Goal: Task Accomplishment & Management: Use online tool/utility

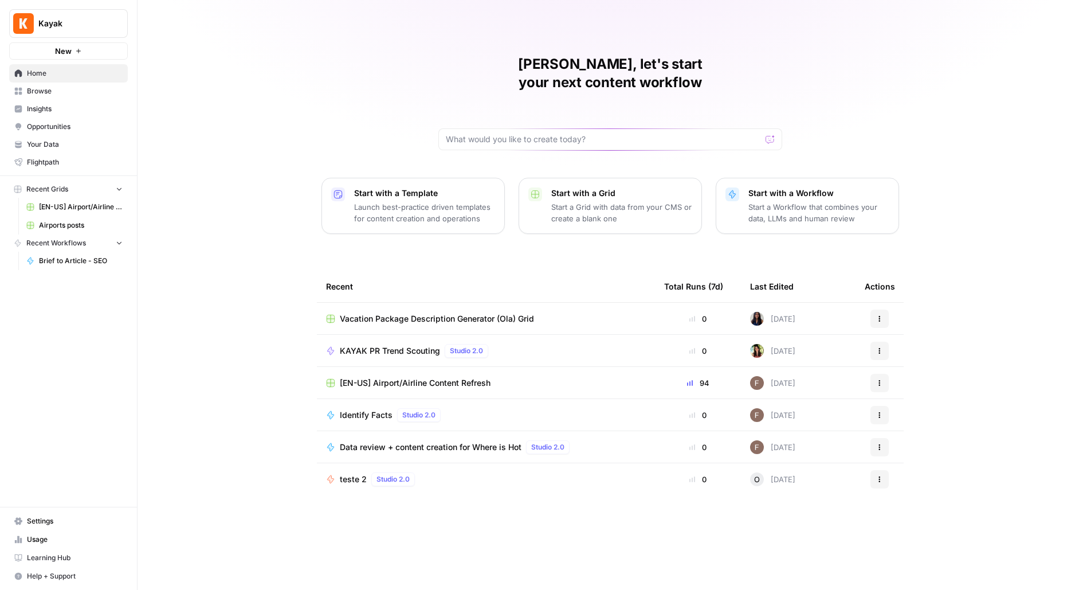
click at [79, 22] on span "Kayak" at bounding box center [72, 23] width 69 height 11
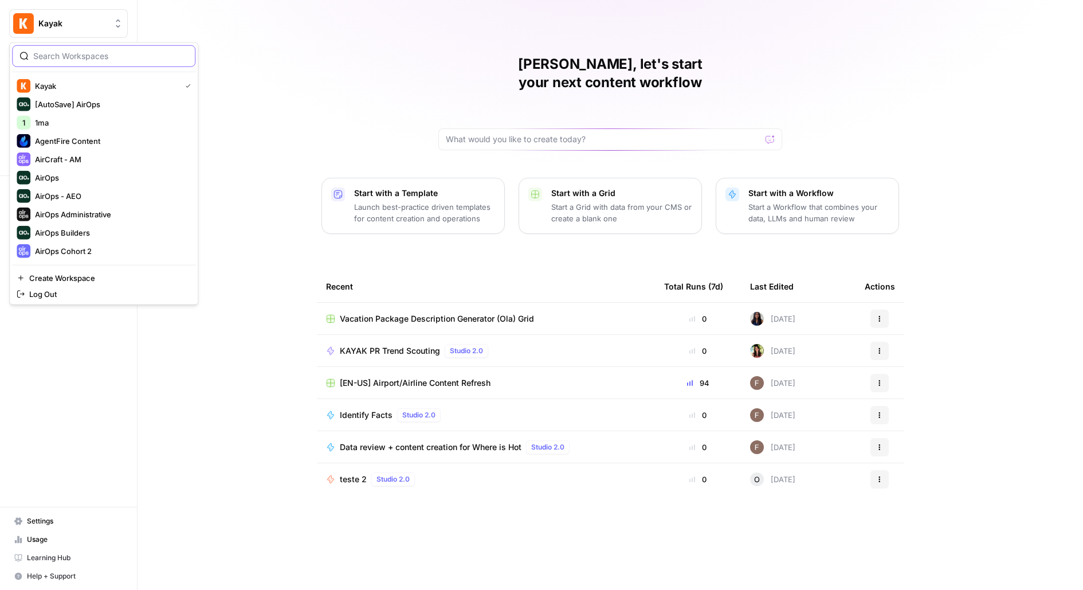
click at [62, 58] on input "search" at bounding box center [110, 55] width 155 height 11
click at [71, 58] on input "search" at bounding box center [110, 55] width 155 height 11
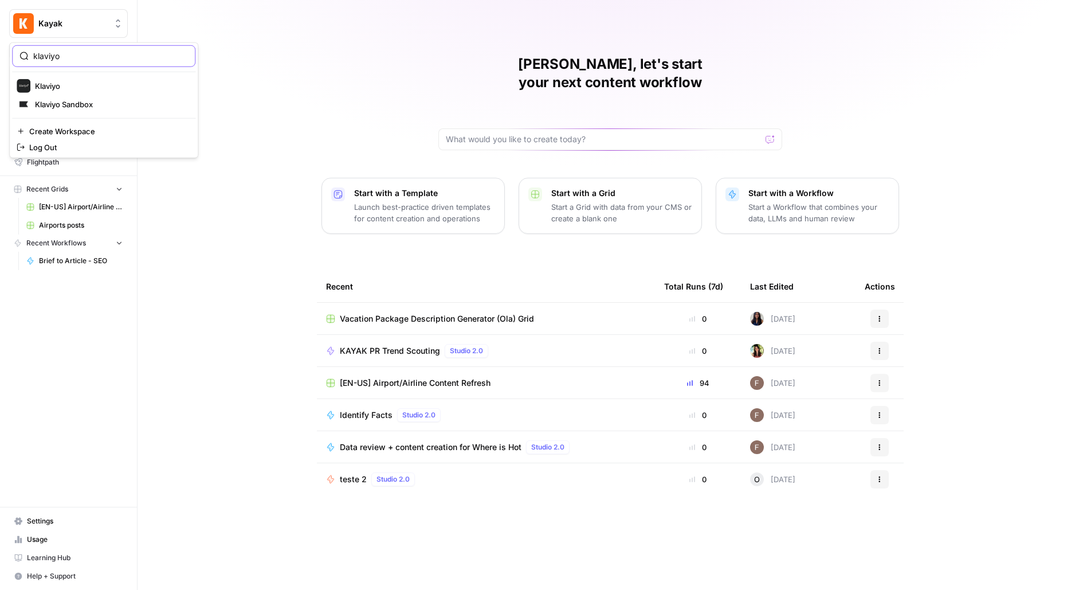
type input "klaviyo"
click button "Klaviyo" at bounding box center [103, 86] width 183 height 18
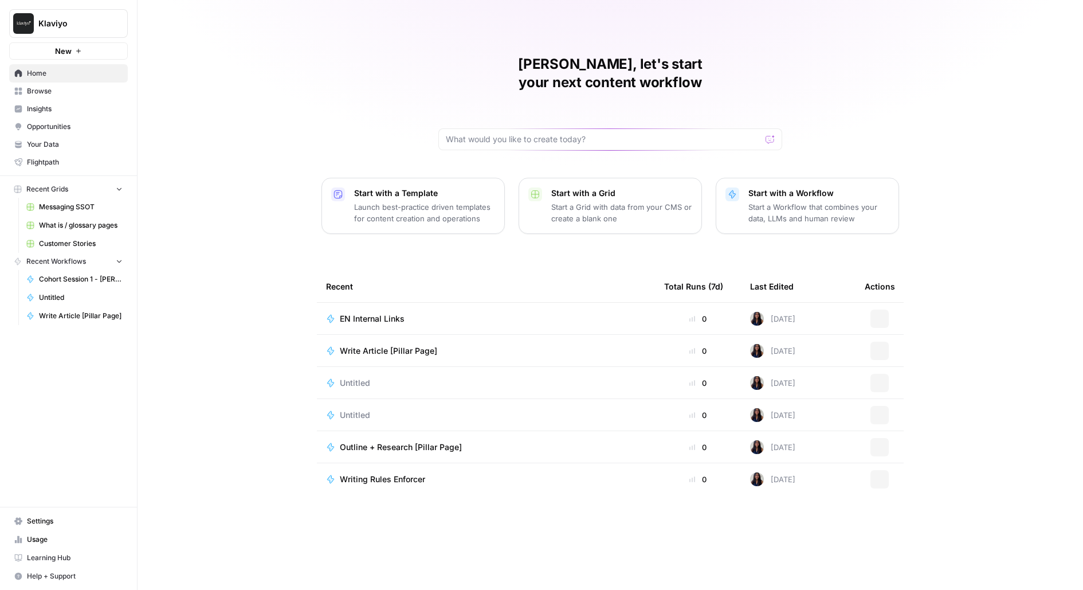
click at [70, 28] on span "Klaviyo" at bounding box center [72, 23] width 69 height 11
type input "wiz"
click button "Wiz" at bounding box center [103, 86] width 183 height 18
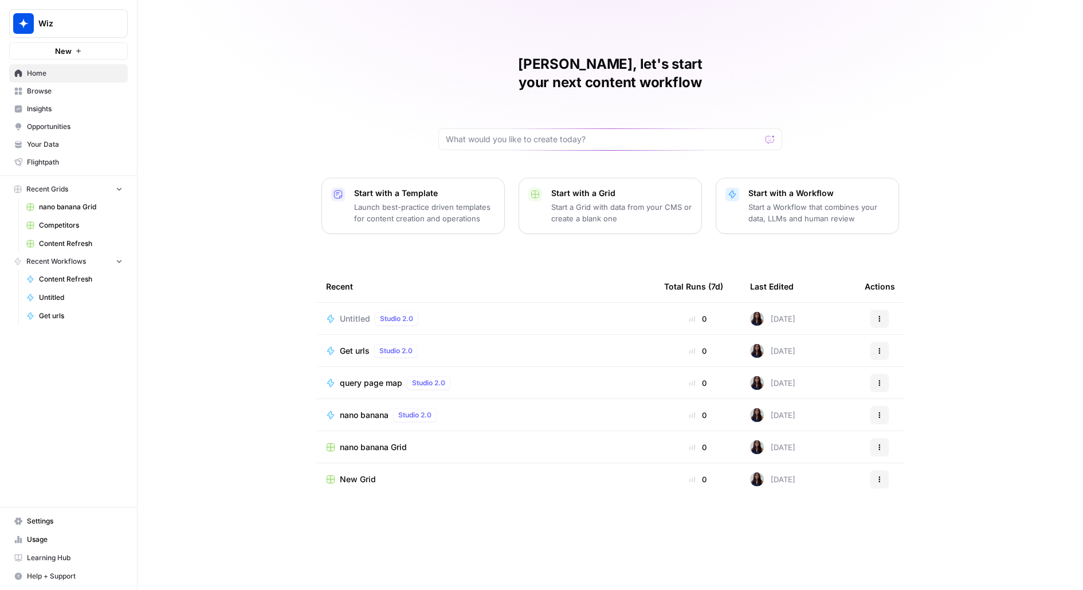
click at [55, 543] on span "Usage" at bounding box center [75, 539] width 96 height 10
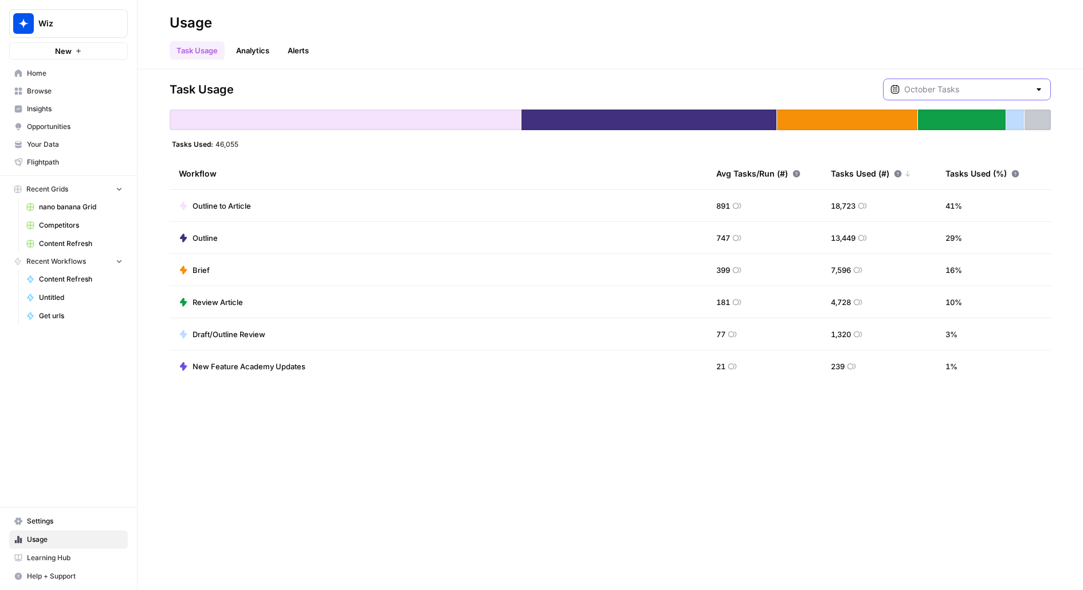
click at [1010, 89] on input "text" at bounding box center [968, 89] width 126 height 11
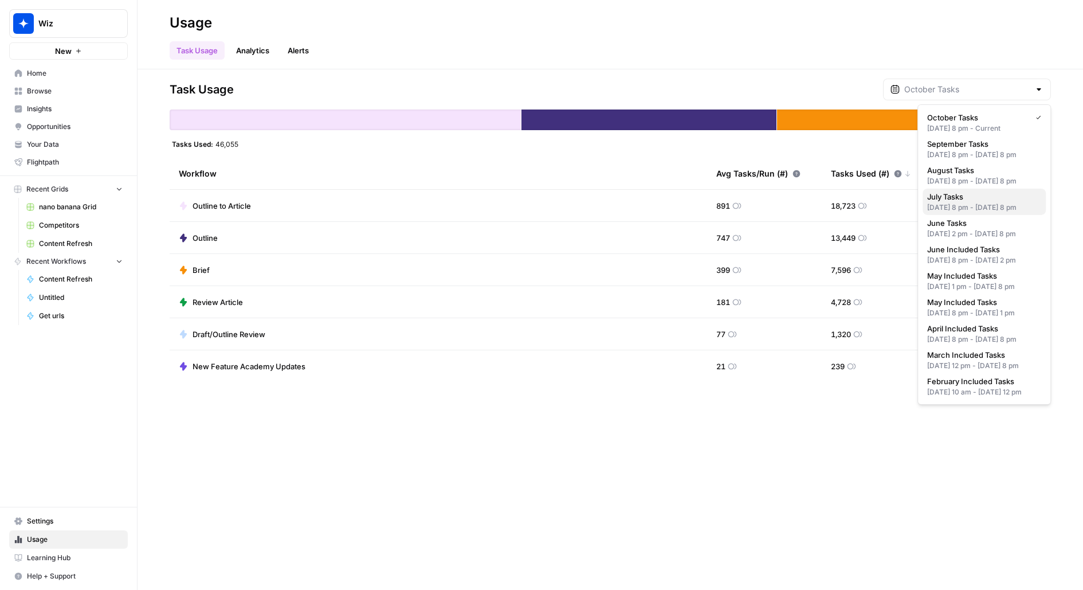
click at [945, 213] on div "Jun 30, 2025 8 pm - Jul 31, 2025 8 pm" at bounding box center [985, 207] width 114 height 10
type input "July Tasks"
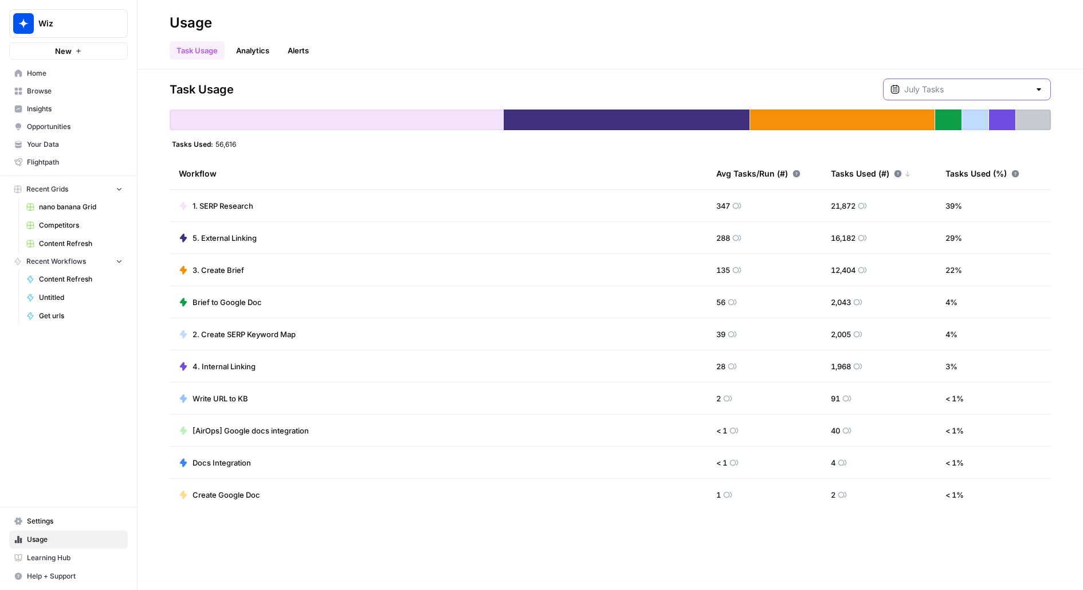
click at [948, 94] on input "text" at bounding box center [968, 89] width 126 height 11
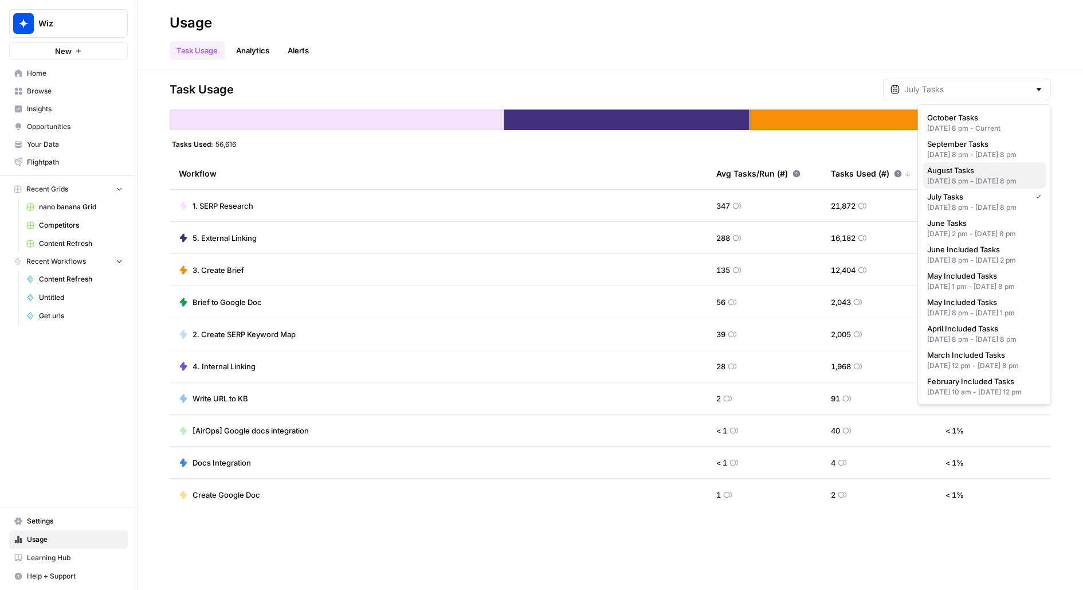
click at [957, 176] on span "August Tasks" at bounding box center [982, 170] width 109 height 11
type input "August Tasks"
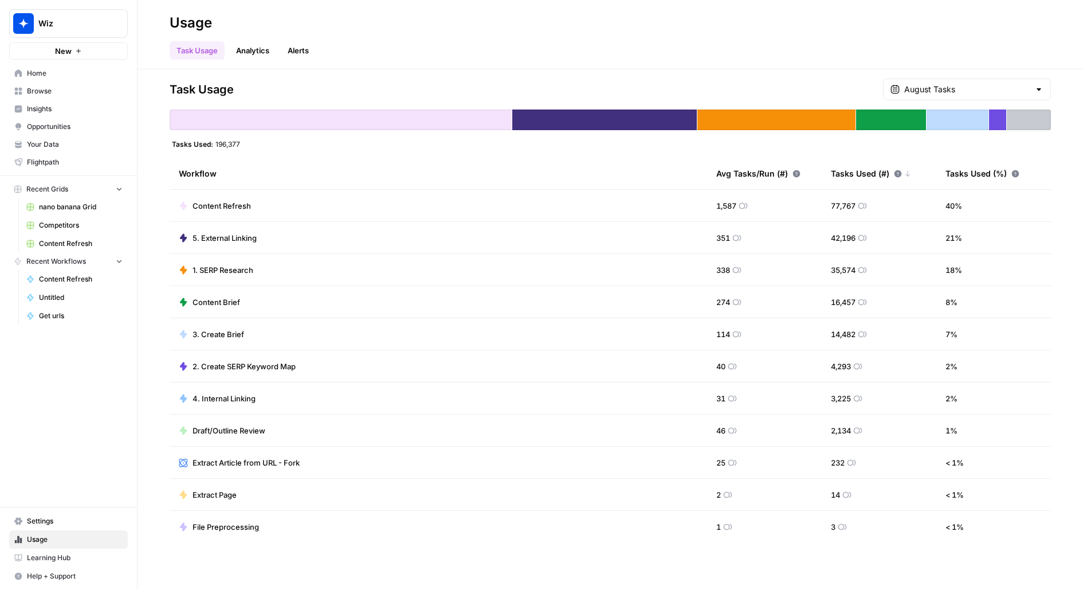
click at [1010, 76] on div "Task Usage August Tasks Tasks Used: 196,377 Workflow Avg Tasks/Run (#) Tasks Us…" at bounding box center [611, 329] width 946 height 521
click at [1000, 93] on input "text" at bounding box center [968, 89] width 126 height 11
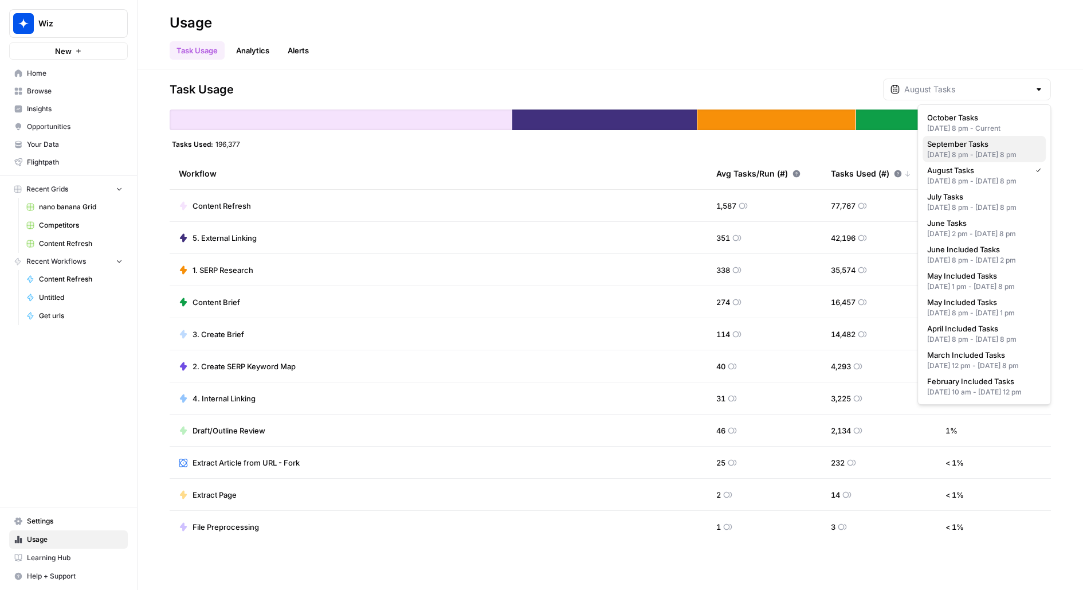
click at [975, 152] on div "Aug 31, 2025 8 pm - Sep 30, 2025 8 pm" at bounding box center [985, 155] width 114 height 10
type input "September Tasks"
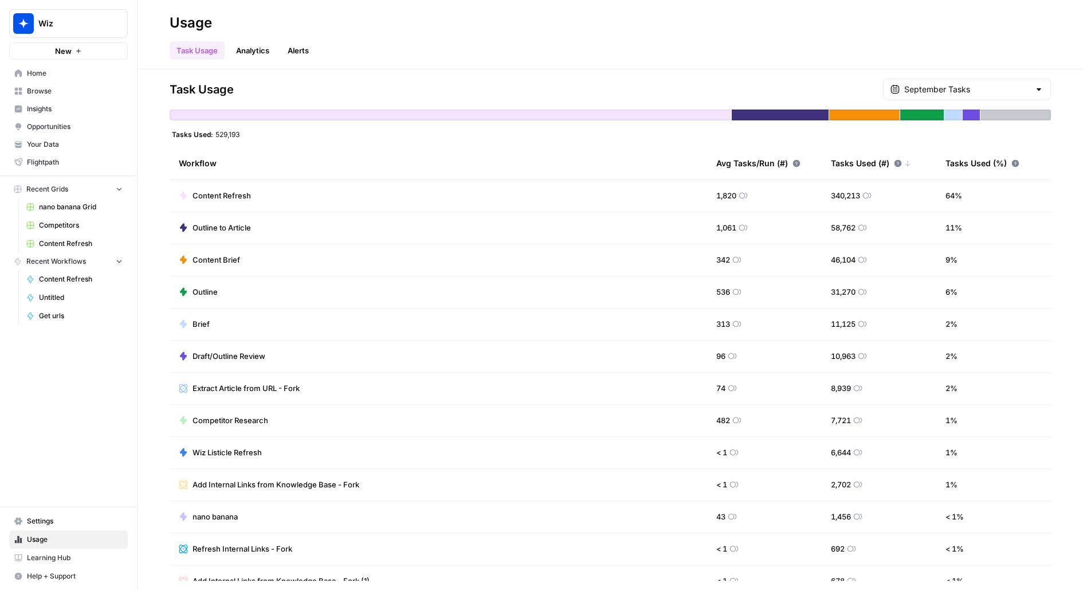
click at [112, 25] on icon "Workspace: Wiz" at bounding box center [117, 23] width 11 height 11
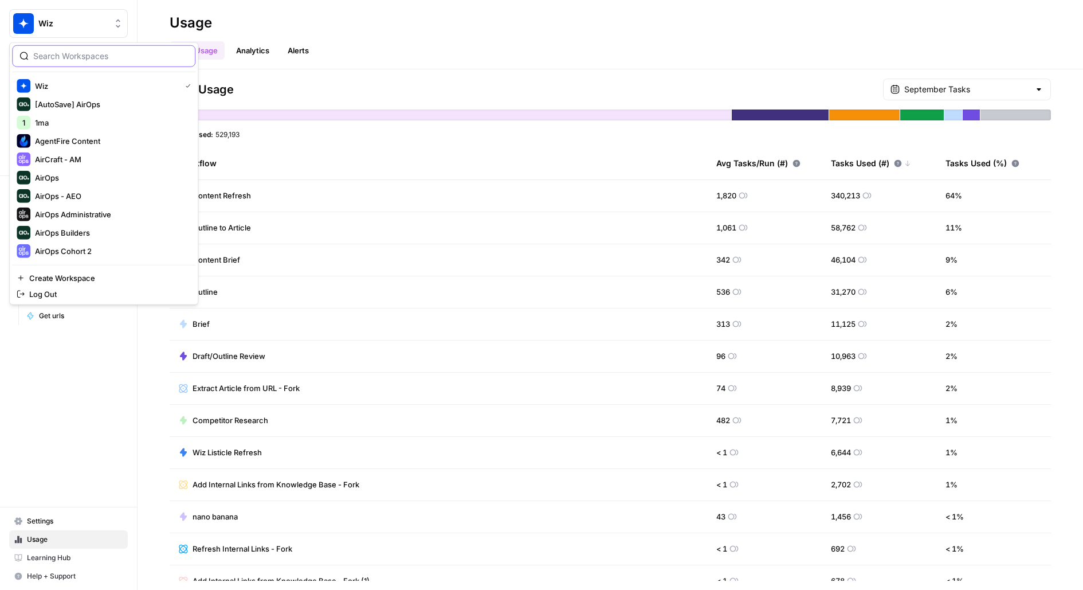
click at [117, 56] on input "search" at bounding box center [110, 55] width 155 height 11
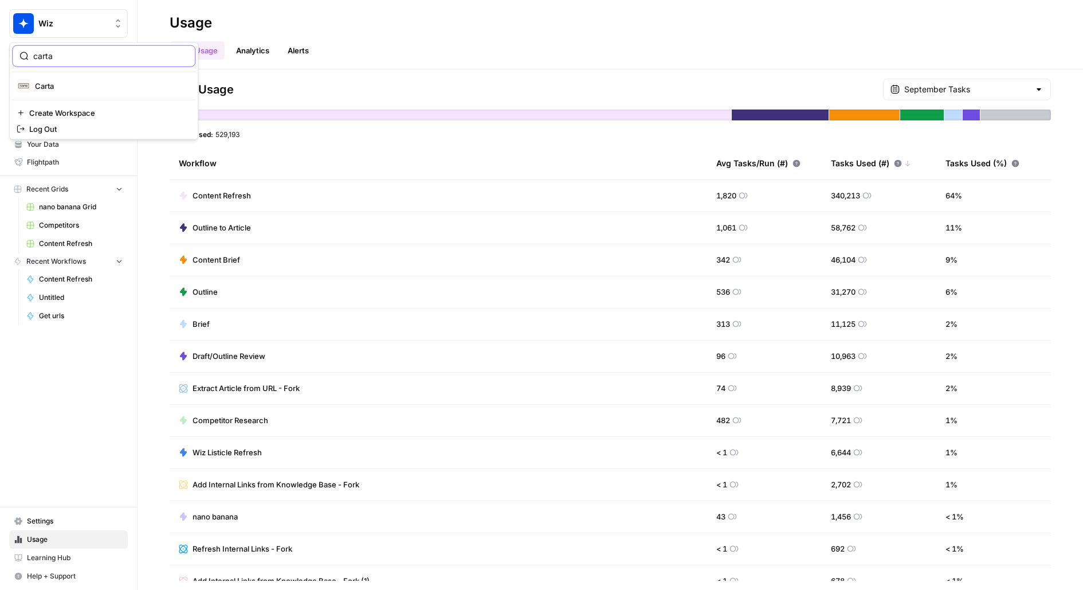
type input "carta"
click button "Carta" at bounding box center [103, 86] width 183 height 18
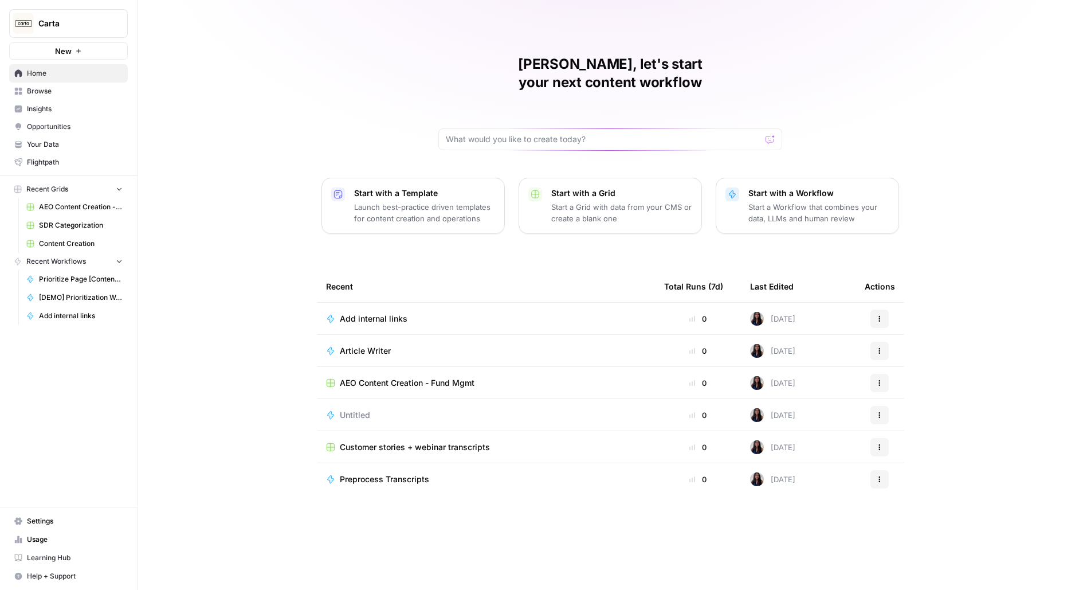
click at [46, 523] on span "Settings" at bounding box center [75, 521] width 96 height 10
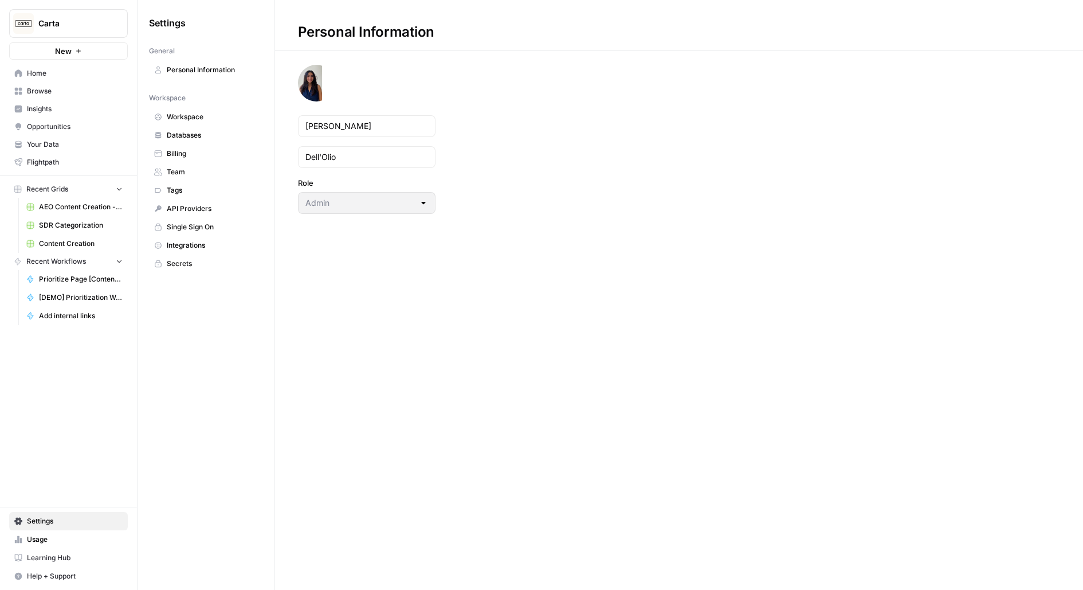
click at [56, 541] on span "Usage" at bounding box center [75, 539] width 96 height 10
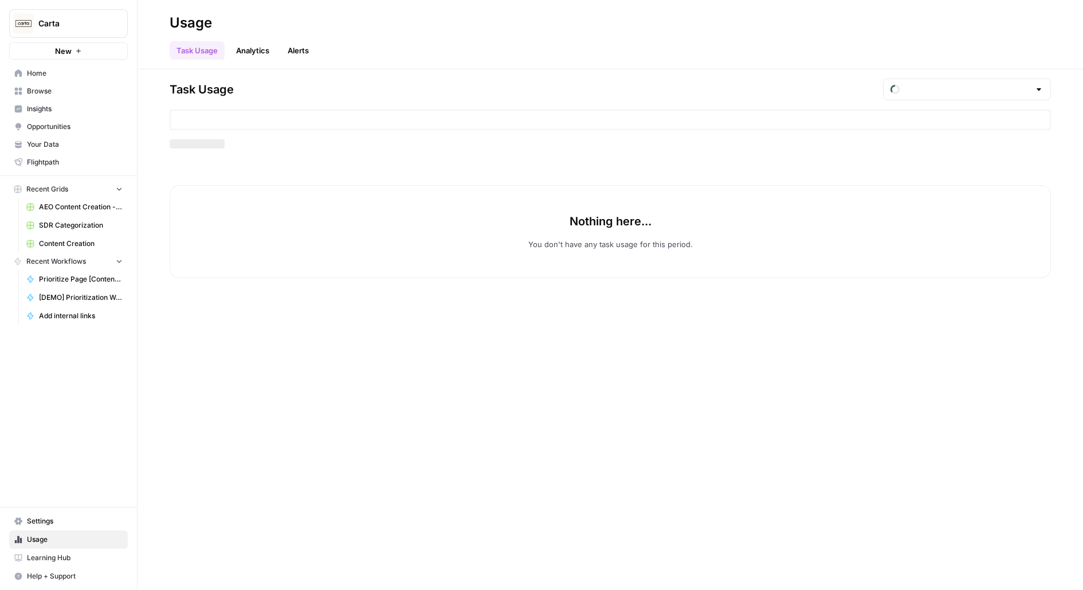
type input "October Tasks"
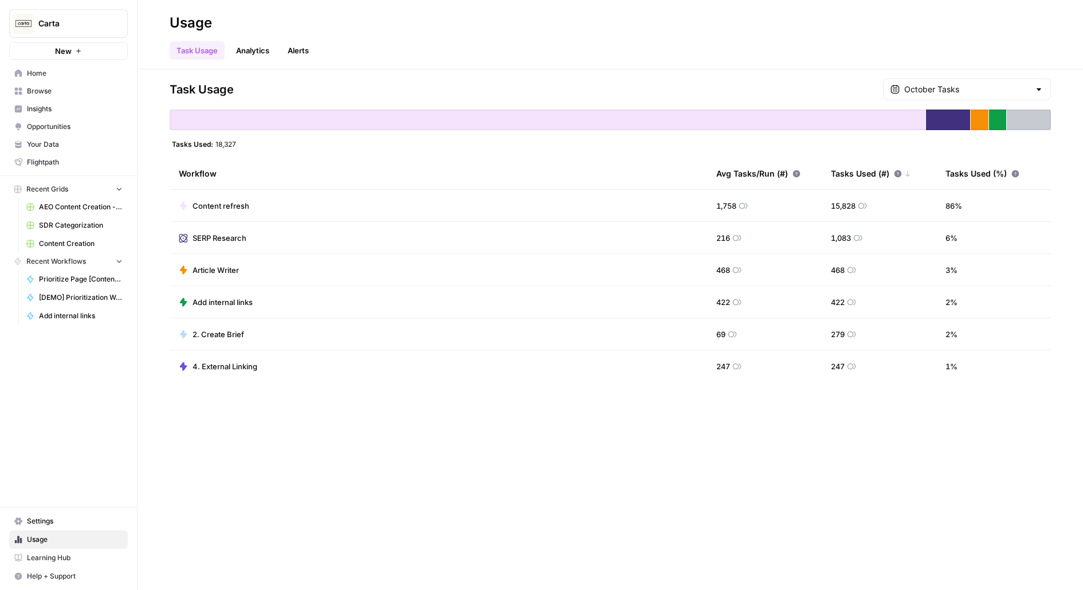
click at [938, 87] on div "October Tasks" at bounding box center [967, 90] width 168 height 22
click at [938, 87] on div at bounding box center [967, 90] width 168 height 22
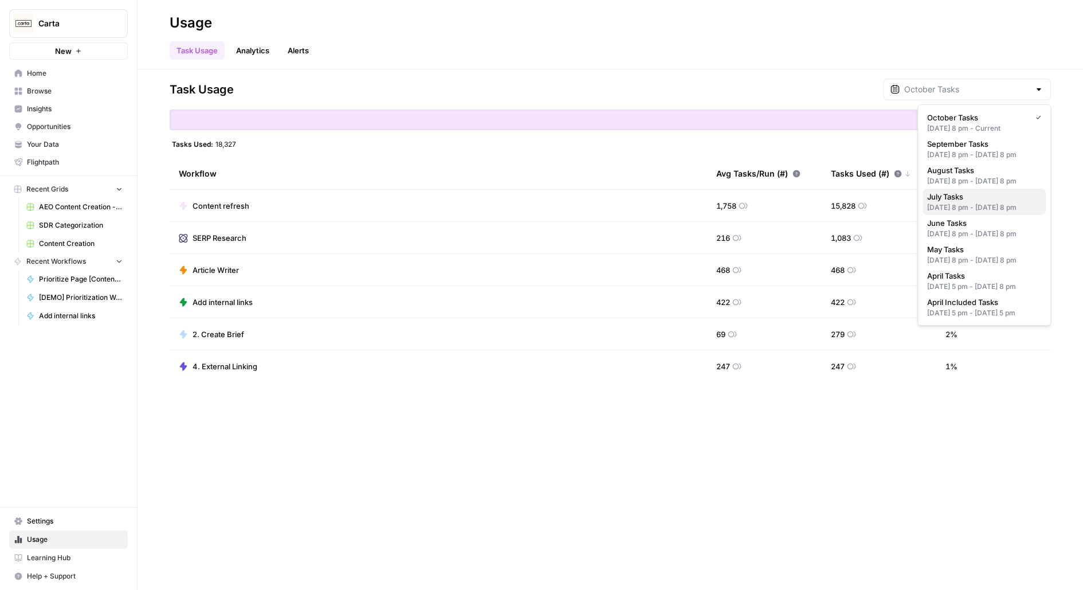
click at [961, 213] on div "Jun 30, 2025 8 pm - Jul 31, 2025 8 pm" at bounding box center [985, 207] width 114 height 10
type input "July Tasks"
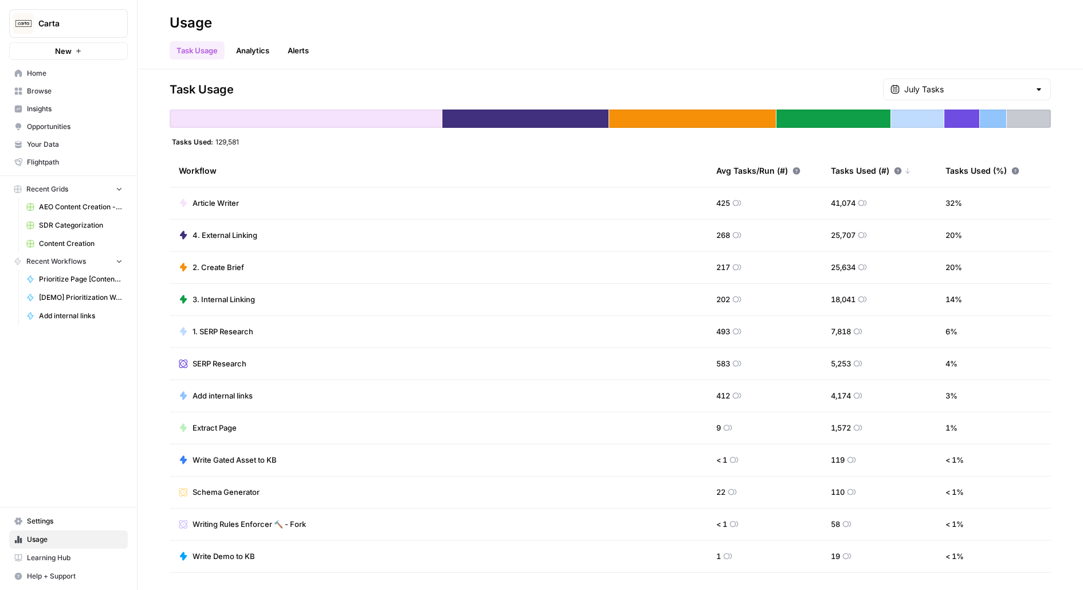
click at [954, 95] on div "July Tasks" at bounding box center [967, 90] width 168 height 22
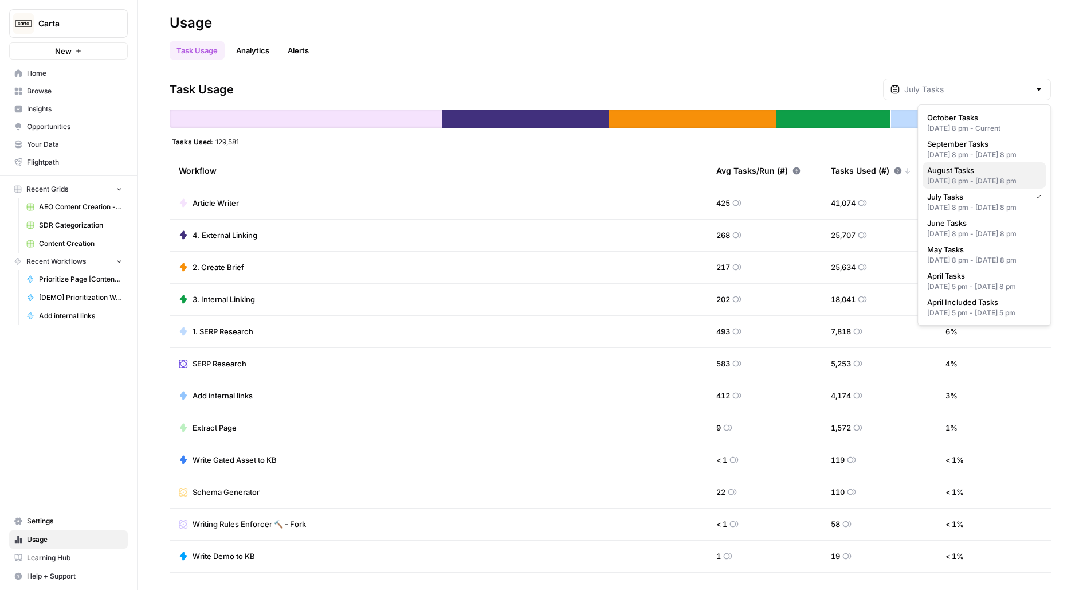
click at [960, 176] on span "August Tasks" at bounding box center [982, 170] width 109 height 11
type input "August Tasks"
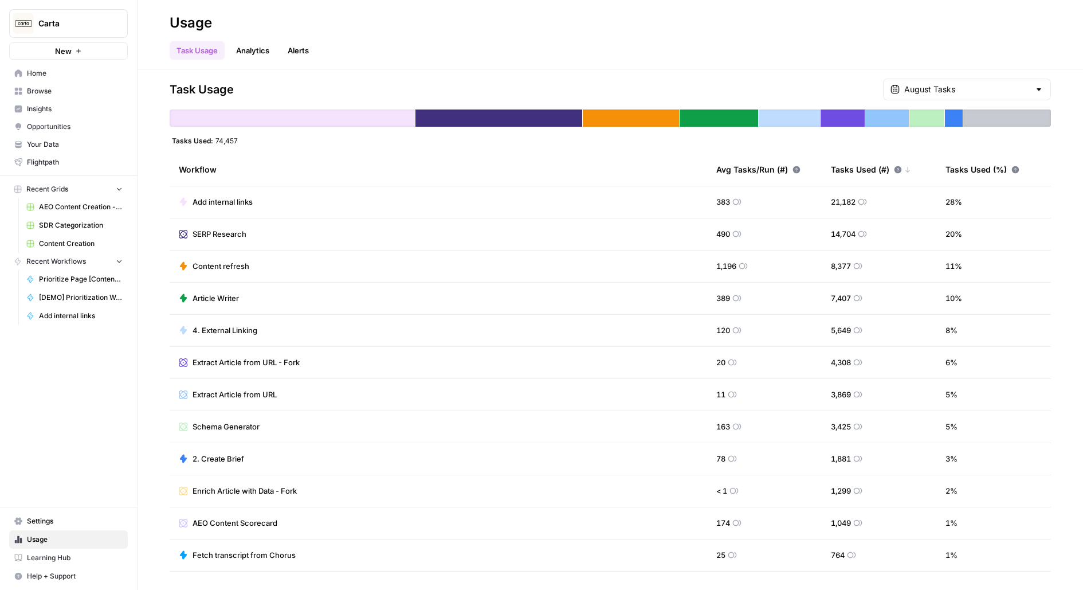
click at [940, 95] on div "August Tasks" at bounding box center [967, 90] width 168 height 22
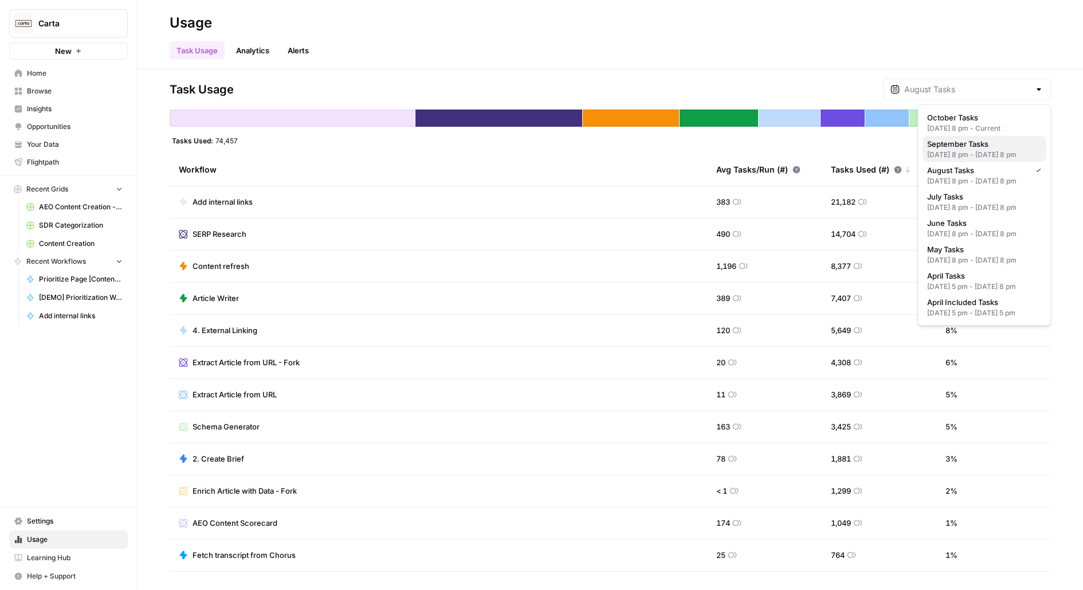
click at [952, 151] on div "Aug 31, 2025 8 pm - Sep 30, 2025 8 pm" at bounding box center [985, 155] width 114 height 10
type input "September Tasks"
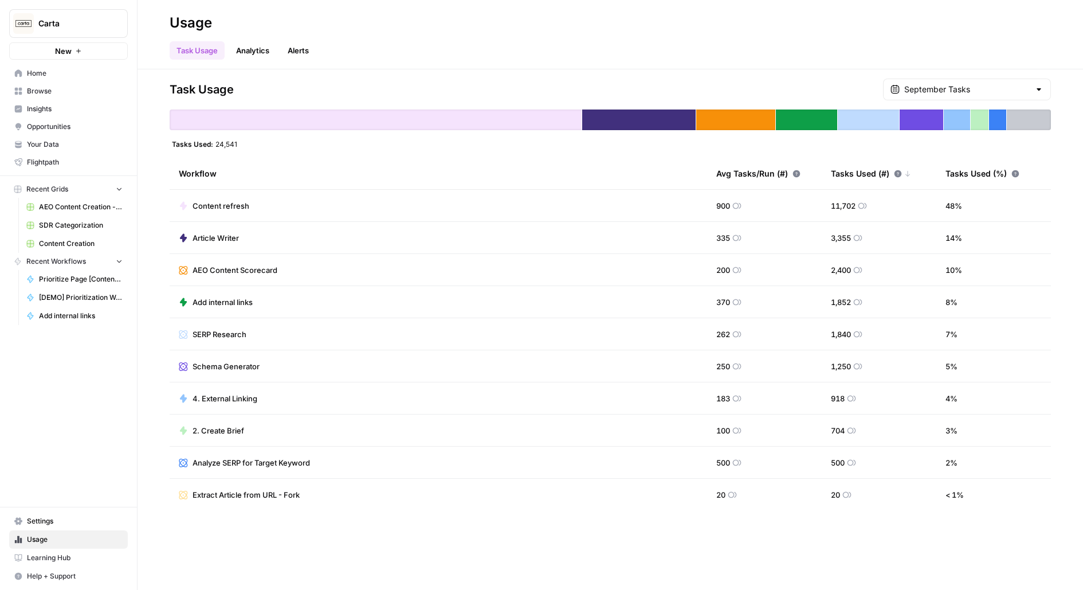
click at [97, 103] on link "Insights" at bounding box center [68, 109] width 119 height 18
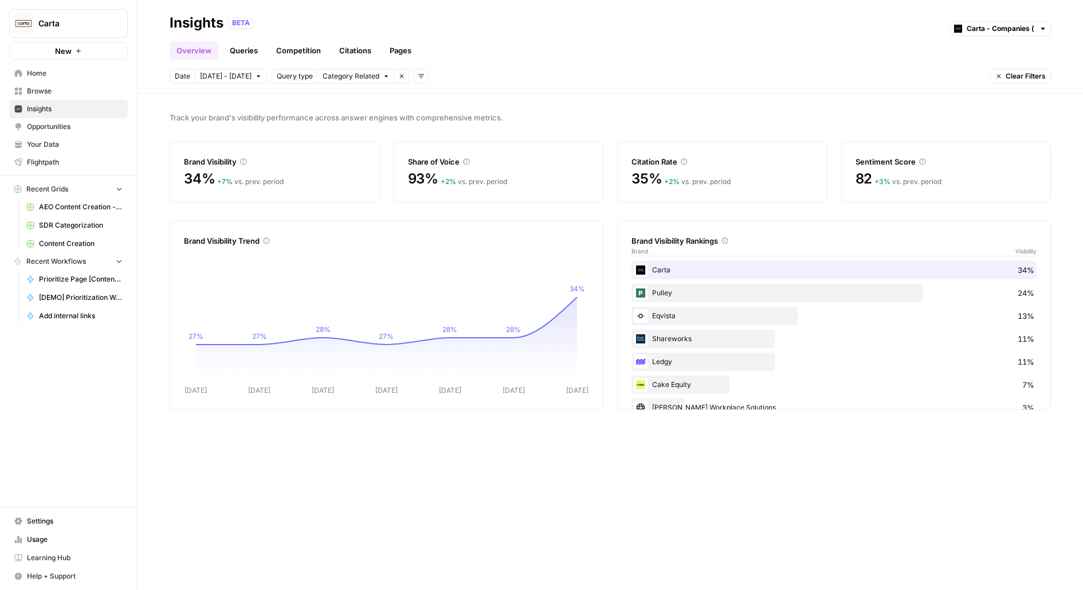
click at [255, 46] on link "Queries" at bounding box center [244, 50] width 42 height 18
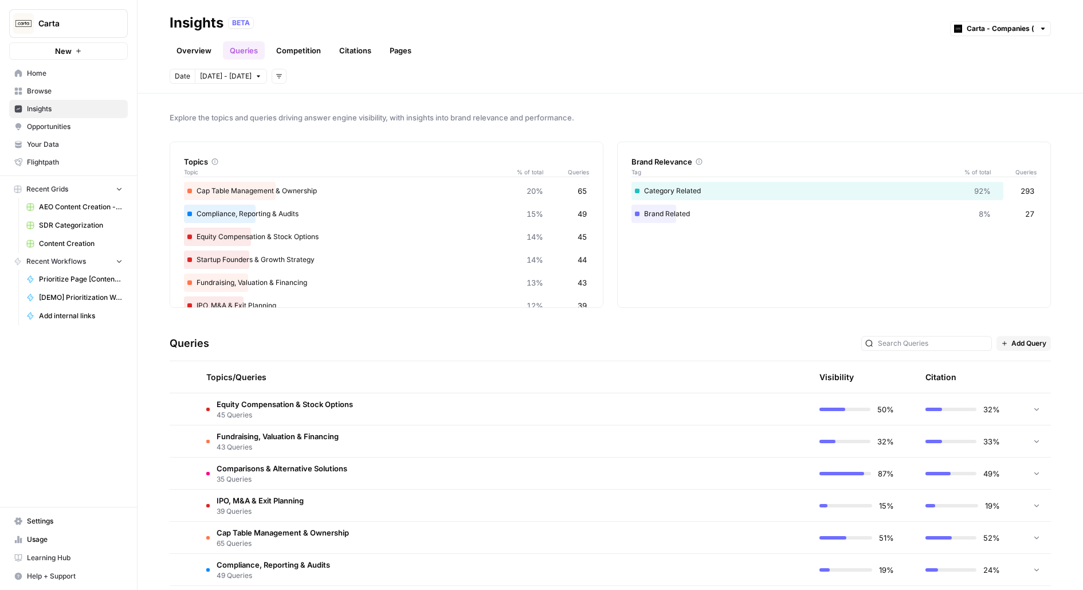
click at [353, 52] on link "Citations" at bounding box center [355, 50] width 46 height 18
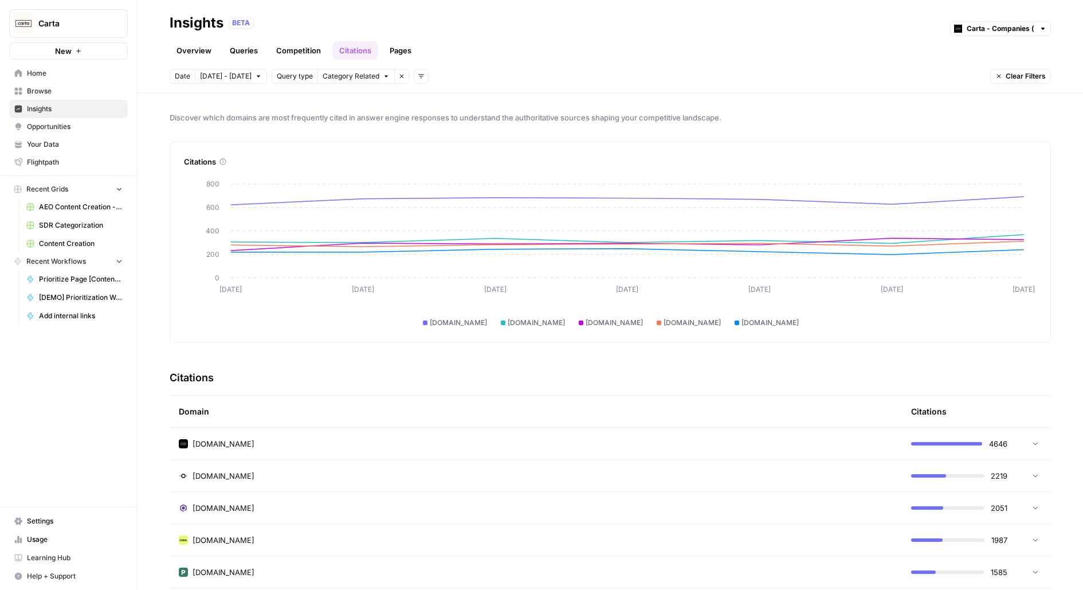
click at [279, 50] on link "Competition" at bounding box center [298, 50] width 58 height 18
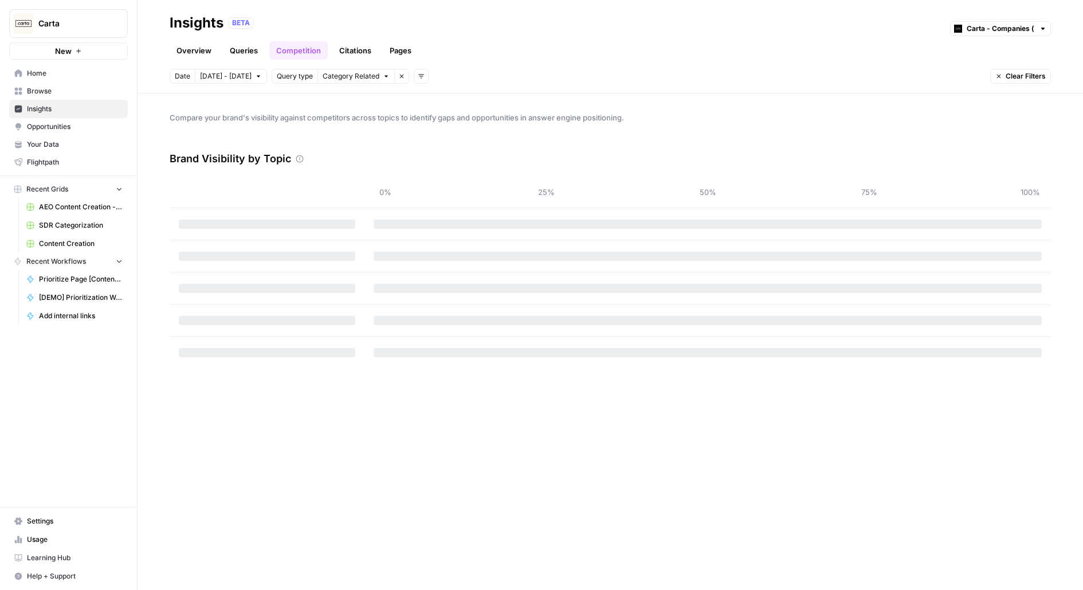
click at [234, 52] on link "Queries" at bounding box center [244, 50] width 42 height 18
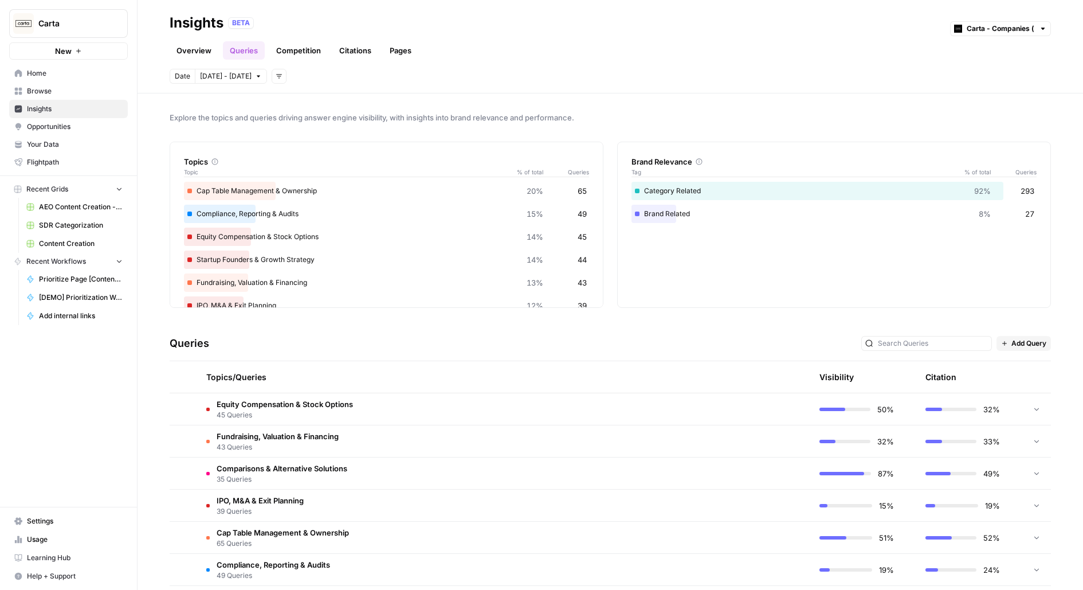
click at [197, 54] on link "Overview" at bounding box center [194, 50] width 49 height 18
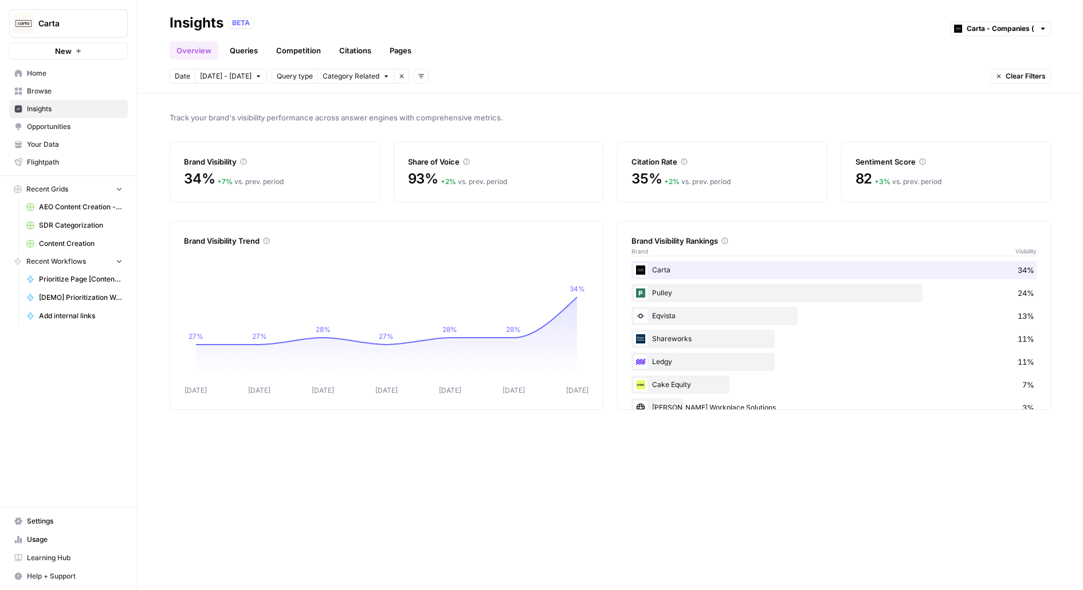
click at [66, 27] on span "Carta" at bounding box center [72, 23] width 69 height 11
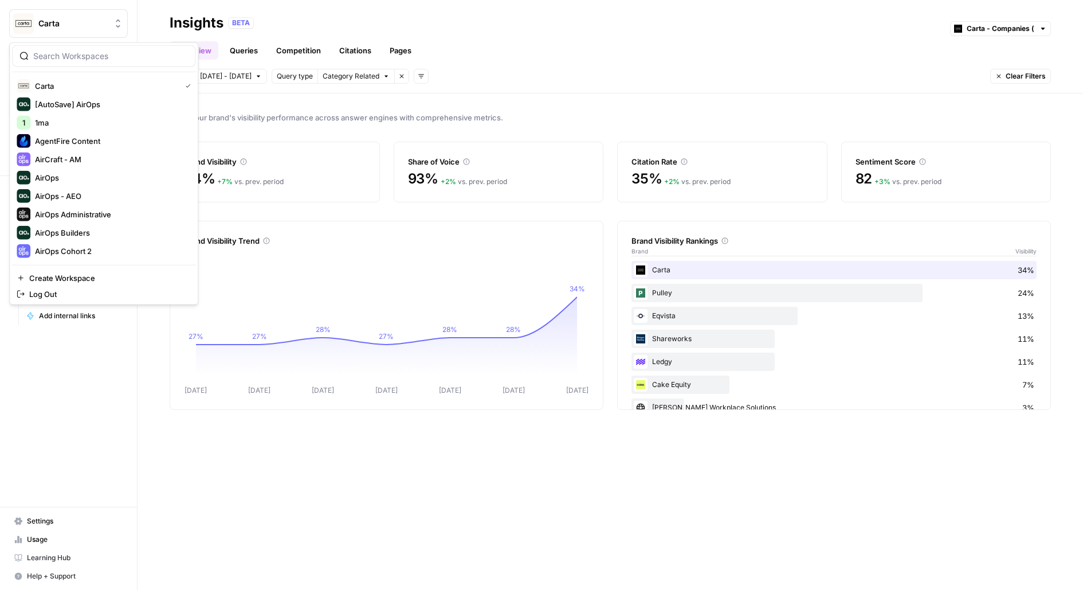
click at [89, 27] on span "Carta" at bounding box center [72, 23] width 69 height 11
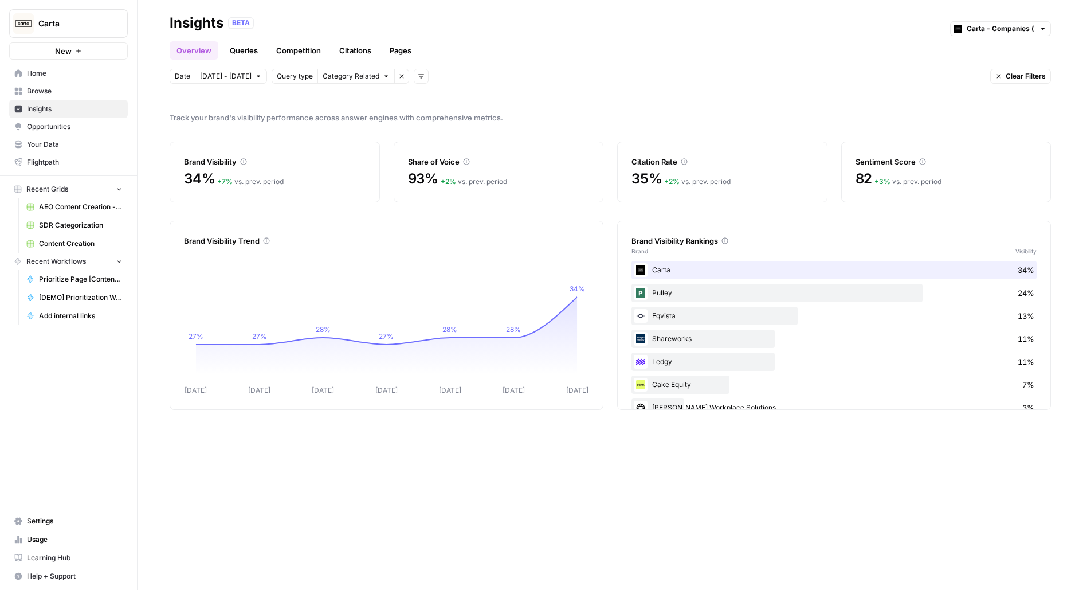
click at [89, 27] on span "Carta" at bounding box center [72, 23] width 69 height 11
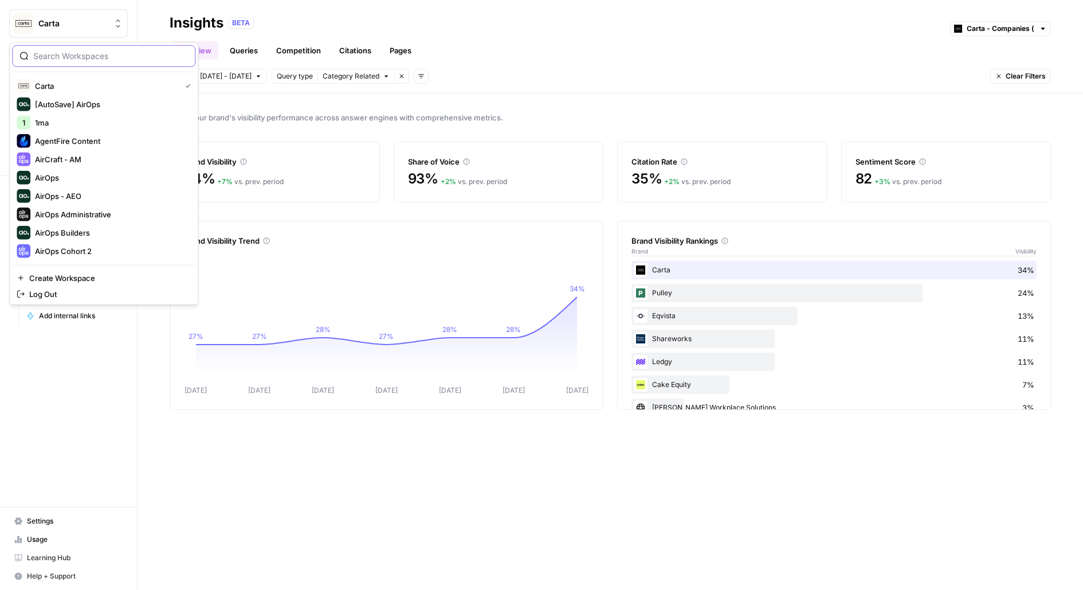
click at [112, 56] on input "search" at bounding box center [110, 55] width 155 height 11
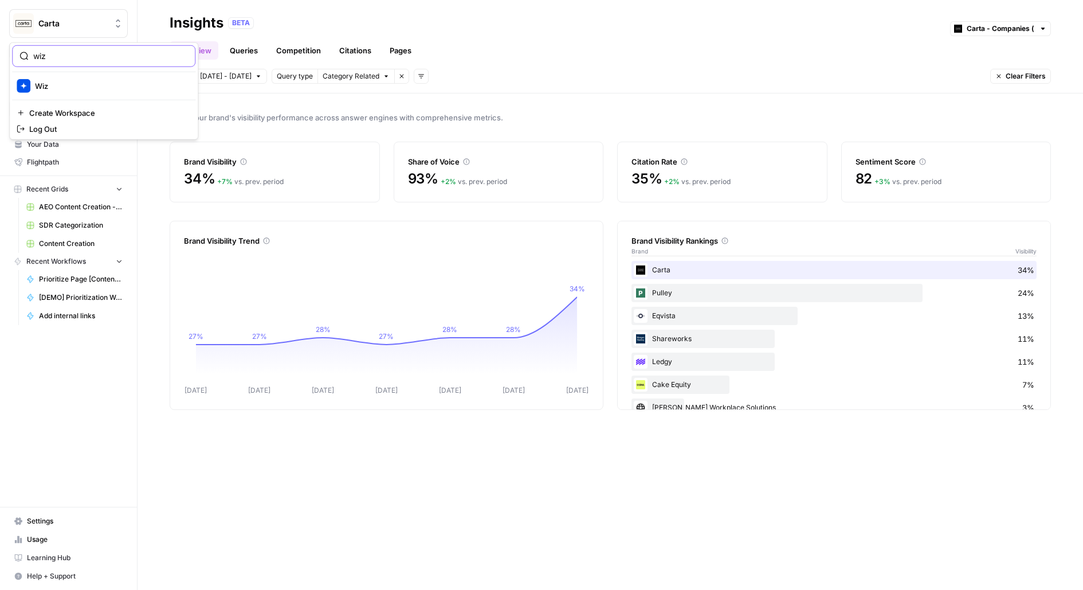
type input "wiz"
click button "Wiz" at bounding box center [103, 86] width 183 height 18
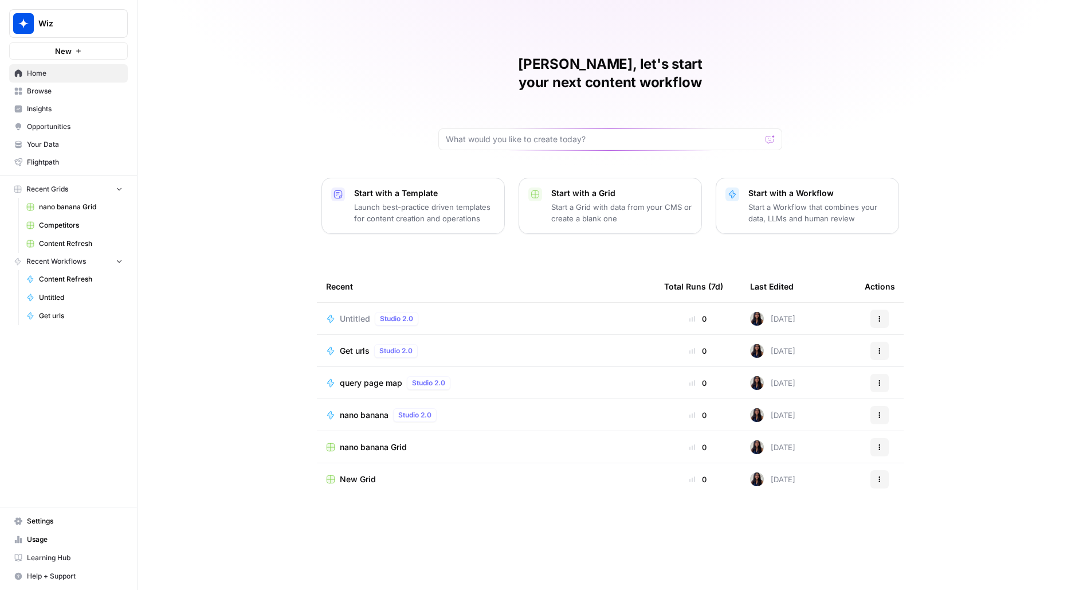
click at [95, 13] on button "Wiz" at bounding box center [68, 23] width 119 height 29
type input "rip"
click button "Rippling" at bounding box center [103, 104] width 183 height 18
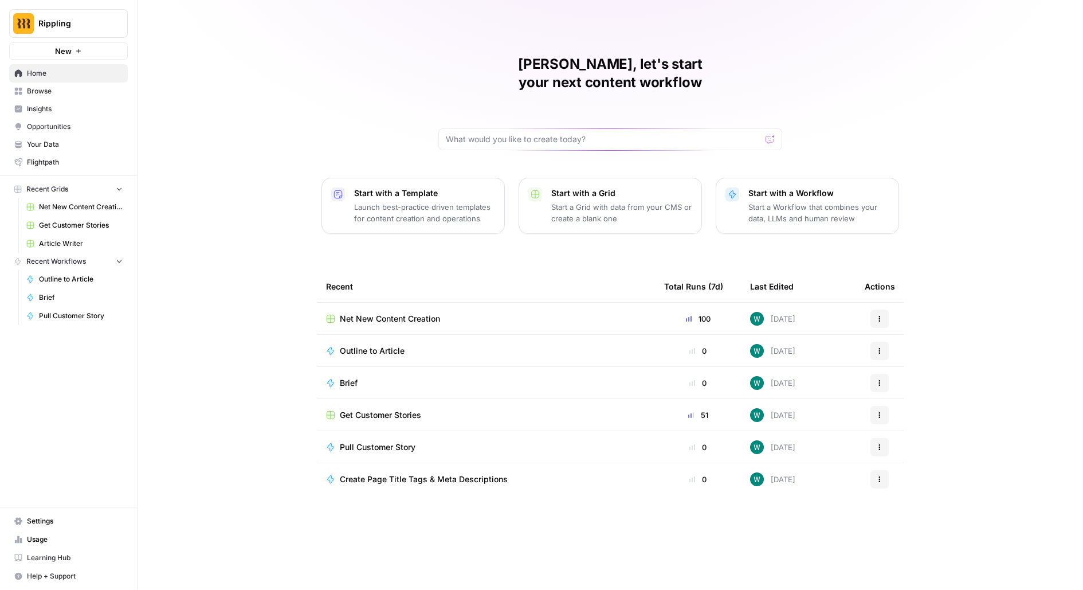
click at [36, 93] on span "Browse" at bounding box center [75, 91] width 96 height 10
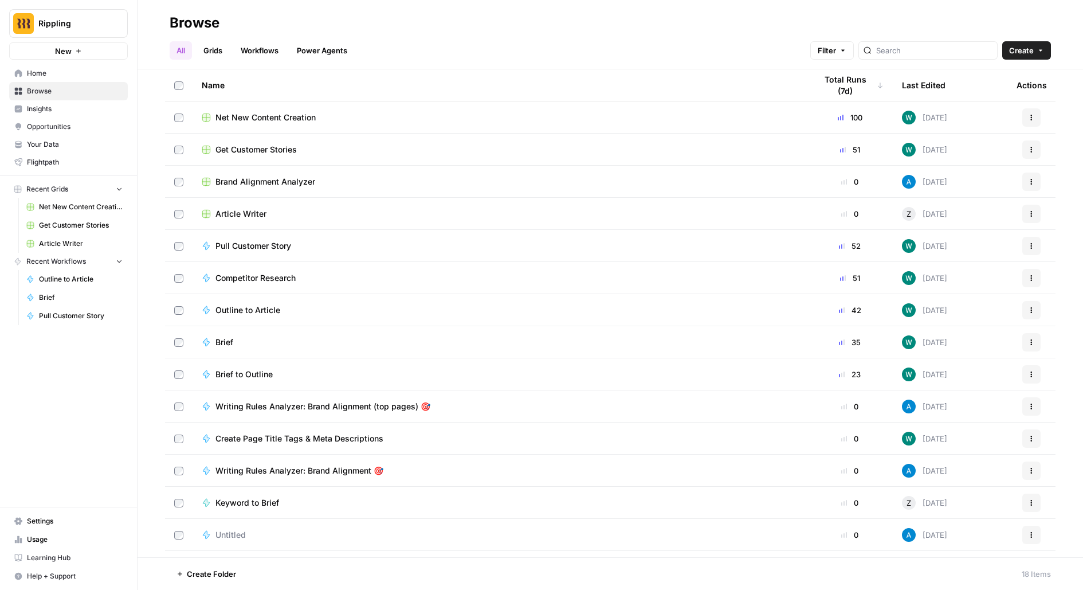
click at [1024, 48] on span "Create" at bounding box center [1022, 50] width 25 height 11
click at [992, 81] on span "Folder" at bounding box center [1005, 77] width 64 height 11
click at [1025, 47] on span "Create" at bounding box center [1022, 50] width 25 height 11
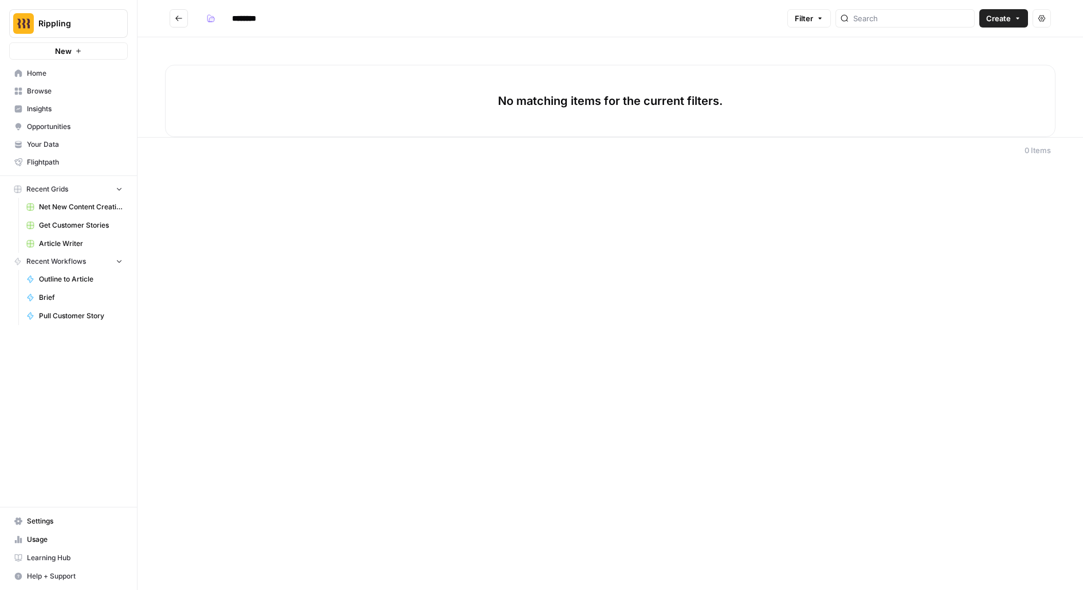
click at [254, 11] on input "********" at bounding box center [259, 18] width 64 height 18
type input "**********"
click at [309, 19] on input "**********" at bounding box center [286, 18] width 118 height 18
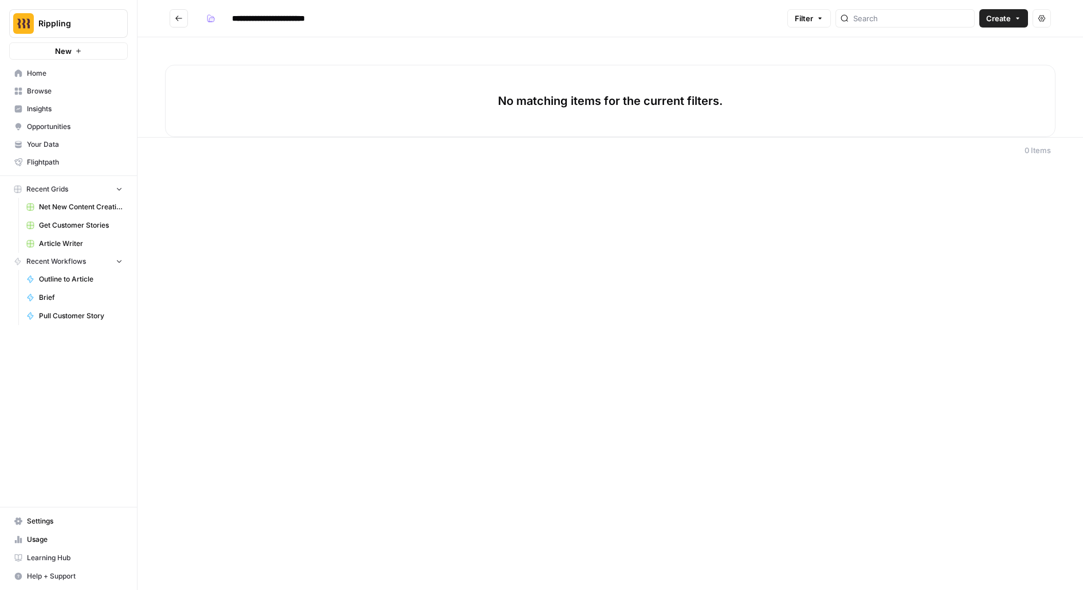
click at [309, 19] on input "**********" at bounding box center [286, 18] width 118 height 18
type input "**********"
click at [488, 186] on div "**********" at bounding box center [611, 295] width 946 height 590
click at [1020, 15] on icon "button" at bounding box center [1018, 18] width 7 height 7
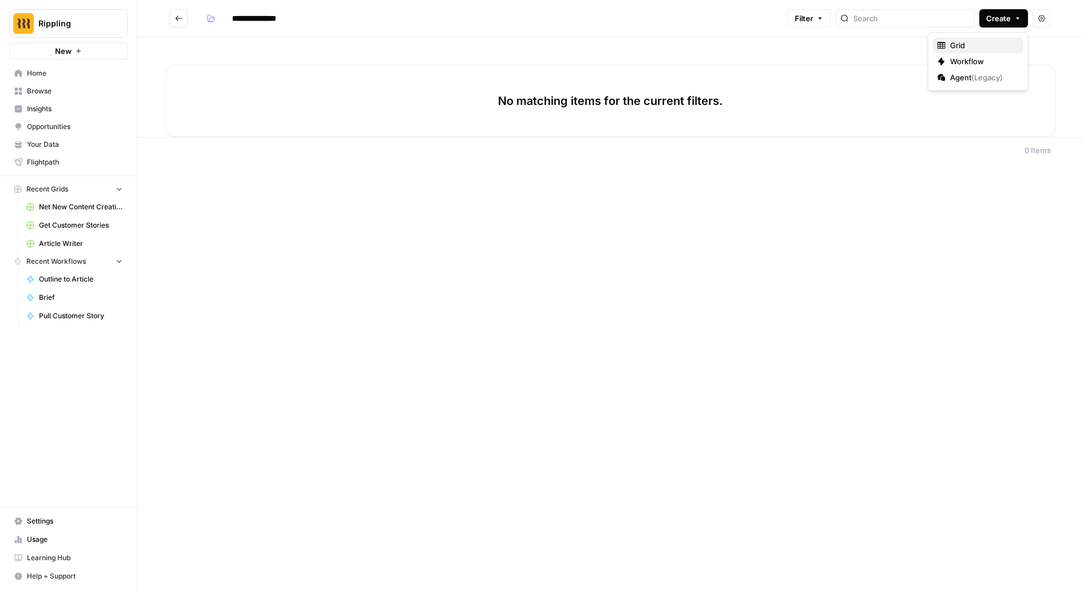
click at [976, 46] on span "Grid" at bounding box center [982, 45] width 64 height 11
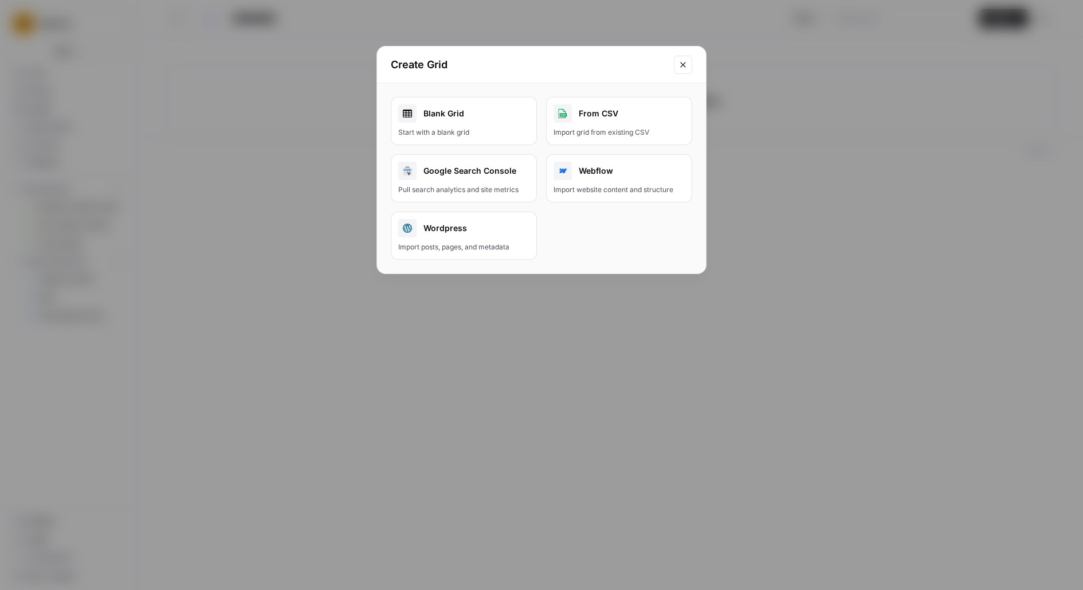
click at [422, 127] on div "Start with a blank grid" at bounding box center [463, 132] width 131 height 10
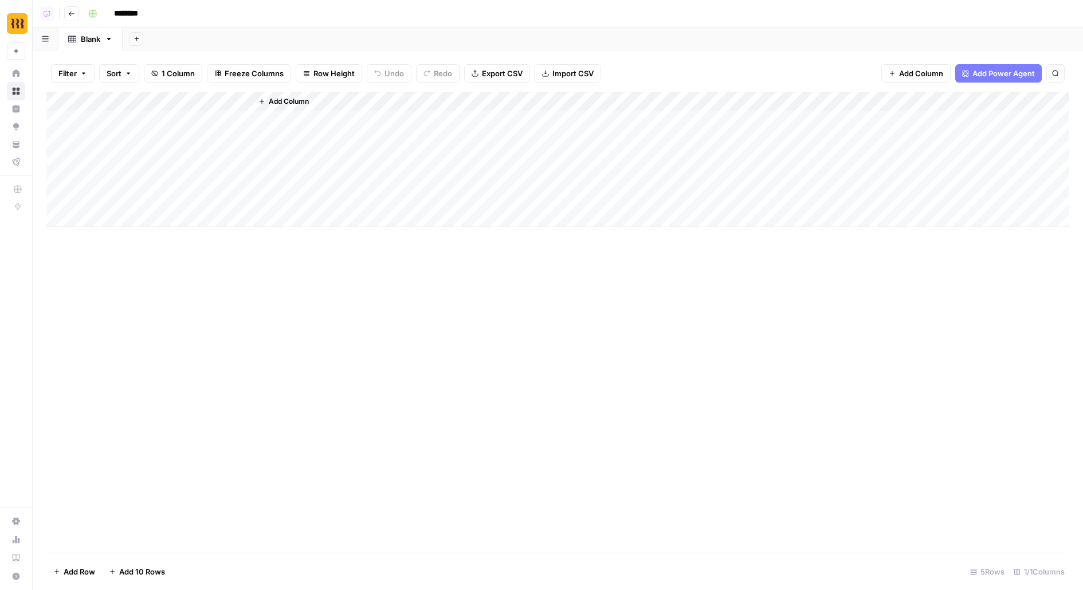
click at [554, 73] on span "Import CSV" at bounding box center [573, 73] width 41 height 11
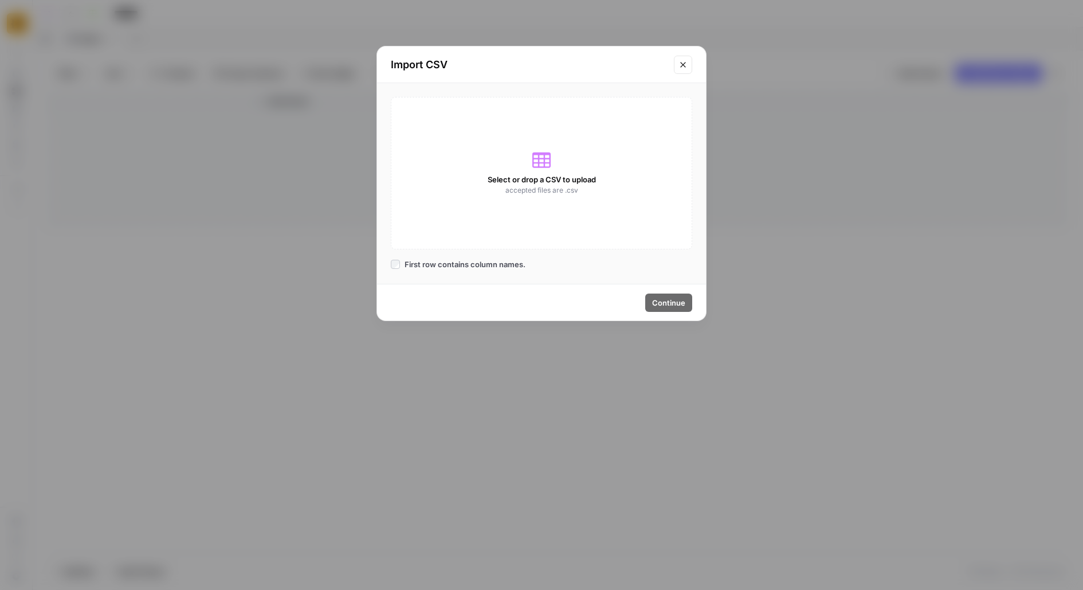
click at [512, 152] on div "Select or drop a CSV to upload accepted files are .csv" at bounding box center [542, 173] width 302 height 152
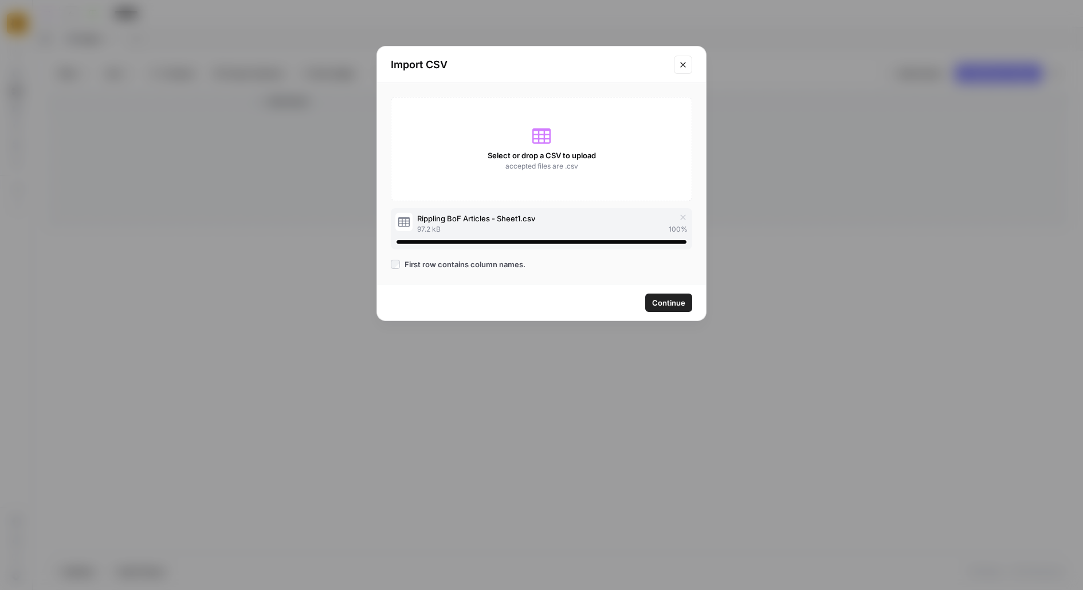
click at [664, 307] on span "Continue" at bounding box center [668, 302] width 33 height 11
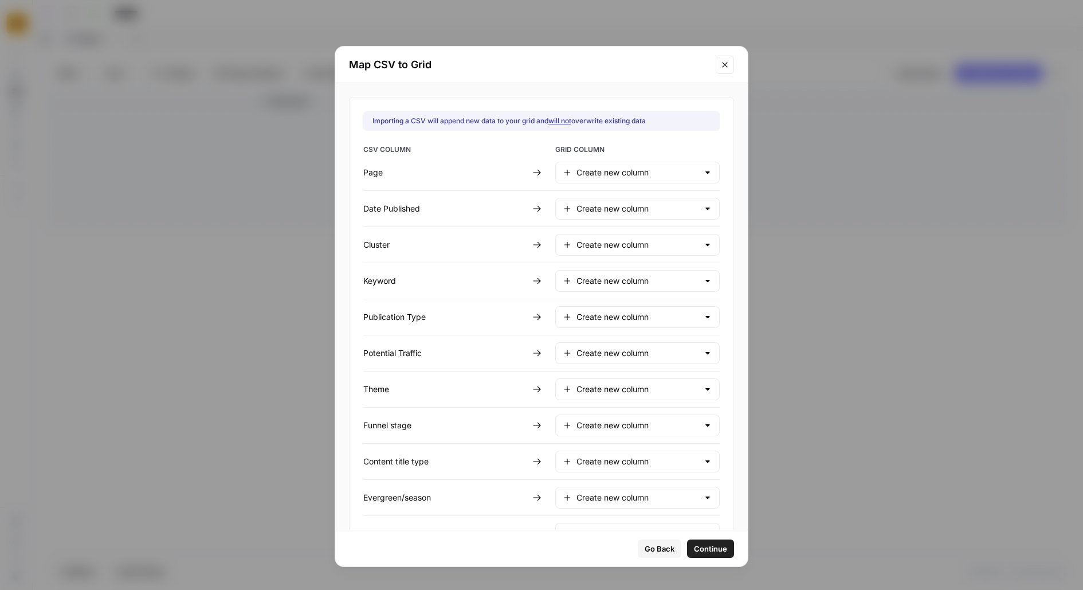
scroll to position [33, 0]
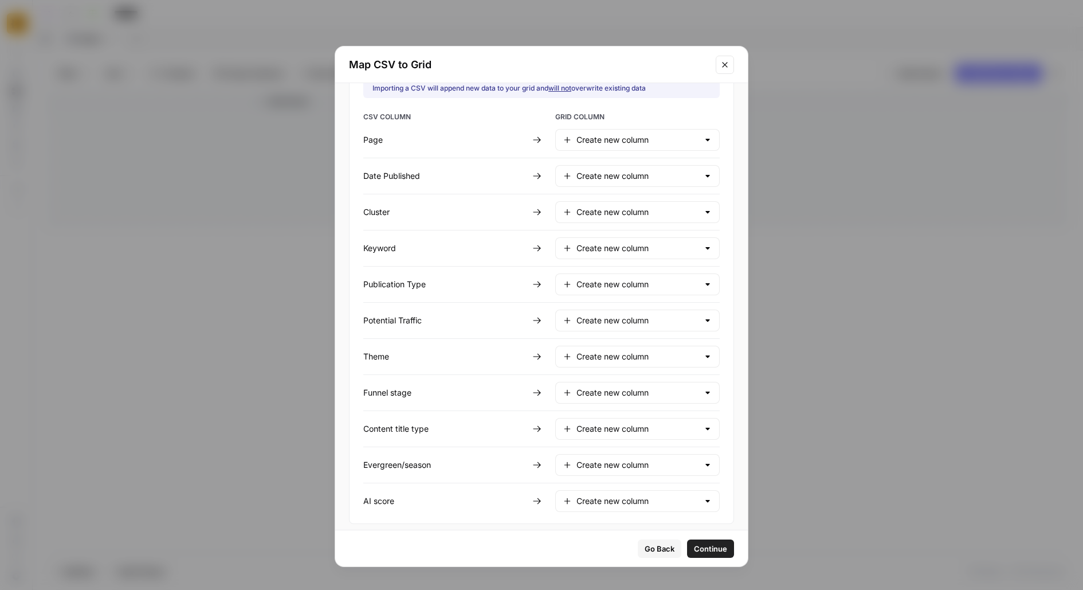
click at [704, 542] on button "Continue" at bounding box center [710, 548] width 47 height 18
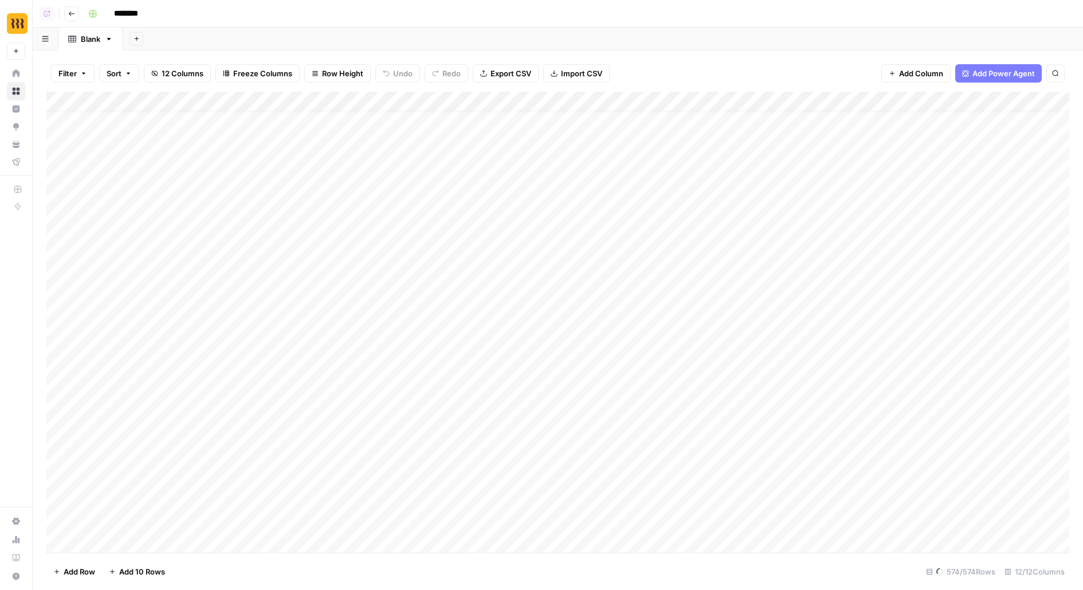
scroll to position [0, 0]
click at [193, 97] on div "Add Column" at bounding box center [557, 322] width 1023 height 461
click at [144, 257] on span "Remove Column" at bounding box center [159, 255] width 100 height 11
click at [486, 121] on button "Delete" at bounding box center [501, 118] width 38 height 21
click at [60, 201] on div "Add Column" at bounding box center [557, 322] width 1023 height 461
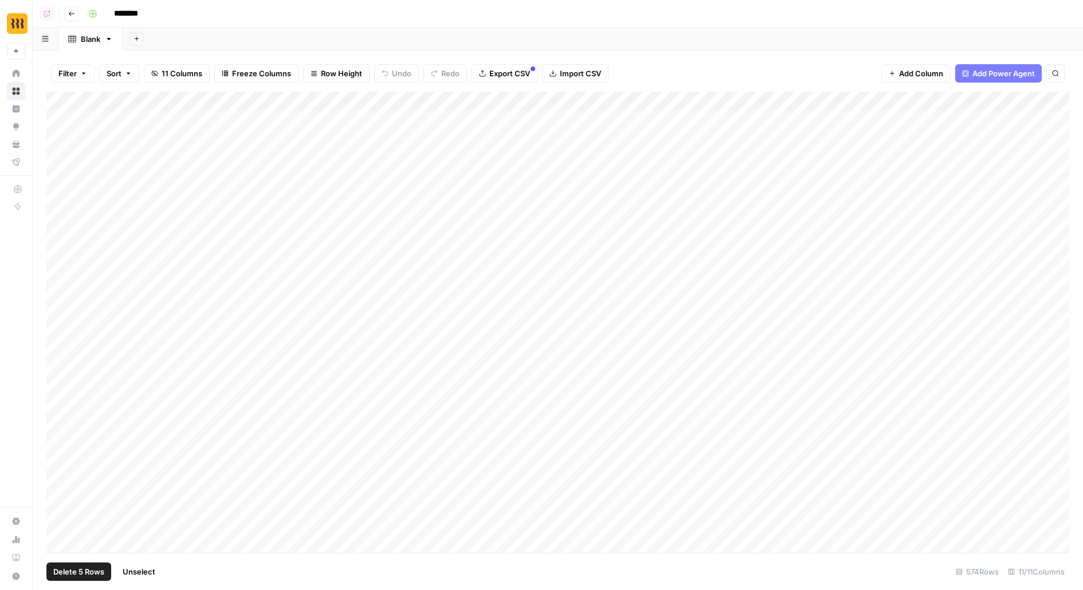
click at [64, 123] on div "Add Column" at bounding box center [557, 322] width 1023 height 461
click at [95, 561] on footer "Delete 5 Rows Unselect 574 Rows 11/11 Columns" at bounding box center [557, 571] width 1023 height 37
click at [92, 574] on span "Delete 5 Rows" at bounding box center [78, 571] width 51 height 11
click at [502, 124] on button "Delete" at bounding box center [501, 132] width 38 height 21
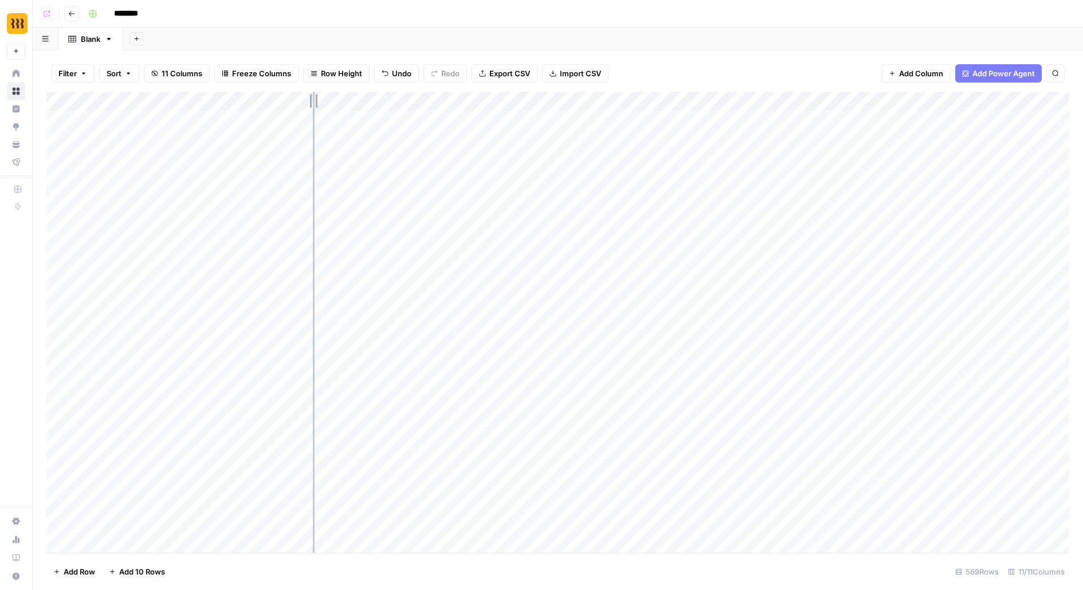
drag, startPoint x: 188, startPoint y: 103, endPoint x: 315, endPoint y: 103, distance: 126.7
click at [315, 103] on div "Add Column" at bounding box center [557, 322] width 1023 height 461
click at [329, 75] on span "Row Height" at bounding box center [341, 73] width 41 height 11
click at [345, 137] on button "Tall" at bounding box center [359, 145] width 109 height 16
click at [332, 74] on span "Row Height" at bounding box center [341, 73] width 41 height 11
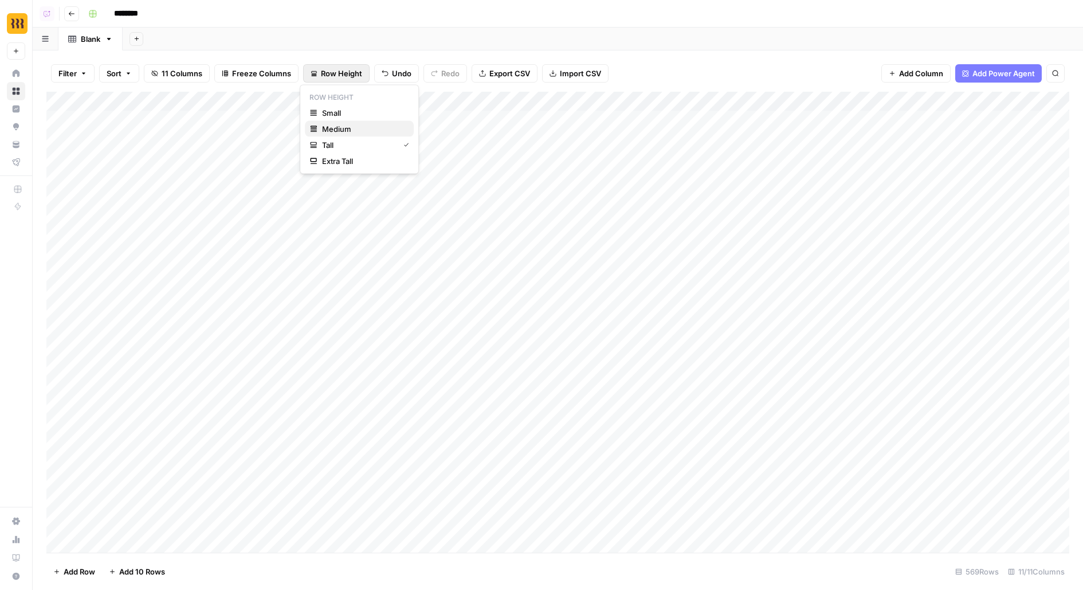
click at [345, 128] on span "Medium" at bounding box center [363, 128] width 83 height 11
click at [185, 79] on span "11 Columns" at bounding box center [182, 73] width 41 height 11
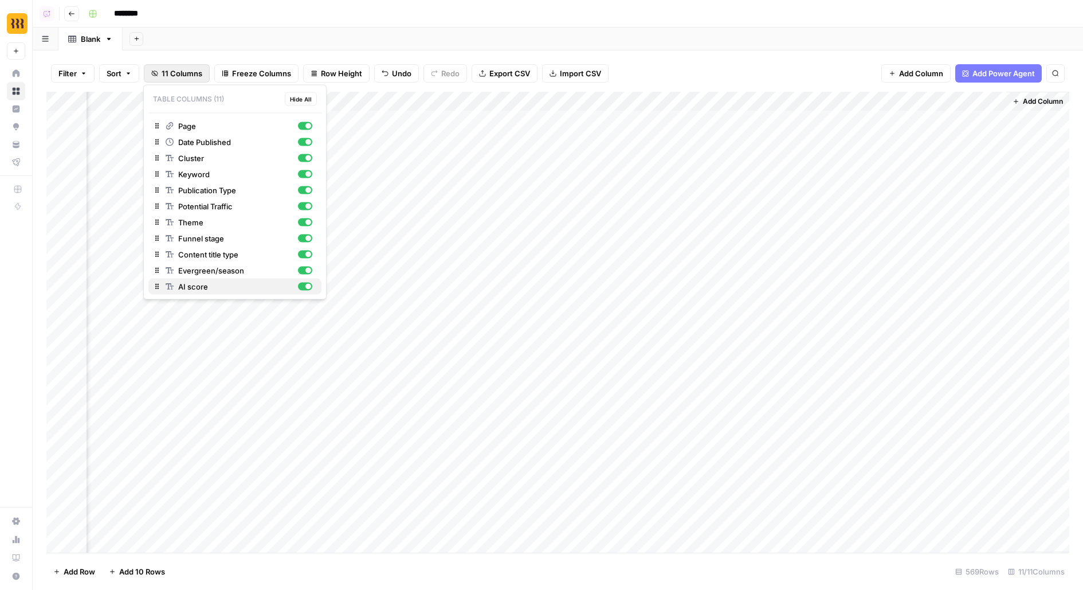
click at [304, 285] on div "button" at bounding box center [305, 287] width 14 height 8
click at [307, 268] on div "button" at bounding box center [309, 271] width 6 height 6
click at [307, 240] on div "button" at bounding box center [305, 238] width 14 height 8
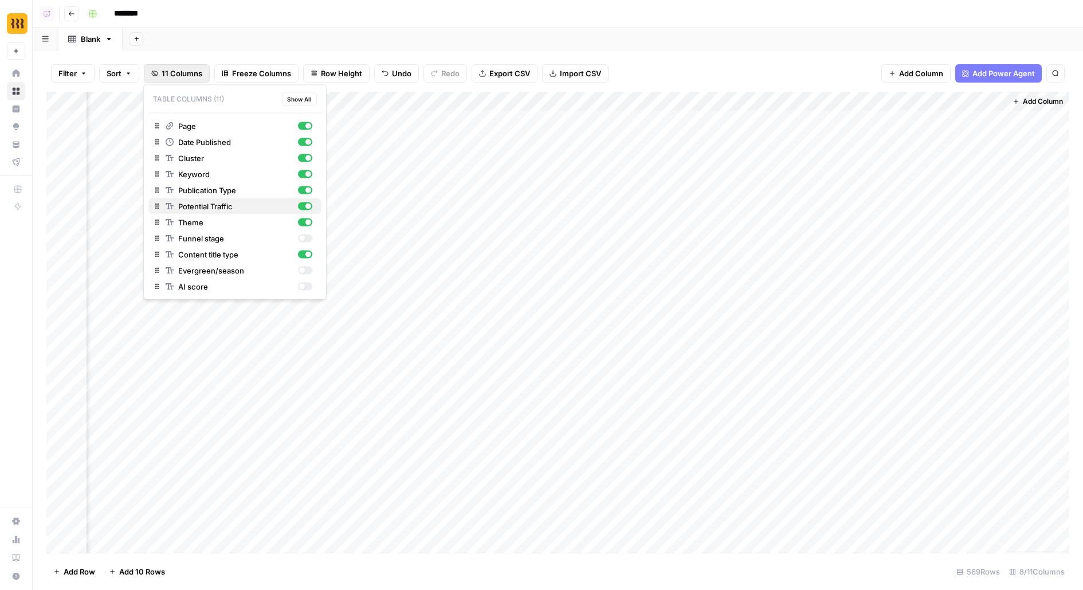
click at [308, 207] on div "button" at bounding box center [309, 207] width 6 height 6
click at [307, 191] on div "button" at bounding box center [309, 190] width 6 height 6
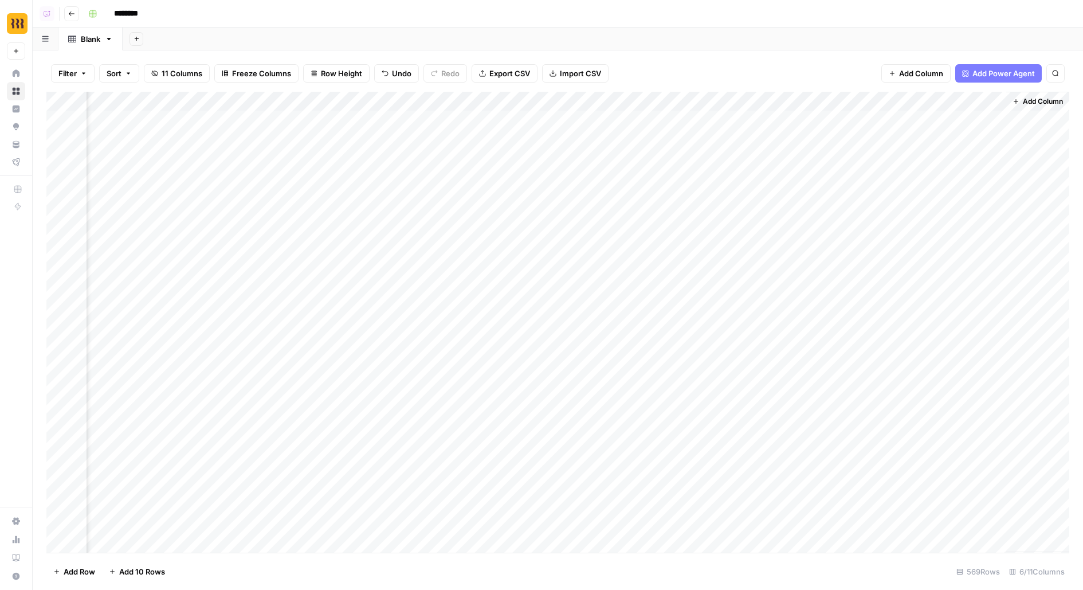
click at [531, 40] on div "Add Sheet" at bounding box center [603, 39] width 961 height 23
drag, startPoint x: 314, startPoint y: 101, endPoint x: 346, endPoint y: 99, distance: 32.8
click at [345, 99] on div "Add Column" at bounding box center [557, 322] width 1023 height 461
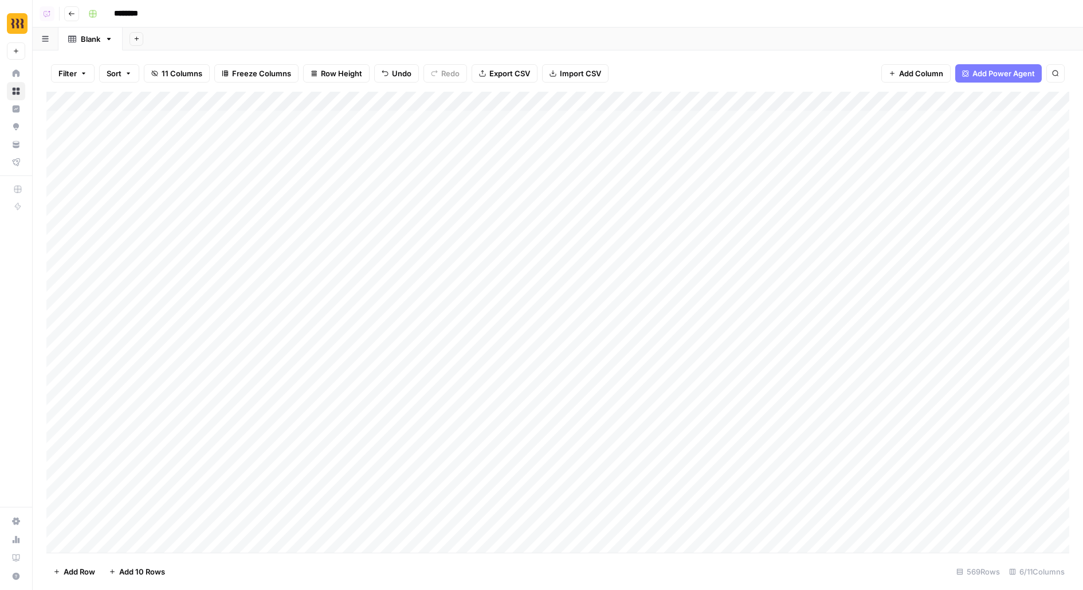
click at [141, 10] on input "********" at bounding box center [141, 14] width 64 height 18
click at [80, 31] on link "Blank" at bounding box center [90, 39] width 64 height 23
type input "**********"
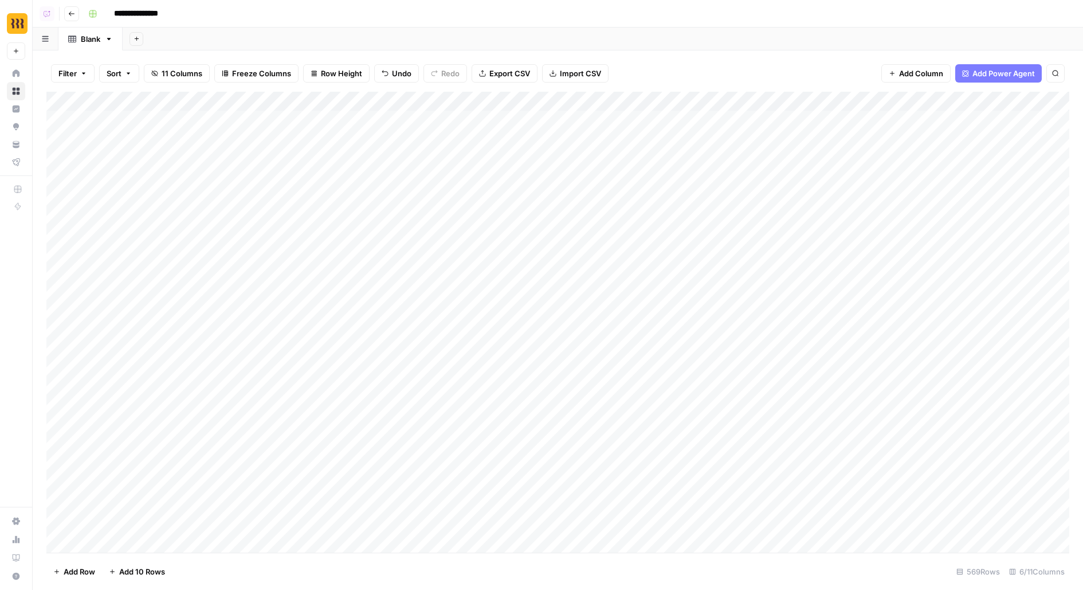
click at [87, 40] on div "Blank" at bounding box center [90, 38] width 19 height 11
click at [87, 40] on input "*****" at bounding box center [91, 39] width 21 height 15
type input "**********"
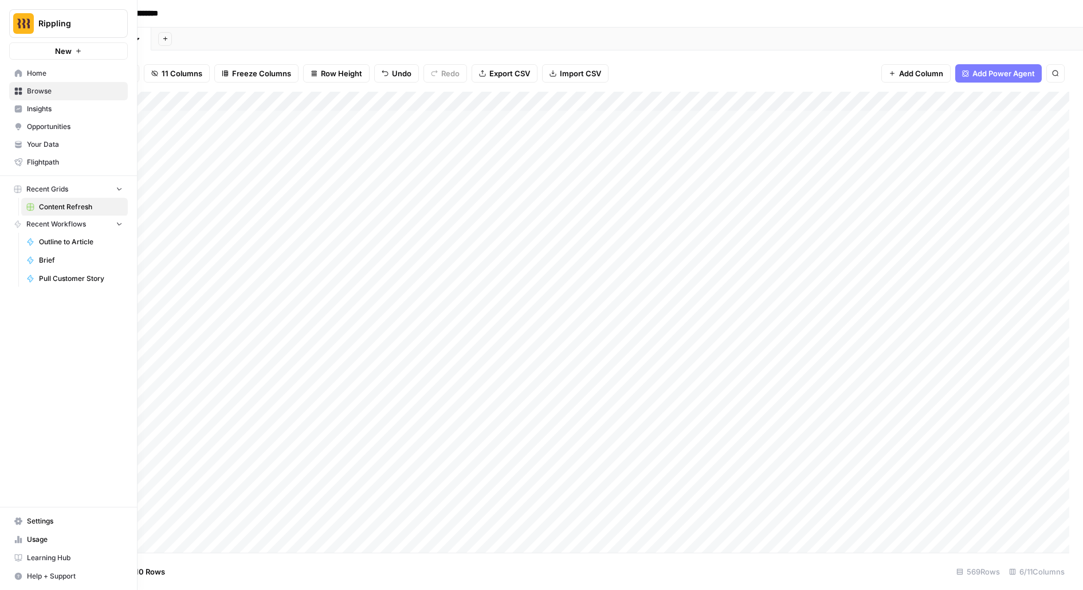
click at [15, 93] on icon at bounding box center [18, 91] width 7 height 7
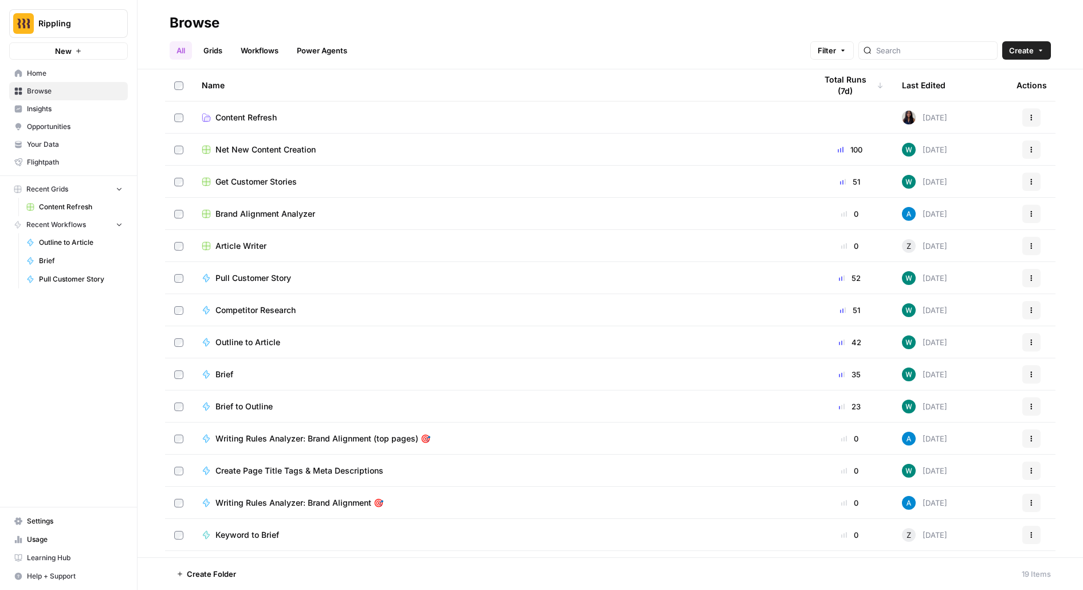
click at [267, 117] on span "Content Refresh" at bounding box center [246, 117] width 61 height 11
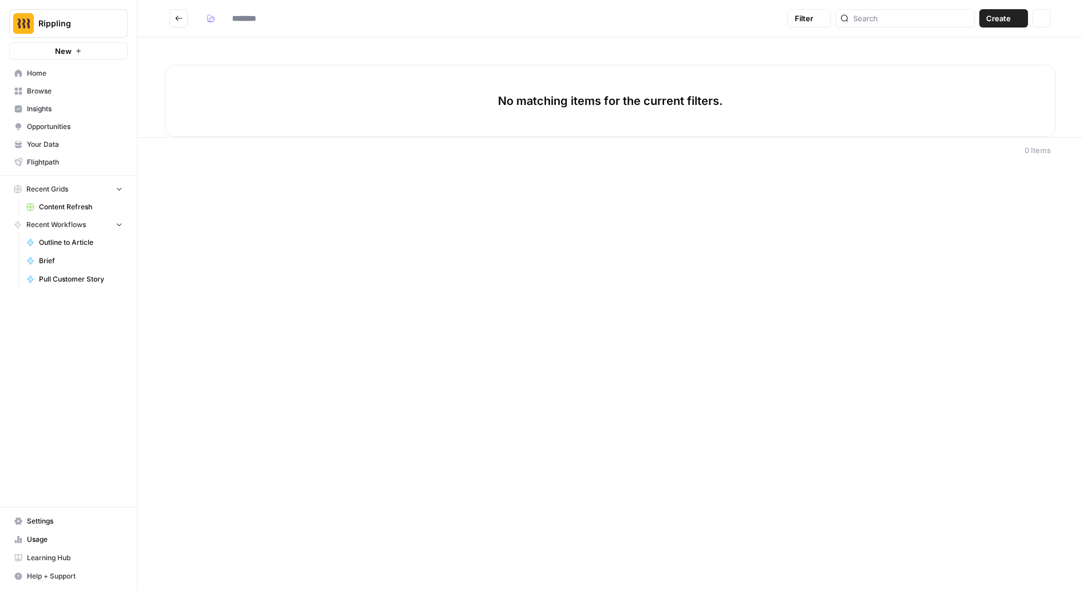
type input "**********"
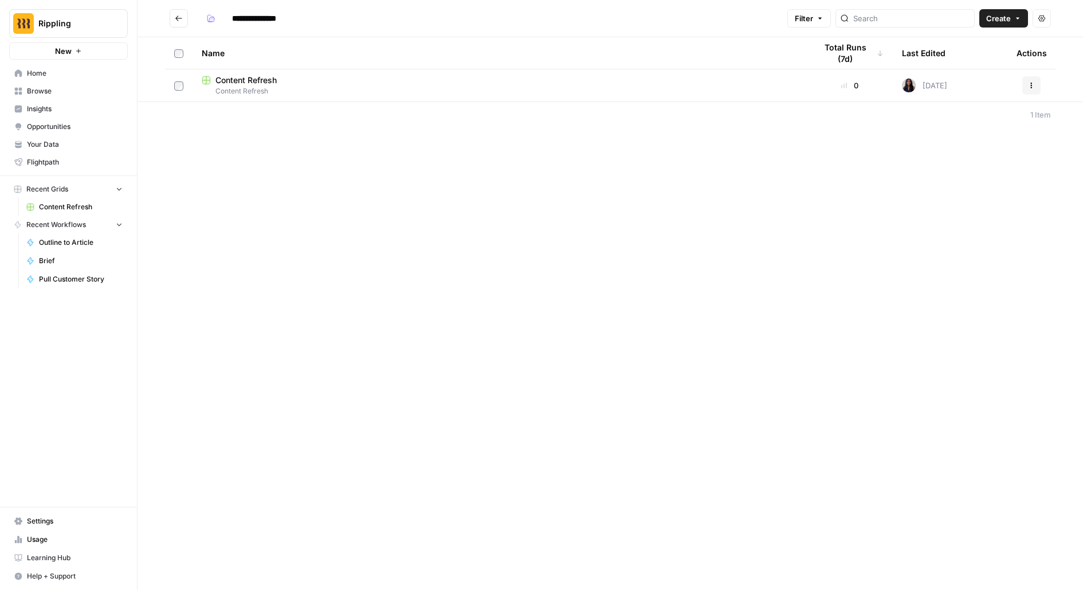
click at [264, 91] on span "Content Refresh" at bounding box center [500, 91] width 596 height 10
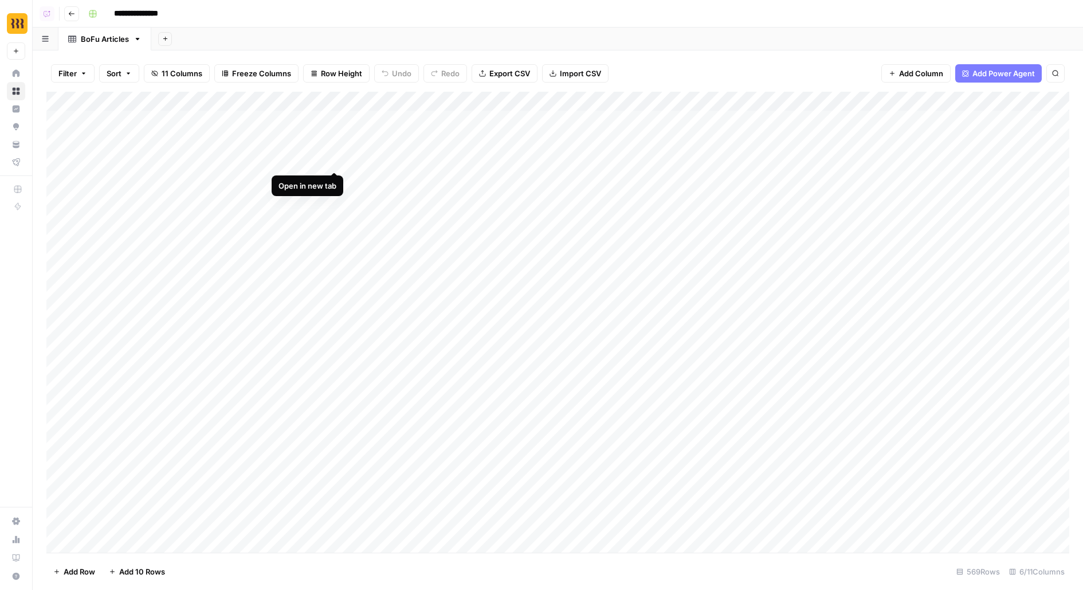
click at [333, 122] on div "Add Column" at bounding box center [557, 322] width 1023 height 461
click at [631, 137] on div "Add Column" at bounding box center [557, 322] width 1023 height 461
click at [68, 11] on icon "button" at bounding box center [71, 13] width 7 height 7
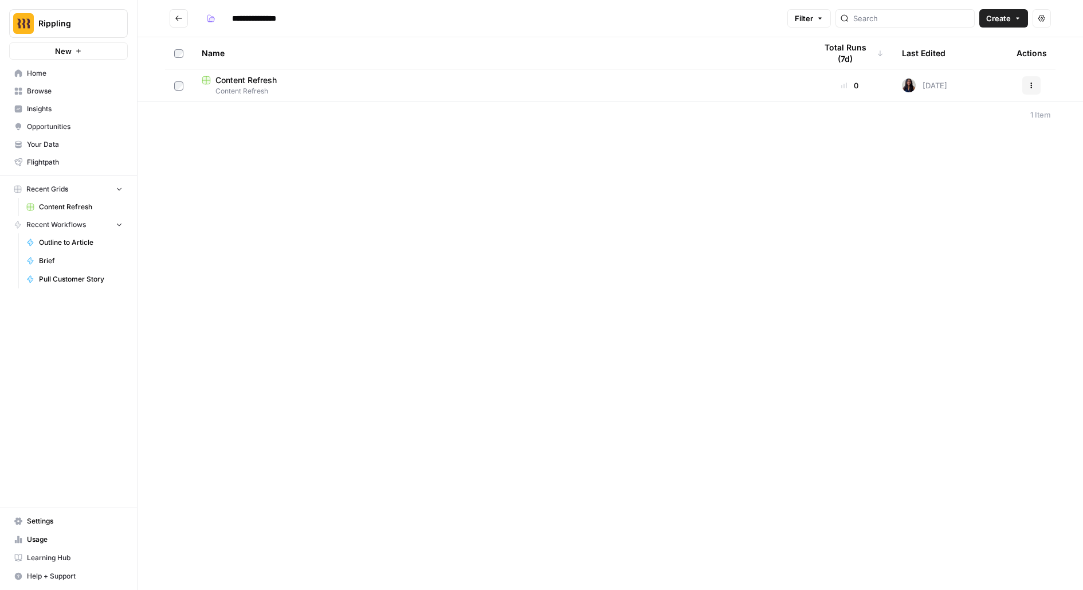
click at [181, 22] on icon "Go back" at bounding box center [179, 18] width 8 height 8
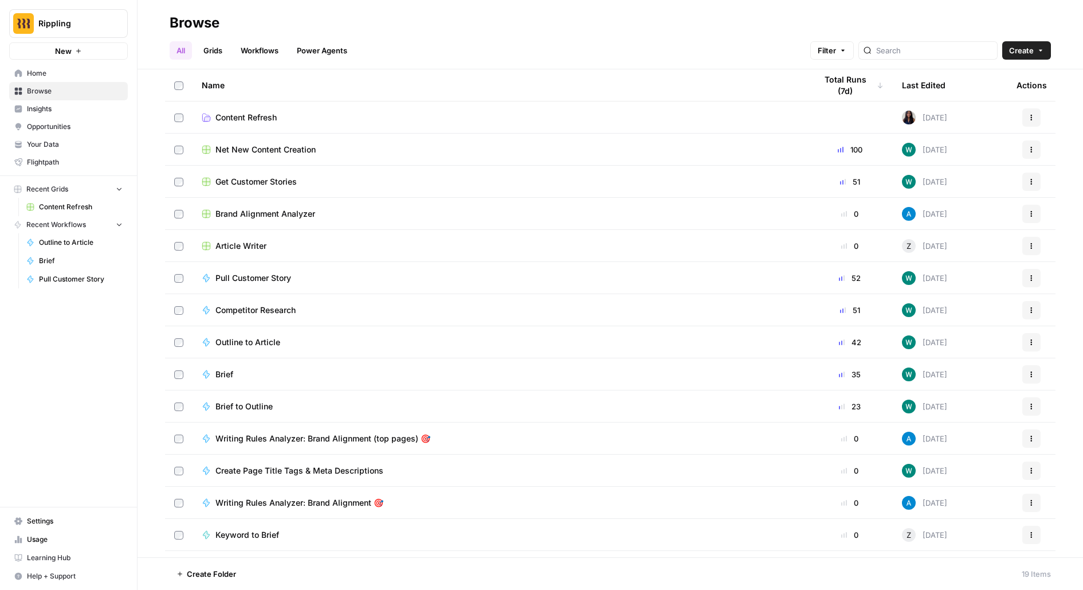
click at [312, 151] on span "Net New Content Creation" at bounding box center [266, 149] width 100 height 11
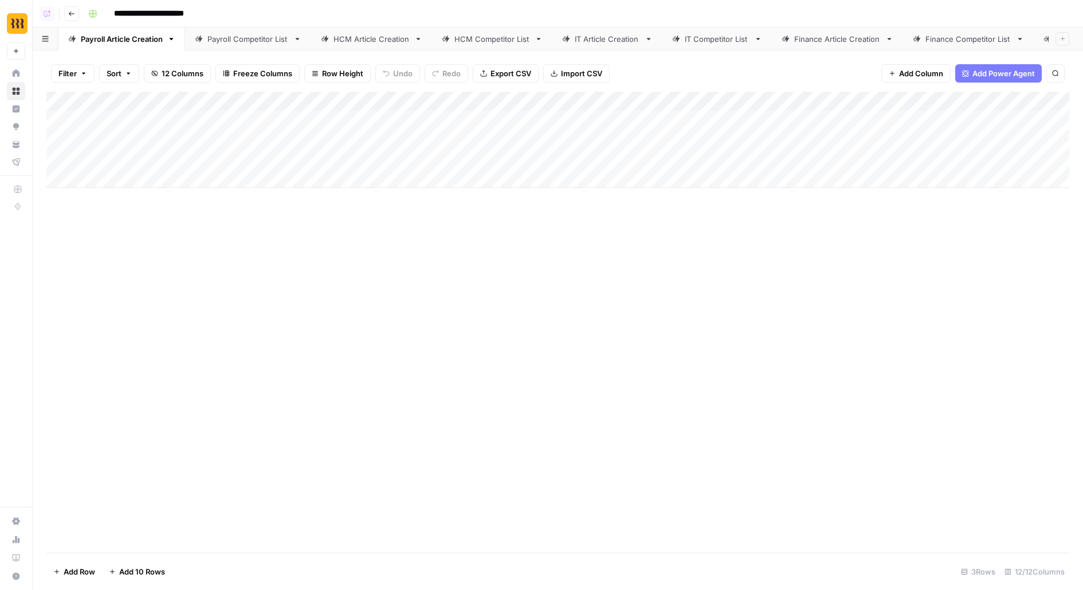
click at [219, 45] on link "Payroll Competitor List" at bounding box center [248, 39] width 126 height 23
click at [72, 16] on icon "button" at bounding box center [71, 13] width 7 height 7
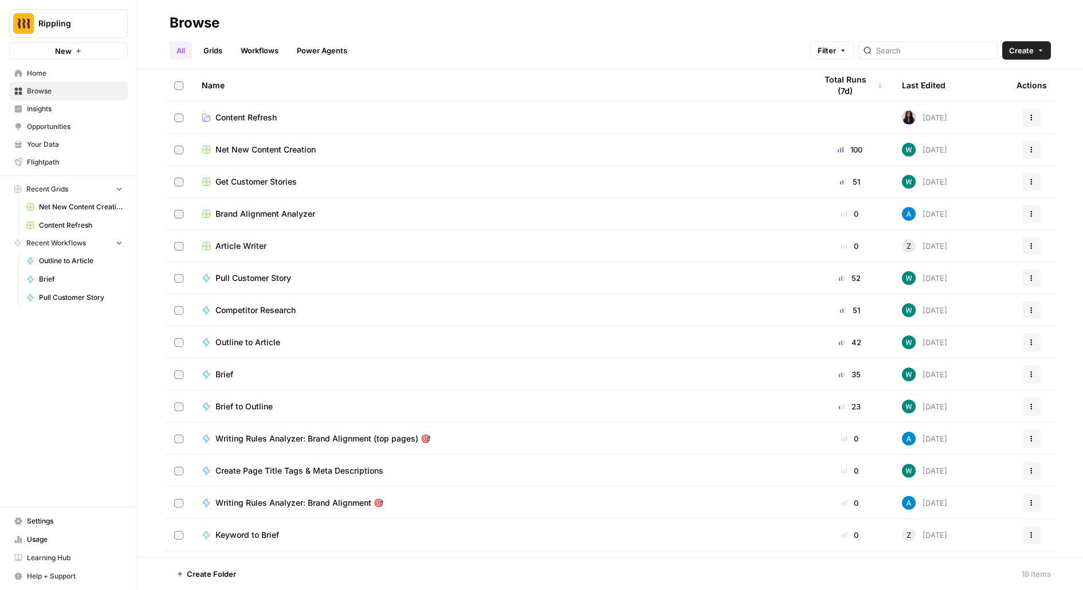
click at [238, 152] on span "Net New Content Creation" at bounding box center [266, 149] width 100 height 11
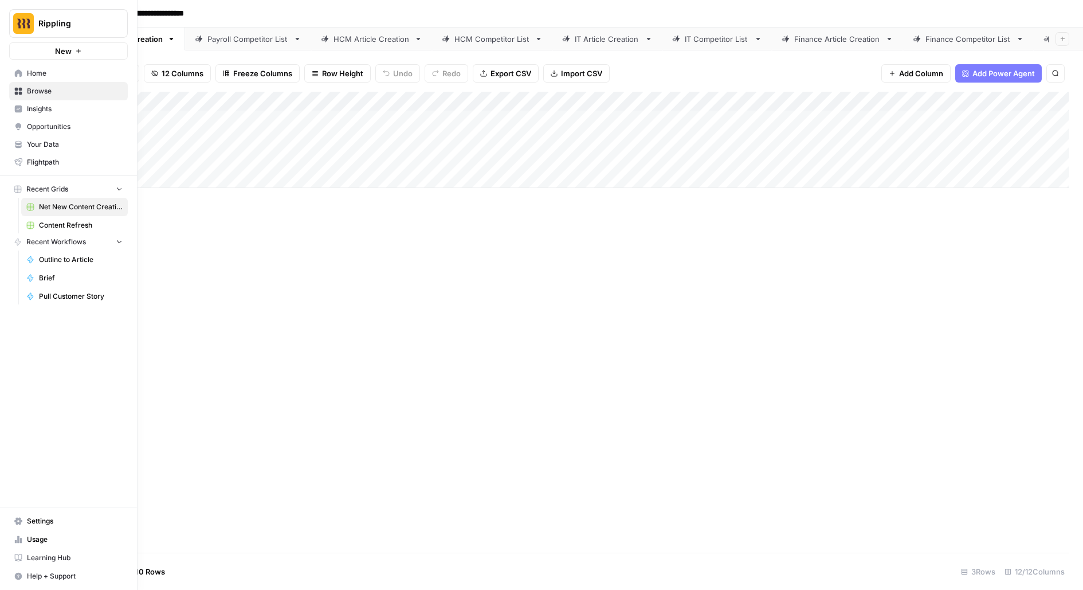
click at [26, 88] on link "Browse" at bounding box center [68, 91] width 119 height 18
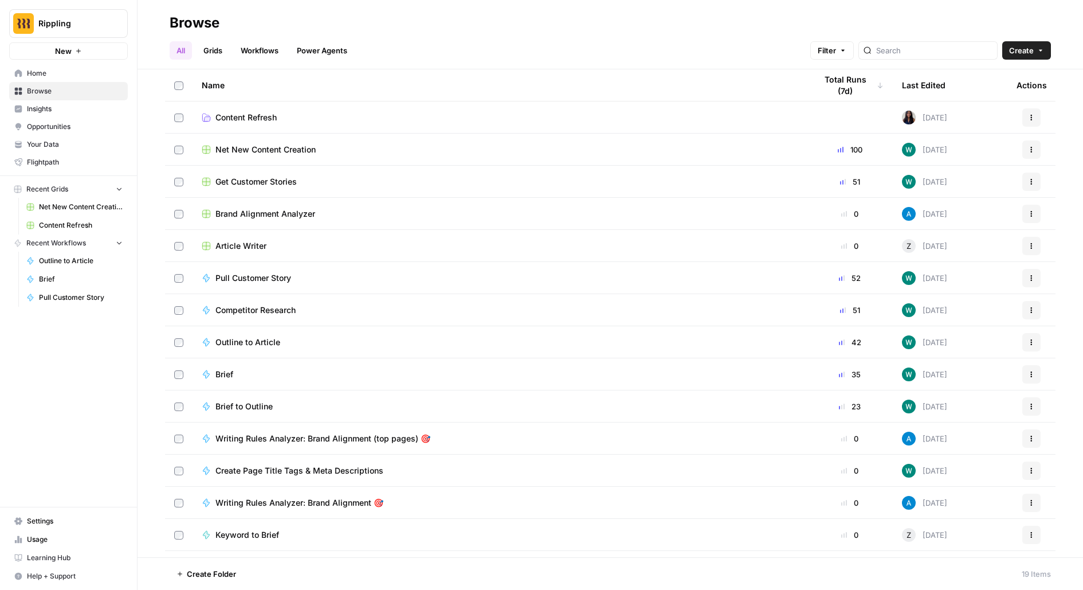
click at [215, 121] on link "Content Refresh" at bounding box center [500, 117] width 596 height 11
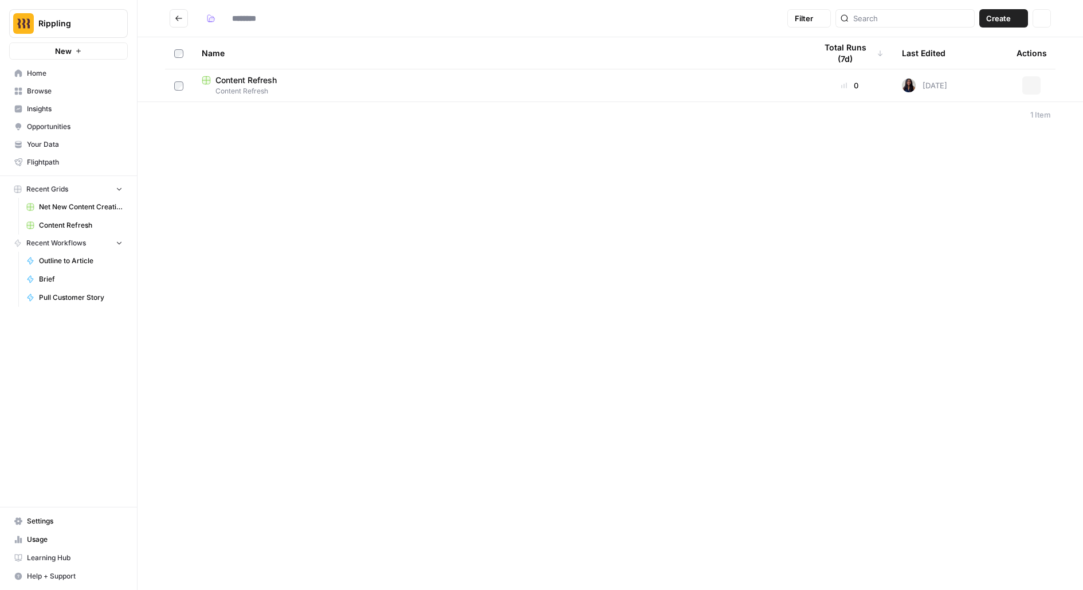
type input "**********"
click at [258, 82] on span "Content Refresh" at bounding box center [246, 80] width 61 height 11
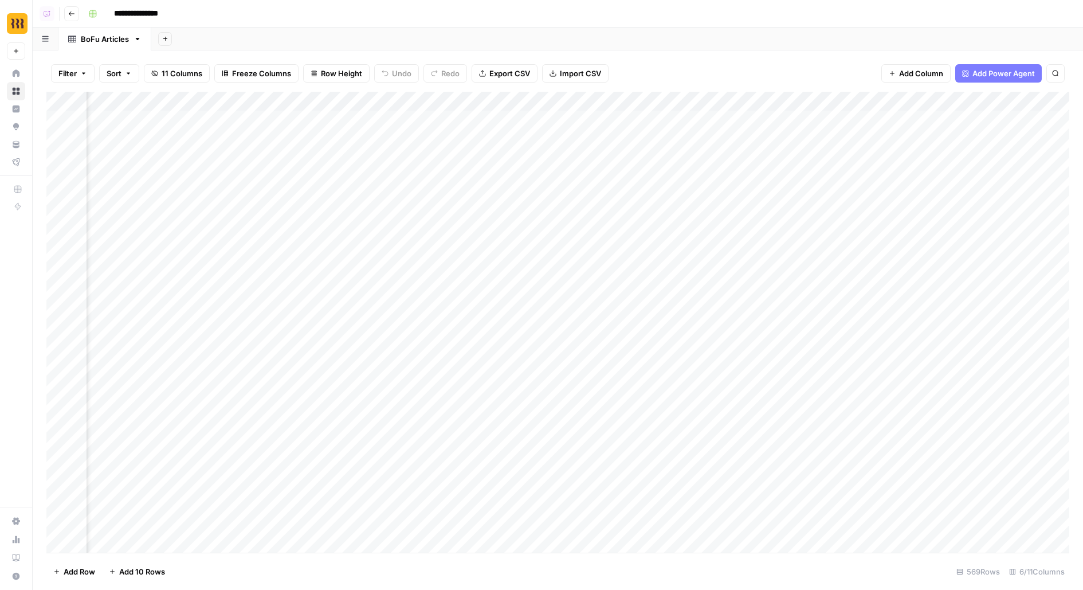
scroll to position [0, 103]
click at [1055, 102] on span "Add Column" at bounding box center [1043, 101] width 40 height 10
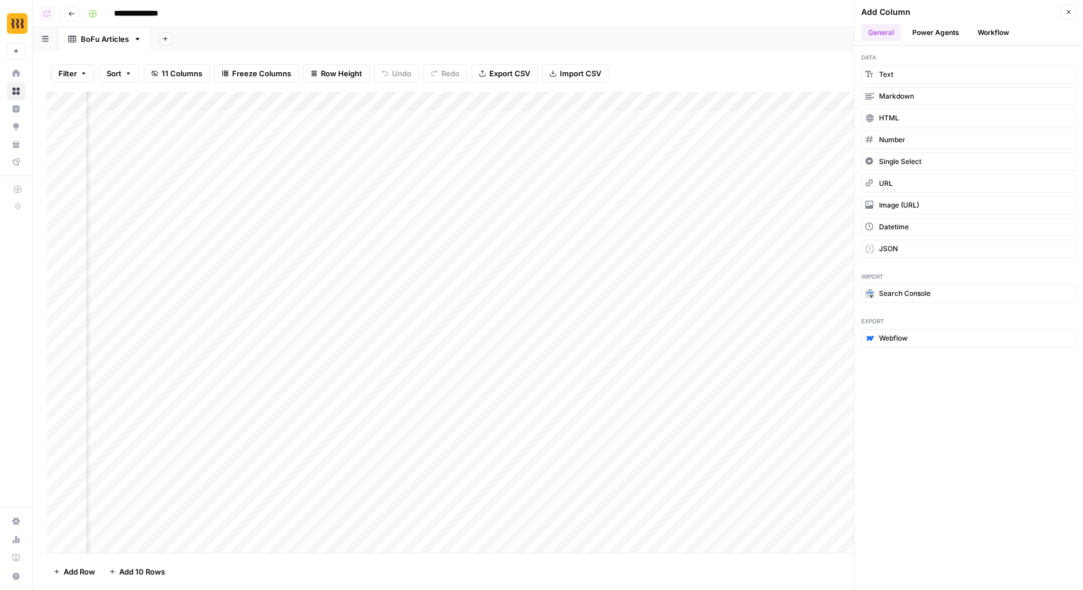
click at [999, 32] on button "Workflow" at bounding box center [993, 32] width 45 height 17
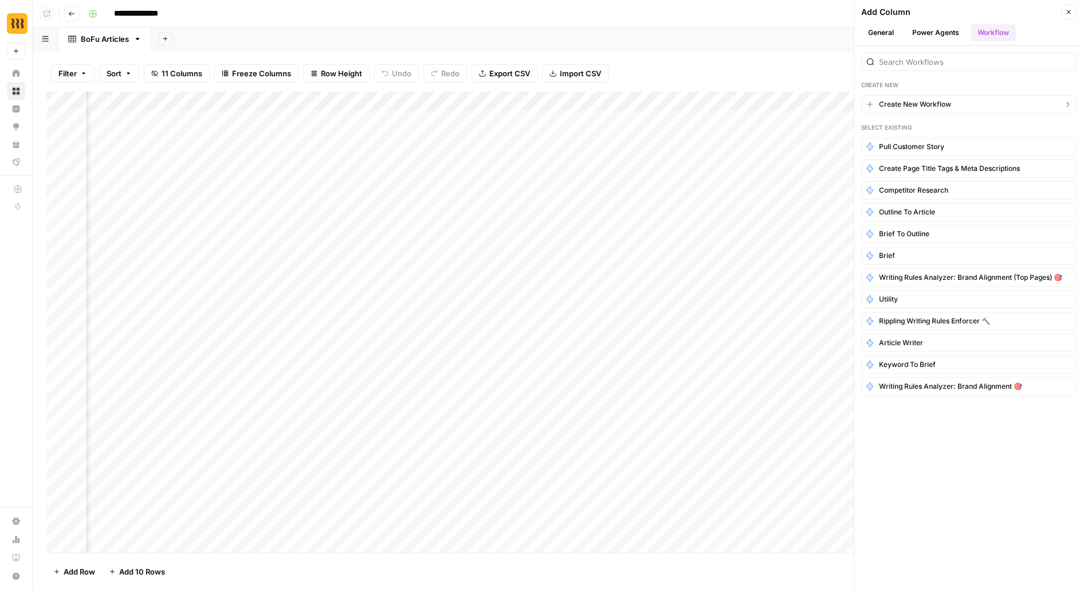
click at [921, 109] on button "Create New Workflow" at bounding box center [969, 104] width 215 height 18
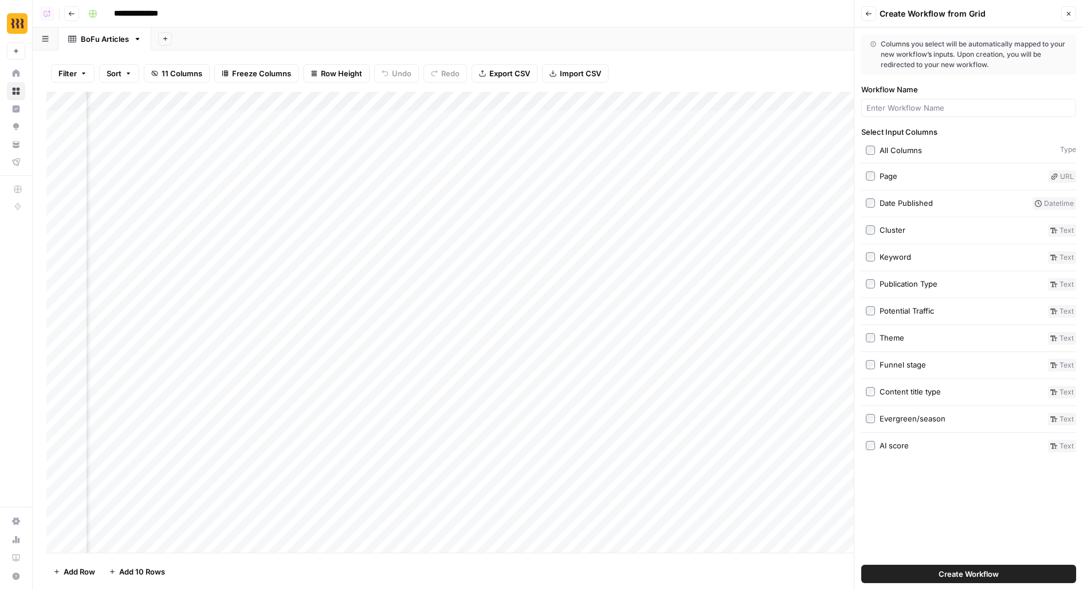
click at [864, 9] on button "Back" at bounding box center [869, 13] width 15 height 15
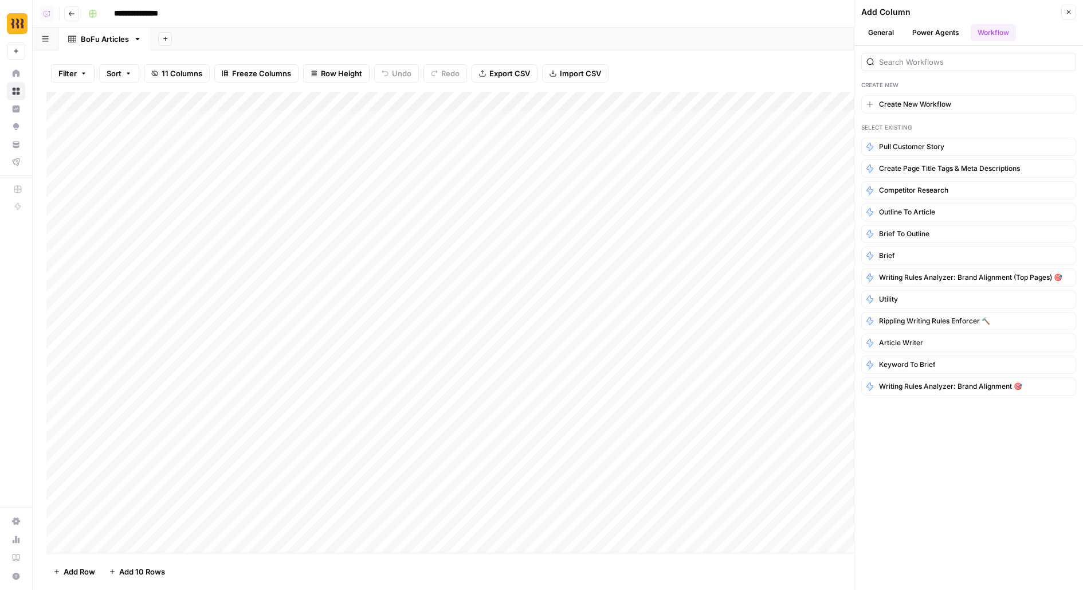
scroll to position [0, 268]
click at [886, 107] on span "Create New Workflow" at bounding box center [915, 104] width 72 height 10
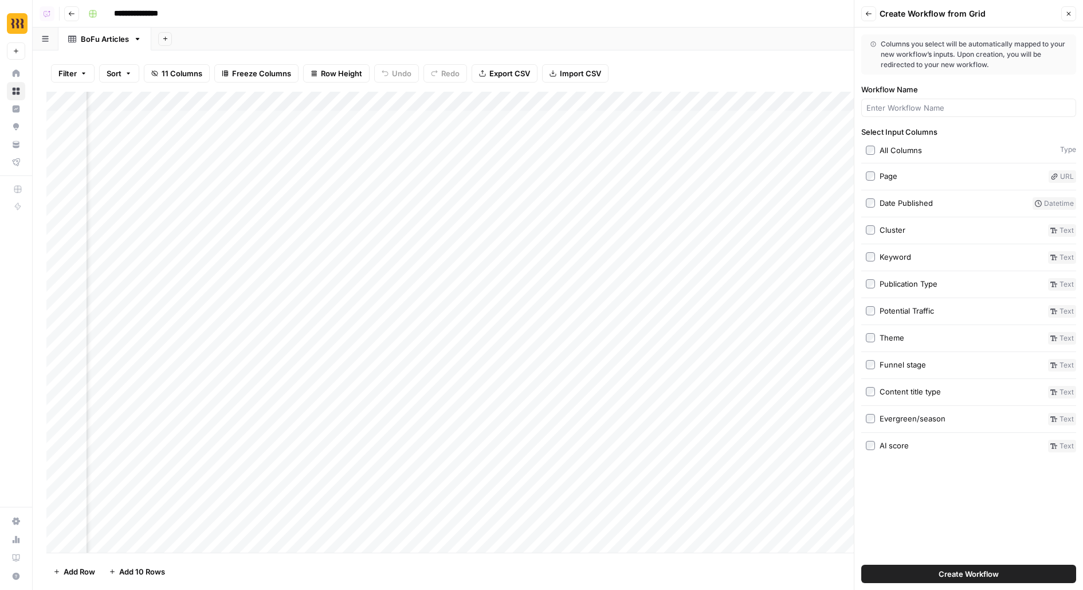
scroll to position [0, 0]
click at [877, 177] on label "Page" at bounding box center [955, 176] width 178 height 13
click at [926, 569] on button "Create Workflow" at bounding box center [969, 574] width 215 height 18
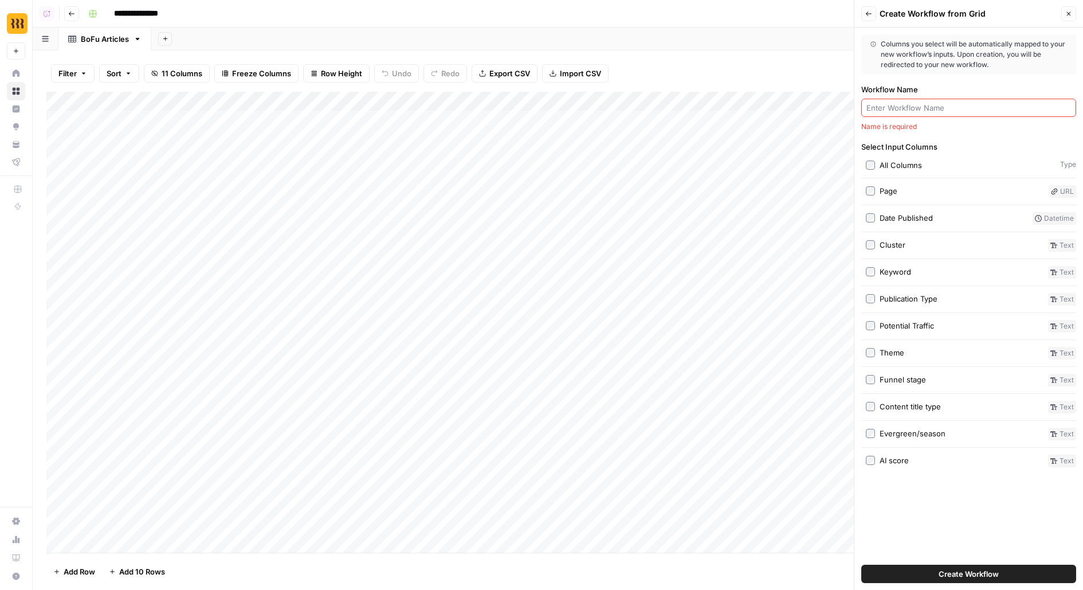
click at [954, 100] on div at bounding box center [969, 108] width 215 height 18
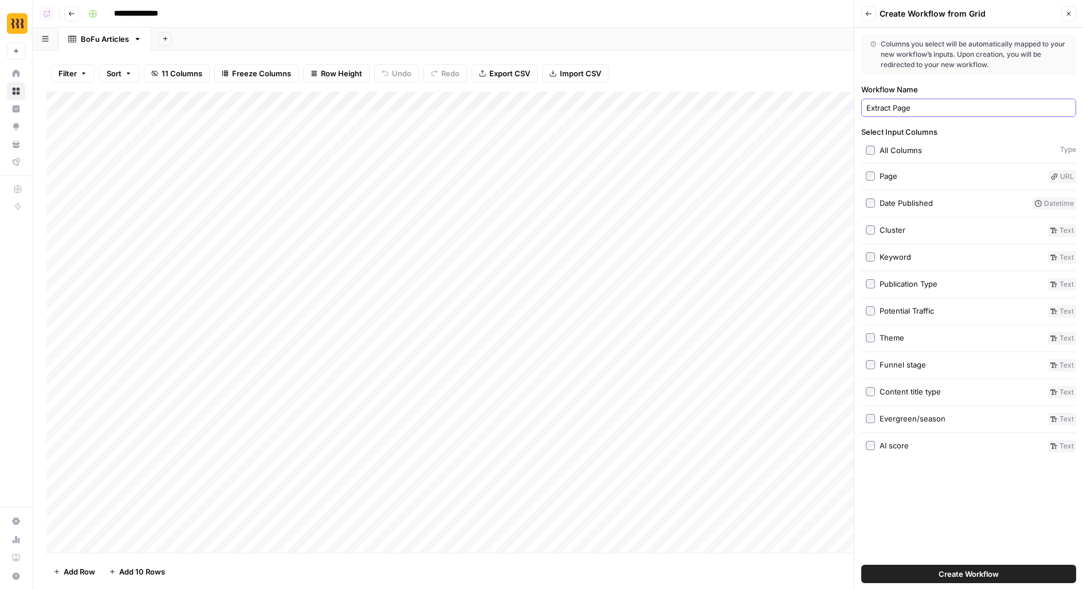
type input "Extract Page"
click at [1006, 572] on button "Create Workflow" at bounding box center [969, 574] width 215 height 18
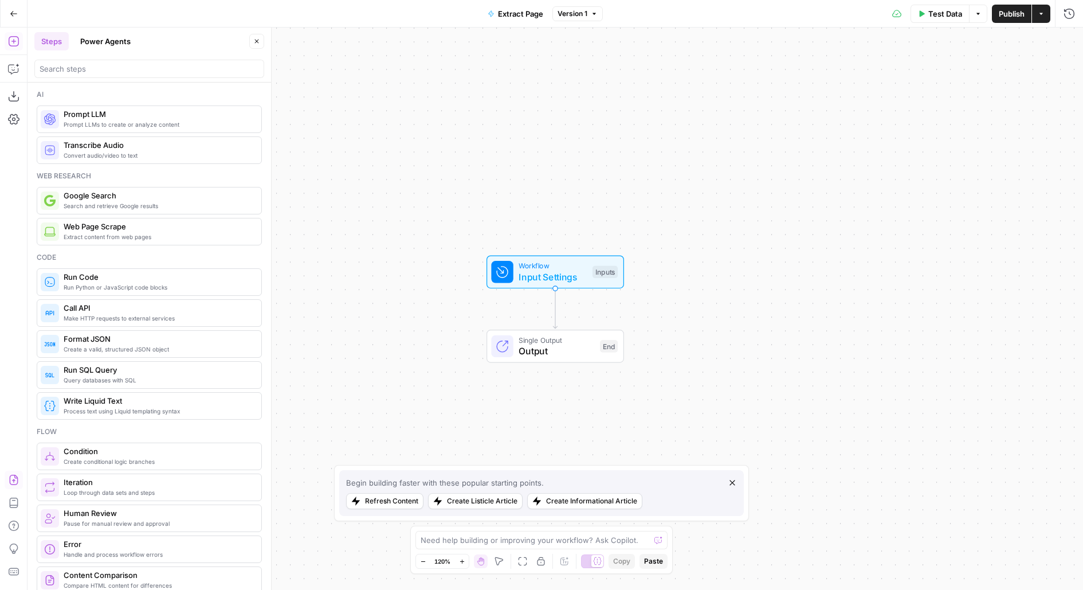
click at [18, 478] on icon "button" at bounding box center [13, 479] width 11 height 11
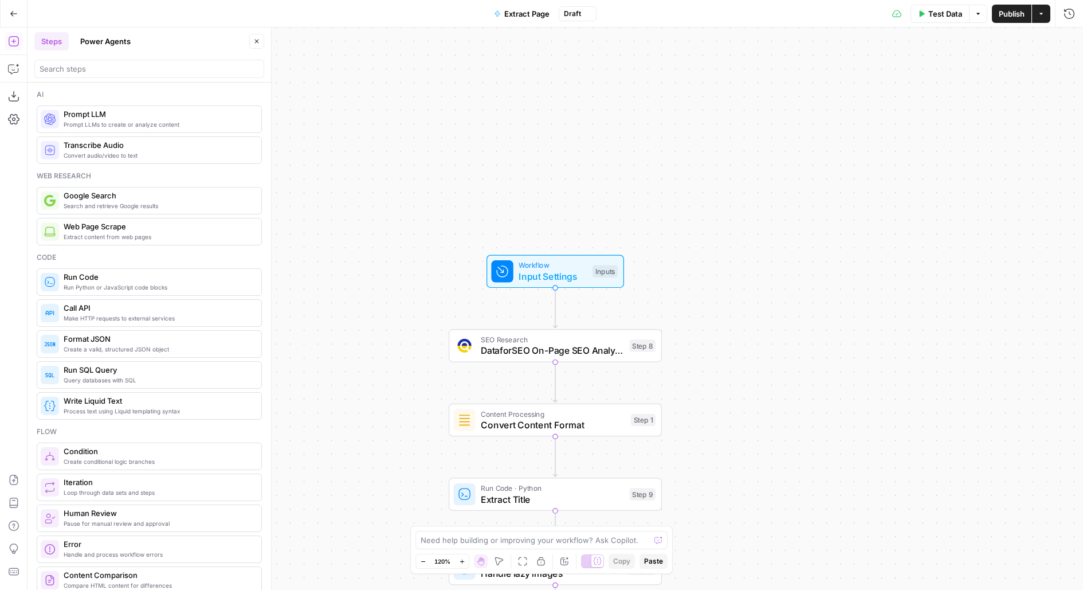
drag, startPoint x: 805, startPoint y: 283, endPoint x: 805, endPoint y: 149, distance: 133.6
click at [805, 151] on div "Workflow Input Settings Inputs SEO Research DataforSEO On-Page SEO Analysis Ste…" at bounding box center [556, 309] width 1056 height 562
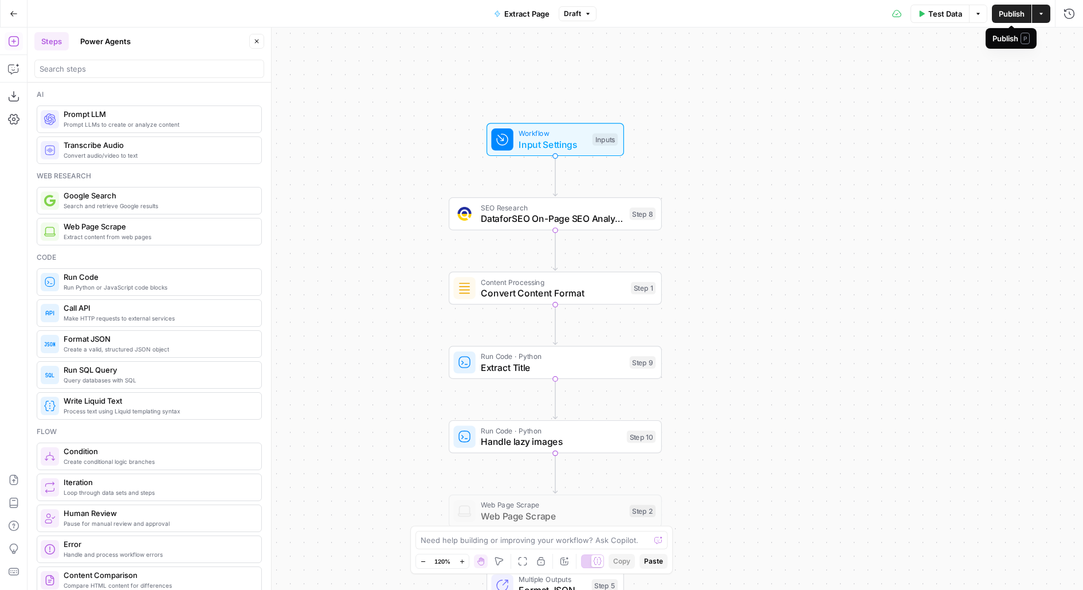
click at [1007, 21] on button "Publish" at bounding box center [1012, 14] width 40 height 18
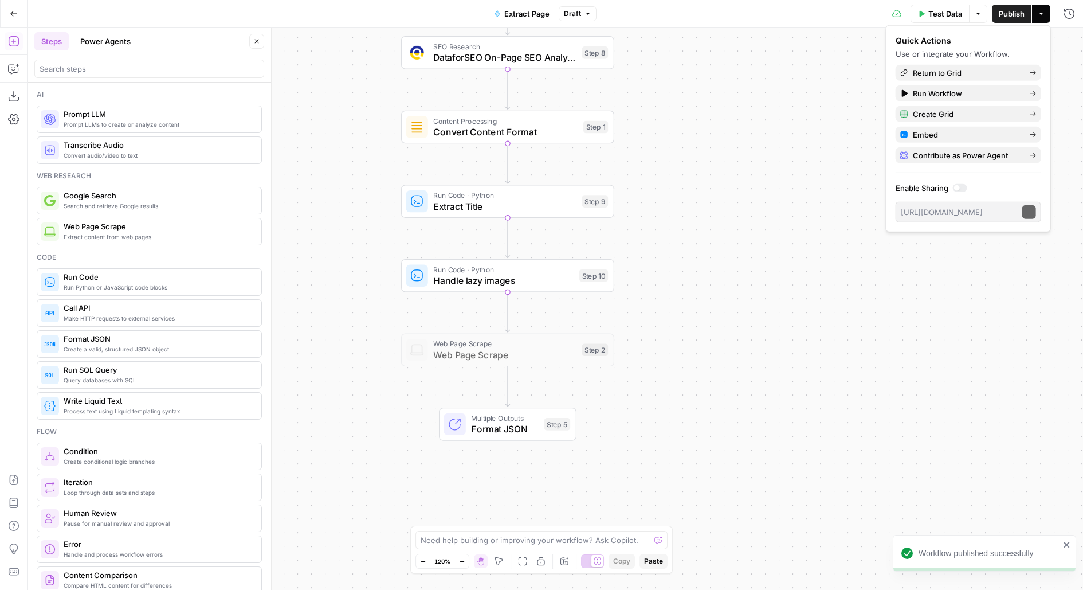
drag, startPoint x: 852, startPoint y: 282, endPoint x: 799, endPoint y: 104, distance: 185.5
click at [801, 113] on div "Workflow Input Settings Inputs SEO Research DataforSEO On-Page SEO Analysis Ste…" at bounding box center [556, 309] width 1056 height 562
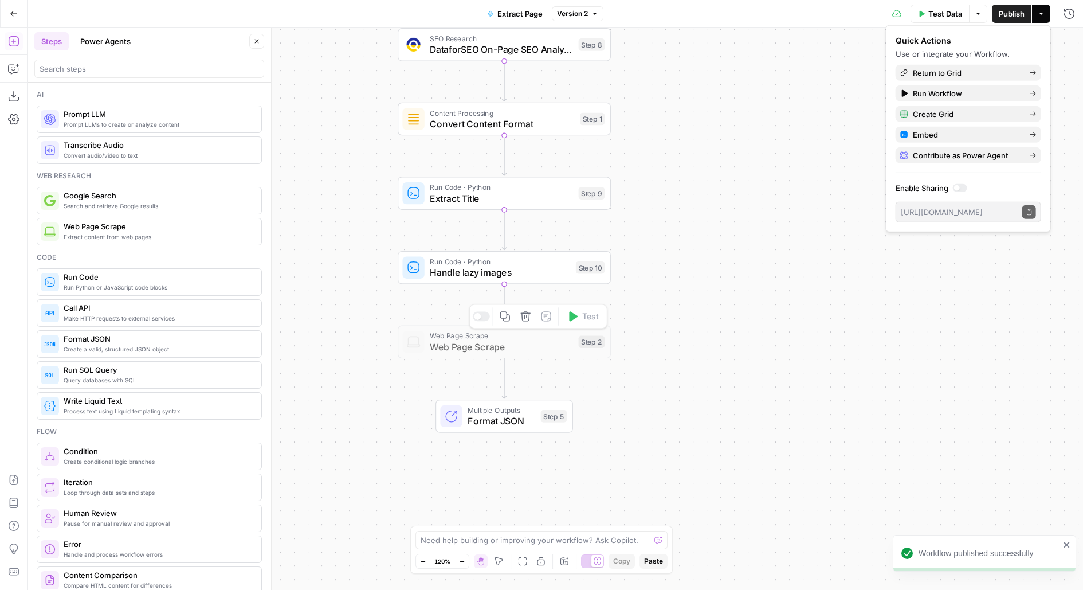
click at [529, 318] on icon "button" at bounding box center [526, 316] width 10 height 10
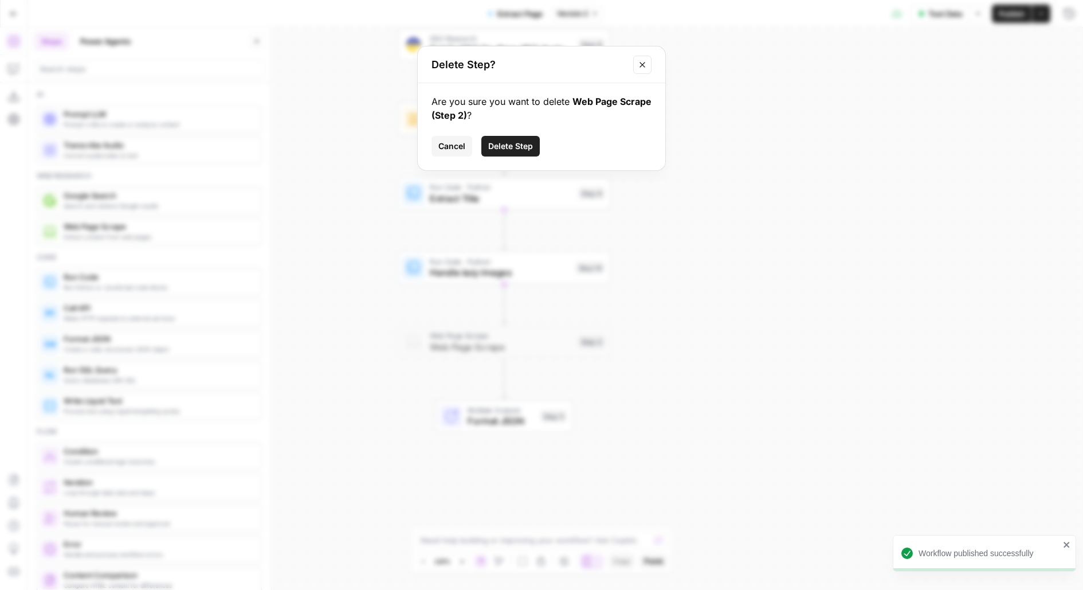
click at [526, 144] on span "Delete Step" at bounding box center [510, 145] width 45 height 11
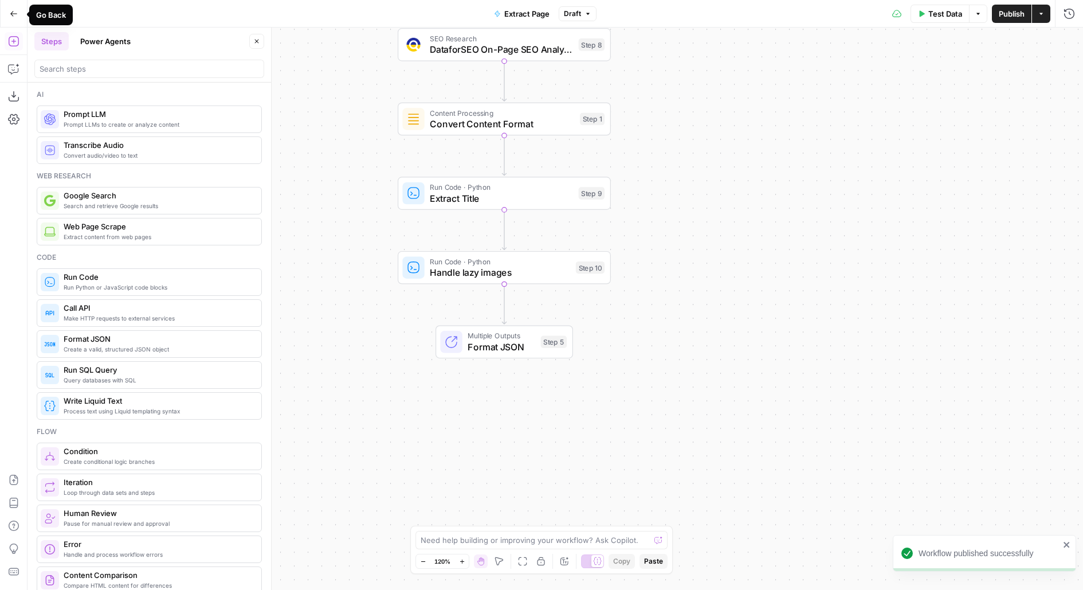
click at [11, 15] on icon "button" at bounding box center [14, 14] width 8 height 8
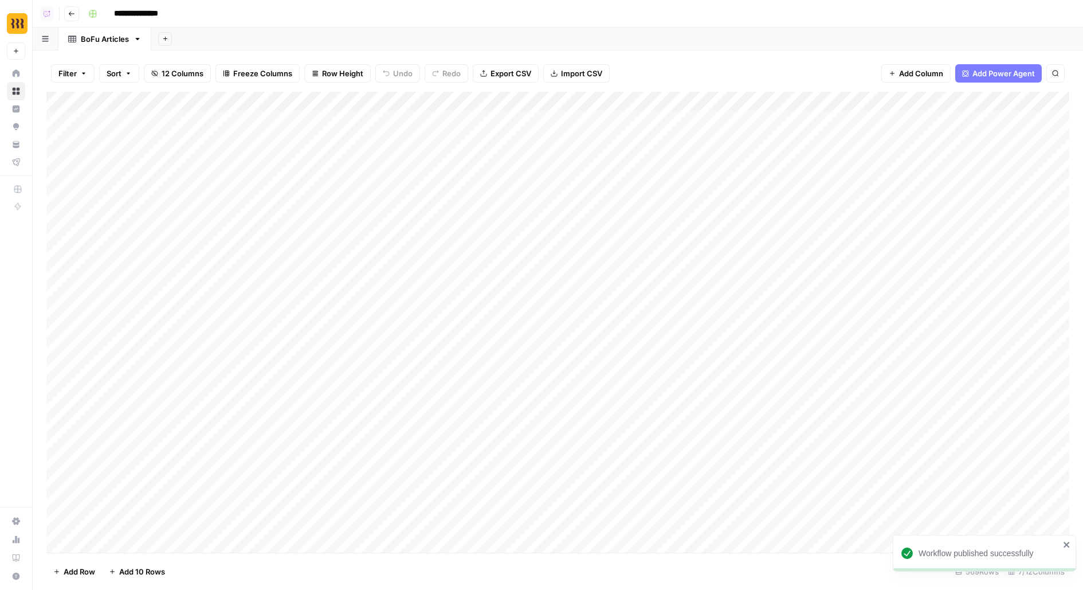
scroll to position [0, 206]
click at [958, 122] on div "Add Column" at bounding box center [557, 322] width 1023 height 461
click at [958, 149] on div "Add Column" at bounding box center [557, 322] width 1023 height 461
click at [983, 116] on div "Add Column" at bounding box center [557, 322] width 1023 height 461
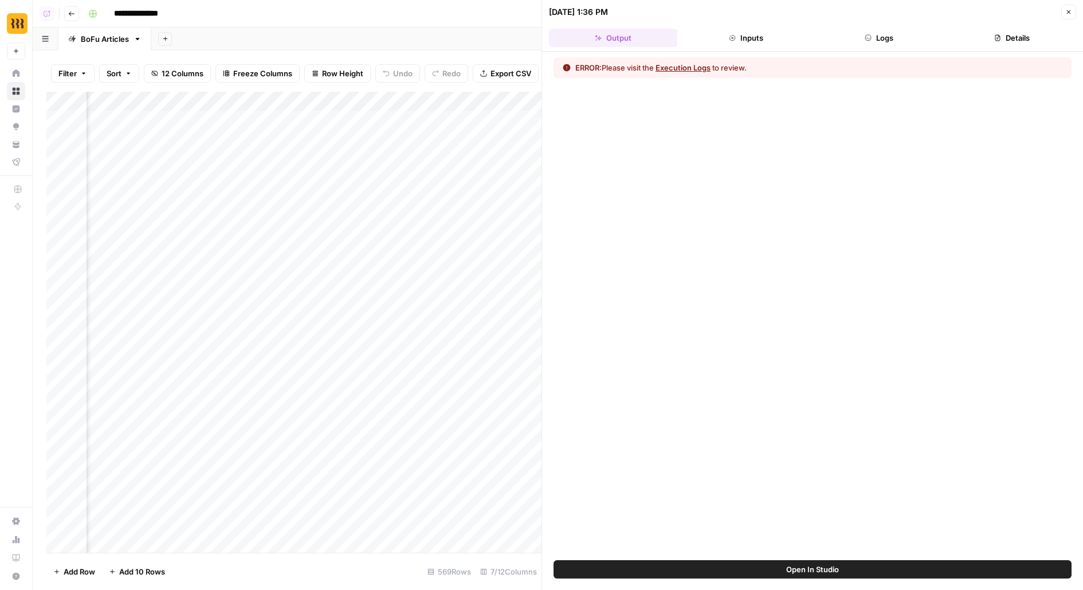
scroll to position [0, 572]
click at [870, 48] on header "10/10/25 at 1:36 PM Close Output Inputs Logs Details" at bounding box center [812, 26] width 541 height 52
click at [872, 42] on button "Logs" at bounding box center [879, 38] width 128 height 18
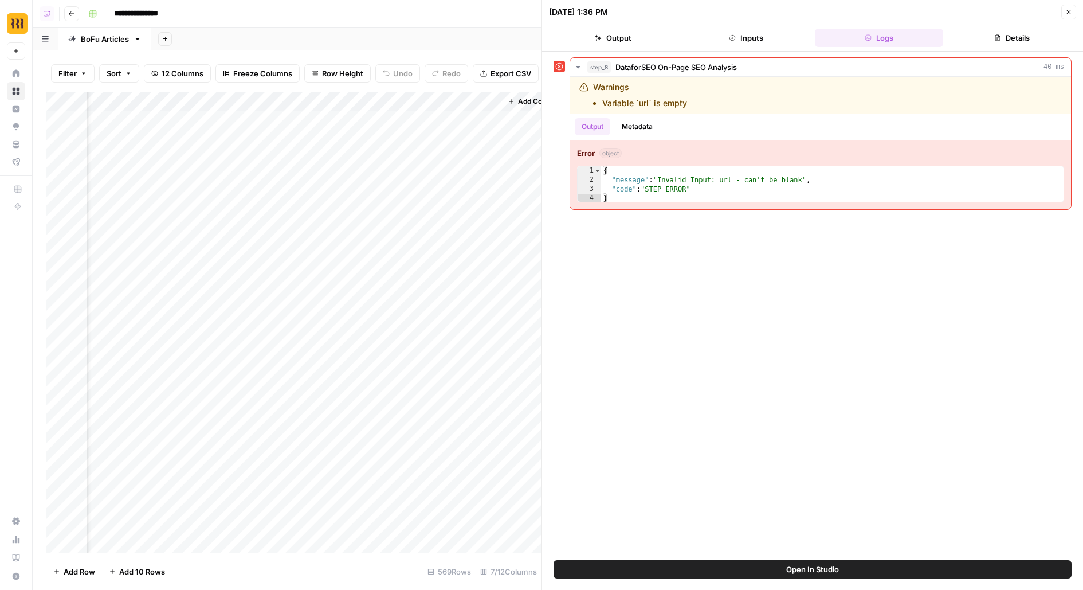
scroll to position [0, 734]
click at [431, 97] on div "Add Column" at bounding box center [293, 322] width 495 height 461
click at [428, 193] on span "Configure Inputs" at bounding box center [447, 197] width 100 height 11
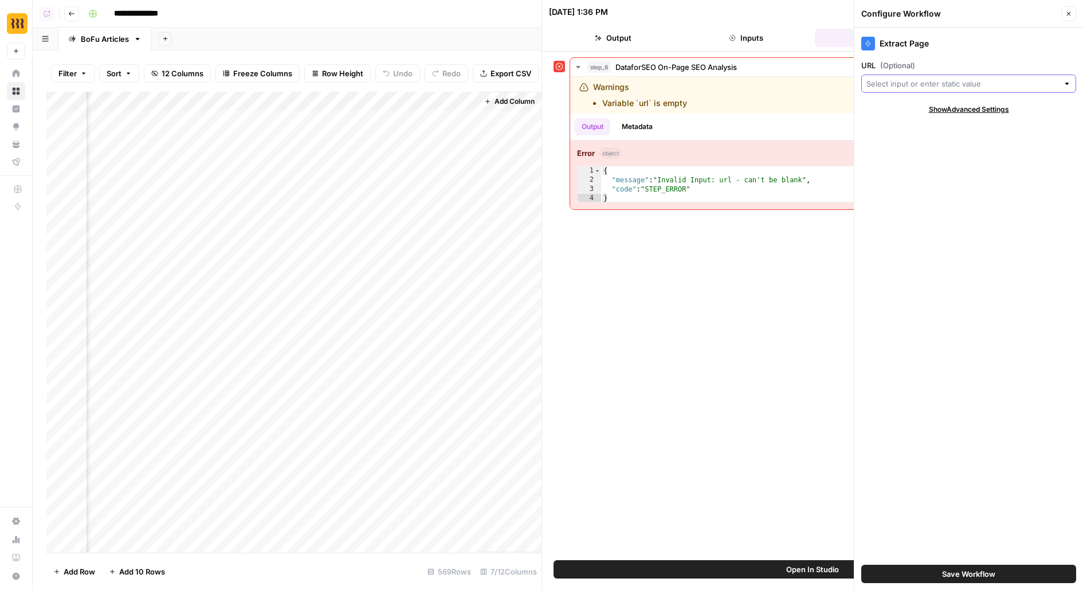
click at [919, 84] on input "URL (Optional)" at bounding box center [963, 83] width 192 height 11
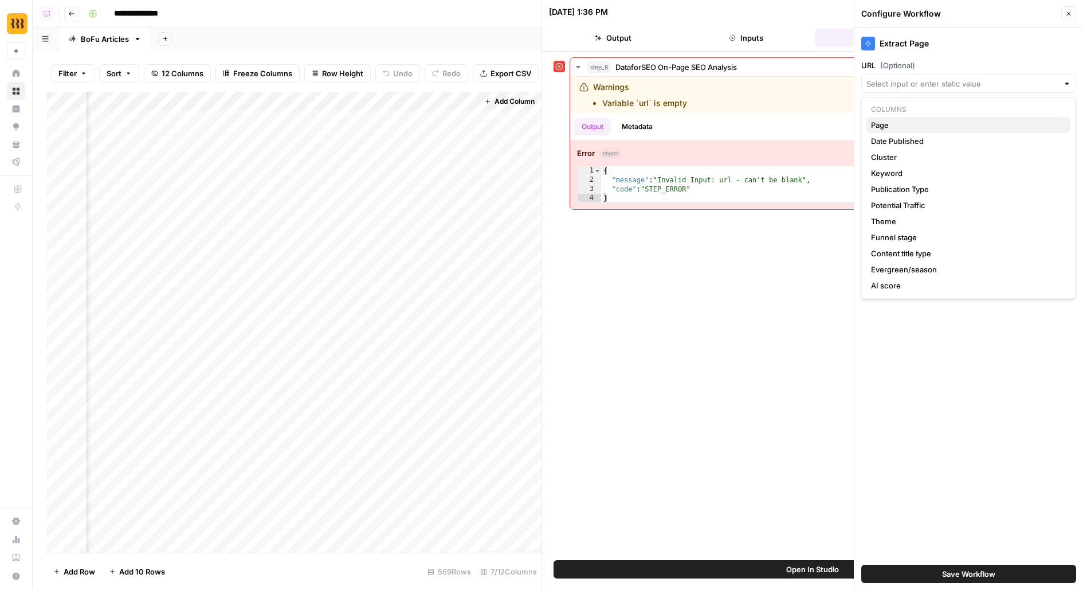
click at [917, 124] on span "Page" at bounding box center [966, 124] width 191 height 11
type input "Page"
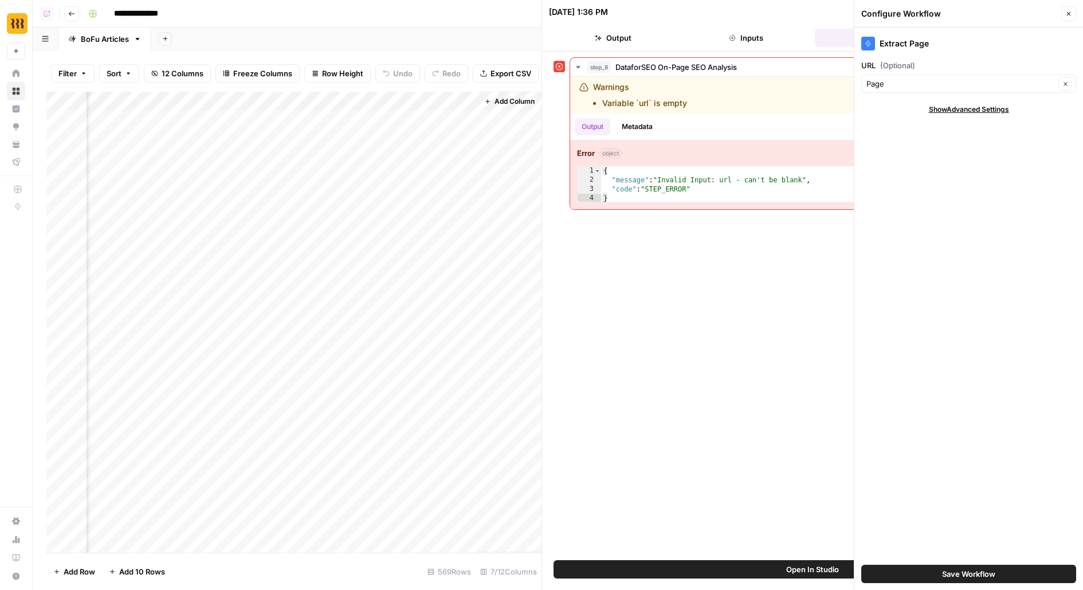
click at [997, 572] on button "Save Workflow" at bounding box center [969, 574] width 215 height 18
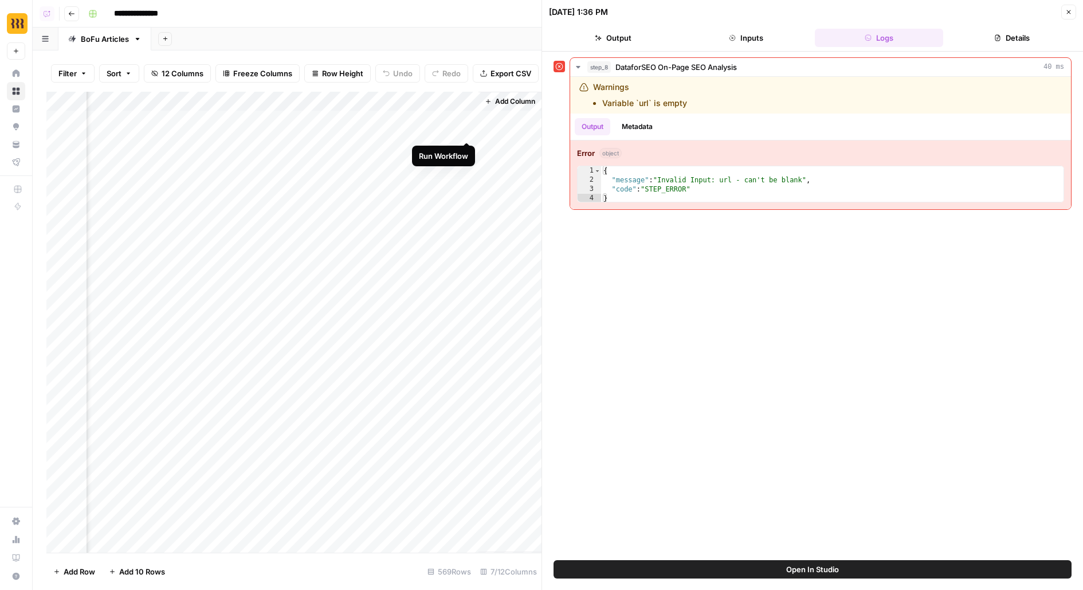
click at [470, 120] on div "Add Column" at bounding box center [293, 322] width 495 height 461
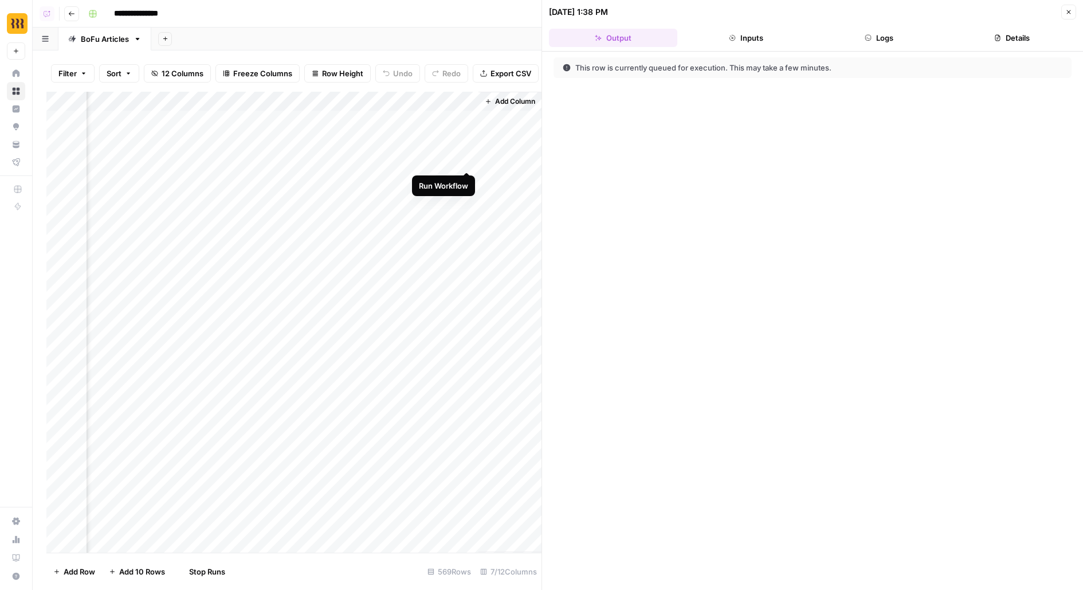
click at [467, 151] on div "Add Column" at bounding box center [293, 322] width 495 height 461
click at [850, 30] on button "Logs" at bounding box center [879, 38] width 128 height 18
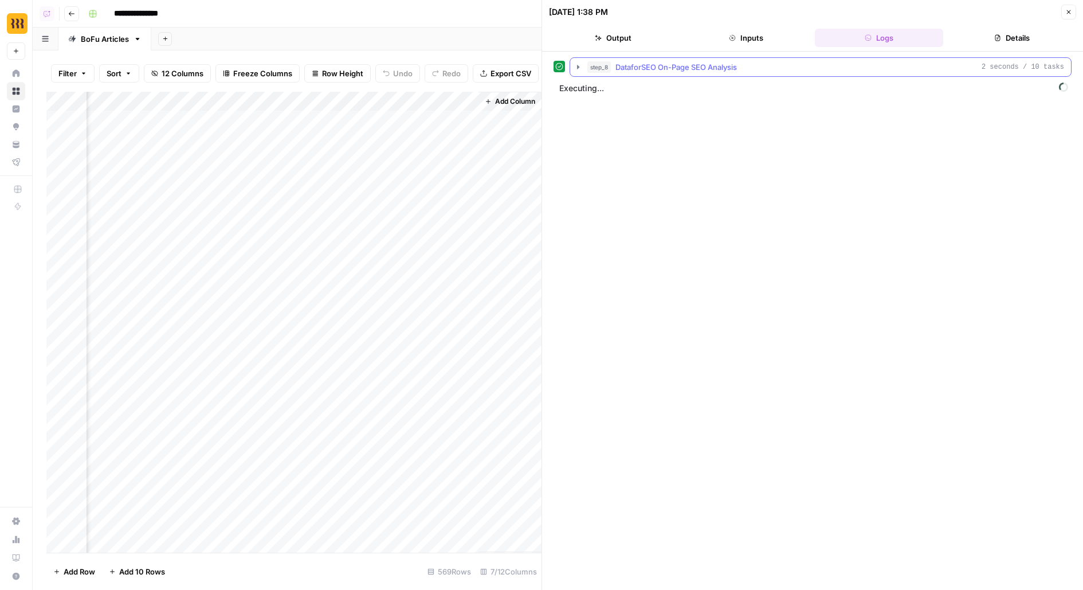
click at [788, 64] on div "step_8 DataforSEO On-Page SEO Analysis 2 seconds / 10 tasks" at bounding box center [826, 66] width 477 height 11
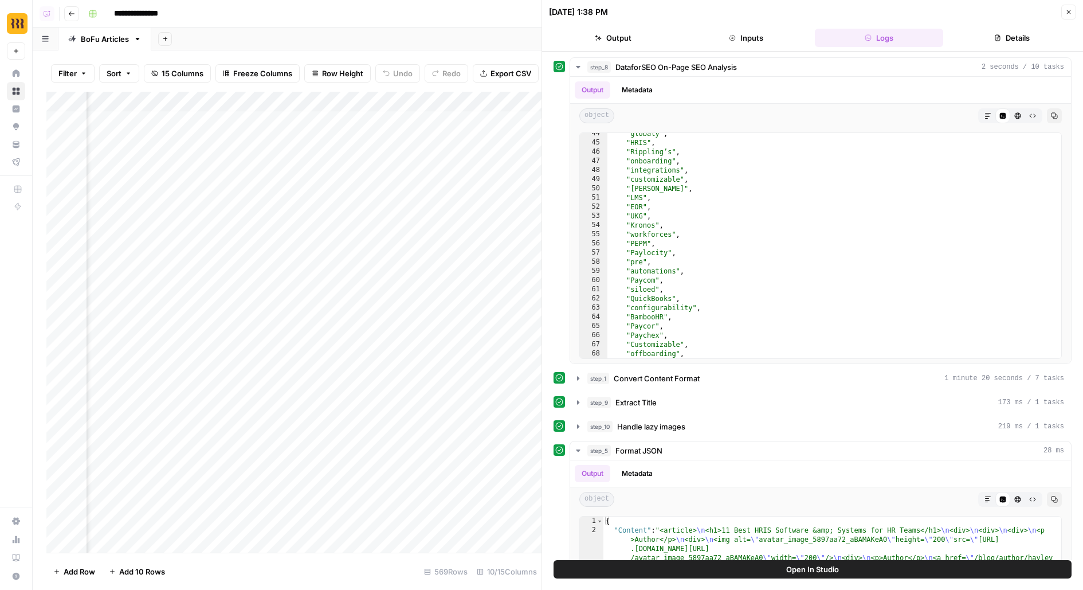
scroll to position [3, 942]
click at [357, 146] on div "Add Column" at bounding box center [293, 322] width 495 height 461
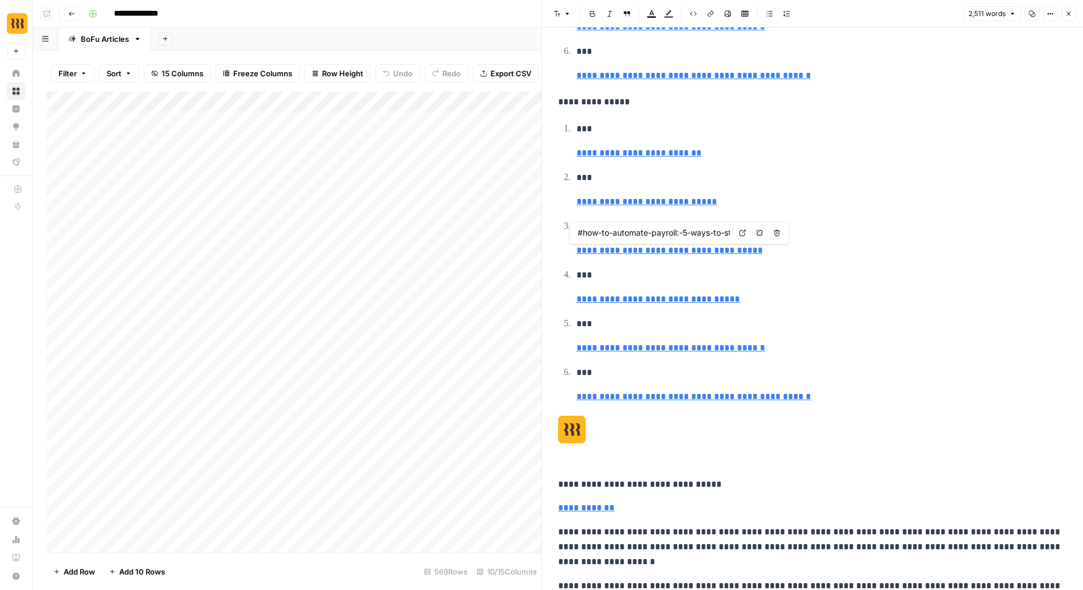
scroll to position [3, 0]
click at [335, 144] on div "Add Column" at bounding box center [293, 322] width 495 height 461
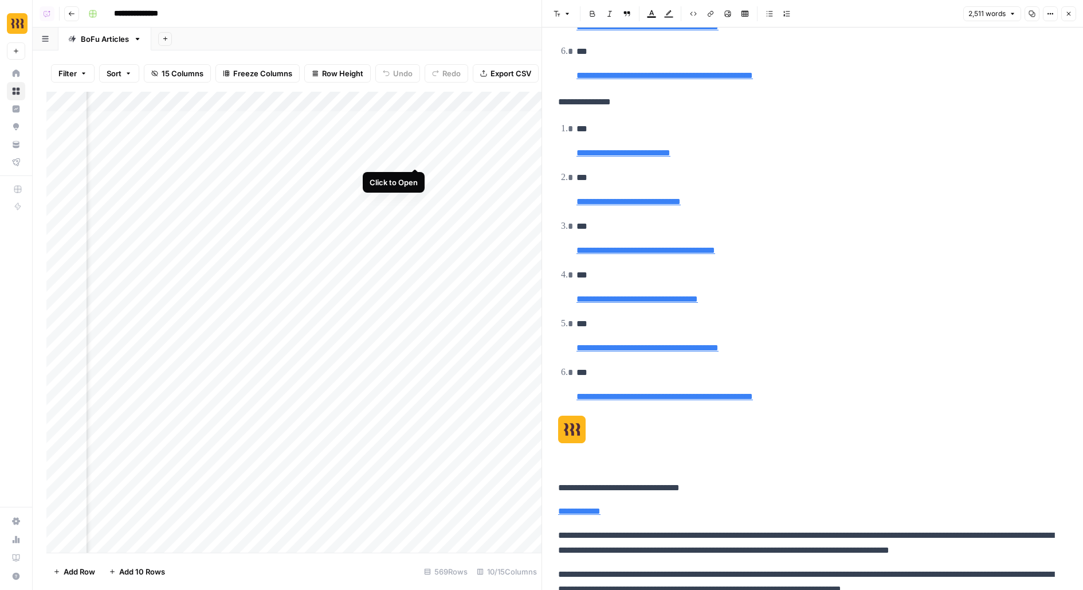
click at [417, 140] on div "Add Column" at bounding box center [293, 322] width 495 height 461
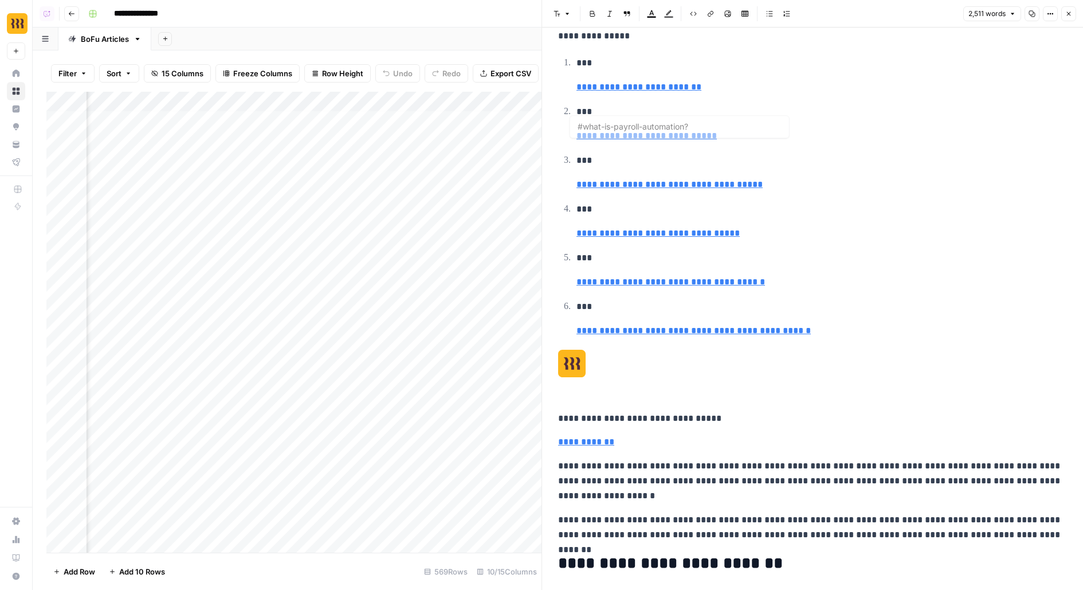
scroll to position [608, 0]
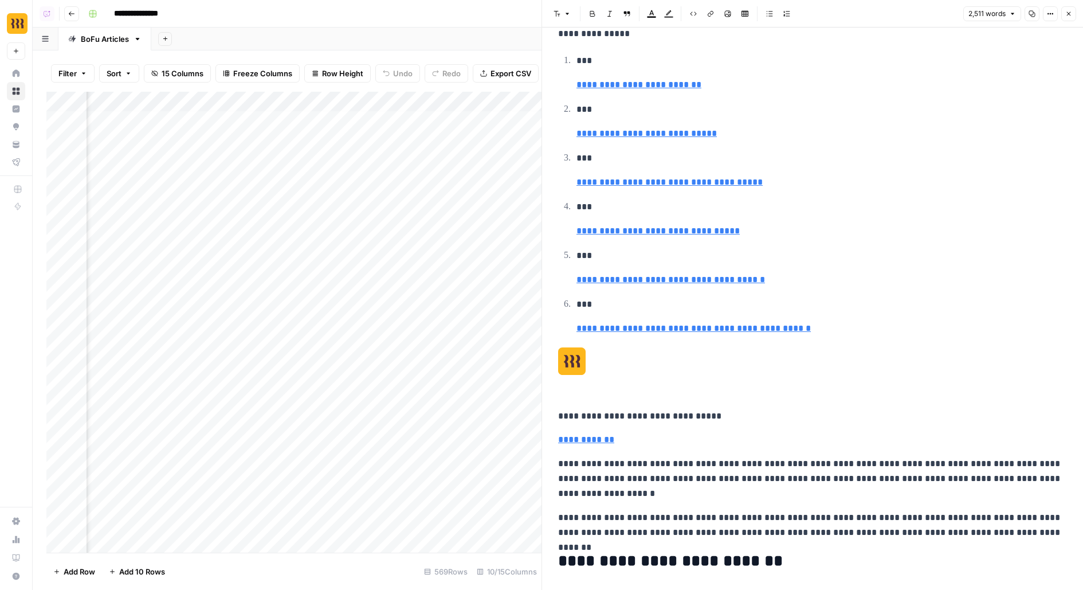
type input "#what-is-payroll-automation?"
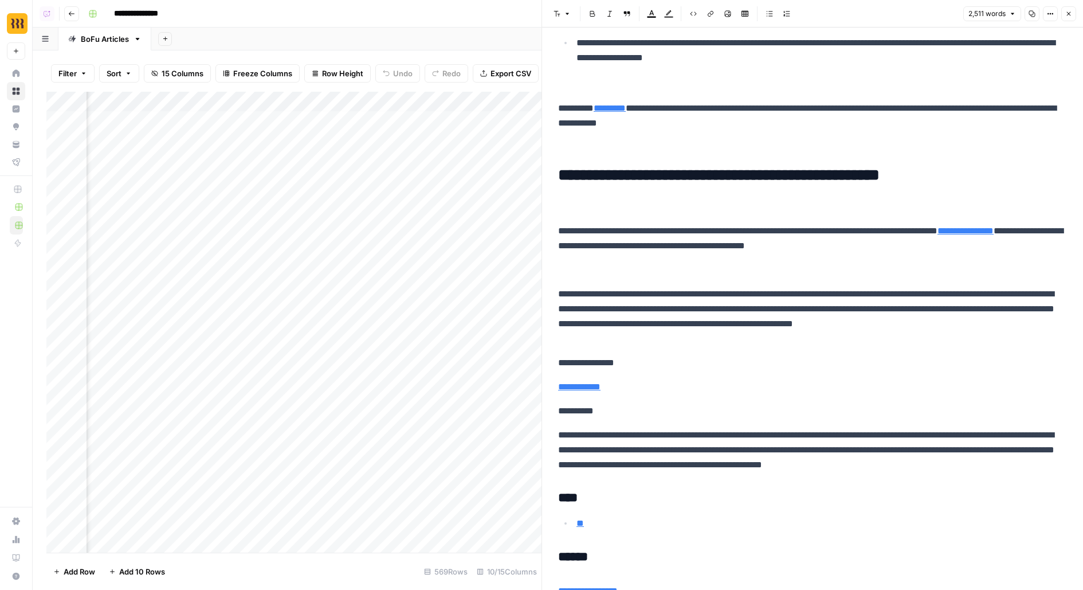
scroll to position [4724, 0]
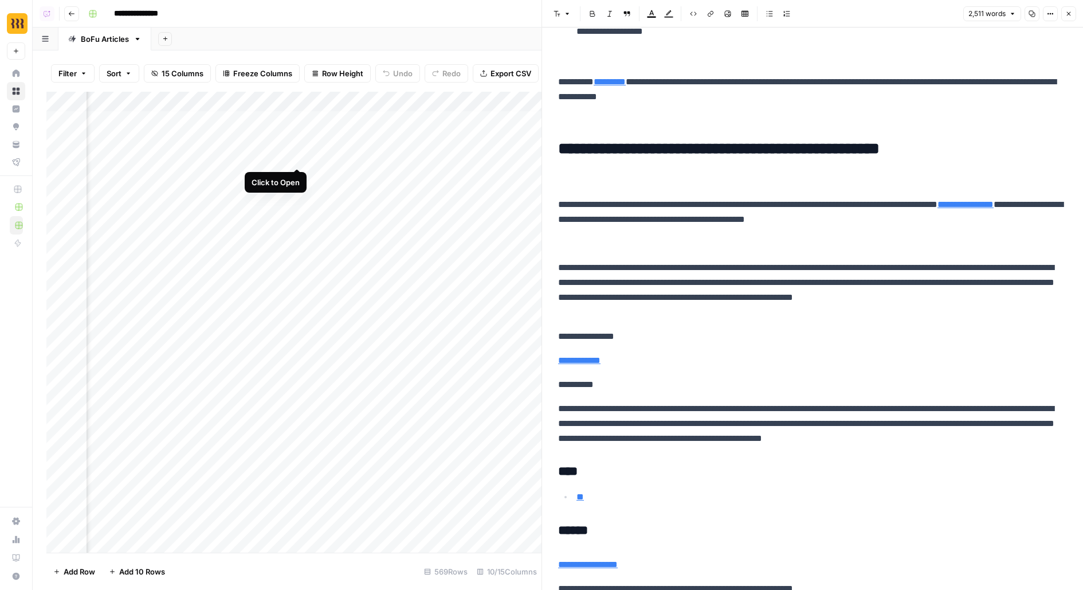
click at [300, 143] on div "Add Column" at bounding box center [293, 322] width 495 height 461
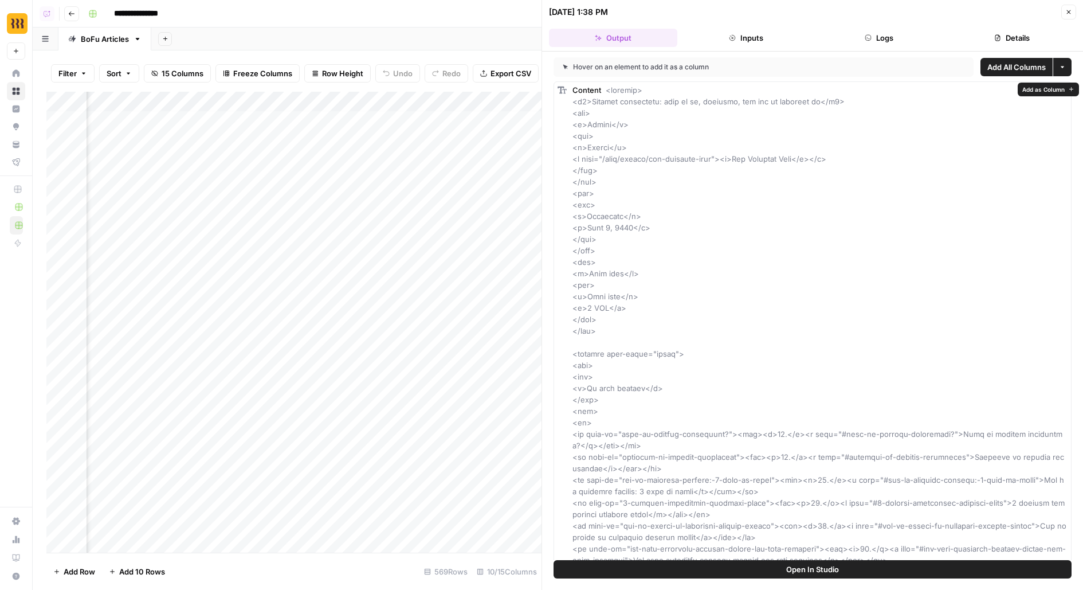
click at [699, 566] on button "Open In Studio" at bounding box center [813, 569] width 518 height 18
click at [332, 146] on div "Add Column" at bounding box center [293, 322] width 495 height 461
click at [332, 169] on div "Add Column" at bounding box center [293, 322] width 495 height 461
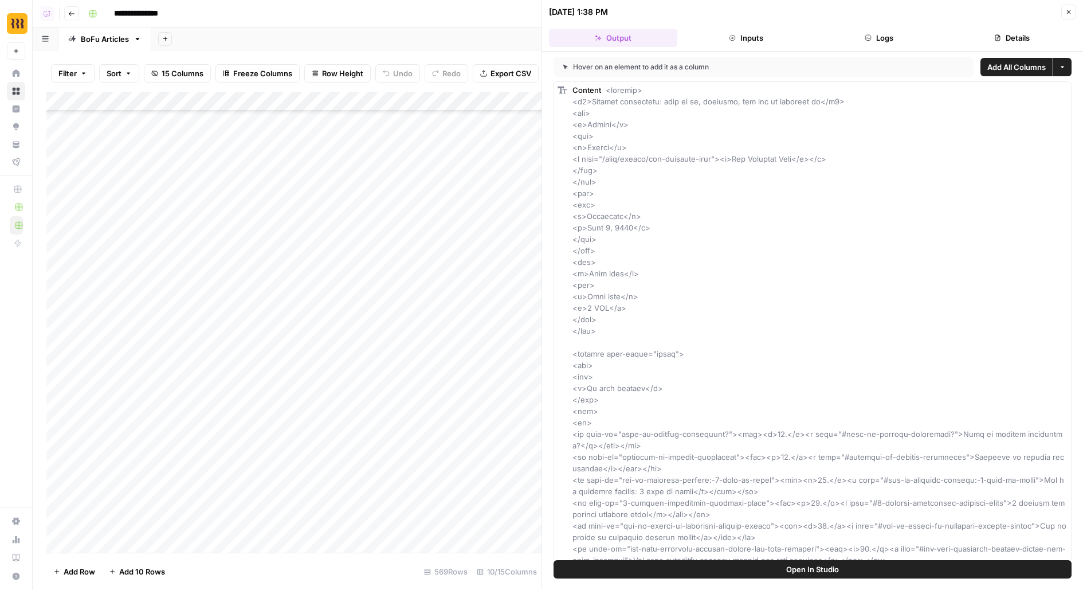
click at [334, 231] on div "Add Column" at bounding box center [293, 322] width 495 height 461
click at [337, 304] on div "Add Column" at bounding box center [293, 322] width 495 height 461
click at [335, 211] on div "Add Column" at bounding box center [293, 322] width 495 height 461
click at [330, 243] on div "Add Column" at bounding box center [293, 322] width 495 height 461
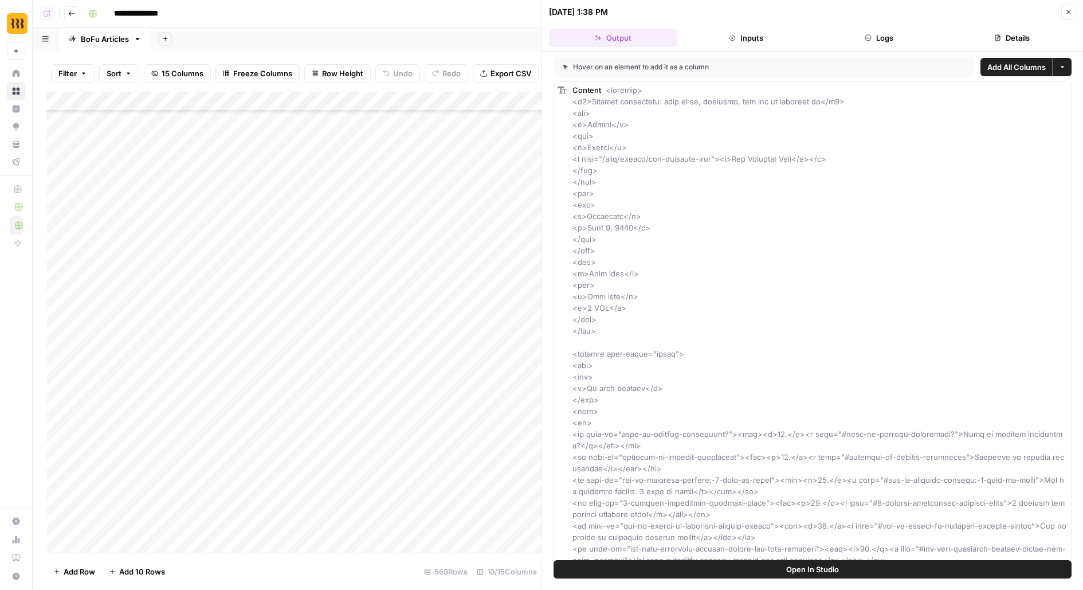
click at [1075, 9] on button "Close" at bounding box center [1069, 12] width 15 height 15
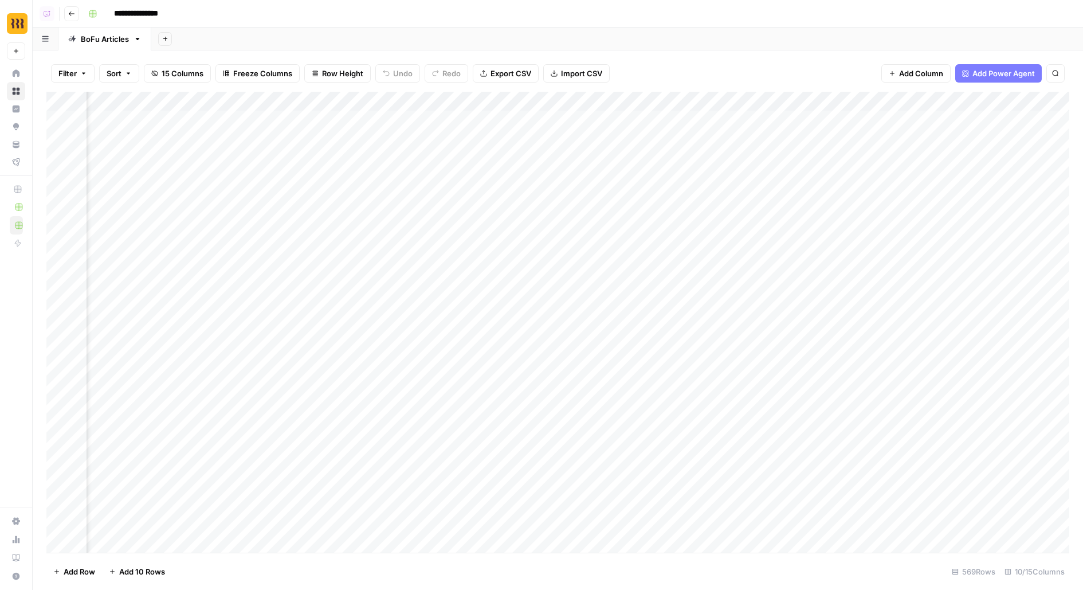
scroll to position [0, 516]
click at [685, 120] on div "Add Column" at bounding box center [557, 322] width 1023 height 461
click at [686, 149] on div "Add Column" at bounding box center [557, 322] width 1023 height 461
click at [1032, 98] on span "Add Column" at bounding box center [1043, 101] width 40 height 10
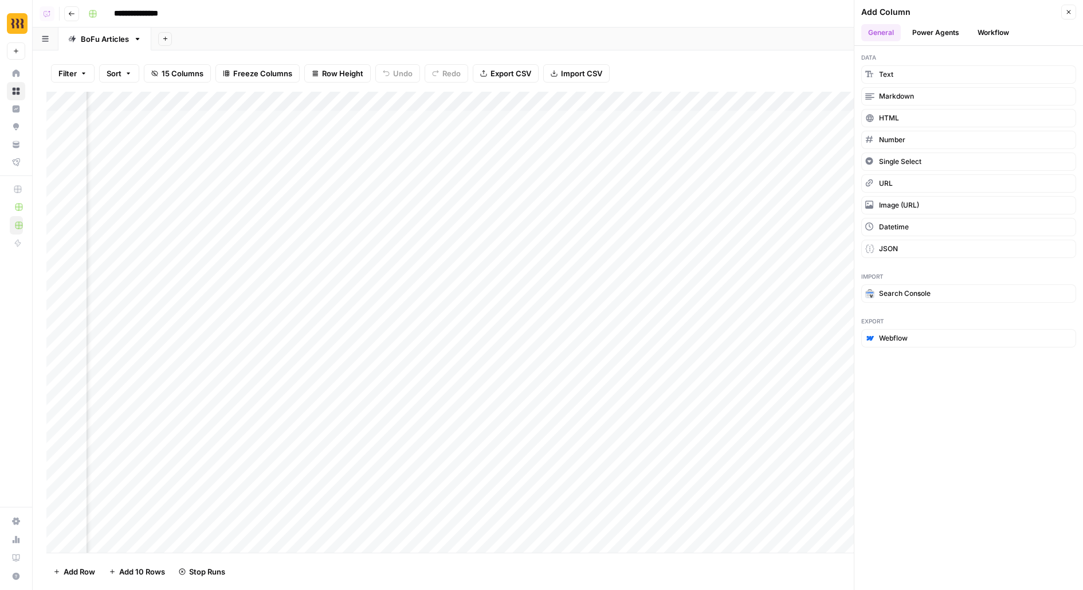
click at [987, 22] on header "Add Column Close General Power Agents Workflow" at bounding box center [969, 23] width 229 height 46
click at [1066, 13] on icon "button" at bounding box center [1069, 12] width 7 height 7
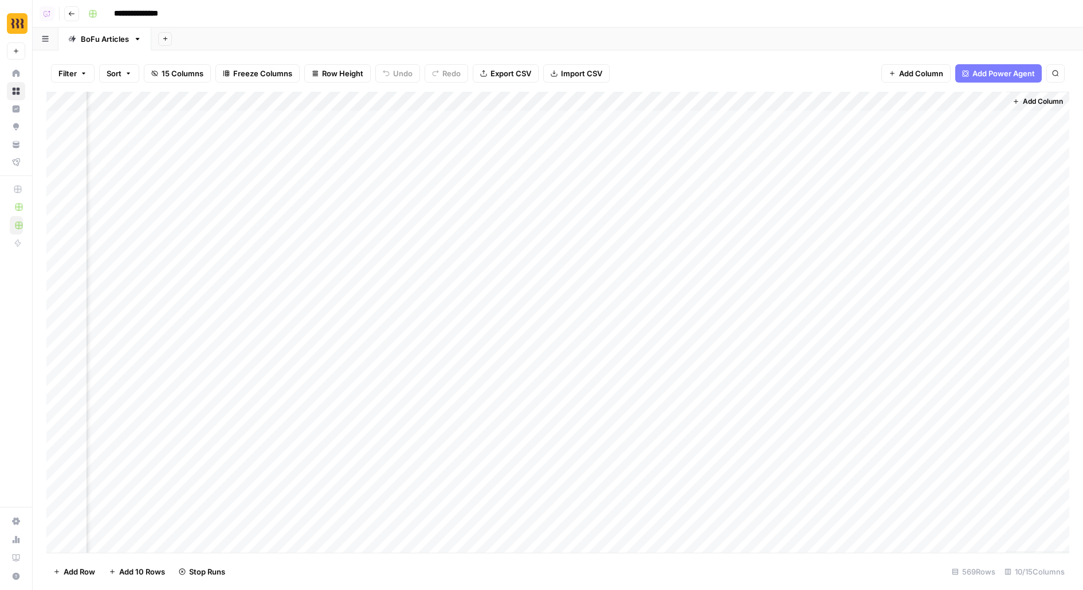
click at [1019, 100] on icon "button" at bounding box center [1016, 101] width 7 height 7
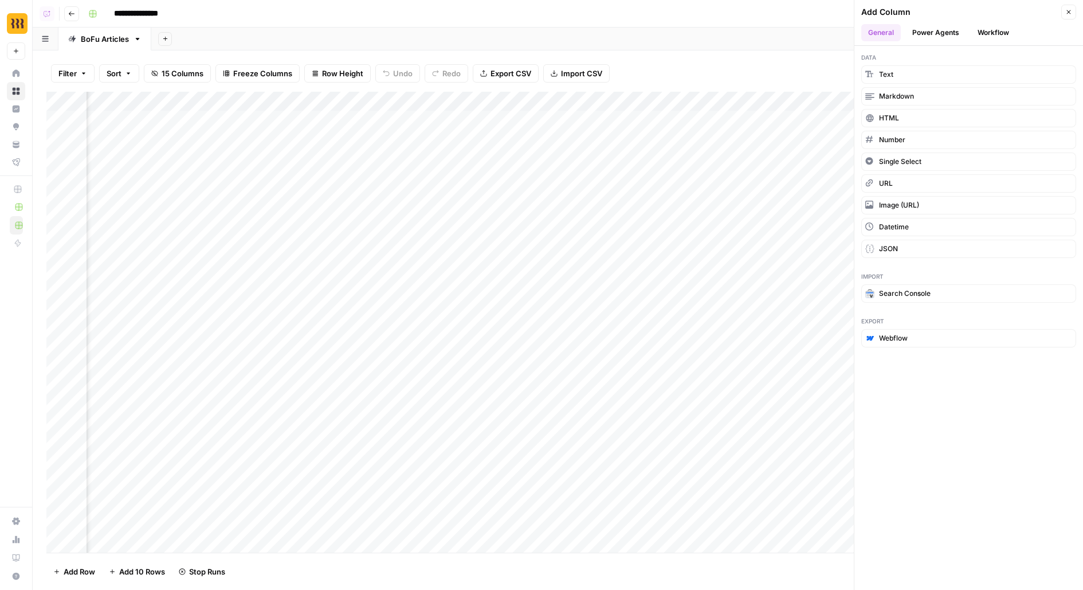
click at [999, 28] on button "Workflow" at bounding box center [993, 32] width 45 height 17
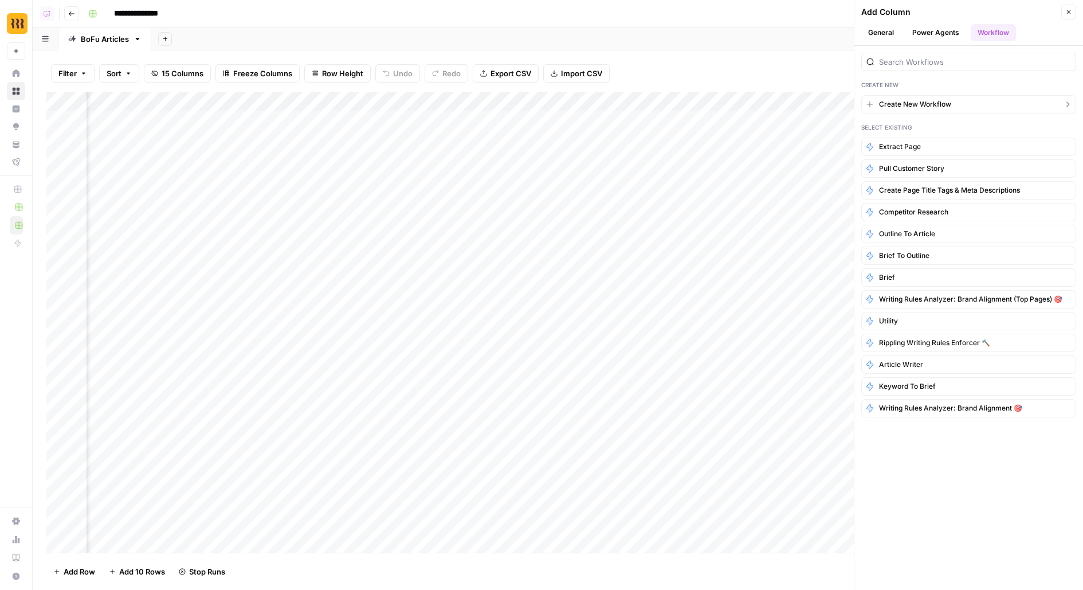
click at [919, 104] on span "Create New Workflow" at bounding box center [915, 104] width 72 height 10
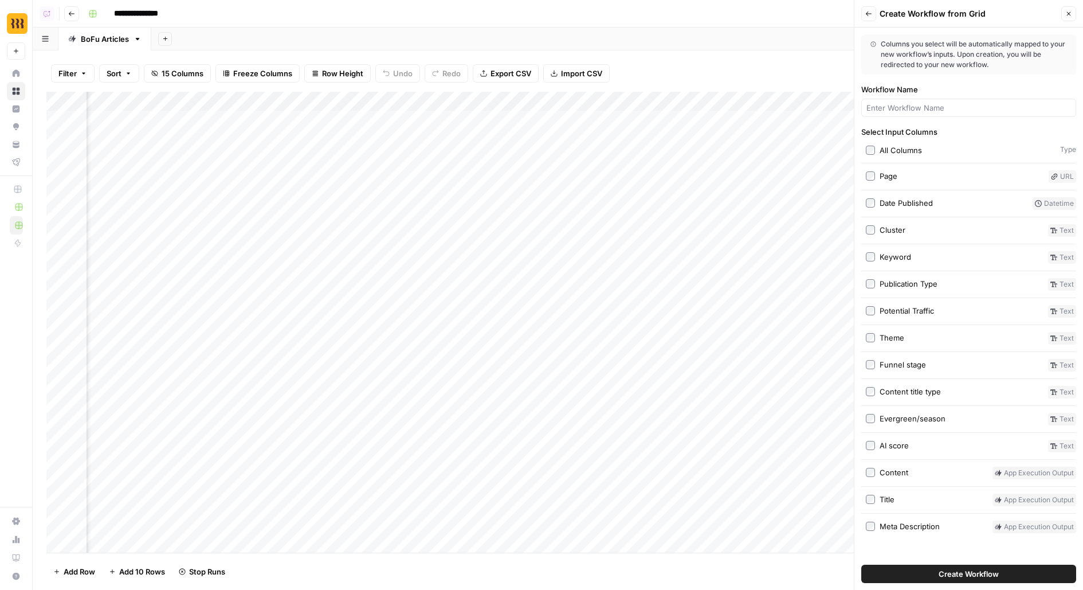
scroll to position [0, 681]
click at [989, 105] on input "Workflow Name" at bounding box center [969, 107] width 205 height 11
type input "B"
type input "Refresh Brief"
click at [888, 173] on div "Page" at bounding box center [889, 175] width 18 height 11
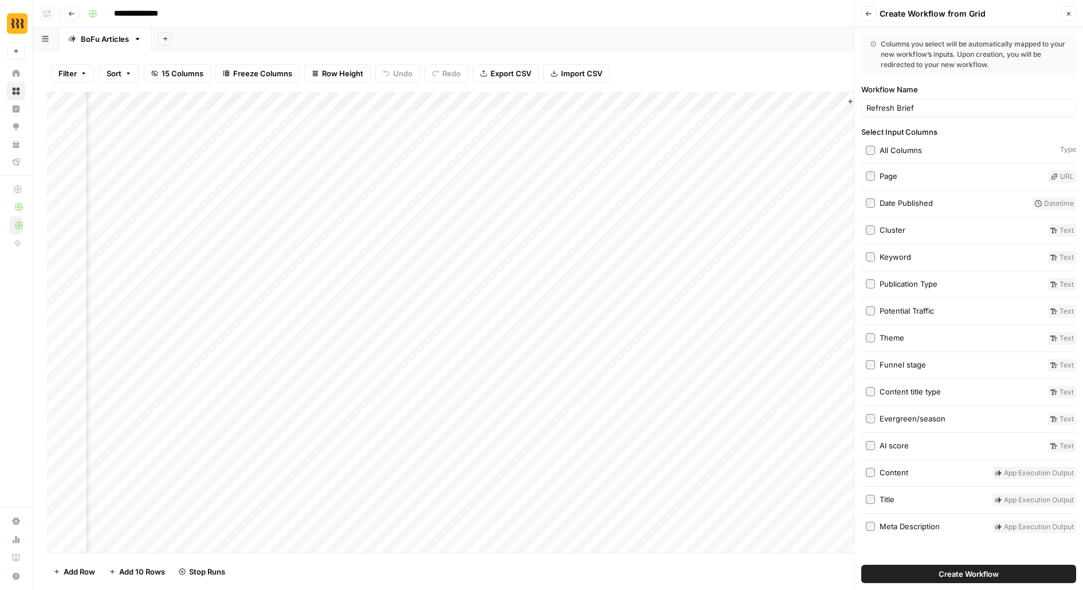
click at [889, 173] on div "Page" at bounding box center [889, 175] width 18 height 11
click at [903, 461] on div "Select Input Columns All Columns Type Page URL Date Published Datetime Cluster …" at bounding box center [969, 329] width 215 height 407
click at [903, 468] on div "Content" at bounding box center [894, 472] width 29 height 11
click at [897, 495] on label "Title" at bounding box center [927, 500] width 122 height 13
click at [903, 521] on div "Meta Description" at bounding box center [910, 526] width 60 height 11
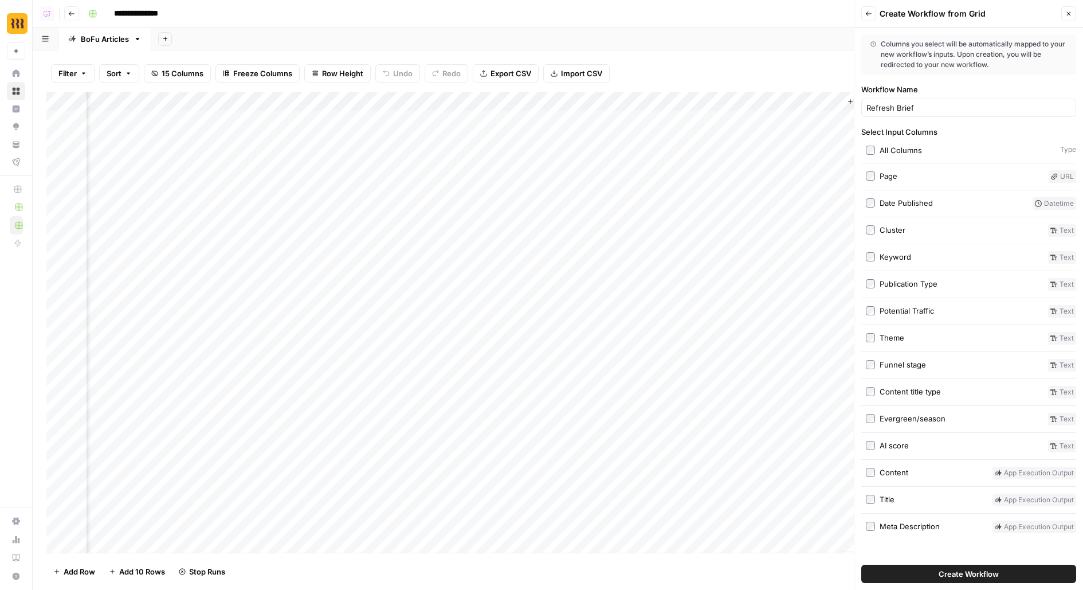
click at [876, 257] on label "Keyword" at bounding box center [955, 257] width 178 height 13
click at [887, 178] on div "Page" at bounding box center [889, 175] width 18 height 11
click at [958, 572] on span "Create Workflow" at bounding box center [969, 573] width 60 height 11
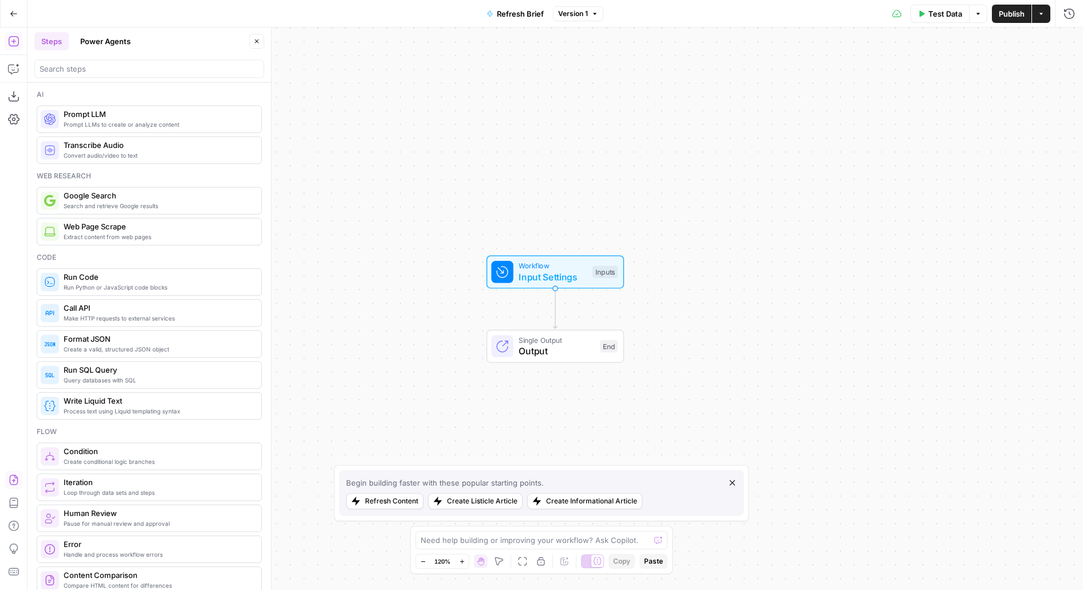
click at [13, 482] on icon "button" at bounding box center [13, 480] width 9 height 10
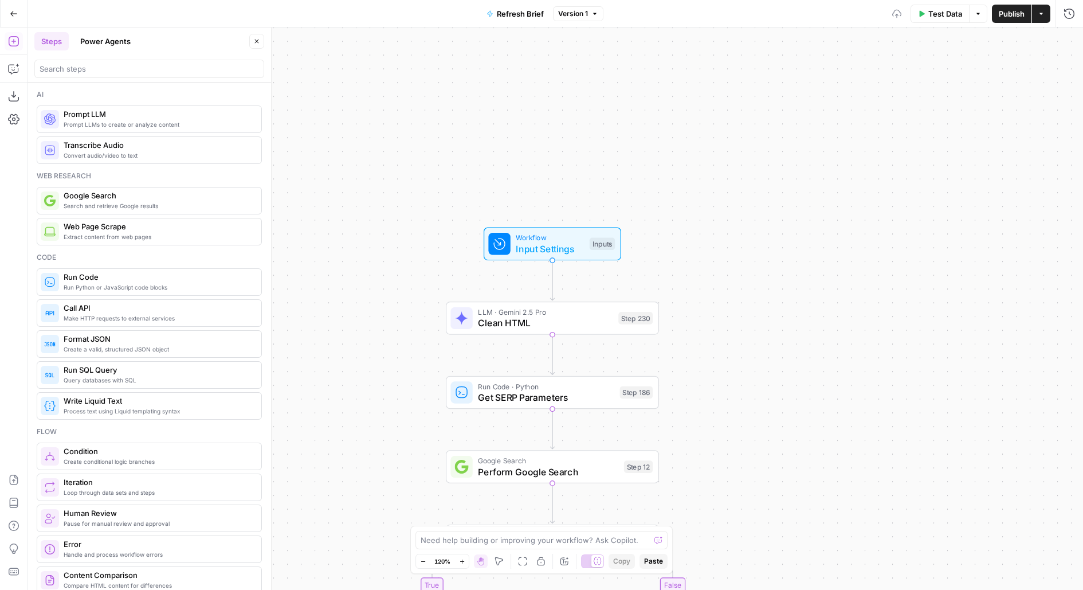
drag, startPoint x: 723, startPoint y: 332, endPoint x: 687, endPoint y: 144, distance: 191.5
click at [687, 148] on div "true false true false true false true false Workflow Input Settings Inputs LLM …" at bounding box center [556, 309] width 1056 height 562
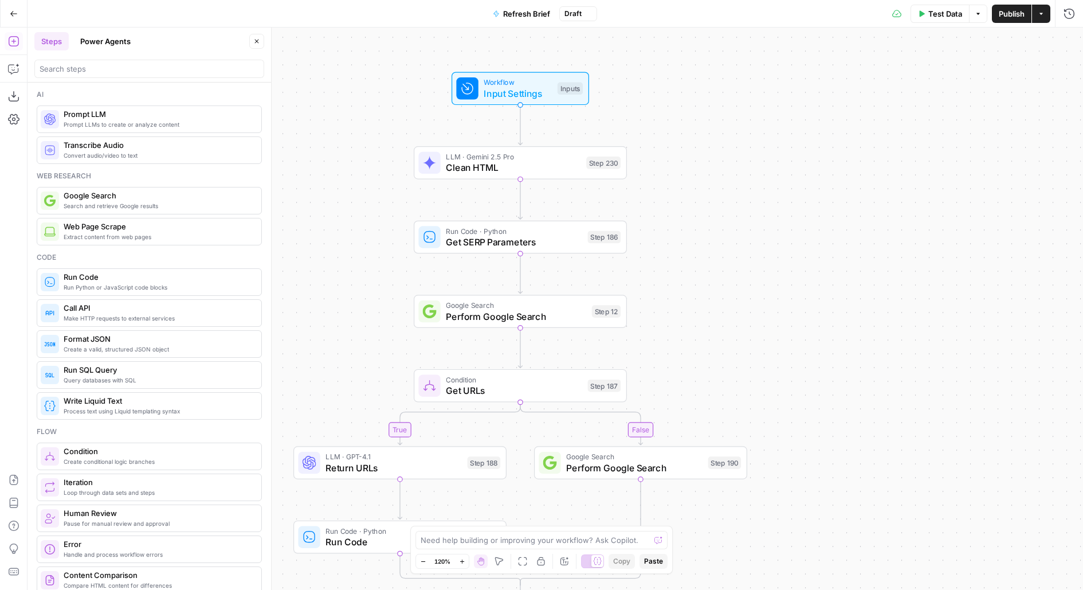
drag, startPoint x: 709, startPoint y: 180, endPoint x: 661, endPoint y: 95, distance: 98.1
click at [672, 112] on div "true false false true false true false true Workflow Input Settings Inputs LLM …" at bounding box center [556, 309] width 1056 height 562
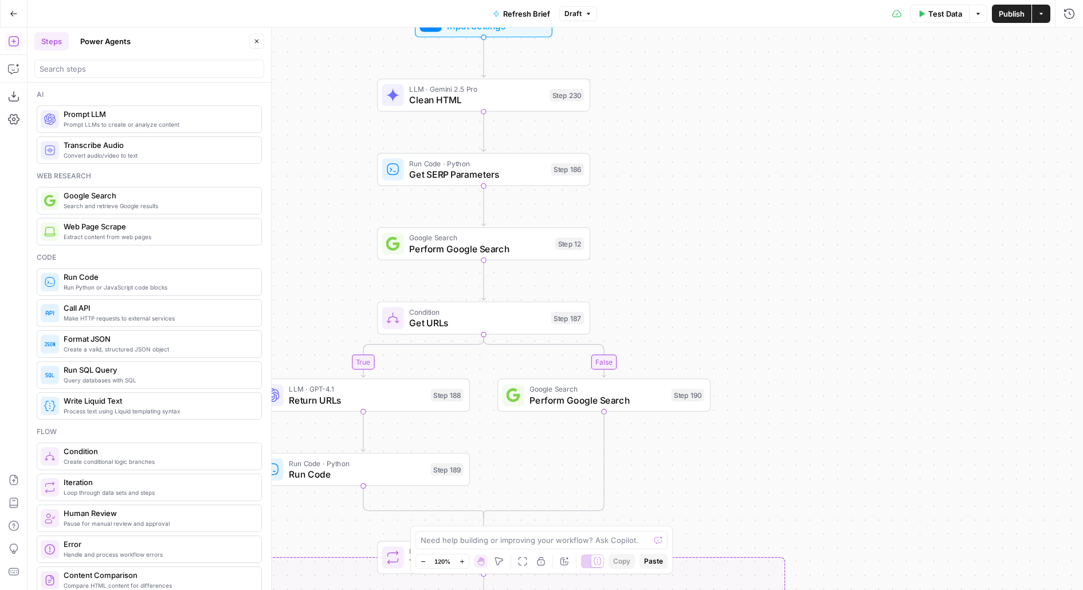
click at [947, 17] on span "Test Data" at bounding box center [946, 13] width 34 height 11
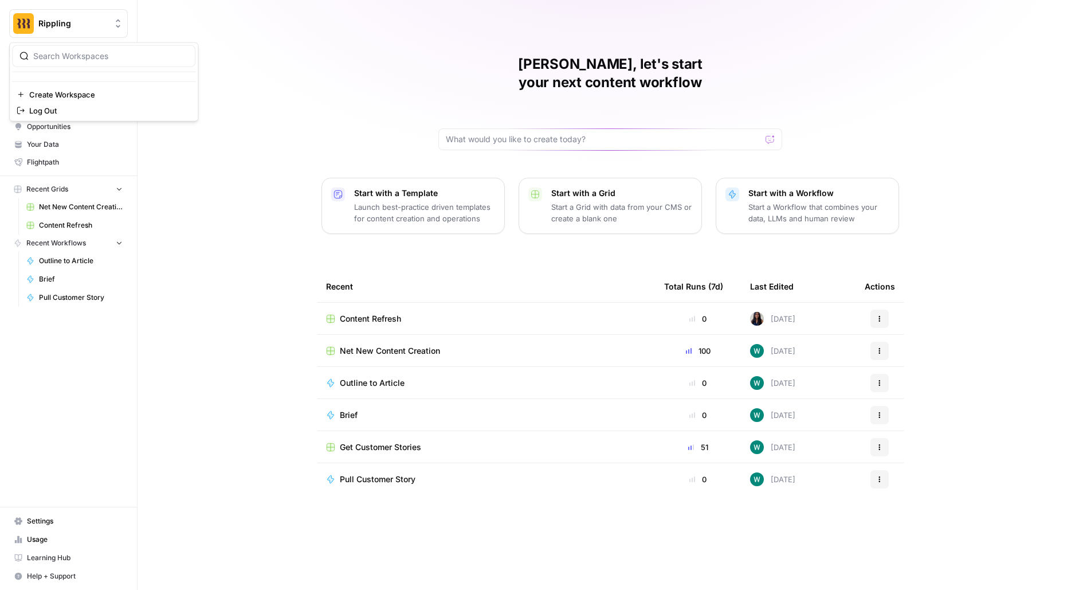
click at [61, 30] on button "Rippling" at bounding box center [68, 23] width 119 height 29
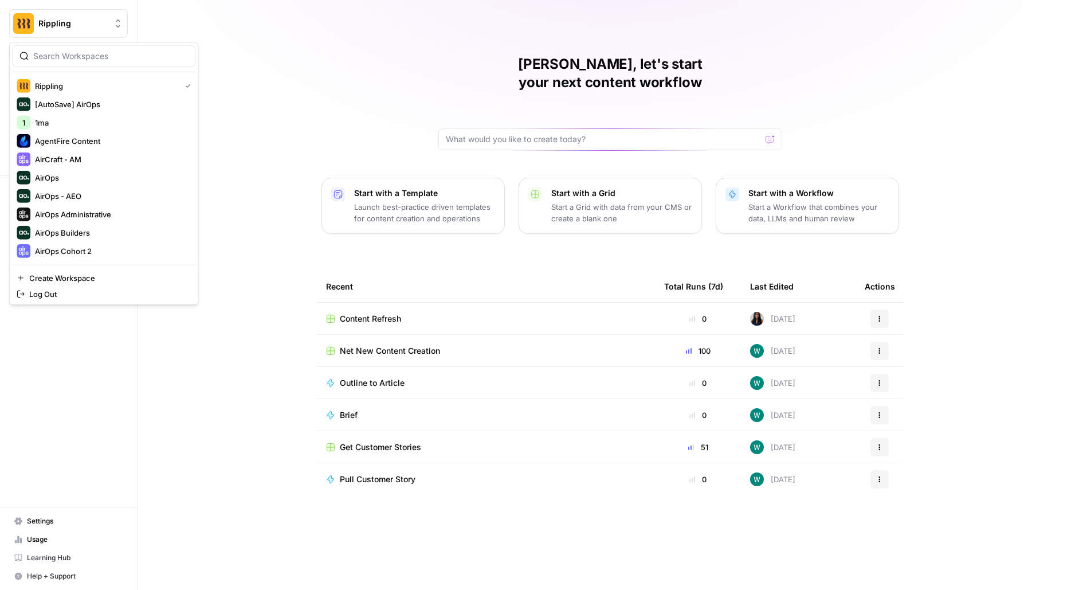
click at [57, 61] on div at bounding box center [103, 56] width 183 height 22
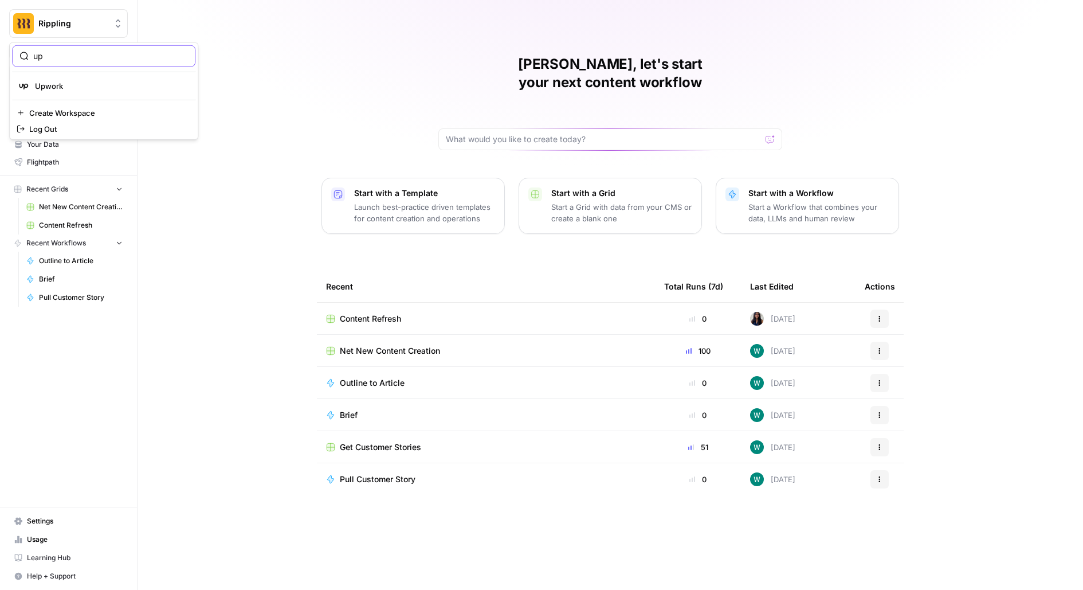
type input "u"
type input "build"
click button "AirOps Builders" at bounding box center [103, 86] width 183 height 18
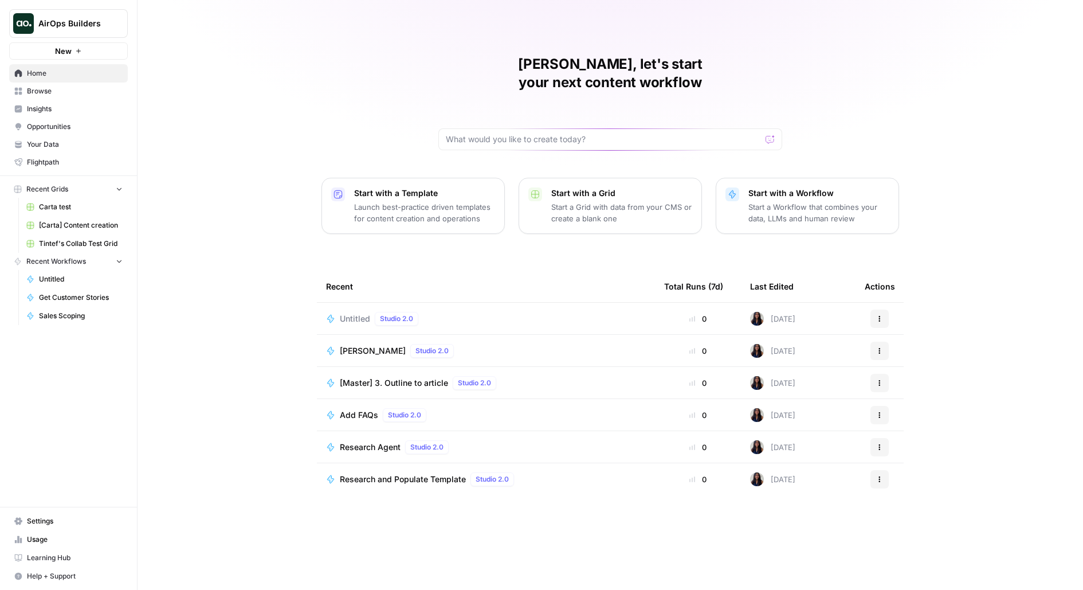
click at [74, 123] on span "Opportunities" at bounding box center [75, 127] width 96 height 10
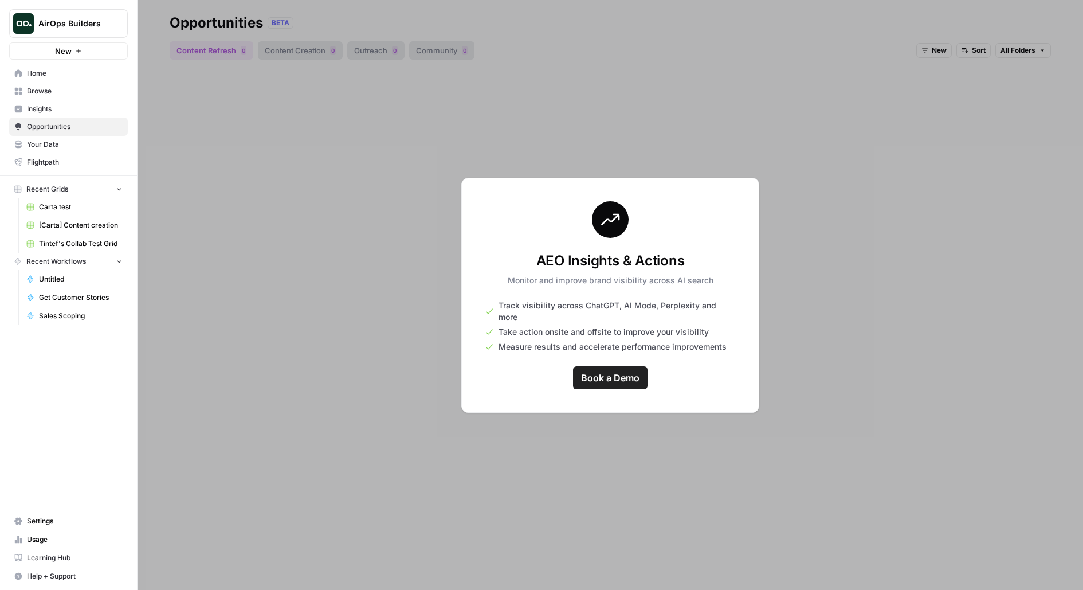
click at [66, 92] on span "Browse" at bounding box center [75, 91] width 96 height 10
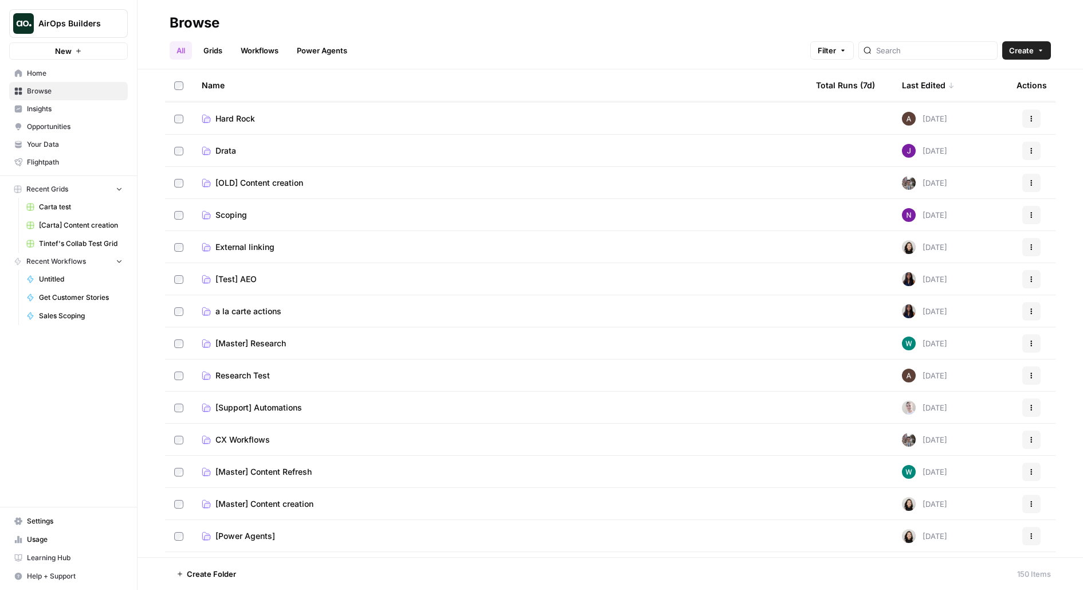
scroll to position [157, 0]
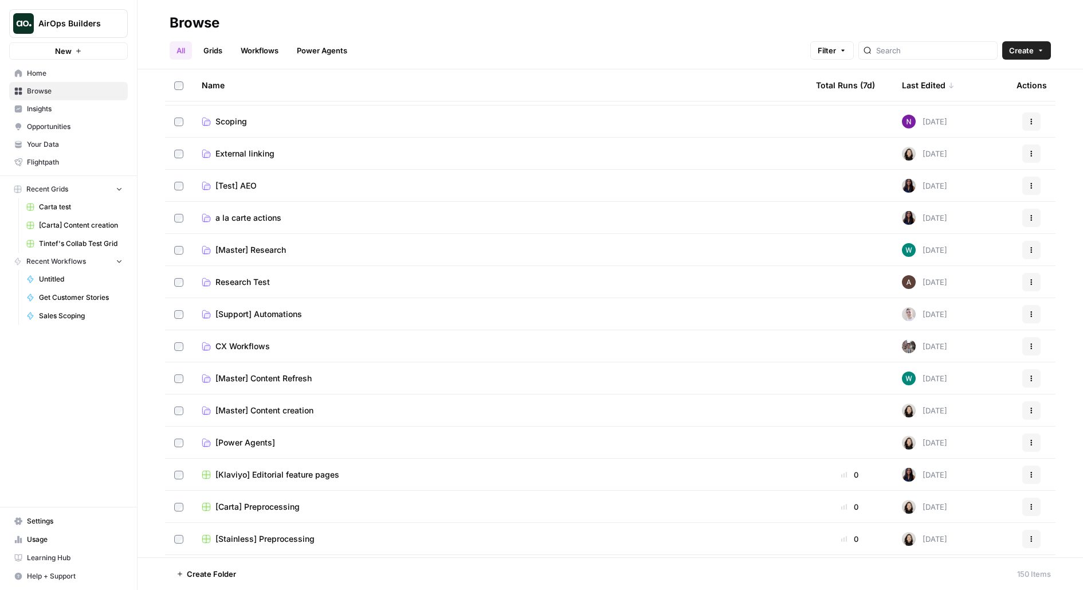
click at [229, 348] on span "CX Workflows" at bounding box center [243, 346] width 54 height 11
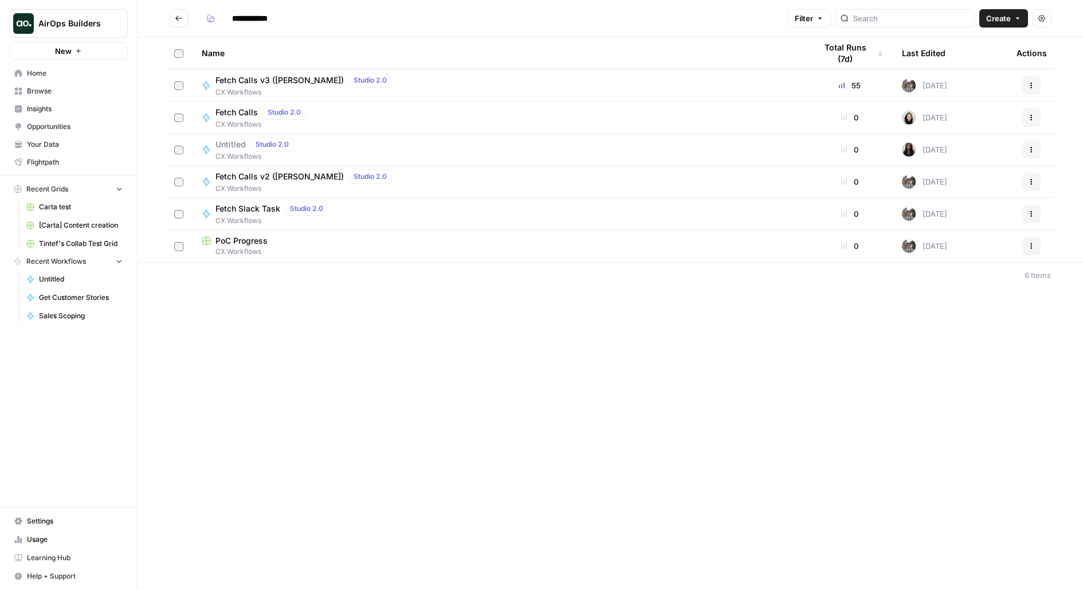
click at [186, 18] on button "Go back" at bounding box center [179, 18] width 18 height 18
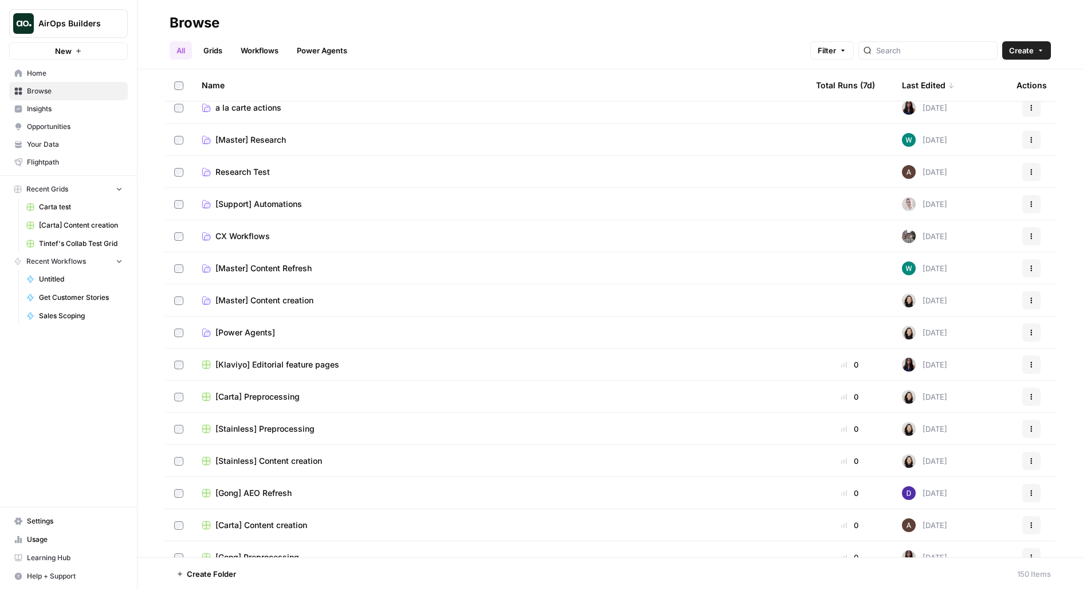
scroll to position [267, 0]
click at [292, 269] on span "[Master] Content Refresh" at bounding box center [264, 267] width 96 height 11
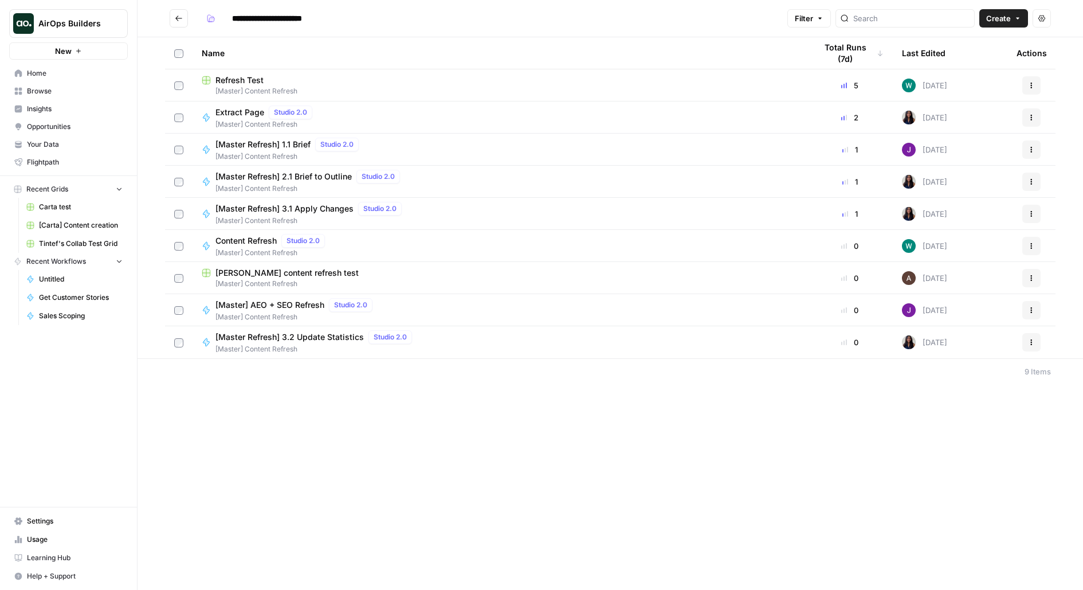
click at [287, 147] on span "[Master Refresh] 1.1 Brief" at bounding box center [263, 144] width 95 height 11
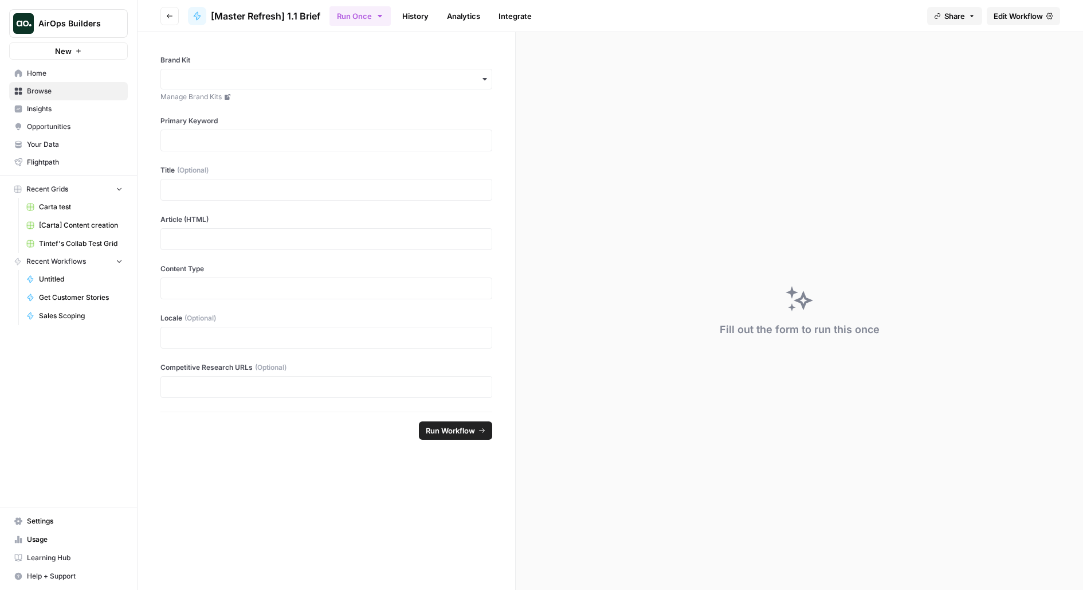
click at [1052, 17] on icon at bounding box center [1050, 16] width 7 height 7
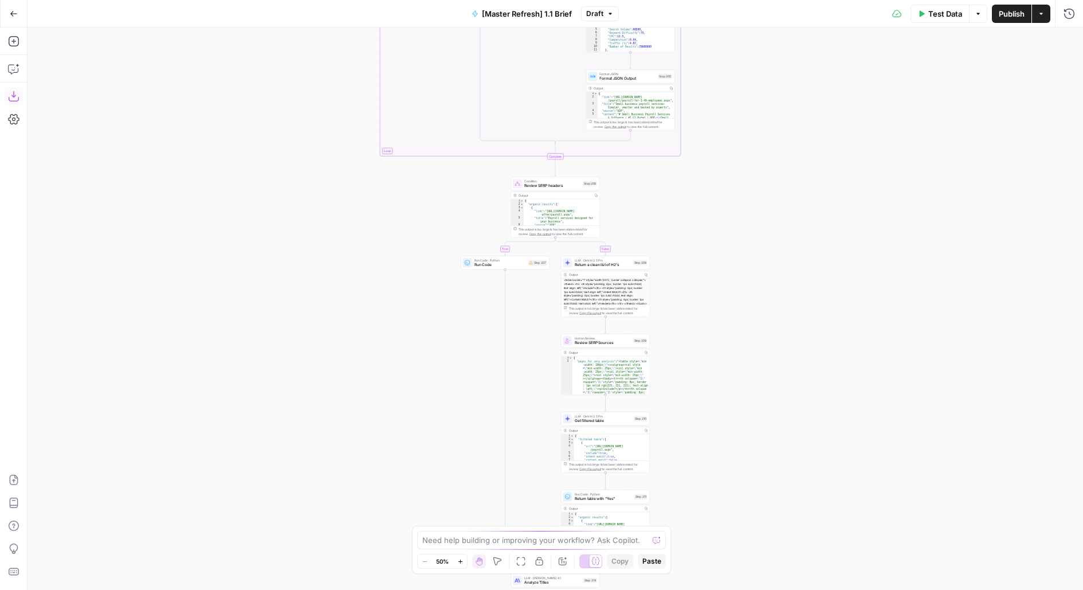
click at [9, 100] on icon "button" at bounding box center [13, 96] width 10 height 10
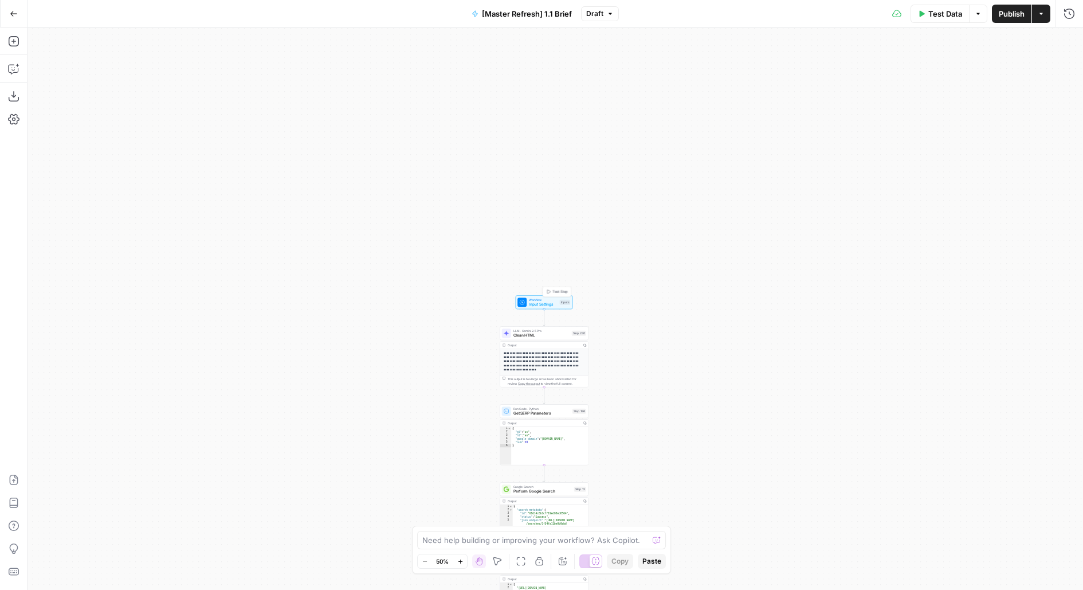
click at [543, 300] on span "Workflow" at bounding box center [543, 300] width 29 height 5
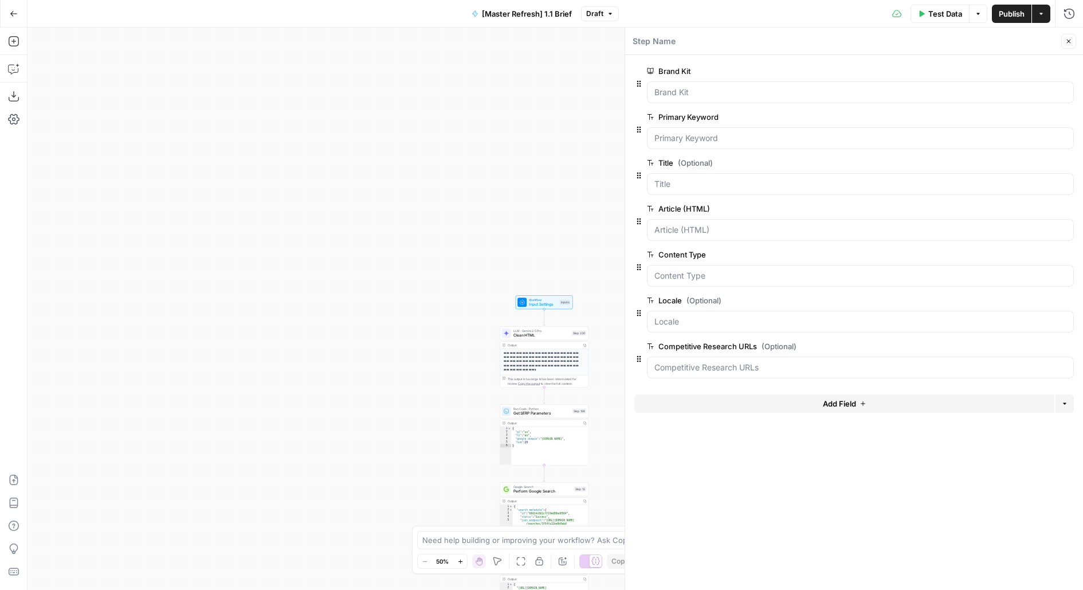
click at [5, 14] on button "Go Back" at bounding box center [13, 13] width 21 height 21
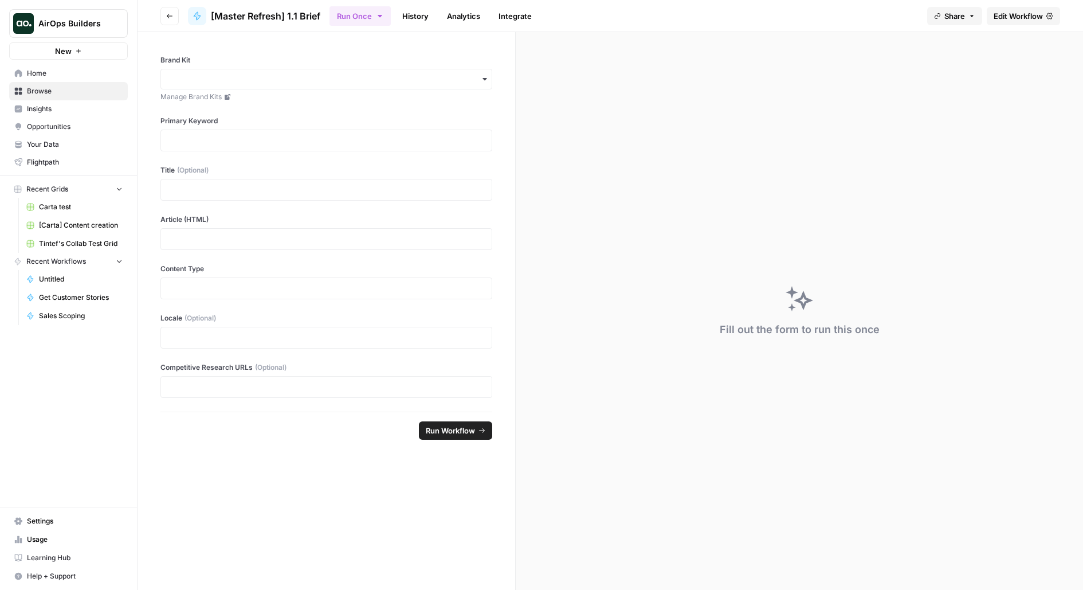
click at [169, 11] on button "Go back" at bounding box center [170, 16] width 18 height 18
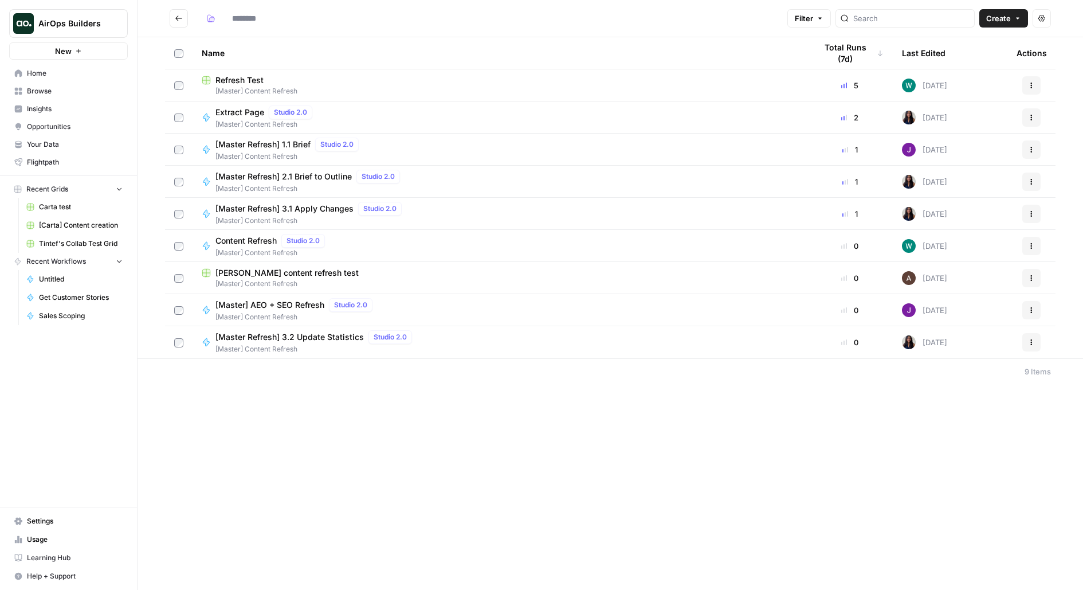
type input "**********"
click at [29, 557] on span "Learning Hub" at bounding box center [75, 558] width 96 height 10
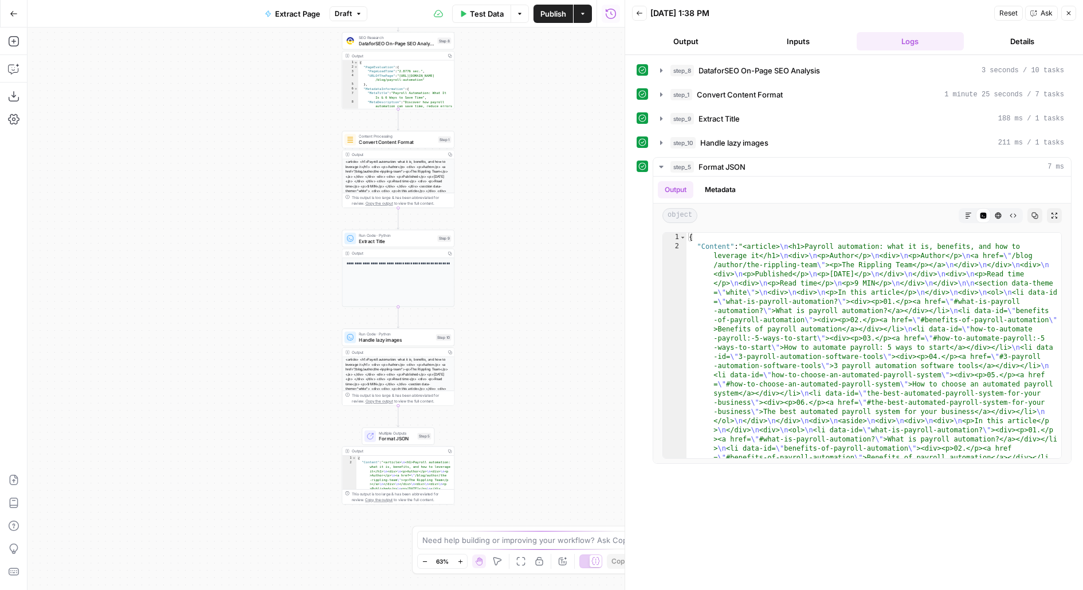
drag, startPoint x: 504, startPoint y: 255, endPoint x: 491, endPoint y: 151, distance: 104.0
click at [491, 153] on div "**********" at bounding box center [326, 309] width 597 height 562
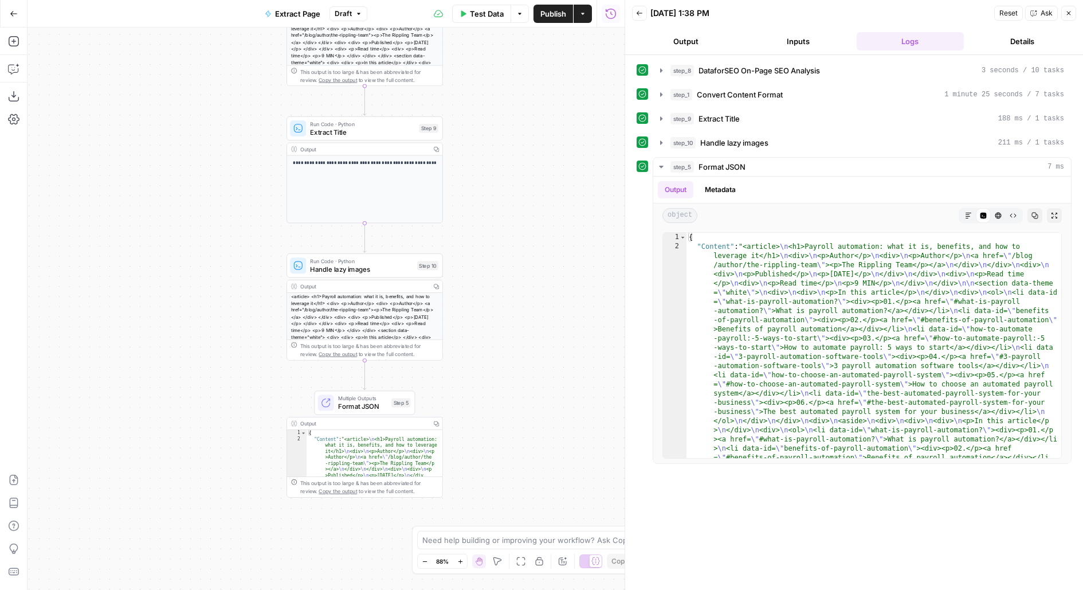
drag, startPoint x: 486, startPoint y: 369, endPoint x: 494, endPoint y: 257, distance: 111.5
click at [494, 258] on div "**********" at bounding box center [326, 309] width 597 height 562
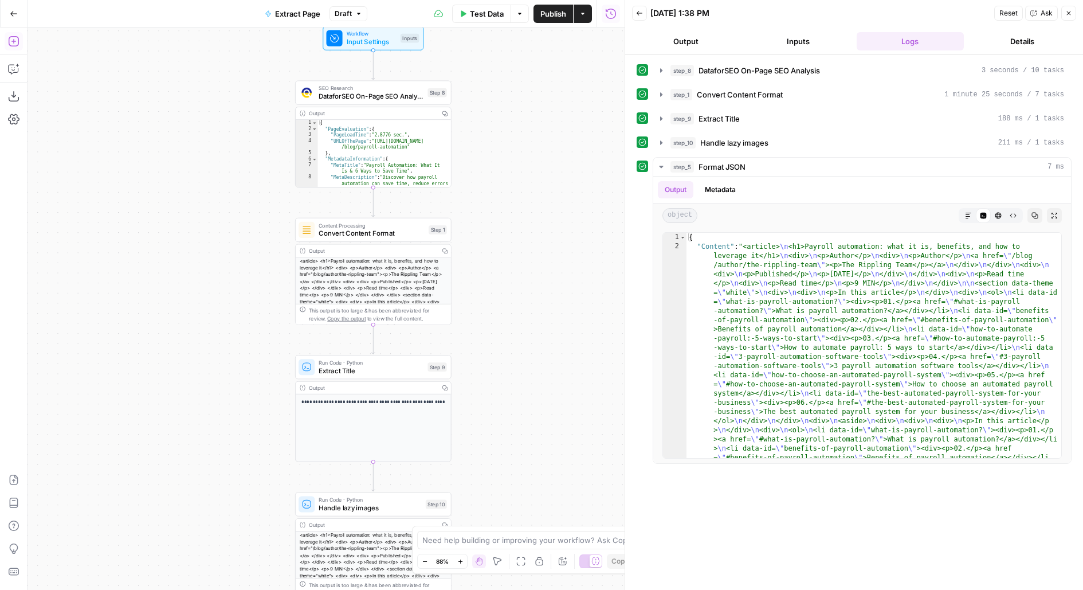
click at [21, 41] on button "Add Steps" at bounding box center [14, 41] width 18 height 18
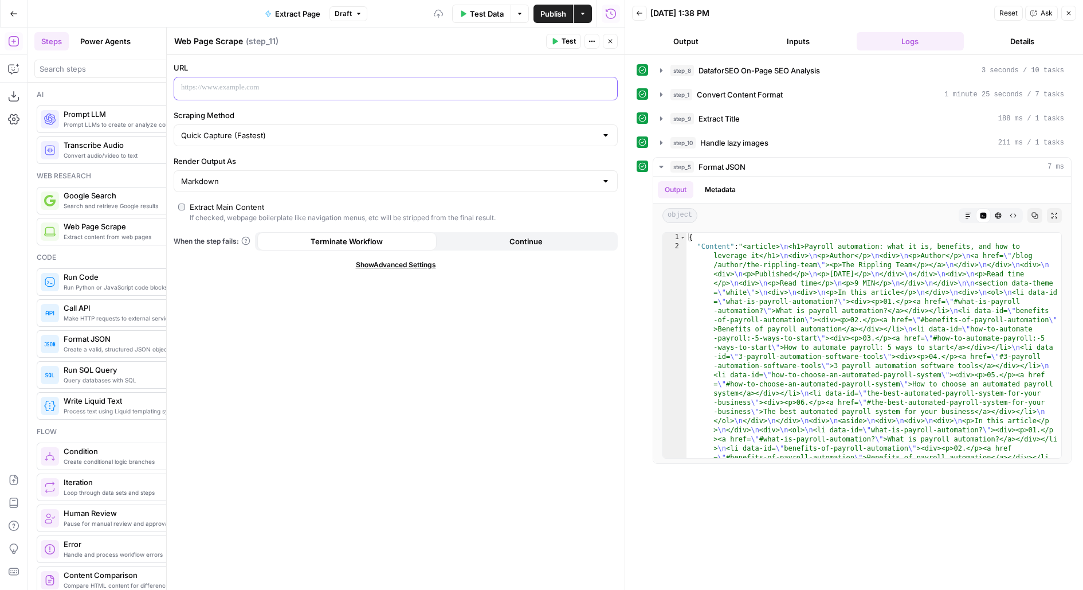
click at [228, 79] on div at bounding box center [386, 88] width 425 height 22
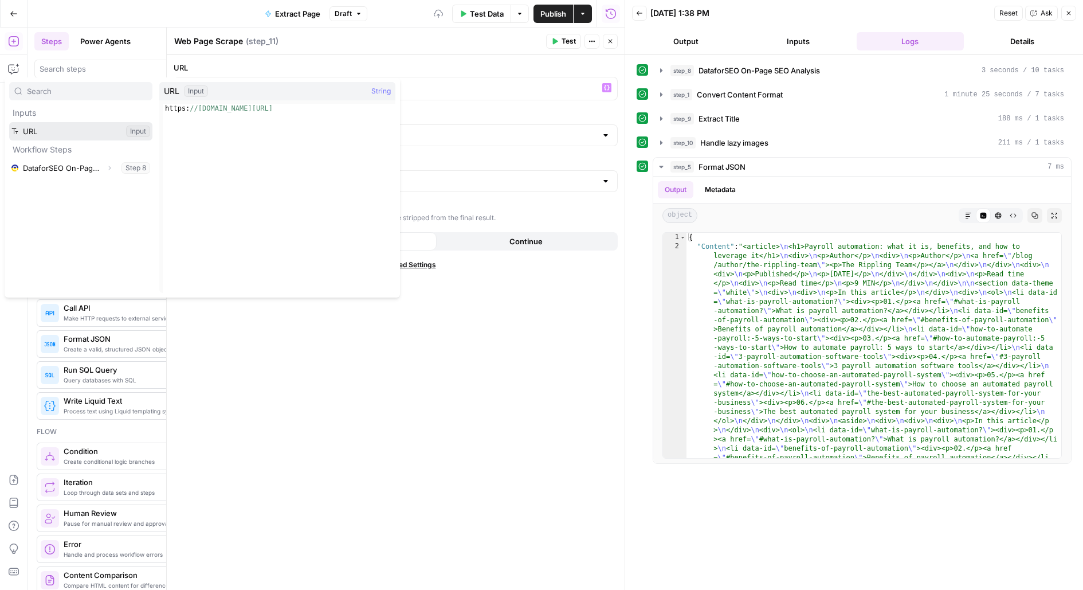
click at [75, 124] on button "Select variable URL" at bounding box center [80, 131] width 143 height 18
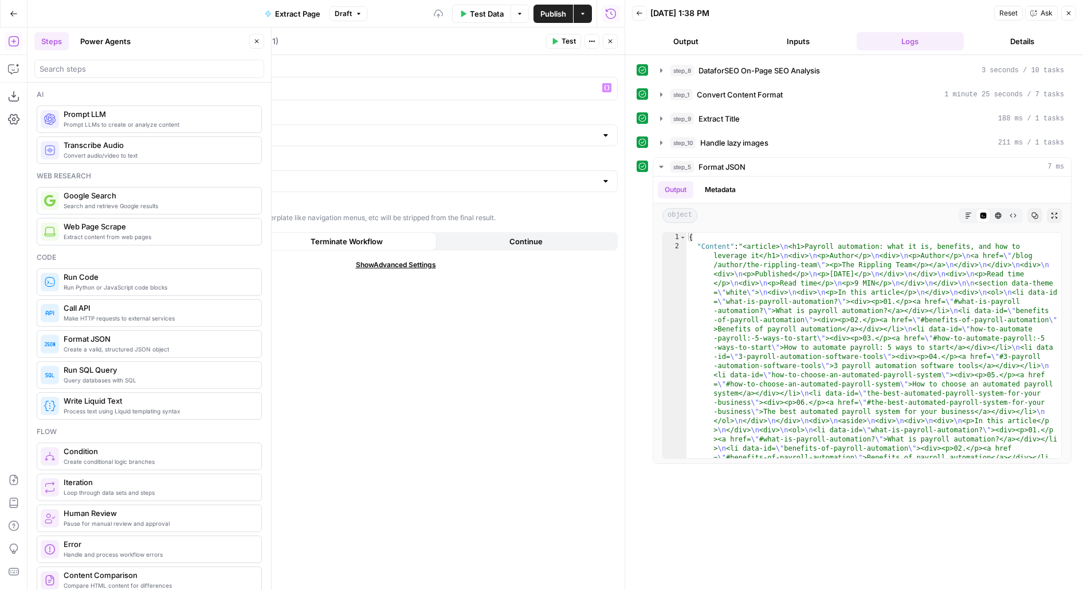
click at [253, 33] on div "Steps Power Agents Close" at bounding box center [149, 41] width 230 height 18
click at [256, 43] on icon "button" at bounding box center [256, 41] width 7 height 7
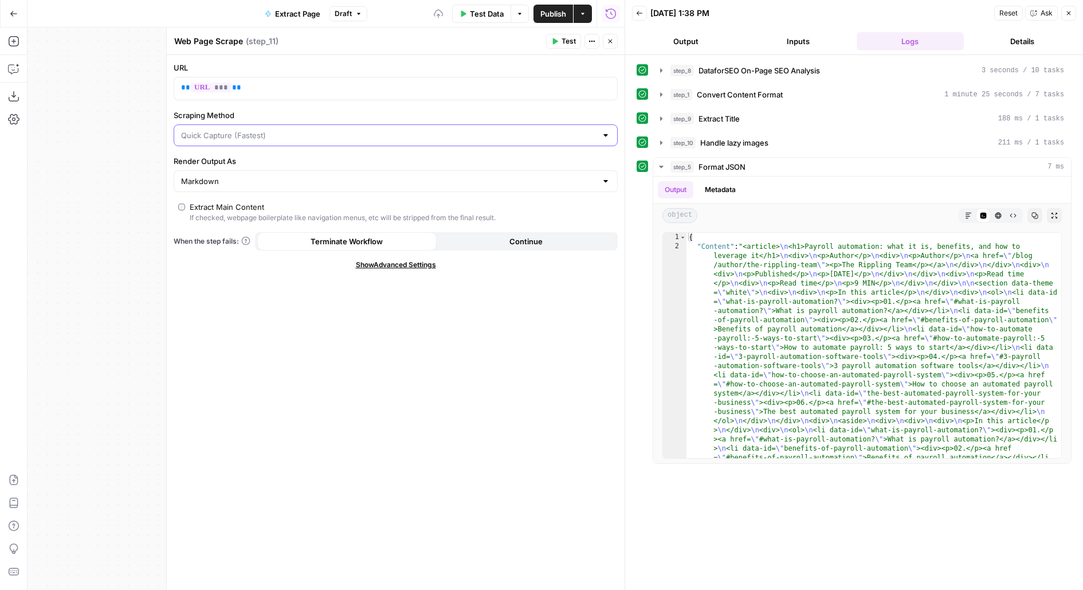
click at [233, 140] on input "Scraping Method" at bounding box center [389, 135] width 416 height 11
click at [221, 197] on span "Custom" at bounding box center [393, 194] width 420 height 11
type input "Custom"
click at [378, 256] on div "URL ** *** ** Scraping Method Custom Render Output As Markdown Extract Main Con…" at bounding box center [396, 322] width 458 height 535
click at [378, 260] on span "Show Advanced Settings" at bounding box center [396, 265] width 80 height 10
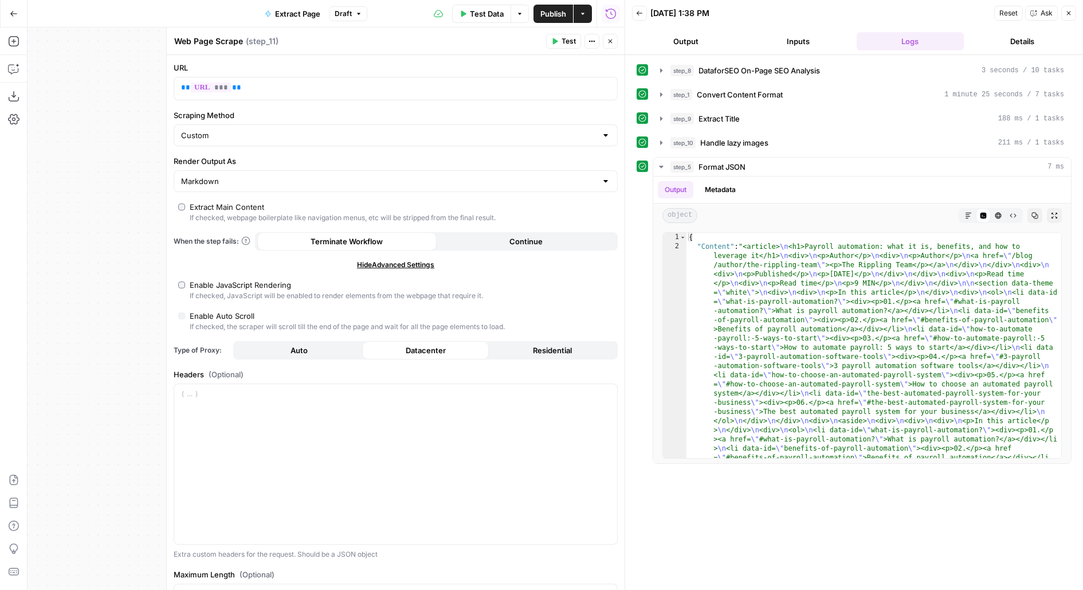
click at [269, 351] on button "Auto" at bounding box center [299, 350] width 127 height 18
click at [575, 38] on span "Test" at bounding box center [569, 41] width 14 height 10
click at [605, 42] on button "Close" at bounding box center [610, 41] width 15 height 15
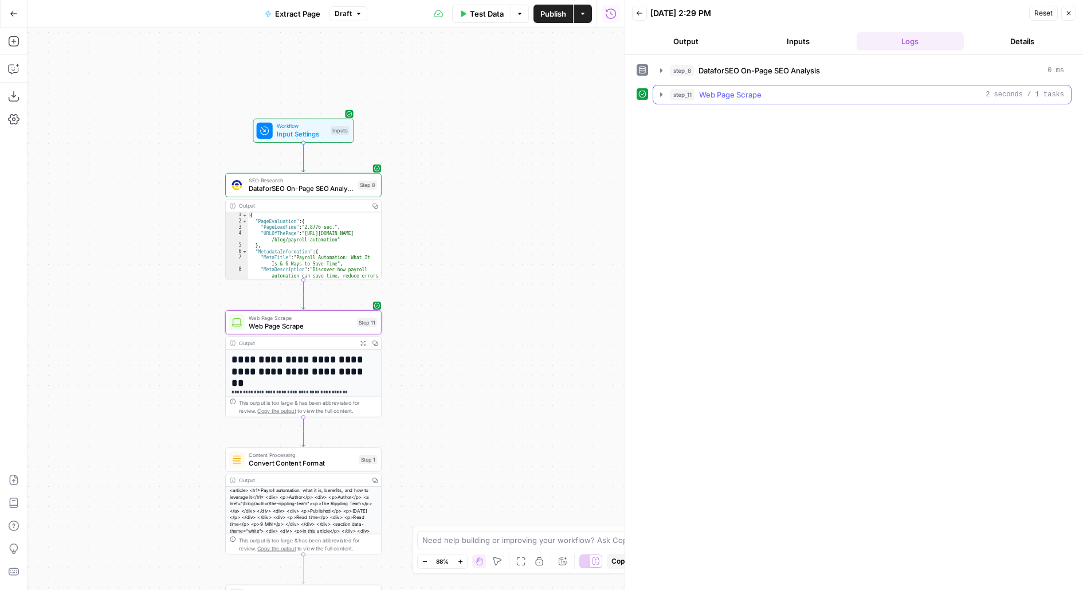
click at [759, 90] on span "Web Page Scrape" at bounding box center [730, 94] width 62 height 11
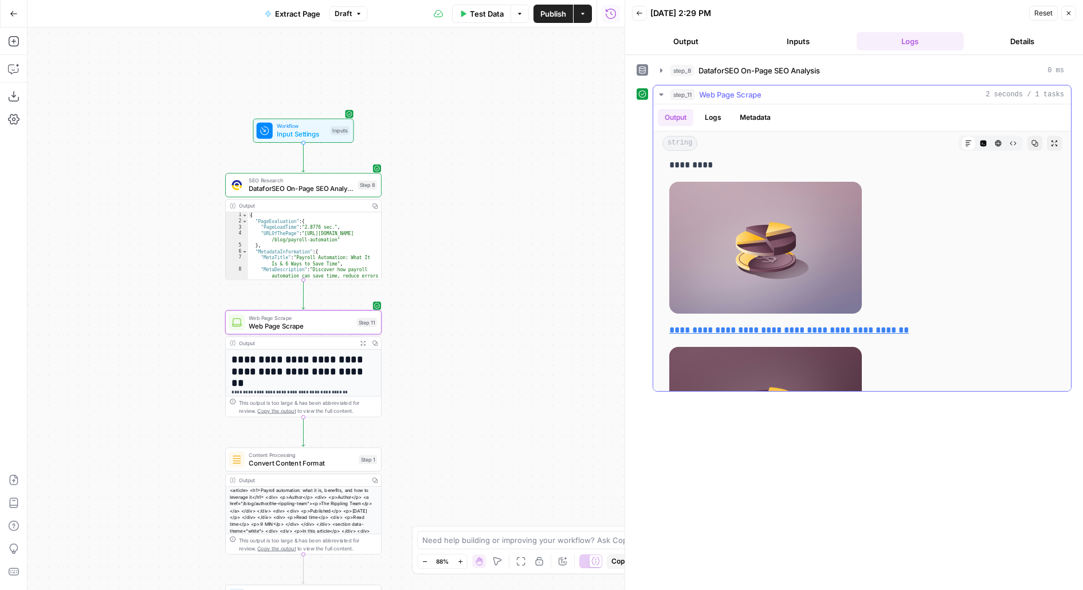
scroll to position [1846, 0]
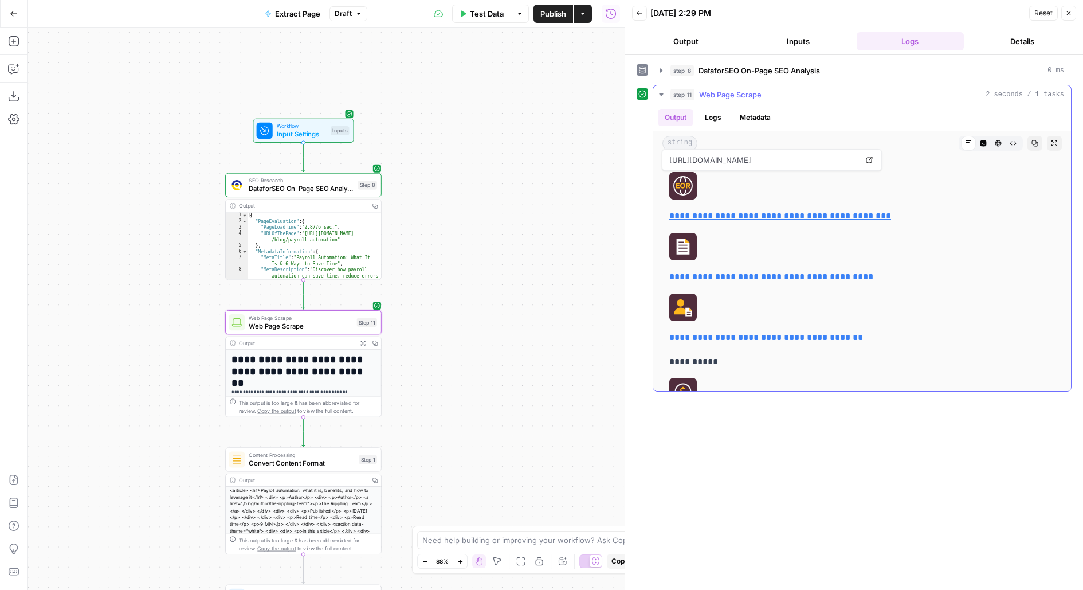
click at [1053, 140] on icon "button" at bounding box center [1054, 143] width 7 height 7
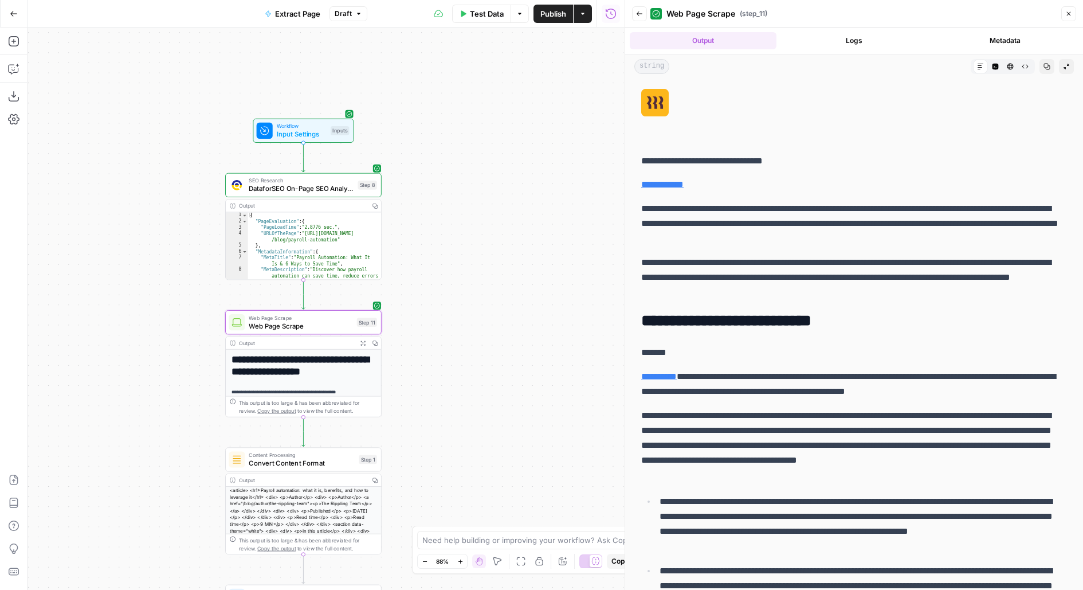
scroll to position [19162, 0]
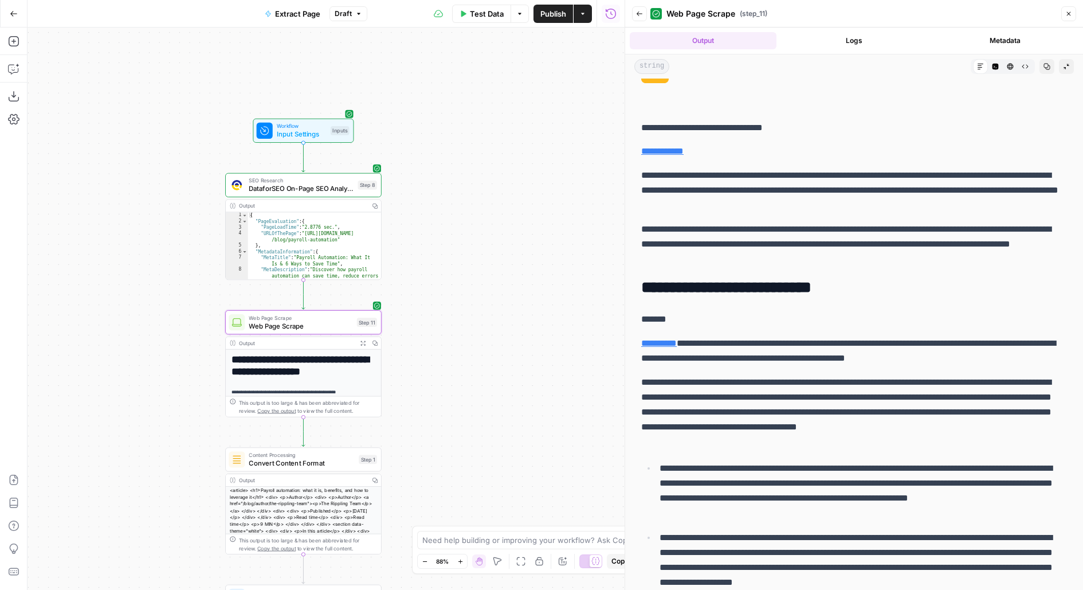
scroll to position [19194, 0]
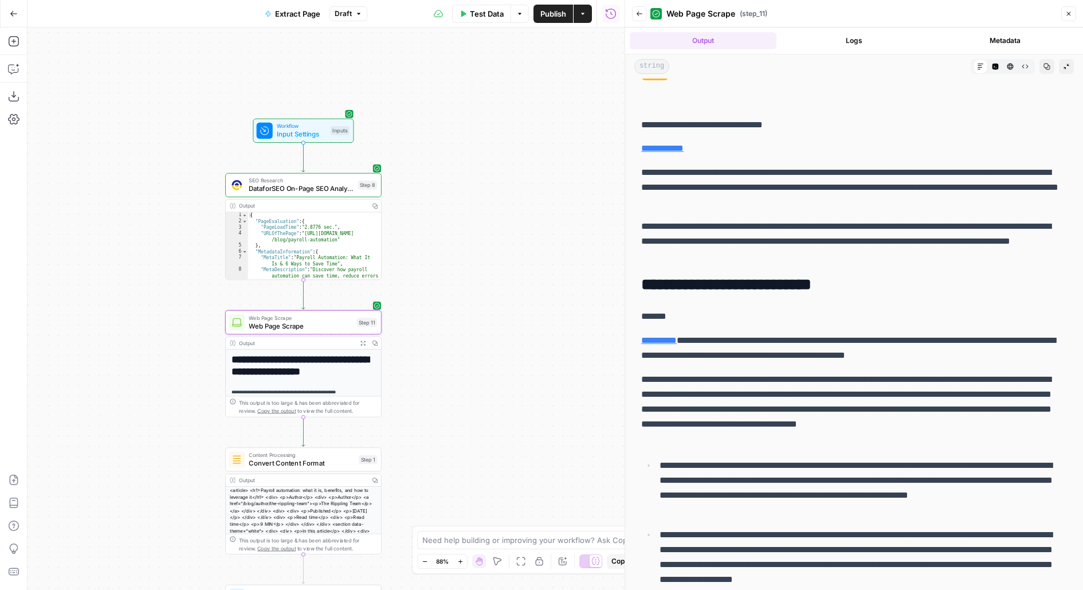
click at [999, 61] on button "Code Editor" at bounding box center [995, 66] width 15 height 15
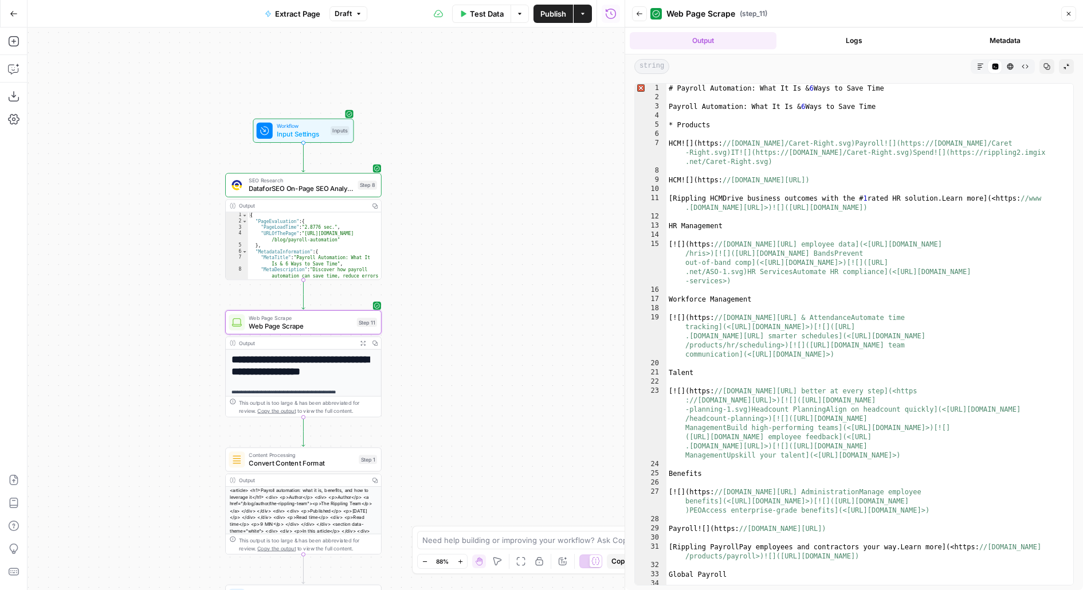
type textarea "******"
click at [792, 373] on div "# Payroll Automation: What It Is & 6 Ways to Save Time Payroll Automation: What…" at bounding box center [871, 371] width 408 height 575
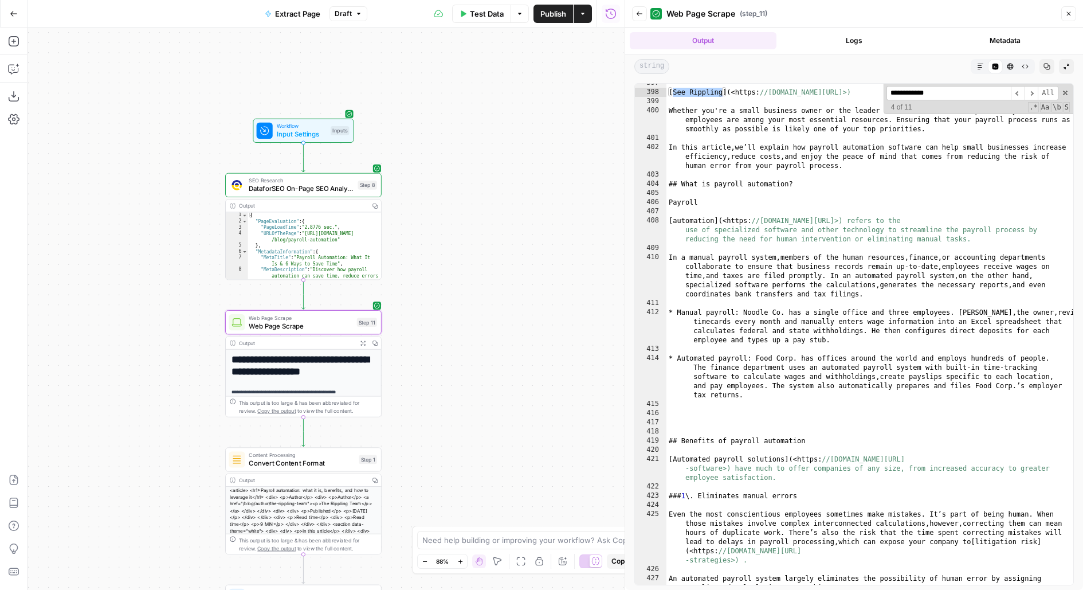
scroll to position [5552, 0]
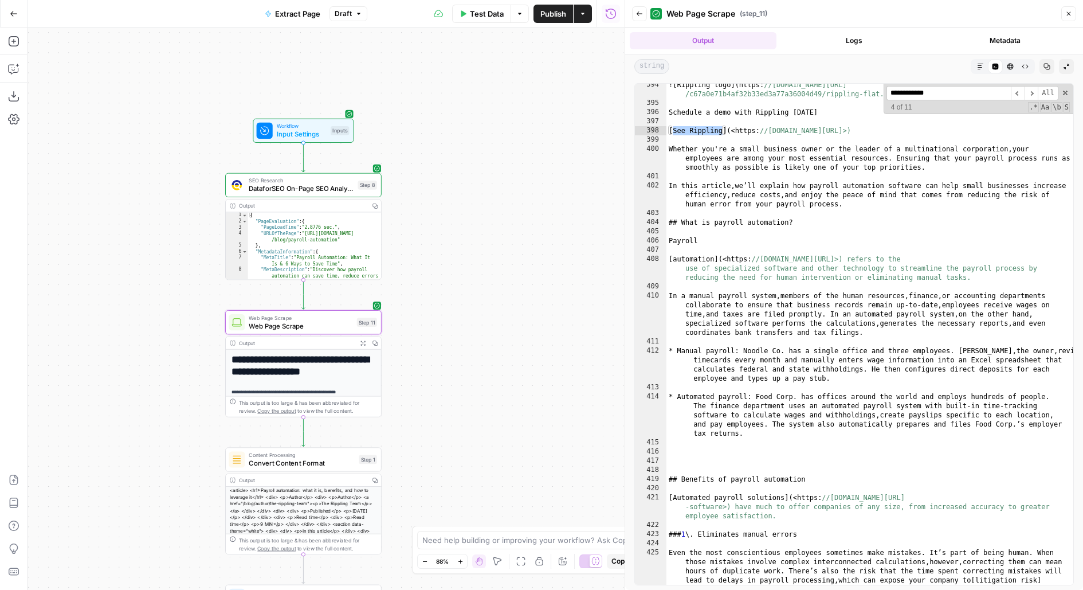
type input "**********"
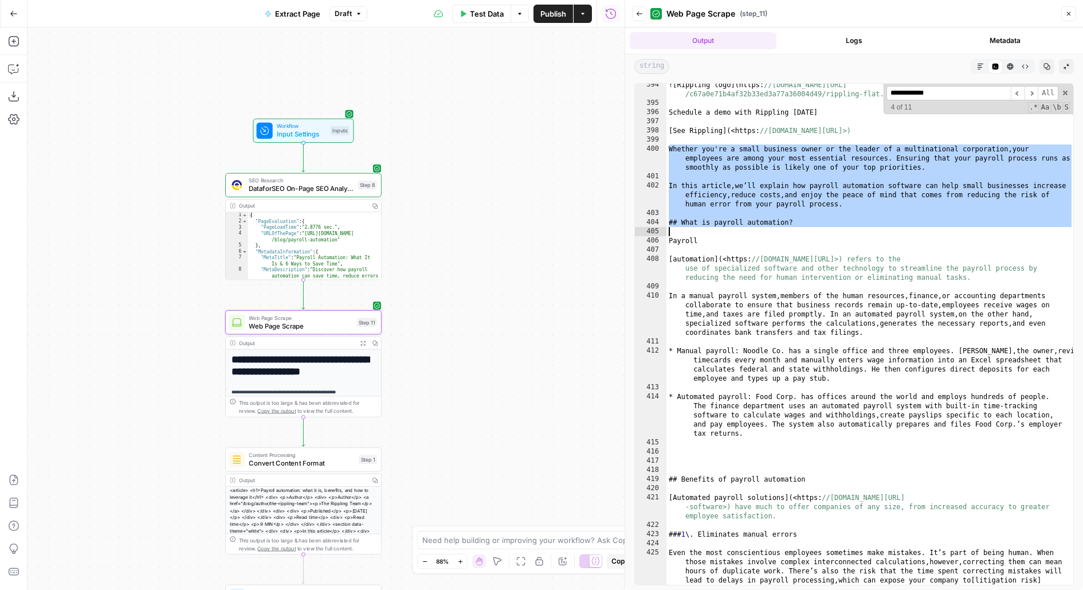
drag, startPoint x: 668, startPoint y: 150, endPoint x: 830, endPoint y: 226, distance: 179.0
click at [831, 227] on div "! [ Rippling logo ] ( https: //images.ctfassets.net/k0itp0ir7ty4/4i37XzdCRbVinb…" at bounding box center [871, 367] width 408 height 575
click at [847, 197] on div "! [ Rippling logo ] ( https: //images.ctfassets.net/k0itp0ir7ty4/4i37XzdCRbVinb…" at bounding box center [871, 367] width 408 height 575
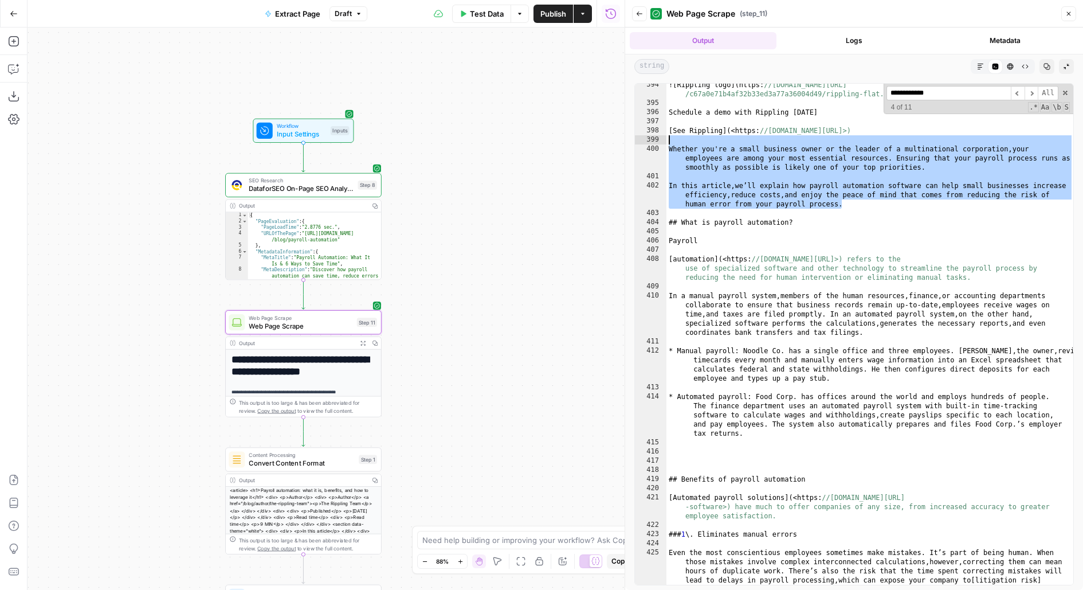
drag, startPoint x: 863, startPoint y: 208, endPoint x: 651, endPoint y: 145, distance: 221.1
click at [651, 143] on div "**********" at bounding box center [855, 334] width 440 height 502
click at [869, 171] on div "! [ Rippling logo ] ( https: //images.ctfassets.net/k0itp0ir7ty4/4i37XzdCRbVinb…" at bounding box center [871, 367] width 408 height 575
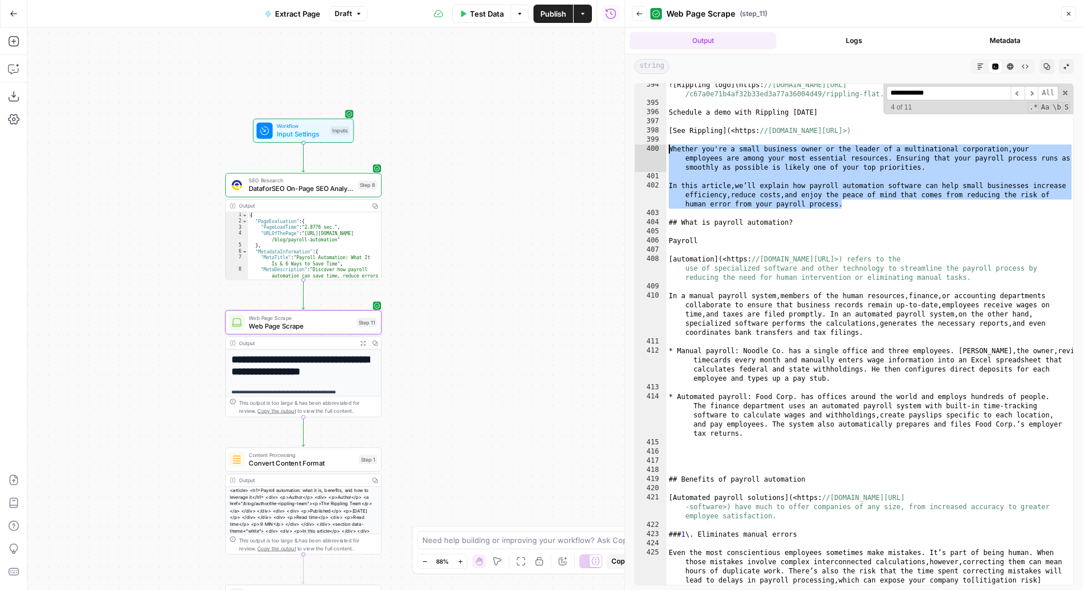
drag, startPoint x: 870, startPoint y: 199, endPoint x: 651, endPoint y: 151, distance: 224.2
click at [651, 151] on div "**********" at bounding box center [855, 334] width 440 height 502
type textarea "**********"
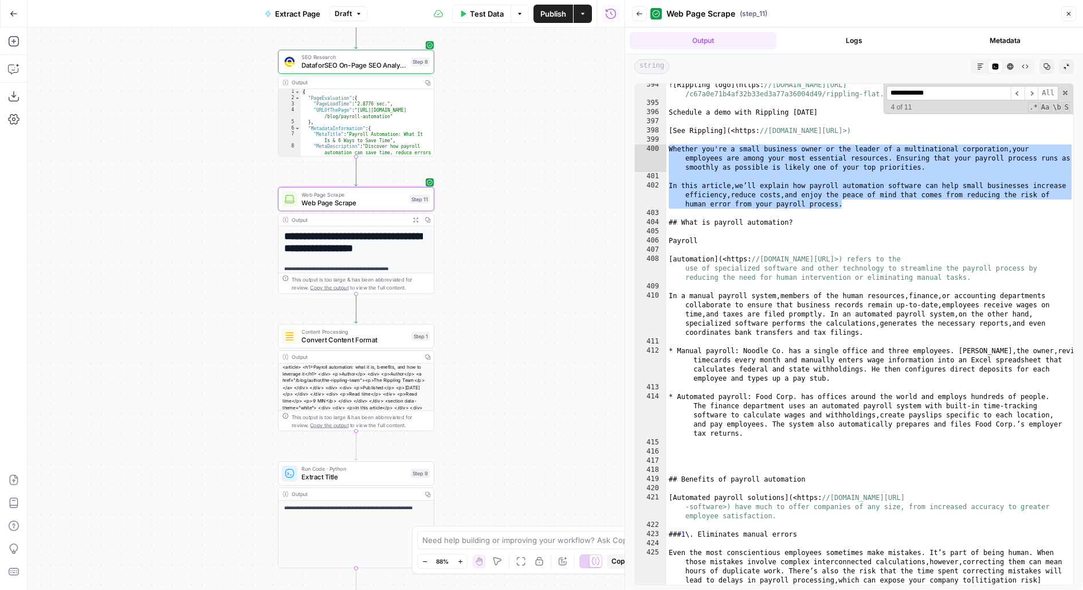
drag, startPoint x: 487, startPoint y: 356, endPoint x: 557, endPoint y: 204, distance: 167.8
click at [557, 204] on div "**********" at bounding box center [326, 309] width 597 height 562
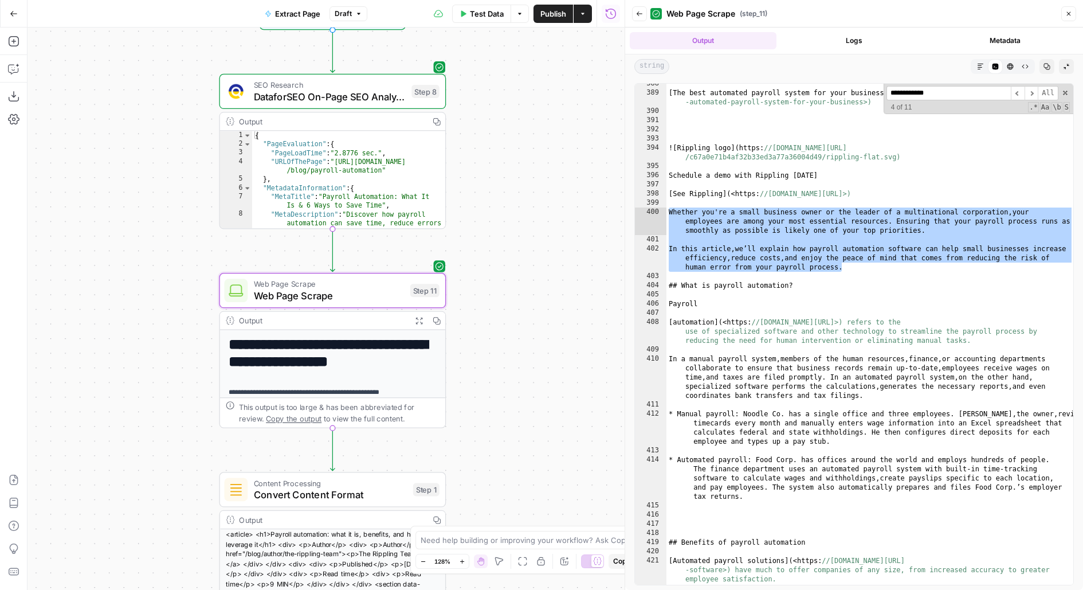
scroll to position [5490, 0]
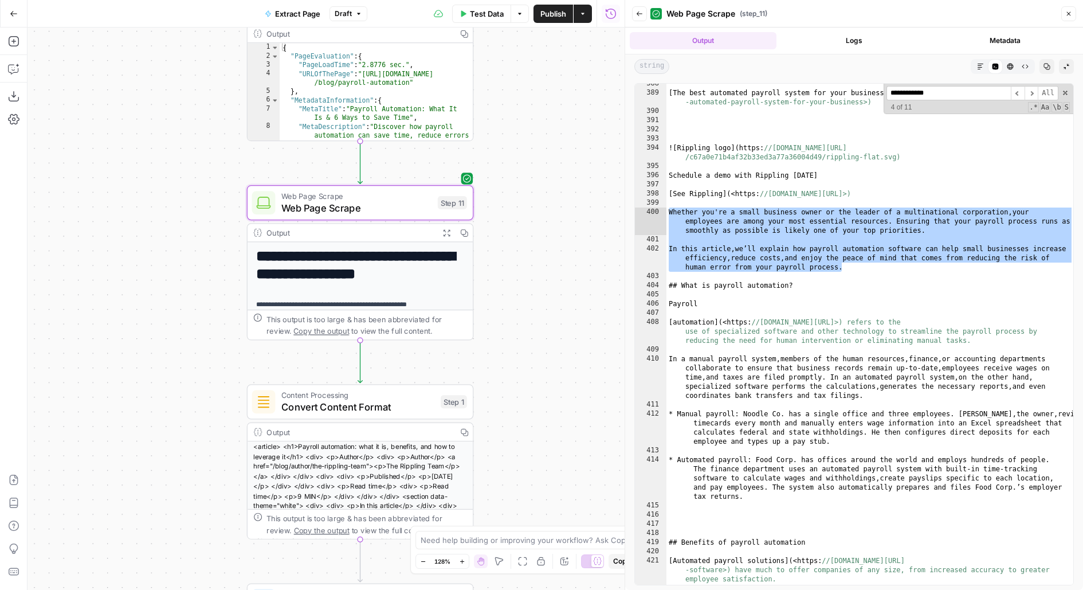
click at [780, 207] on div "[ The best automated payroll system for your business ] ( <https: //www.ripplin…" at bounding box center [871, 339] width 408 height 520
type textarea "**********"
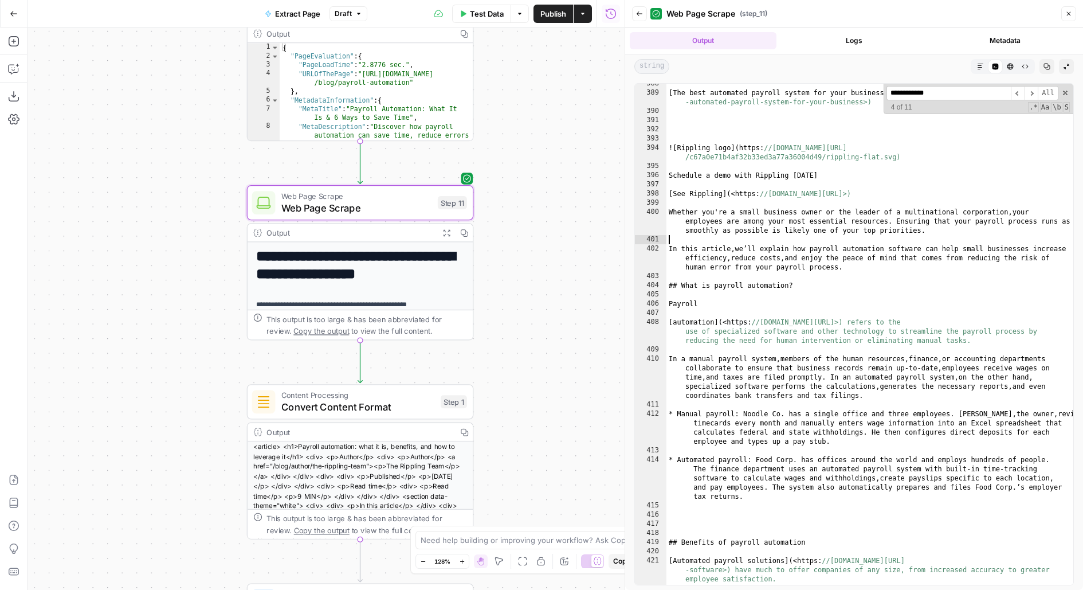
click at [754, 238] on div "[ The best automated payroll system for your business ] ( <https: //www.ripplin…" at bounding box center [871, 339] width 408 height 520
click at [719, 119] on div "[ The best automated payroll system for your business ] ( <https: //www.ripplin…" at bounding box center [871, 339] width 408 height 520
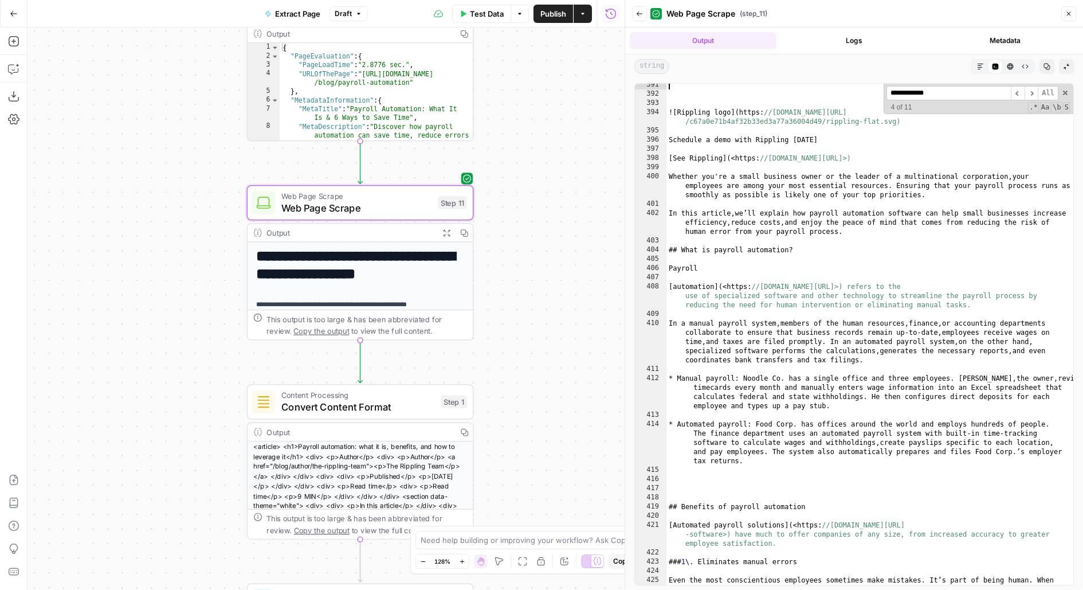
scroll to position [5527, 0]
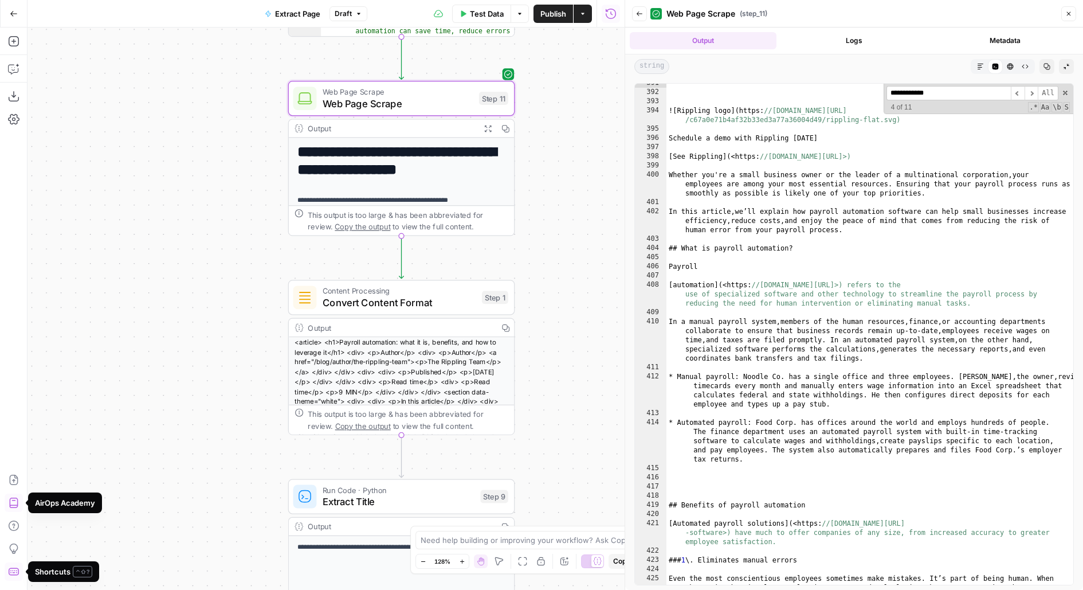
drag, startPoint x: 541, startPoint y: 183, endPoint x: 578, endPoint y: 77, distance: 111.9
click at [579, 77] on div "**********" at bounding box center [326, 309] width 597 height 562
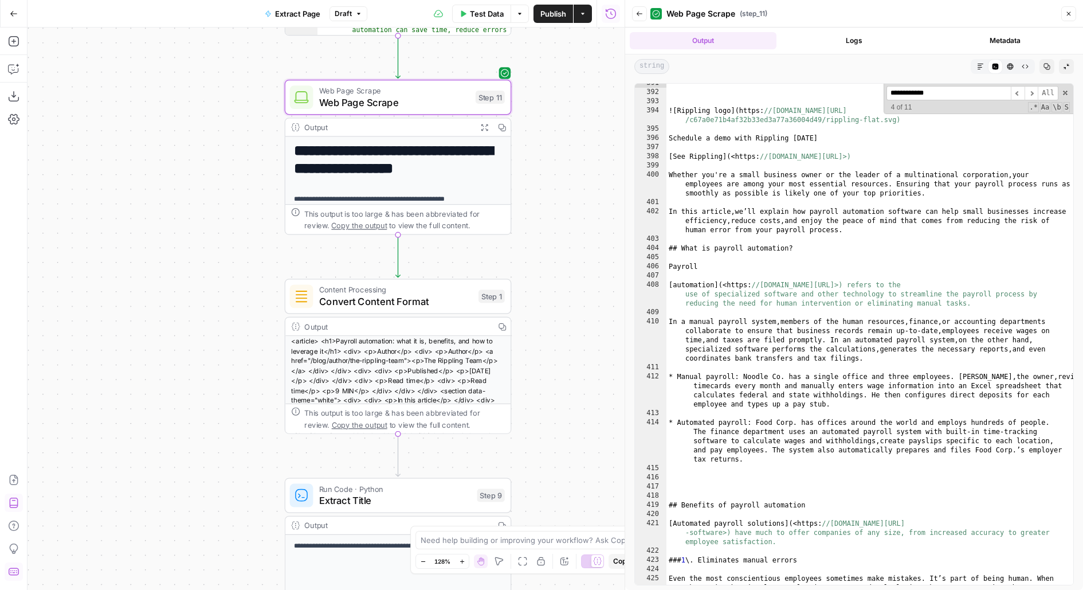
type textarea "**********"
click at [714, 189] on div "! [ Rippling logo ] ( https: //images.ctfassets.net/k0itp0ir7ty4/4i37XzdCRbVinb…" at bounding box center [871, 362] width 408 height 566
click at [671, 167] on div "! [ Rippling logo ] ( https: //images.ctfassets.net/k0itp0ir7ty4/4i37XzdCRbVinb…" at bounding box center [871, 362] width 408 height 566
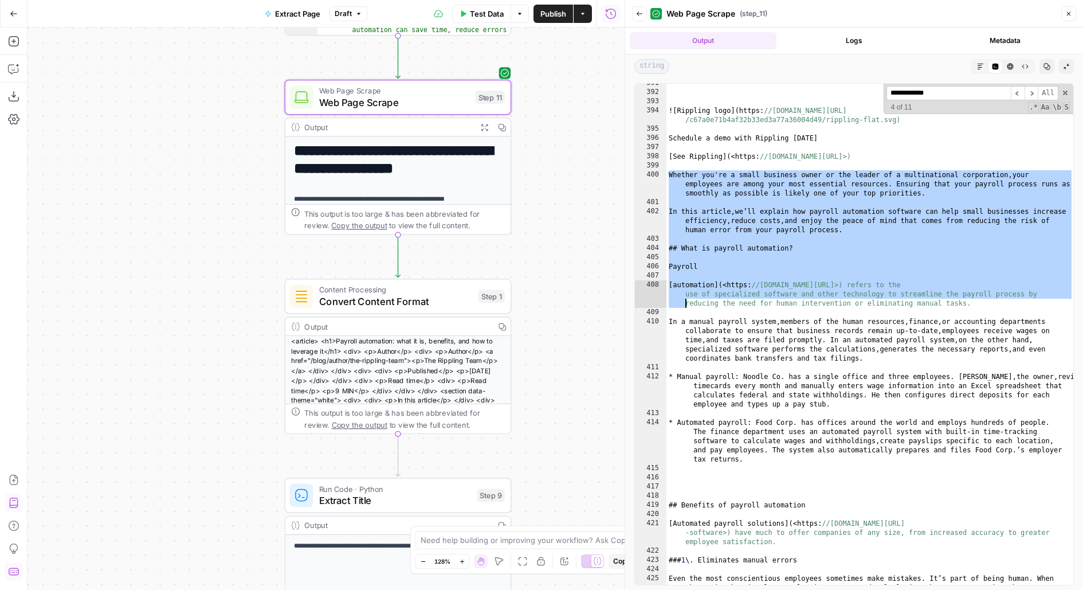
drag, startPoint x: 670, startPoint y: 173, endPoint x: 675, endPoint y: 306, distance: 133.1
click at [675, 306] on div "! [ Rippling logo ] ( https: //images.ctfassets.net/k0itp0ir7ty4/4i37XzdCRbVinb…" at bounding box center [871, 362] width 408 height 566
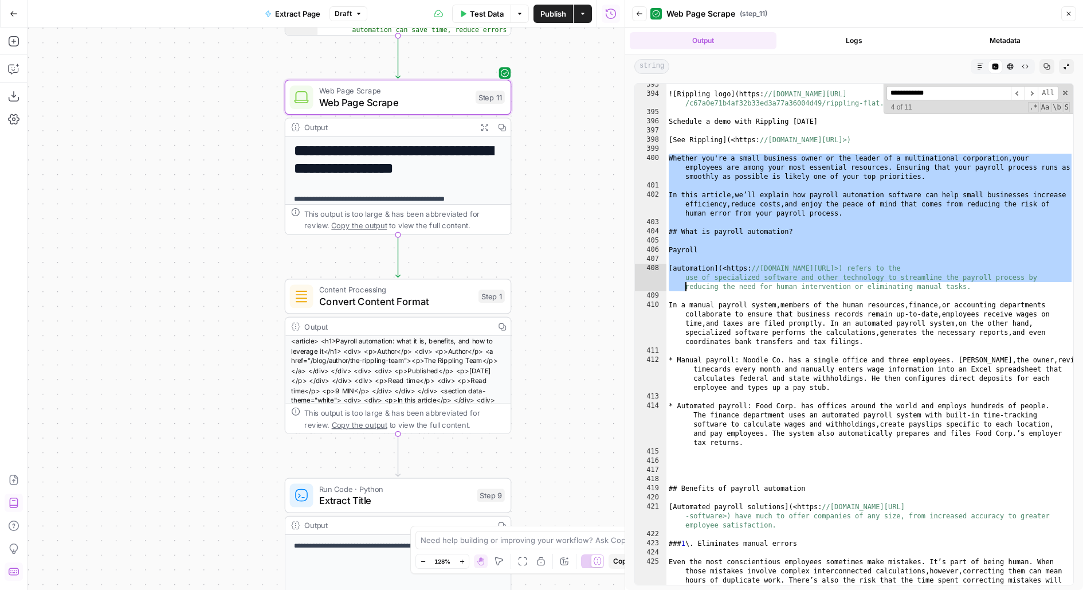
scroll to position [5543, 0]
click at [683, 156] on div "! [ Rippling logo ] ( https: //images.ctfassets.net/k0itp0ir7ty4/4i37XzdCRbVinb…" at bounding box center [871, 363] width 408 height 566
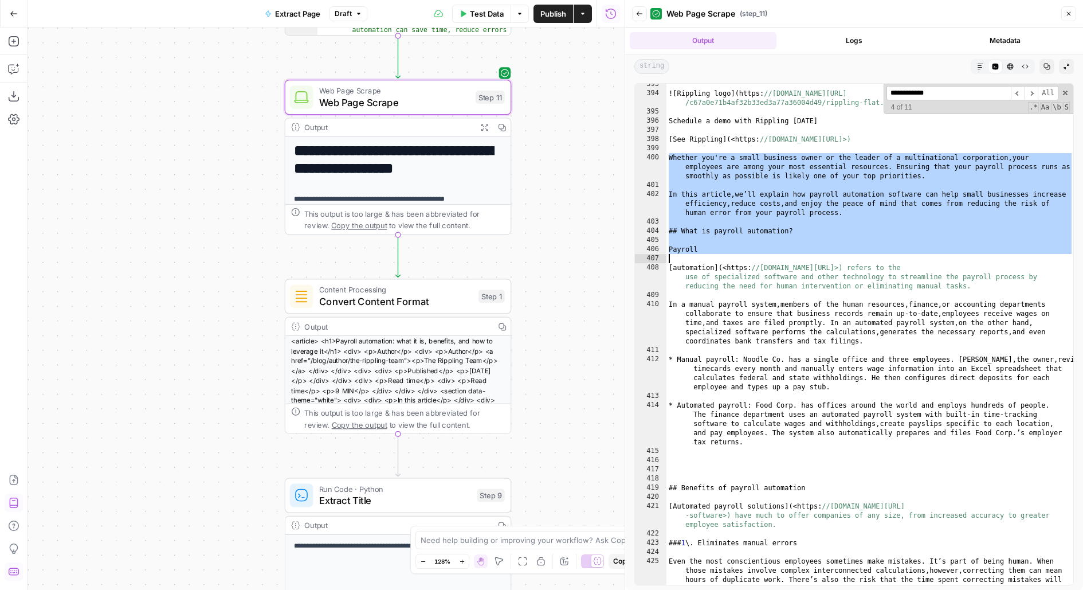
drag, startPoint x: 670, startPoint y: 156, endPoint x: 670, endPoint y: 260, distance: 104.3
click at [670, 260] on div "! [ Rippling logo ] ( https: //images.ctfassets.net/k0itp0ir7ty4/4i37XzdCRbVinb…" at bounding box center [871, 363] width 408 height 566
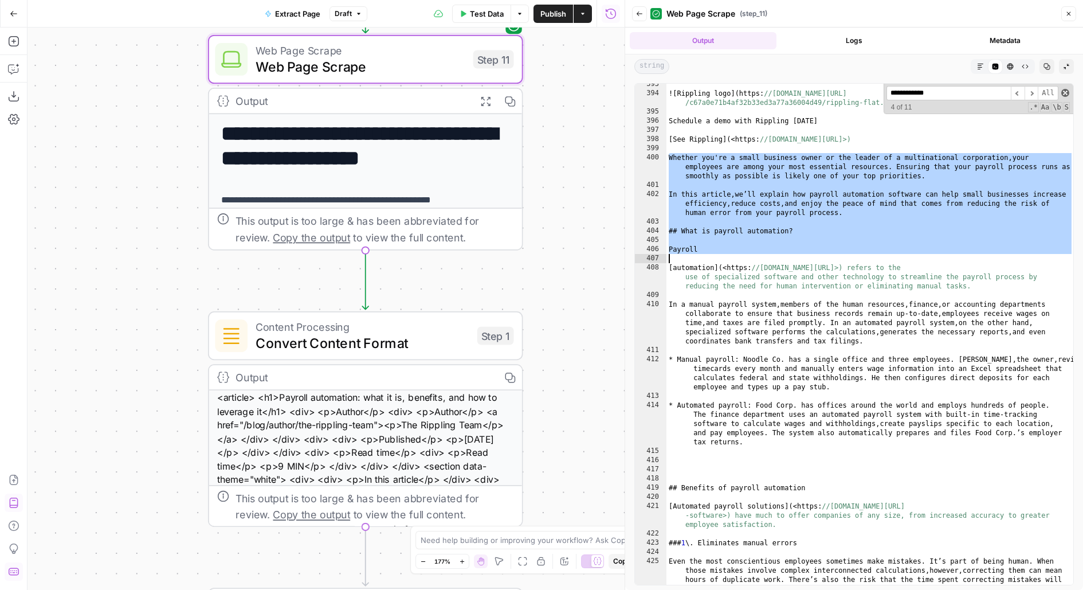
click at [1066, 93] on span at bounding box center [1066, 93] width 8 height 8
click at [777, 208] on div "! [ Rippling logo ] ( https: //images.ctfassets.net/k0itp0ir7ty4/4i37XzdCRbVinb…" at bounding box center [871, 363] width 408 height 566
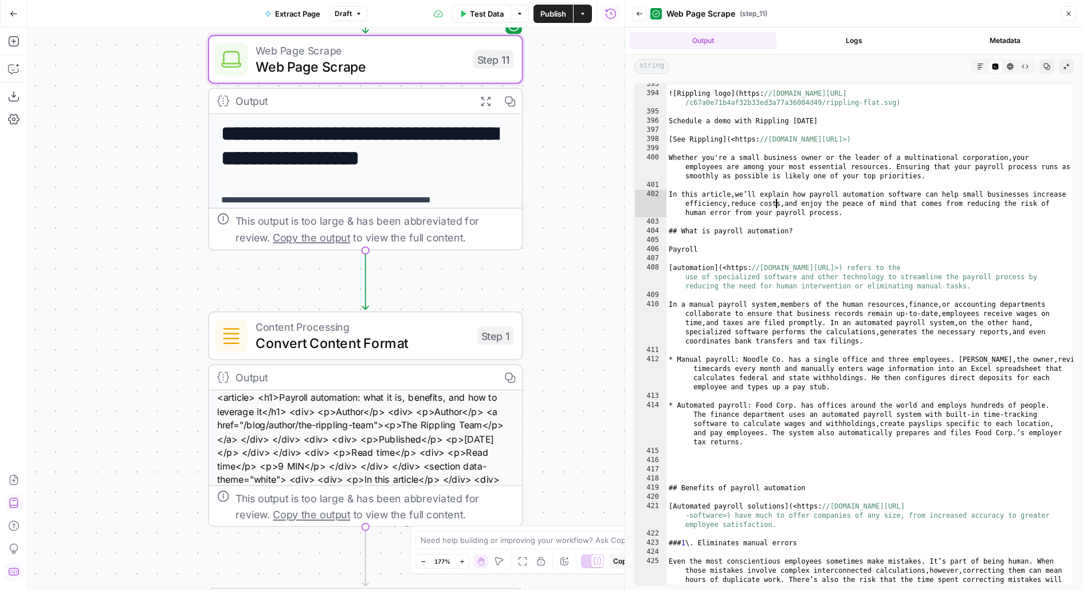
click at [676, 208] on div "! [ Rippling logo ] ( https: //images.ctfassets.net/k0itp0ir7ty4/4i37XzdCRbVinb…" at bounding box center [871, 363] width 408 height 566
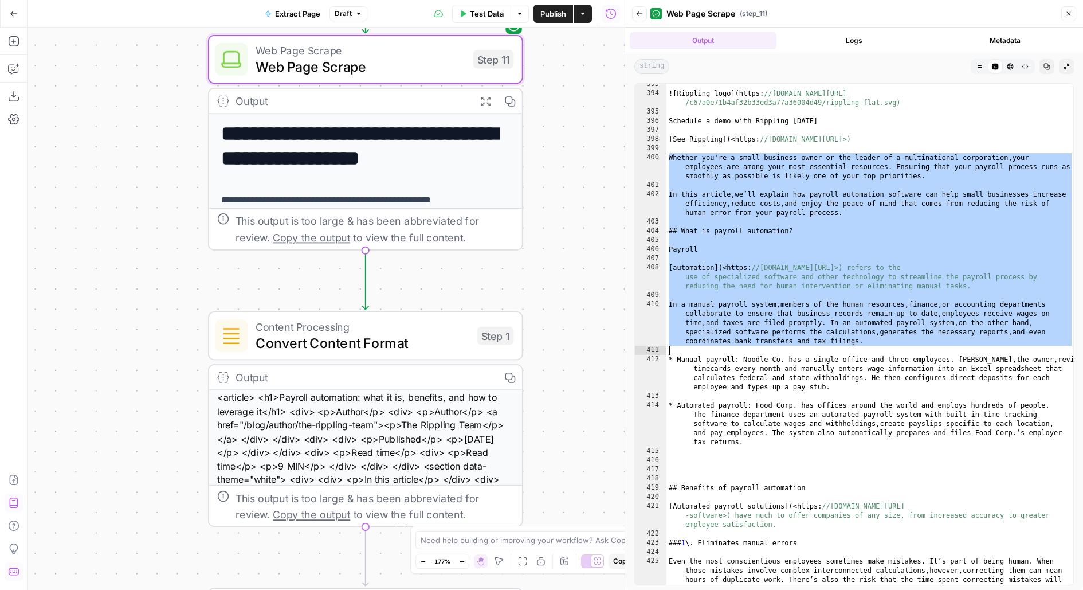
drag, startPoint x: 668, startPoint y: 154, endPoint x: 705, endPoint y: 345, distance: 194.3
click at [705, 345] on div "! [ Rippling logo ] ( https: //images.ctfassets.net/k0itp0ir7ty4/4i37XzdCRbVinb…" at bounding box center [871, 363] width 408 height 566
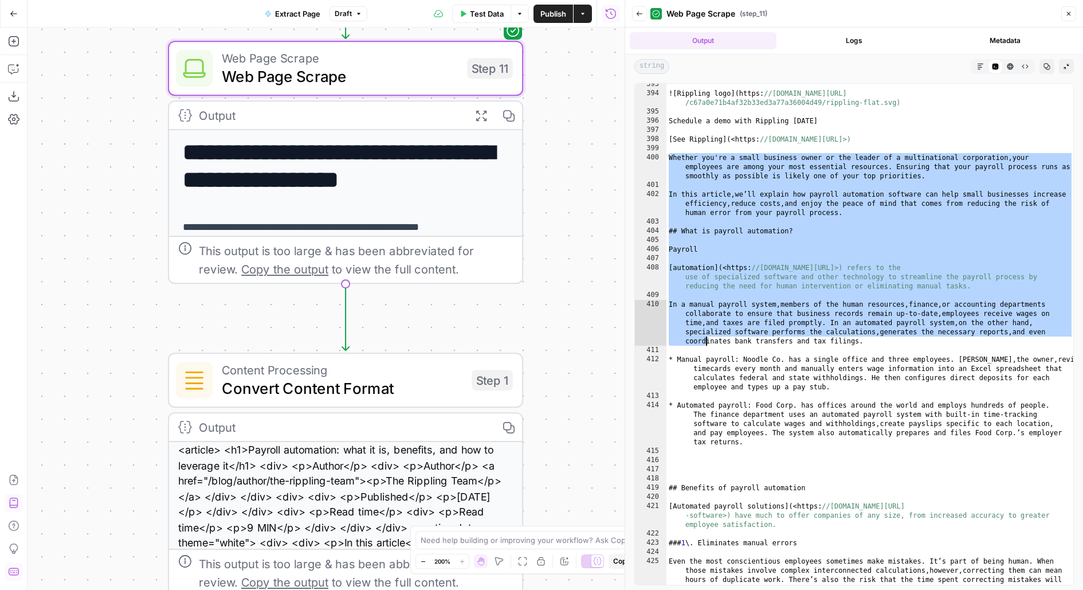
click at [704, 270] on div "! [ Rippling logo ] ( https: //images.ctfassets.net/k0itp0ir7ty4/4i37XzdCRbVinb…" at bounding box center [871, 363] width 408 height 566
type textarea "**********"
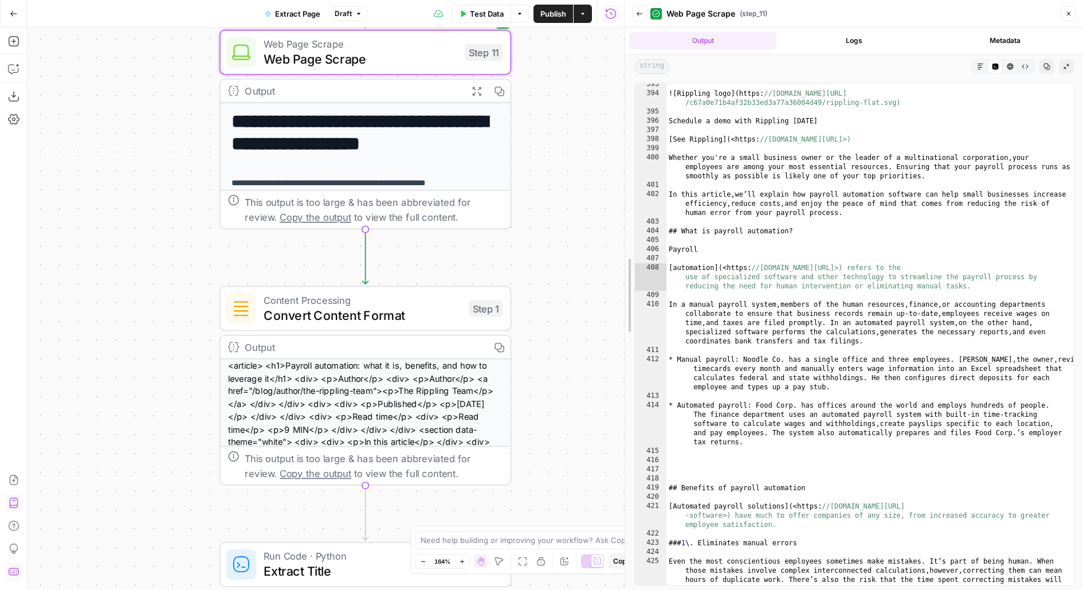
drag, startPoint x: 621, startPoint y: 109, endPoint x: 595, endPoint y: 106, distance: 26.0
click at [595, 107] on body "Rippling New Home Browse Insights Opportunities Your Data Flightpath Recent Gri…" at bounding box center [541, 295] width 1083 height 590
click at [879, 37] on button "Logs" at bounding box center [854, 40] width 147 height 17
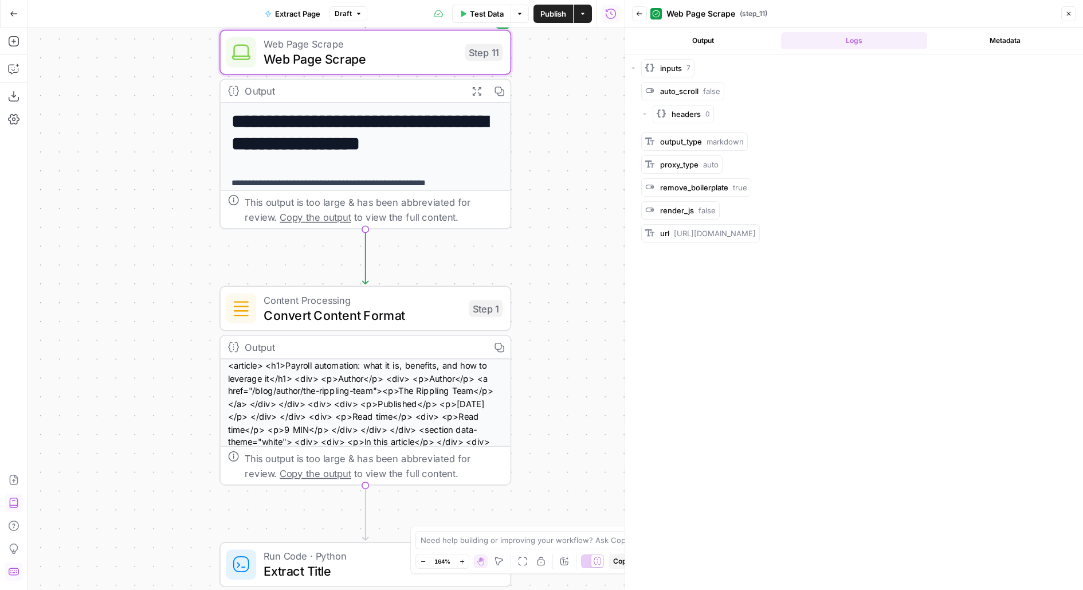
click at [984, 32] on button "Metadata" at bounding box center [1005, 40] width 147 height 17
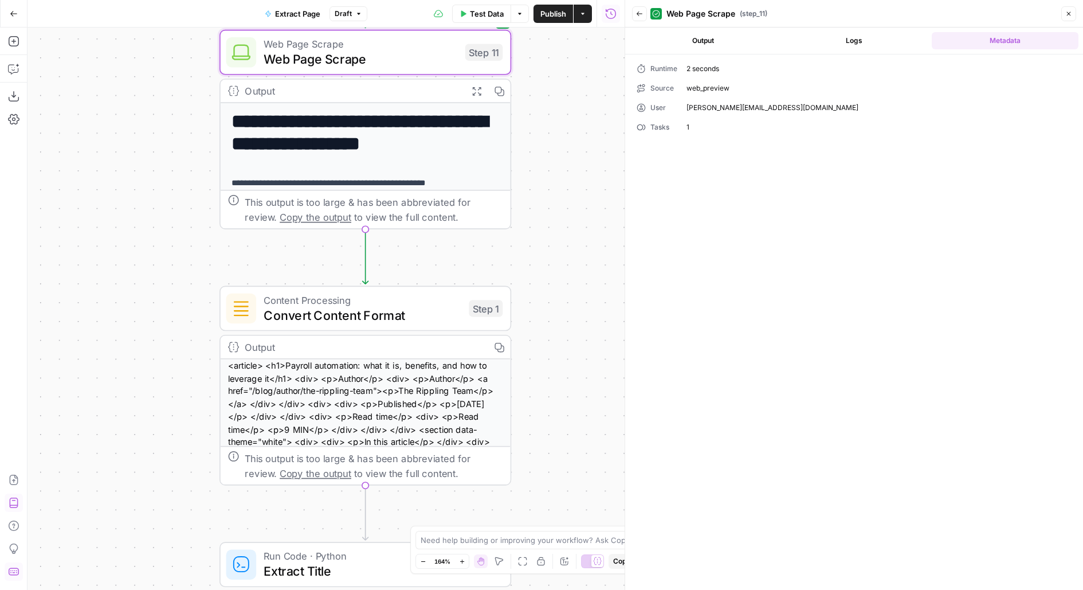
click at [683, 45] on button "Output" at bounding box center [703, 40] width 147 height 17
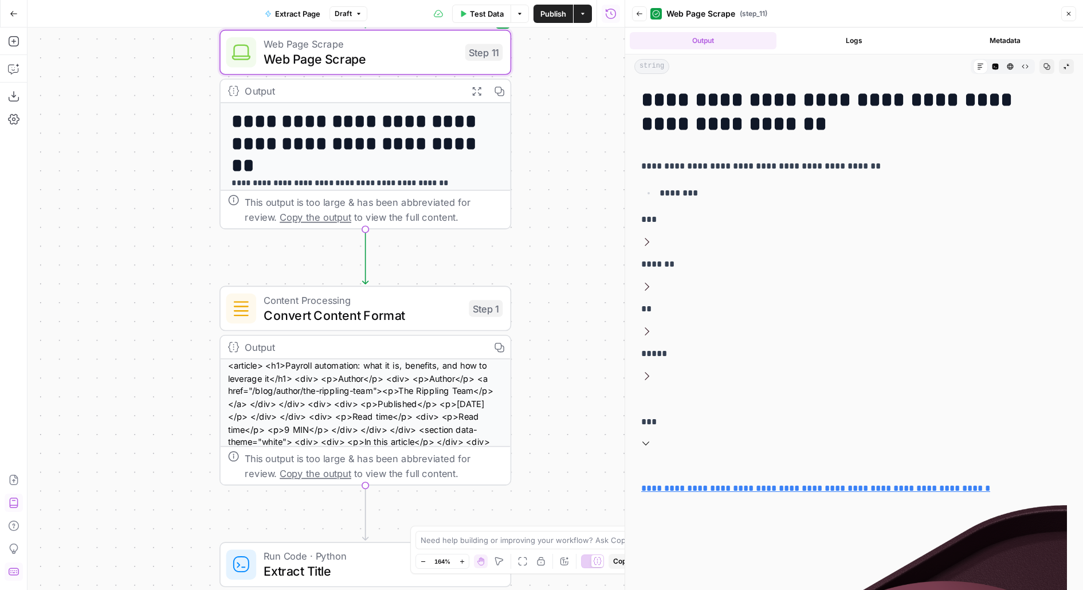
click at [808, 42] on button "Logs" at bounding box center [854, 40] width 147 height 17
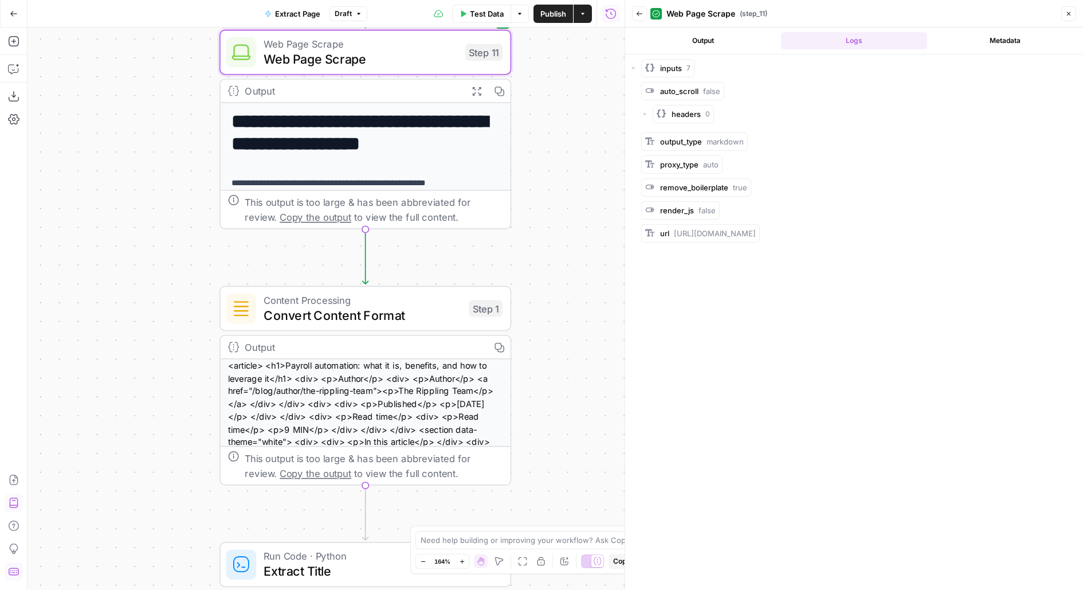
click at [640, 19] on button "Back" at bounding box center [639, 13] width 15 height 15
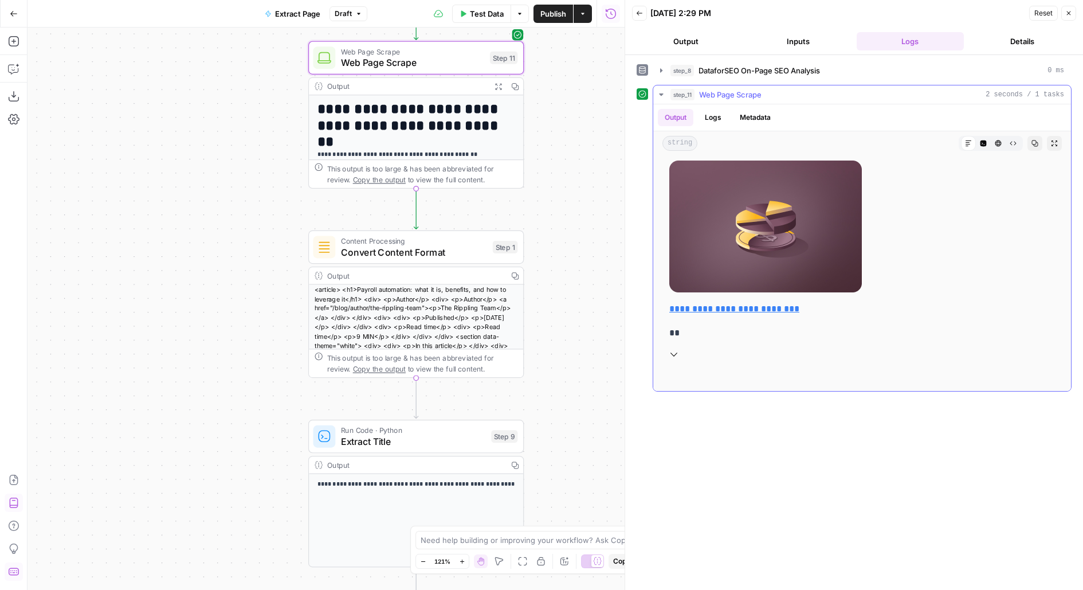
scroll to position [2413, 0]
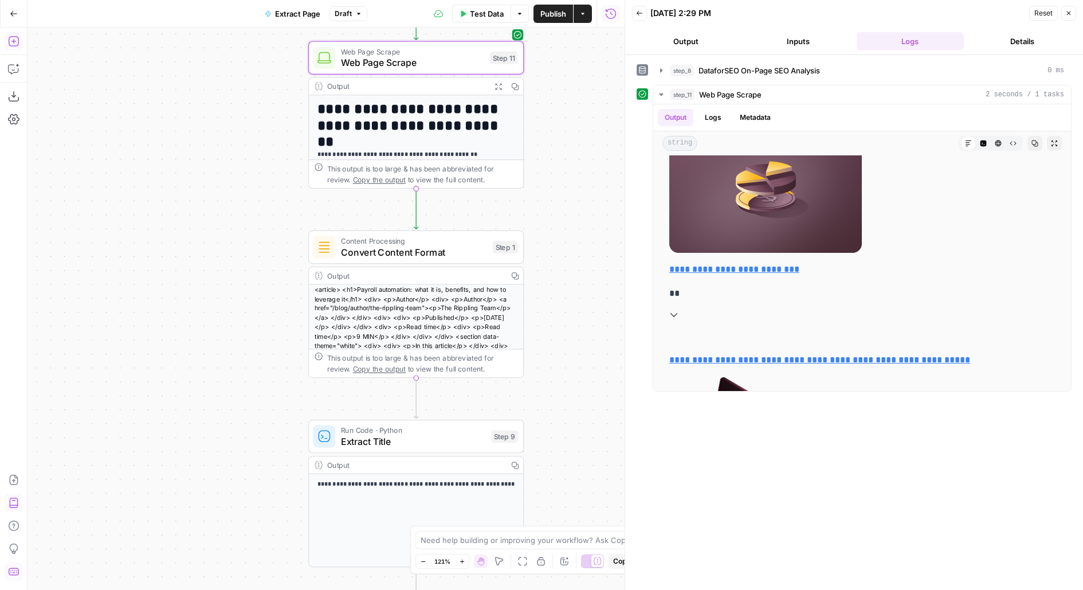
click at [14, 48] on button "Add Steps" at bounding box center [14, 41] width 18 height 18
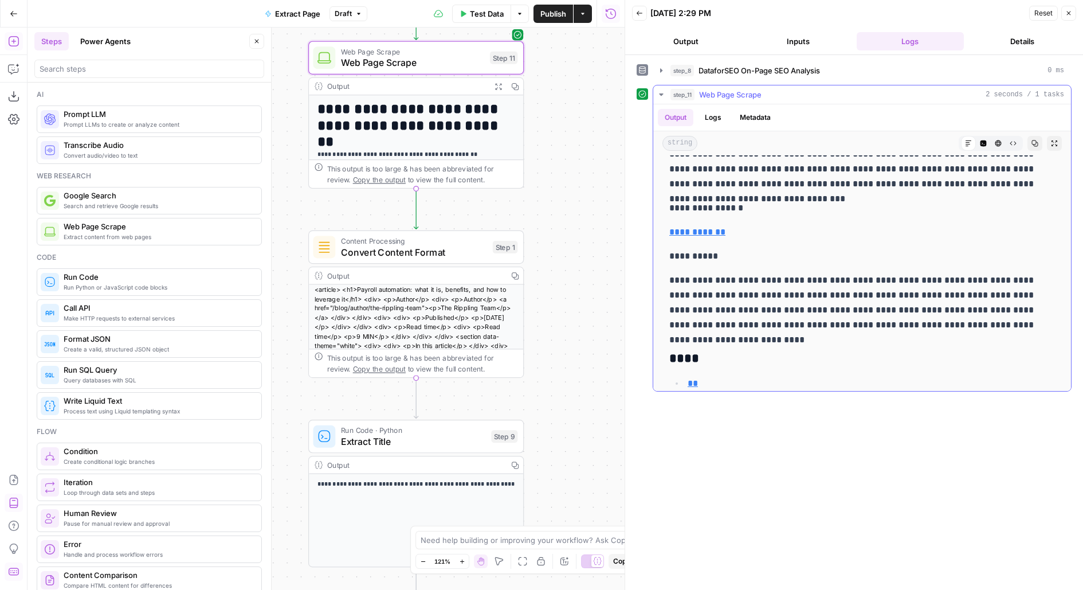
scroll to position [22907, 0]
click at [720, 322] on p "**********" at bounding box center [863, 304] width 386 height 60
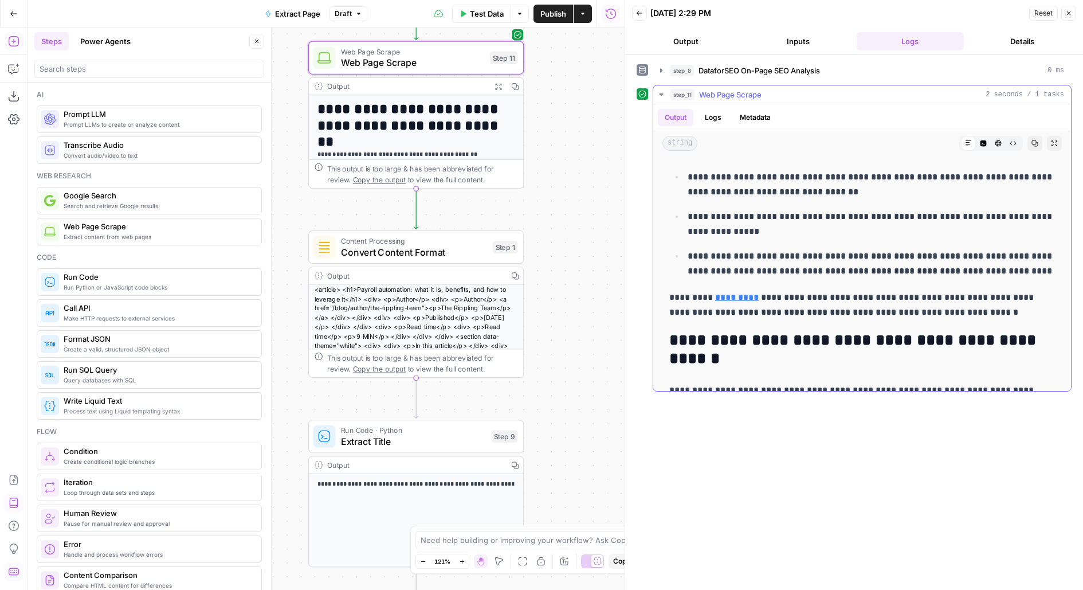
scroll to position [22600, 0]
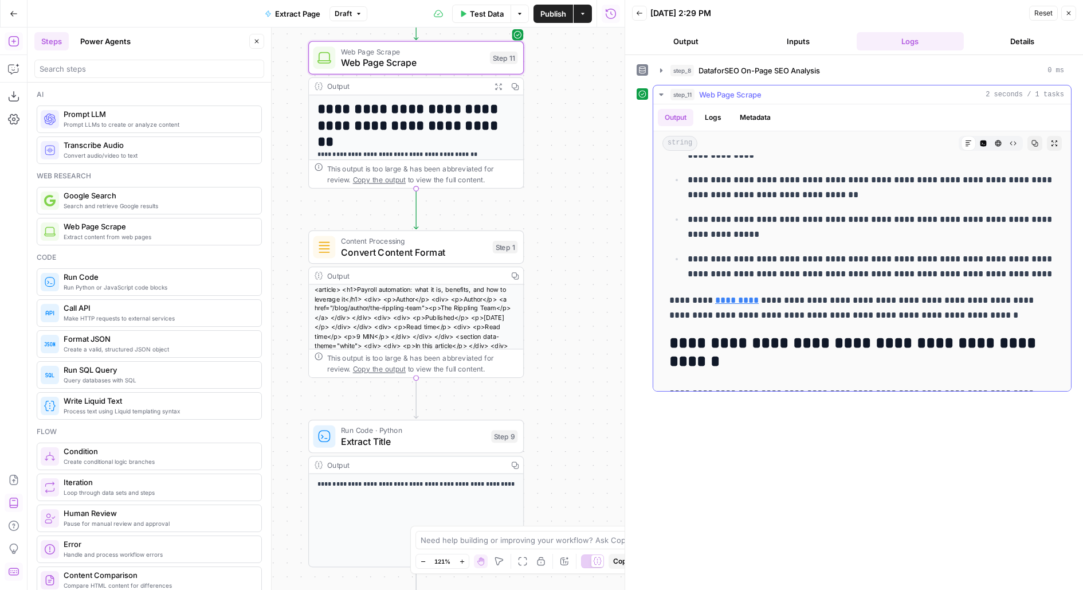
click at [983, 140] on icon "button" at bounding box center [983, 143] width 7 height 7
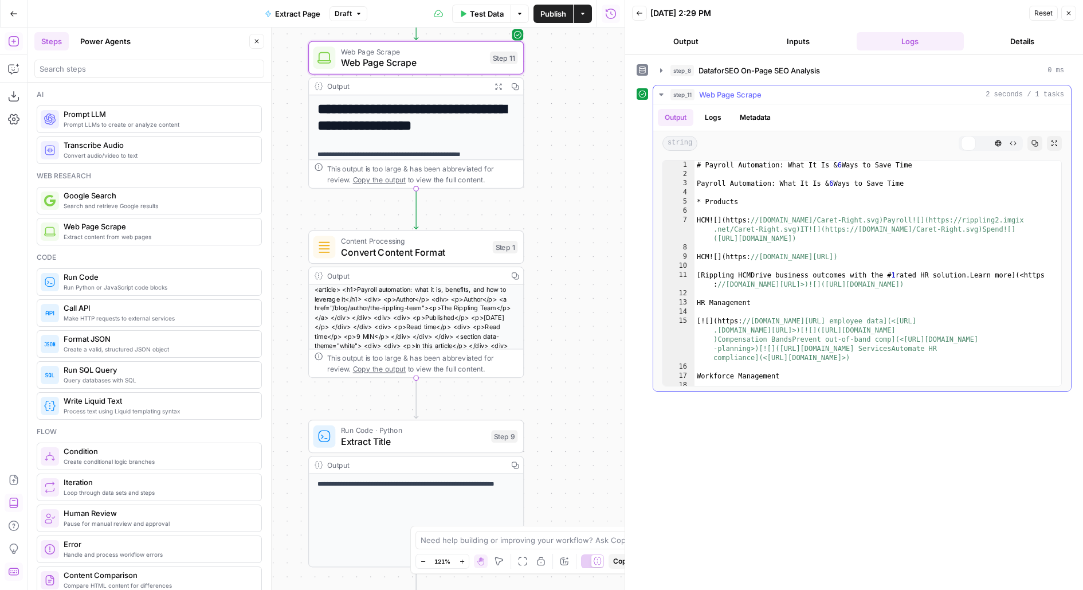
scroll to position [0, 0]
click at [1040, 141] on button "Copy" at bounding box center [1035, 143] width 15 height 15
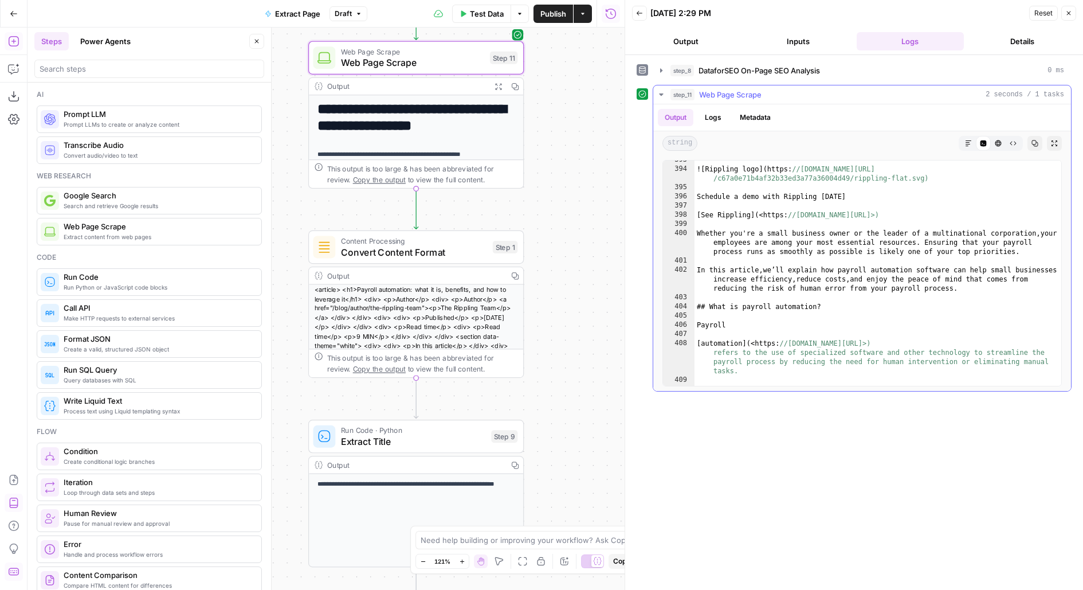
scroll to position [5758, 0]
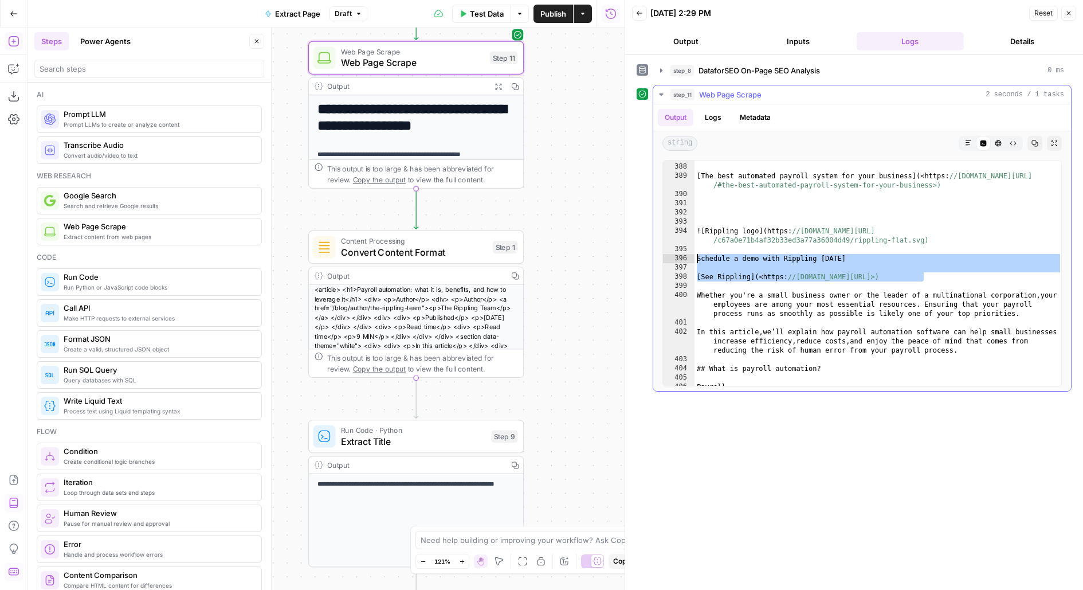
drag, startPoint x: 920, startPoint y: 275, endPoint x: 683, endPoint y: 256, distance: 236.9
click at [683, 256] on div "**********" at bounding box center [863, 273] width 400 height 226
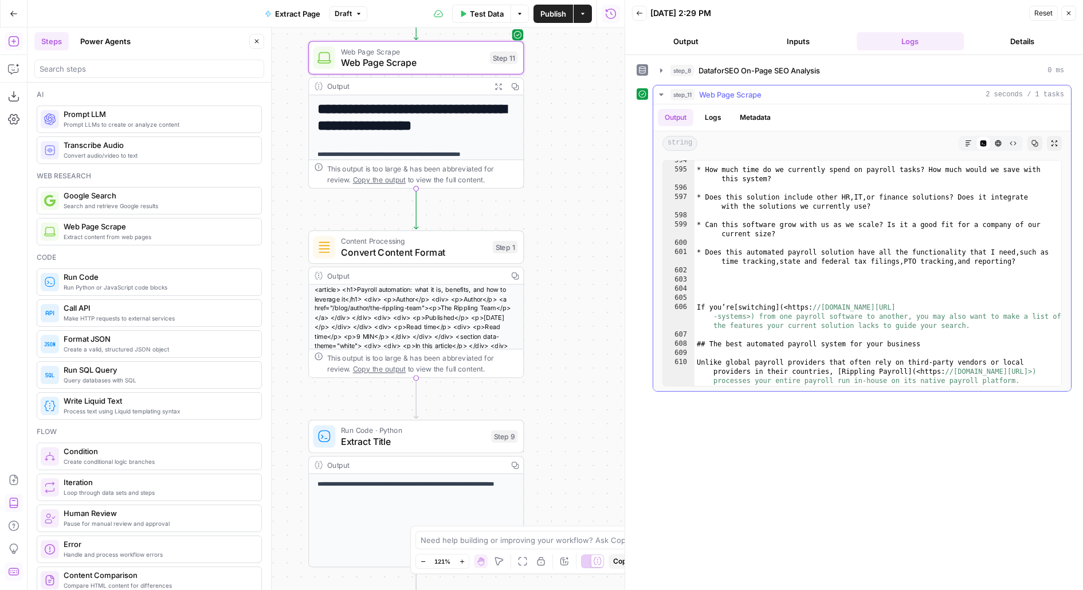
scroll to position [8729, 0]
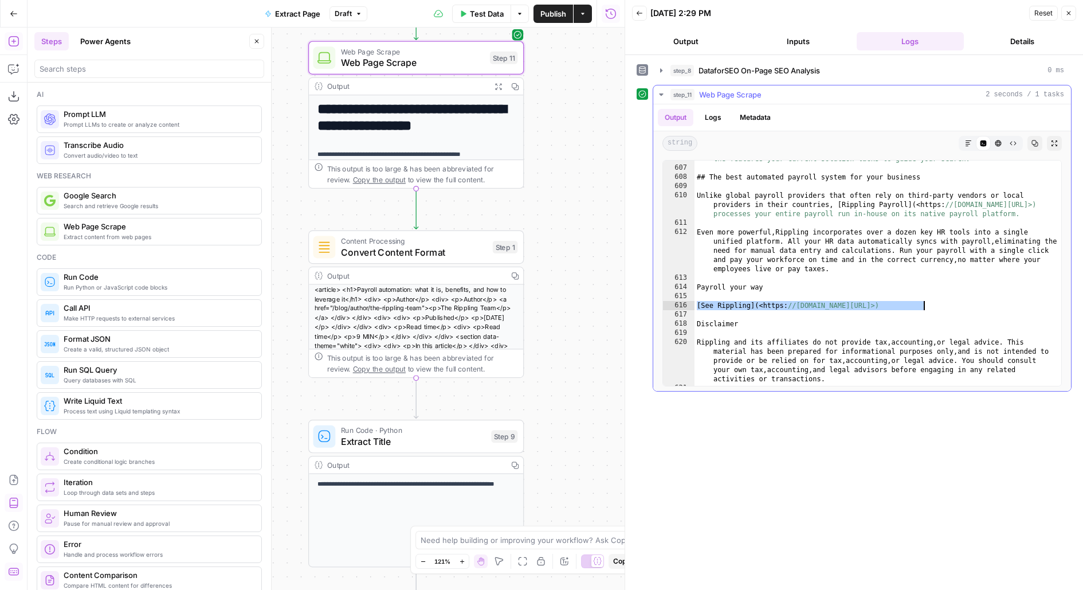
drag, startPoint x: 718, startPoint y: 302, endPoint x: 968, endPoint y: 306, distance: 250.5
click at [968, 306] on div "If you’re [ switching ] ( <https: //www.rippling.com/blog/essential-guide-switc…" at bounding box center [879, 267] width 368 height 263
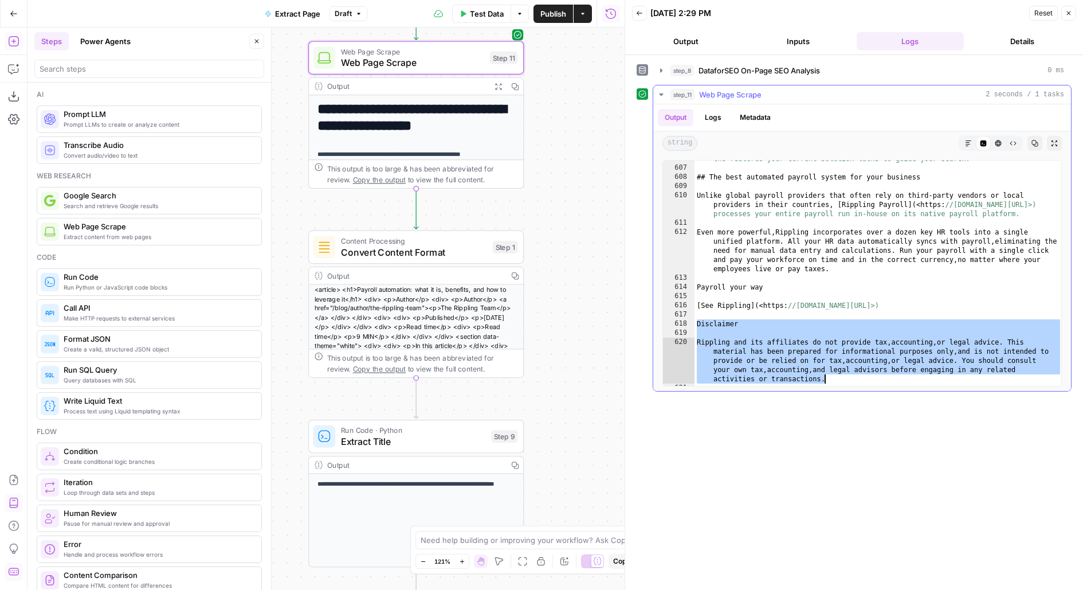
drag, startPoint x: 698, startPoint y: 320, endPoint x: 911, endPoint y: 376, distance: 220.9
click at [911, 376] on div "If you’re [ switching ] ( <https: //www.rippling.com/blog/essential-guide-switc…" at bounding box center [879, 267] width 368 height 263
type textarea "**********"
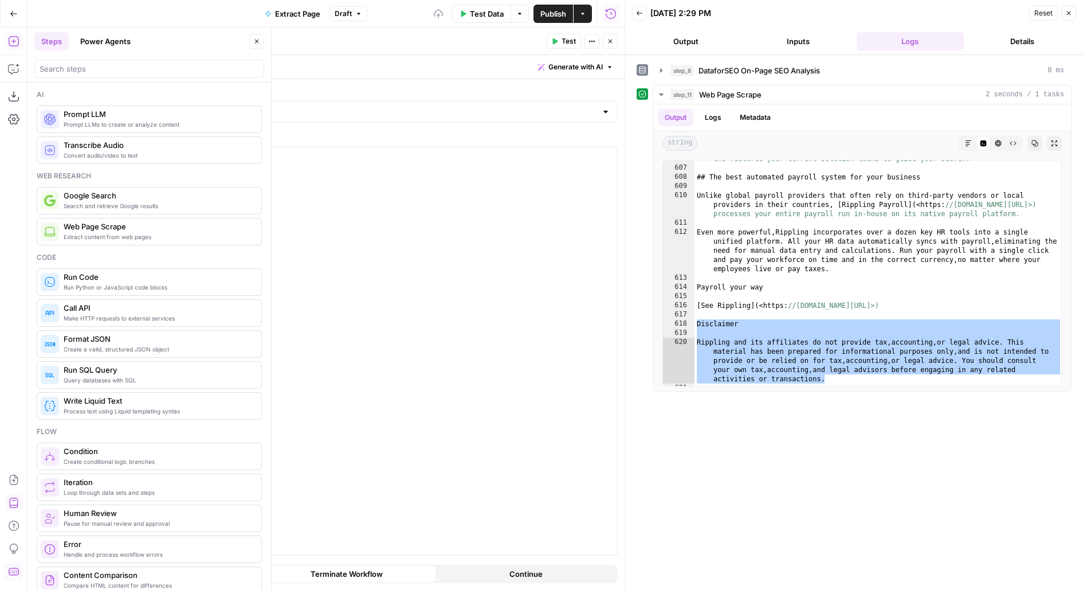
click at [256, 46] on button "Close" at bounding box center [256, 41] width 15 height 15
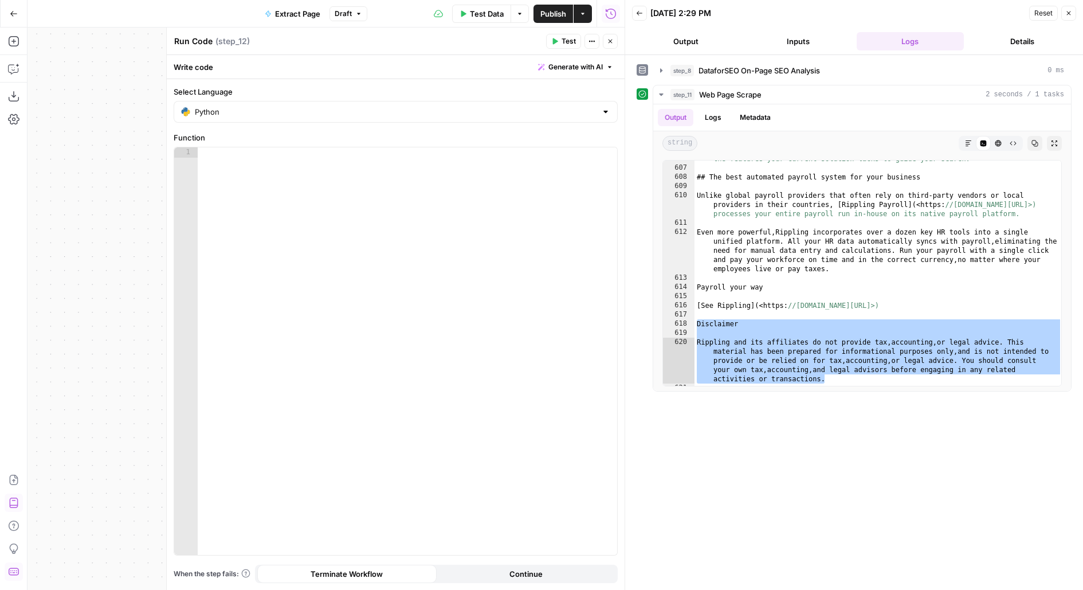
click at [609, 42] on icon "button" at bounding box center [610, 41] width 7 height 7
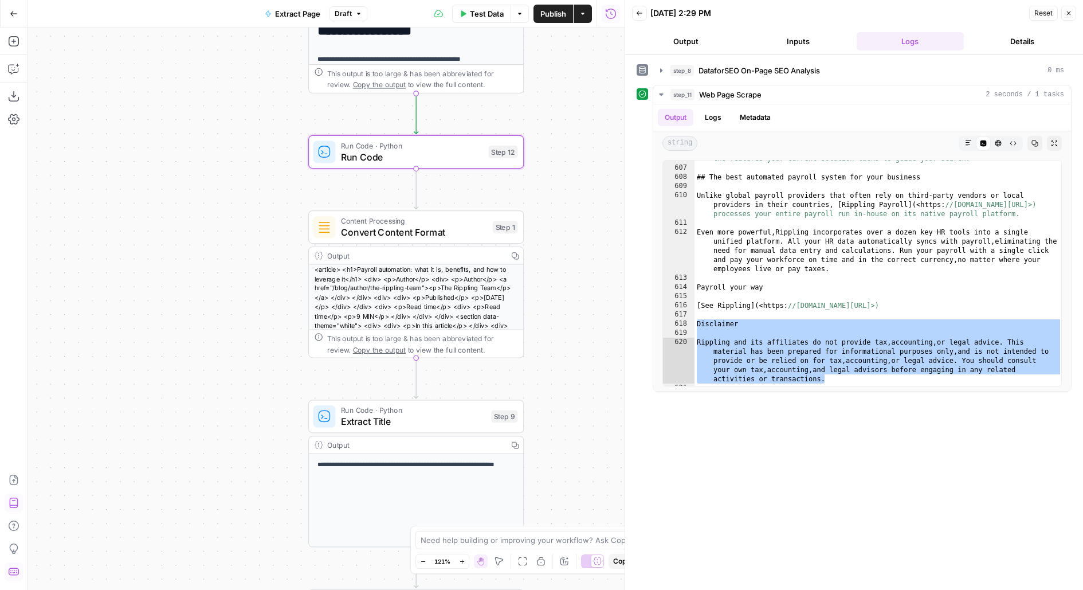
drag, startPoint x: 587, startPoint y: 322, endPoint x: 587, endPoint y: 201, distance: 121.0
click at [587, 202] on div "**********" at bounding box center [326, 309] width 597 height 562
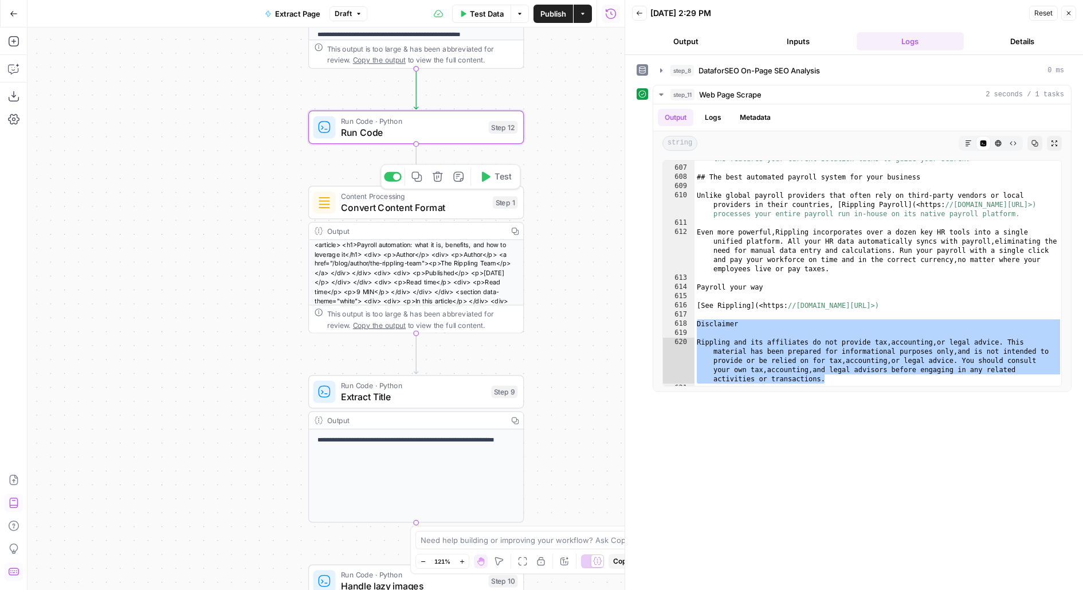
click at [394, 177] on div at bounding box center [396, 176] width 7 height 7
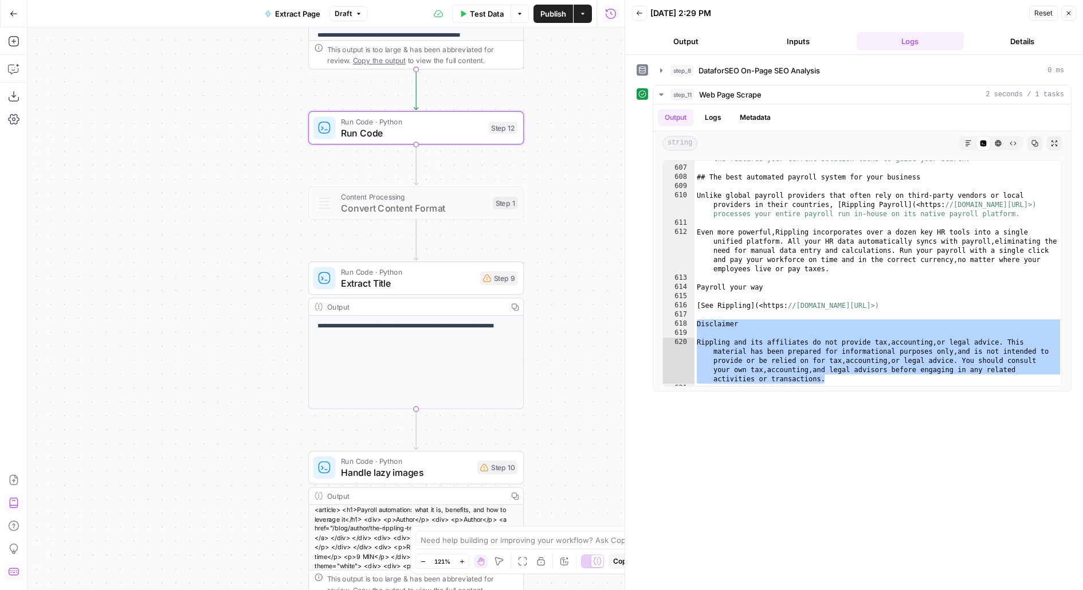
drag, startPoint x: 562, startPoint y: 194, endPoint x: 562, endPoint y: 307, distance: 112.4
click at [562, 307] on div "**********" at bounding box center [326, 309] width 597 height 562
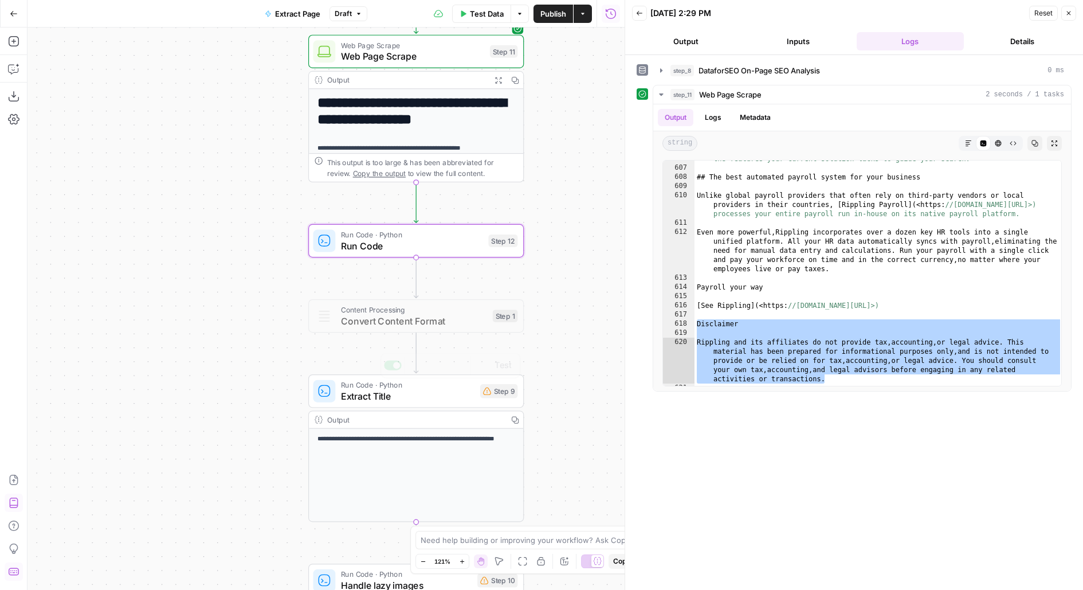
click at [465, 403] on div "Run Code · Python Extract Title Step 9 Copy step Delete step Add Note Test" at bounding box center [416, 390] width 216 height 33
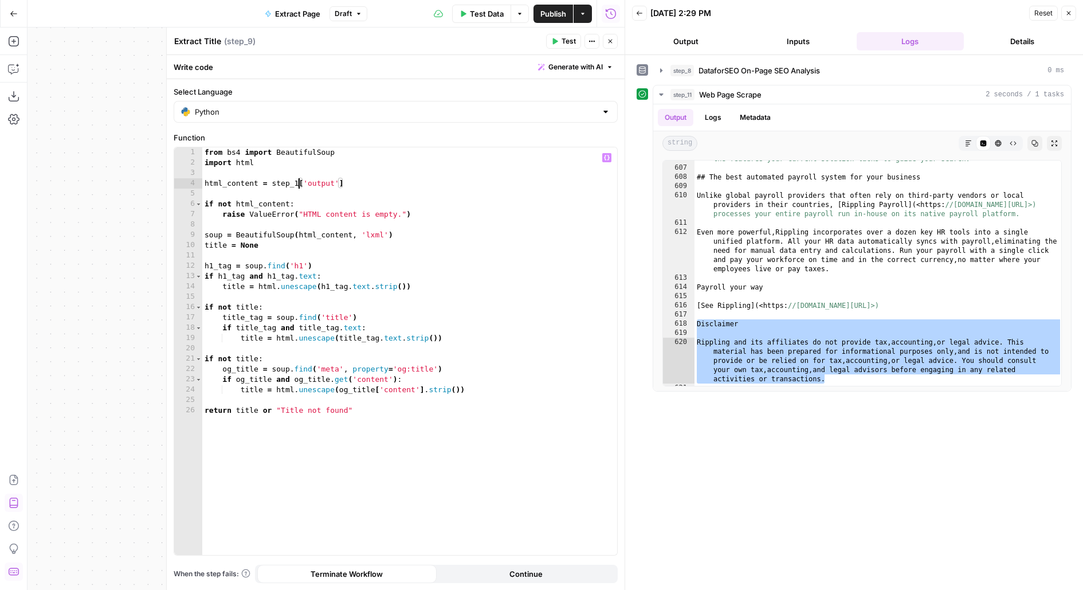
click at [296, 182] on div "from bs4 import BeautifulSoup import html html_content = step_1 [ 'output' ] if…" at bounding box center [410, 361] width 416 height 429
type textarea "**********"
click at [609, 46] on button "Close" at bounding box center [610, 41] width 15 height 15
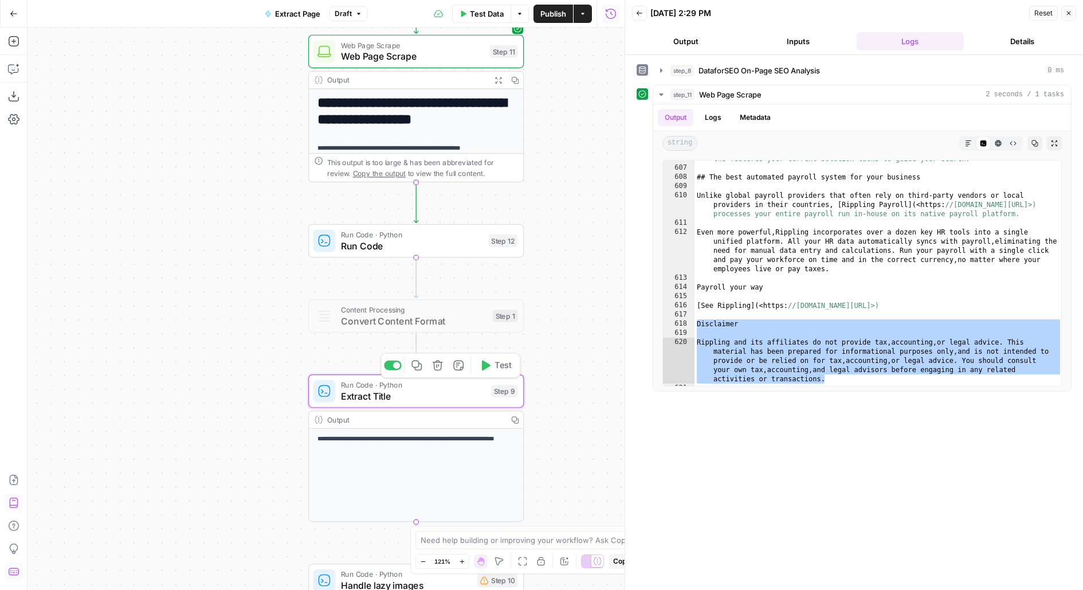
click at [501, 366] on span "Test" at bounding box center [503, 365] width 17 height 13
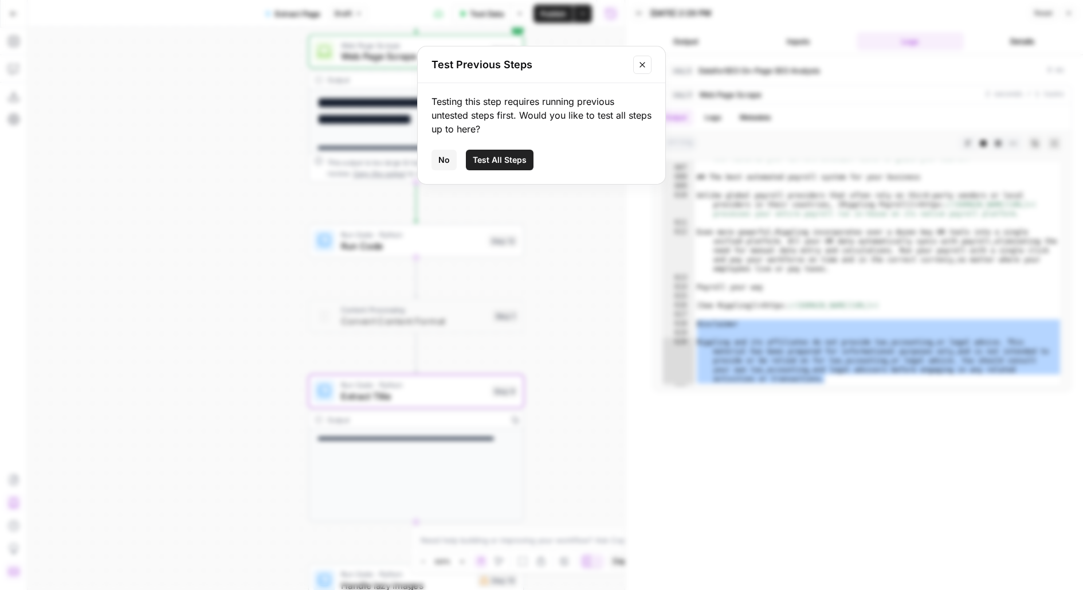
click at [650, 60] on button "Close modal" at bounding box center [642, 65] width 18 height 18
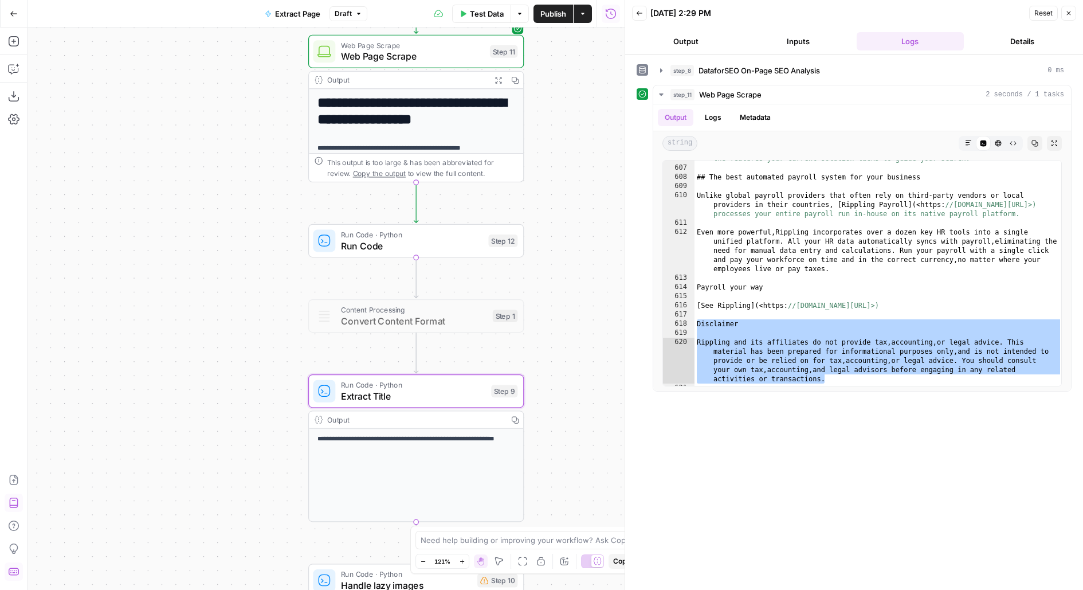
click at [420, 245] on span "Run Code" at bounding box center [412, 245] width 142 height 14
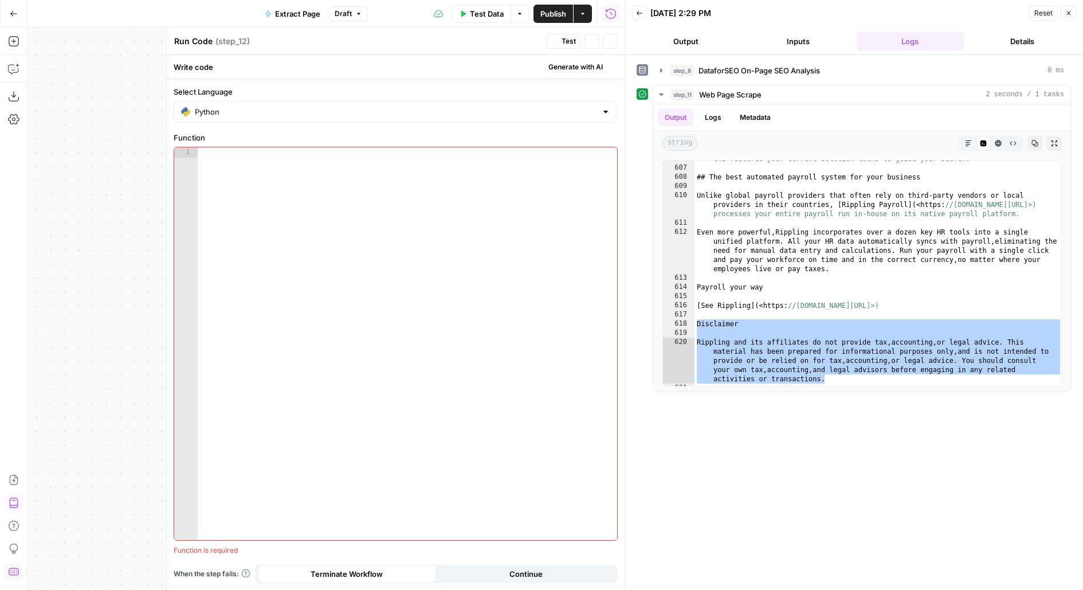
click at [444, 196] on div at bounding box center [408, 354] width 420 height 414
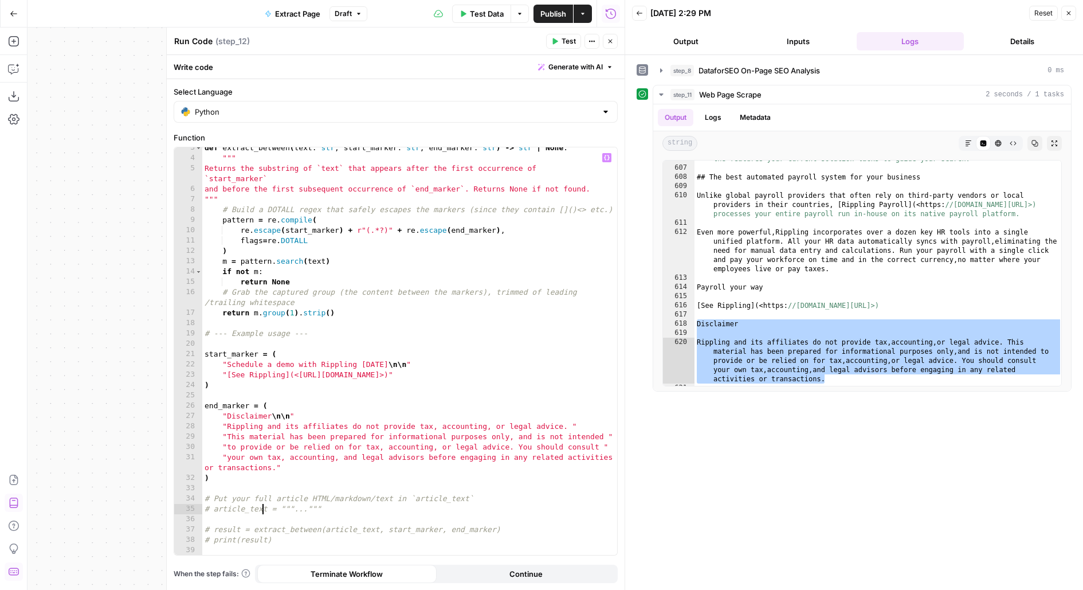
click at [264, 510] on div "def extract_between ( text : str , start_marker : str , end_marker : str ) -> s…" at bounding box center [410, 357] width 416 height 429
click at [260, 530] on div "def extract_between ( text : str , start_marker : str , end_marker : str ) -> s…" at bounding box center [410, 357] width 416 height 429
type textarea "**********"
click at [296, 547] on div "def extract_between ( text : str , start_marker : str , end_marker : str ) -> s…" at bounding box center [410, 357] width 416 height 429
drag, startPoint x: 298, startPoint y: 539, endPoint x: 158, endPoint y: 539, distance: 140.5
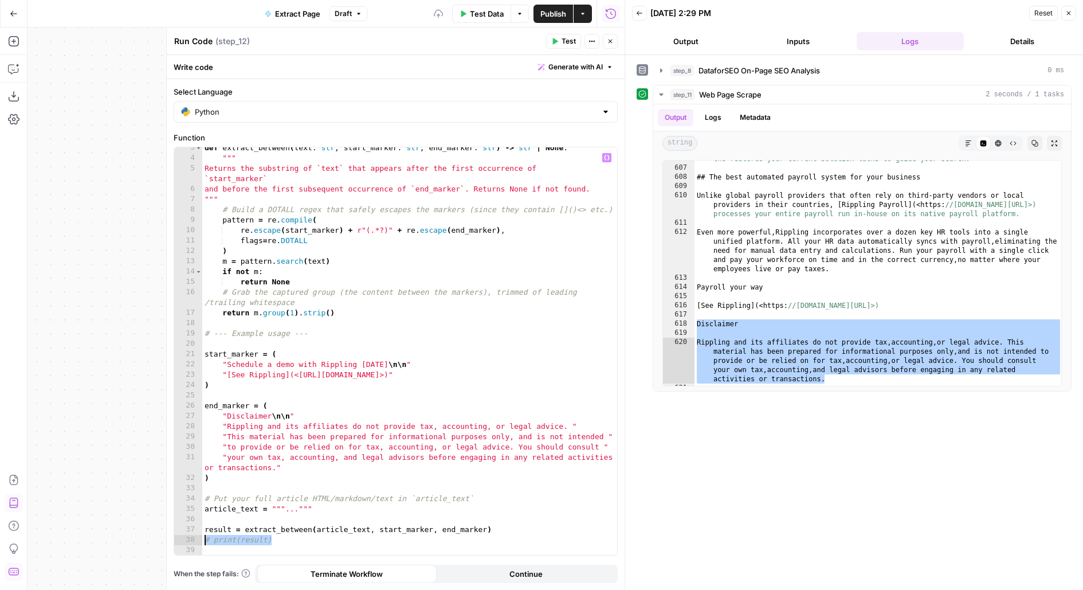
click at [158, 539] on body "Rippling New Home Browse Insights Opportunities Your Data Flightpath Recent Gri…" at bounding box center [541, 295] width 1083 height 590
click at [299, 509] on div "def extract_between ( text : str , start_marker : str , end_marker : str ) -> s…" at bounding box center [410, 357] width 416 height 429
type textarea "**********"
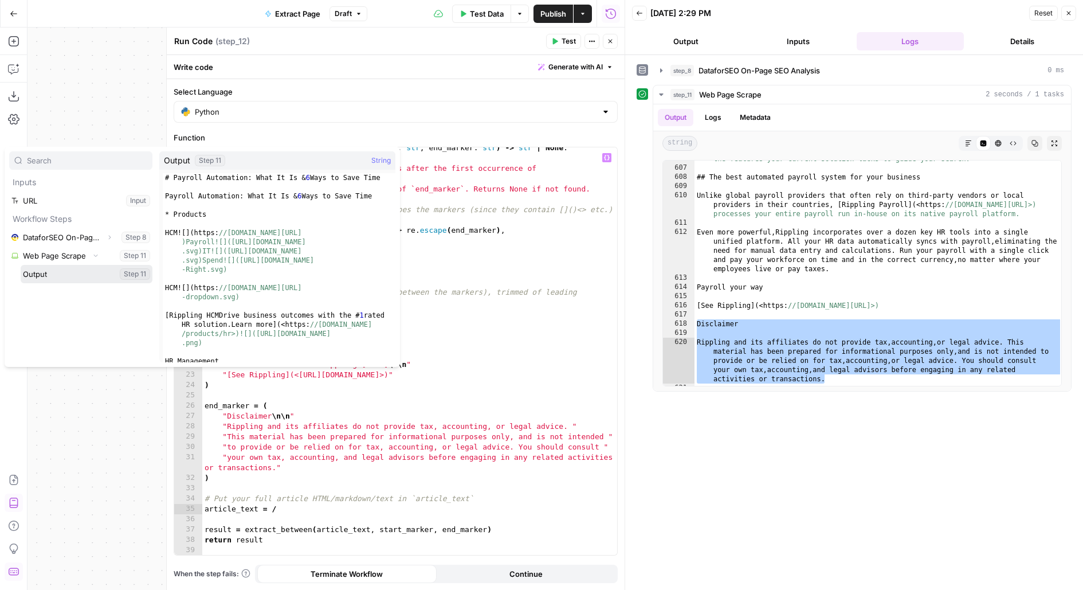
click at [21, 265] on button "Select variable Output" at bounding box center [87, 274] width 132 height 18
type textarea "**********"
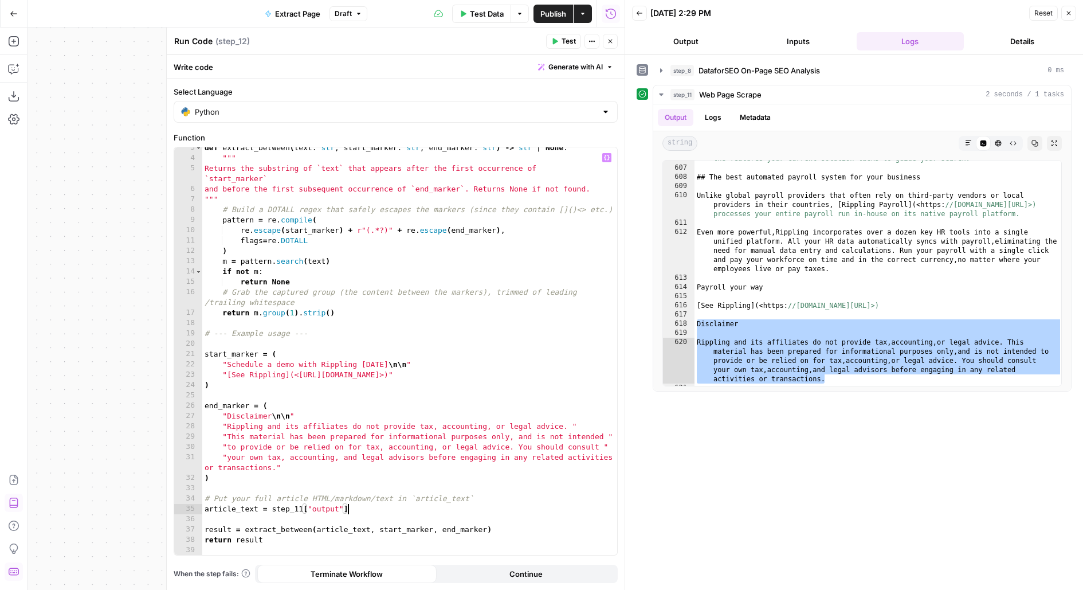
click at [554, 46] on button "Test" at bounding box center [563, 41] width 35 height 15
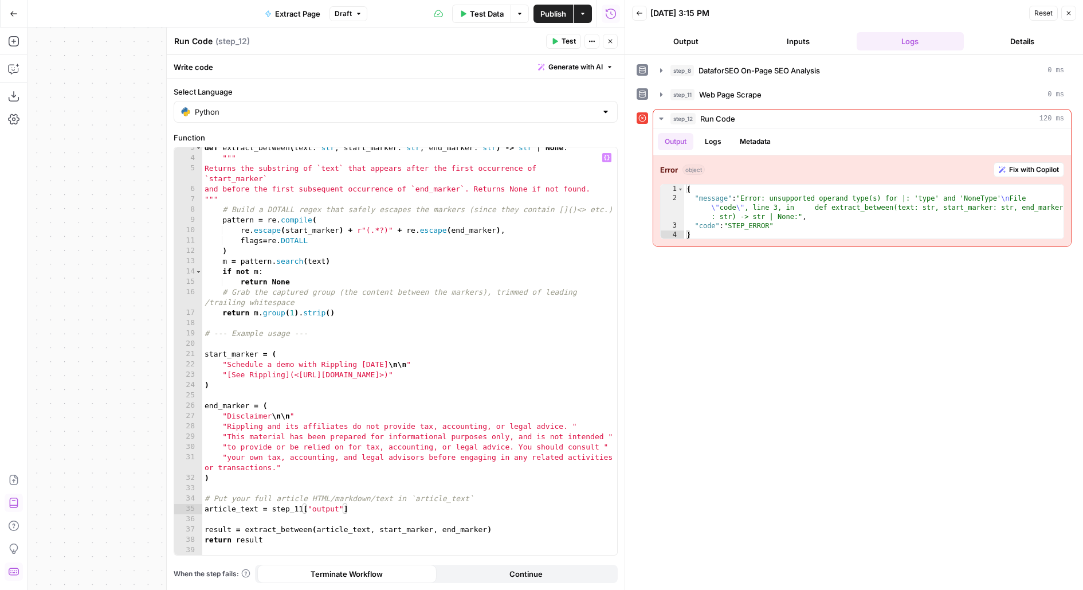
scroll to position [0, 0]
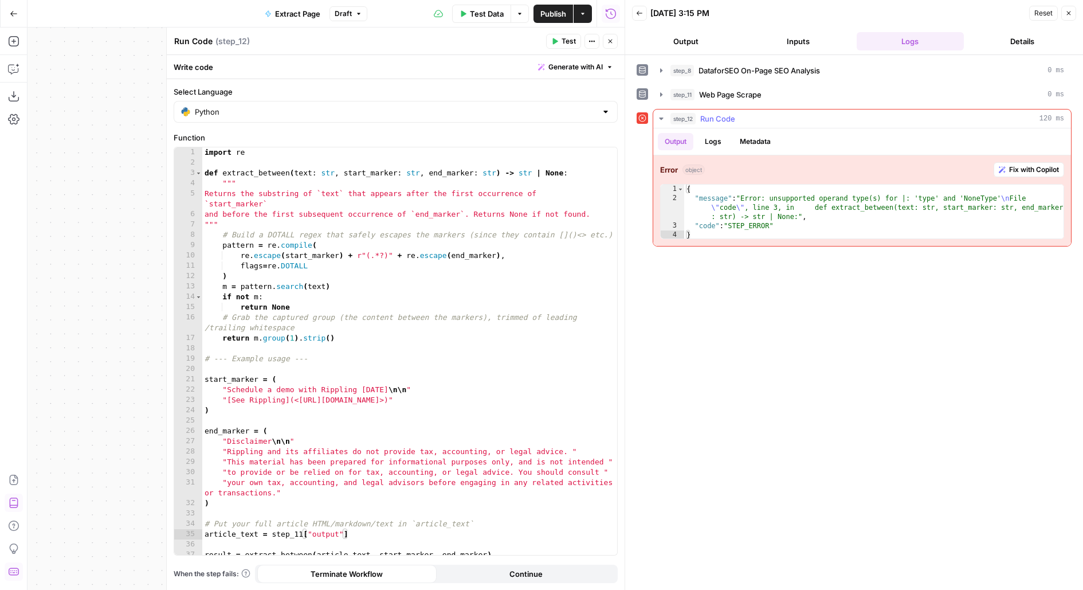
click at [1015, 165] on span "Fix with Copilot" at bounding box center [1035, 170] width 50 height 10
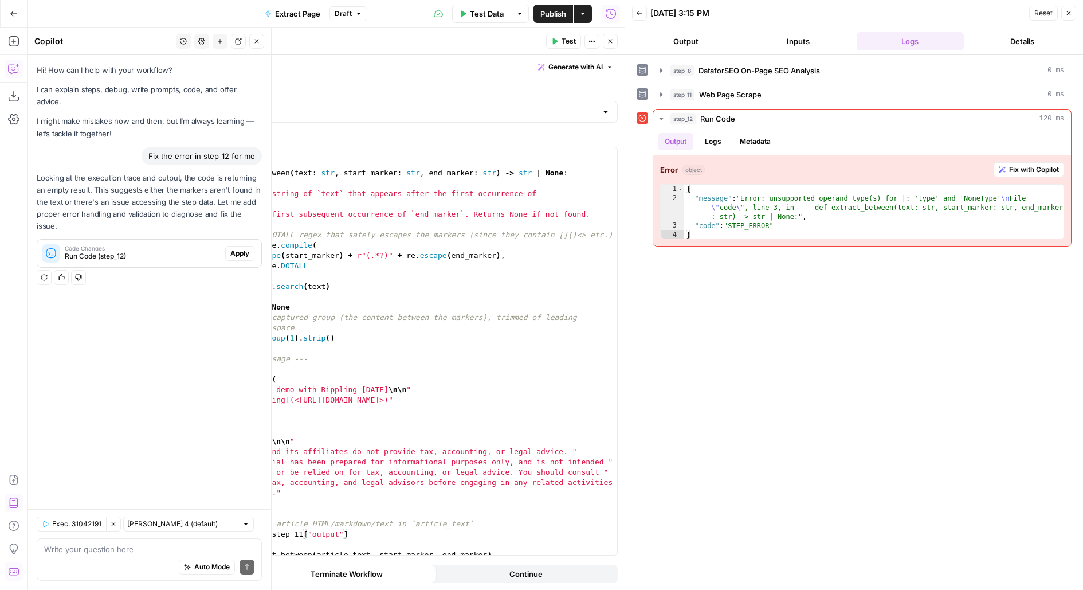
click at [232, 248] on span "Apply" at bounding box center [239, 253] width 19 height 10
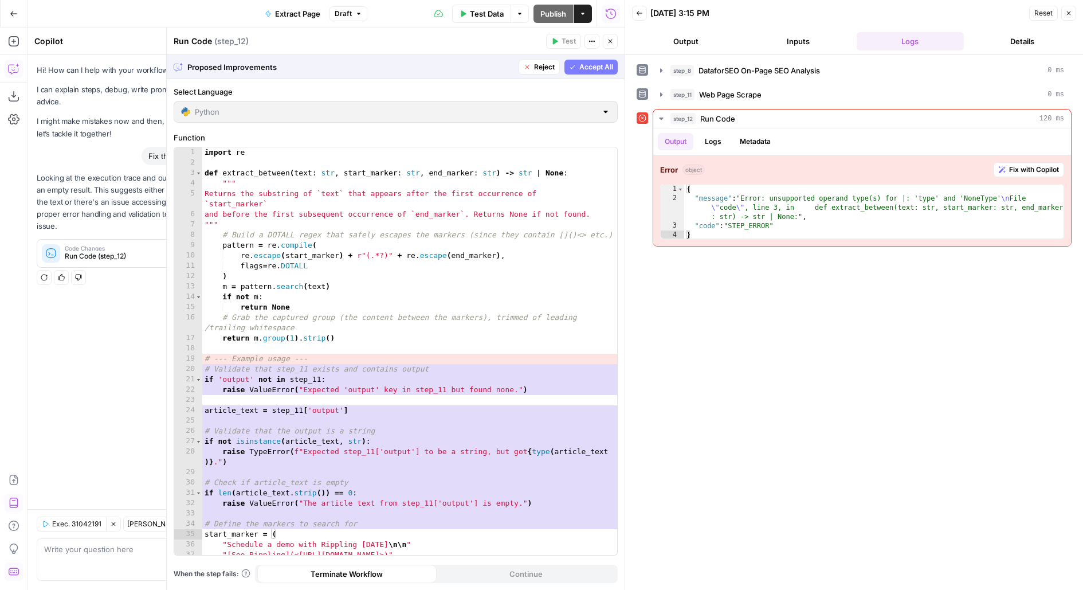
click at [617, 65] on button "Accept All" at bounding box center [591, 67] width 53 height 15
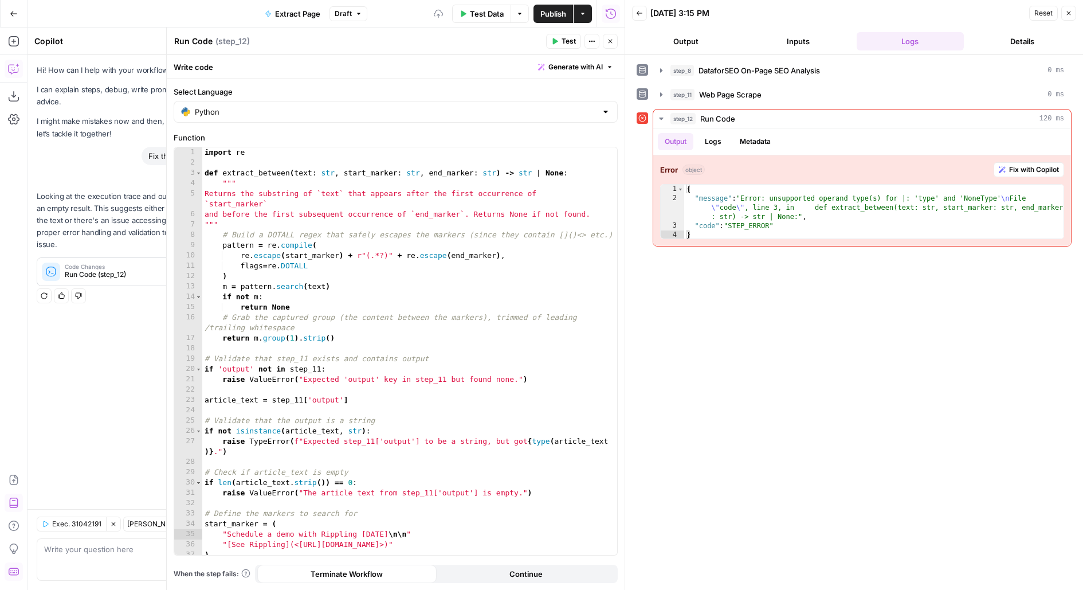
click at [571, 38] on span "Test" at bounding box center [569, 41] width 14 height 10
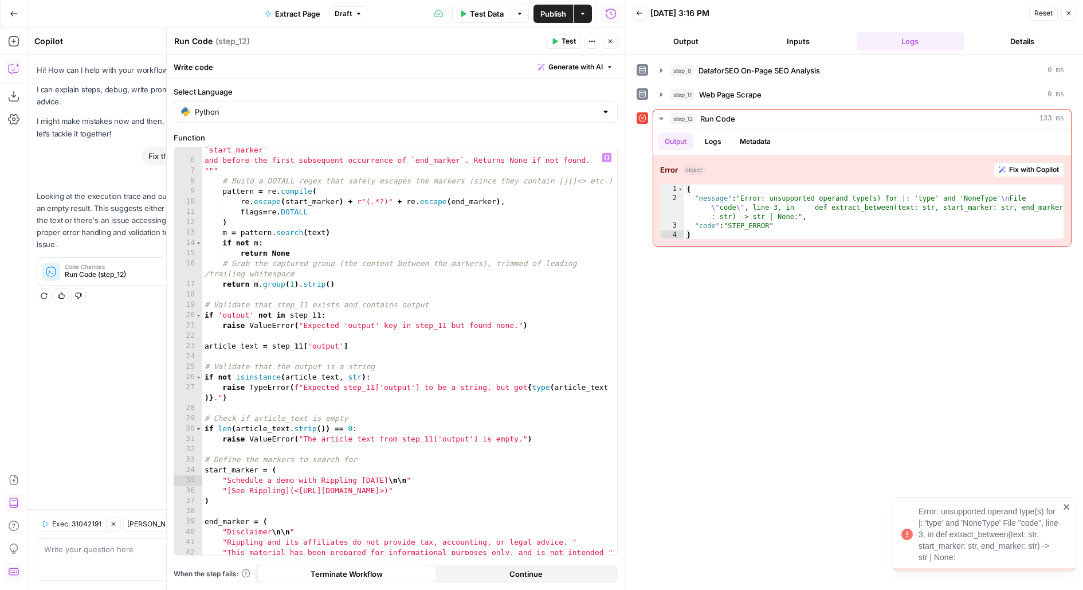
scroll to position [190, 0]
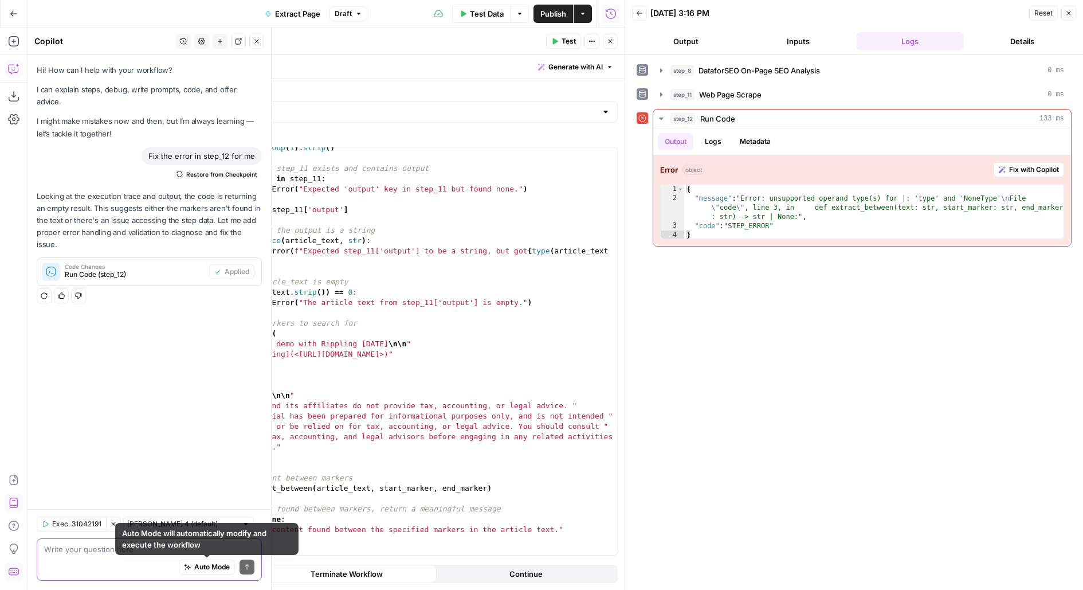
click at [196, 568] on span "Auto Mode" at bounding box center [212, 567] width 36 height 10
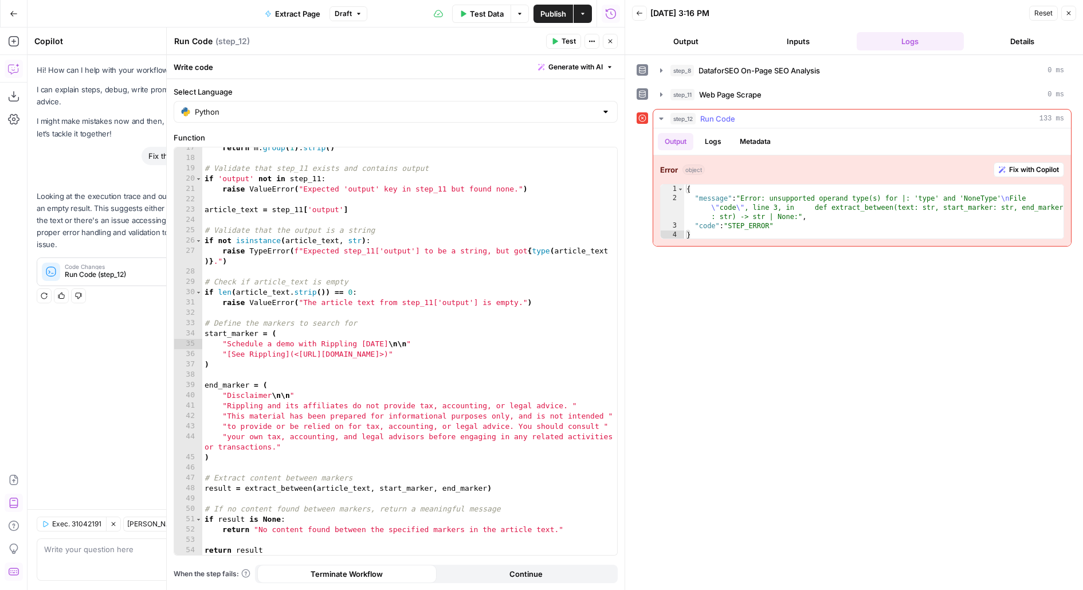
click at [1016, 165] on span "Fix with Copilot" at bounding box center [1035, 170] width 50 height 10
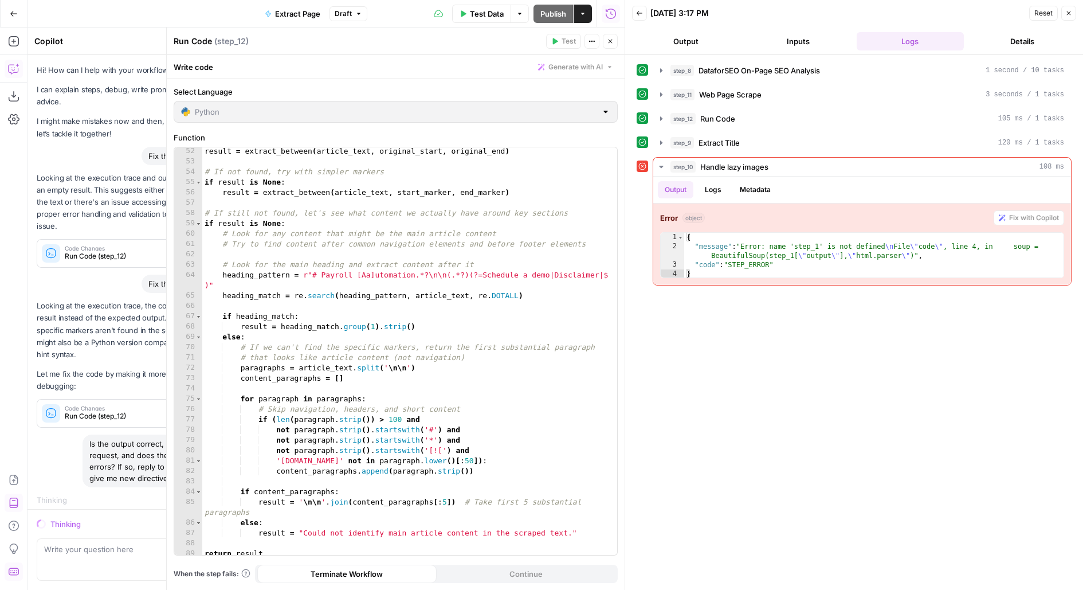
scroll to position [582, 0]
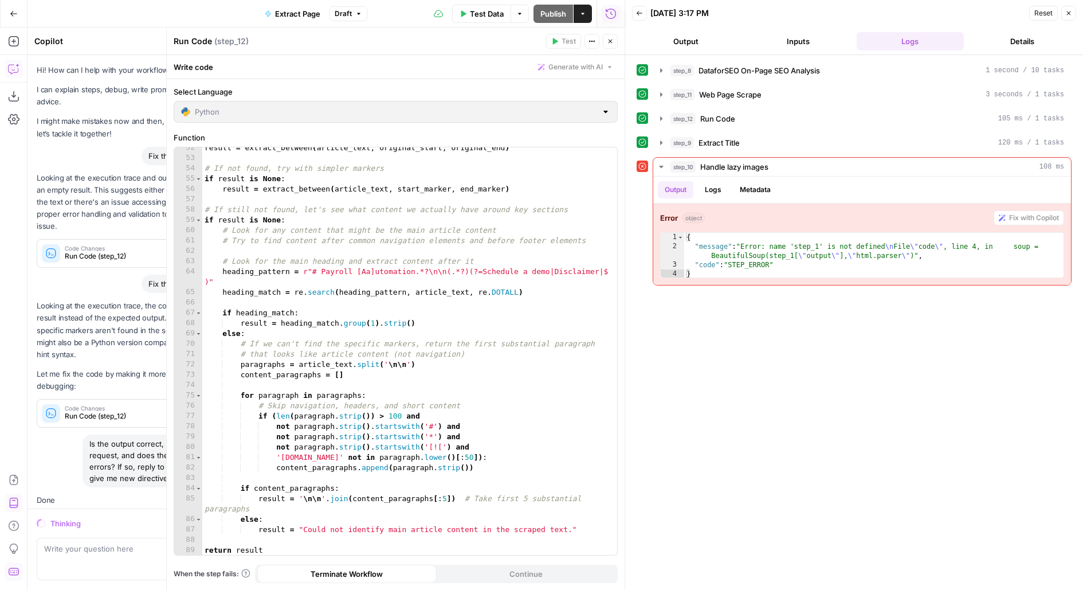
click at [611, 41] on icon "button" at bounding box center [611, 42] width 4 height 4
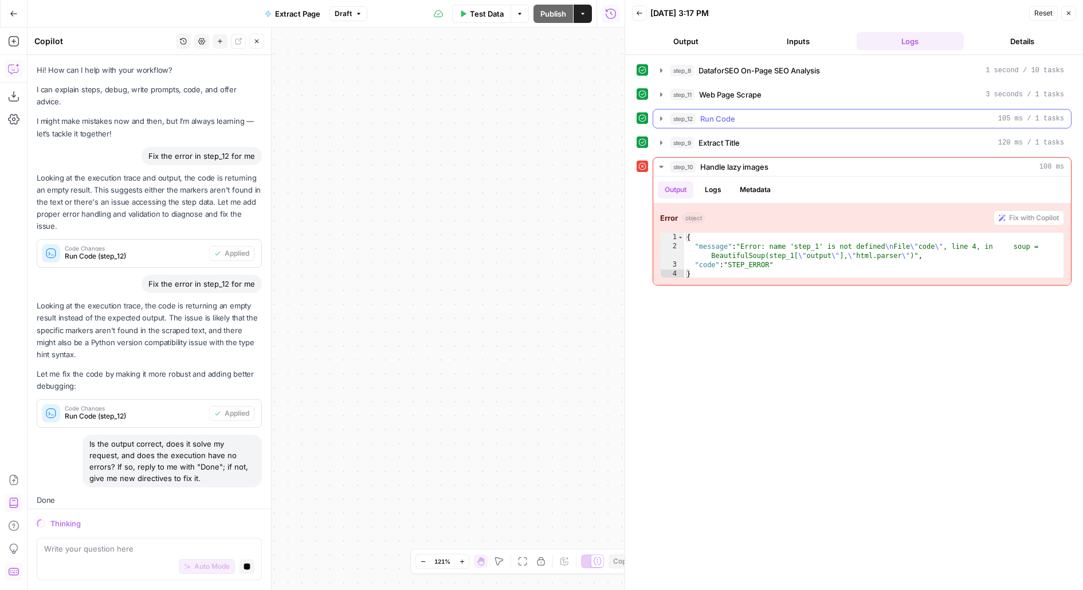
click at [732, 116] on span "Run Code" at bounding box center [718, 118] width 35 height 11
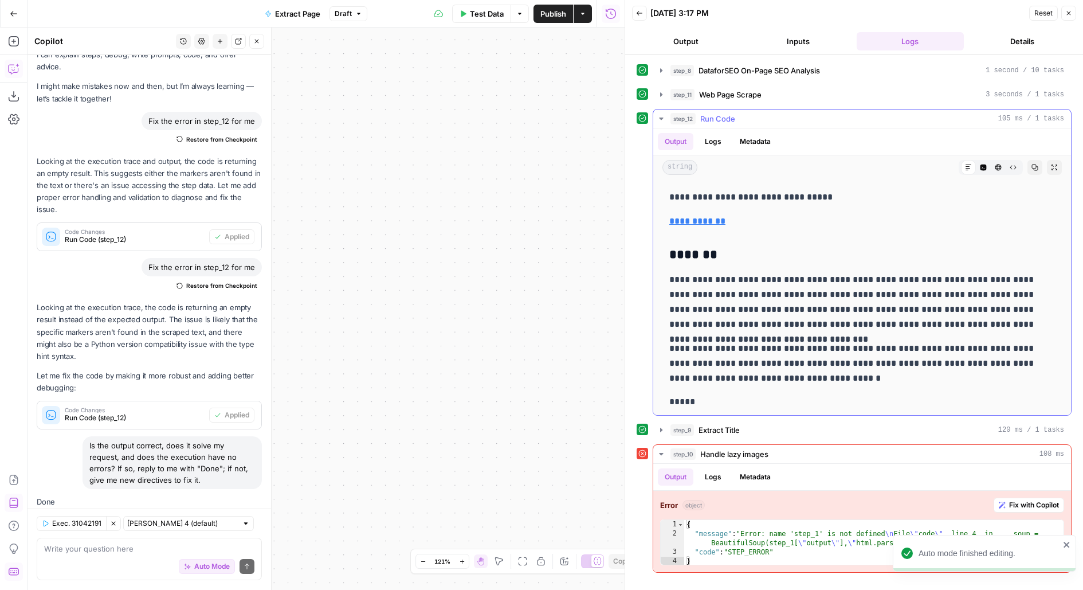
scroll to position [2993, 0]
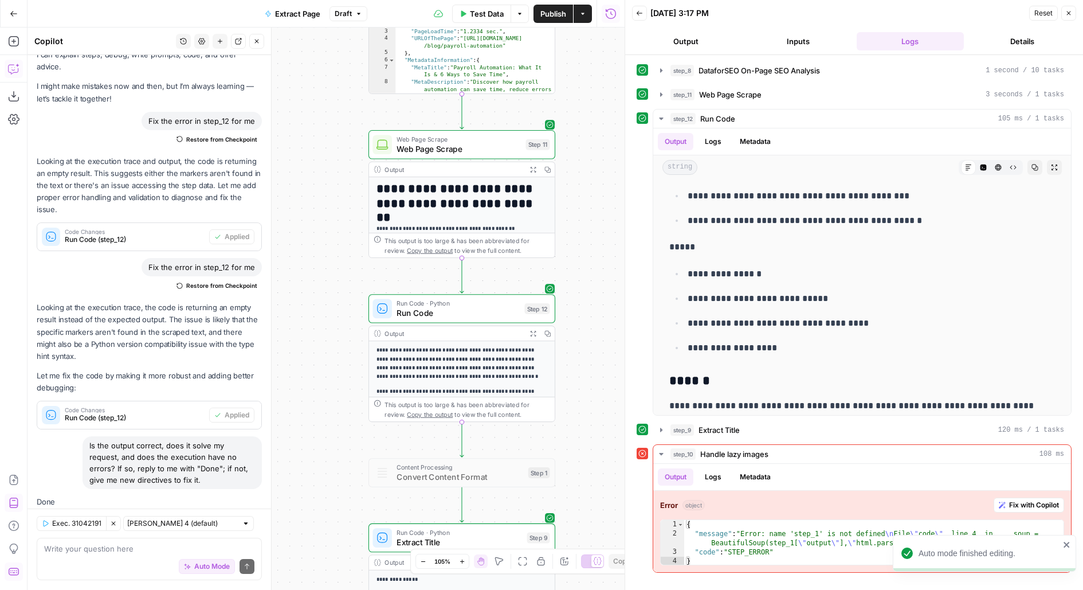
click at [259, 42] on icon "button" at bounding box center [256, 41] width 7 height 7
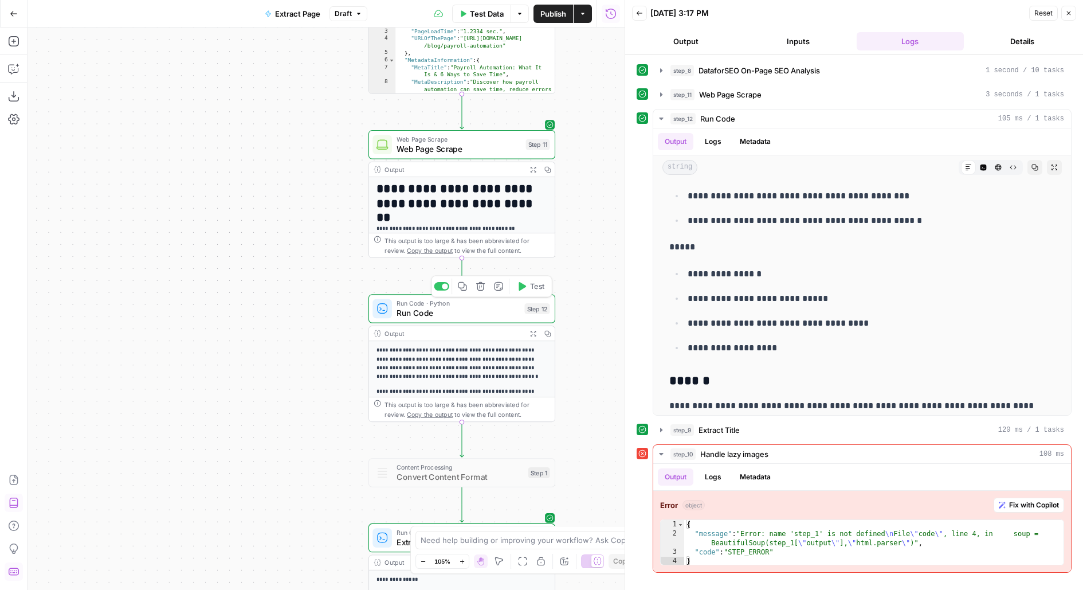
click at [531, 286] on span "Test" at bounding box center [537, 286] width 14 height 11
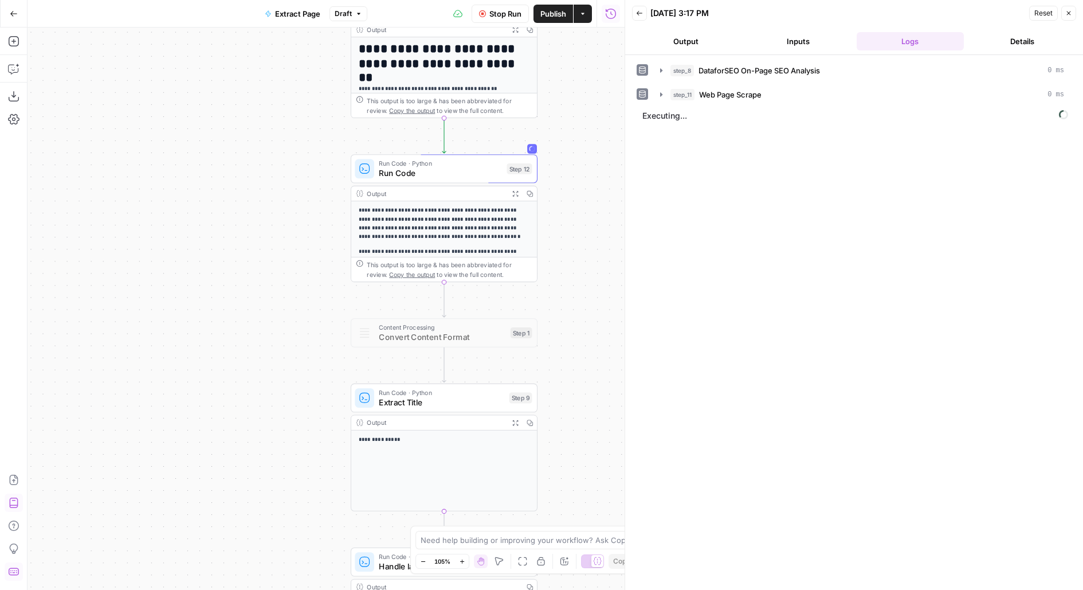
drag, startPoint x: 581, startPoint y: 308, endPoint x: 562, endPoint y: 165, distance: 144.6
click at [562, 165] on div "**********" at bounding box center [326, 309] width 597 height 562
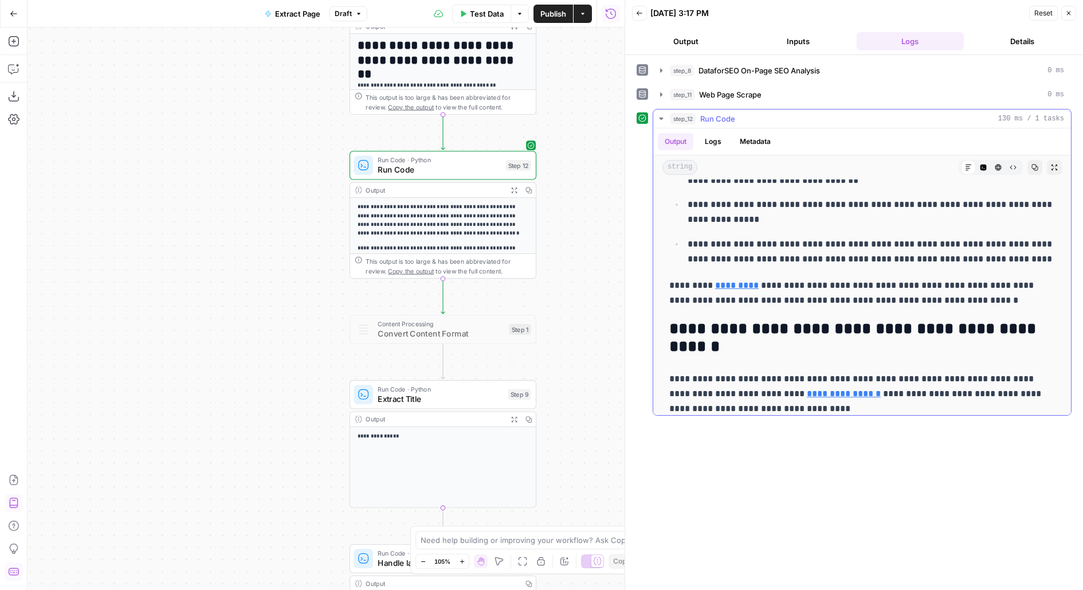
scroll to position [3801, 0]
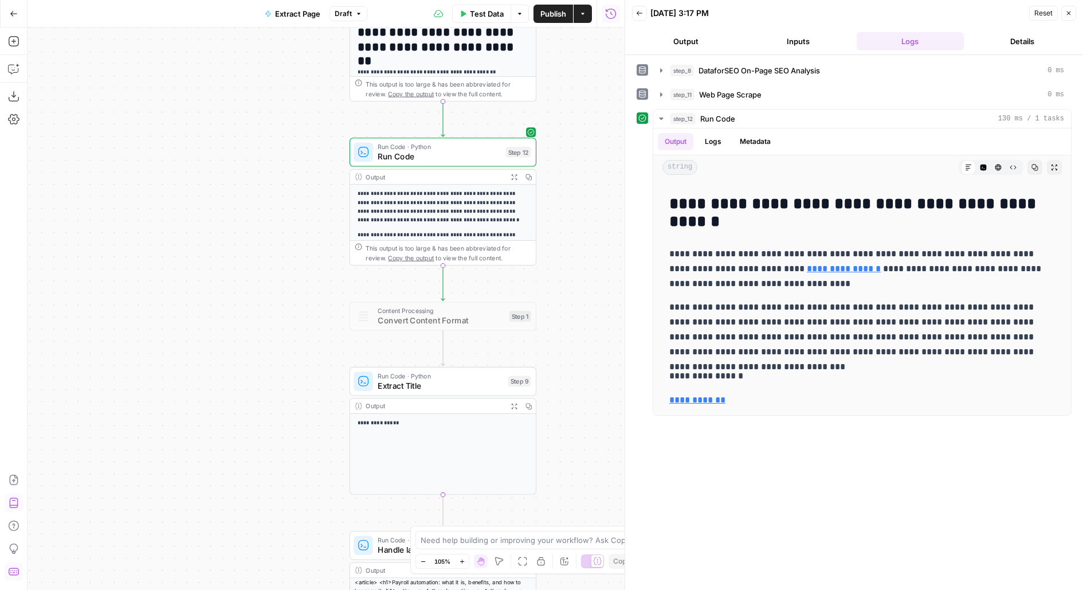
drag, startPoint x: 584, startPoint y: 331, endPoint x: 569, endPoint y: 228, distance: 104.8
click at [570, 228] on div "**********" at bounding box center [326, 309] width 597 height 562
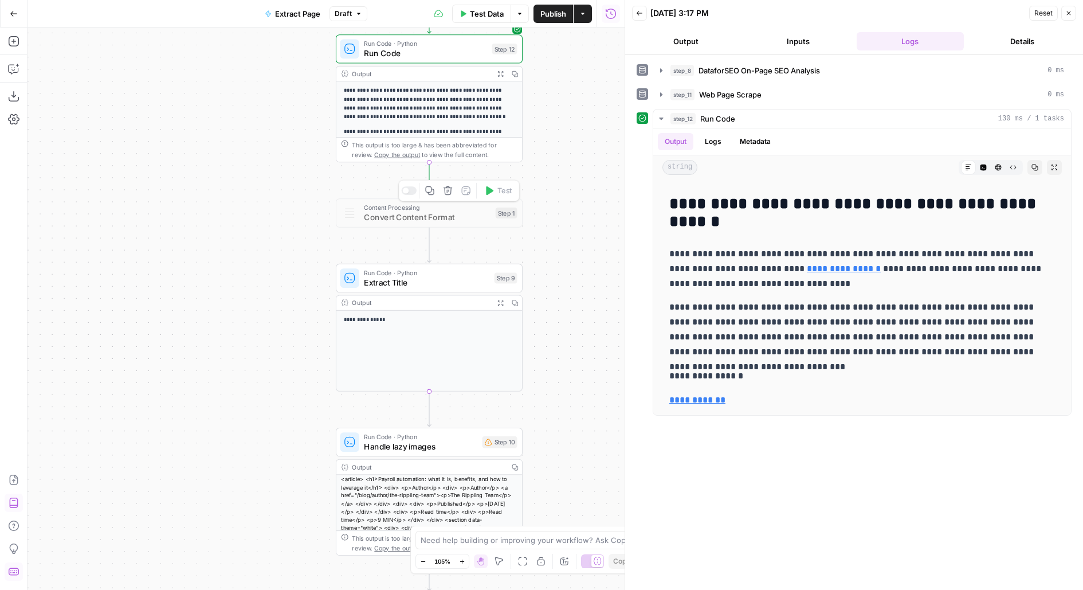
click at [448, 190] on icon "button" at bounding box center [448, 190] width 9 height 9
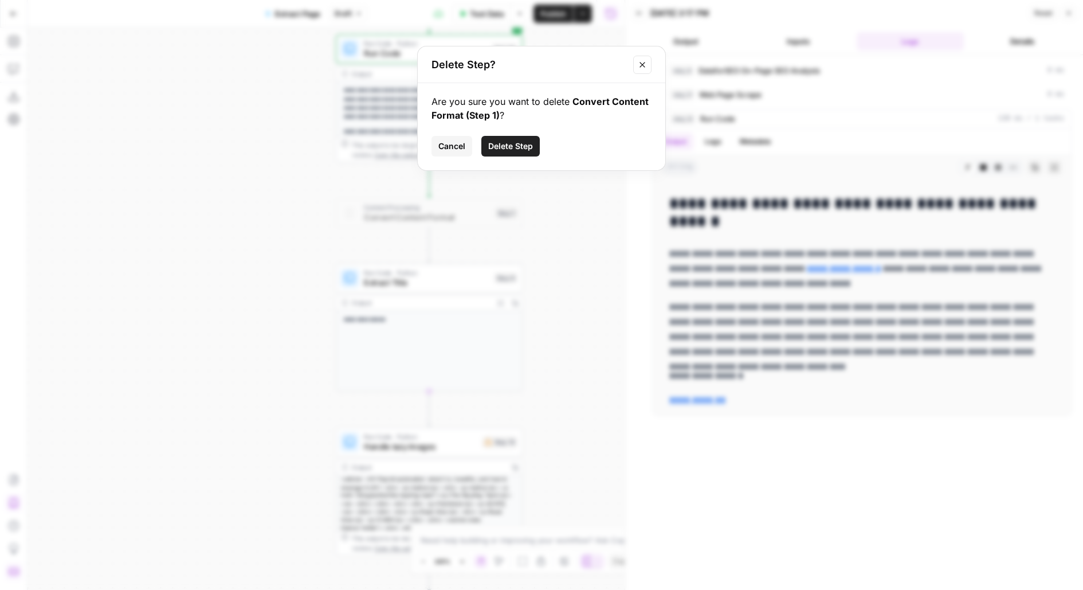
click at [518, 147] on span "Delete Step" at bounding box center [510, 145] width 45 height 11
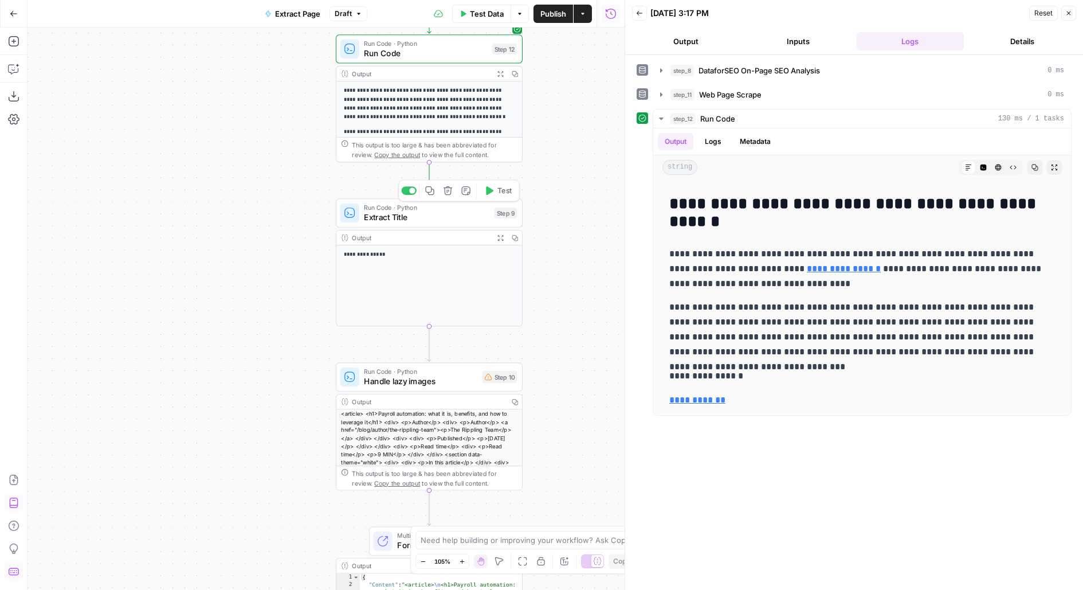
click at [510, 189] on span "Test" at bounding box center [505, 190] width 14 height 11
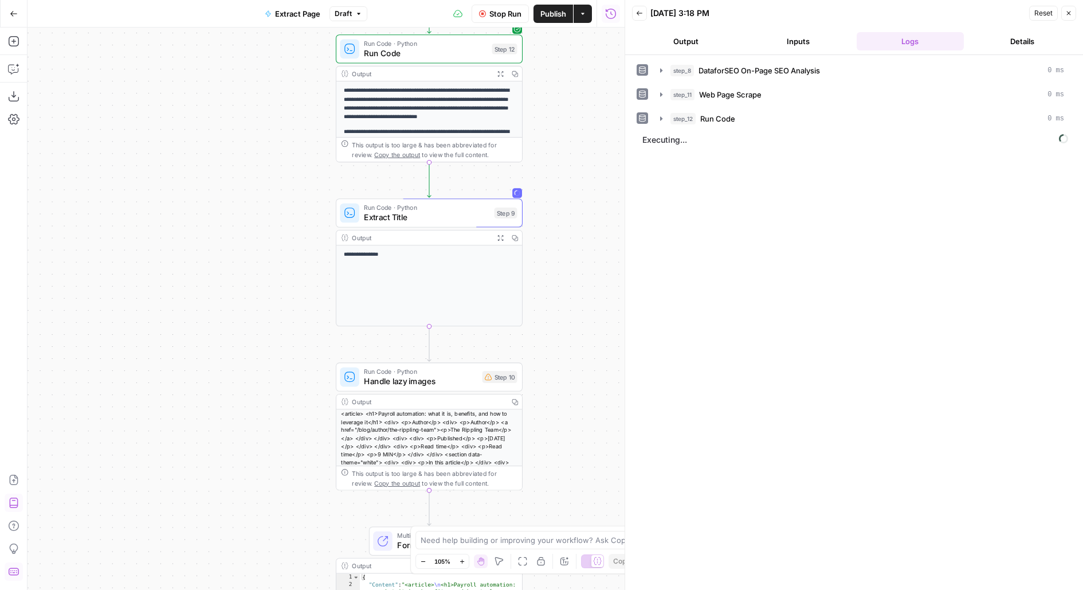
drag, startPoint x: 595, startPoint y: 287, endPoint x: 529, endPoint y: 99, distance: 198.7
click at [530, 99] on div "**********" at bounding box center [326, 309] width 597 height 562
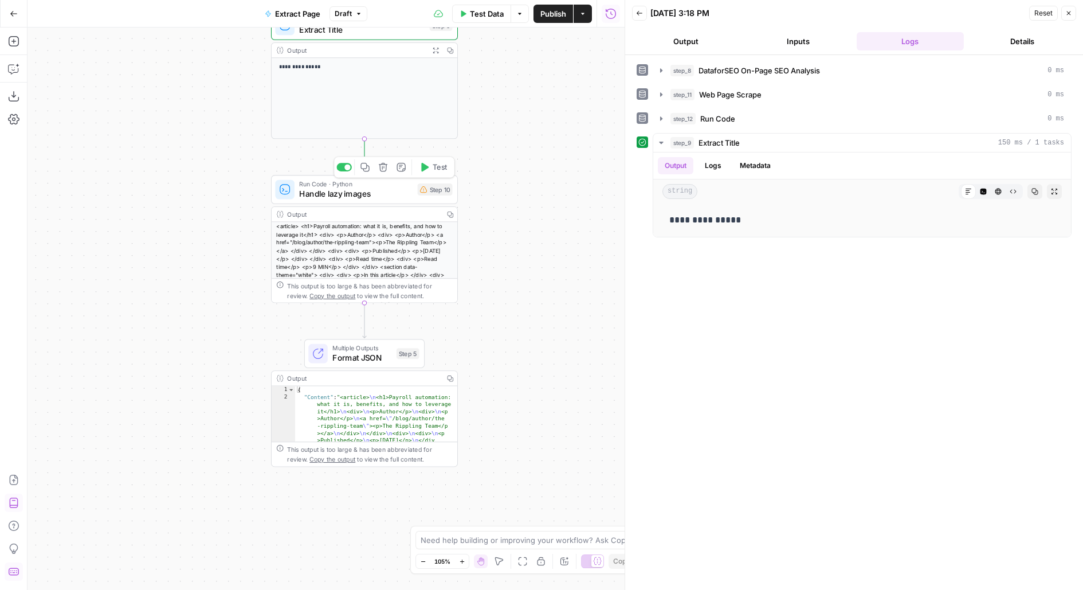
click at [388, 167] on span "Delete step" at bounding box center [388, 167] width 1 height 1
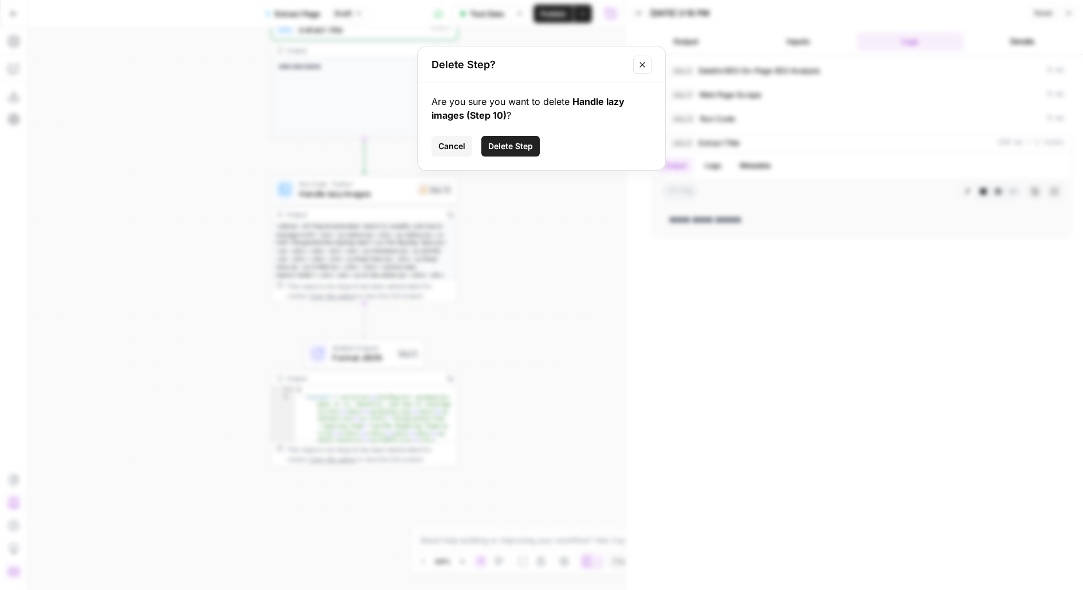
click at [515, 143] on span "Delete Step" at bounding box center [510, 145] width 45 height 11
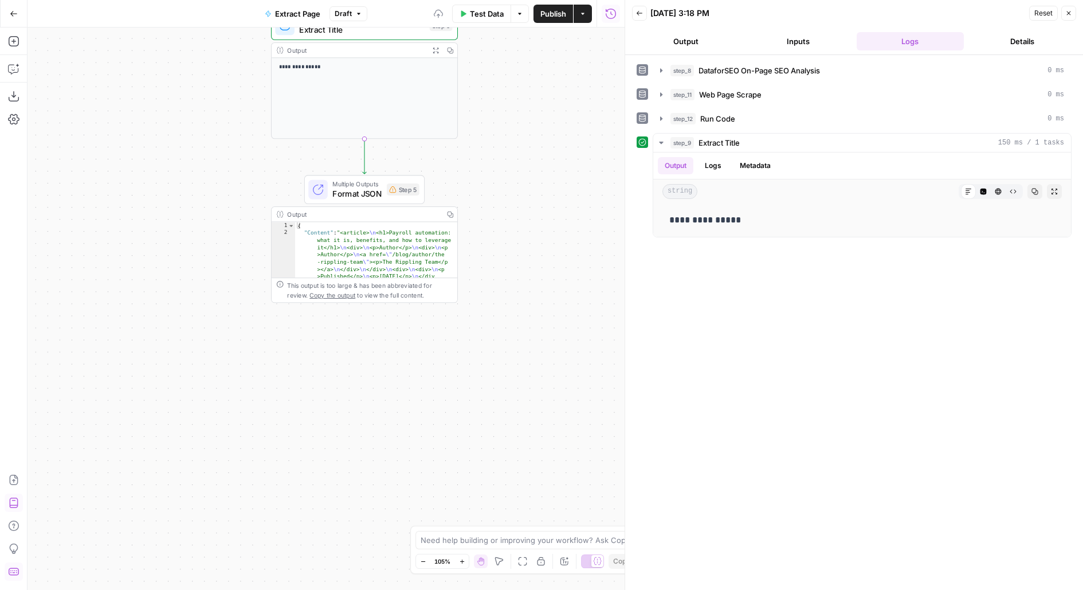
click at [547, 19] on span "Publish" at bounding box center [554, 13] width 26 height 11
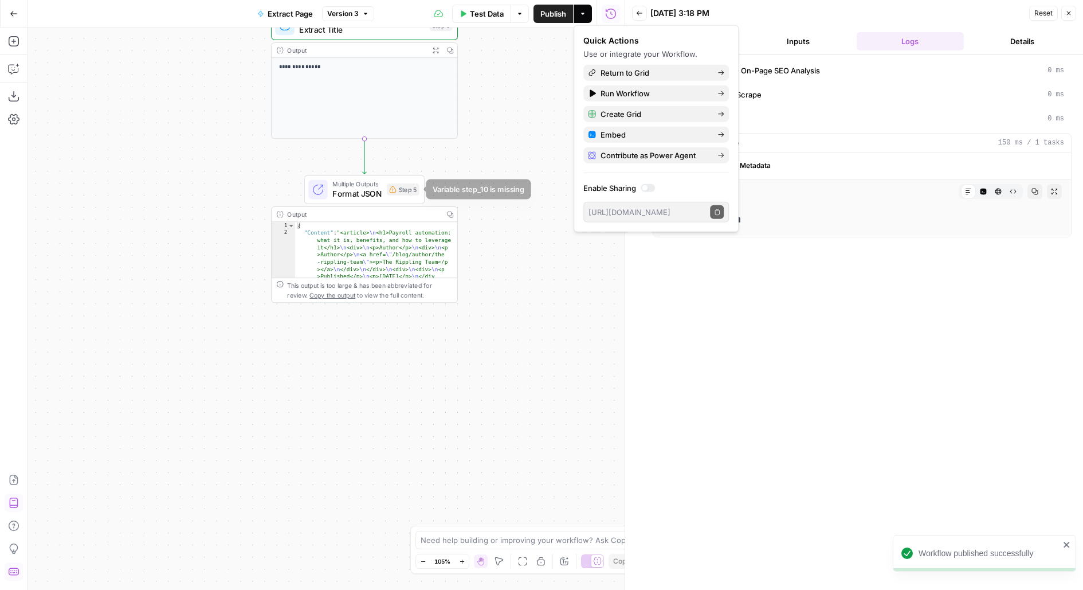
click at [393, 196] on div "Multiple Outputs Format JSON Step 5 Switch to single output Add Note Test" at bounding box center [363, 189] width 111 height 21
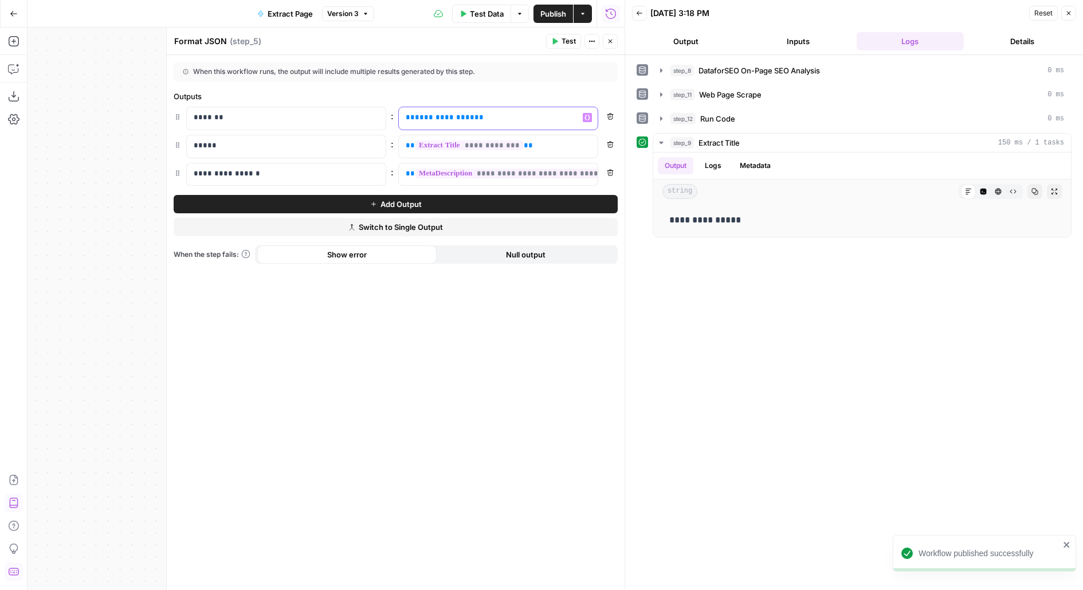
click at [434, 119] on span "**********" at bounding box center [445, 117] width 60 height 7
click at [560, 36] on button "Test" at bounding box center [563, 41] width 35 height 15
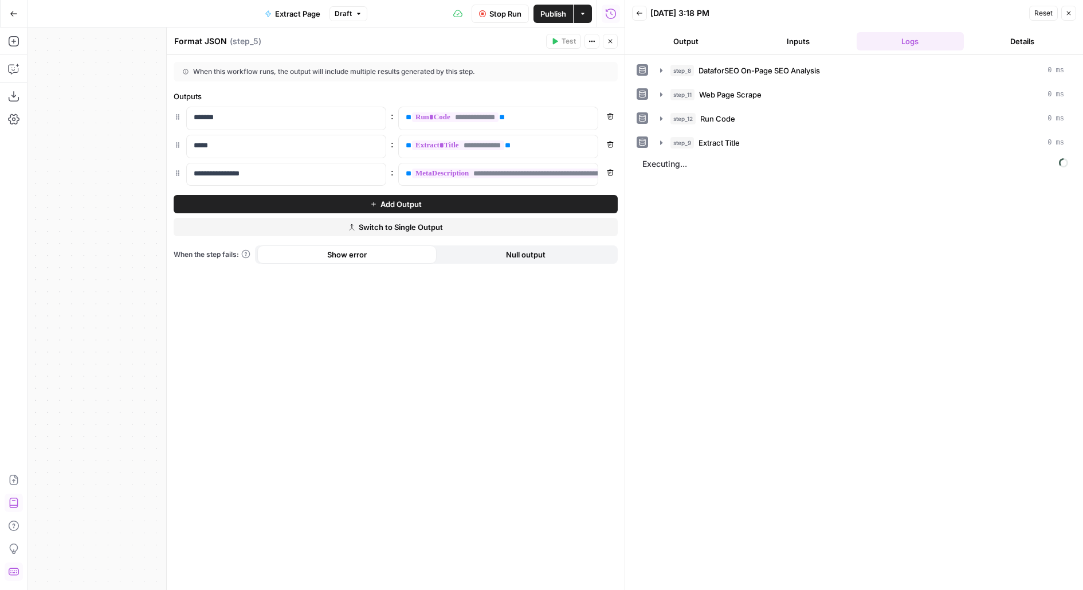
click at [612, 42] on icon "button" at bounding box center [610, 41] width 7 height 7
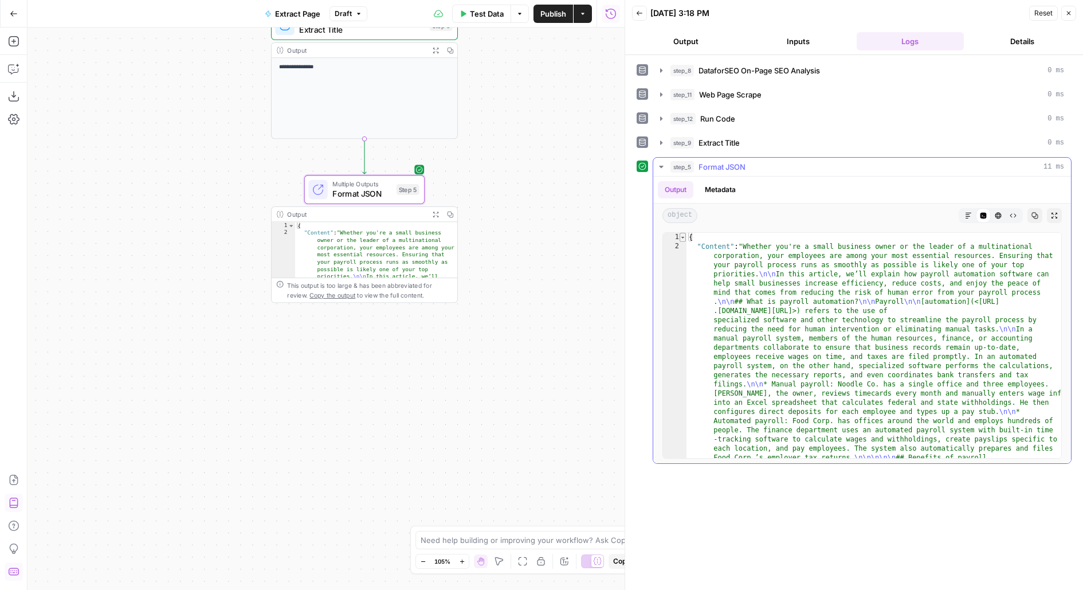
type textarea "*"
click at [680, 237] on span "Toggle code folding, rows 1 through 5" at bounding box center [683, 237] width 6 height 9
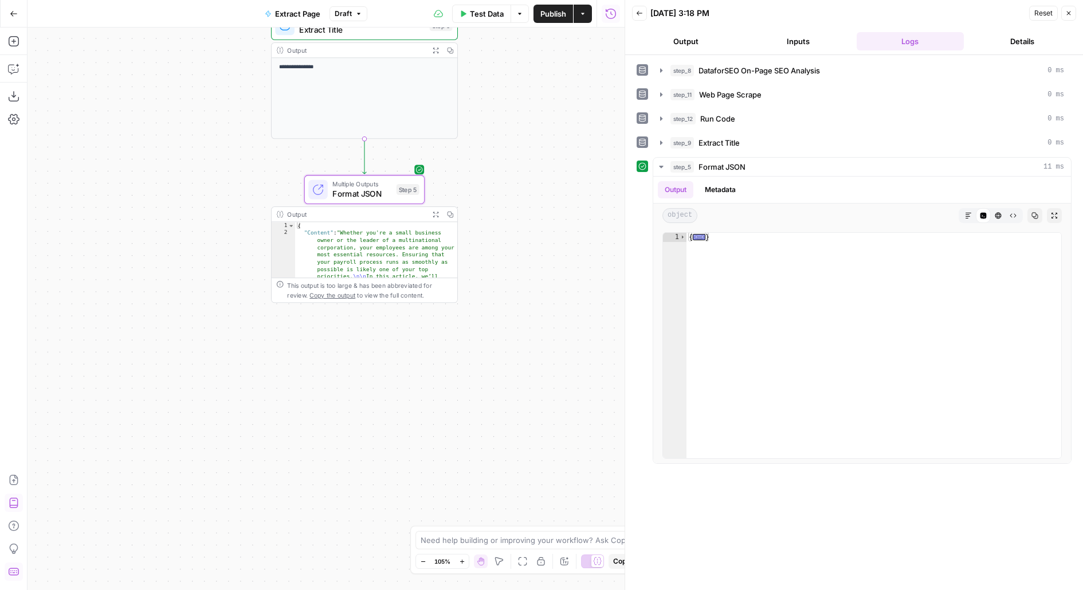
click at [560, 15] on span "Publish" at bounding box center [554, 13] width 26 height 11
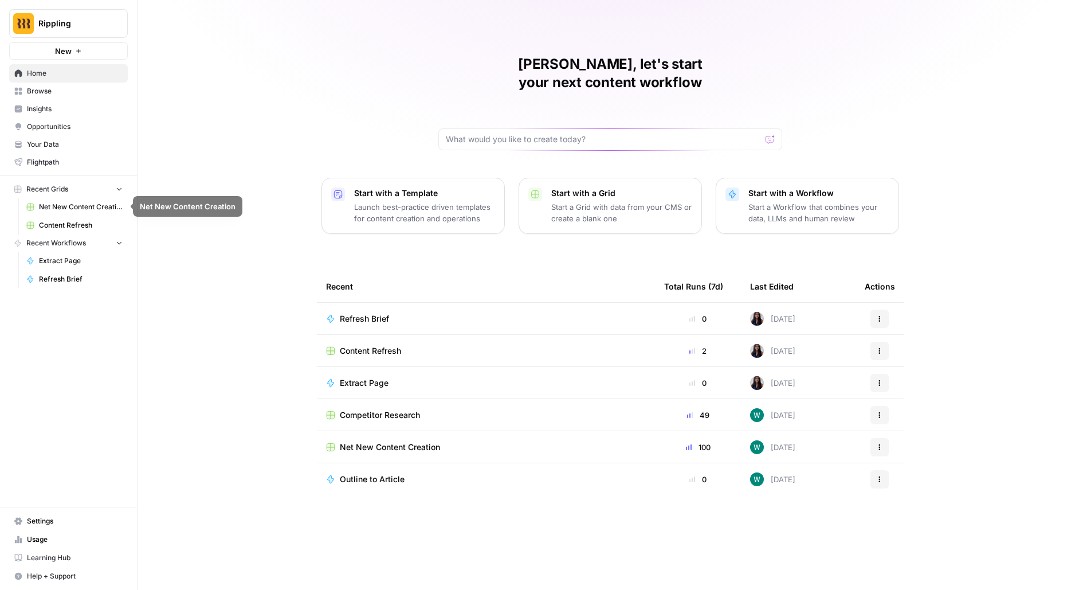
click at [72, 225] on span "Content Refresh" at bounding box center [81, 225] width 84 height 10
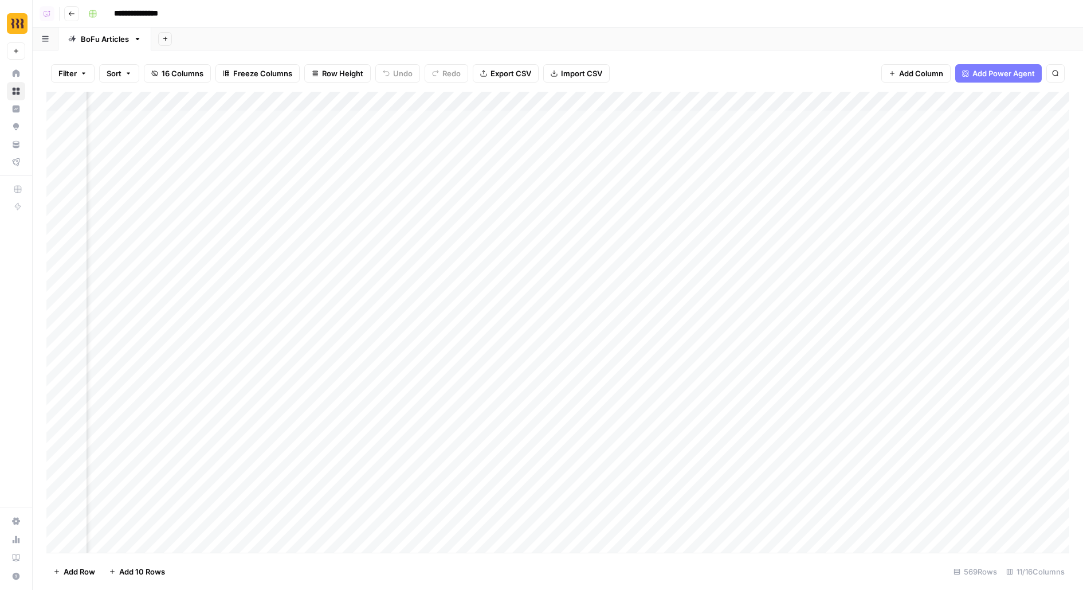
scroll to position [0, 619]
click at [566, 119] on div "Add Column" at bounding box center [557, 322] width 1023 height 461
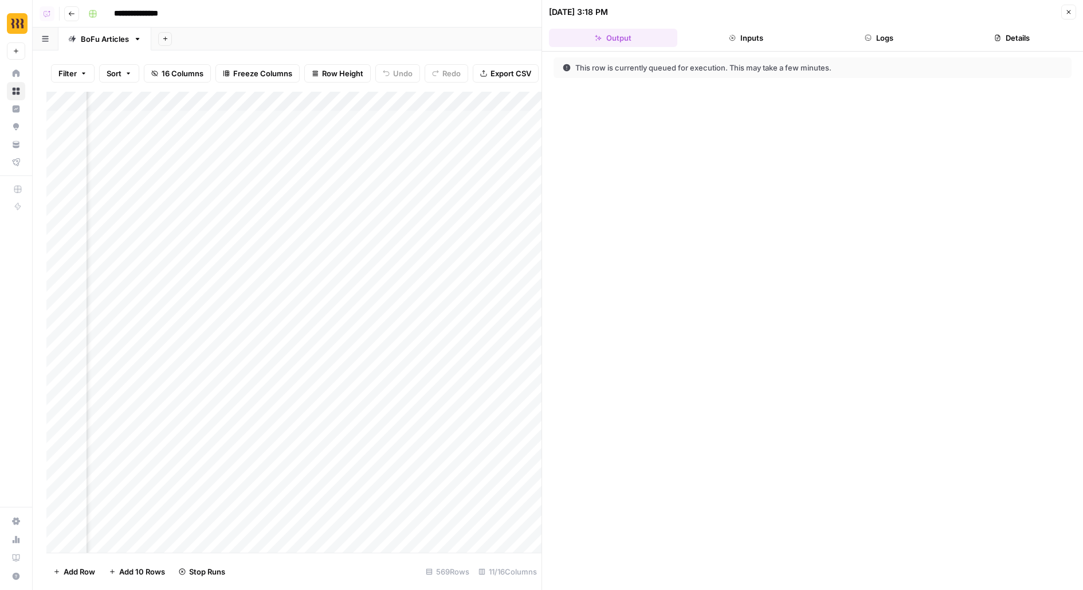
scroll to position [0, 950]
click at [886, 26] on header "[DATE] 3:18 PM Close Output Inputs Logs Details" at bounding box center [812, 26] width 541 height 52
click at [886, 34] on button "Logs" at bounding box center [879, 38] width 128 height 18
click at [1067, 12] on icon "button" at bounding box center [1069, 12] width 7 height 7
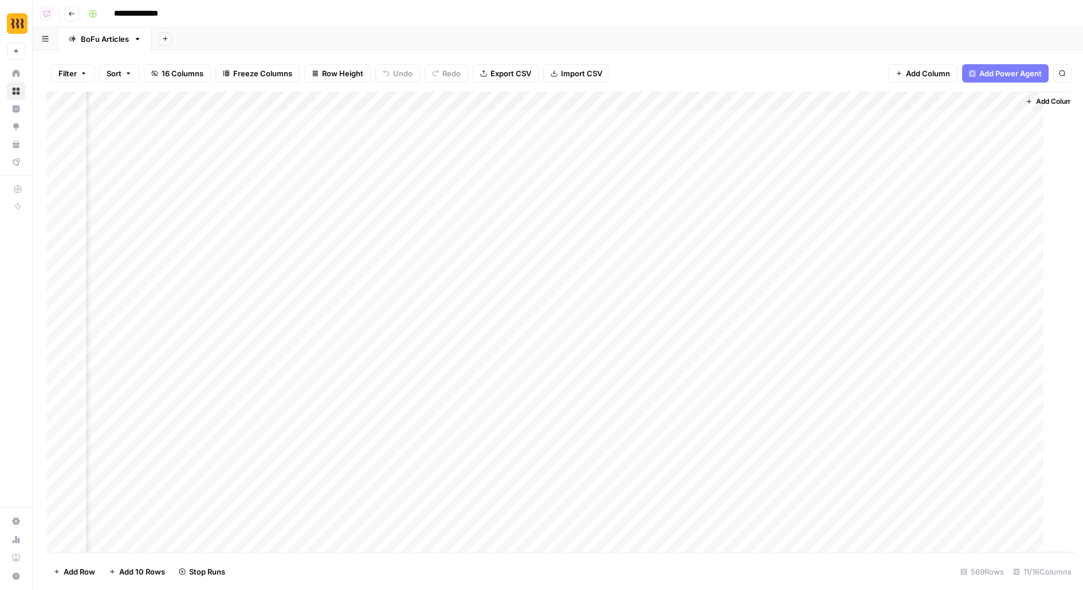
scroll to position [0, 605]
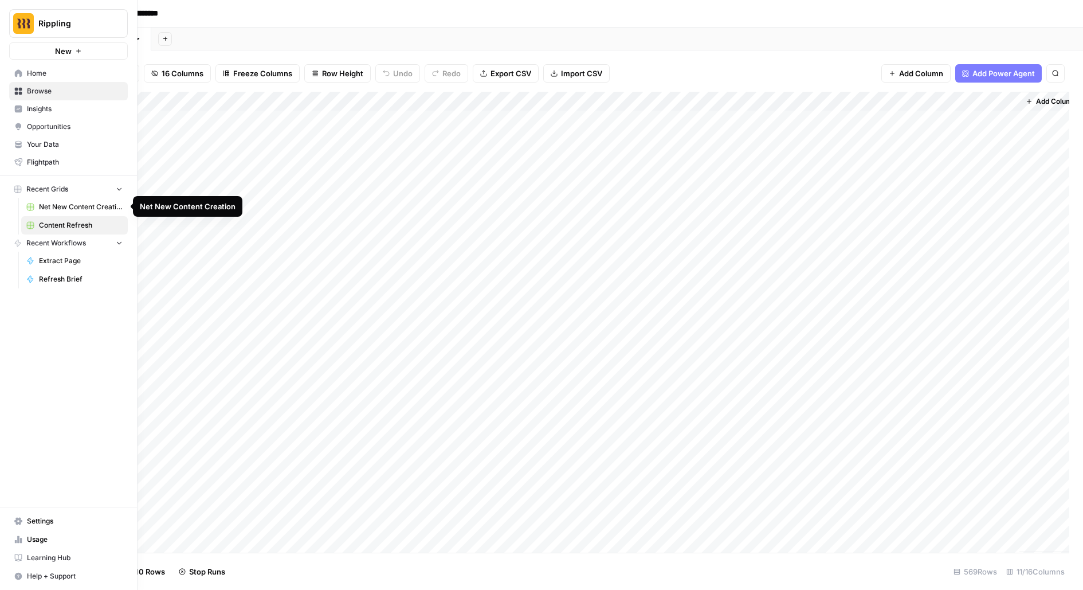
click at [57, 210] on span "Net New Content Creation" at bounding box center [81, 207] width 84 height 10
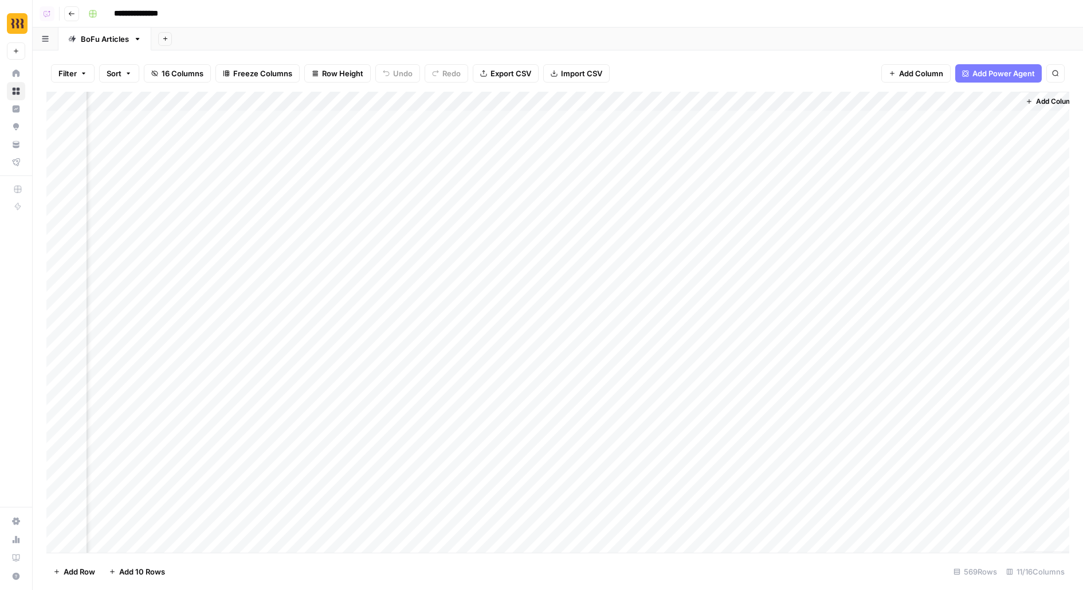
click at [698, 122] on div "Add Column" at bounding box center [557, 322] width 1023 height 461
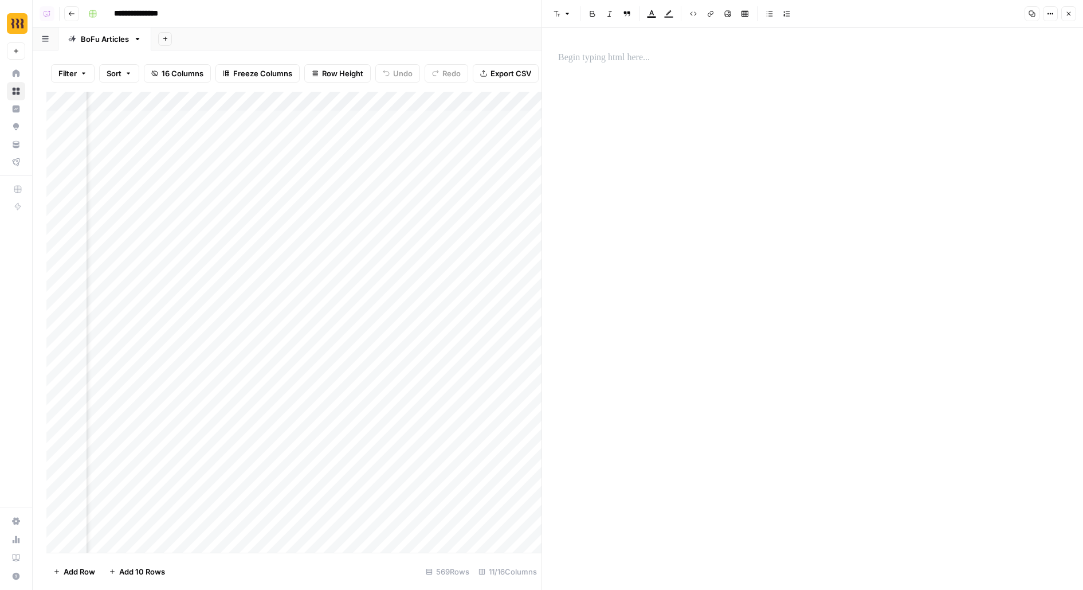
scroll to position [0, 815]
click at [378, 123] on div "Add Column" at bounding box center [293, 322] width 495 height 461
click at [369, 189] on div "Add Column" at bounding box center [293, 322] width 495 height 461
click at [386, 121] on div "Add Column" at bounding box center [293, 322] width 495 height 461
click at [381, 217] on div "Add Column" at bounding box center [293, 322] width 495 height 461
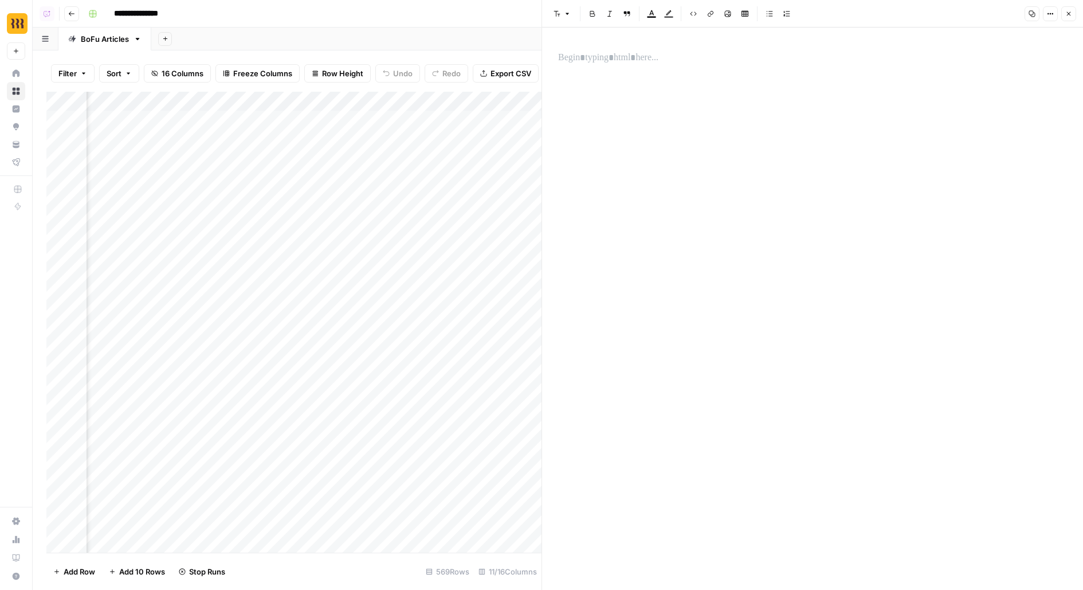
scroll to position [0, 875]
click at [313, 122] on div "Add Column" at bounding box center [293, 322] width 495 height 461
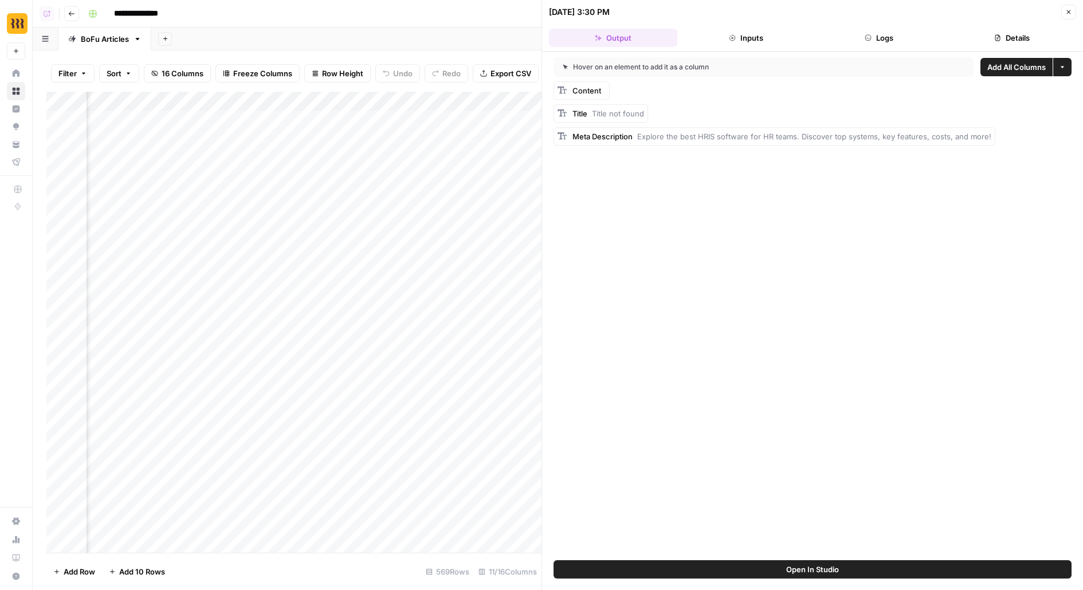
click at [630, 577] on button "Open In Studio" at bounding box center [813, 569] width 518 height 18
click at [336, 120] on div "Add Column" at bounding box center [293, 322] width 495 height 461
click at [881, 36] on button "Logs" at bounding box center [879, 38] width 128 height 18
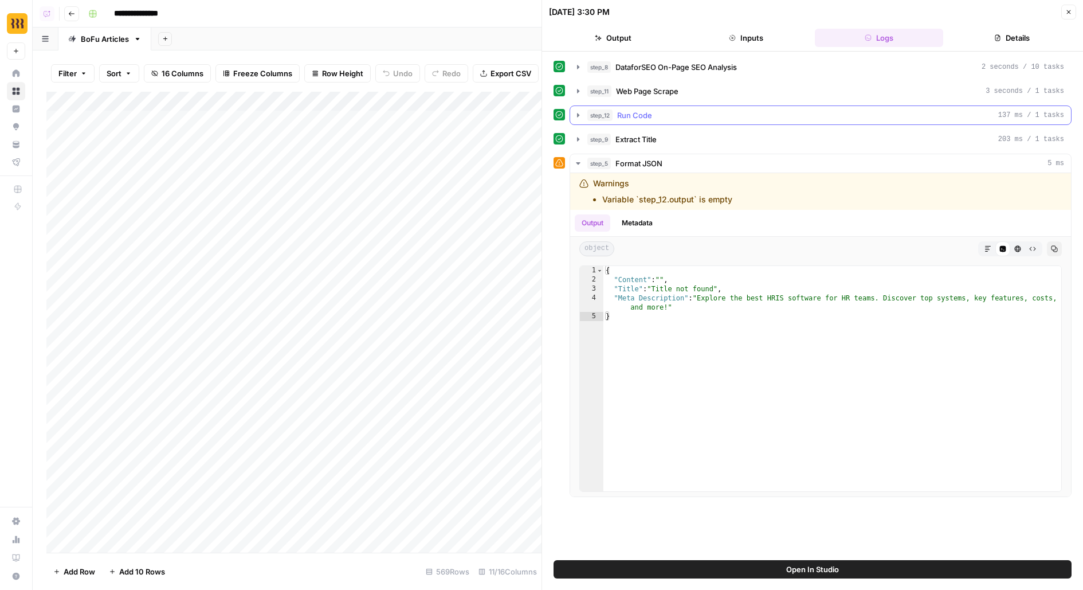
click at [657, 106] on button "step_12 Run Code 137 ms / 1 tasks" at bounding box center [820, 115] width 501 height 18
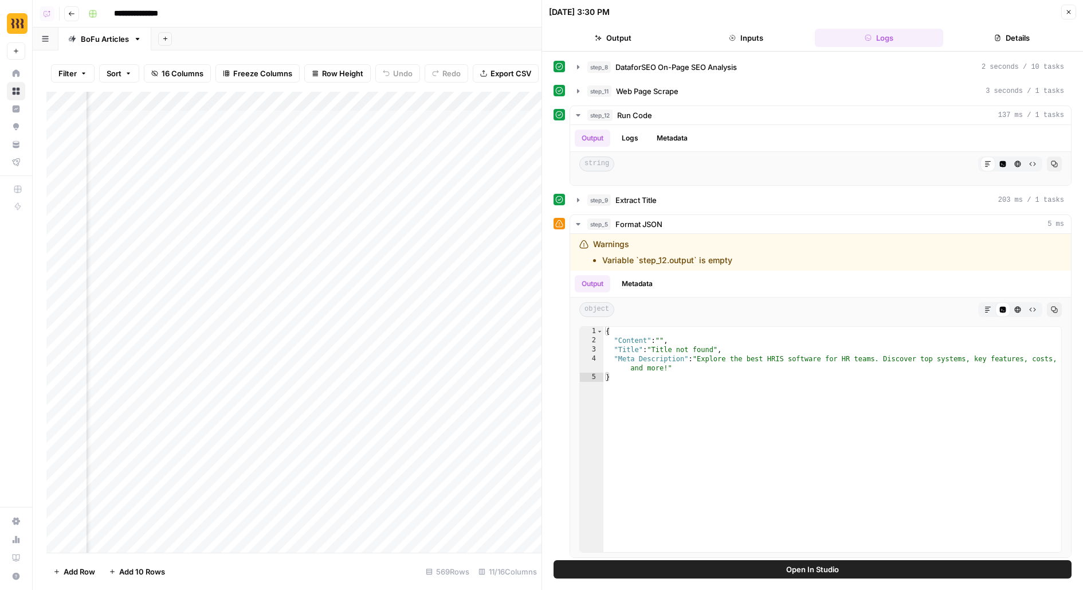
scroll to position [0, 993]
click at [313, 211] on div "Add Column" at bounding box center [293, 322] width 495 height 461
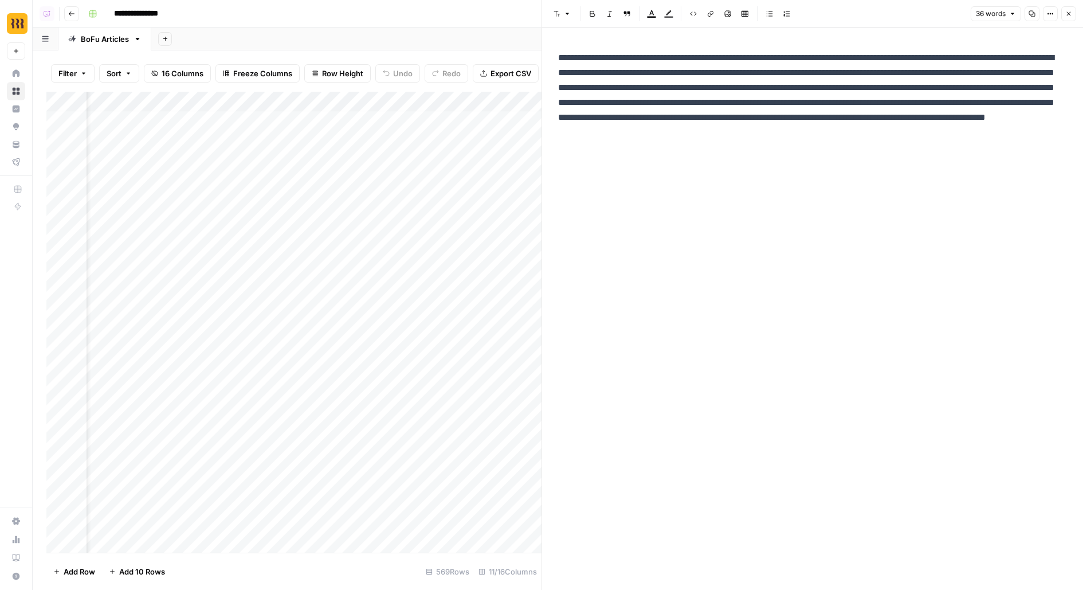
scroll to position [3, 0]
click at [335, 209] on div "Add Column" at bounding box center [293, 322] width 495 height 461
click at [337, 205] on div "Add Column" at bounding box center [293, 322] width 495 height 461
click at [338, 236] on div "Add Column" at bounding box center [293, 322] width 495 height 461
click at [64, 213] on div "Add Column" at bounding box center [293, 322] width 495 height 461
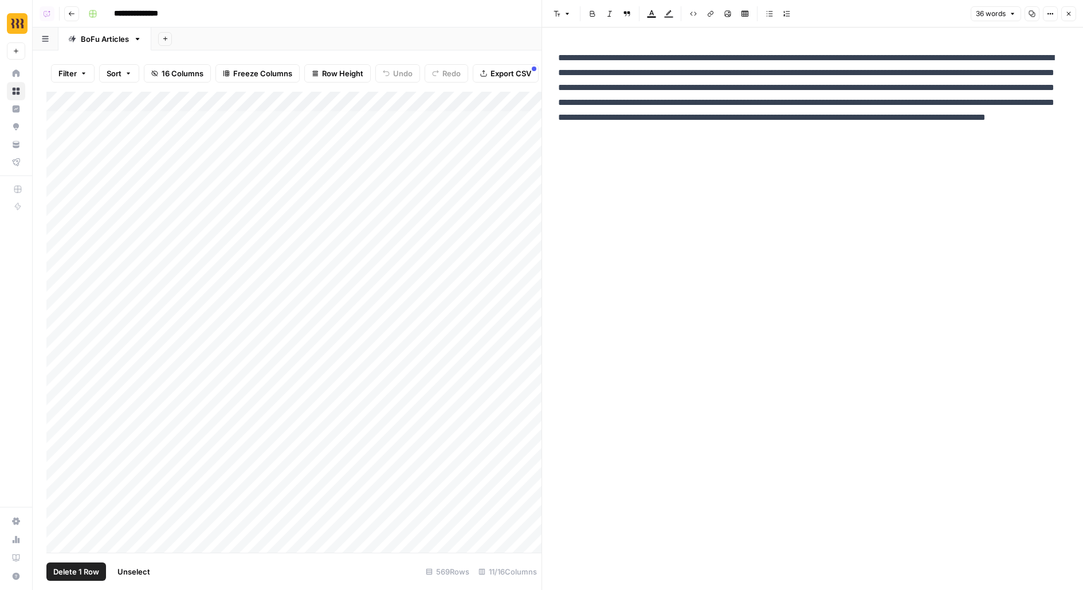
click at [60, 574] on span "Delete 1 Row" at bounding box center [76, 571] width 46 height 11
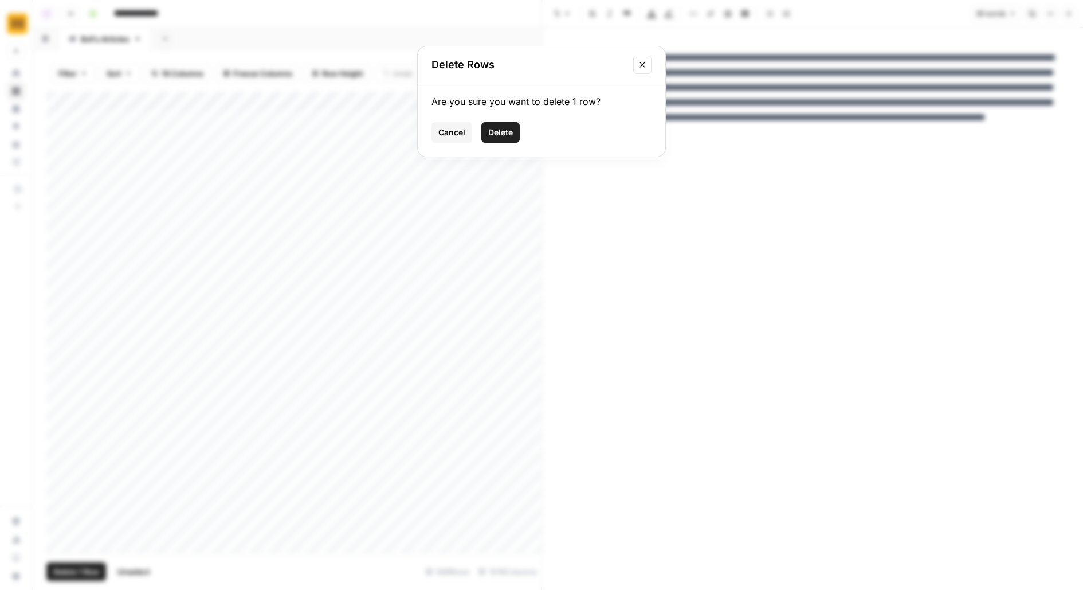
click at [499, 132] on span "Delete" at bounding box center [500, 132] width 25 height 11
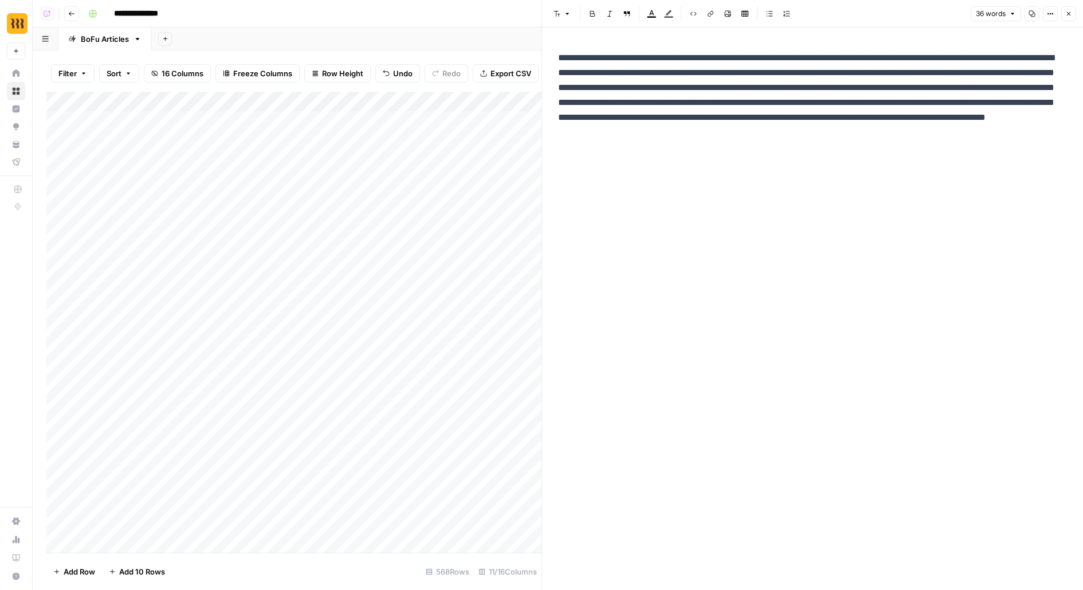
click at [1074, 13] on button "Close" at bounding box center [1069, 13] width 15 height 15
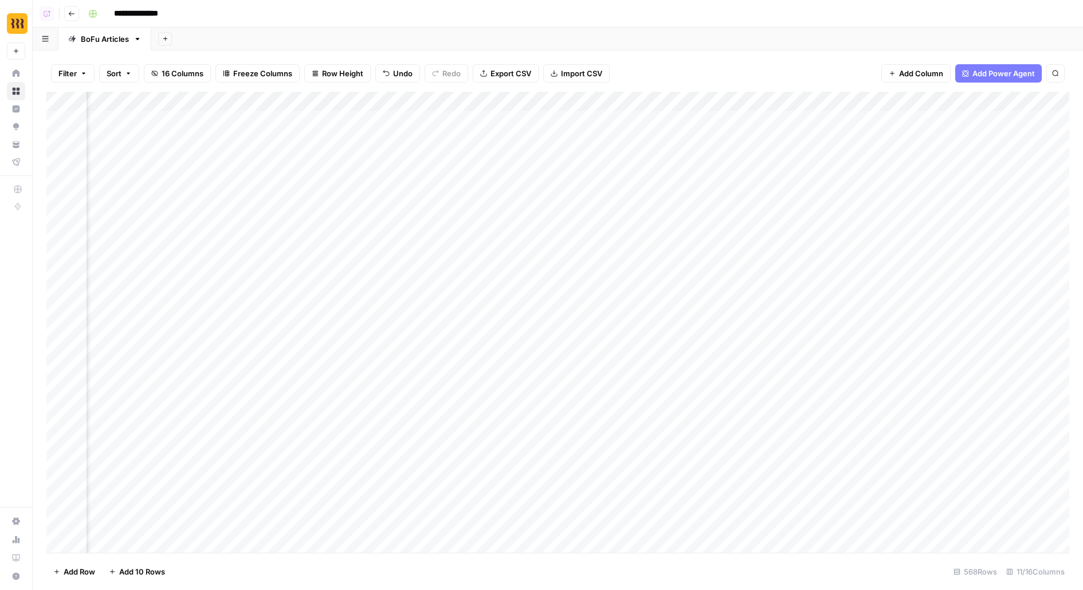
scroll to position [0, 619]
click at [683, 177] on div "Add Column" at bounding box center [557, 322] width 1023 height 461
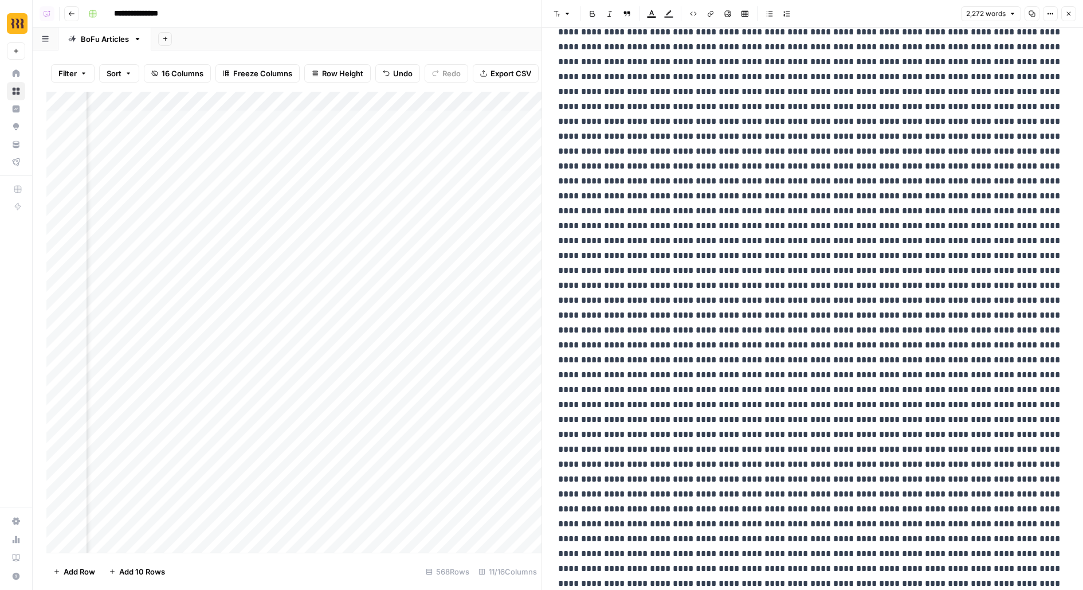
scroll to position [66, 0]
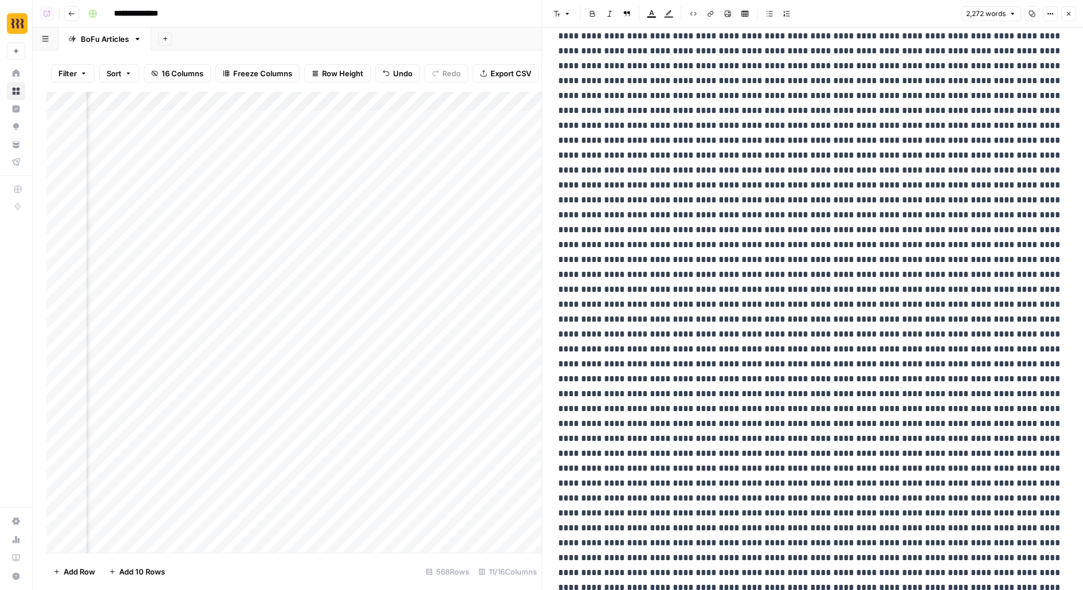
click at [1071, 9] on button "Close" at bounding box center [1069, 13] width 15 height 15
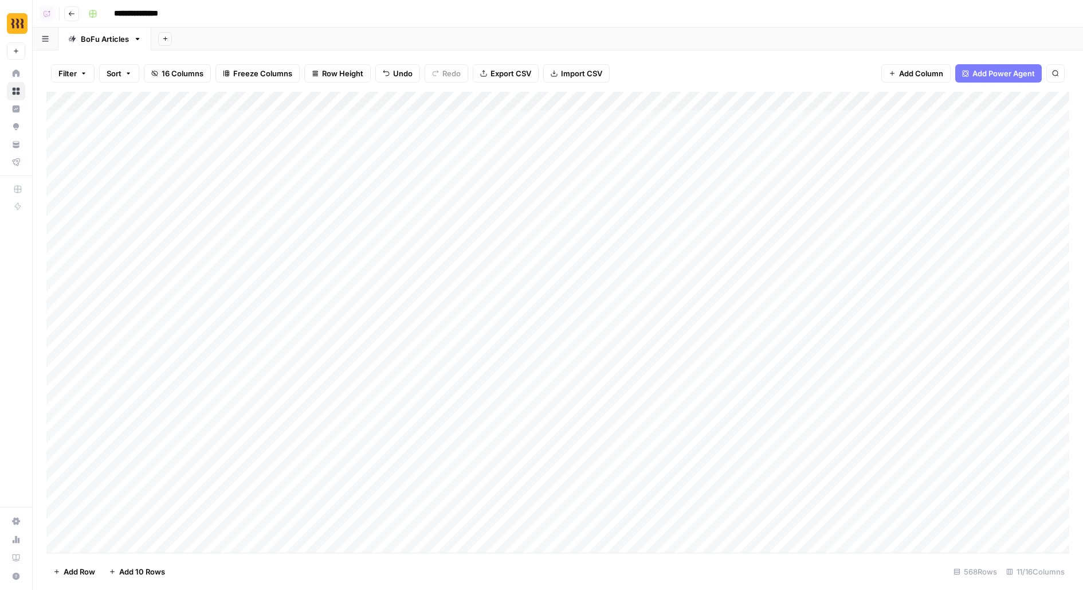
click at [335, 120] on div "Add Column" at bounding box center [557, 322] width 1023 height 461
click at [683, 116] on div "Add Column" at bounding box center [557, 322] width 1023 height 461
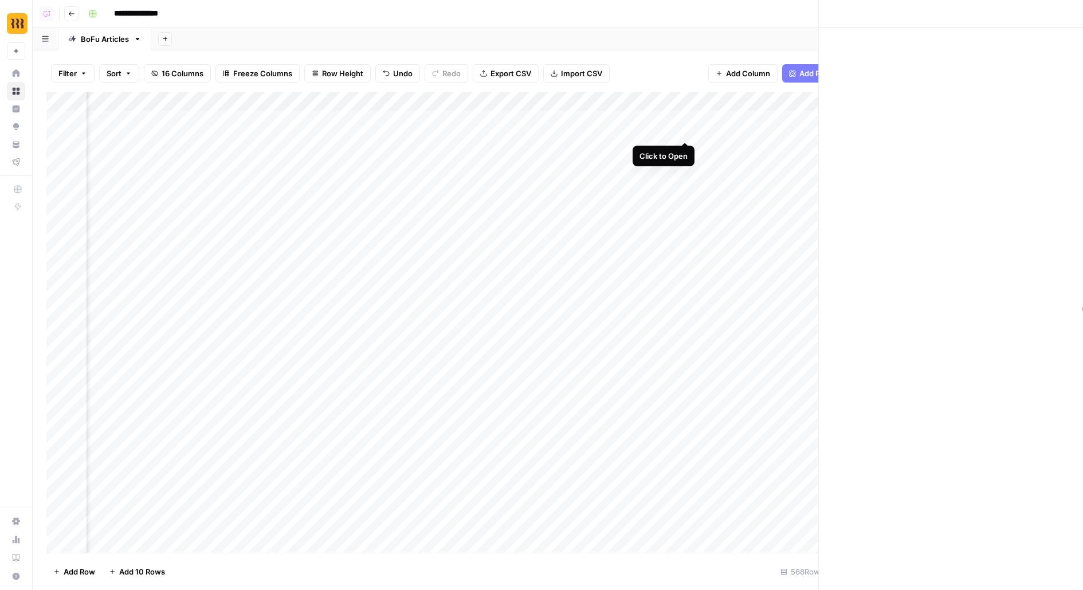
scroll to position [0, 611]
click at [612, 60] on p at bounding box center [812, 57] width 509 height 15
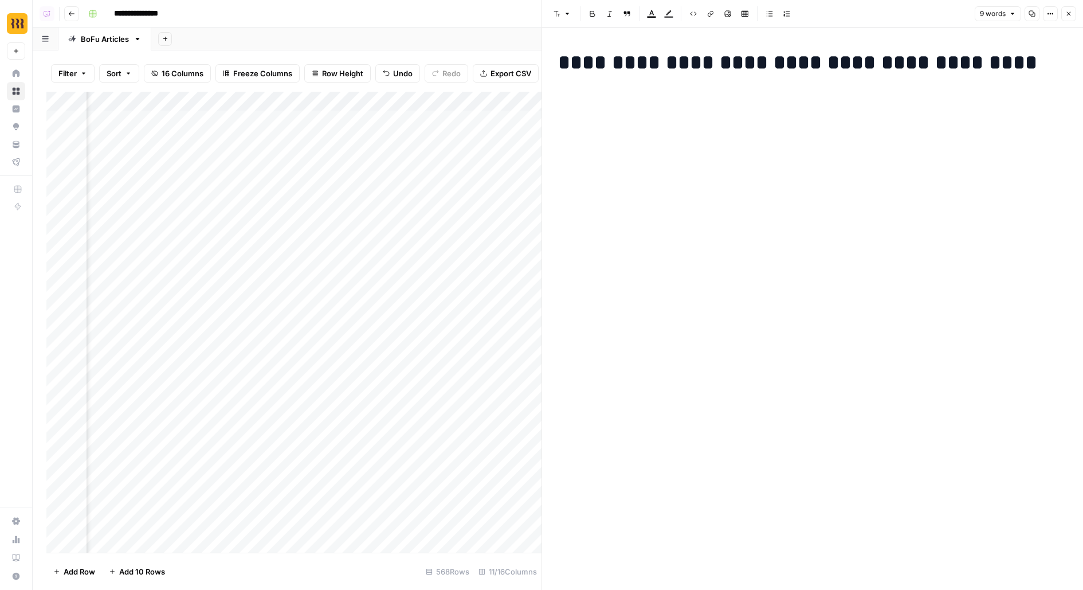
click at [607, 92] on div "**********" at bounding box center [812, 89] width 523 height 86
click at [549, 84] on div "**********" at bounding box center [812, 309] width 541 height 562
click at [565, 84] on div "**********" at bounding box center [812, 89] width 523 height 86
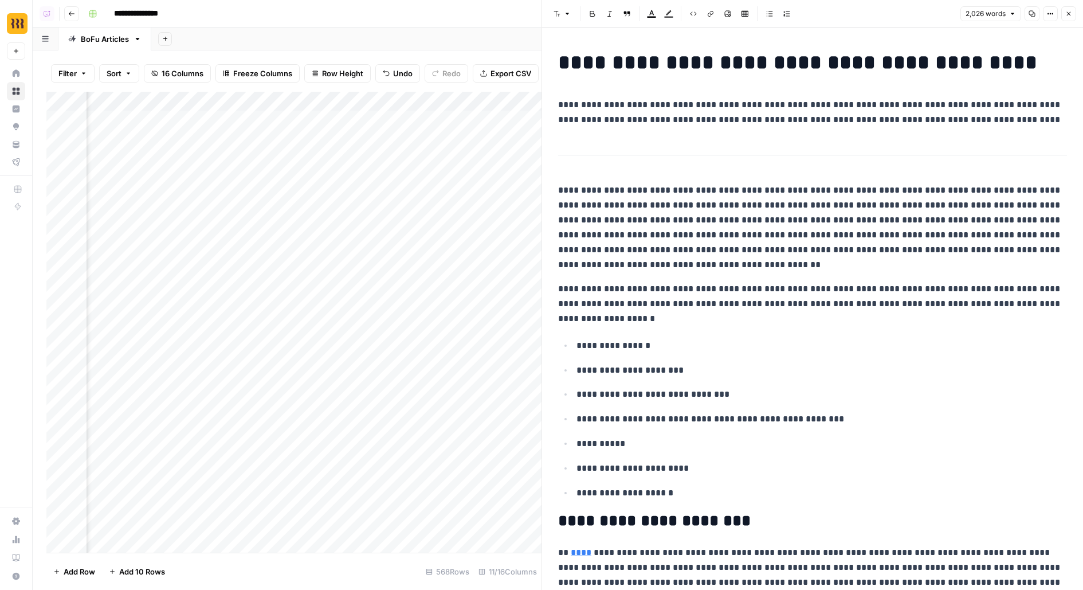
click at [779, 339] on p "**********" at bounding box center [822, 345] width 491 height 15
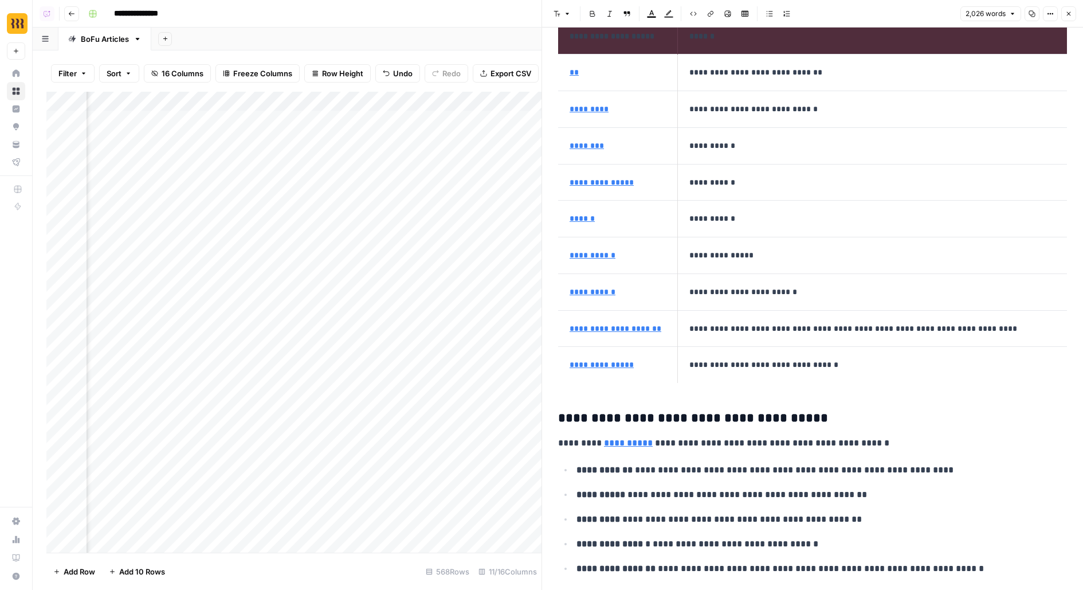
scroll to position [5534, 0]
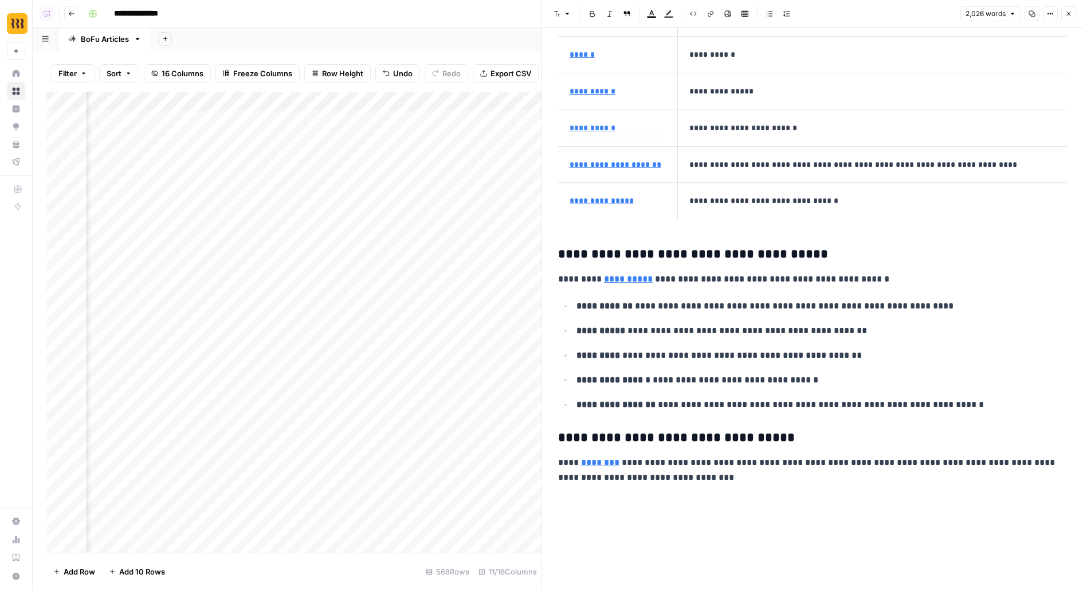
type input "https://www.rippling.com/hris-2"
click at [576, 545] on p at bounding box center [812, 548] width 509 height 30
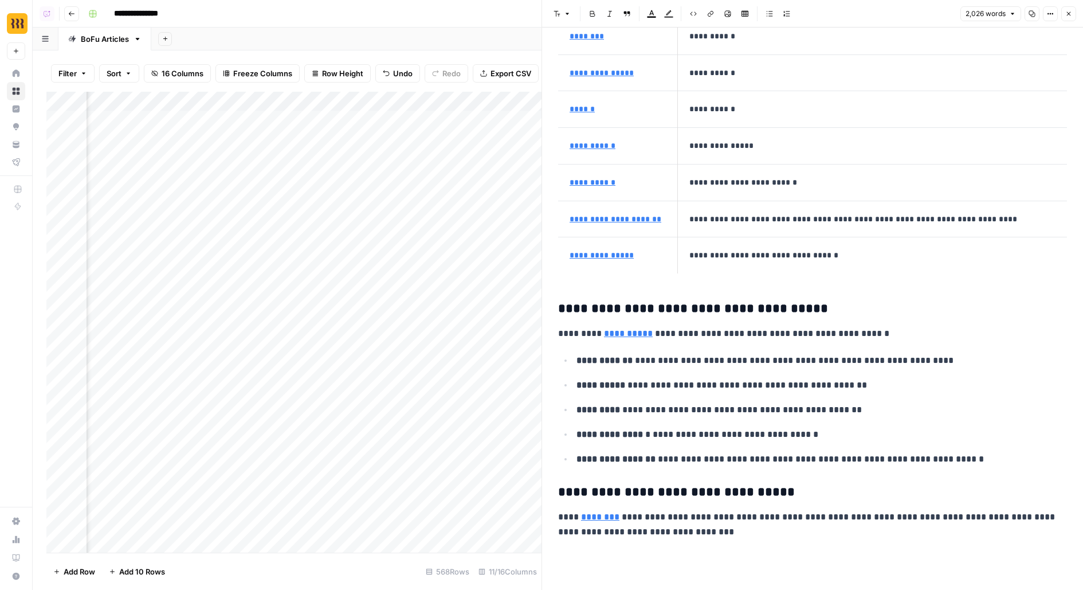
scroll to position [5455, 0]
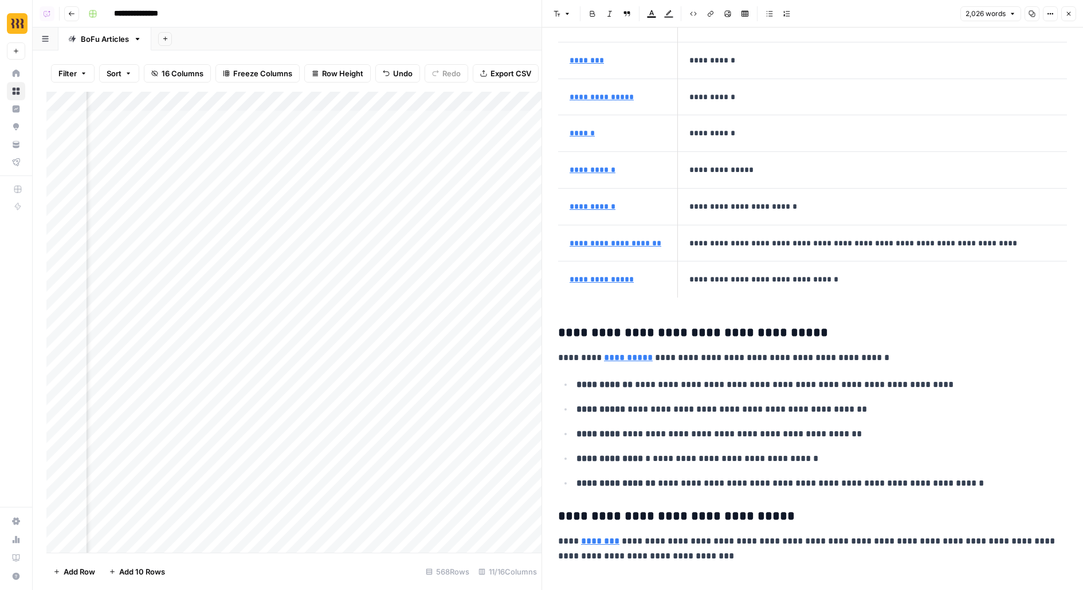
click at [736, 208] on td "**********" at bounding box center [873, 206] width 390 height 37
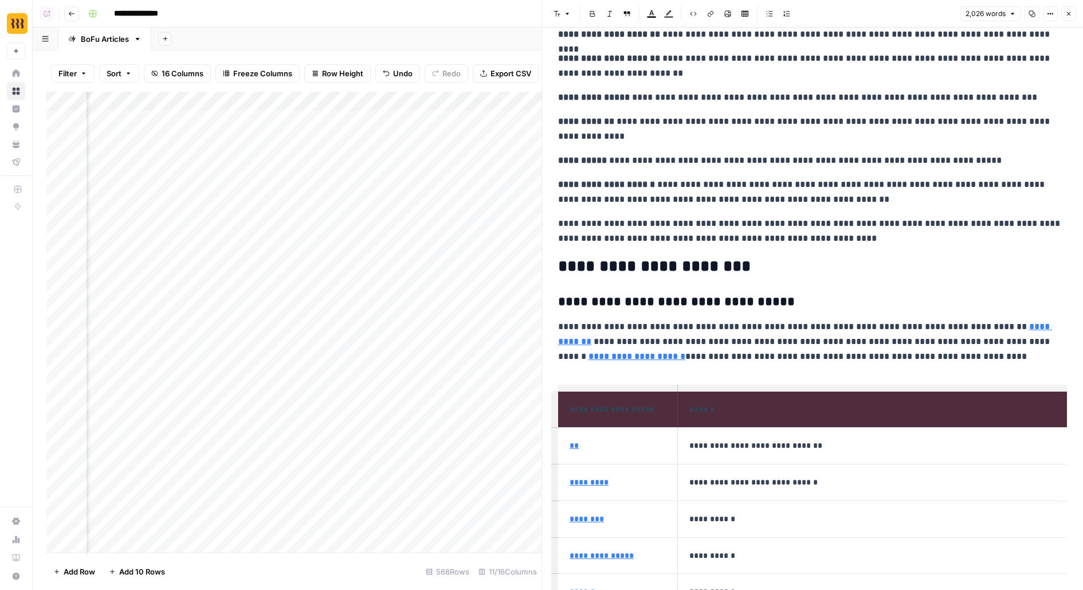
scroll to position [4912, 0]
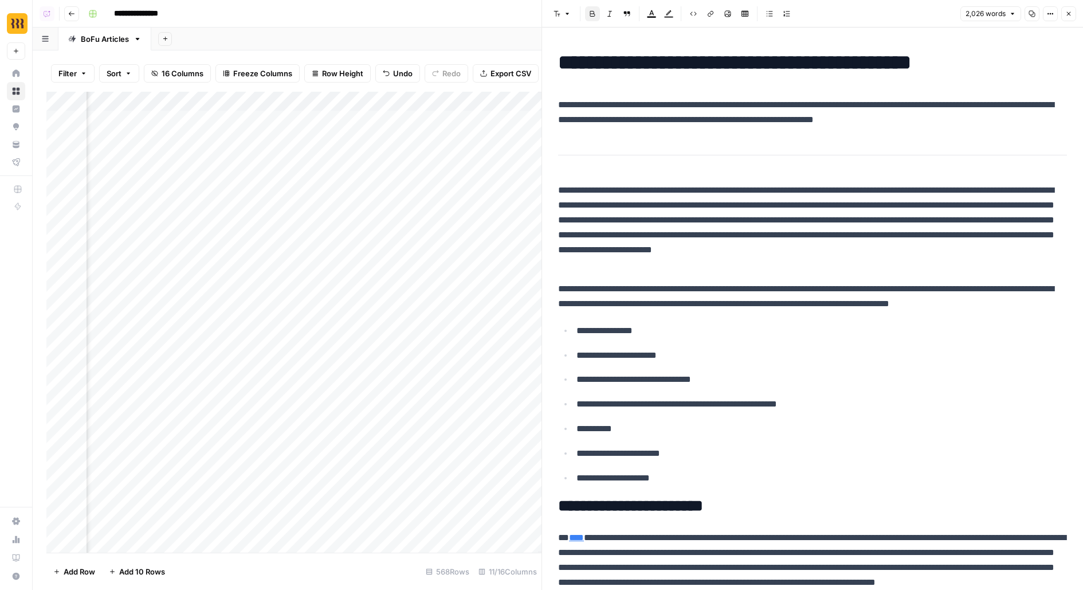
scroll to position [0, 1147]
click at [433, 104] on div "Add Column" at bounding box center [293, 322] width 495 height 461
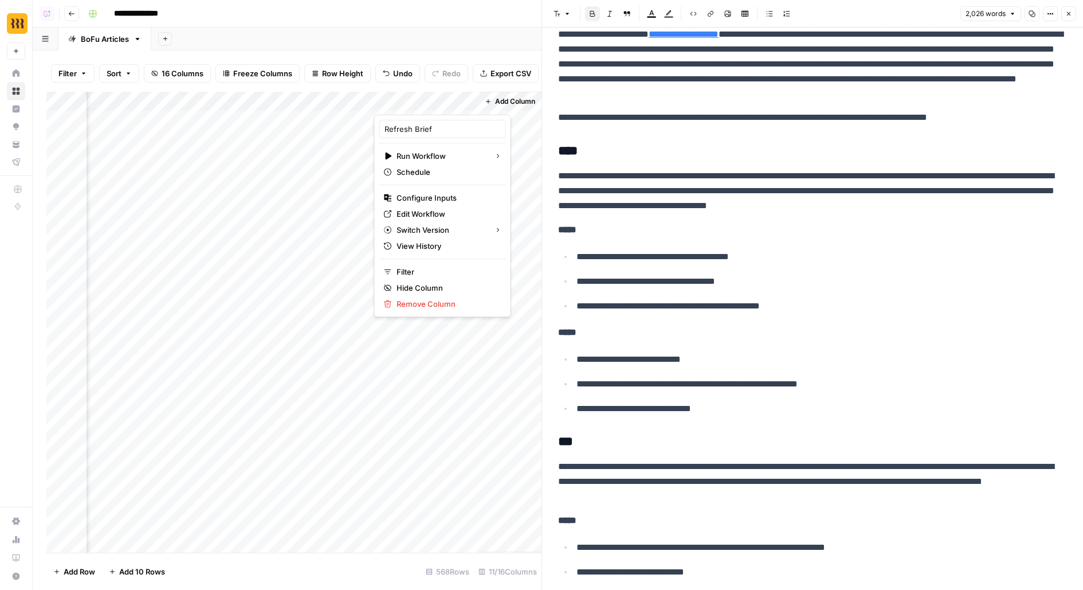
scroll to position [786, 0]
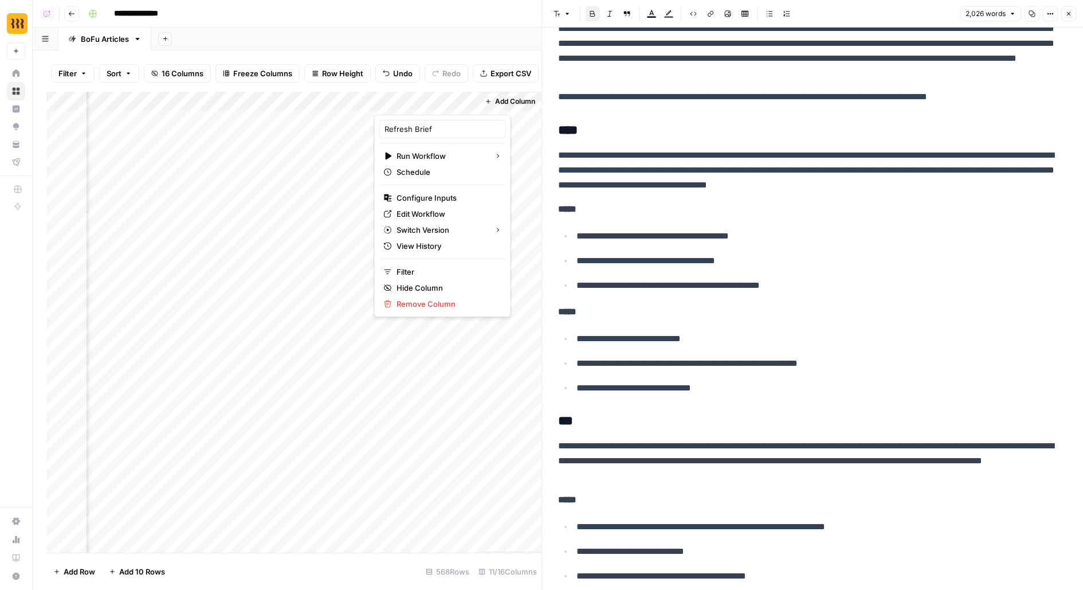
click at [428, 36] on div "Add Sheet" at bounding box center [617, 39] width 932 height 23
click at [625, 134] on h3 "****" at bounding box center [812, 131] width 509 height 16
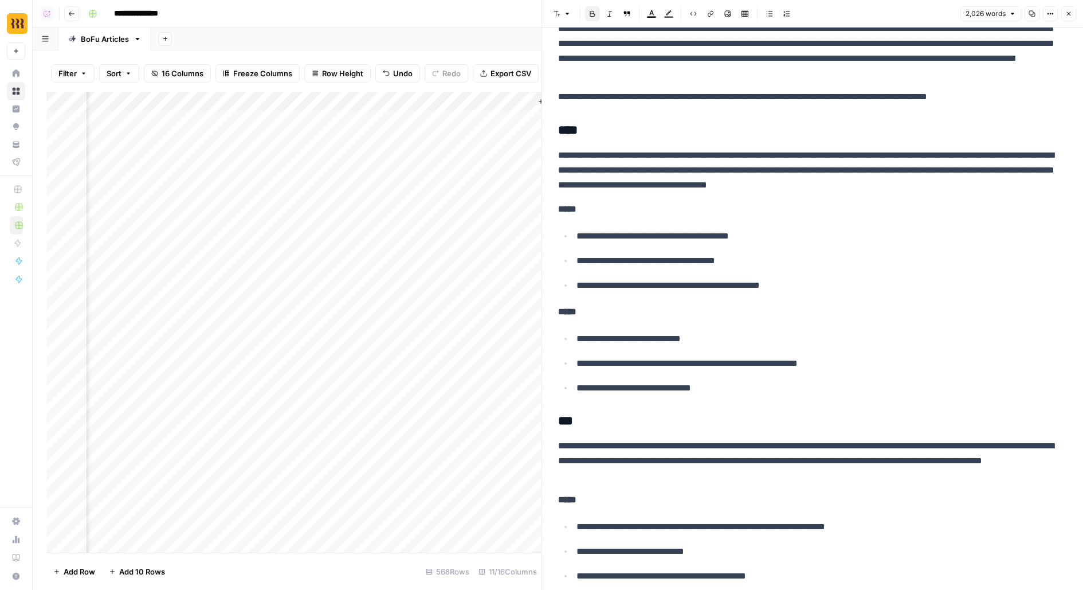
scroll to position [0, 1147]
click at [1054, 14] on icon "button" at bounding box center [1050, 13] width 7 height 7
click at [1036, 118] on span "Code" at bounding box center [1016, 121] width 55 height 11
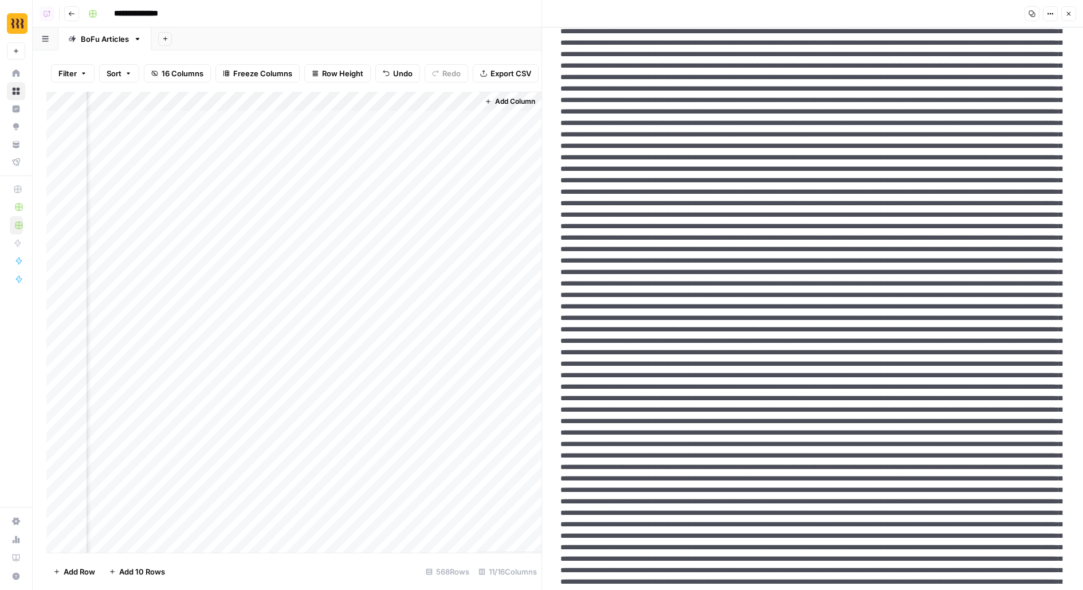
scroll to position [0, 0]
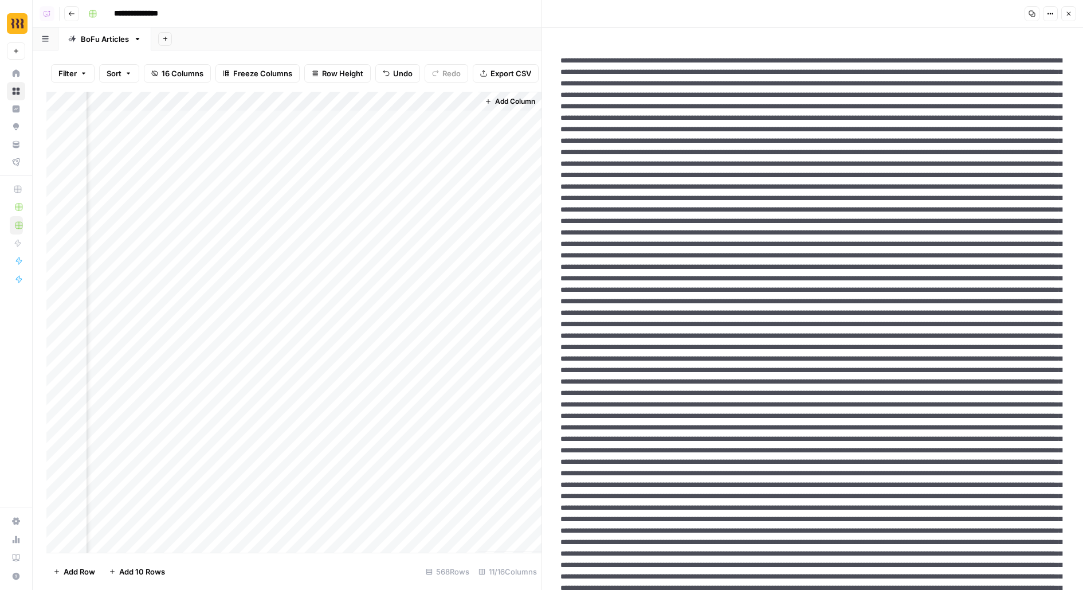
click at [1032, 13] on icon "button" at bounding box center [1032, 13] width 7 height 7
click at [333, 121] on div "Add Column" at bounding box center [293, 322] width 495 height 461
click at [333, 121] on body "**********" at bounding box center [541, 295] width 1083 height 590
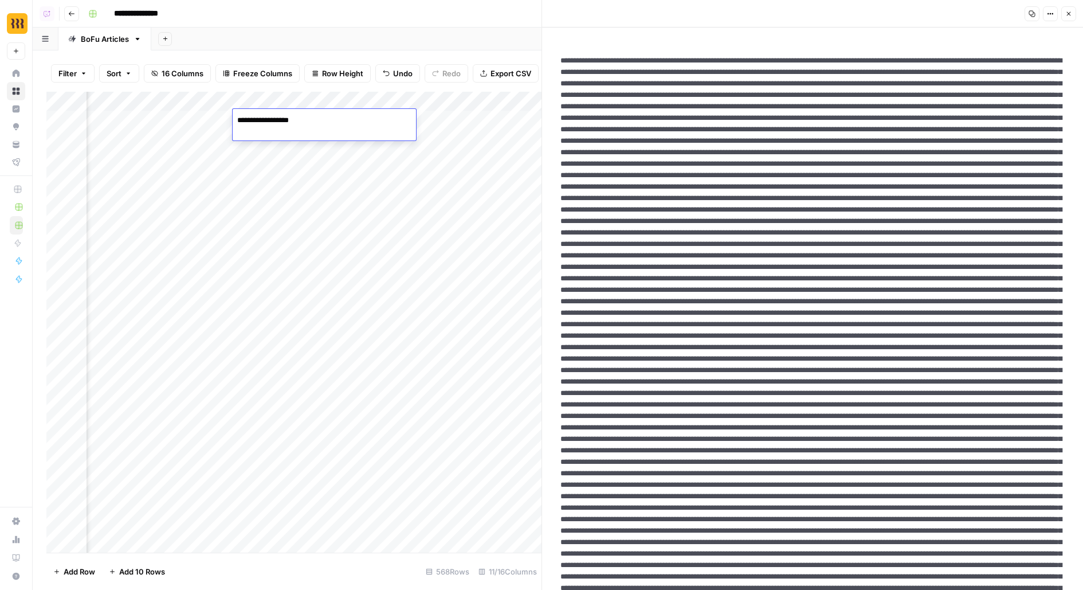
click at [333, 121] on textarea "**********" at bounding box center [324, 120] width 183 height 16
click at [477, 112] on div "Add Column" at bounding box center [293, 322] width 495 height 461
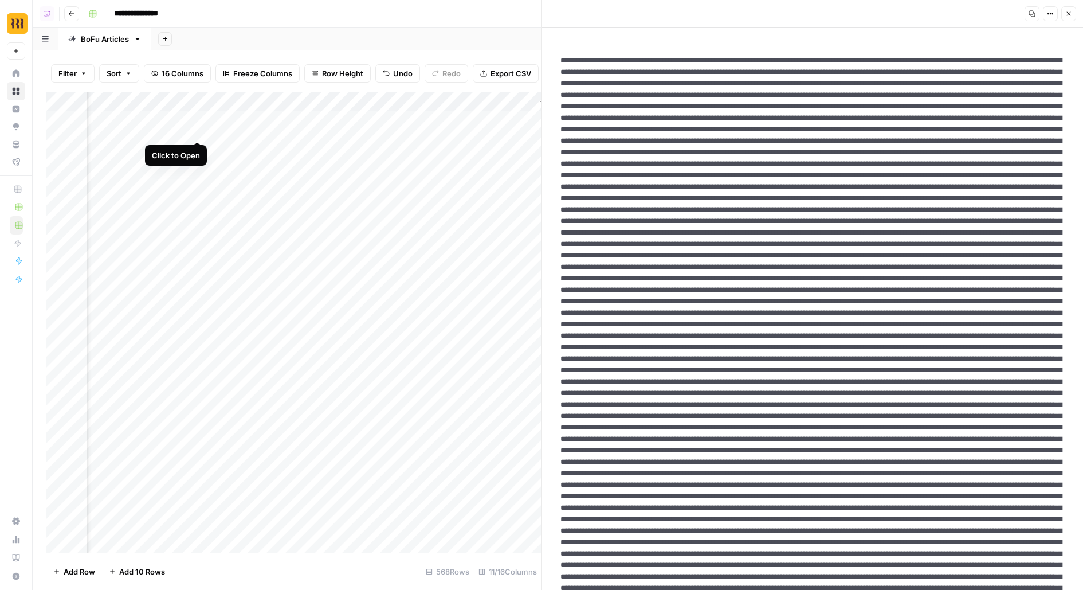
click at [196, 120] on div "Add Column" at bounding box center [293, 322] width 495 height 461
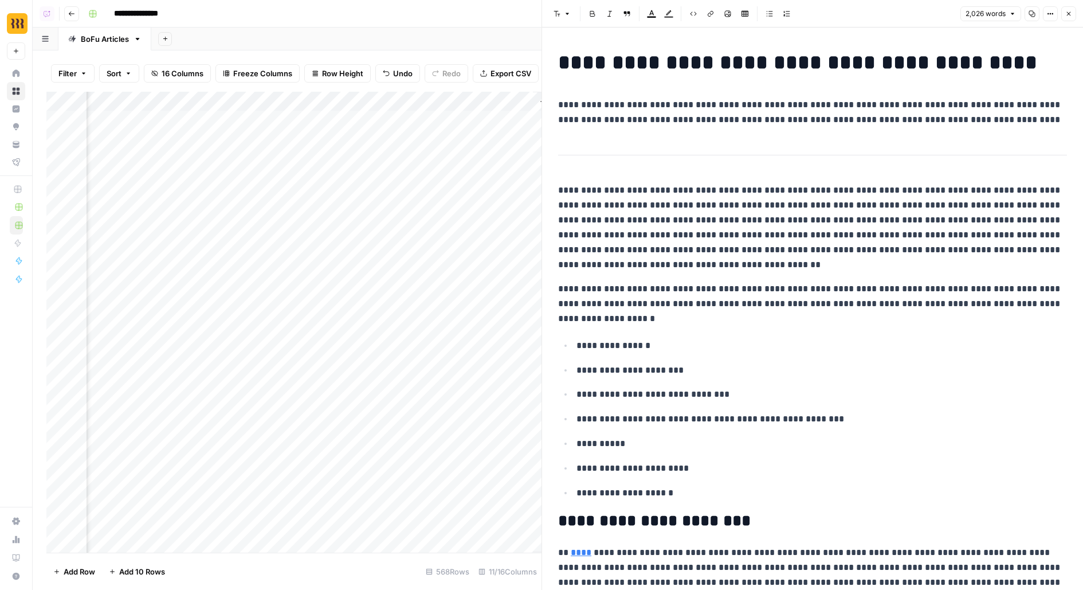
click at [742, 59] on strong "**********" at bounding box center [797, 62] width 479 height 21
copy strong "**********"
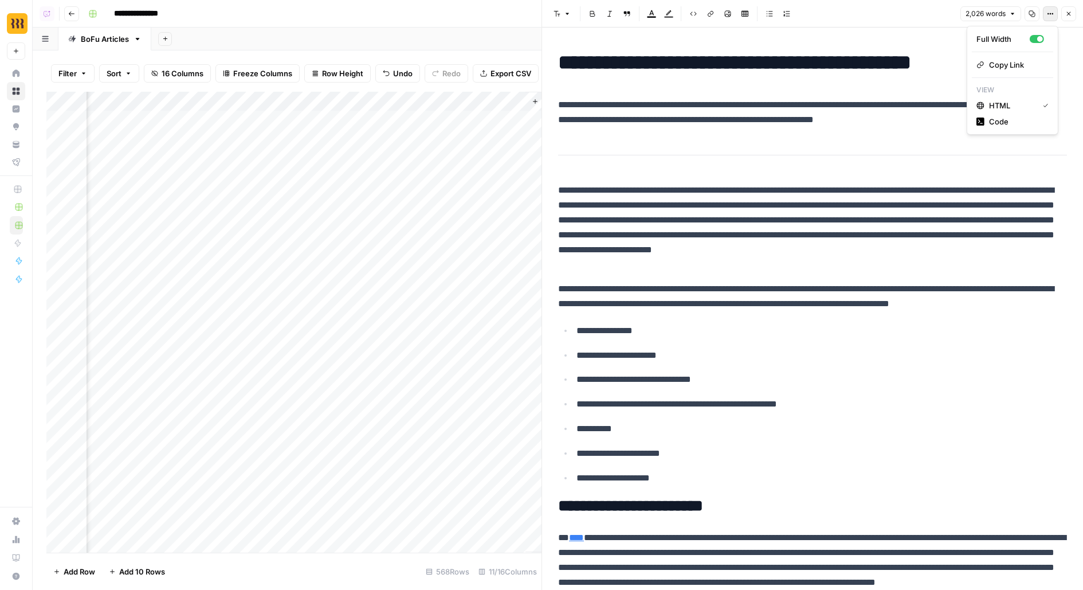
click at [1055, 14] on button "Options" at bounding box center [1050, 13] width 15 height 15
click at [1017, 116] on span "Code" at bounding box center [1016, 121] width 55 height 11
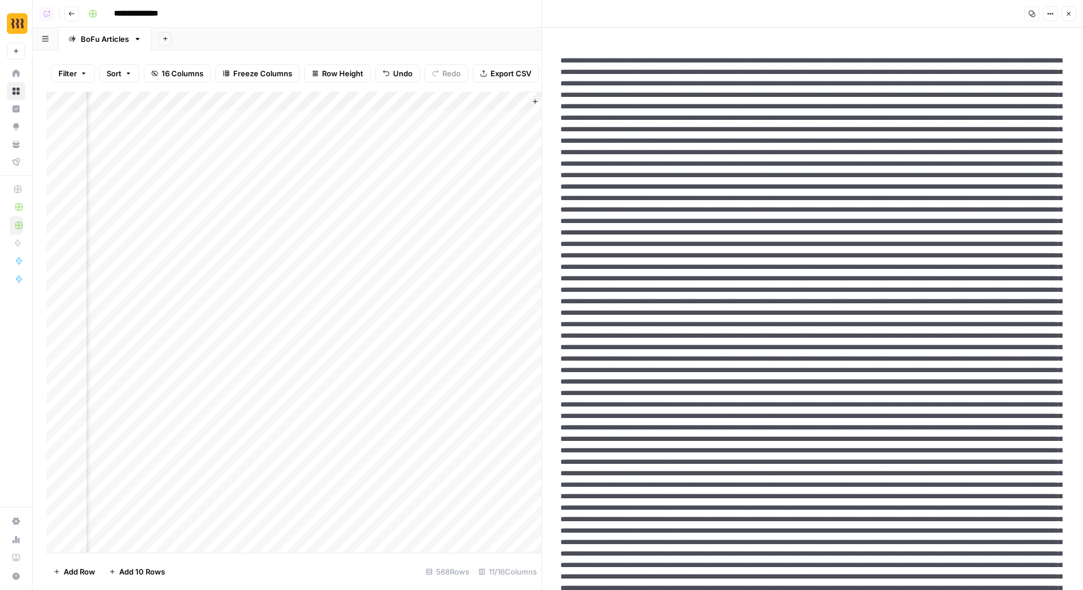
click at [1034, 11] on icon "button" at bounding box center [1032, 13] width 7 height 7
click at [1073, 12] on button "Close" at bounding box center [1069, 13] width 15 height 15
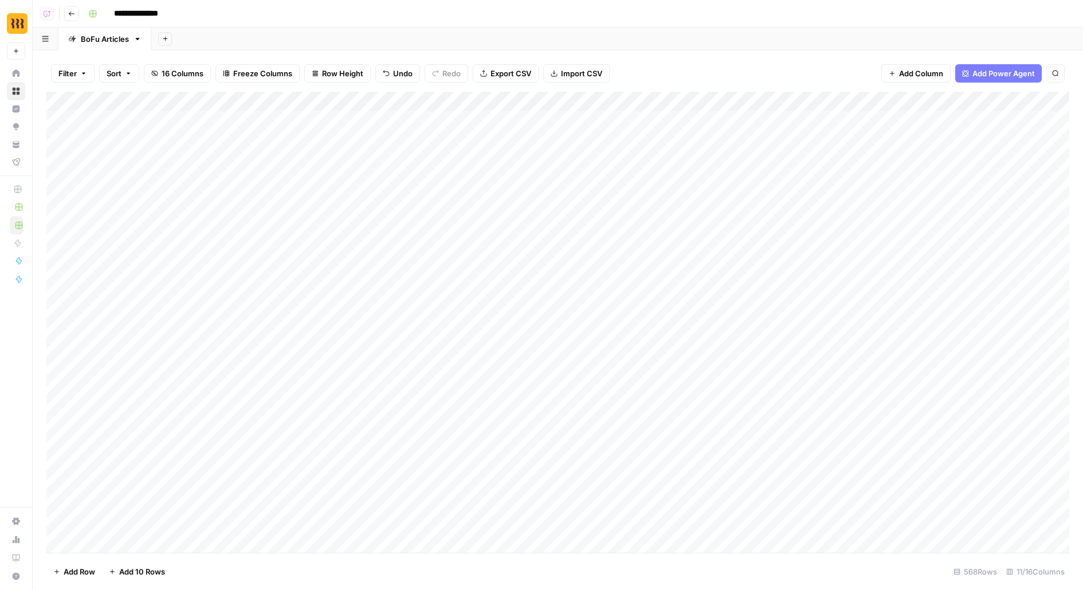
click at [337, 122] on div "Add Column" at bounding box center [557, 322] width 1023 height 461
click at [632, 32] on div "Add Sheet" at bounding box center [617, 39] width 932 height 23
drag, startPoint x: 746, startPoint y: 124, endPoint x: 746, endPoint y: 219, distance: 94.6
click at [746, 219] on div "Add Column" at bounding box center [557, 322] width 1023 height 461
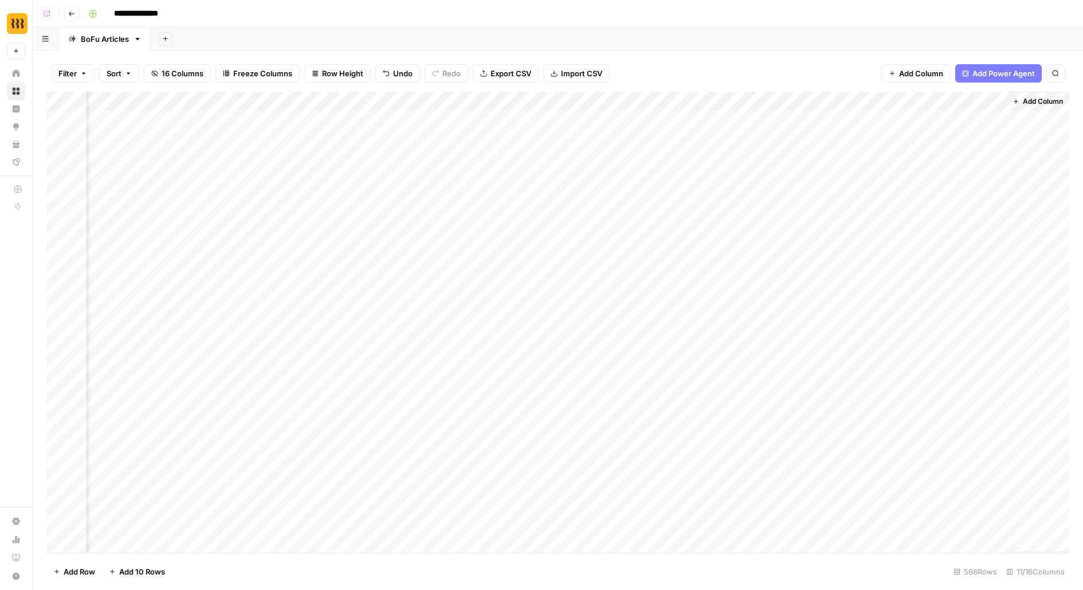
click at [636, 131] on div "Add Column" at bounding box center [557, 322] width 1023 height 461
click at [668, 116] on div "Add Column" at bounding box center [557, 322] width 1023 height 461
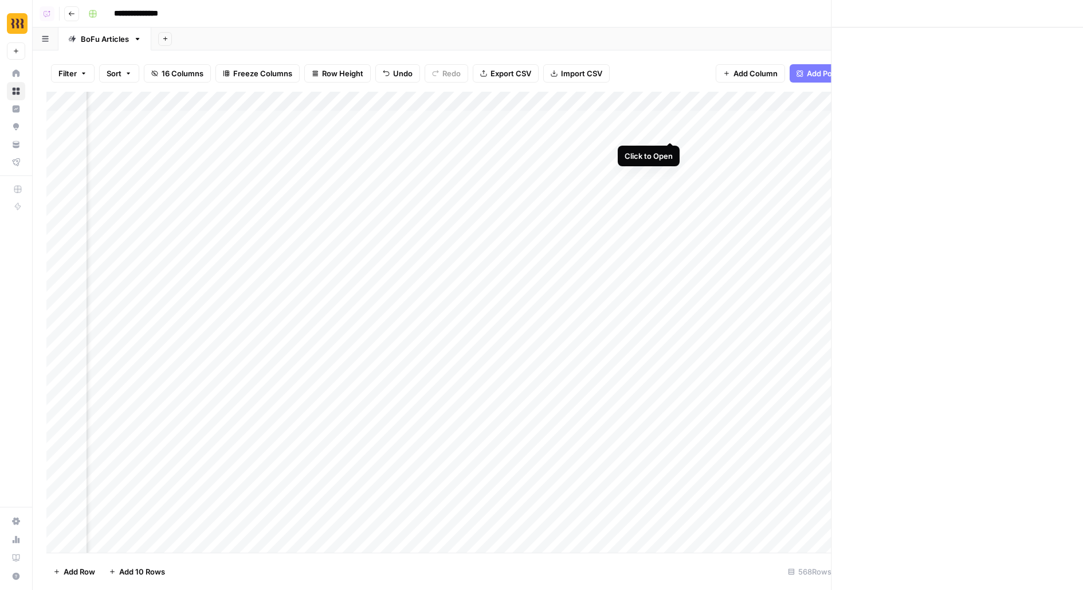
scroll to position [0, 614]
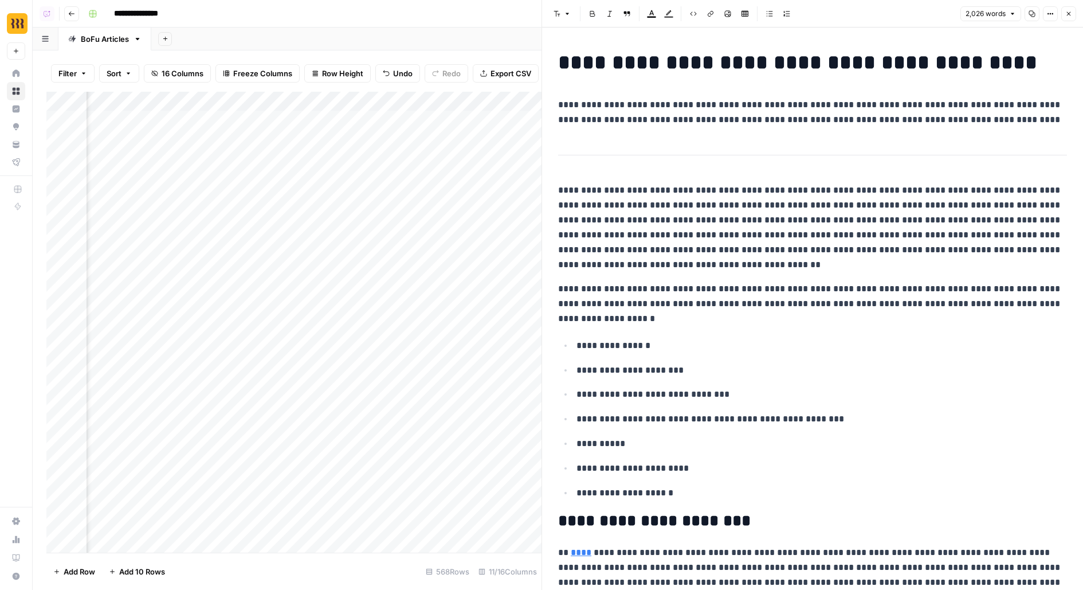
click at [709, 60] on strong "**********" at bounding box center [797, 62] width 479 height 21
copy strong "**********"
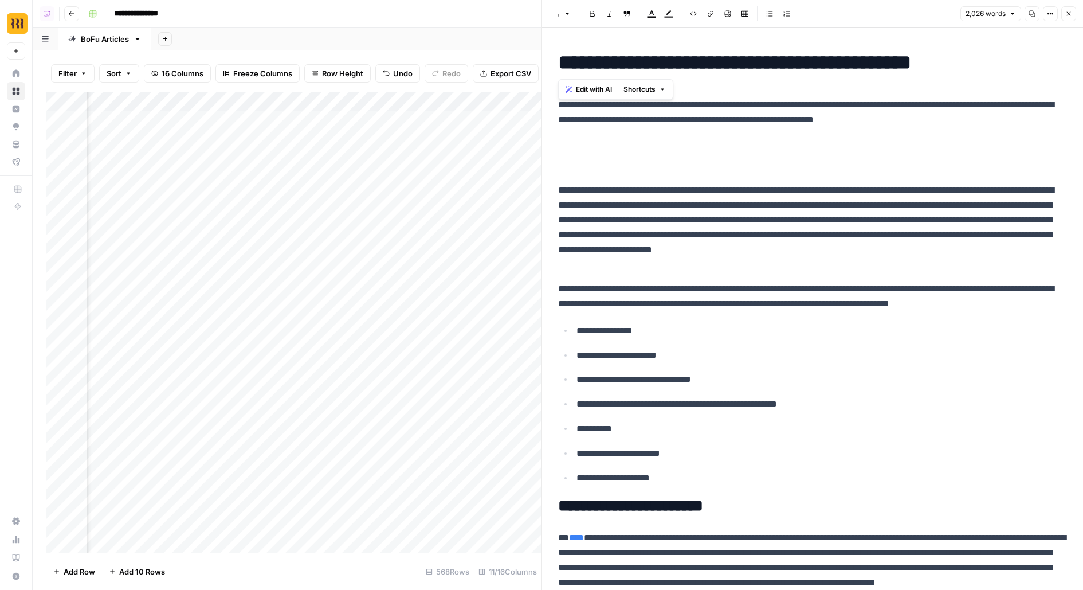
click at [492, 119] on div "Add Column" at bounding box center [293, 322] width 495 height 461
click at [492, 119] on textarea "**********" at bounding box center [543, 121] width 183 height 16
type textarea "**********"
click at [1069, 10] on button "Close" at bounding box center [1069, 13] width 15 height 15
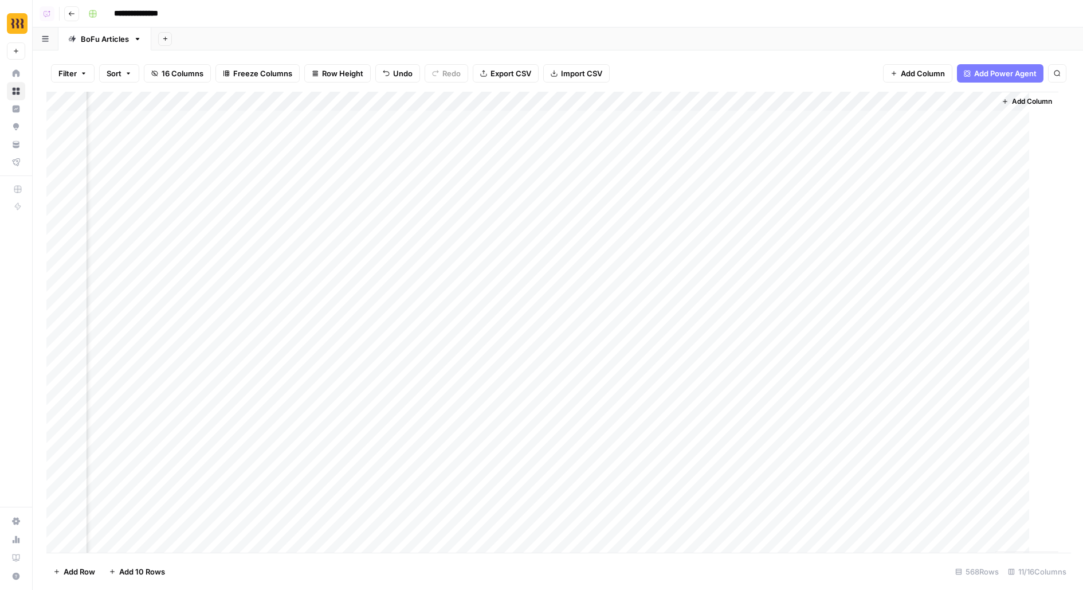
scroll to position [0, 605]
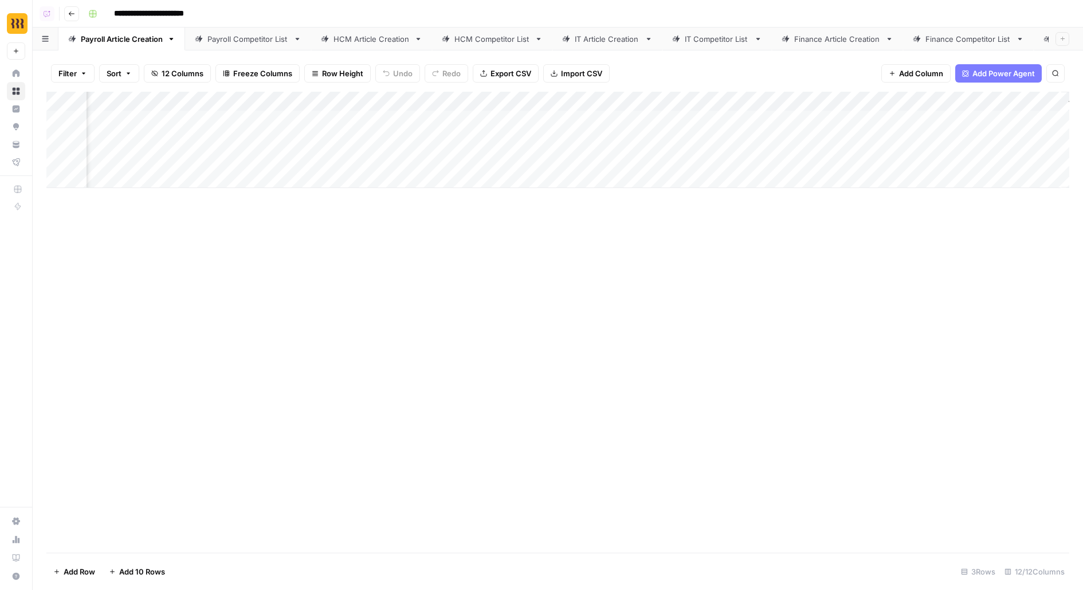
scroll to position [0, 396]
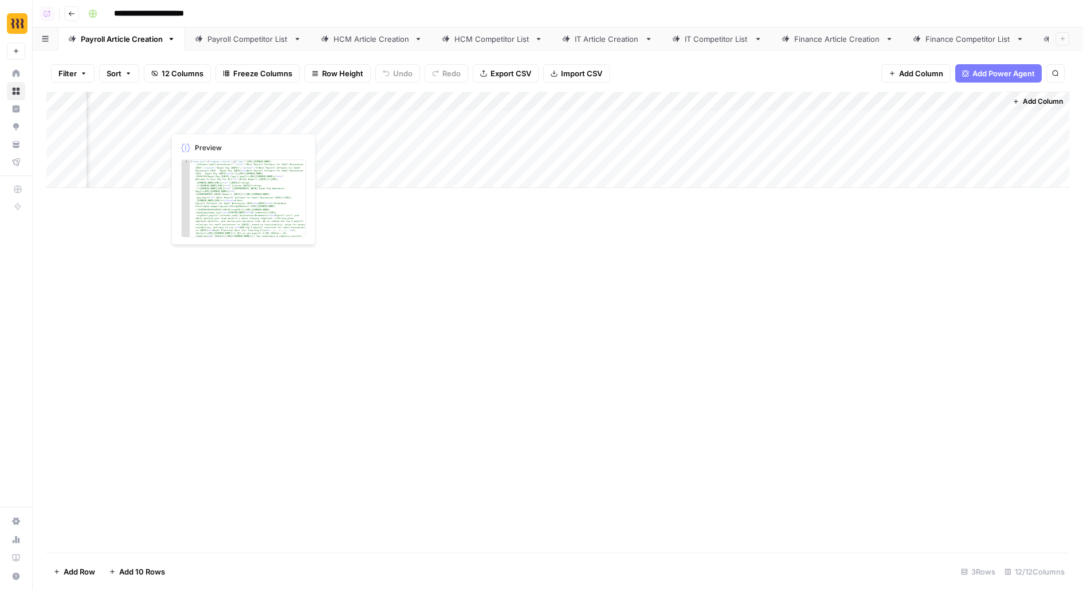
click at [255, 49] on link "Payroll Competitor List" at bounding box center [248, 39] width 126 height 23
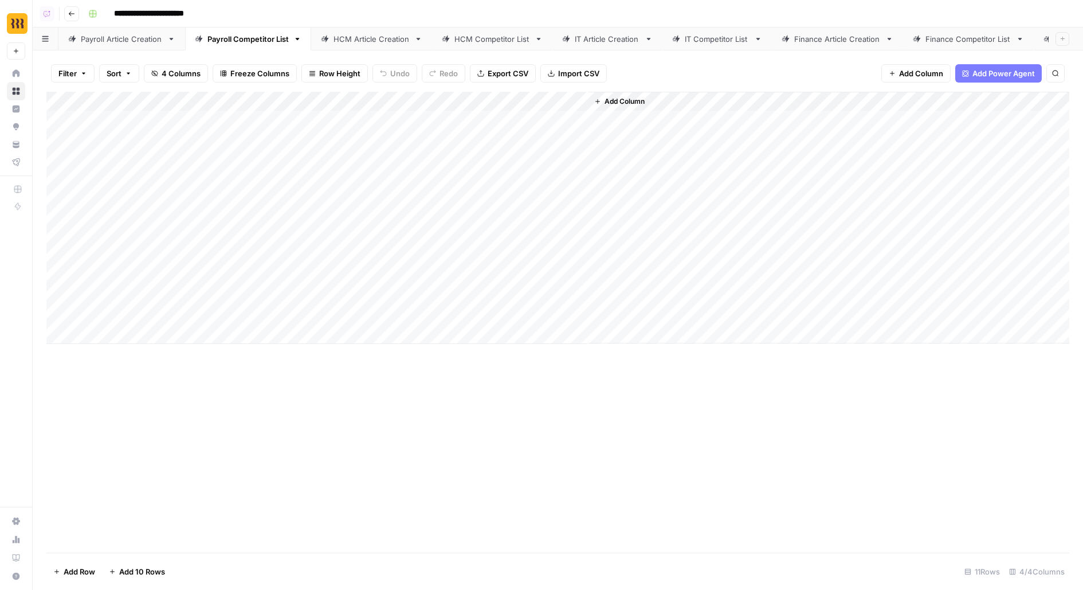
click at [711, 30] on link "IT Competitor List" at bounding box center [717, 39] width 109 height 23
click at [123, 32] on link "Payroll Article Creation" at bounding box center [121, 39] width 127 height 23
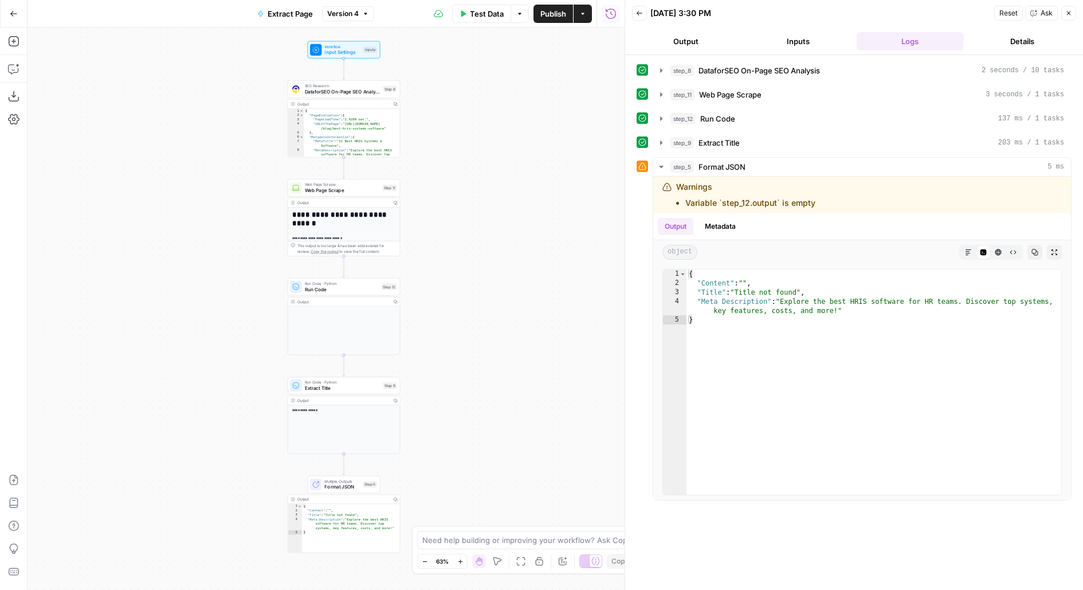
drag, startPoint x: 424, startPoint y: 214, endPoint x: 445, endPoint y: 120, distance: 96.4
click at [445, 134] on div "**********" at bounding box center [326, 309] width 597 height 562
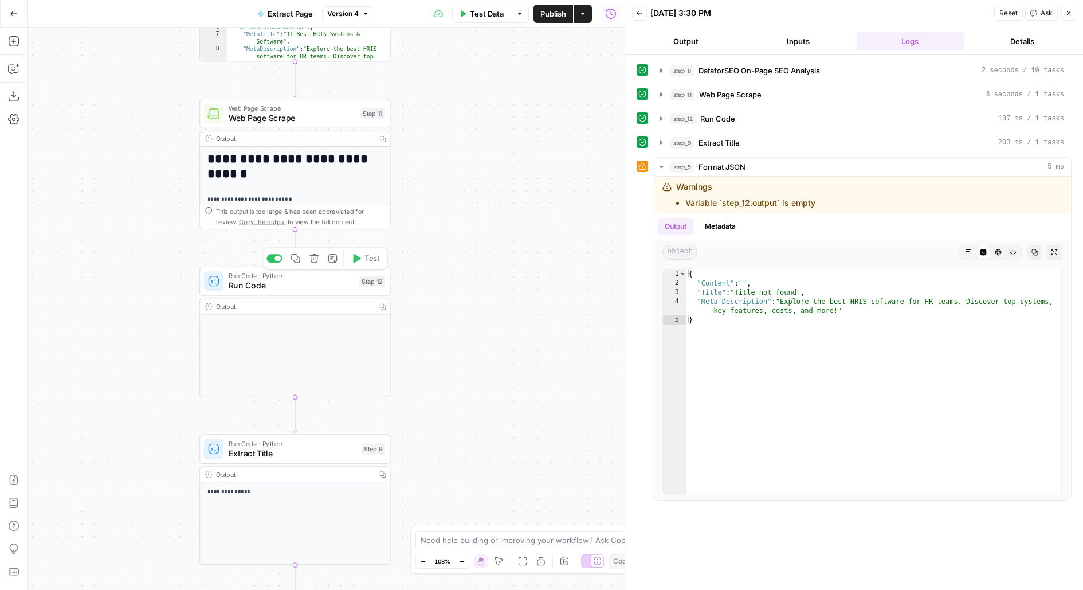
click at [275, 278] on span "Run Code · Python" at bounding box center [292, 276] width 126 height 10
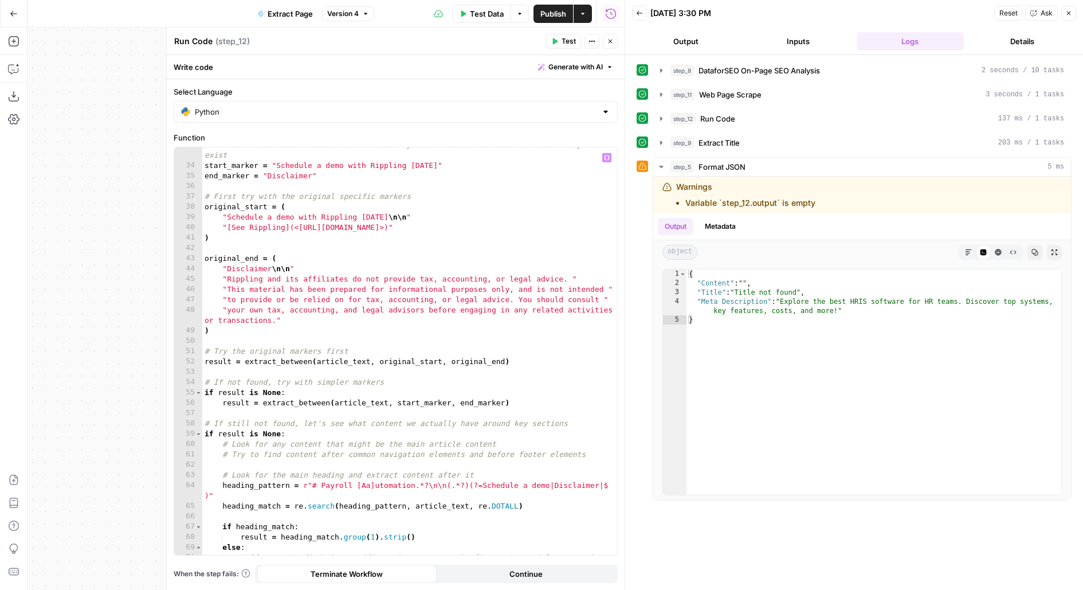
scroll to position [582, 0]
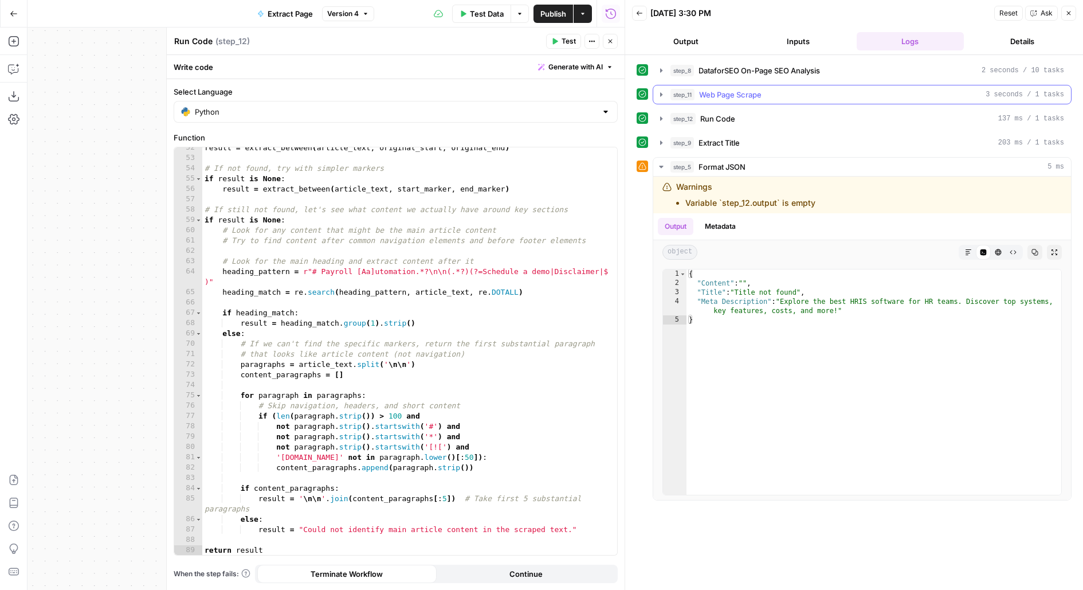
click at [812, 89] on div "step_11 Web Page Scrape 3 seconds / 1 tasks" at bounding box center [868, 94] width 394 height 11
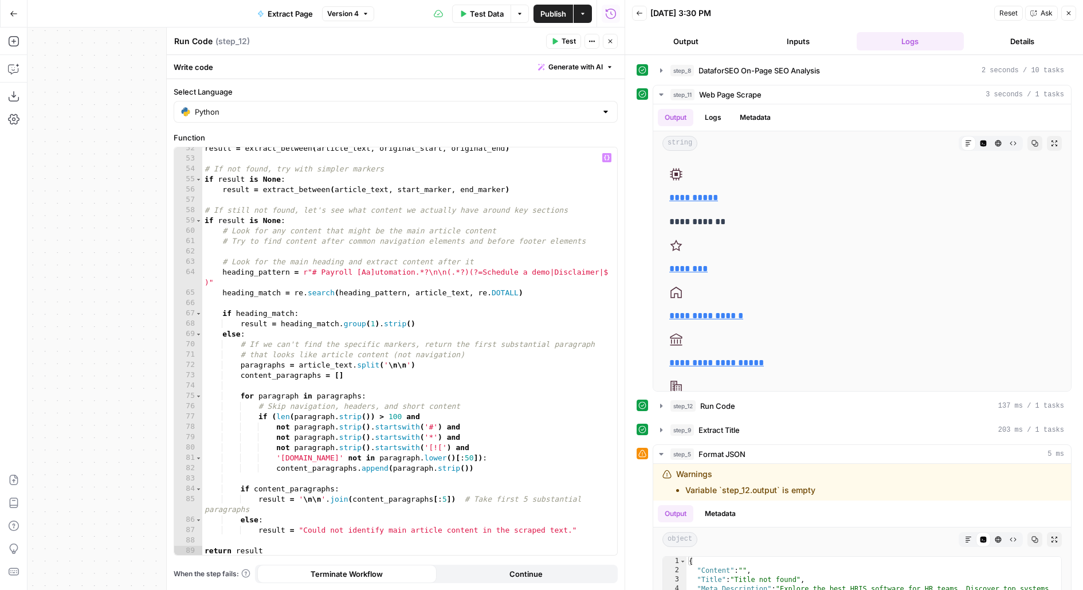
scroll to position [582, 0]
click at [987, 143] on icon "button" at bounding box center [983, 143] width 7 height 7
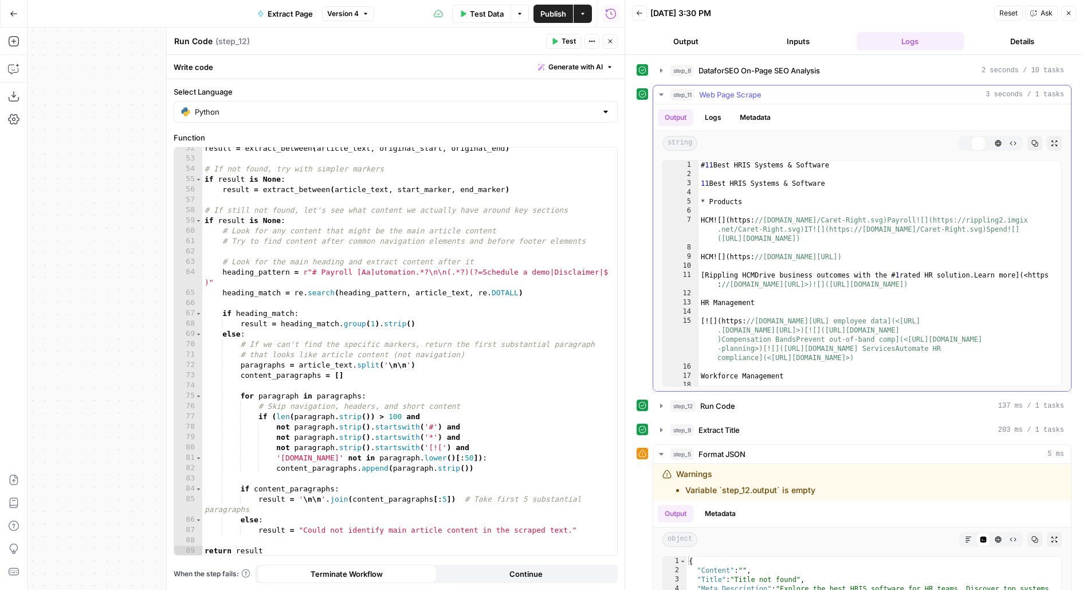
type textarea "**********"
click at [815, 259] on div "# 11 Best HRIS Systems & Software 11 Best HRIS Systems & Software * Products HC…" at bounding box center [881, 306] width 364 height 290
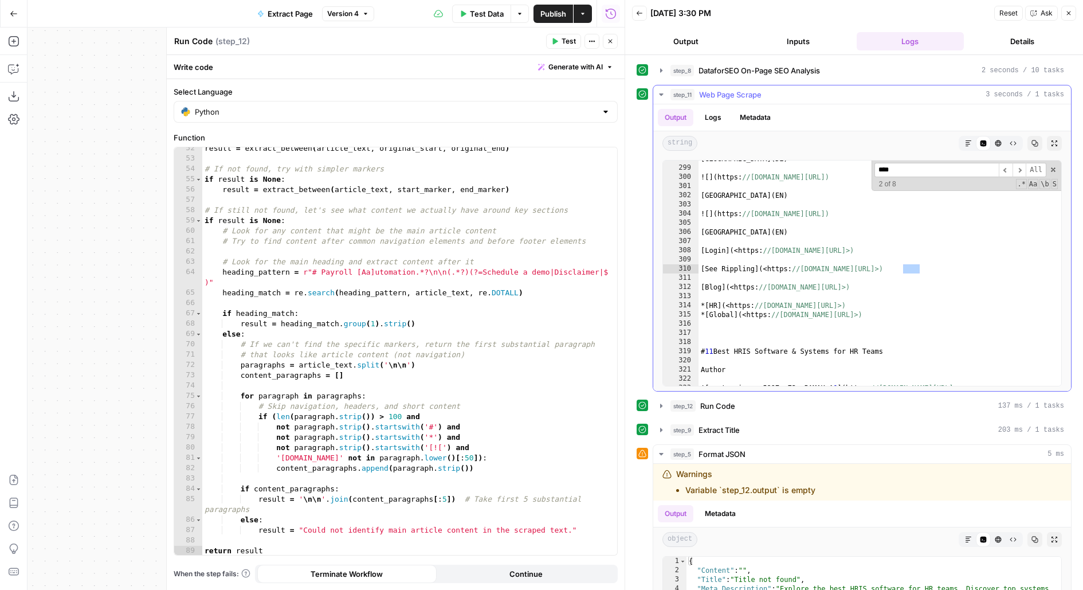
scroll to position [5858, 0]
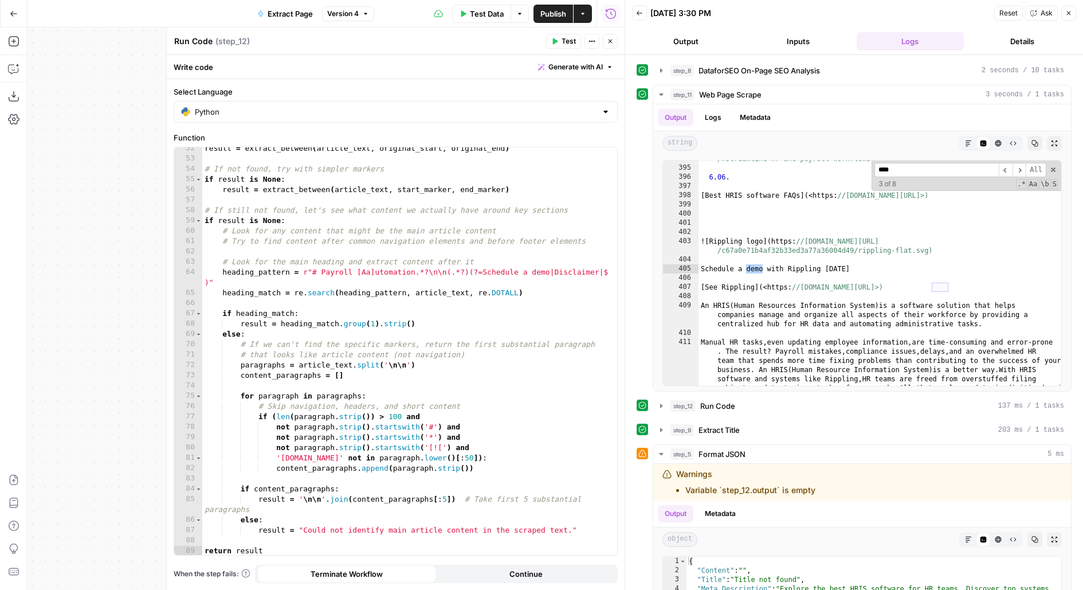
type input "****"
click at [1054, 166] on span at bounding box center [1054, 170] width 8 height 8
type textarea "**********"
drag, startPoint x: 623, startPoint y: 249, endPoint x: 588, endPoint y: 249, distance: 35.5
click at [588, 249] on body "Rippling New Home Browse Insights Opportunities Your Data Flightpath Recent Gri…" at bounding box center [541, 295] width 1083 height 590
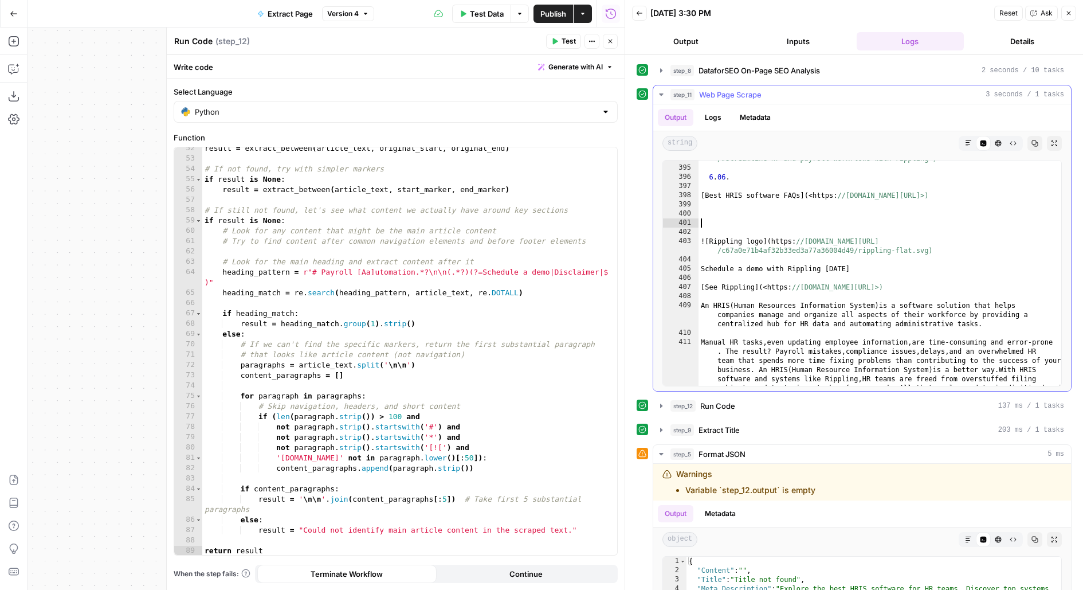
click at [748, 219] on div "[ Streamline HR and payroll workflows with Rippling ] ( <https: //[DOMAIN_NAME]…" at bounding box center [881, 304] width 364 height 318
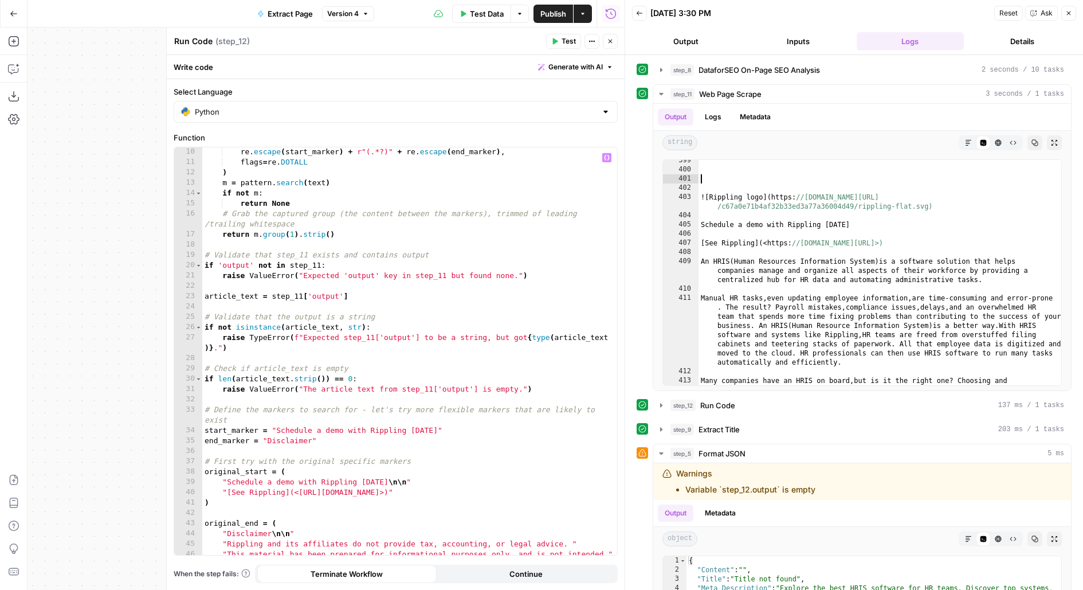
scroll to position [114, 0]
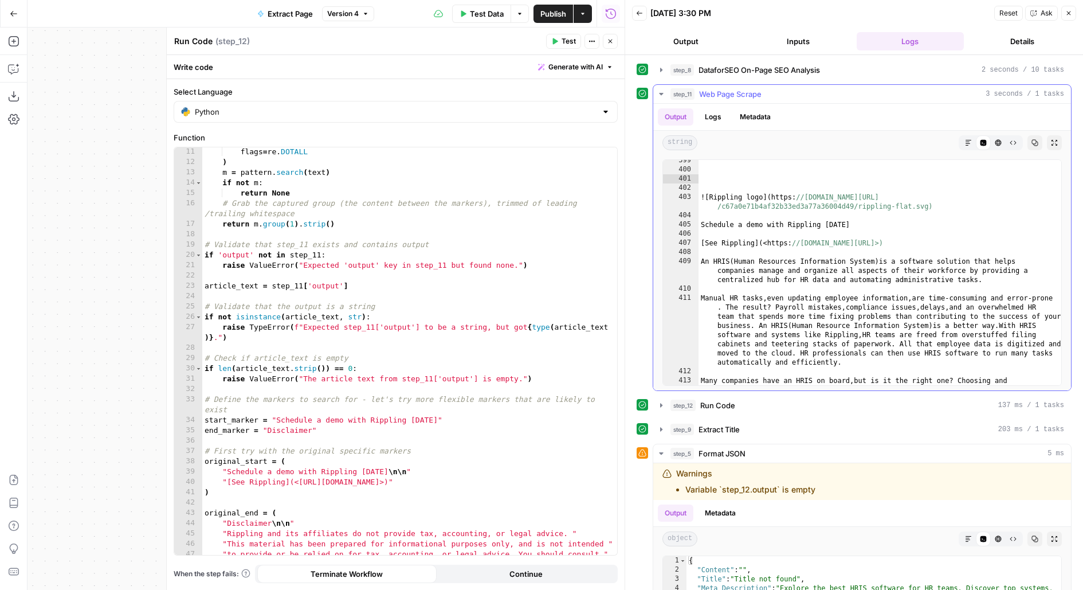
click at [781, 95] on div "step_11 Web Page Scrape 3 seconds / 1 tasks" at bounding box center [868, 93] width 394 height 11
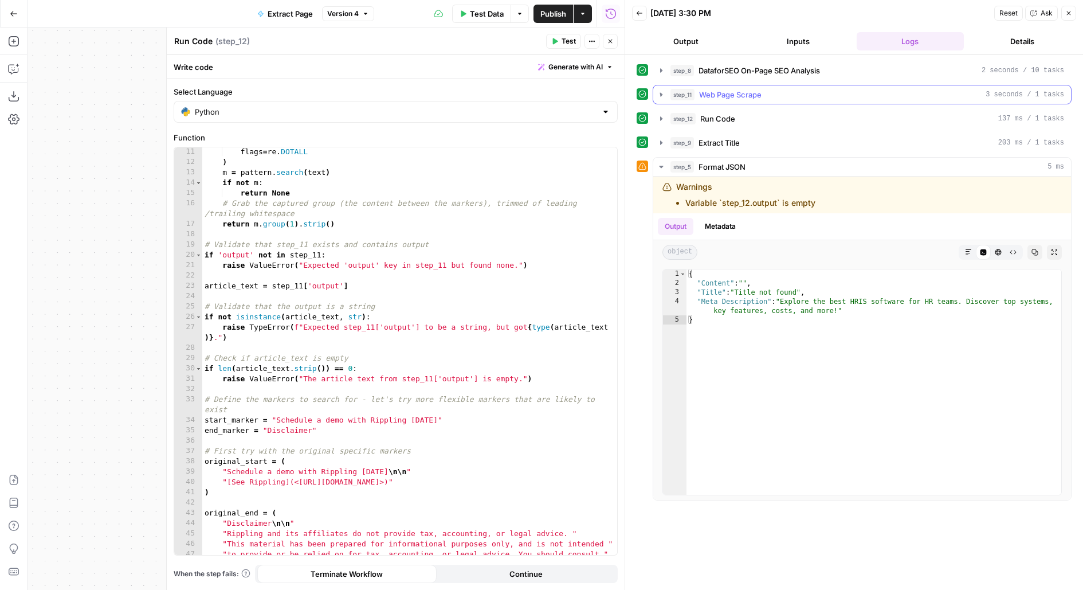
scroll to position [0, 0]
click at [781, 95] on div "step_11 Web Page Scrape 3 seconds / 1 tasks" at bounding box center [868, 94] width 394 height 11
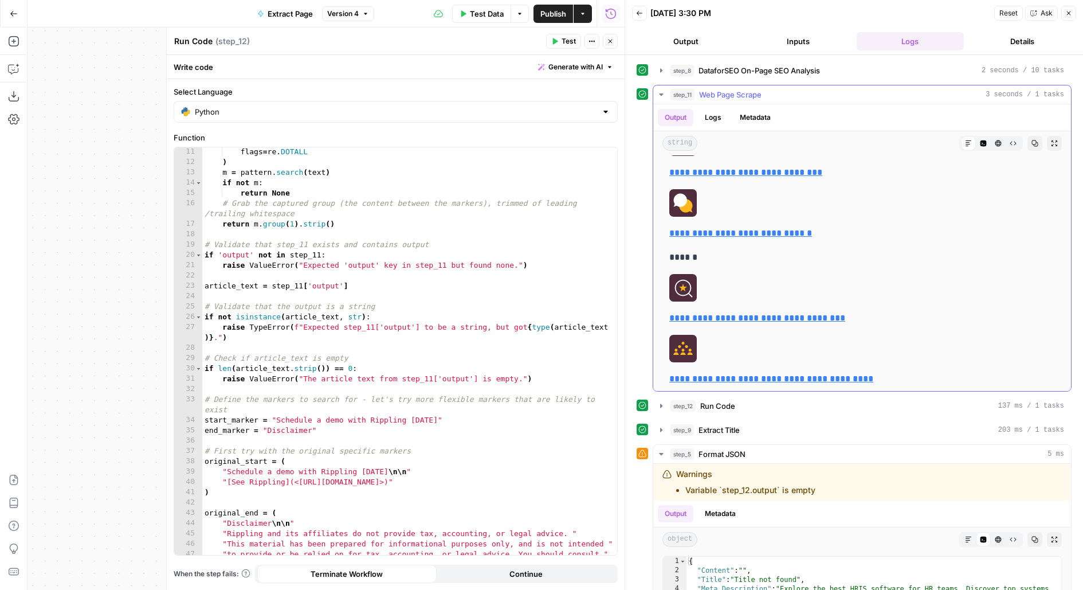
scroll to position [1145, 0]
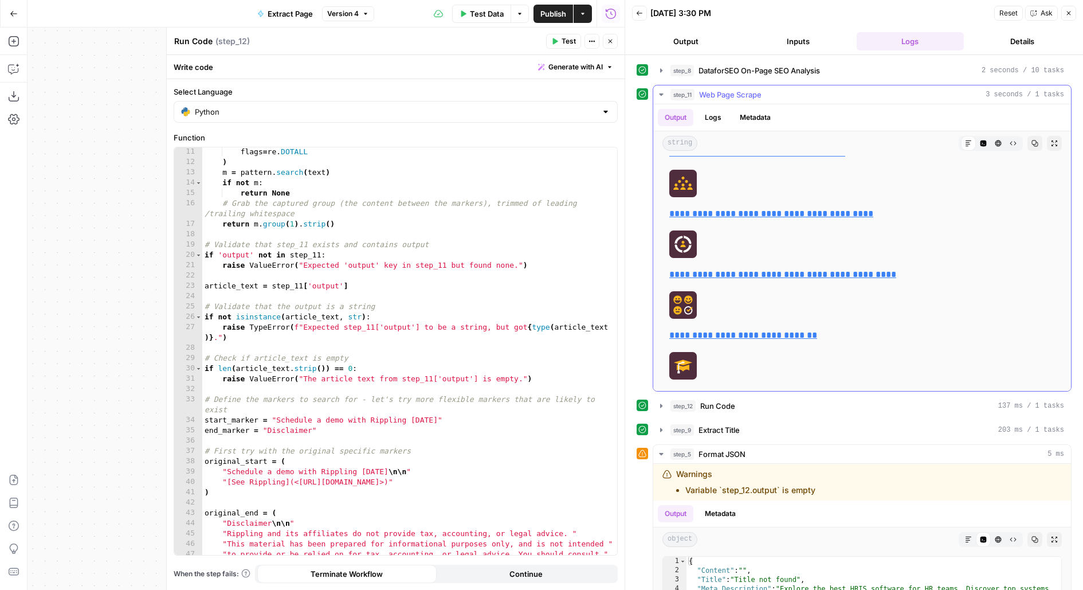
click at [983, 140] on icon "button" at bounding box center [984, 143] width 6 height 6
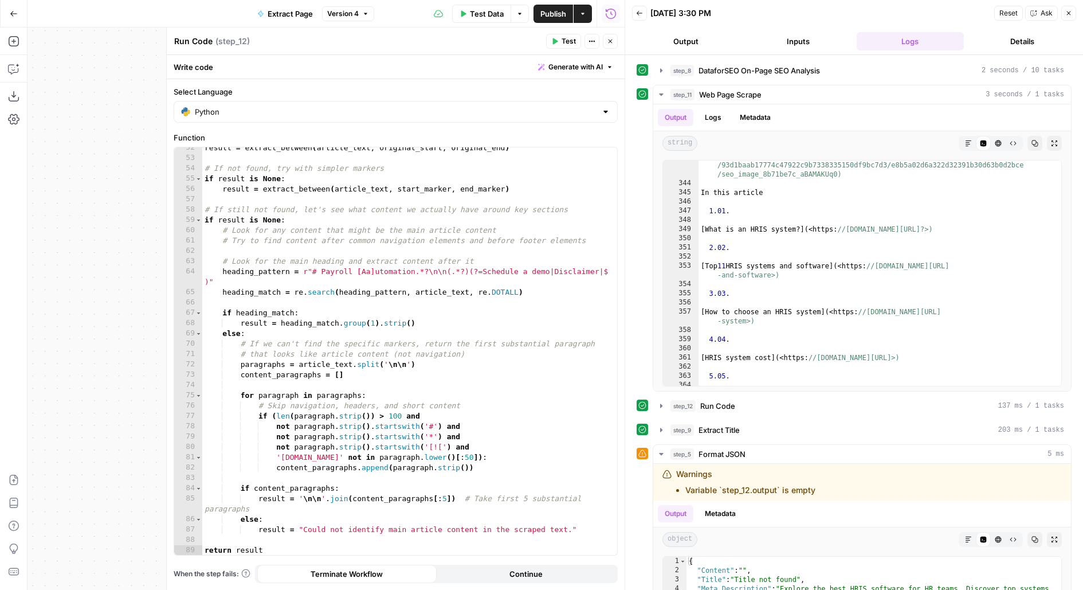
scroll to position [582, 0]
click at [739, 95] on span "Web Page Scrape" at bounding box center [730, 94] width 62 height 11
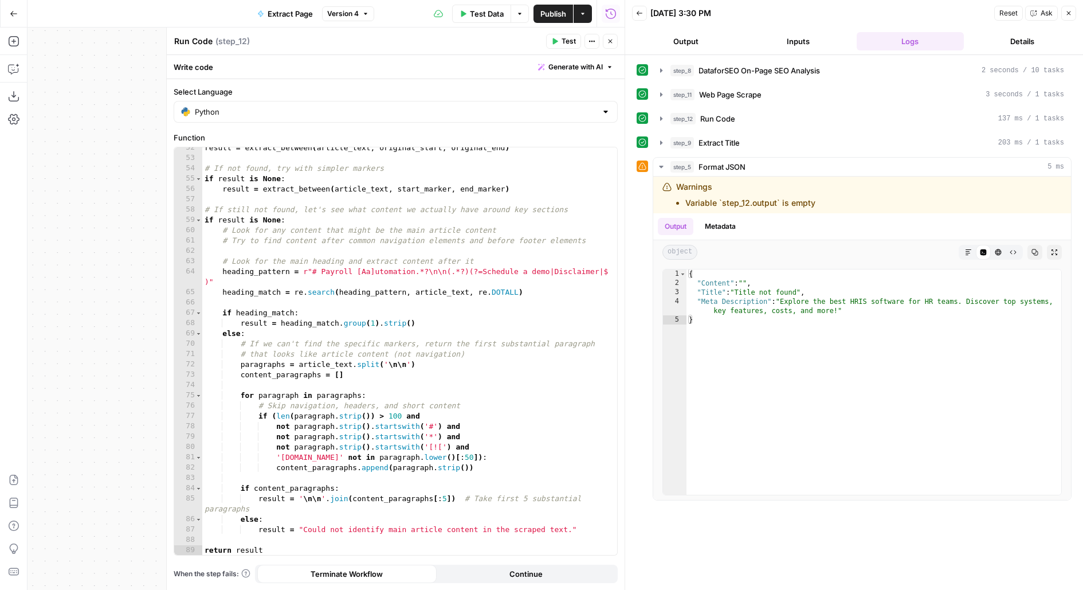
click at [615, 40] on button "Close" at bounding box center [610, 41] width 15 height 15
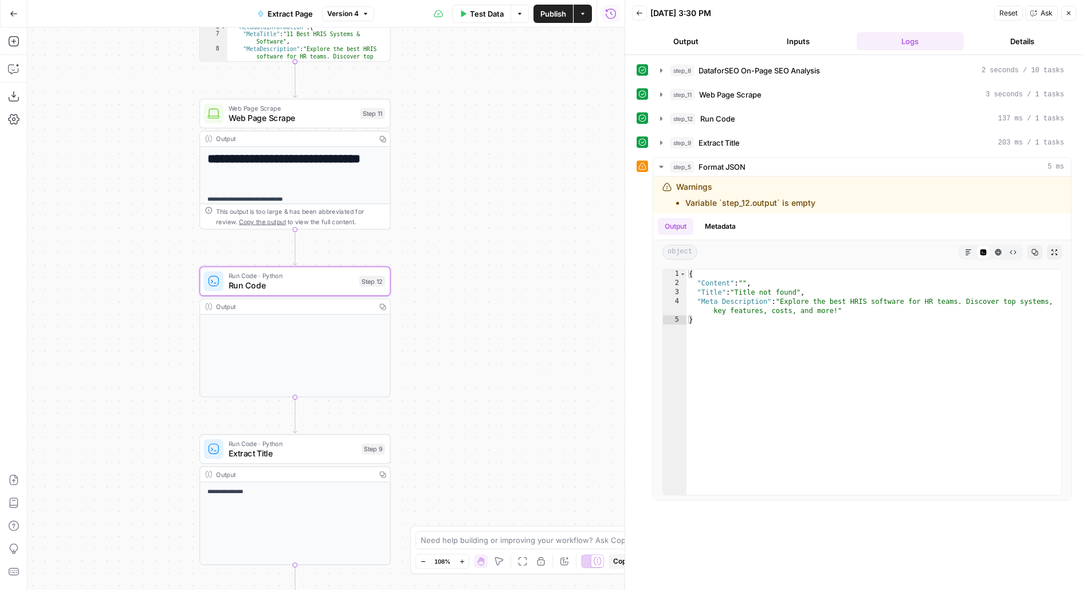
click at [560, 10] on span "Publish" at bounding box center [554, 13] width 26 height 11
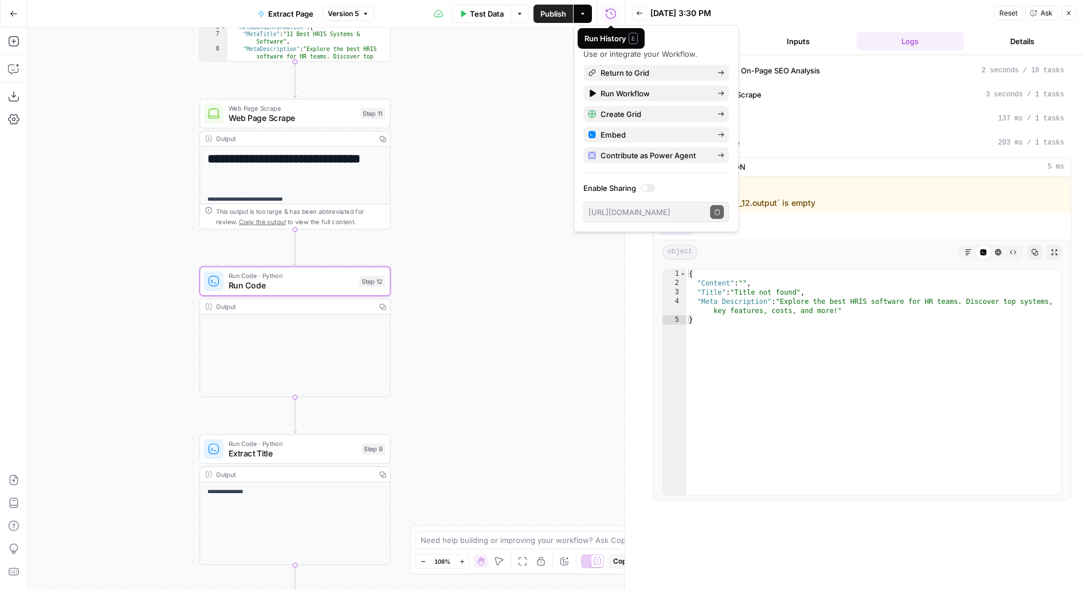
drag, startPoint x: 465, startPoint y: 278, endPoint x: 498, endPoint y: 198, distance: 86.1
click at [470, 257] on div "**********" at bounding box center [326, 309] width 597 height 562
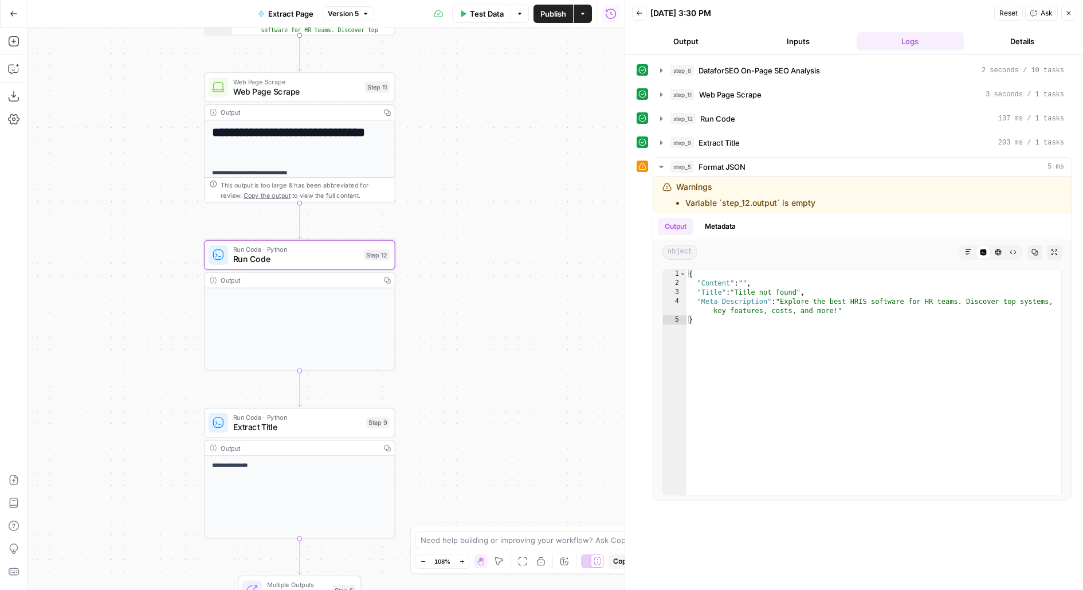
drag, startPoint x: 500, startPoint y: 190, endPoint x: 564, endPoint y: 67, distance: 138.4
click at [563, 71] on div "**********" at bounding box center [326, 309] width 597 height 562
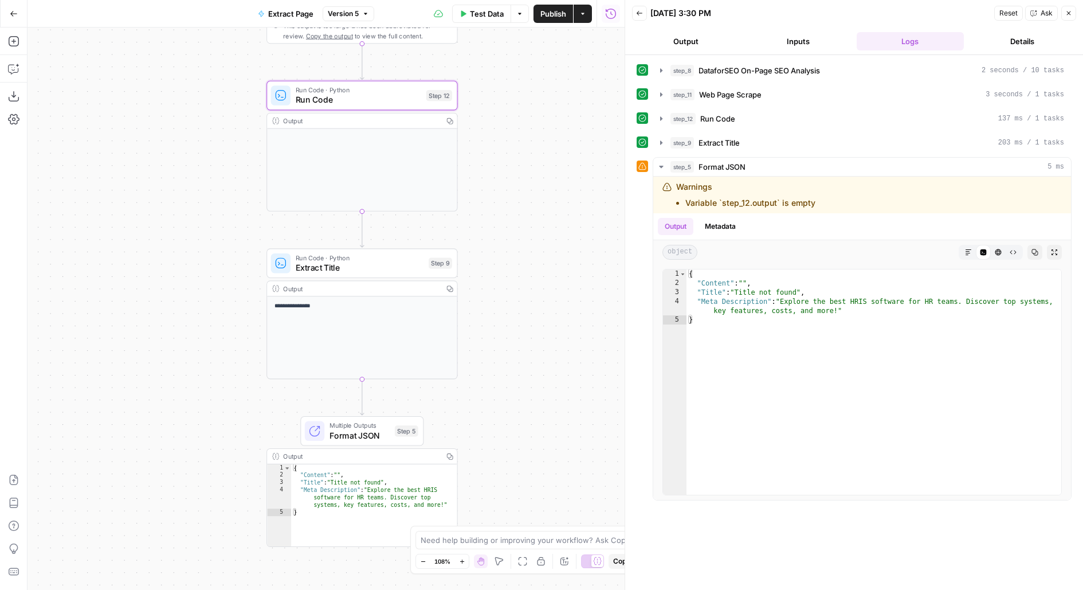
drag, startPoint x: 484, startPoint y: 221, endPoint x: 487, endPoint y: 128, distance: 93.5
click at [489, 128] on div "**********" at bounding box center [326, 309] width 597 height 562
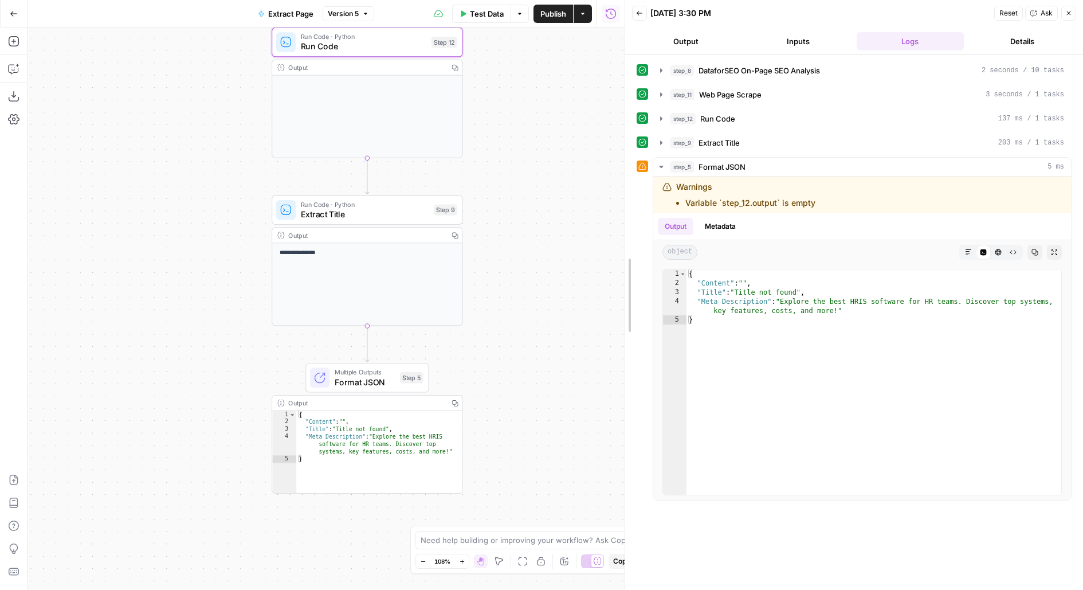
drag, startPoint x: 628, startPoint y: 133, endPoint x: 604, endPoint y: 133, distance: 24.1
click at [604, 133] on body "Rippling New Home Browse Insights Opportunities Your Data Flightpath Recent Gri…" at bounding box center [541, 295] width 1083 height 590
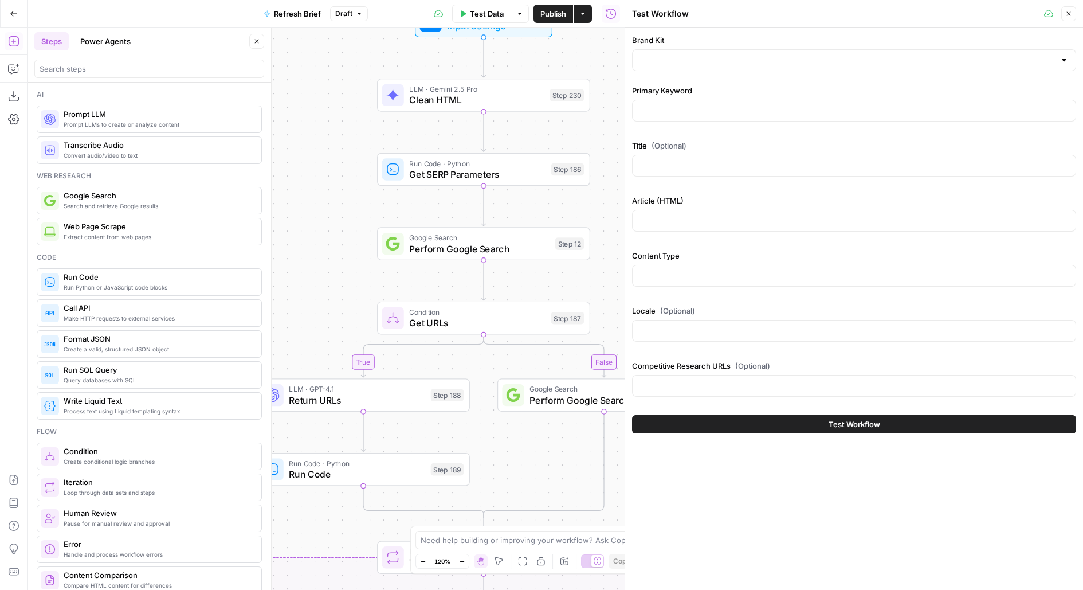
click at [844, 70] on div at bounding box center [854, 60] width 444 height 22
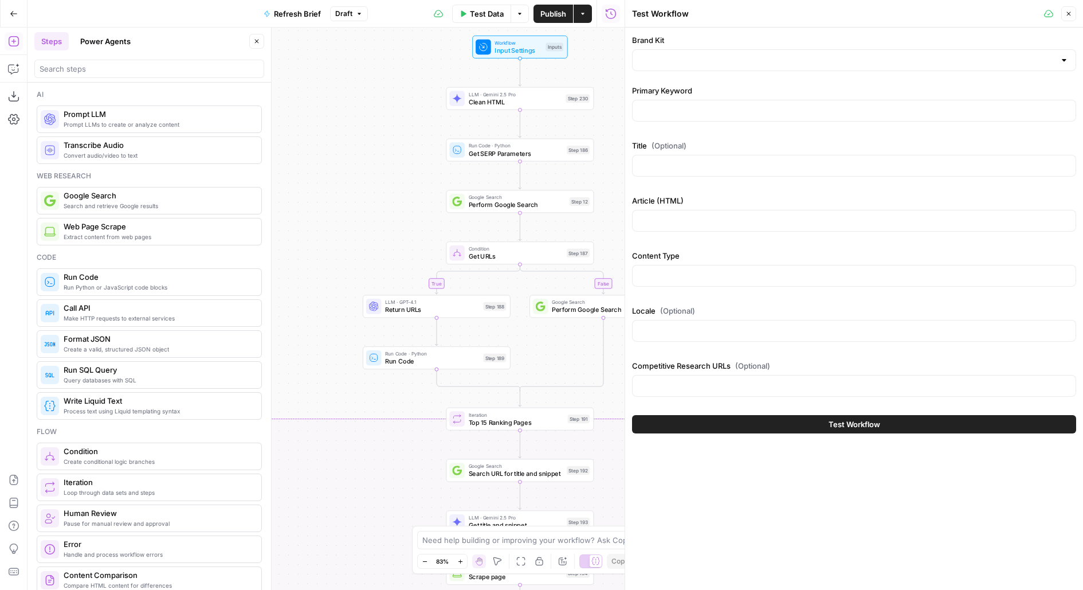
drag, startPoint x: 602, startPoint y: 106, endPoint x: 563, endPoint y: 104, distance: 39.0
click at [582, 106] on div "true false false true false true false true Workflow Input Settings Inputs LLM …" at bounding box center [326, 309] width 597 height 562
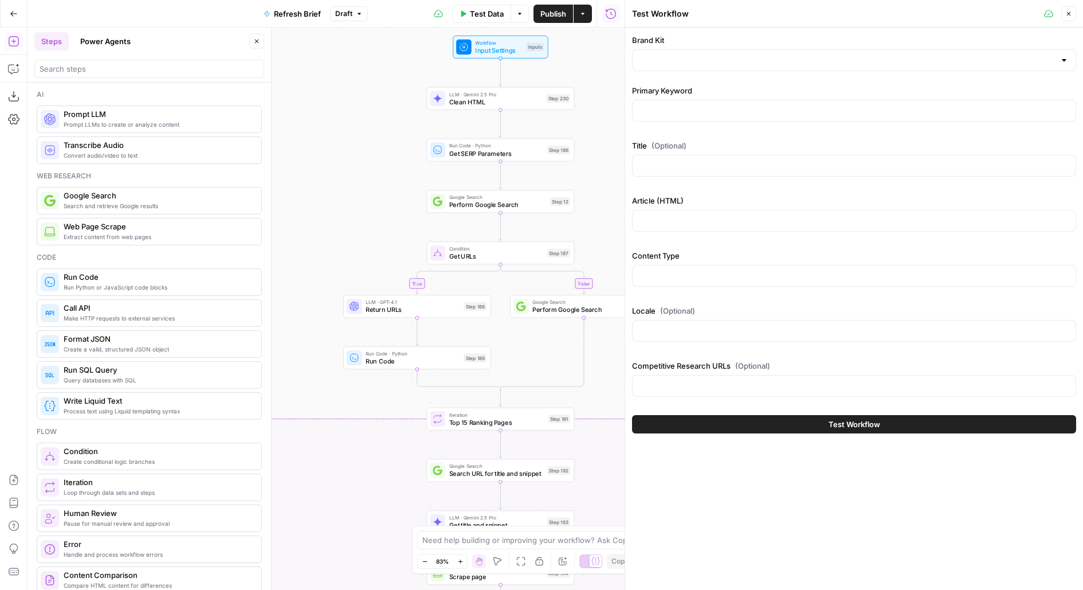
drag, startPoint x: 607, startPoint y: 123, endPoint x: 583, endPoint y: 123, distance: 24.1
click at [589, 123] on div "true false false true false true false true Workflow Input Settings Inputs LLM …" at bounding box center [326, 309] width 597 height 562
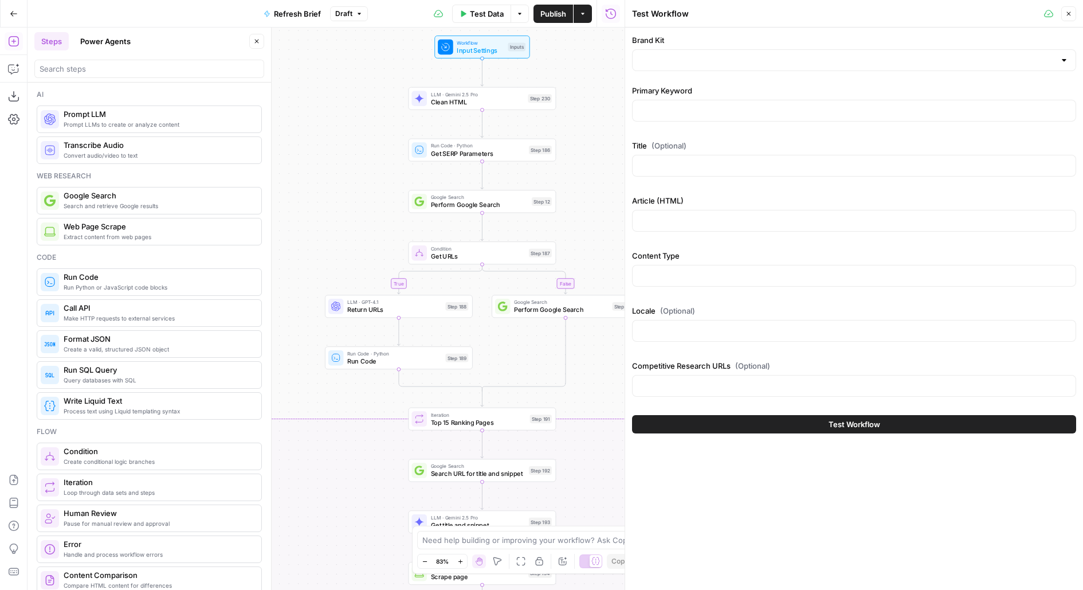
click at [702, 69] on div at bounding box center [854, 60] width 444 height 22
click at [248, 40] on div "Steps Power Agents Close" at bounding box center [149, 41] width 230 height 18
click at [257, 42] on icon "button" at bounding box center [256, 41] width 7 height 7
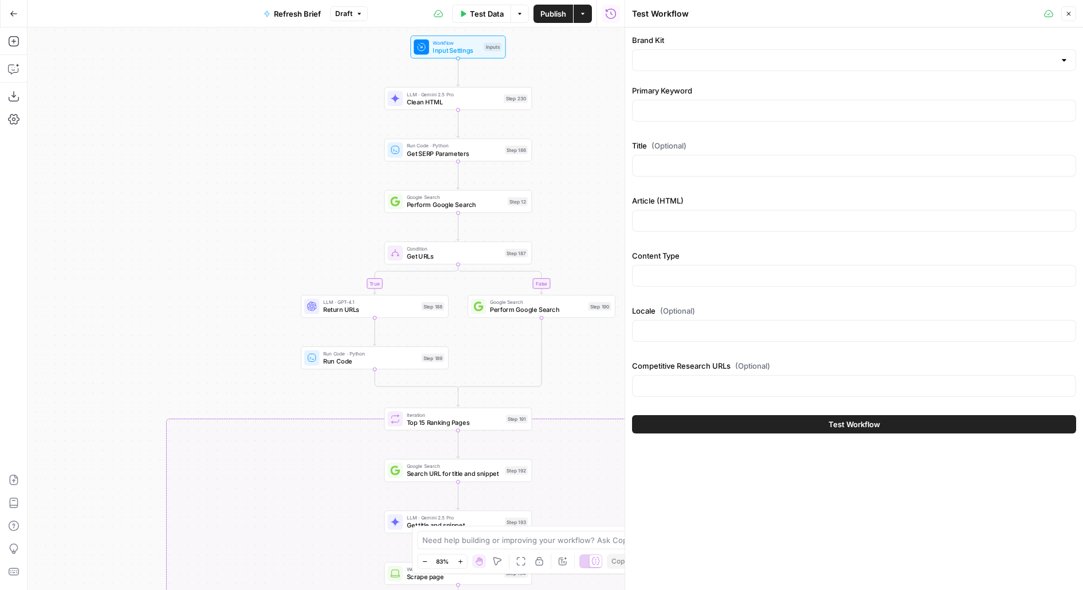
drag, startPoint x: 343, startPoint y: 150, endPoint x: 292, endPoint y: 146, distance: 50.6
click at [294, 147] on div "true false false true false true false true Workflow Input Settings Inputs LLM …" at bounding box center [326, 309] width 597 height 562
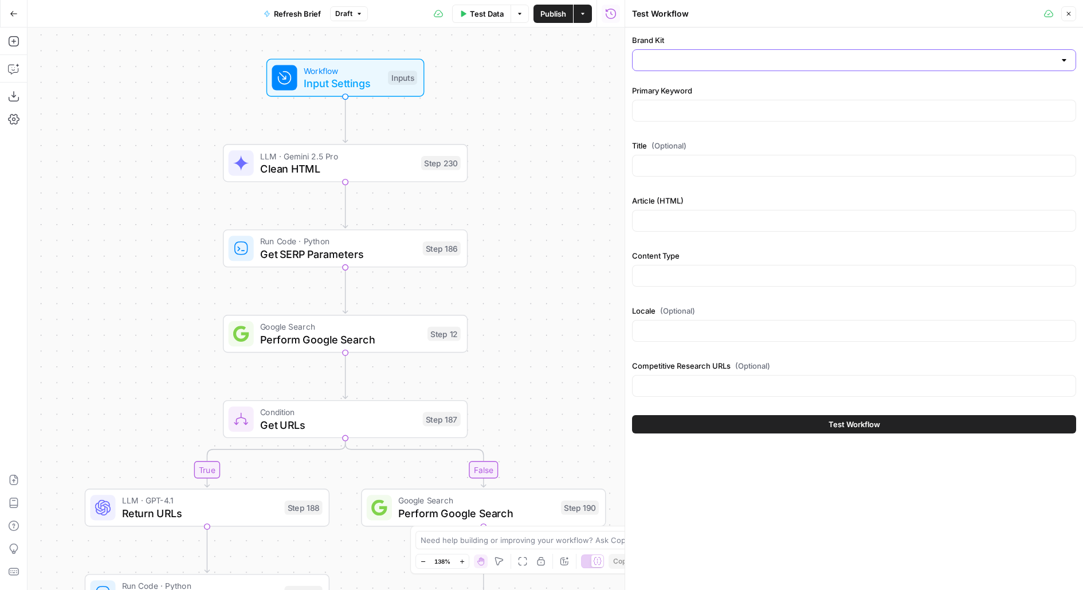
click at [668, 60] on input "Brand Kit" at bounding box center [848, 59] width 416 height 11
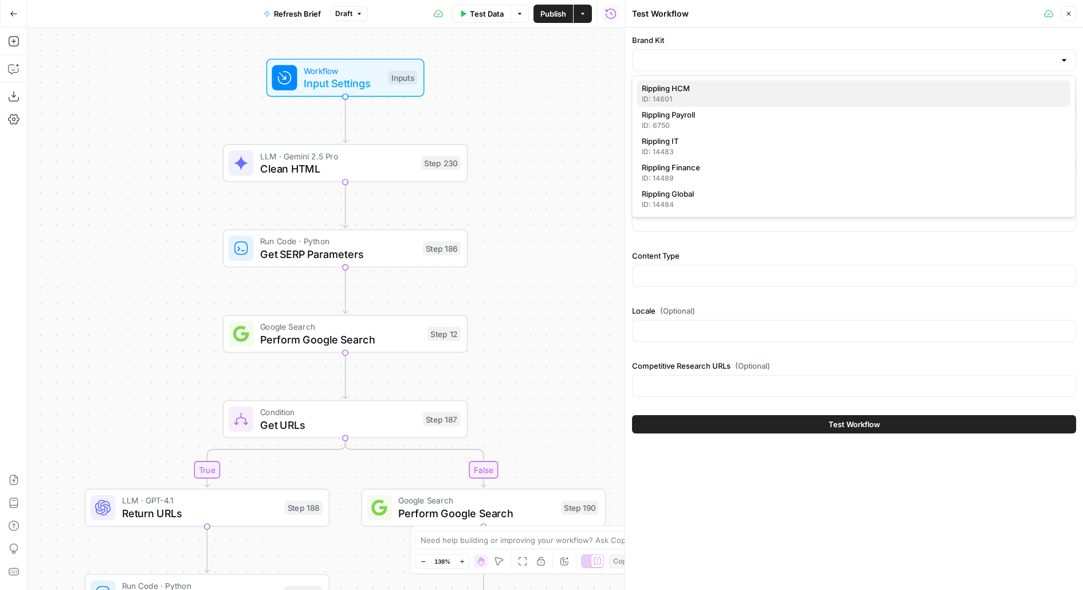
click at [684, 99] on div "ID: 14601" at bounding box center [854, 99] width 425 height 10
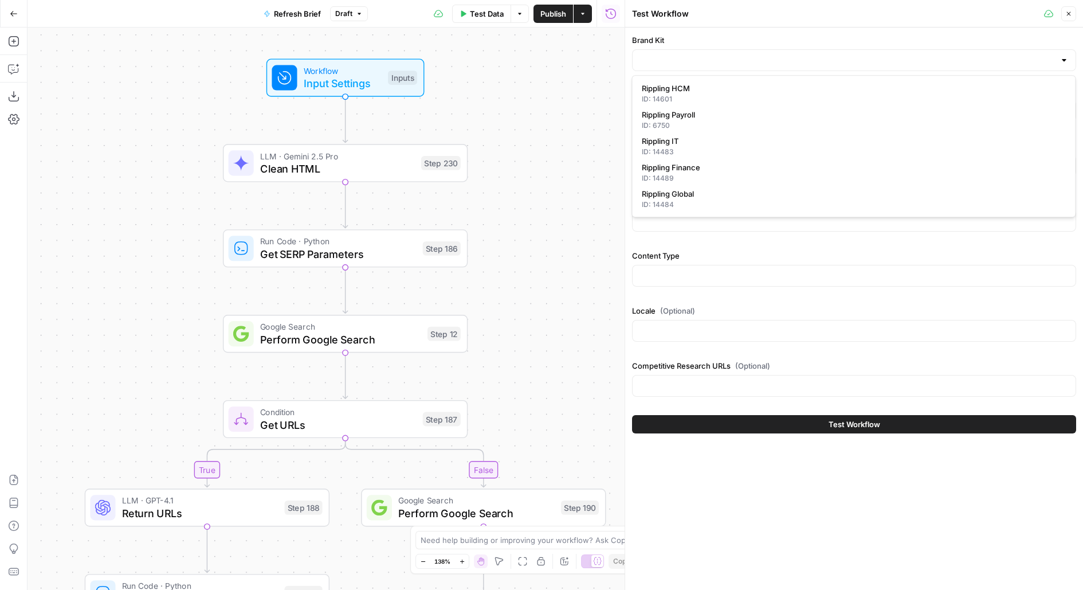
type input "Rippling HCM"
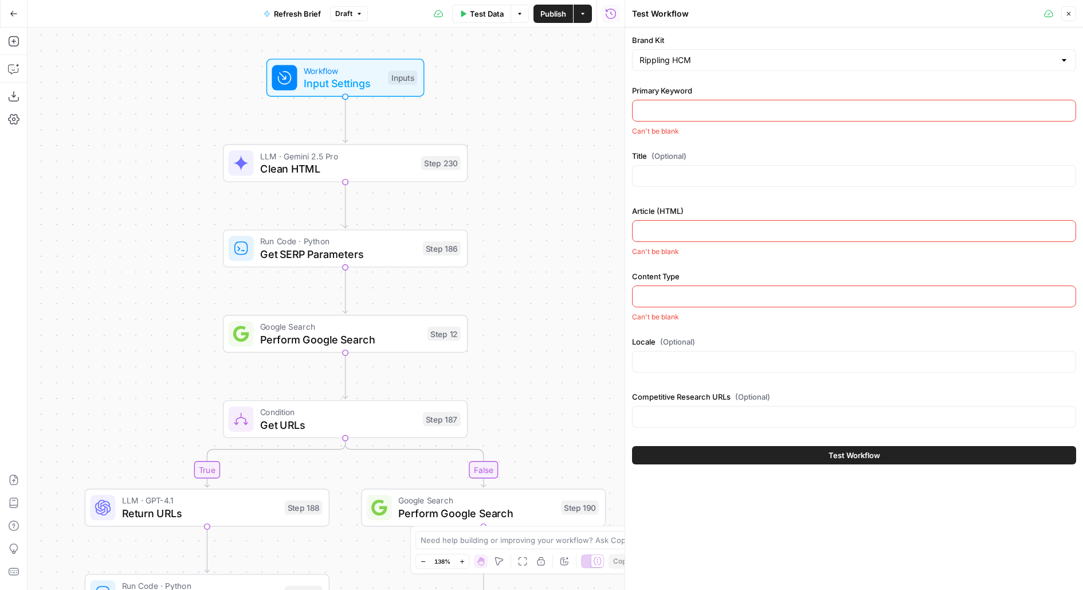
click at [700, 107] on input "Primary Keyword" at bounding box center [854, 110] width 429 height 11
paste input "best hris software"
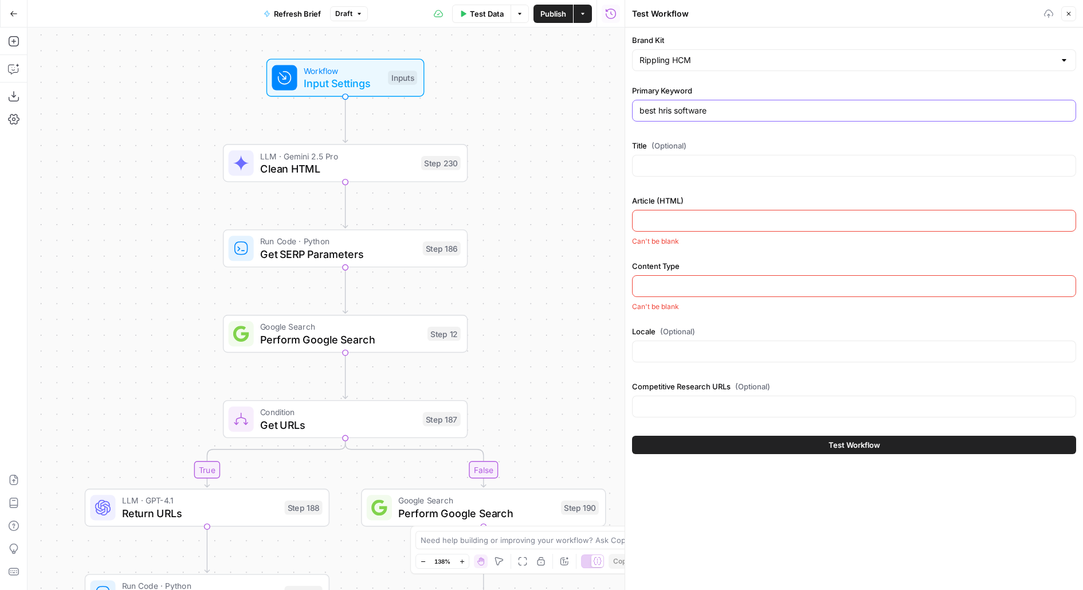
type input "best hris software"
click at [664, 219] on input "Article (HTML)" at bounding box center [854, 220] width 429 height 11
click at [670, 153] on div "Title (Optional)" at bounding box center [854, 160] width 444 height 41
click at [671, 161] on input "Title (Optional)" at bounding box center [854, 165] width 429 height 11
paste input "11 Best HRIS Software & Systems for HR Teams"
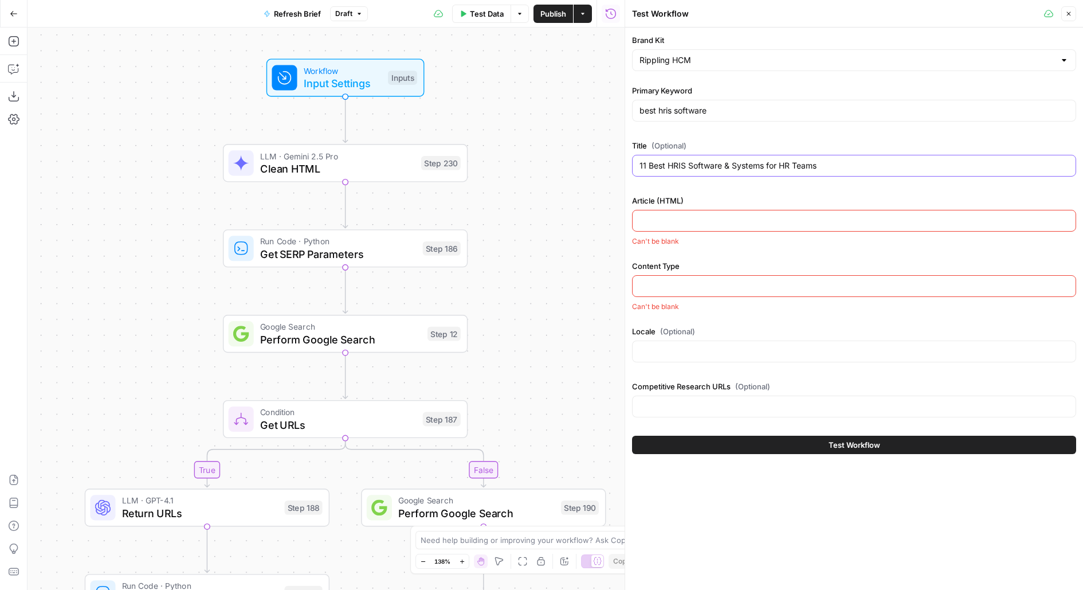
type input "11 Best HRIS Software & Systems for HR Teams"
click at [725, 220] on input "Article (HTML)" at bounding box center [854, 220] width 429 height 11
paste input "<h1><strong>11 Best HRIS Software &amp; Systems for HR Teams</strong></h1><p>An…"
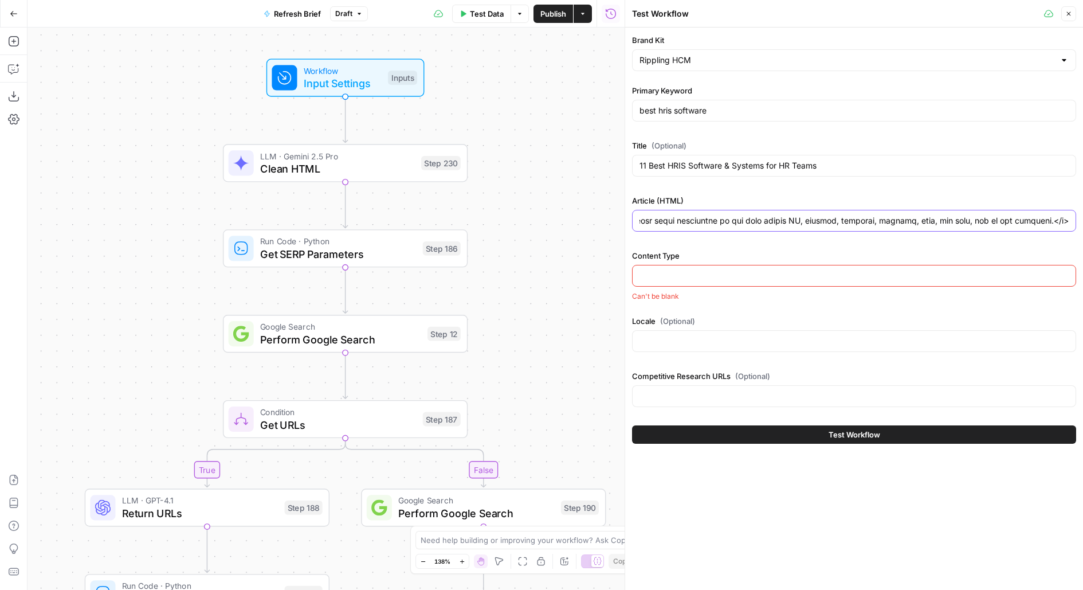
type input "<h1><strong>11 Best HRIS Software &amp; Systems for HR Teams</strong></h1><p>An…"
click at [686, 273] on input "Content Type" at bounding box center [854, 275] width 429 height 11
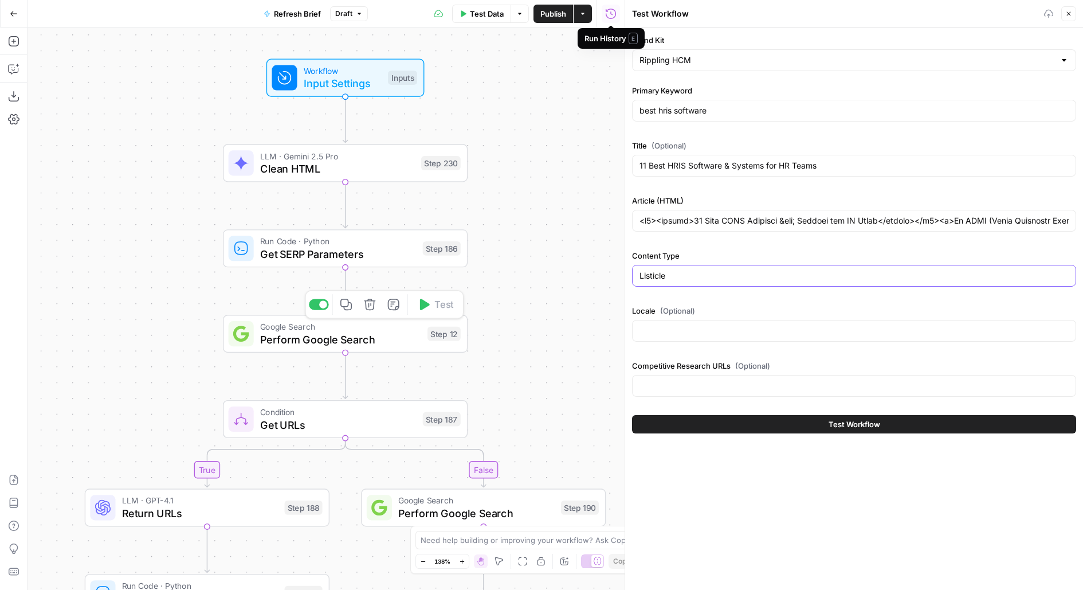
type input "Listicle"
click at [733, 332] on input "Locale (Optional)" at bounding box center [854, 330] width 429 height 11
click at [709, 388] on input "Competitive Research URLs (Optional)" at bounding box center [854, 385] width 429 height 11
click at [425, 139] on icon "button" at bounding box center [423, 133] width 13 height 13
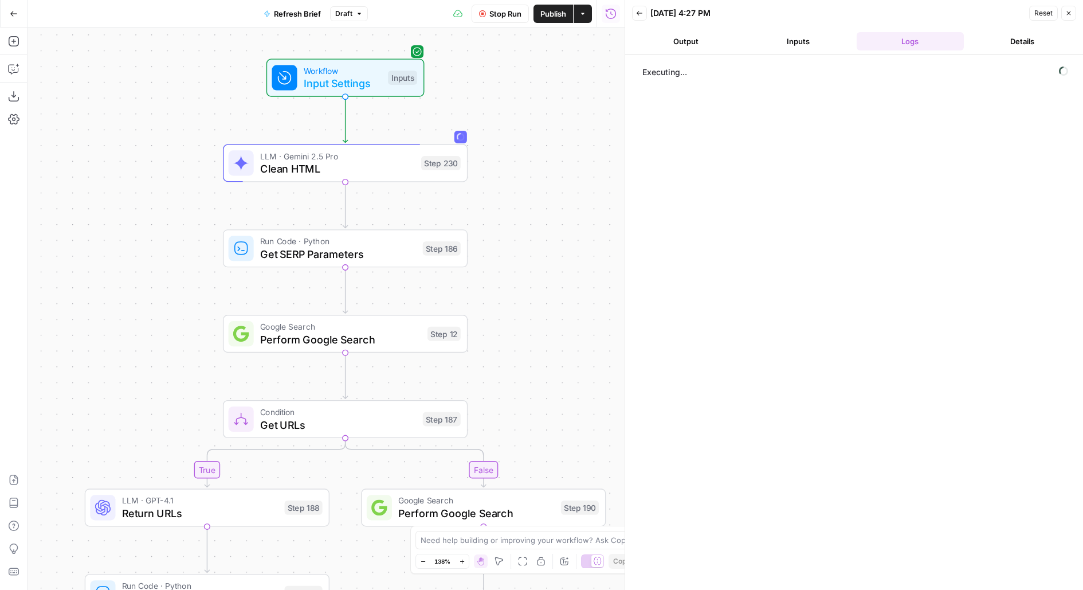
click at [708, 30] on header "Back [DATE] 4:27 PM Reset Close Output Inputs Logs Details" at bounding box center [854, 27] width 458 height 55
click at [707, 50] on header "Back [DATE] 4:27 PM Reset Close Output Inputs Logs Details" at bounding box center [854, 27] width 458 height 55
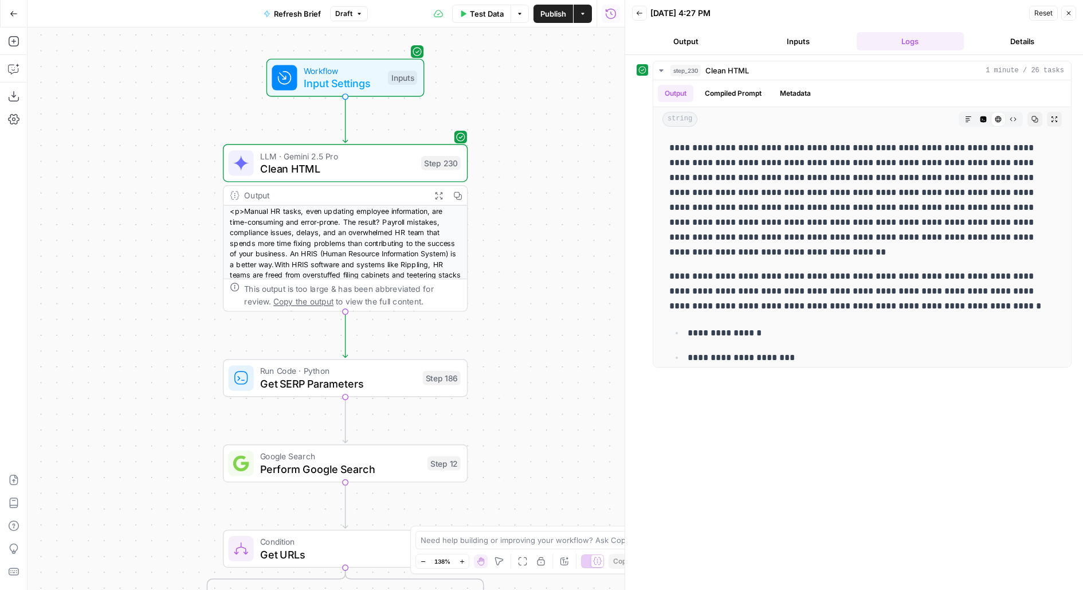
drag, startPoint x: 573, startPoint y: 409, endPoint x: 573, endPoint y: 158, distance: 251.1
click at [573, 162] on div "true false false true false true false true Workflow Input Settings Inputs LLM …" at bounding box center [326, 309] width 597 height 562
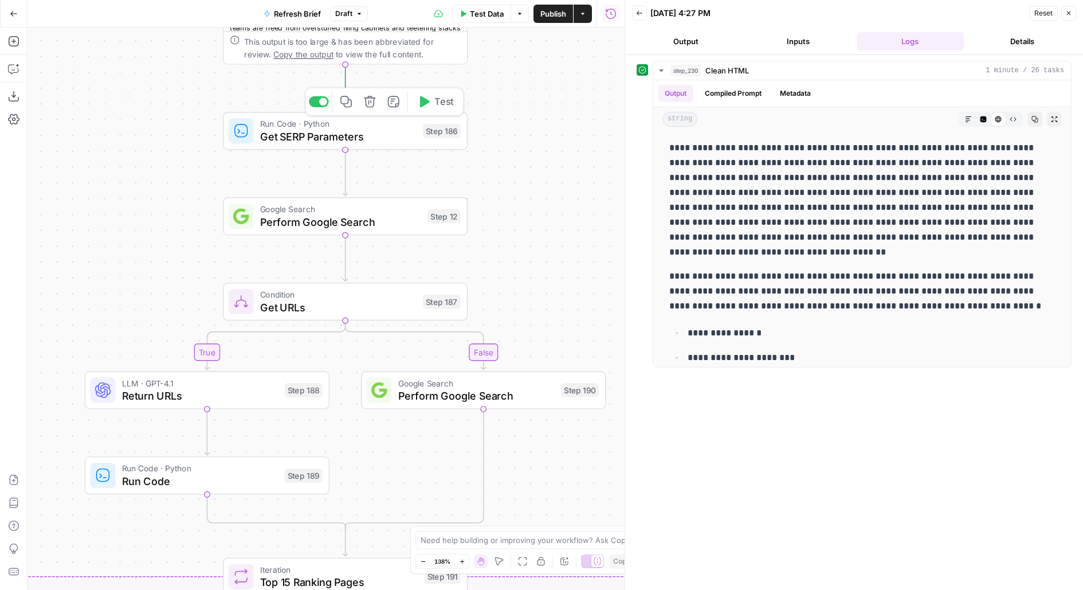
click at [439, 101] on span "Test" at bounding box center [444, 102] width 19 height 14
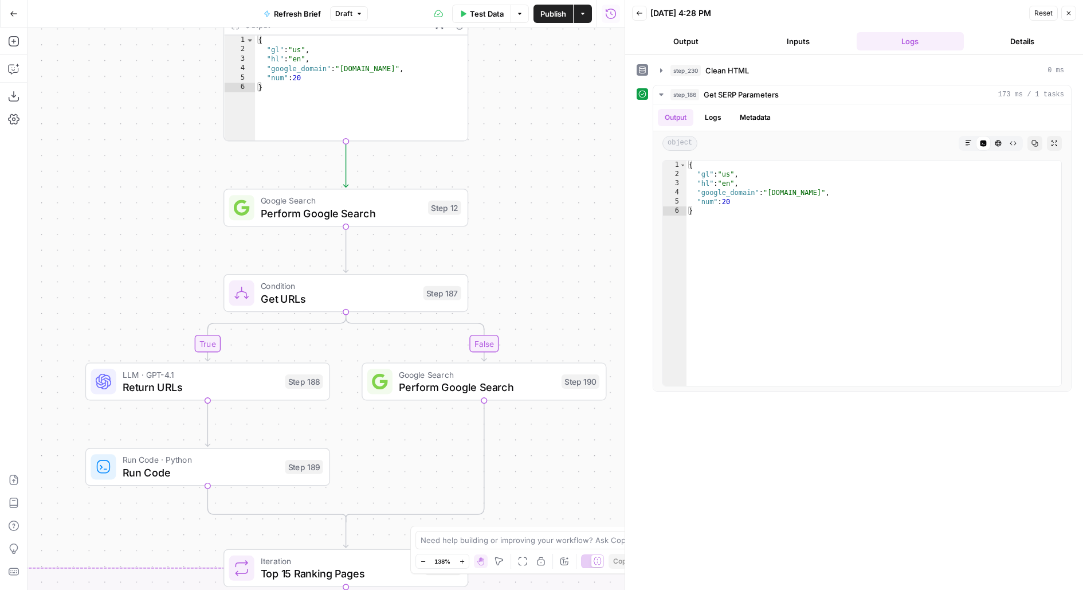
drag, startPoint x: 568, startPoint y: 357, endPoint x: 568, endPoint y: 229, distance: 127.3
click at [568, 233] on div "true false false true false true false true Workflow Input Settings Inputs LLM …" at bounding box center [326, 309] width 597 height 562
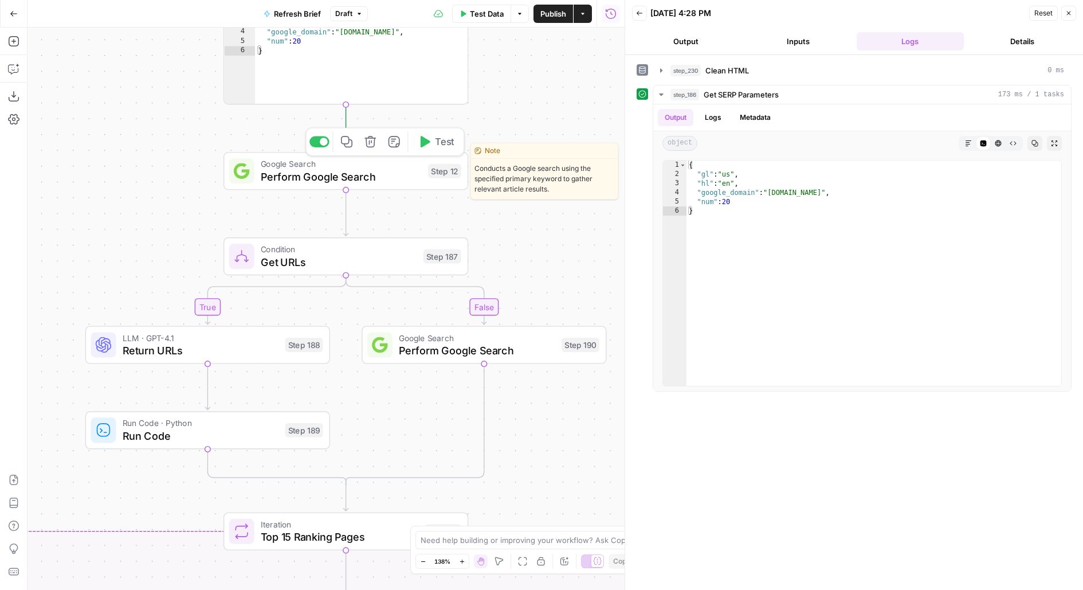
click at [439, 147] on span "Test" at bounding box center [444, 142] width 19 height 14
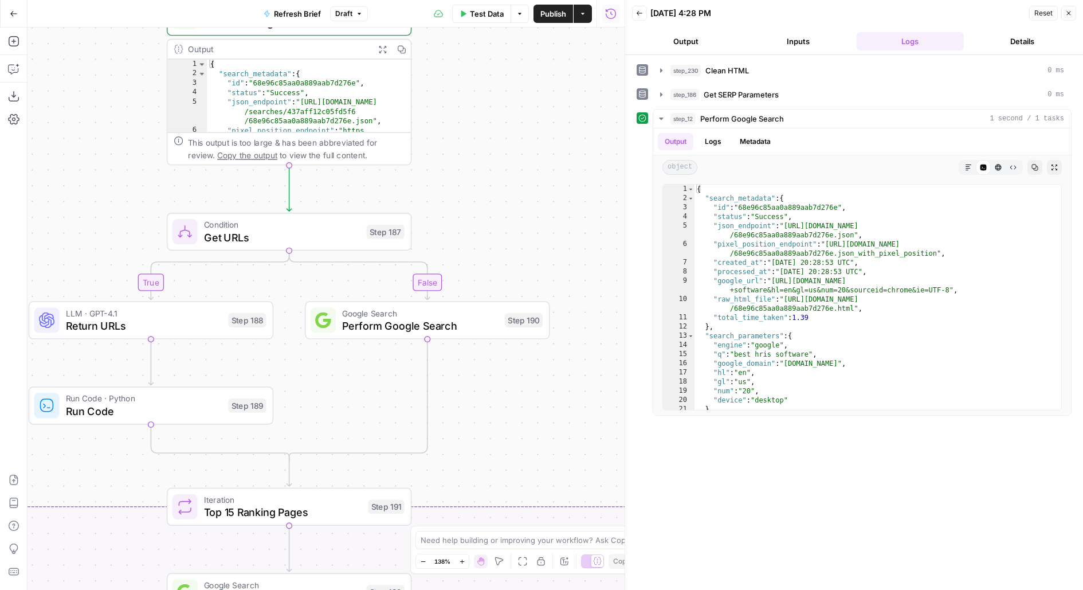
drag, startPoint x: 578, startPoint y: 370, endPoint x: 515, endPoint y: 193, distance: 188.8
click at [516, 193] on div "true false false true false true false true Workflow Input Settings Inputs LLM …" at bounding box center [326, 309] width 597 height 562
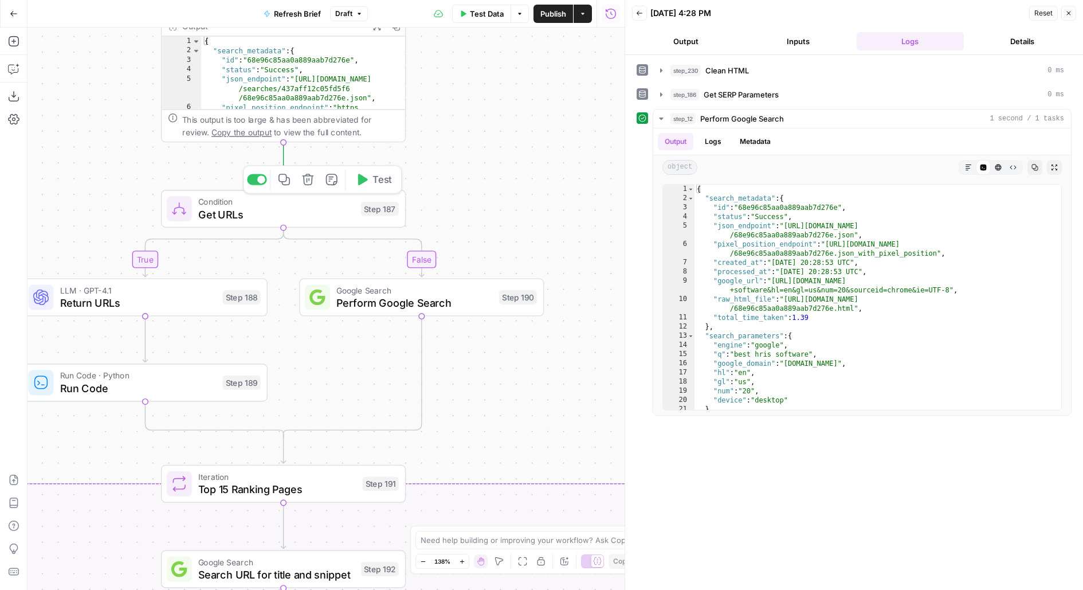
click at [361, 182] on icon "button" at bounding box center [363, 179] width 10 height 11
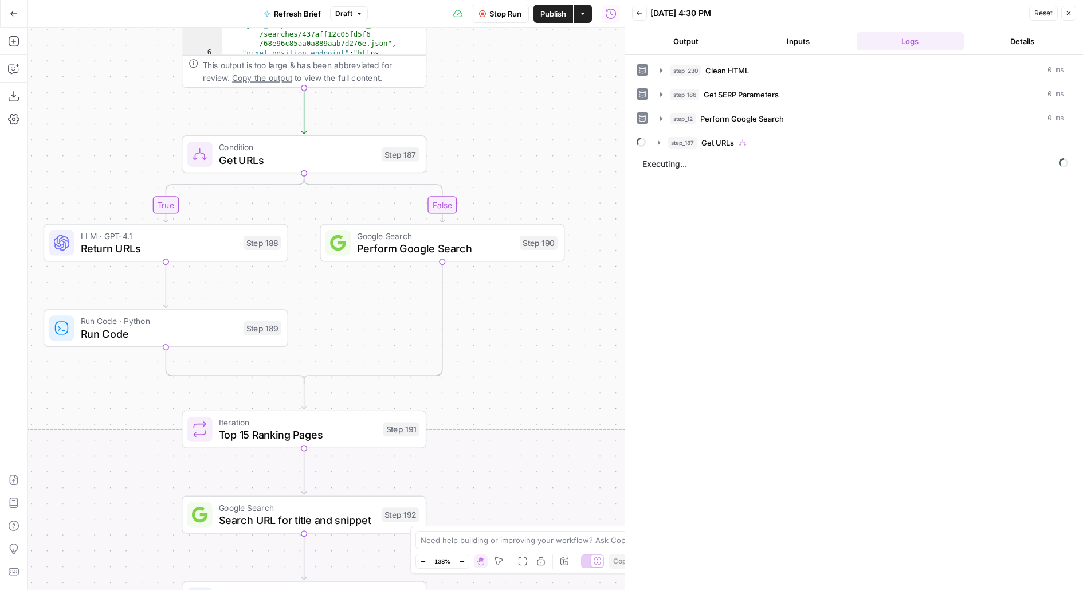
drag, startPoint x: 483, startPoint y: 227, endPoint x: 502, endPoint y: 170, distance: 59.8
click at [503, 171] on div "true false false true false true false true Workflow Input Settings Inputs LLM …" at bounding box center [326, 309] width 597 height 562
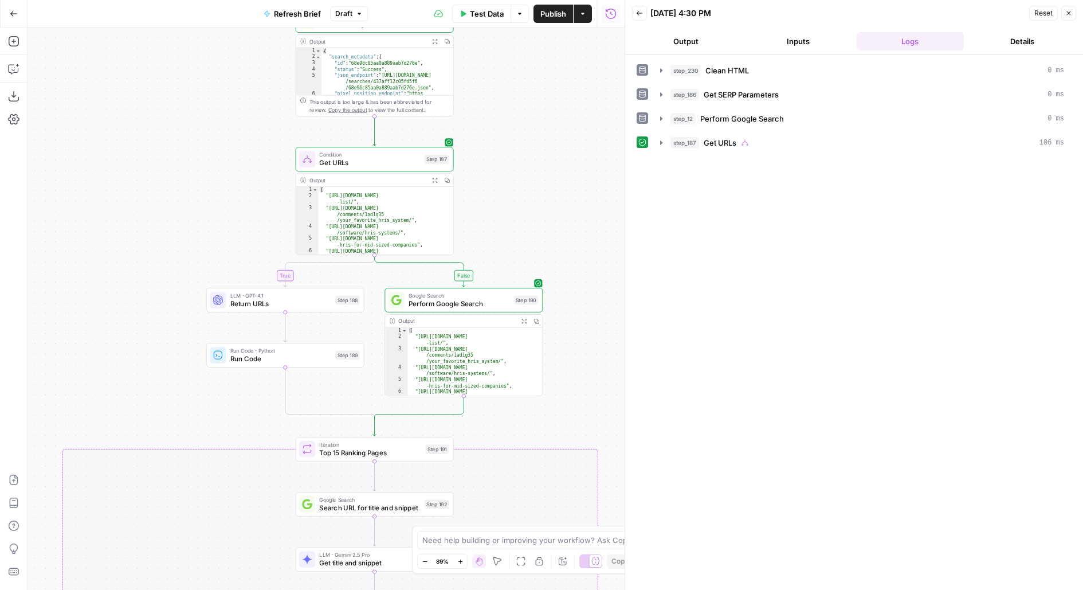
drag, startPoint x: 535, startPoint y: 230, endPoint x: 535, endPoint y: 105, distance: 125.0
click at [535, 105] on div "true false false true false true false true Workflow Input Settings Inputs LLM …" at bounding box center [326, 309] width 597 height 562
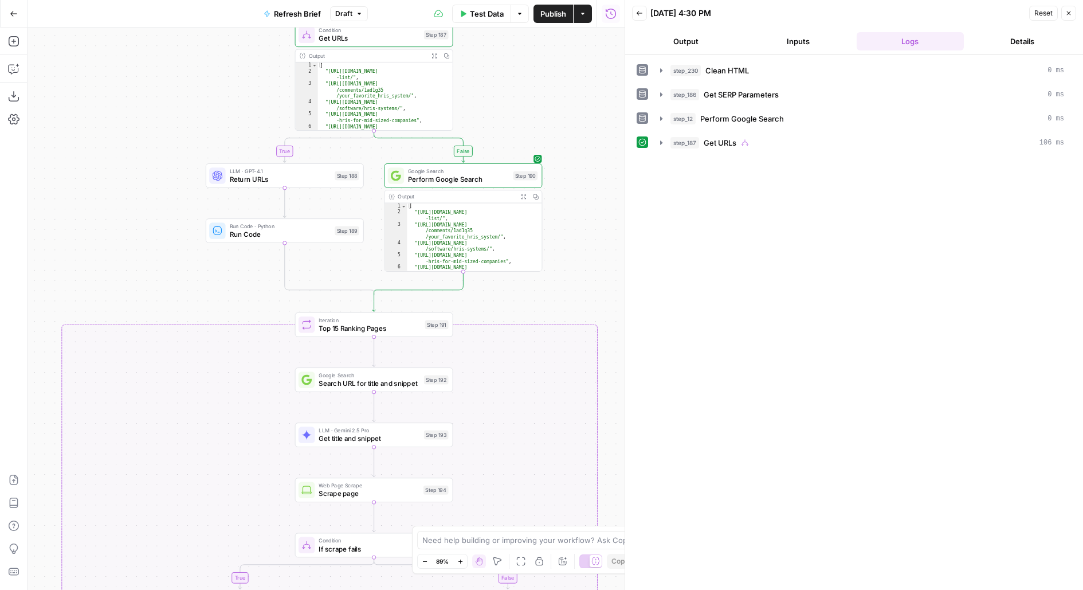
drag, startPoint x: 523, startPoint y: 307, endPoint x: 523, endPoint y: 33, distance: 274.0
click at [523, 33] on div "true false false true false true false true Workflow Input Settings Inputs LLM …" at bounding box center [326, 309] width 597 height 562
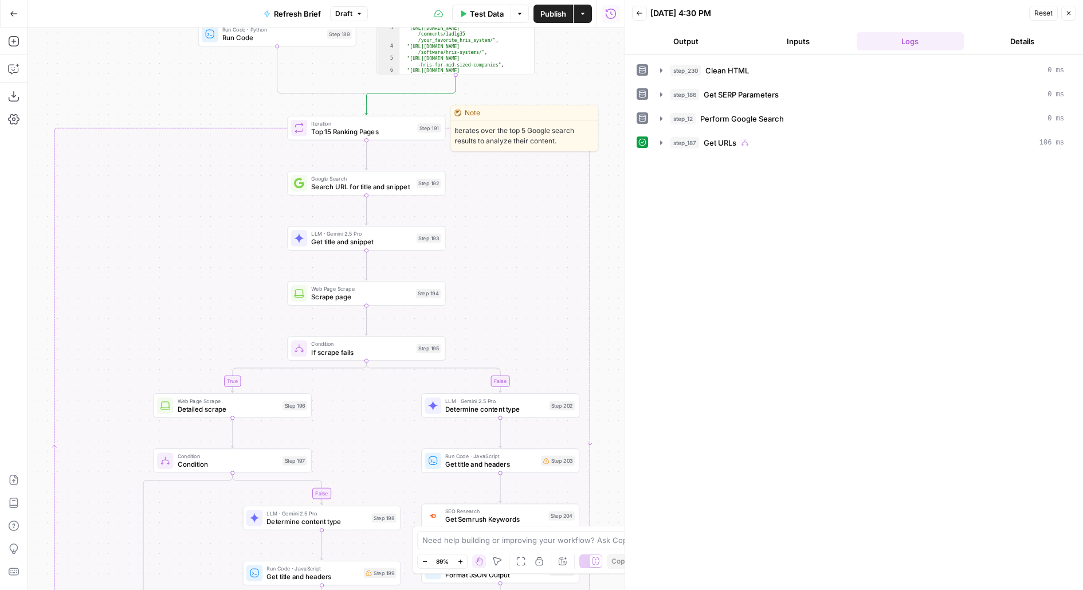
click at [436, 113] on span "Test" at bounding box center [430, 108] width 12 height 9
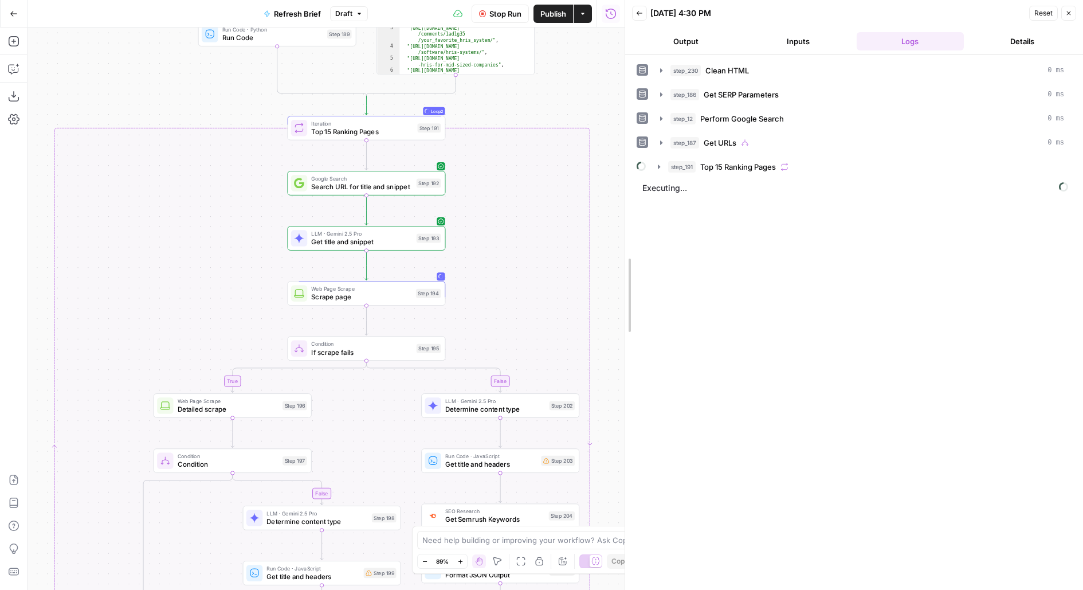
drag, startPoint x: 622, startPoint y: 261, endPoint x: 620, endPoint y: 44, distance: 217.3
click at [621, 45] on div at bounding box center [625, 295] width 11 height 590
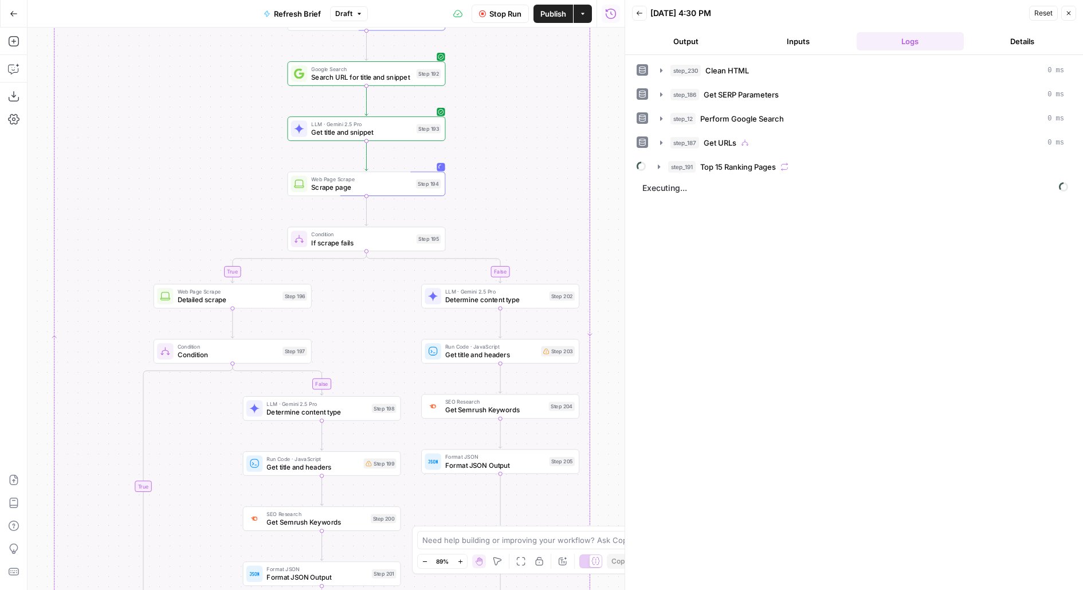
drag, startPoint x: 609, startPoint y: 176, endPoint x: 609, endPoint y: 3, distance: 172.6
click at [609, 5] on div "Go Back Refresh Brief Draft Stop Run Publish Actions Run History Add Steps Copi…" at bounding box center [312, 295] width 625 height 590
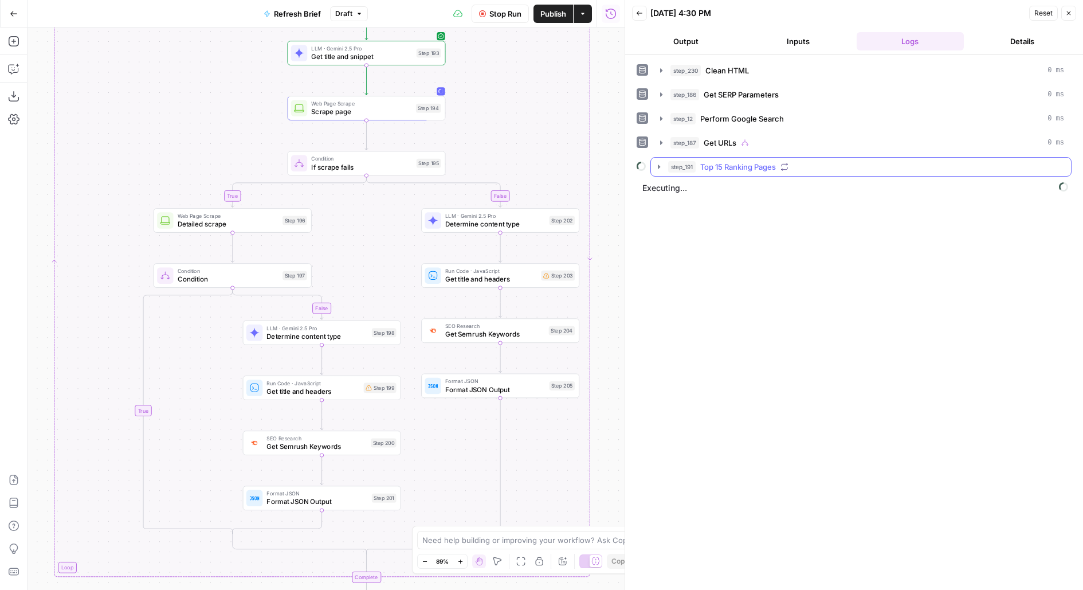
click at [712, 175] on div "step_230 Clean HTML 0 ms step_186 Get SERP Parameters 0 ms step_12 Perform Goog…" at bounding box center [854, 322] width 435 height 523
click at [711, 173] on button "step_191 Top 15 Ranking Pages" at bounding box center [861, 167] width 420 height 18
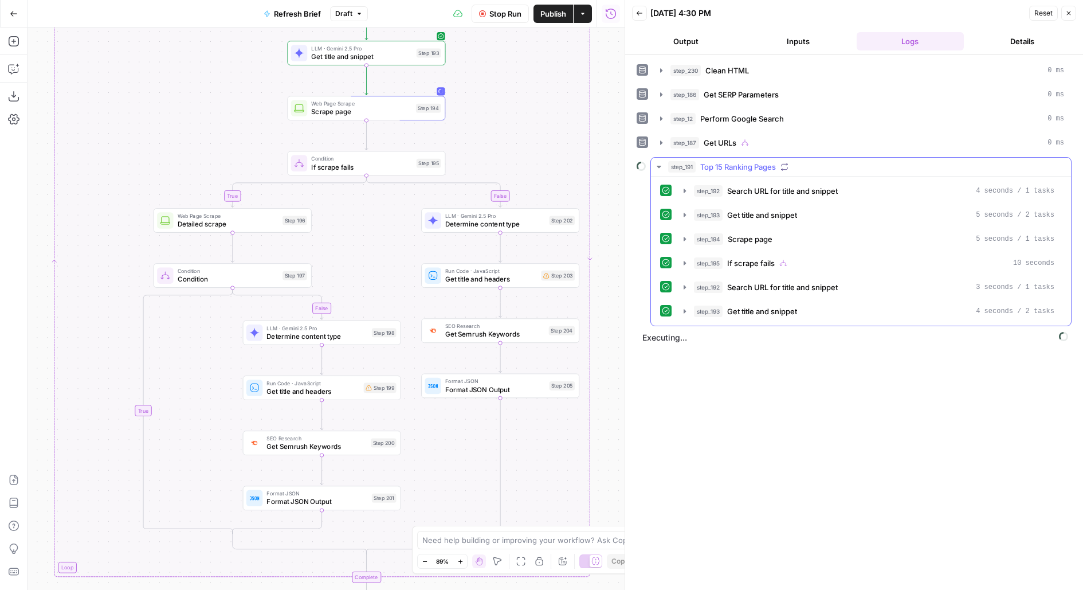
click at [741, 198] on div "step_192 Search URL for title and snippet 4 seconds / 1 tasks step_193 Get titl…" at bounding box center [861, 251] width 402 height 140
click at [741, 193] on span "Search URL for title and snippet" at bounding box center [782, 190] width 111 height 11
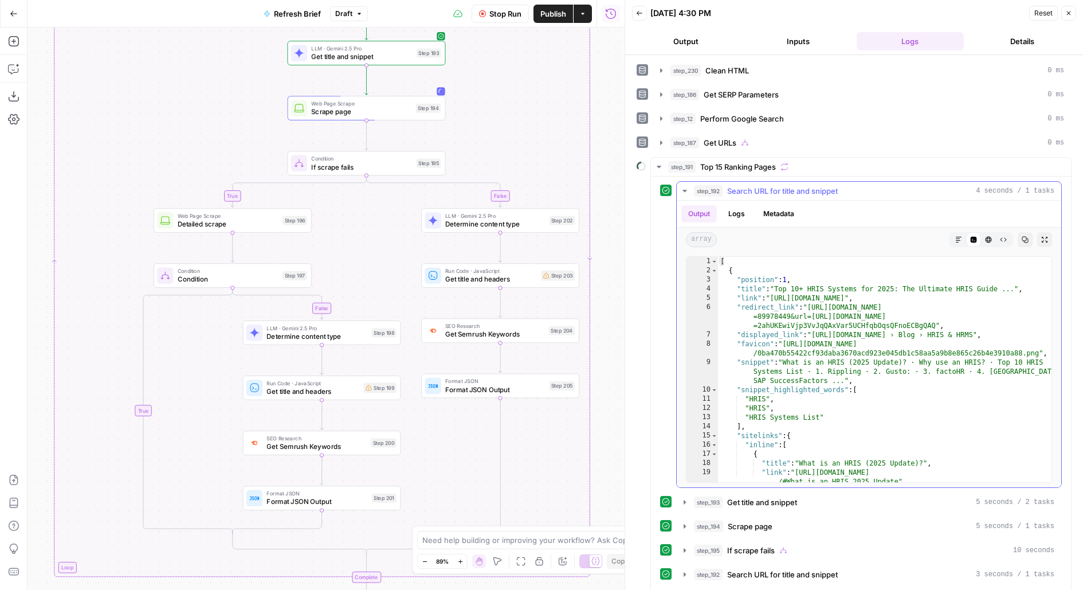
click at [750, 189] on span "Search URL for title and snippet" at bounding box center [782, 190] width 111 height 11
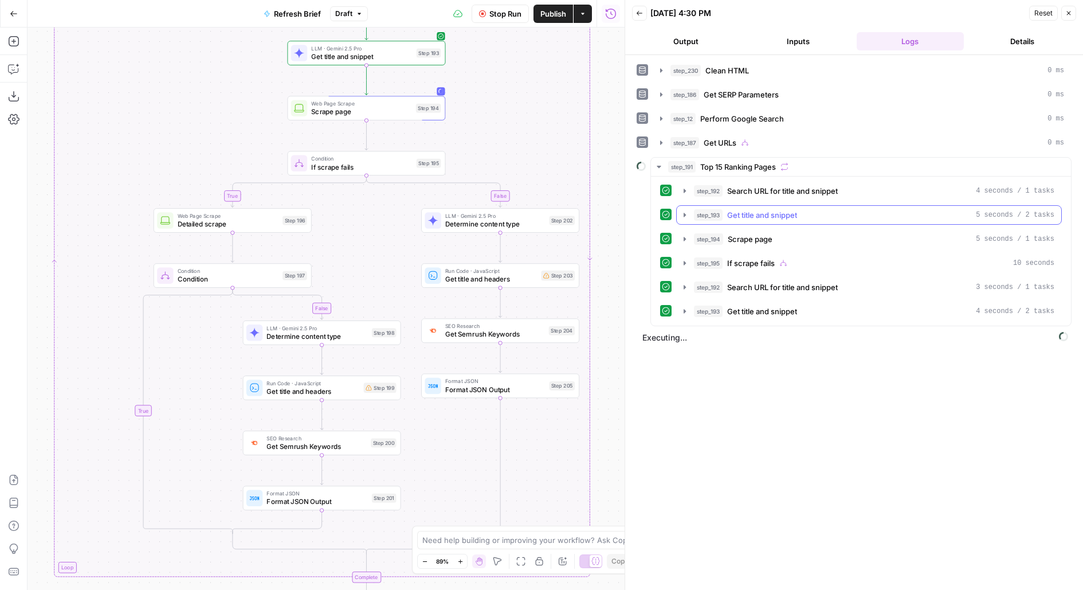
click at [739, 214] on span "Get title and snippet" at bounding box center [762, 214] width 70 height 11
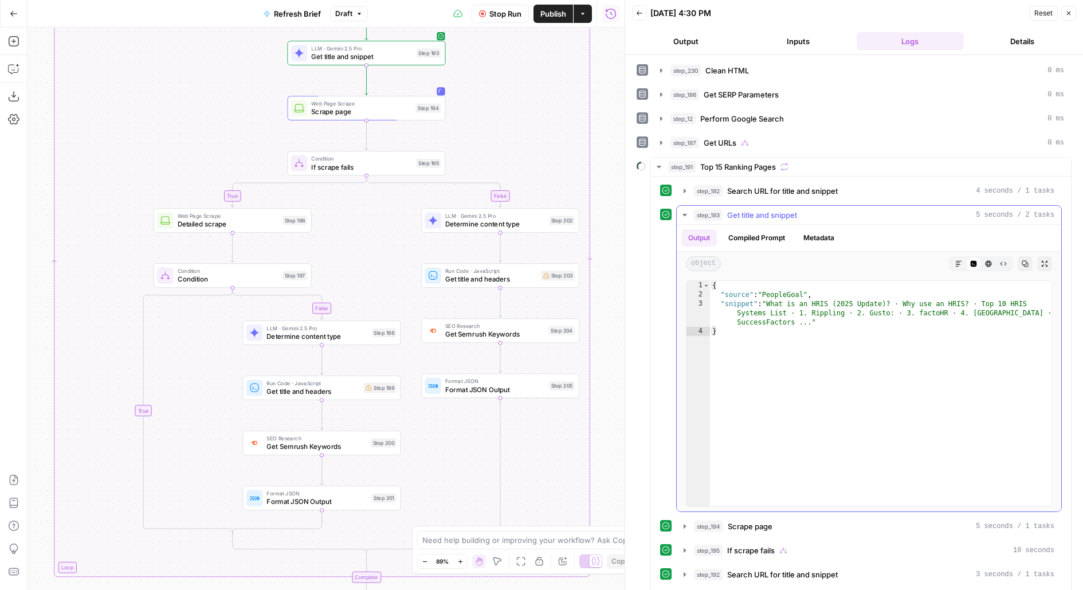
click at [740, 214] on span "Get title and snippet" at bounding box center [762, 214] width 70 height 11
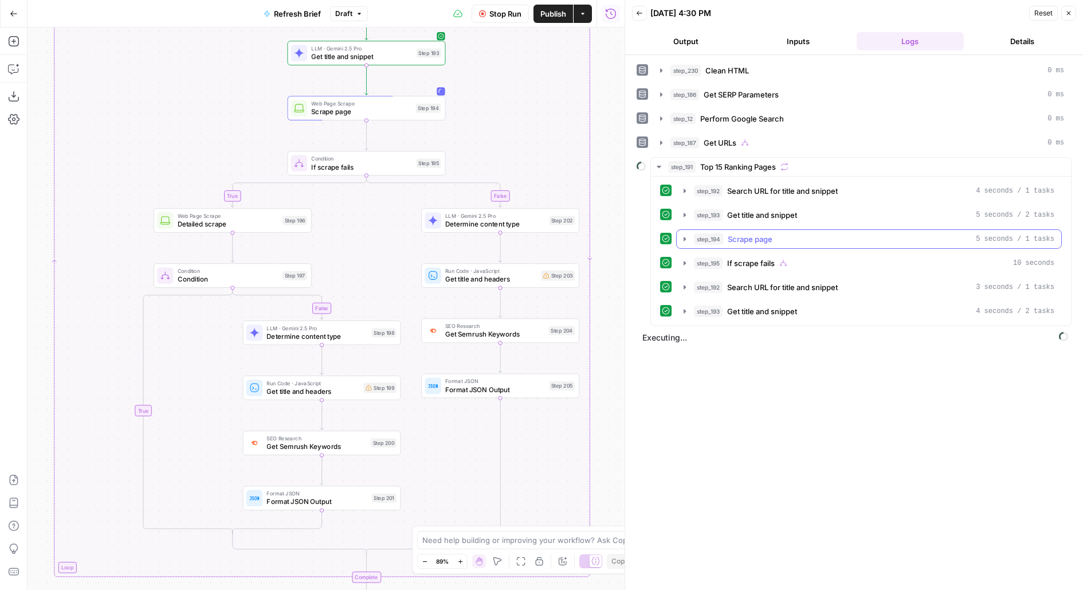
click at [741, 238] on span "Scrape page" at bounding box center [750, 238] width 45 height 11
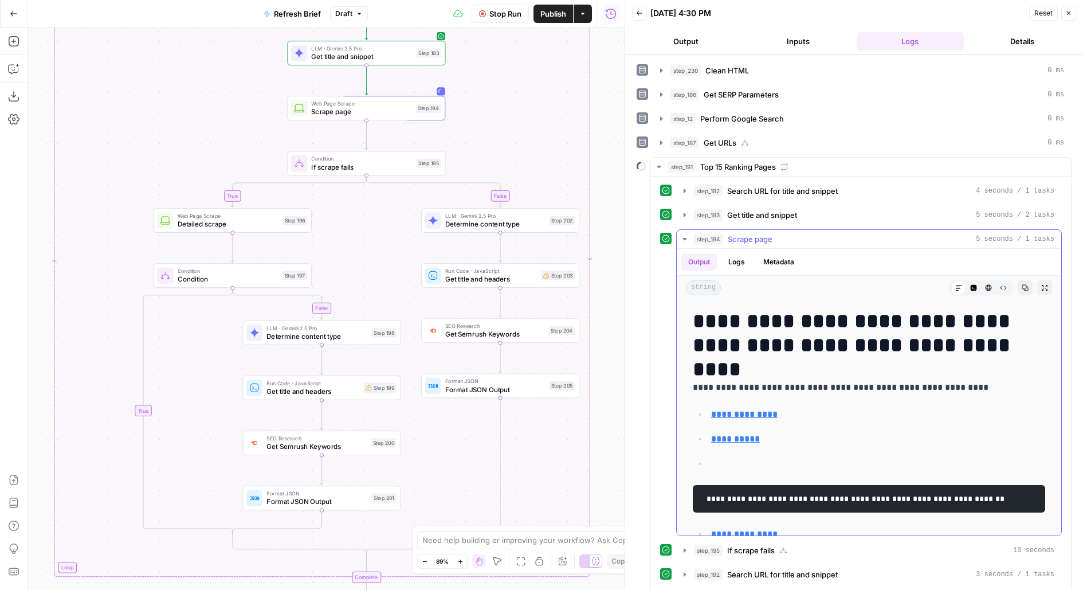
click at [741, 239] on span "Scrape page" at bounding box center [750, 238] width 45 height 11
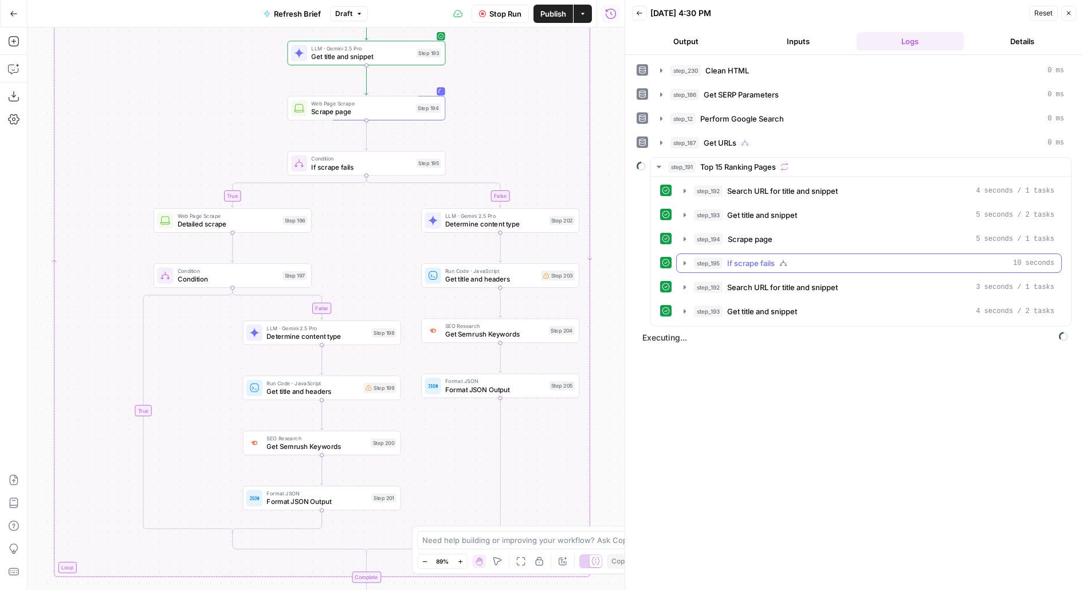
click at [747, 261] on span "If scrape fails" at bounding box center [751, 262] width 48 height 11
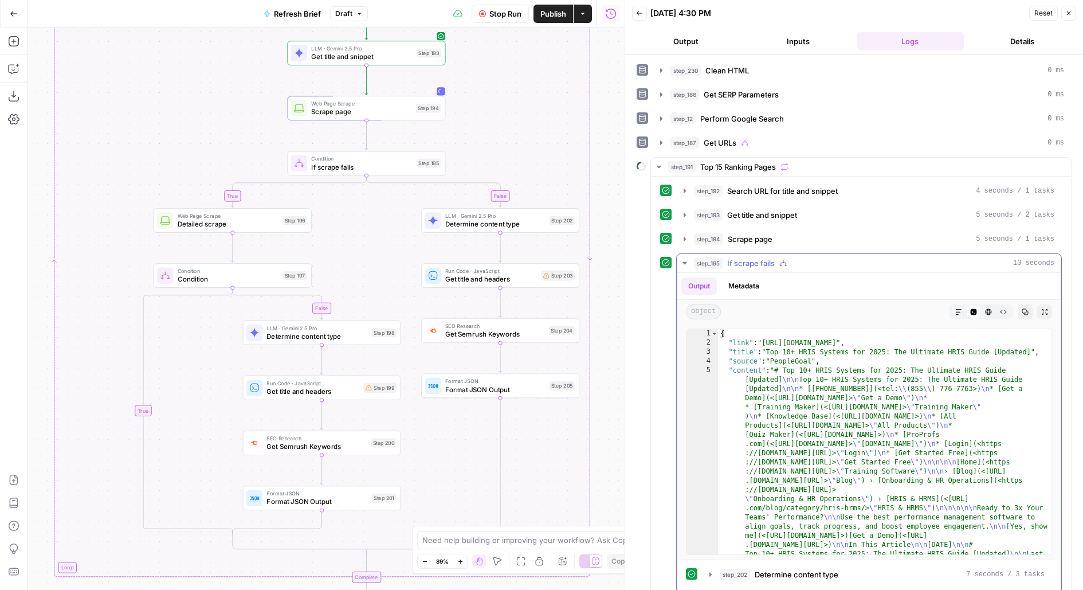
click at [747, 261] on span "If scrape fails" at bounding box center [751, 262] width 48 height 11
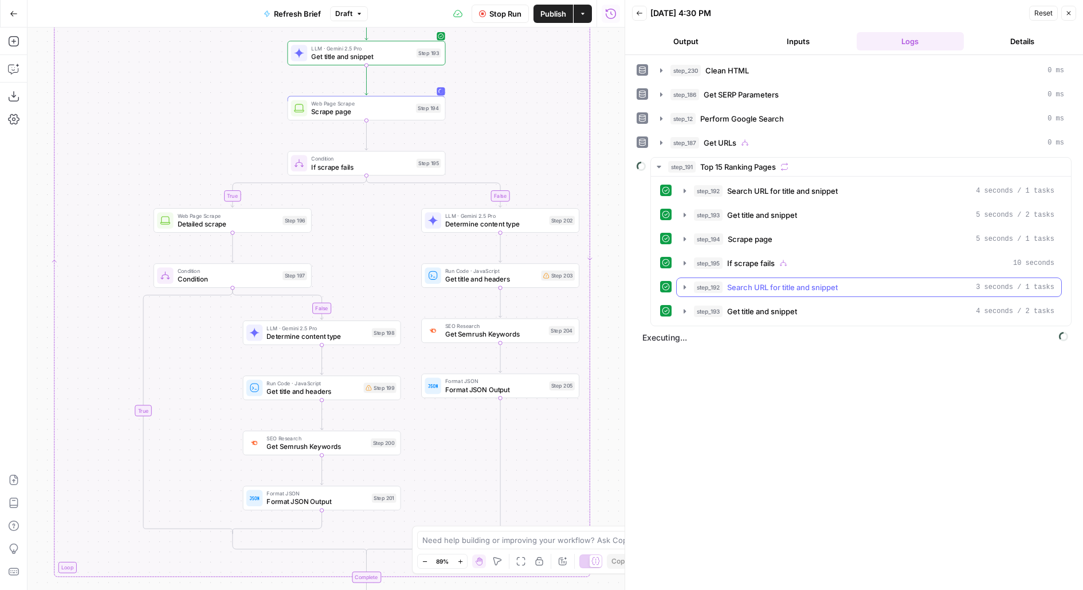
click at [748, 281] on span "Search URL for title and snippet" at bounding box center [782, 286] width 111 height 11
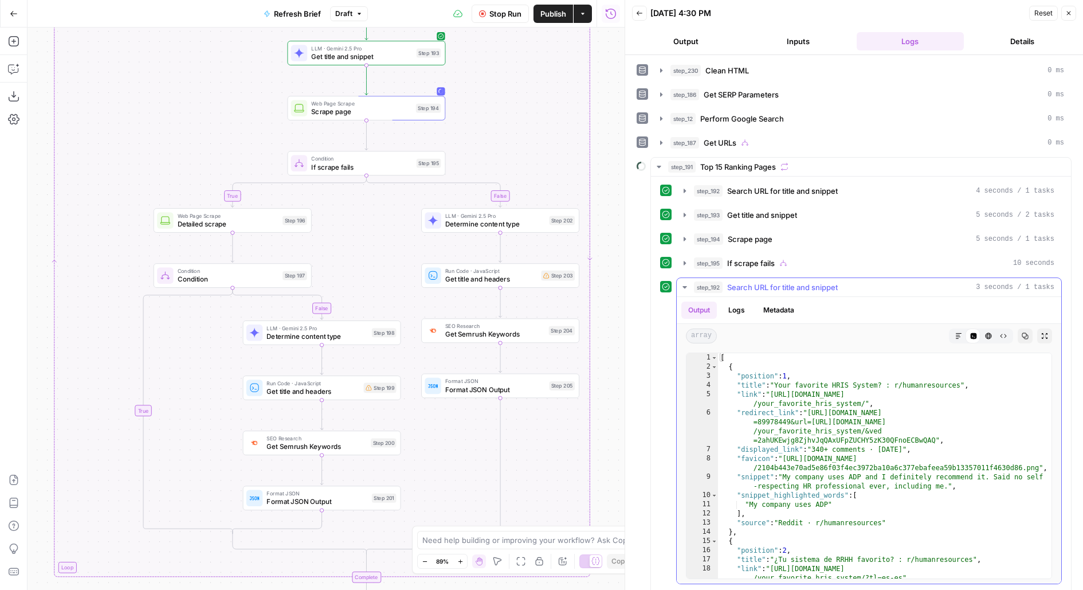
click at [748, 281] on span "Search URL for title and snippet" at bounding box center [782, 286] width 111 height 11
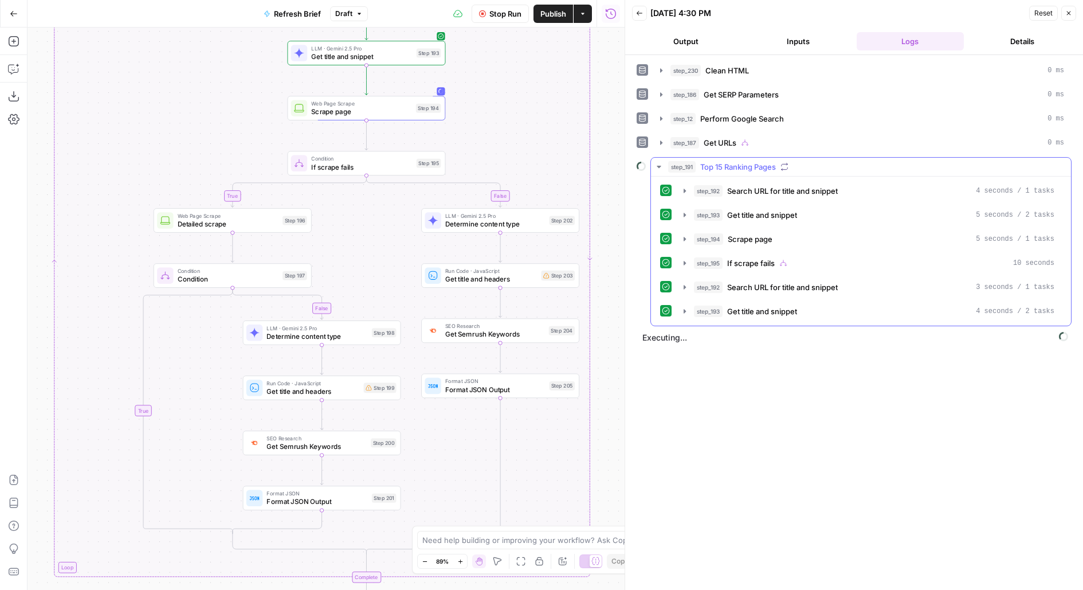
click at [748, 314] on button "step_193 Get title and snippet 4 seconds / 2 tasks" at bounding box center [869, 311] width 385 height 18
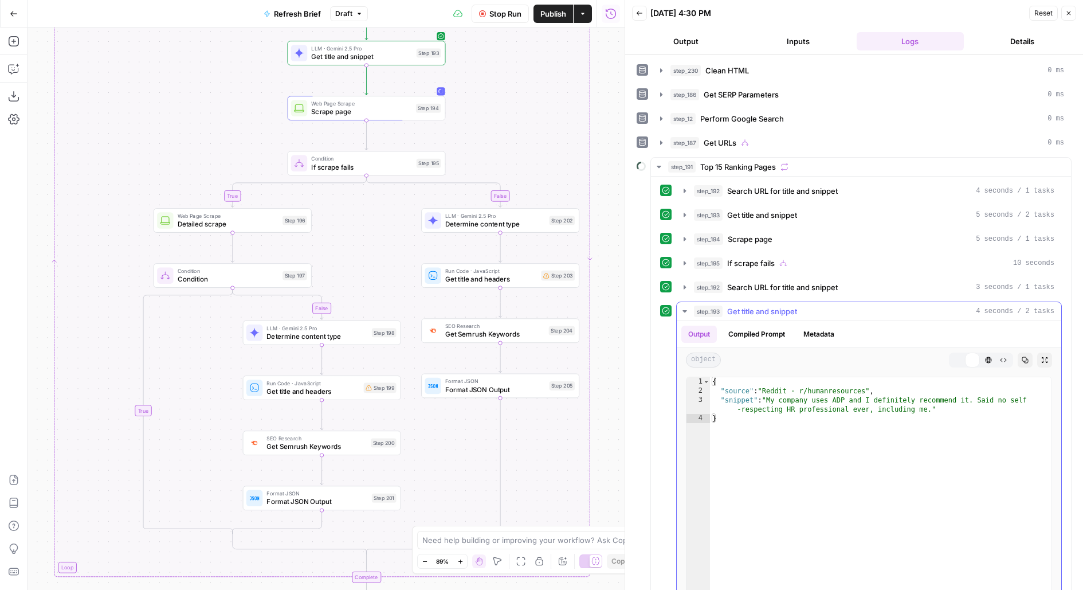
click at [748, 314] on button "step_193 Get title and snippet 4 seconds / 2 tasks" at bounding box center [869, 311] width 385 height 18
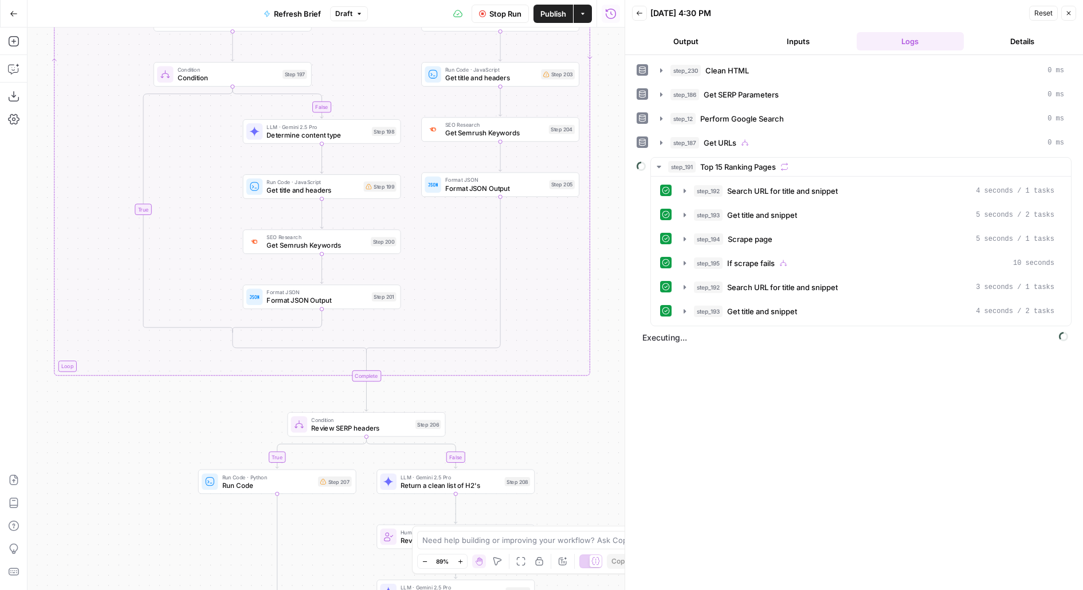
drag, startPoint x: 605, startPoint y: 332, endPoint x: 605, endPoint y: 130, distance: 202.4
click at [605, 130] on div "true false false true false true false true Workflow Input Settings Inputs LLM …" at bounding box center [326, 309] width 597 height 562
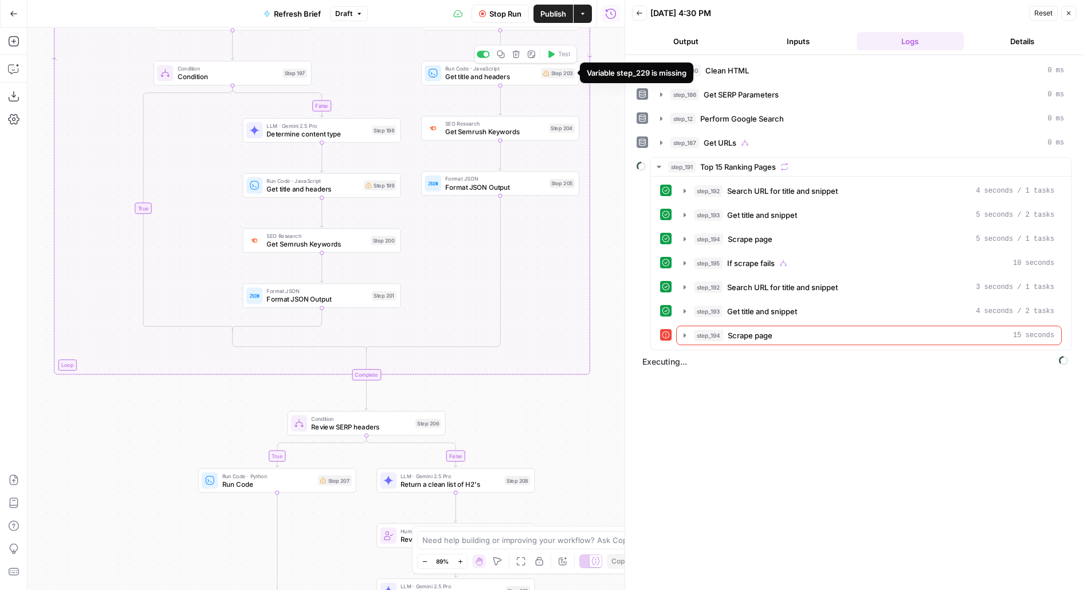
click at [551, 75] on div "Step 203" at bounding box center [558, 73] width 34 height 10
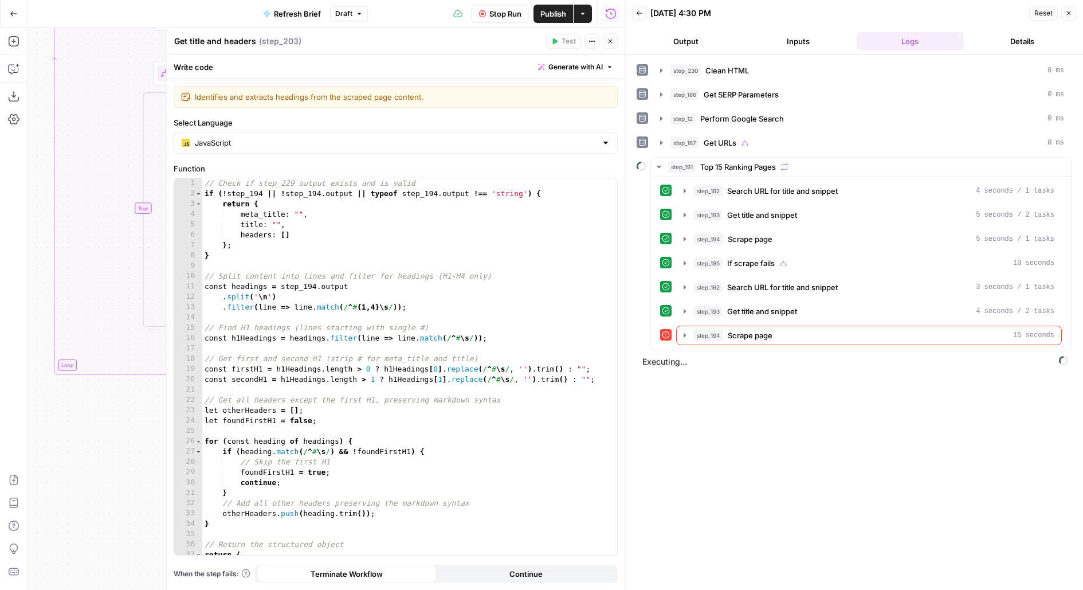
click at [609, 38] on icon "button" at bounding box center [610, 41] width 7 height 7
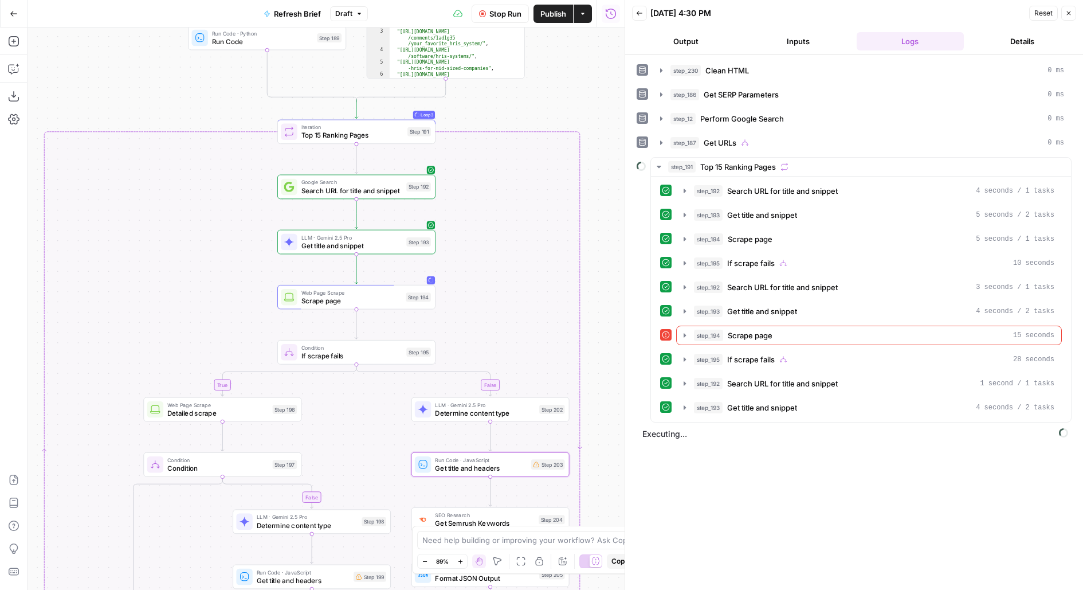
drag, startPoint x: 603, startPoint y: 167, endPoint x: 590, endPoint y: 40, distance: 127.9
click at [590, 40] on div "true false false true false true false true Workflow Input Settings Inputs LLM …" at bounding box center [326, 309] width 597 height 562
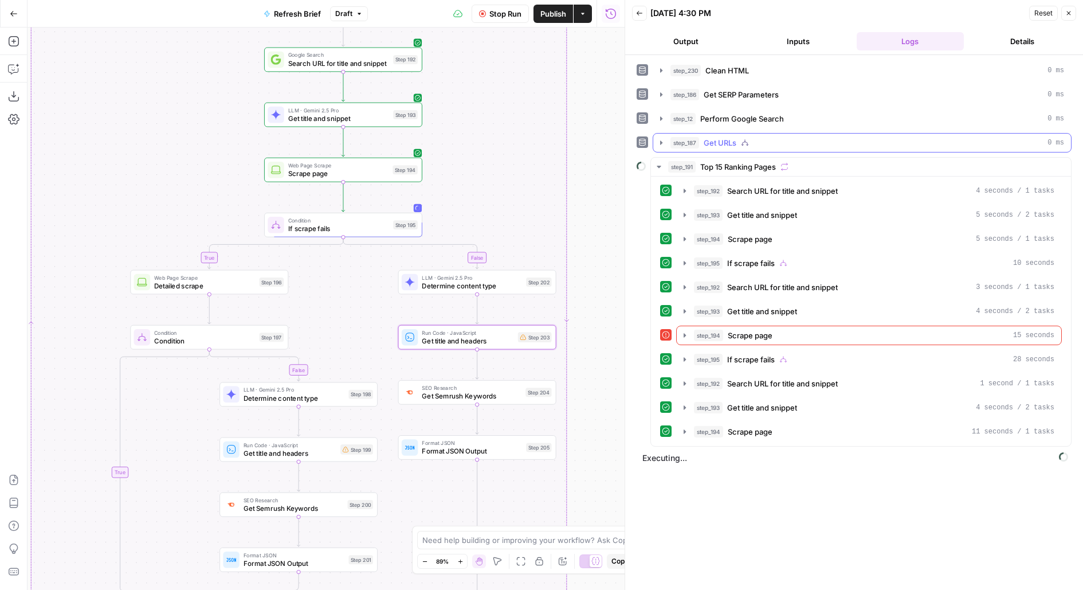
click at [765, 142] on div "step_187 Get URLs 0 ms" at bounding box center [868, 142] width 394 height 11
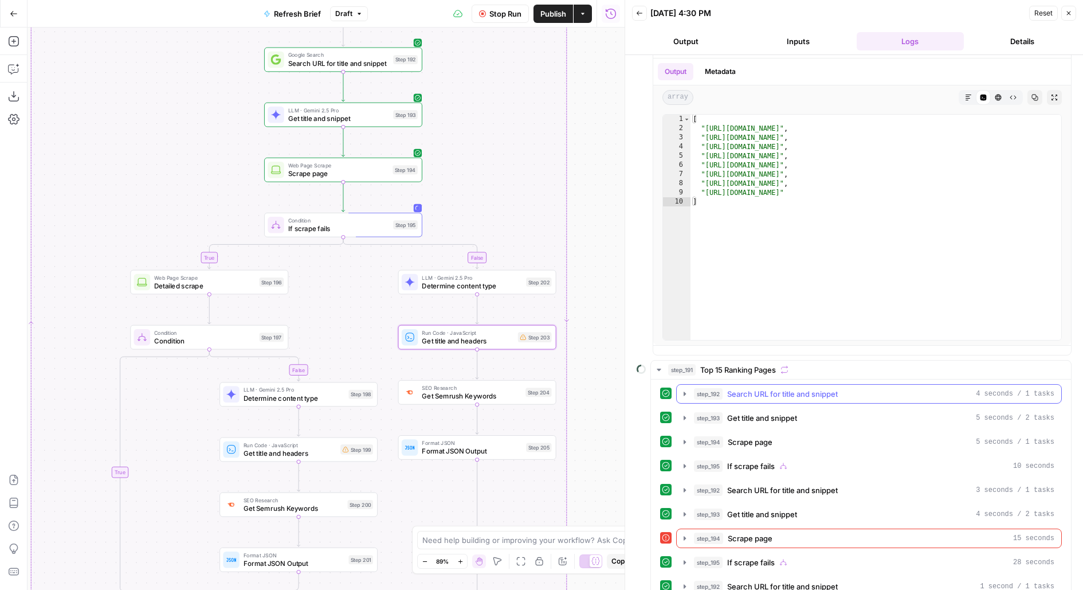
scroll to position [66, 0]
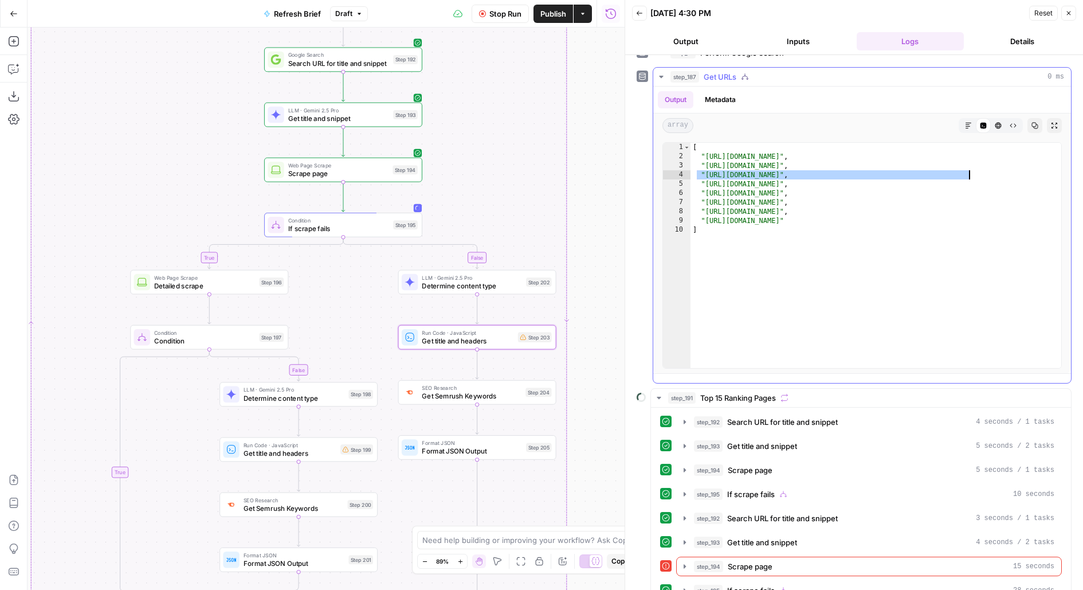
drag, startPoint x: 695, startPoint y: 170, endPoint x: 1058, endPoint y: 166, distance: 363.5
click at [1059, 166] on div "[ "https://www.peoplegoal.com/blog/hris-systems-list/" , "https://www.reddit.co…" at bounding box center [877, 265] width 372 height 244
click at [824, 184] on div "[ "https://www.peoplegoal.com/blog/hris-systems-list/" , "https://www.reddit.co…" at bounding box center [877, 265] width 372 height 244
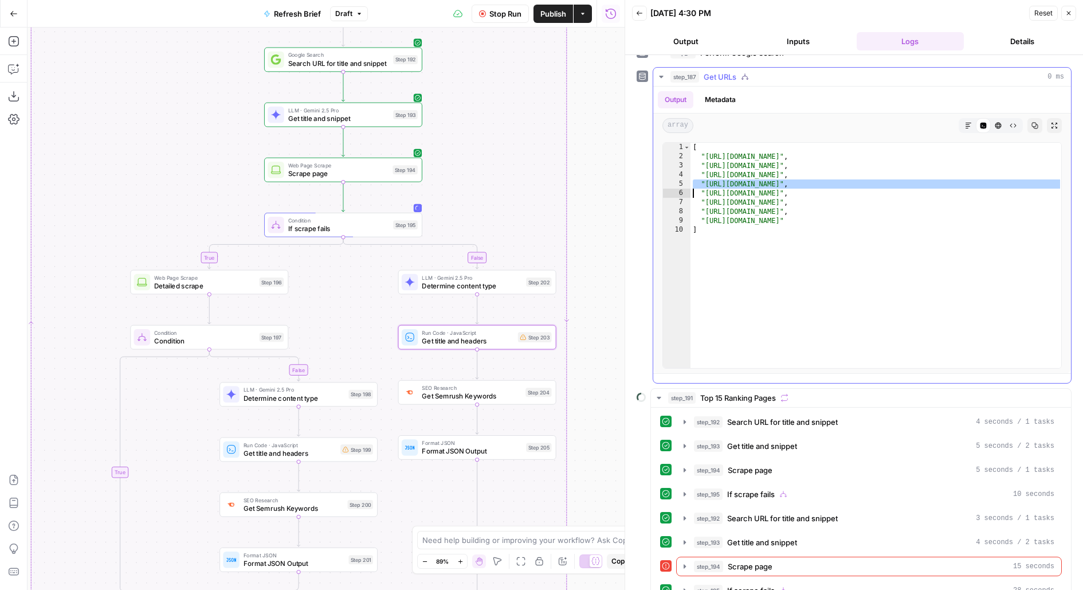
click at [822, 195] on div "[ "https://www.peoplegoal.com/blog/hris-systems-list/" , "https://www.reddit.co…" at bounding box center [877, 265] width 372 height 244
click at [823, 190] on div "[ "https://www.peoplegoal.com/blog/hris-systems-list/" , "https://www.reddit.co…" at bounding box center [877, 265] width 372 height 244
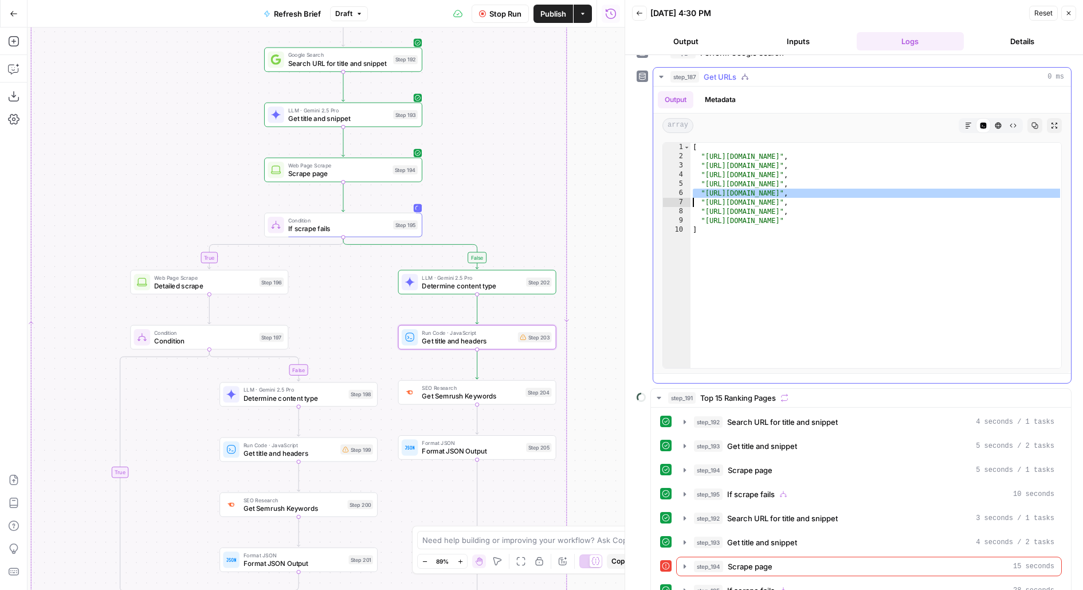
click at [765, 198] on div "[ "https://www.peoplegoal.com/blog/hris-systems-list/" , "https://www.reddit.co…" at bounding box center [877, 265] width 372 height 244
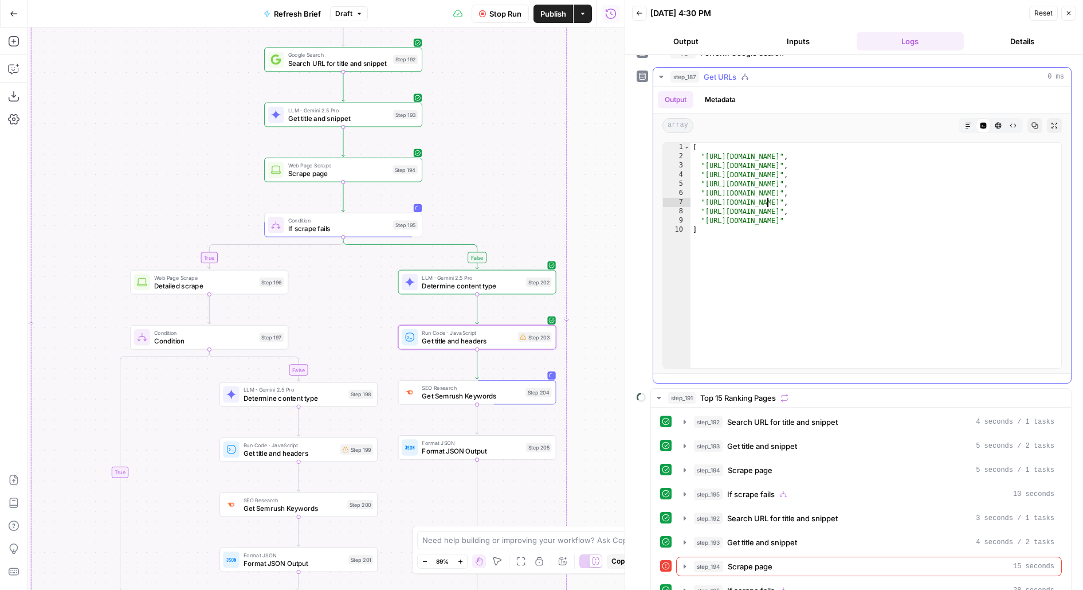
click at [765, 198] on div "[ "https://www.peoplegoal.com/blog/hris-systems-list/" , "https://www.reddit.co…" at bounding box center [877, 265] width 372 height 244
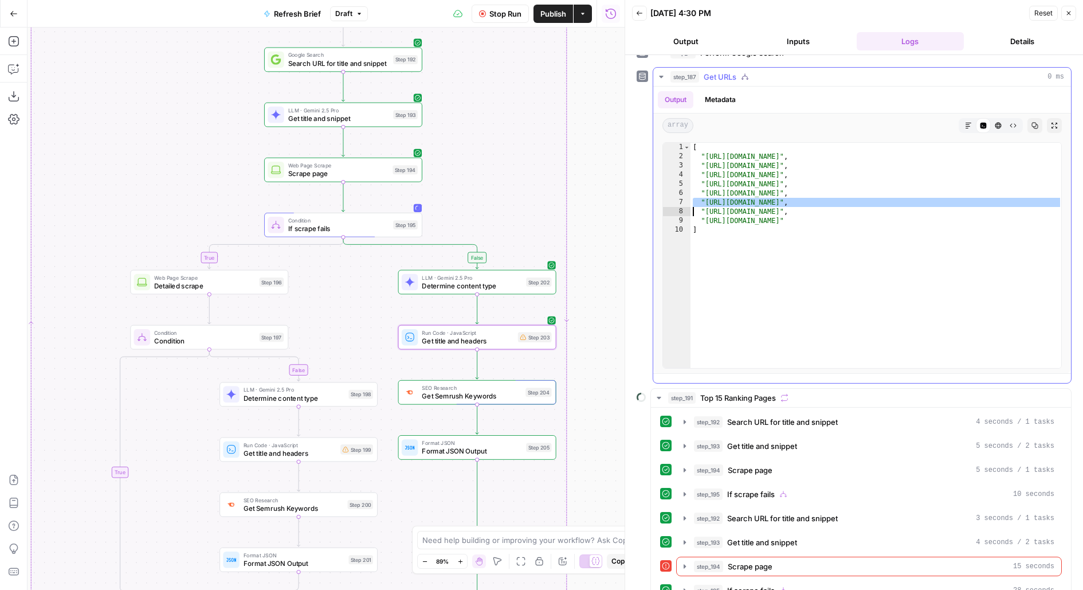
click at [765, 198] on div "[ "https://www.peoplegoal.com/blog/hris-systems-list/" , "https://www.reddit.co…" at bounding box center [877, 265] width 372 height 244
click at [767, 210] on div "[ "https://www.peoplegoal.com/blog/hris-systems-list/" , "https://www.reddit.co…" at bounding box center [877, 265] width 372 height 244
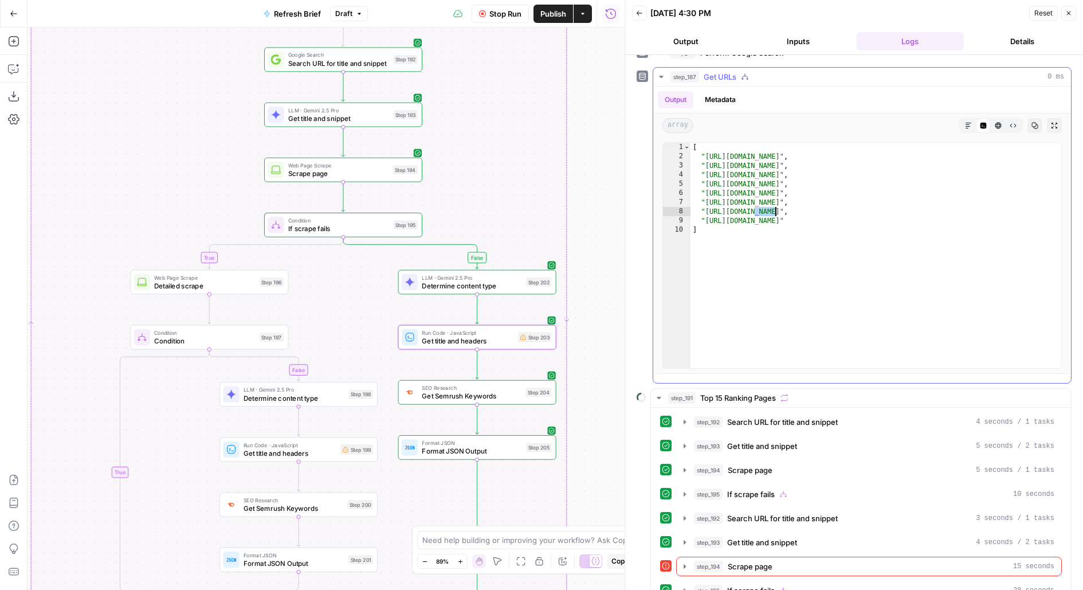
click at [767, 210] on div "[ "https://www.peoplegoal.com/blog/hris-systems-list/" , "https://www.reddit.co…" at bounding box center [877, 265] width 372 height 244
click at [769, 218] on div "[ "https://www.peoplegoal.com/blog/hris-systems-list/" , "https://www.reddit.co…" at bounding box center [877, 265] width 372 height 244
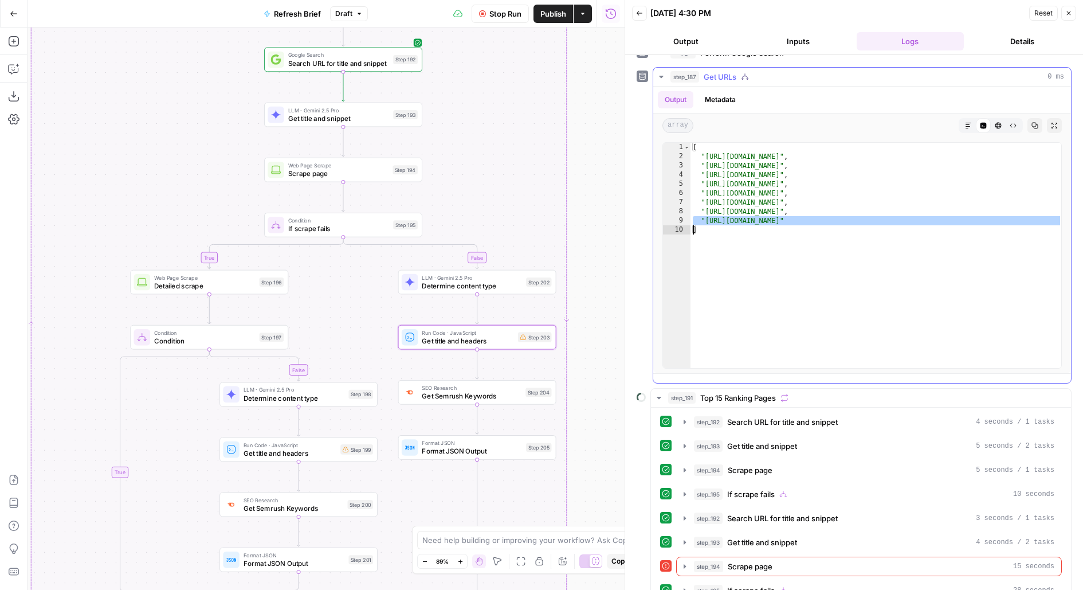
click at [770, 224] on div "[ "https://www.peoplegoal.com/blog/hris-systems-list/" , "https://www.reddit.co…" at bounding box center [877, 265] width 372 height 244
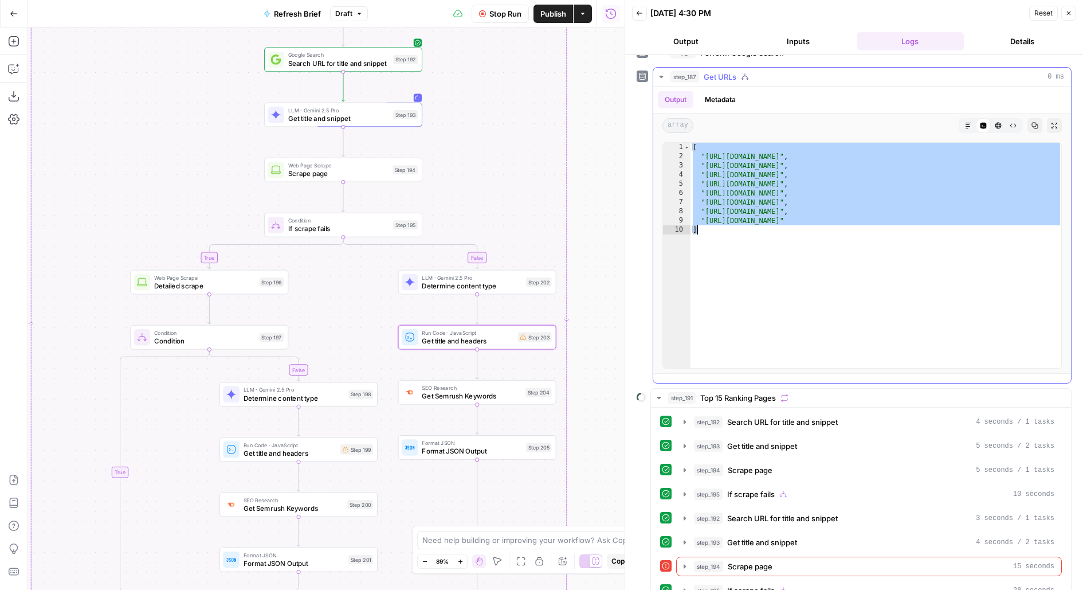
click at [770, 224] on div "[ "https://www.peoplegoal.com/blog/hris-systems-list/" , "https://www.reddit.co…" at bounding box center [877, 265] width 372 height 244
click at [772, 218] on div "[ "https://www.peoplegoal.com/blog/hris-systems-list/" , "https://www.reddit.co…" at bounding box center [877, 265] width 372 height 244
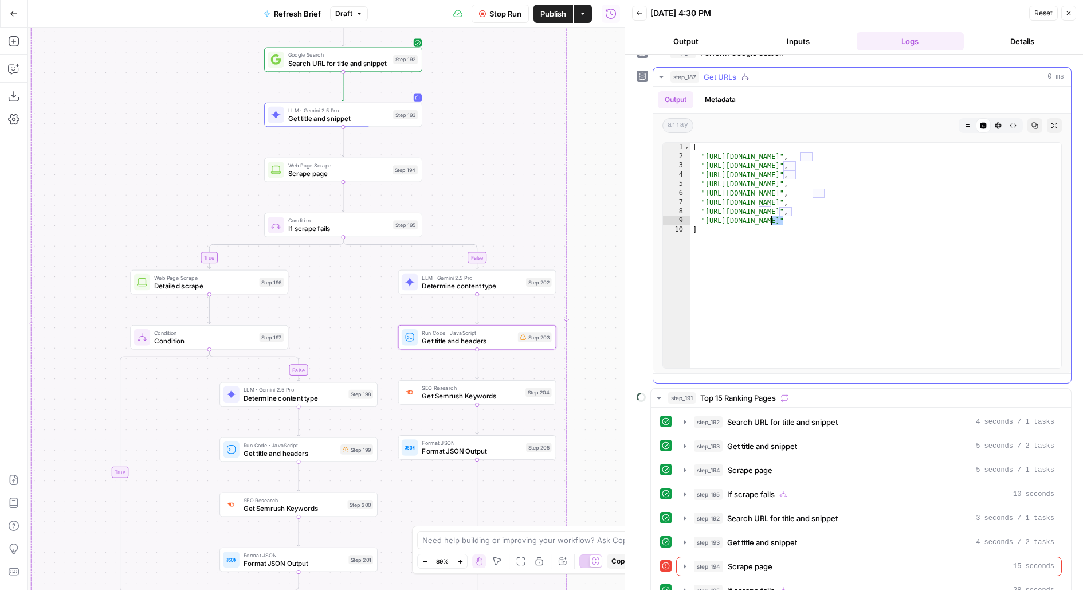
click at [772, 218] on div "[ "https://www.peoplegoal.com/blog/hris-systems-list/" , "https://www.reddit.co…" at bounding box center [877, 265] width 372 height 244
drag, startPoint x: 703, startPoint y: 152, endPoint x: 911, endPoint y: 155, distance: 207.5
click at [911, 155] on div "[ "https://www.peoplegoal.com/blog/hris-systems-list/" , "https://www.reddit.co…" at bounding box center [877, 265] width 372 height 244
type textarea "**********"
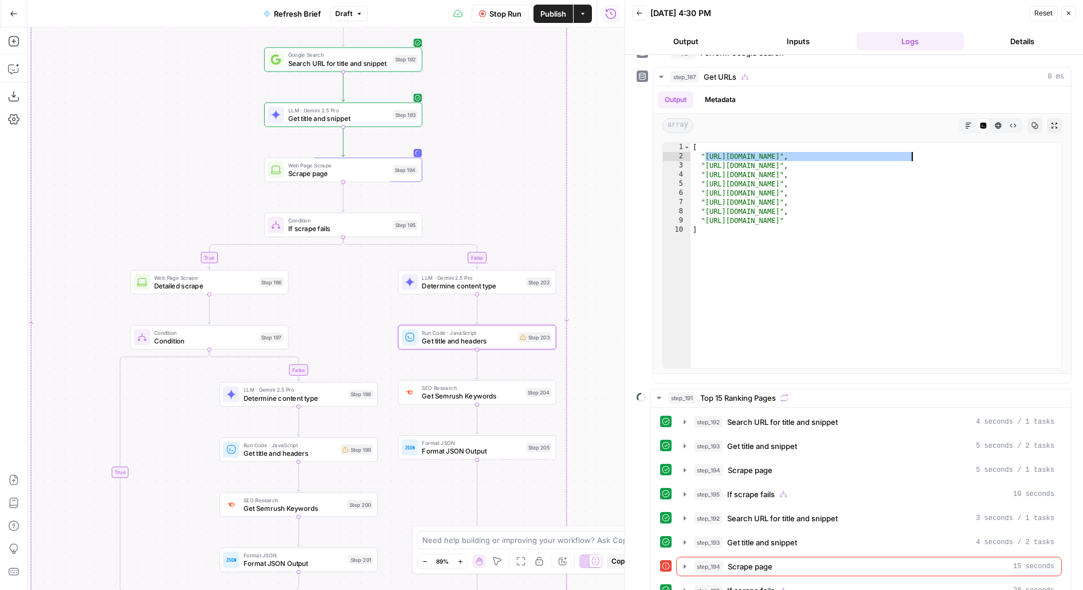
click at [806, 36] on button "Inputs" at bounding box center [799, 41] width 108 height 18
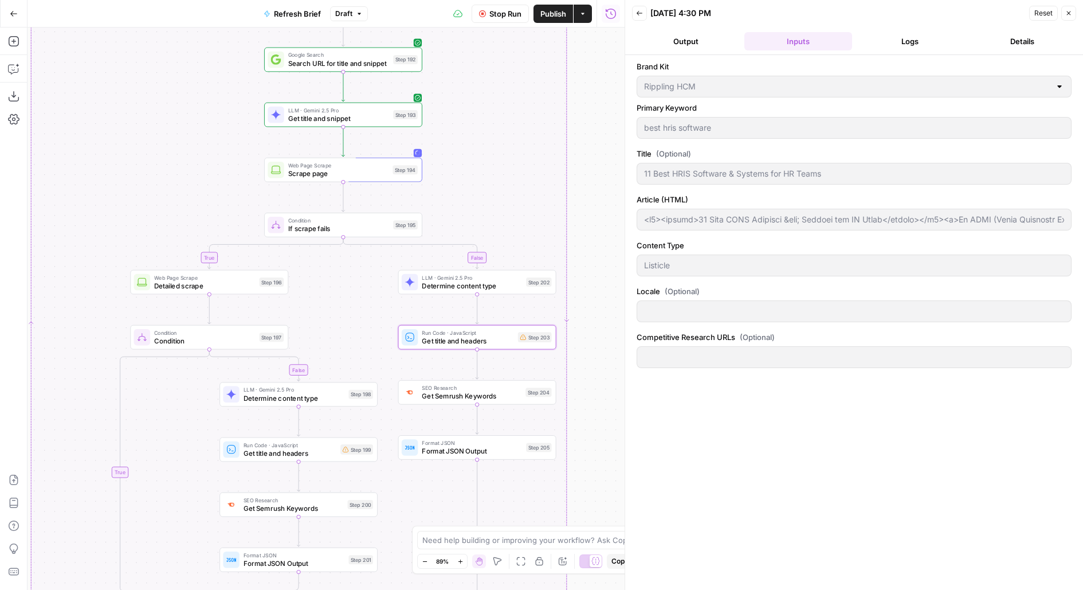
scroll to position [0, 0]
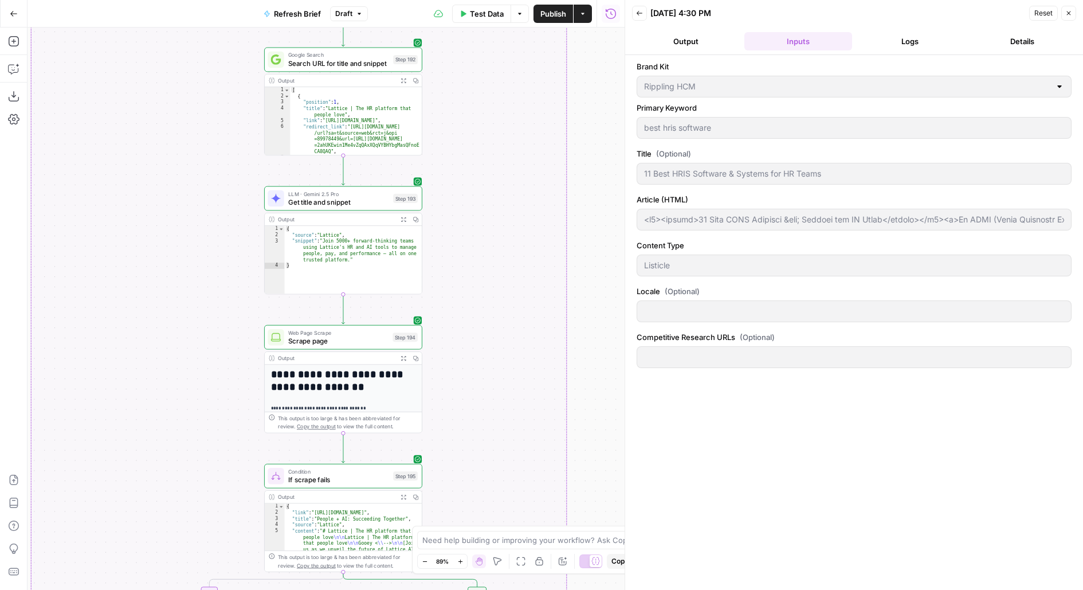
click at [900, 33] on button "Logs" at bounding box center [911, 41] width 108 height 18
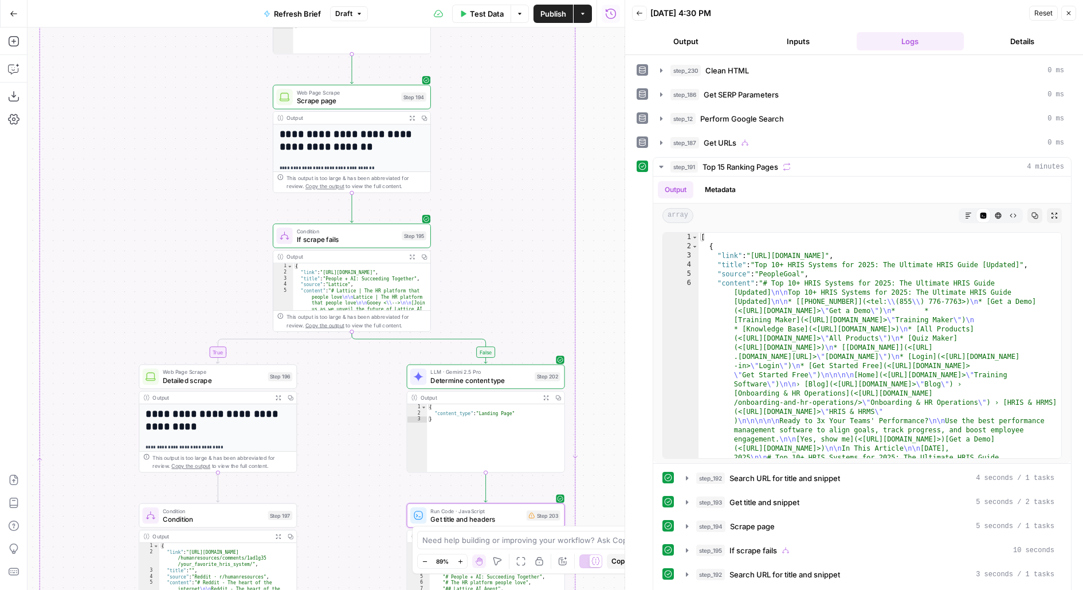
drag, startPoint x: 601, startPoint y: 416, endPoint x: 548, endPoint y: 207, distance: 215.2
click at [548, 209] on div "true false false true false true false true Workflow Input Settings Inputs LLM …" at bounding box center [326, 309] width 597 height 562
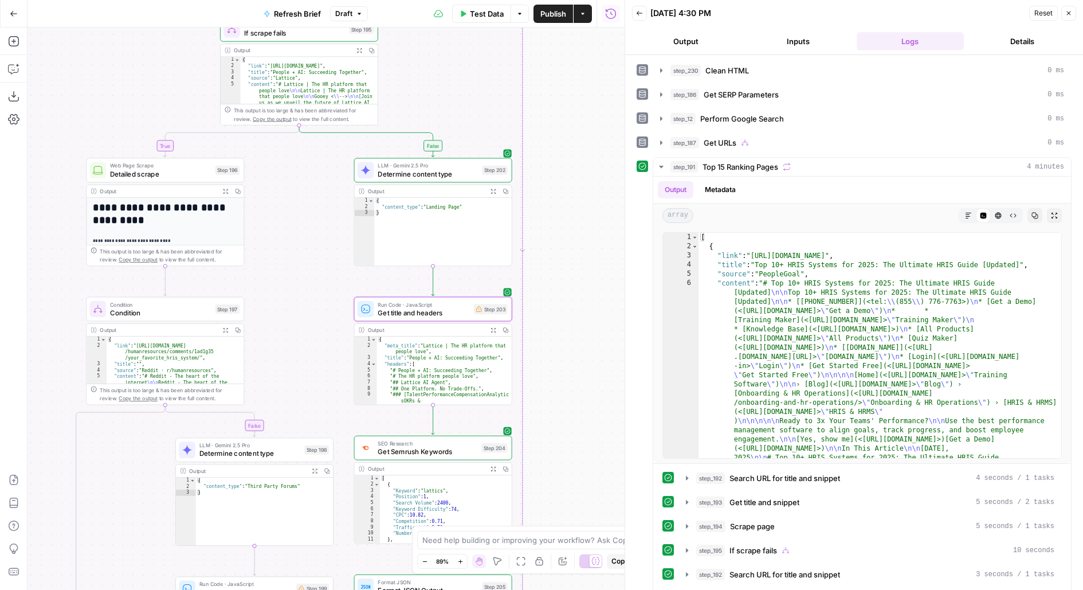
drag, startPoint x: 549, startPoint y: 294, endPoint x: 549, endPoint y: 85, distance: 208.7
click at [549, 87] on div "true false false true false true false true Workflow Input Settings Inputs LLM …" at bounding box center [326, 309] width 597 height 562
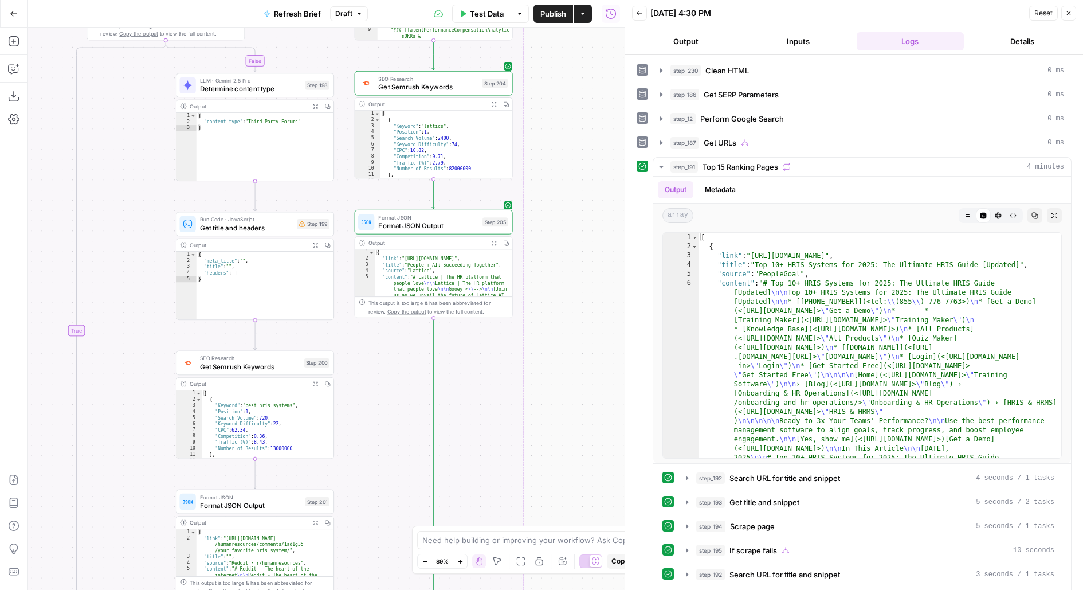
drag, startPoint x: 551, startPoint y: 460, endPoint x: 552, endPoint y: 21, distance: 439.1
click at [552, 28] on div "true false false true false true false true Workflow Input Settings Inputs LLM …" at bounding box center [326, 309] width 597 height 562
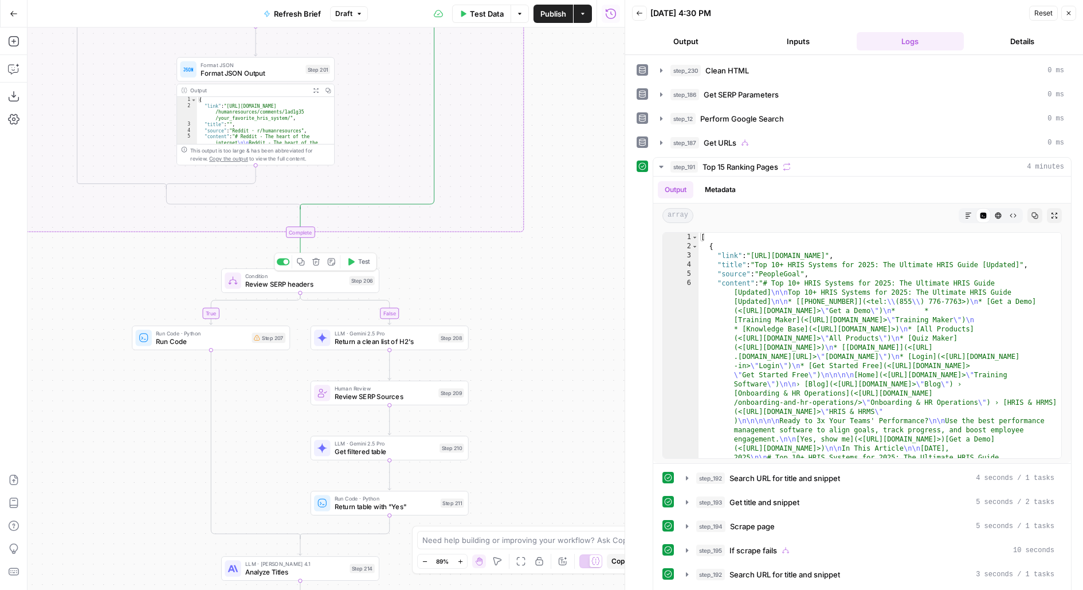
click at [343, 267] on button "Test" at bounding box center [359, 261] width 32 height 13
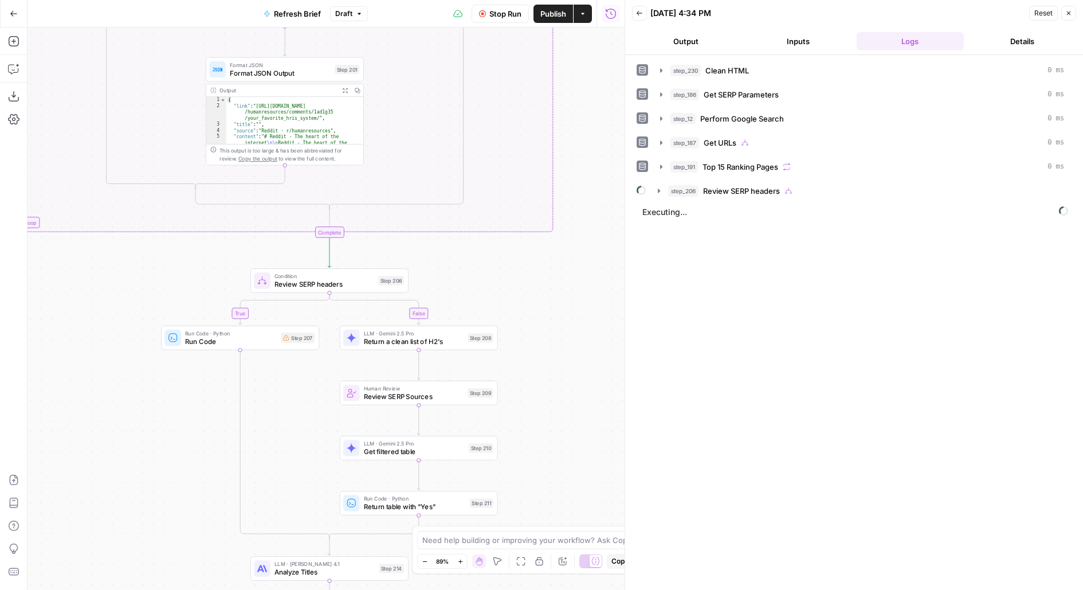
drag, startPoint x: 435, startPoint y: 270, endPoint x: 508, endPoint y: 253, distance: 75.8
click at [510, 254] on div "true false false true false true false true Workflow Input Settings Inputs LLM …" at bounding box center [326, 309] width 597 height 562
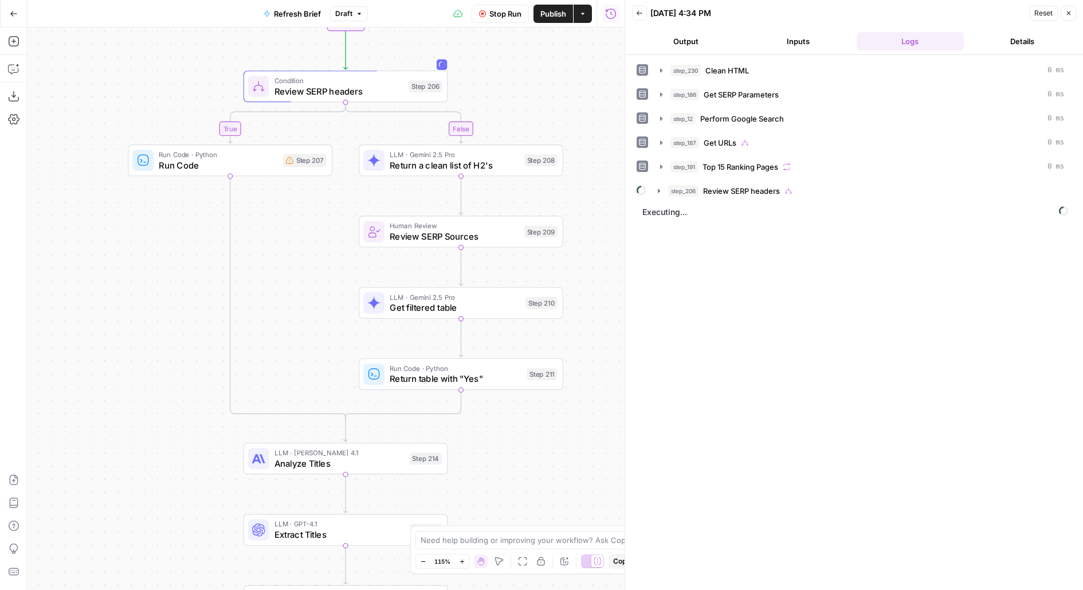
drag, startPoint x: 605, startPoint y: 278, endPoint x: 604, endPoint y: 299, distance: 21.2
click at [604, 299] on div "true false false true false true false true Workflow Input Settings Inputs LLM …" at bounding box center [326, 309] width 597 height 562
click at [733, 174] on div "step_230 Clean HTML 0 ms step_186 Get SERP Parameters 0 ms step_12 Perform Goog…" at bounding box center [854, 131] width 435 height 140
click at [735, 182] on button "step_206 Review SERP headers" at bounding box center [861, 191] width 420 height 18
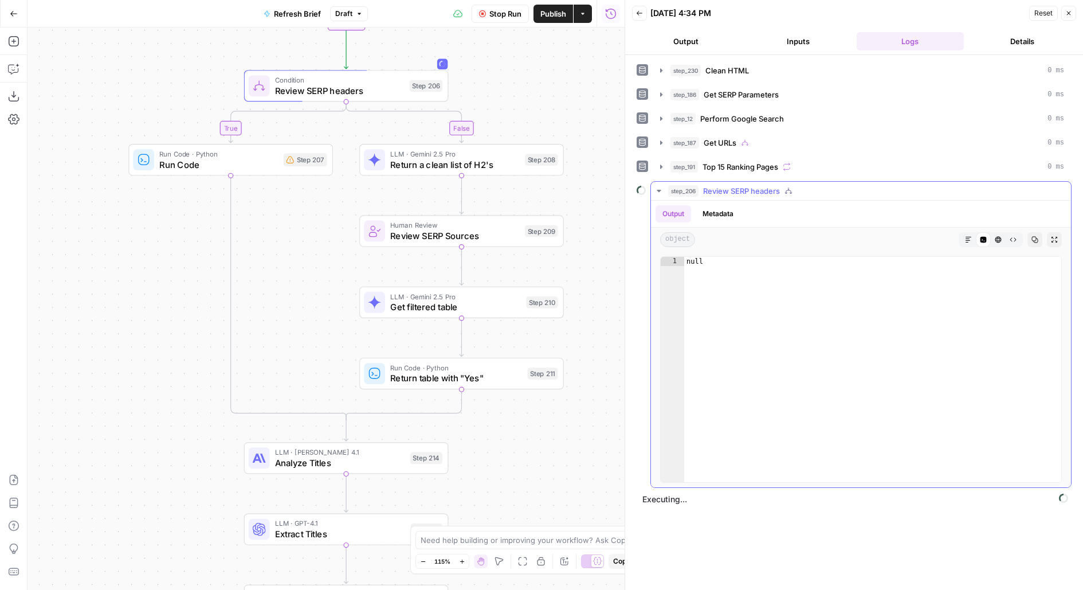
click at [735, 185] on span "Review SERP headers" at bounding box center [741, 190] width 77 height 11
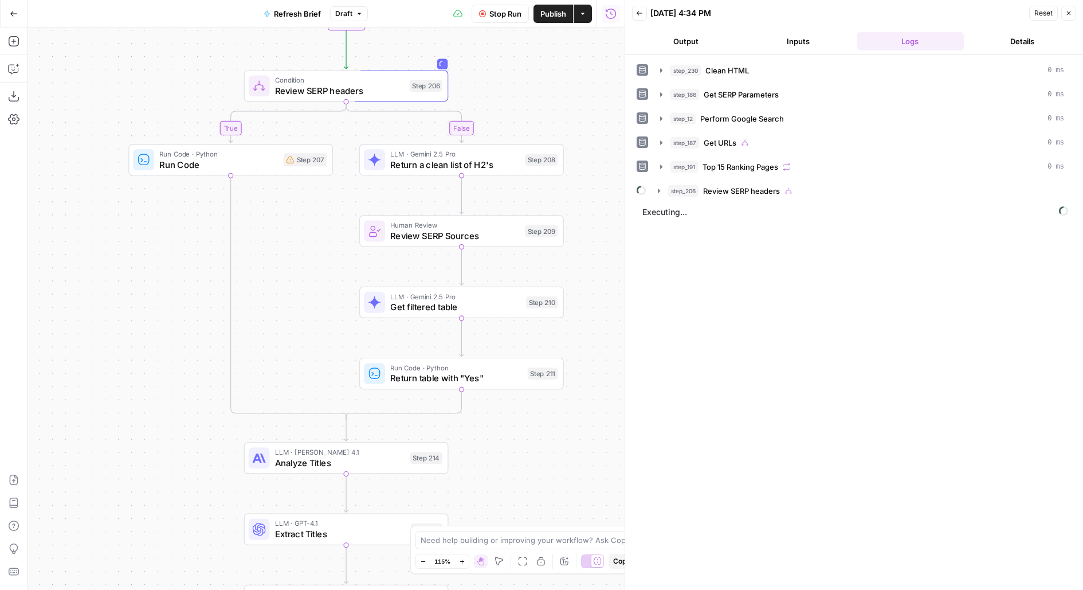
click at [698, 46] on button "Output" at bounding box center [686, 41] width 108 height 18
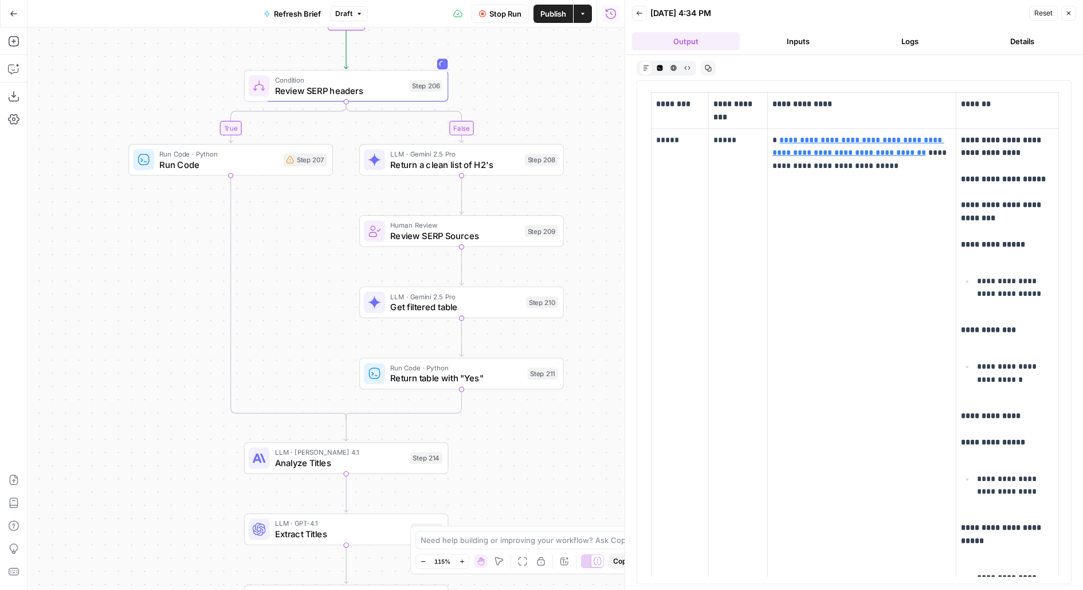
click at [877, 45] on button "Logs" at bounding box center [911, 41] width 108 height 18
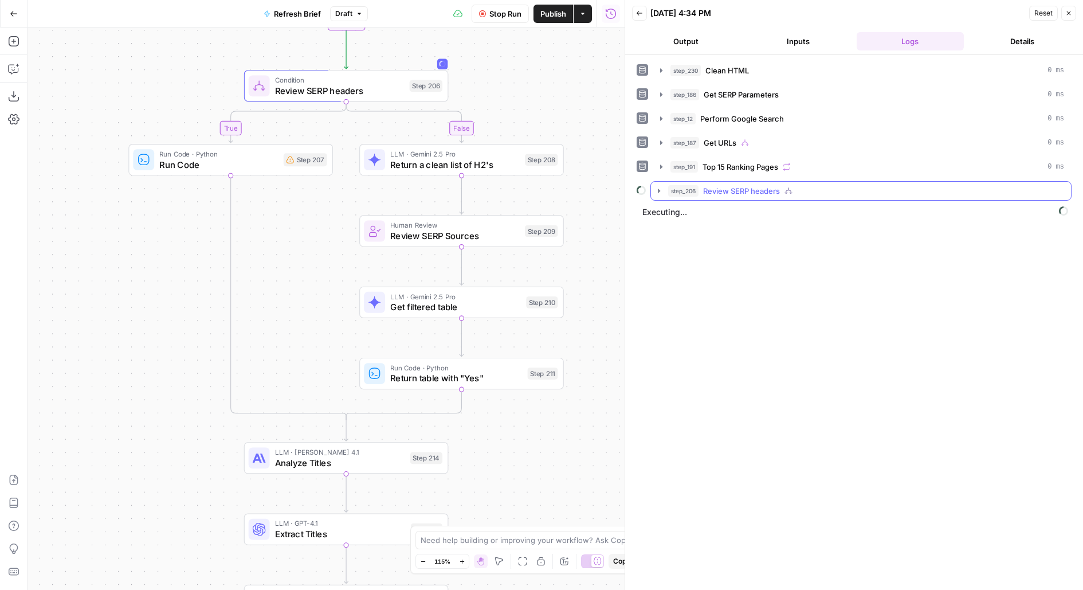
click at [775, 189] on span "Review SERP headers" at bounding box center [741, 190] width 77 height 11
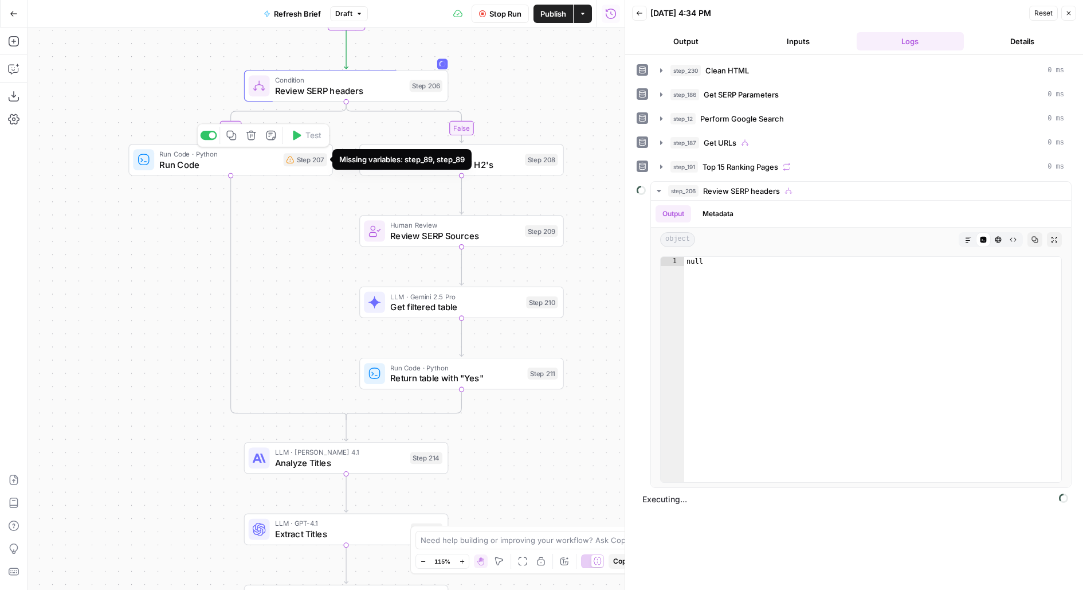
click at [308, 163] on div "Step 207" at bounding box center [306, 159] width 44 height 13
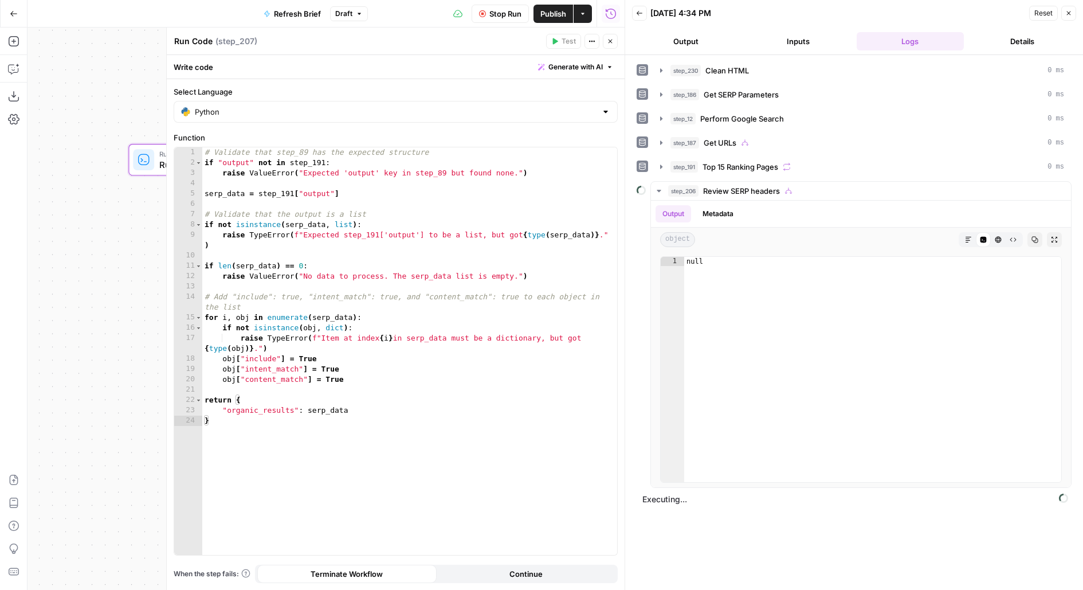
click at [611, 45] on button "Close" at bounding box center [610, 41] width 15 height 15
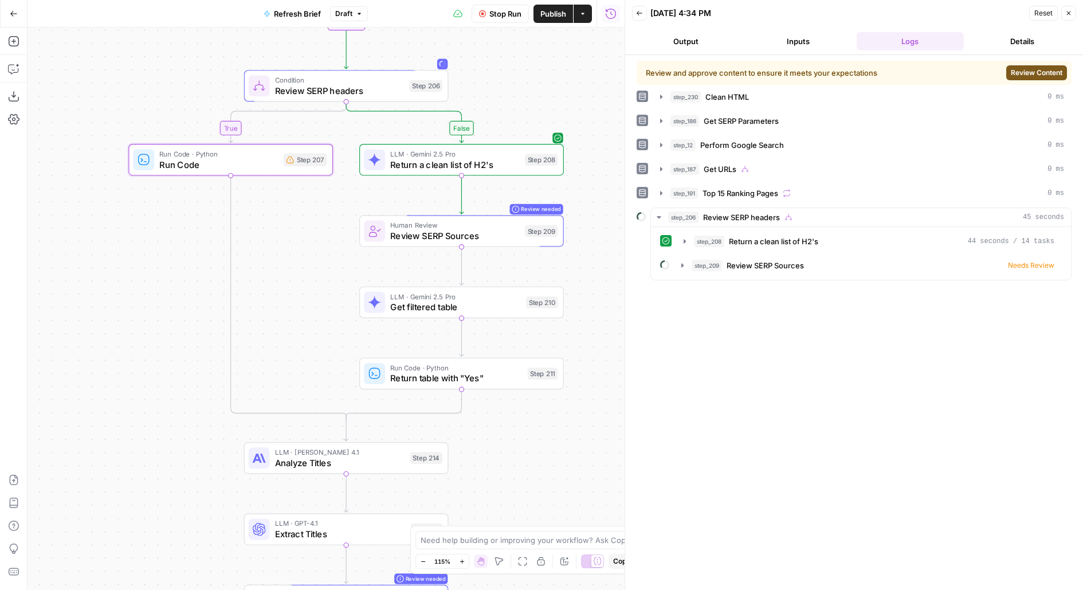
click at [1030, 73] on span "Review Content" at bounding box center [1037, 73] width 52 height 10
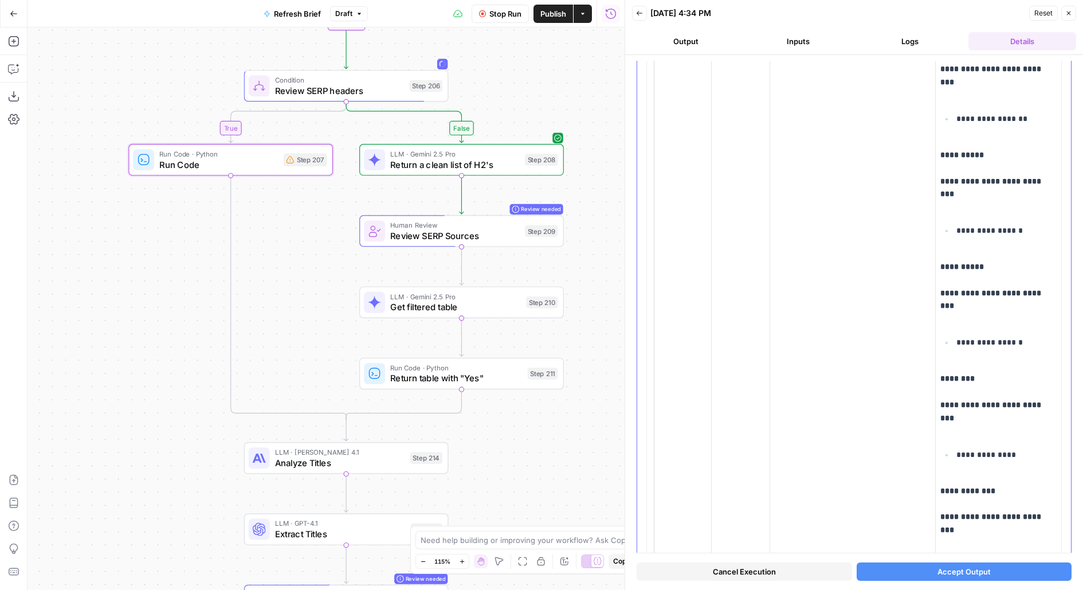
scroll to position [4430, 0]
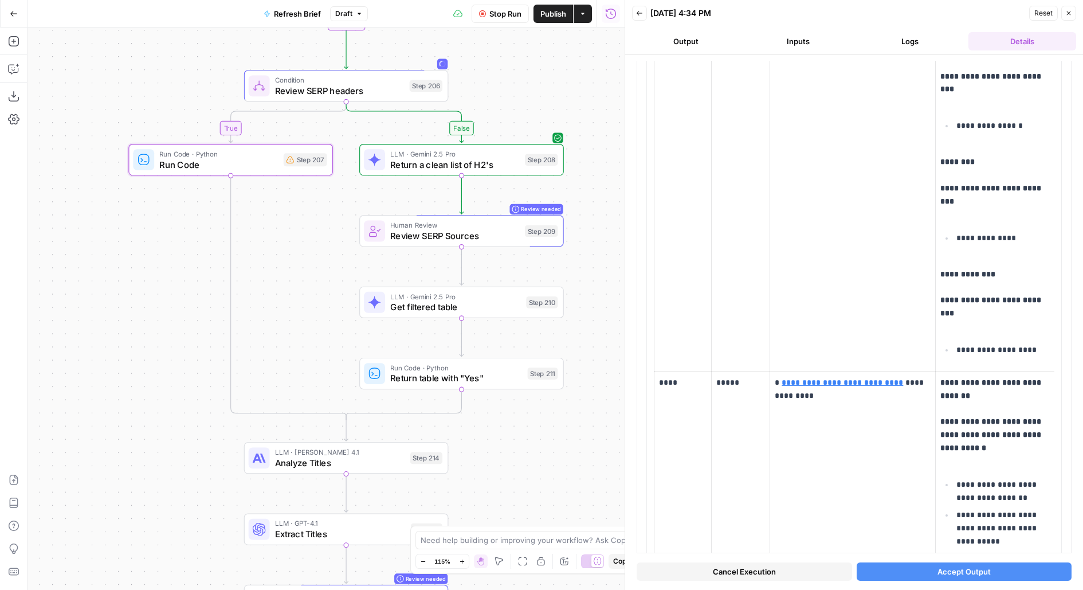
click at [899, 566] on button "Accept Output" at bounding box center [965, 571] width 216 height 18
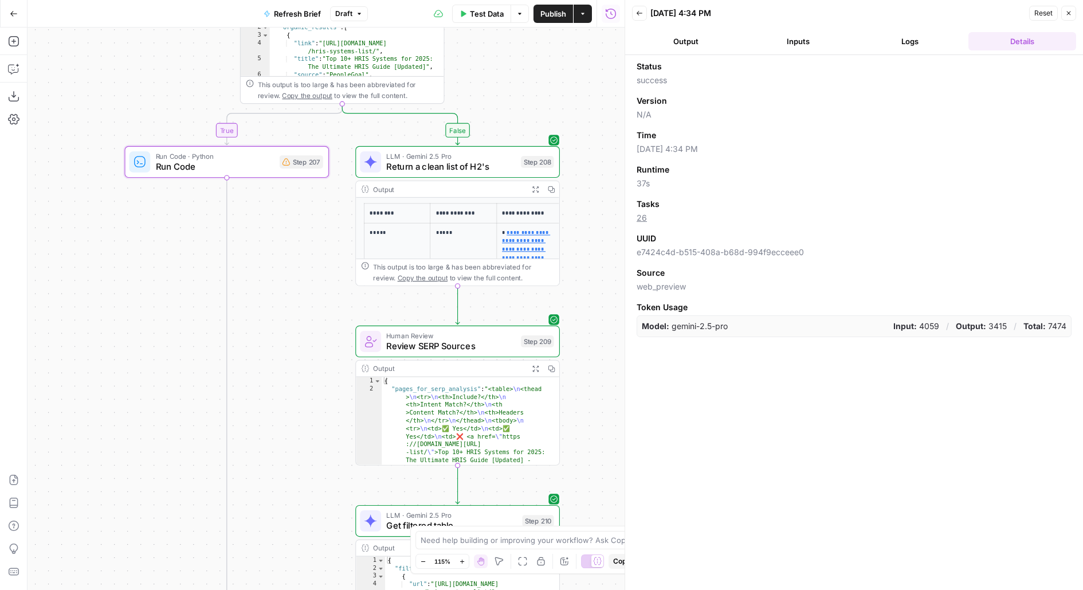
scroll to position [37, 0]
click at [905, 40] on button "Logs" at bounding box center [911, 41] width 108 height 18
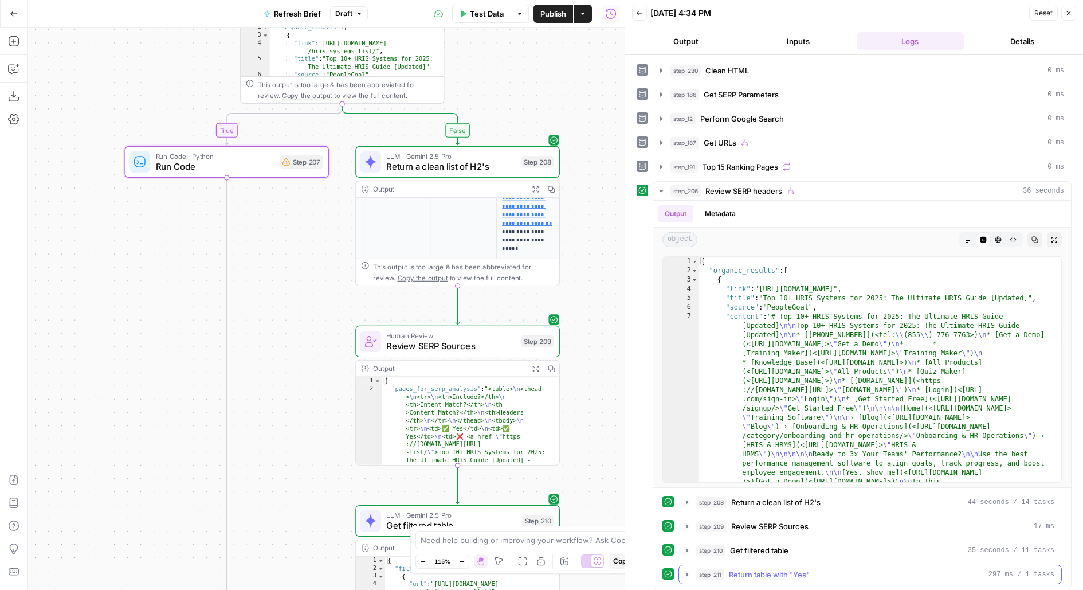
click at [733, 576] on button "step_211 Return table with "Yes" 297 ms / 1 tasks" at bounding box center [870, 574] width 382 height 18
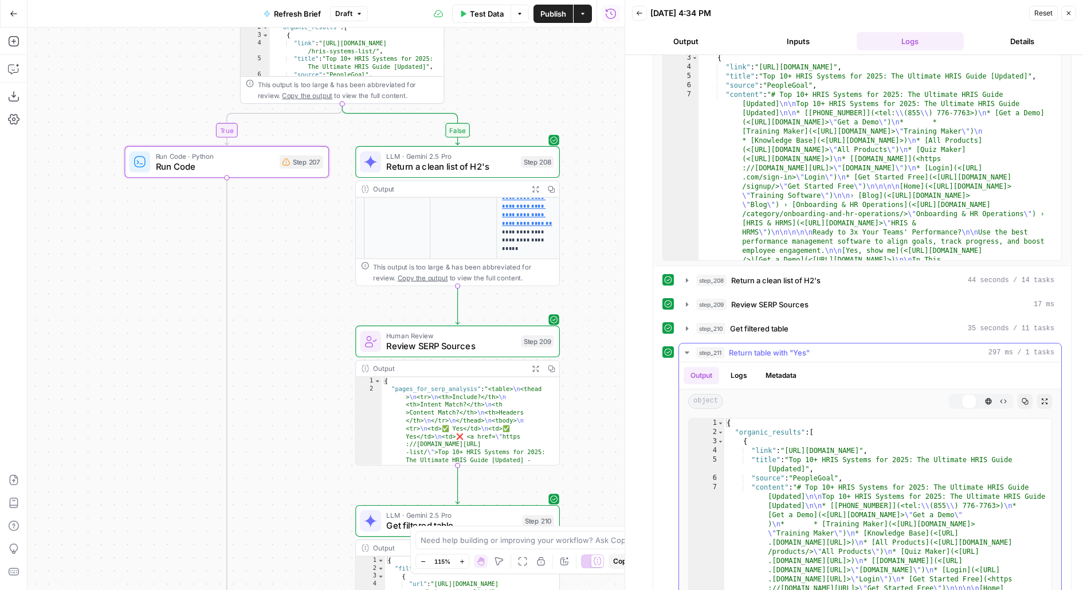
scroll to position [287, 0]
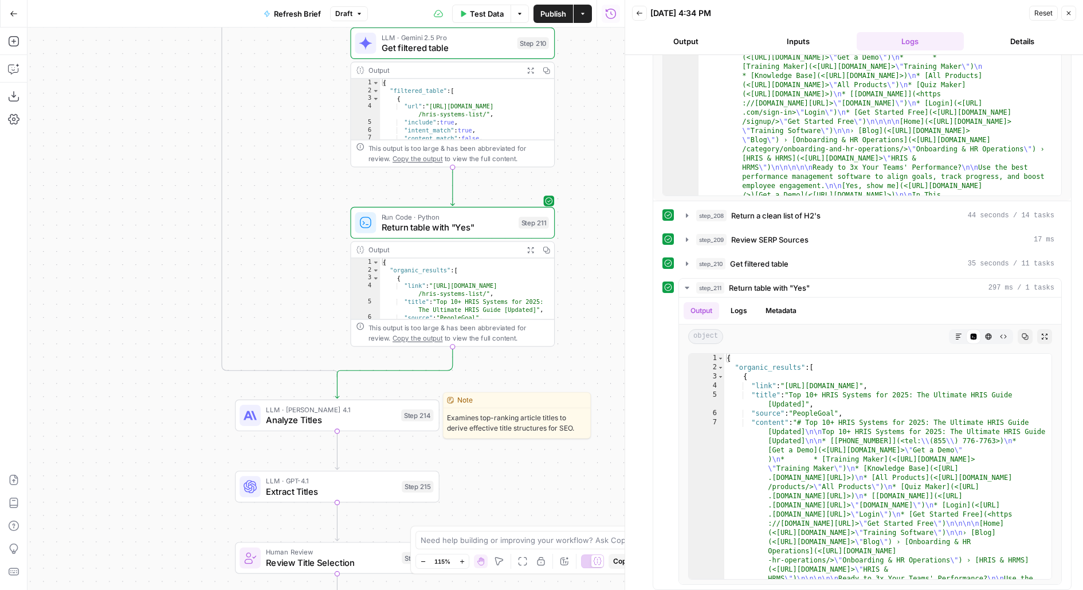
click at [400, 393] on icon "button" at bounding box center [404, 391] width 8 height 10
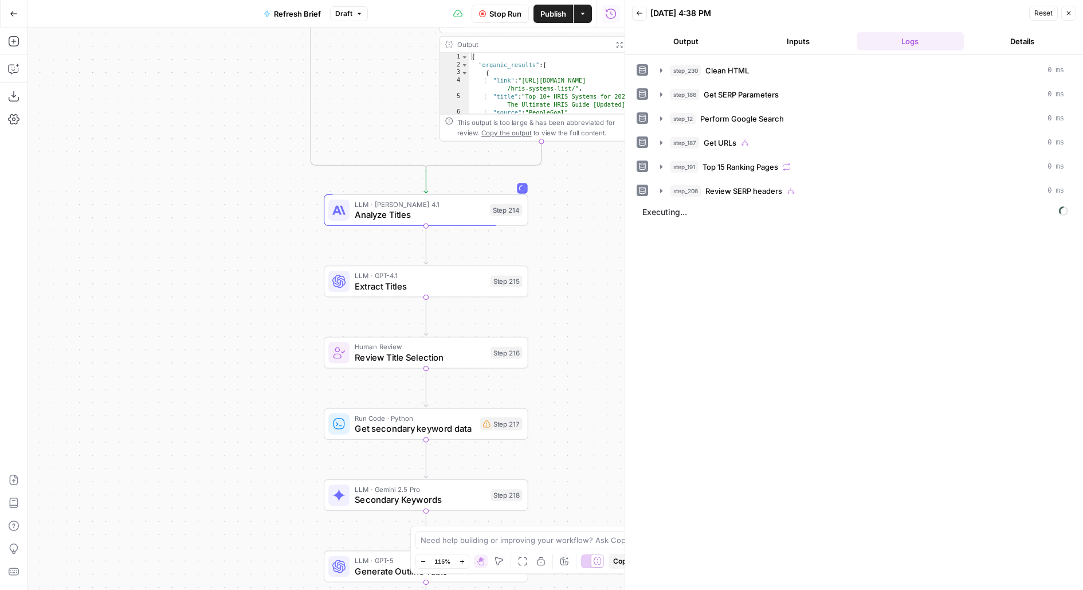
drag, startPoint x: 460, startPoint y: 463, endPoint x: 505, endPoint y: 172, distance: 294.6
click at [505, 172] on div "true false false true false true false true Workflow Input Settings Inputs LLM …" at bounding box center [326, 309] width 597 height 562
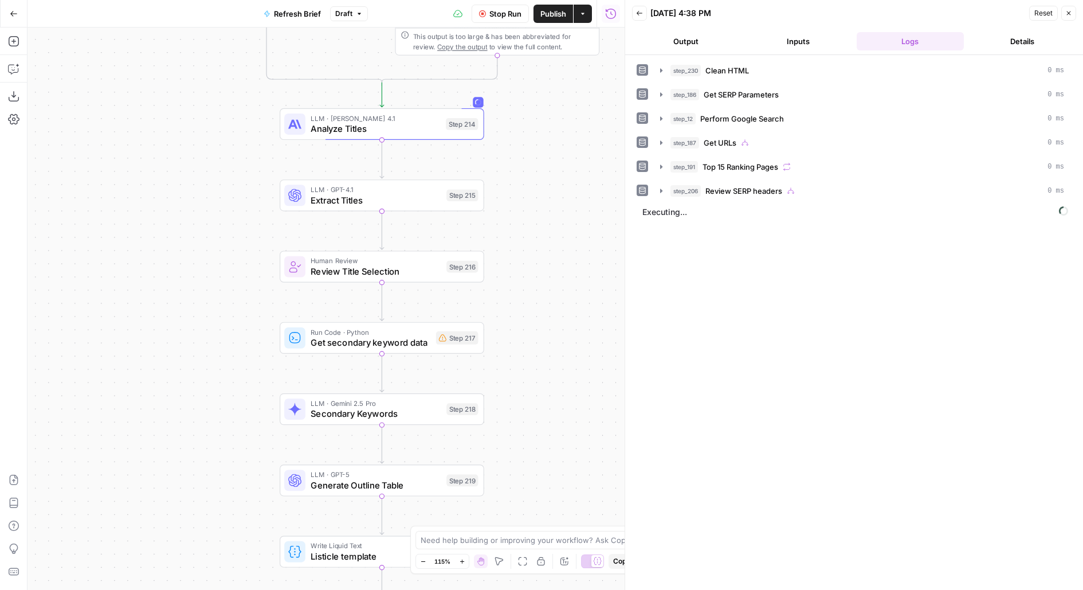
click at [721, 41] on button "Output" at bounding box center [686, 41] width 108 height 18
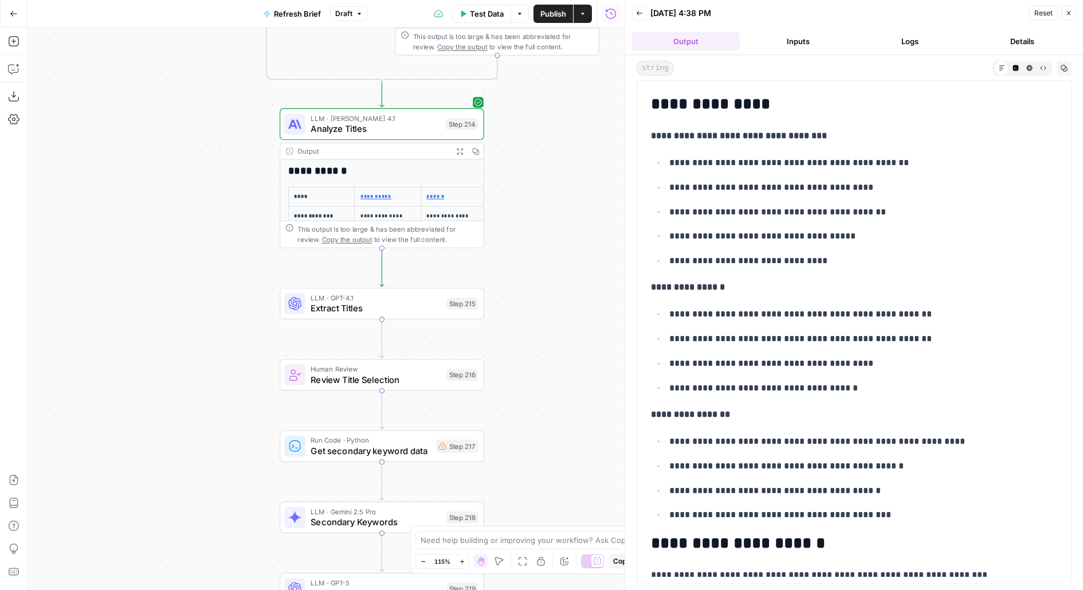
scroll to position [257, 0]
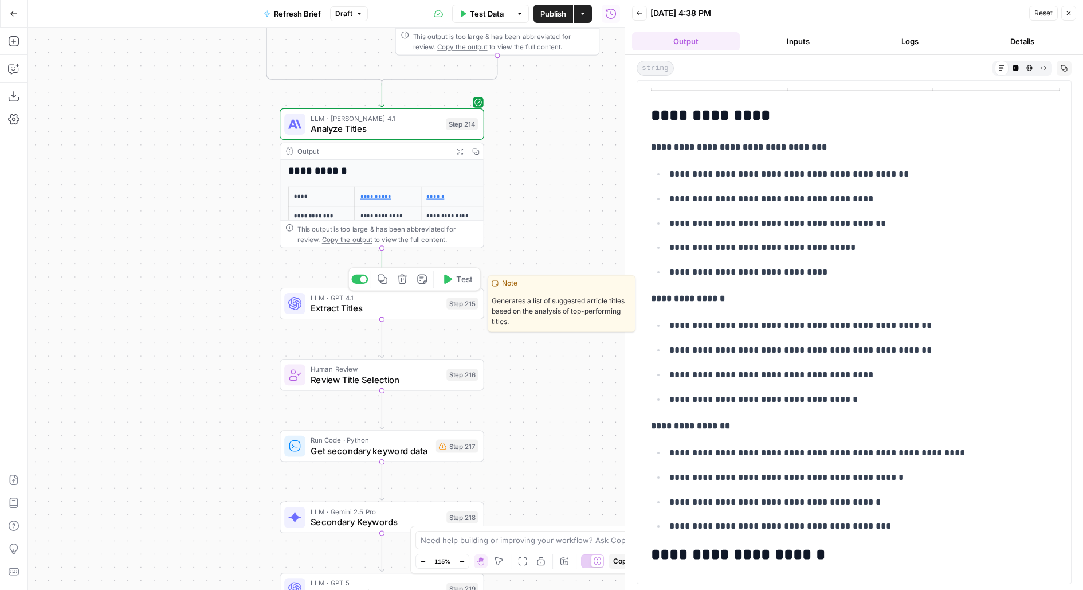
click at [448, 284] on icon "button" at bounding box center [447, 279] width 10 height 10
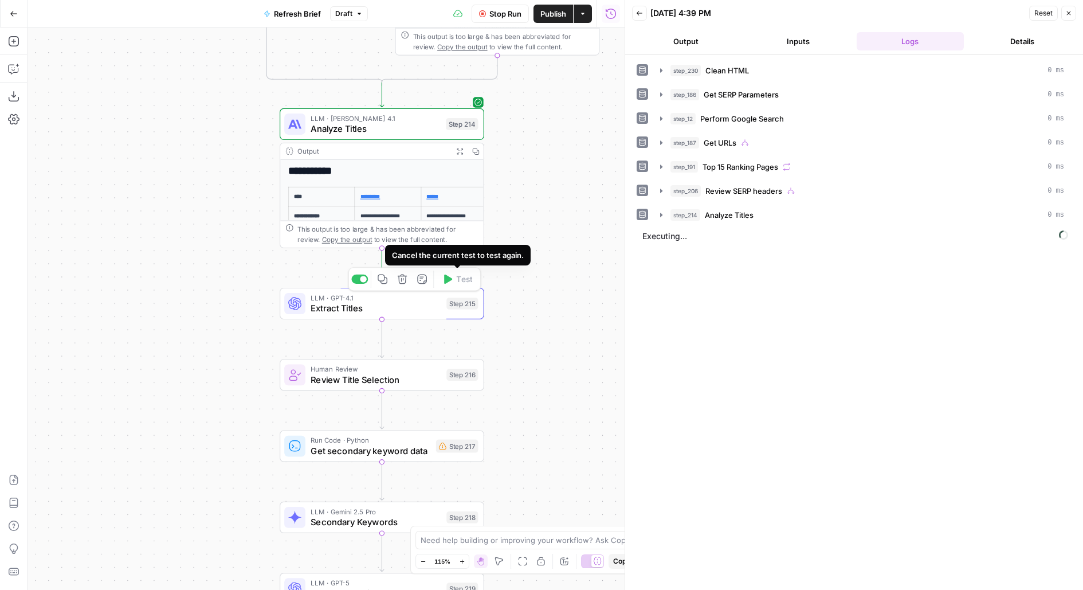
click at [534, 220] on div "true false false true false true false true Workflow Input Settings Inputs LLM …" at bounding box center [326, 309] width 597 height 562
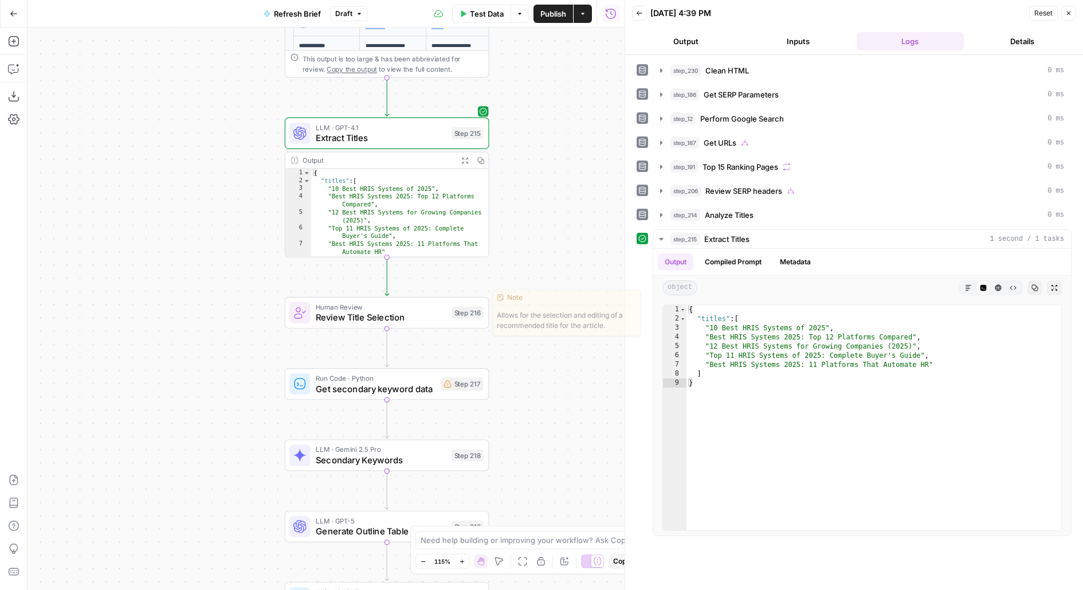
click at [467, 291] on span "Test" at bounding box center [469, 288] width 16 height 12
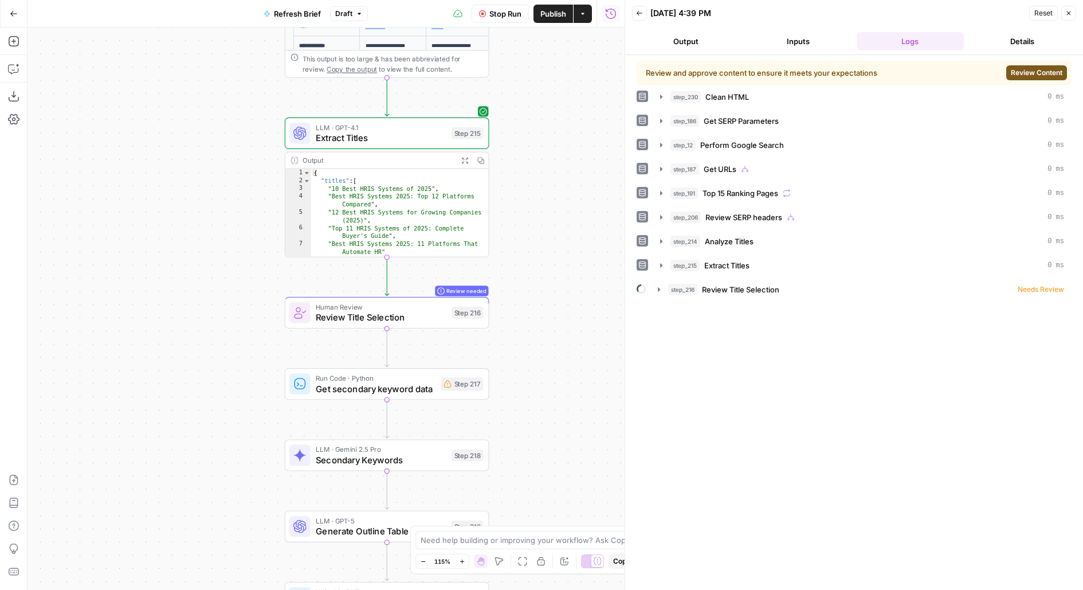
click at [1040, 73] on span "Review Content" at bounding box center [1037, 73] width 52 height 10
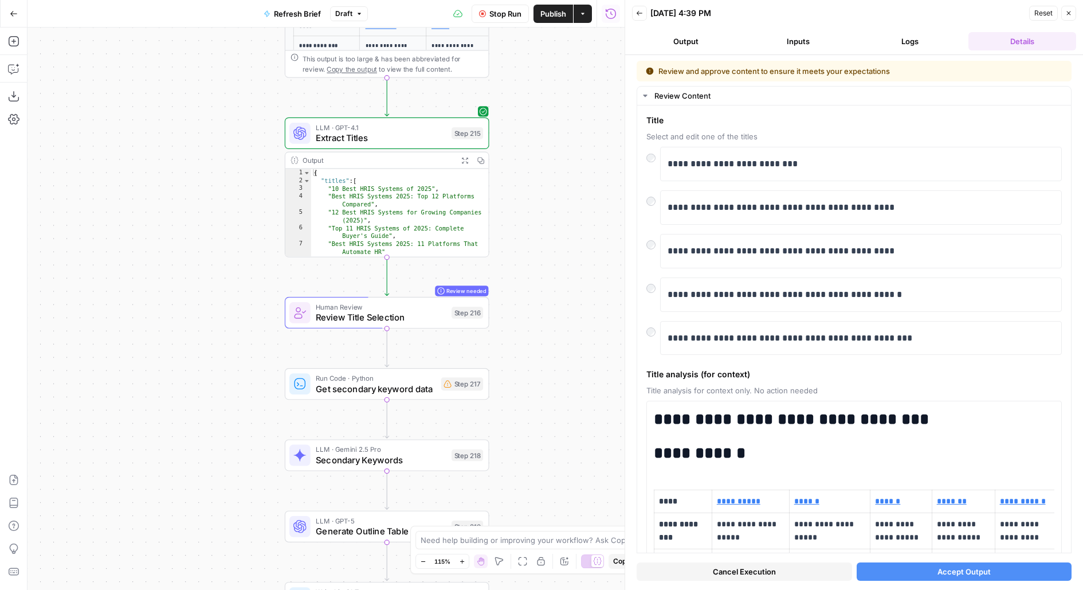
click at [910, 574] on button "Accept Output" at bounding box center [965, 571] width 216 height 18
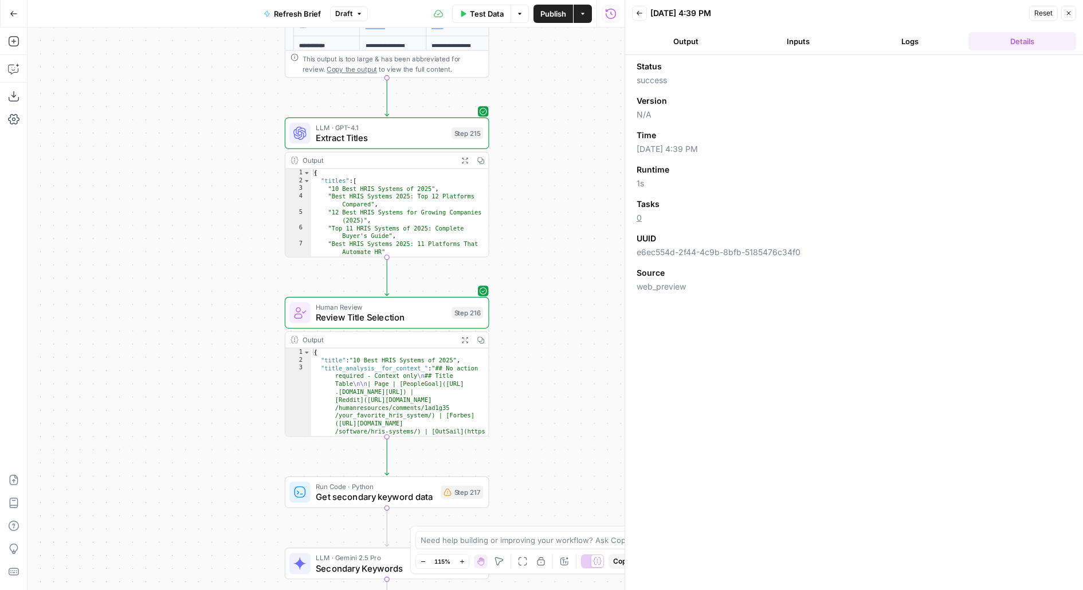
click at [593, 224] on div "true false false true false true false true Workflow Input Settings Inputs LLM …" at bounding box center [326, 309] width 597 height 562
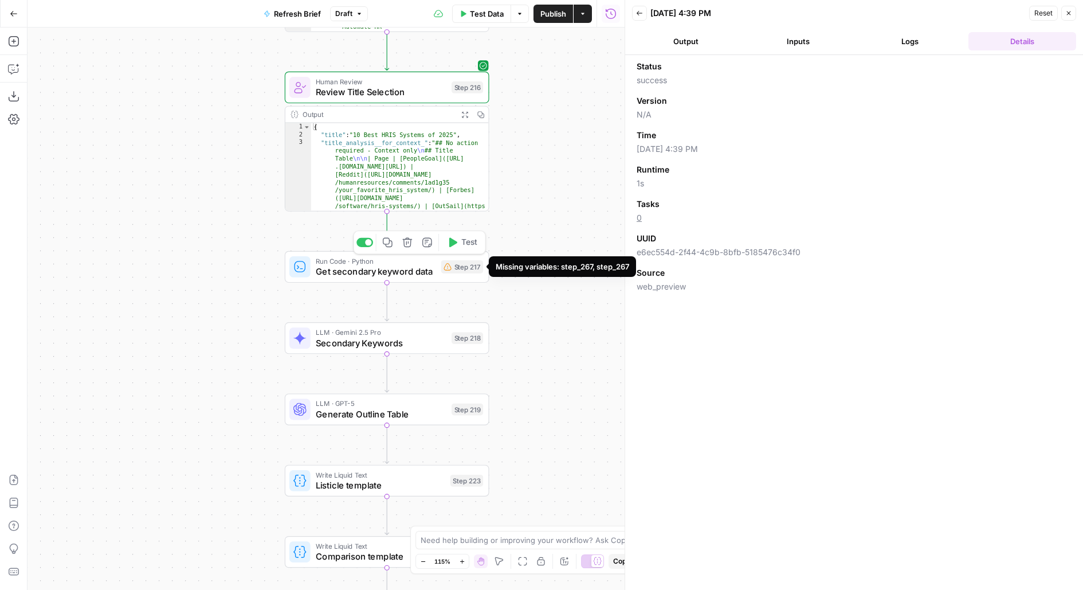
click at [469, 247] on span "Test" at bounding box center [469, 243] width 16 height 12
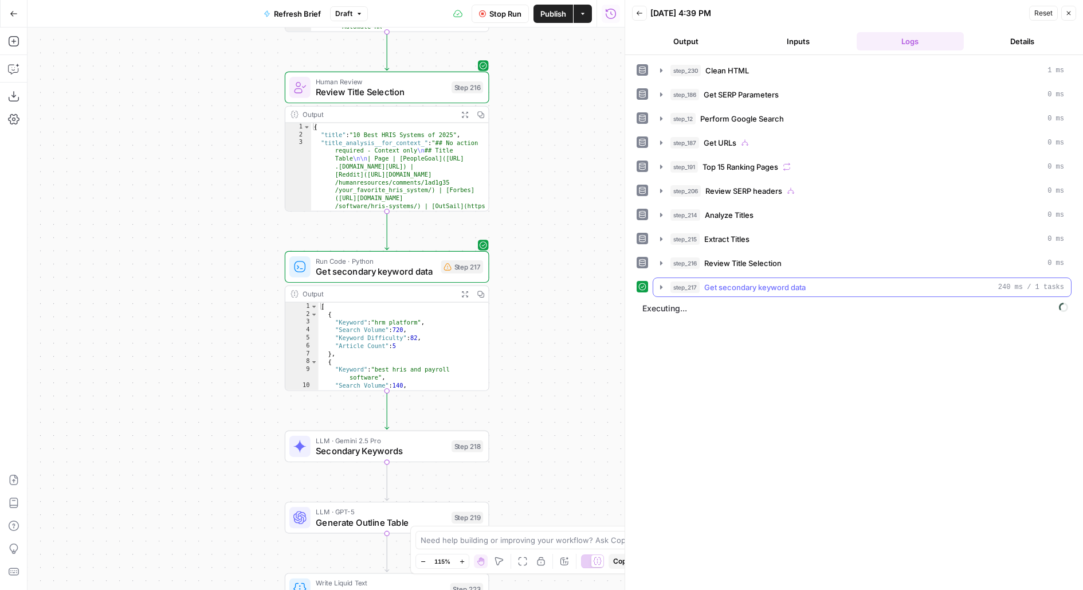
click at [699, 286] on span "step_217" at bounding box center [685, 286] width 29 height 11
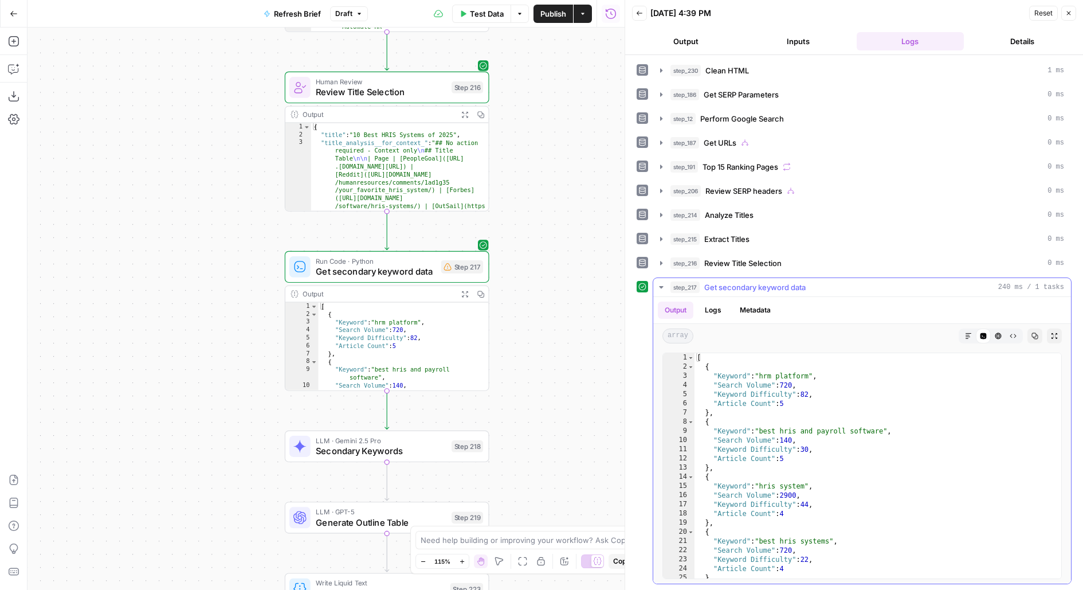
click at [699, 287] on span "step_217" at bounding box center [685, 286] width 29 height 11
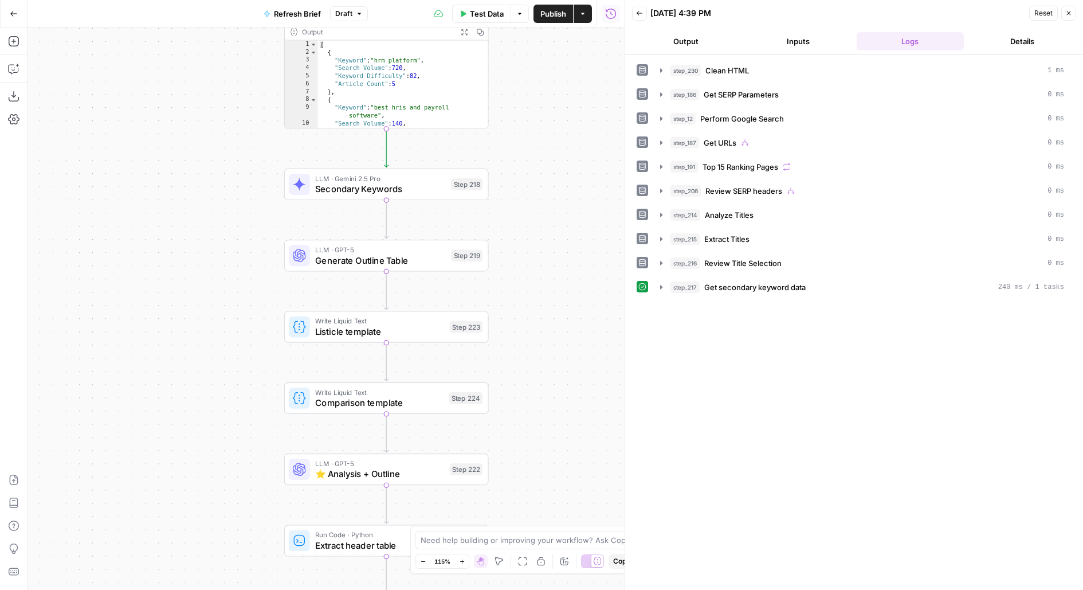
drag, startPoint x: 536, startPoint y: 185, endPoint x: 536, endPoint y: 172, distance: 13.2
click at [536, 172] on div "true false false true false true false true Workflow Input Settings Inputs LLM …" at bounding box center [326, 309] width 597 height 562
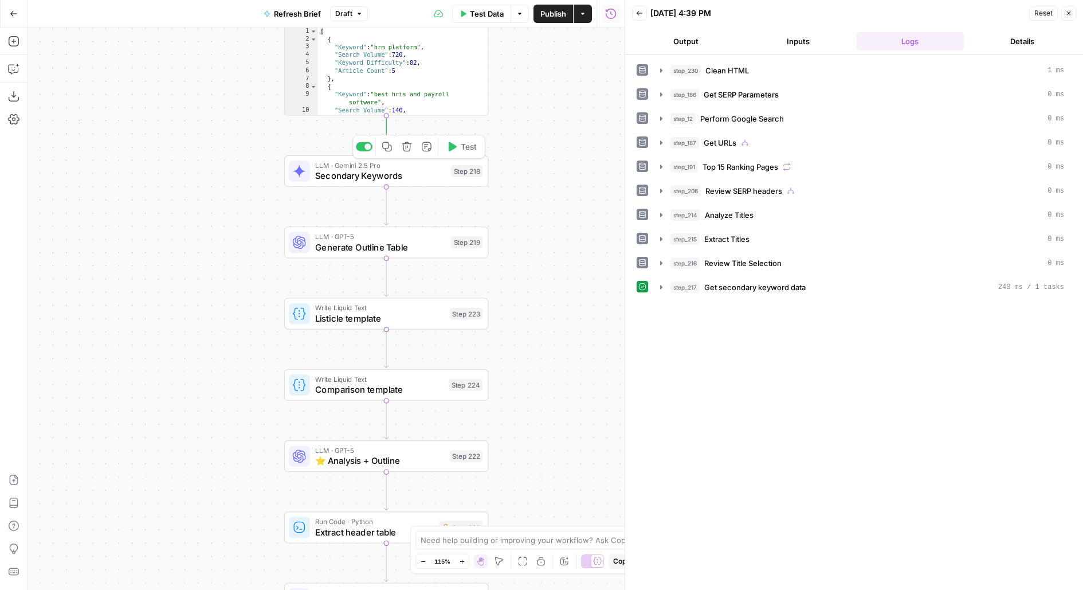
click at [463, 148] on span "Test" at bounding box center [469, 147] width 16 height 12
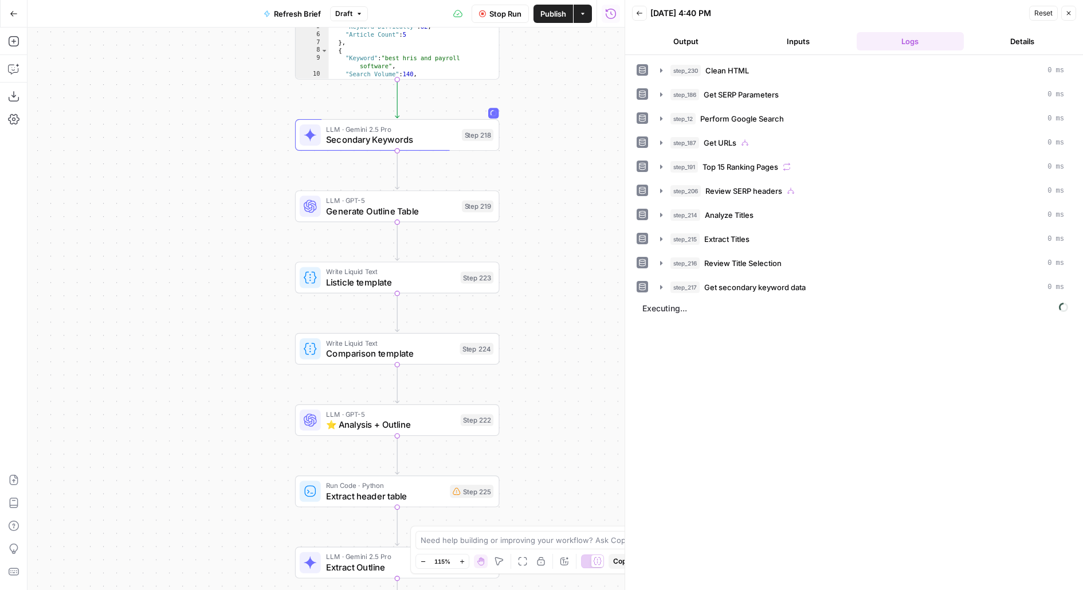
drag, startPoint x: 541, startPoint y: 146, endPoint x: 542, endPoint y: 134, distance: 12.6
click at [542, 134] on div "true false false true false true false true Workflow Input Settings Inputs LLM …" at bounding box center [326, 309] width 597 height 562
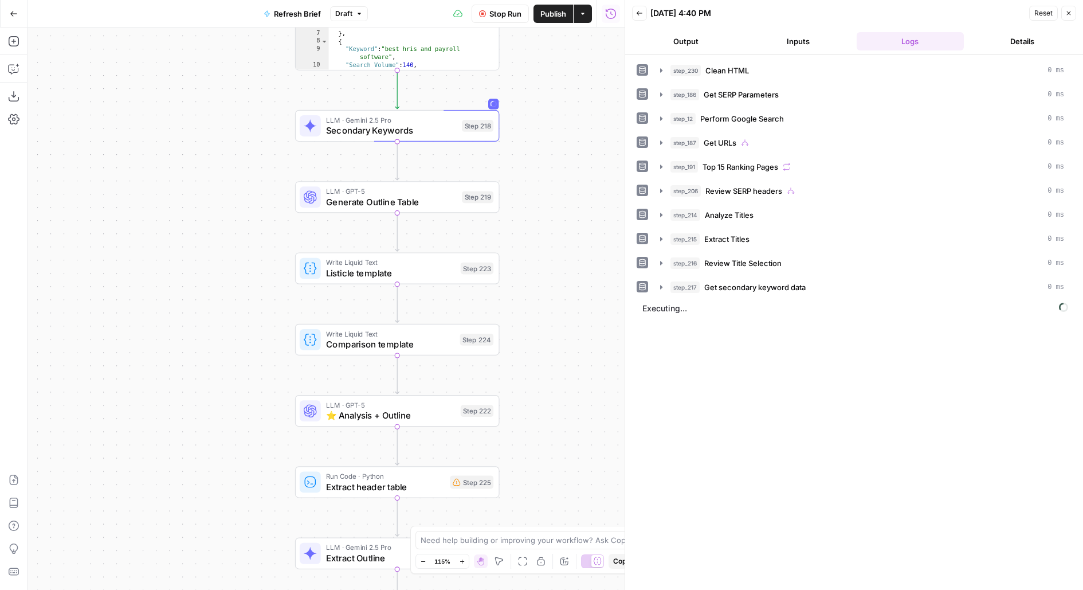
click at [700, 39] on button "Output" at bounding box center [686, 41] width 108 height 18
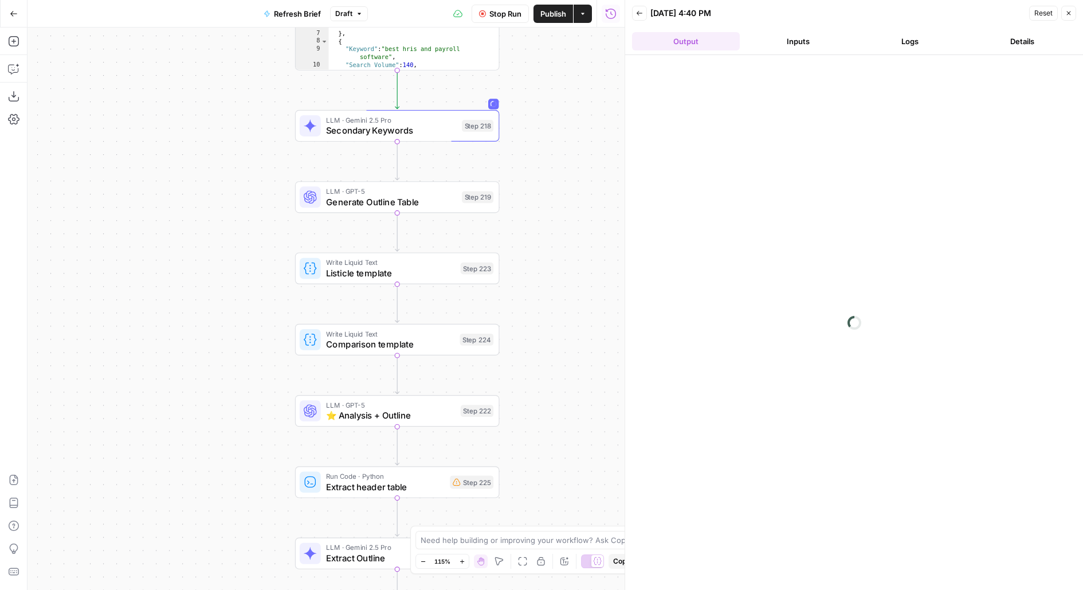
click at [894, 33] on button "Logs" at bounding box center [911, 41] width 108 height 18
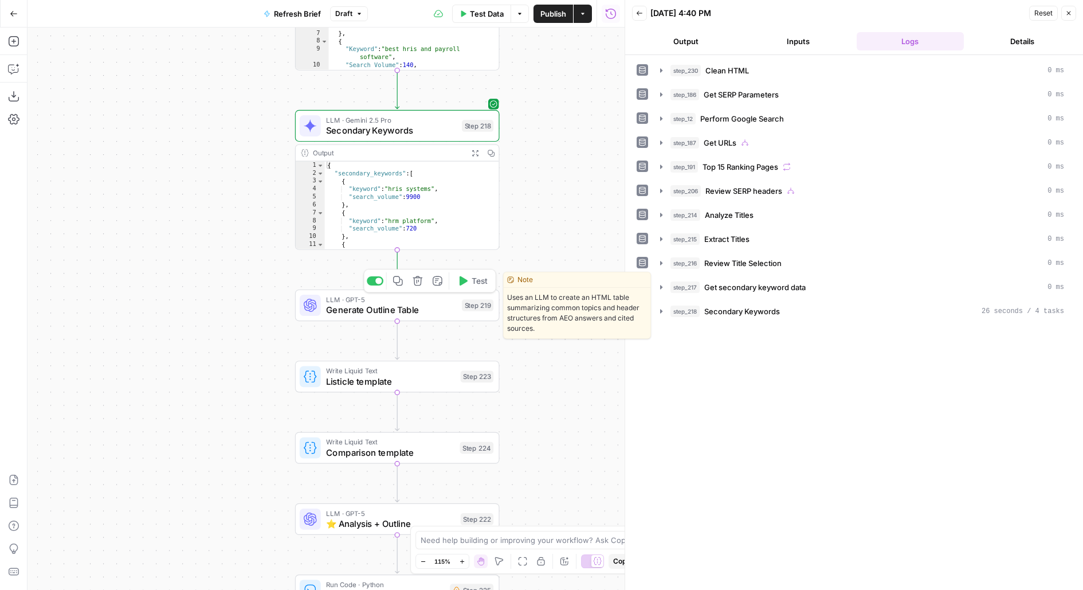
click at [471, 280] on button "Test" at bounding box center [472, 280] width 41 height 17
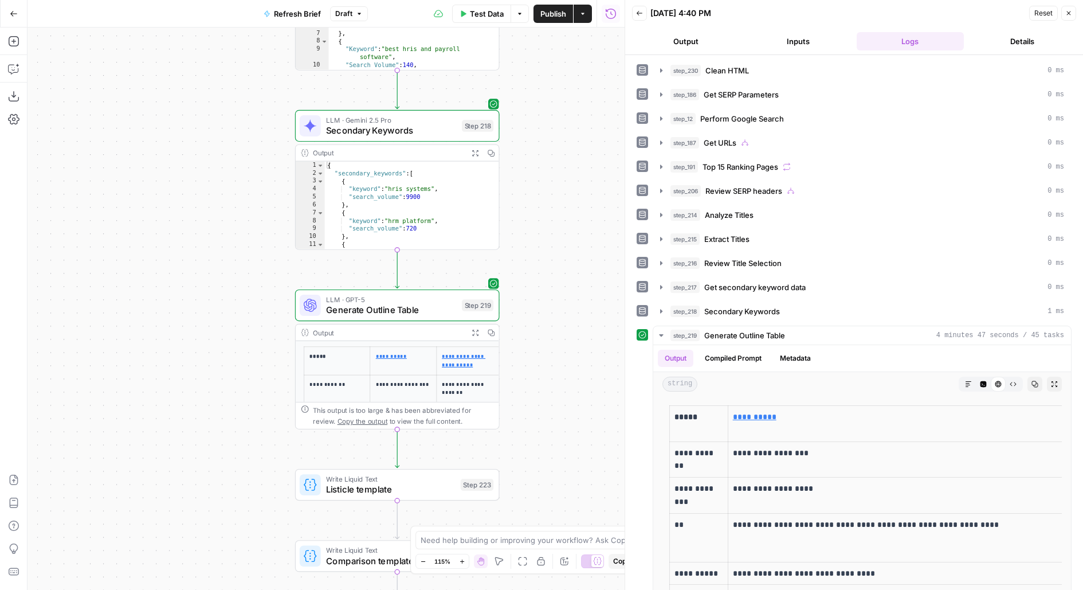
drag, startPoint x: 526, startPoint y: 341, endPoint x: 523, endPoint y: 80, distance: 261.4
click at [524, 80] on div "true false false true false true false true Workflow Input Settings Inputs LLM …" at bounding box center [326, 309] width 597 height 562
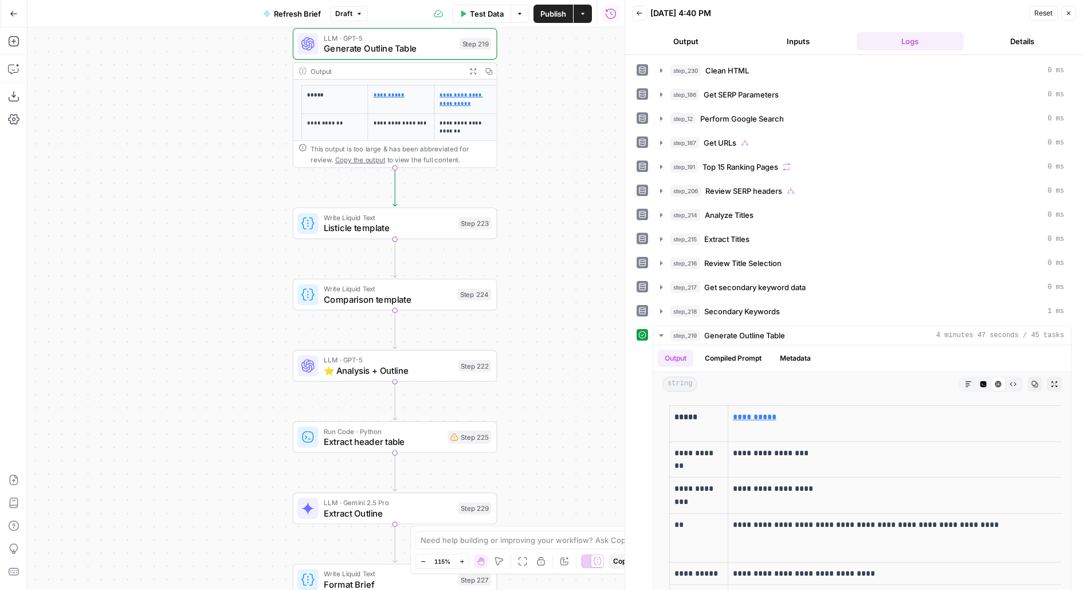
scroll to position [42, 0]
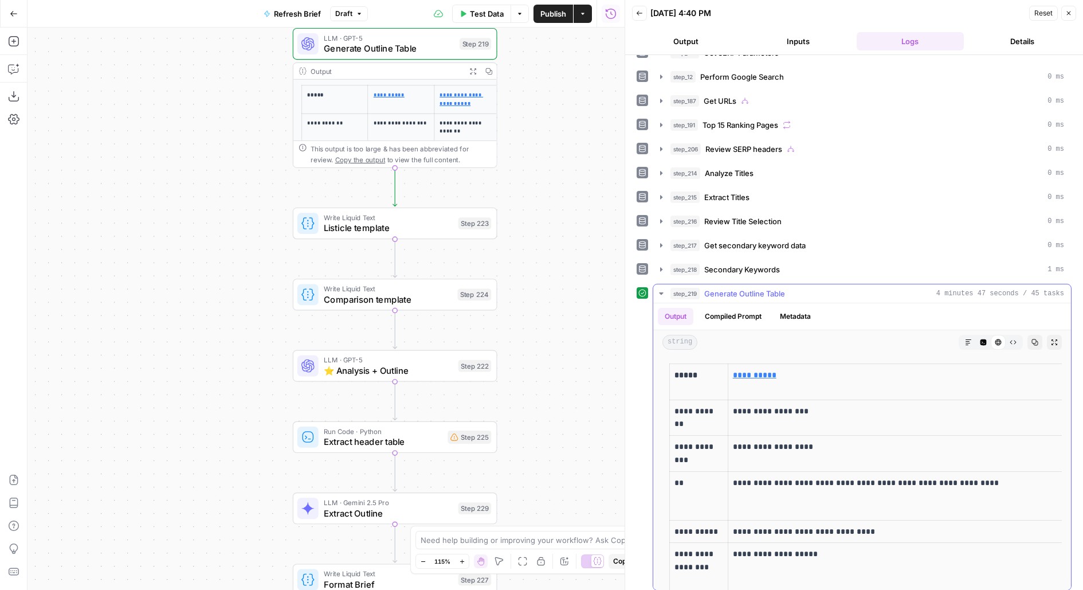
click at [1060, 335] on button "Expand Output" at bounding box center [1054, 342] width 15 height 15
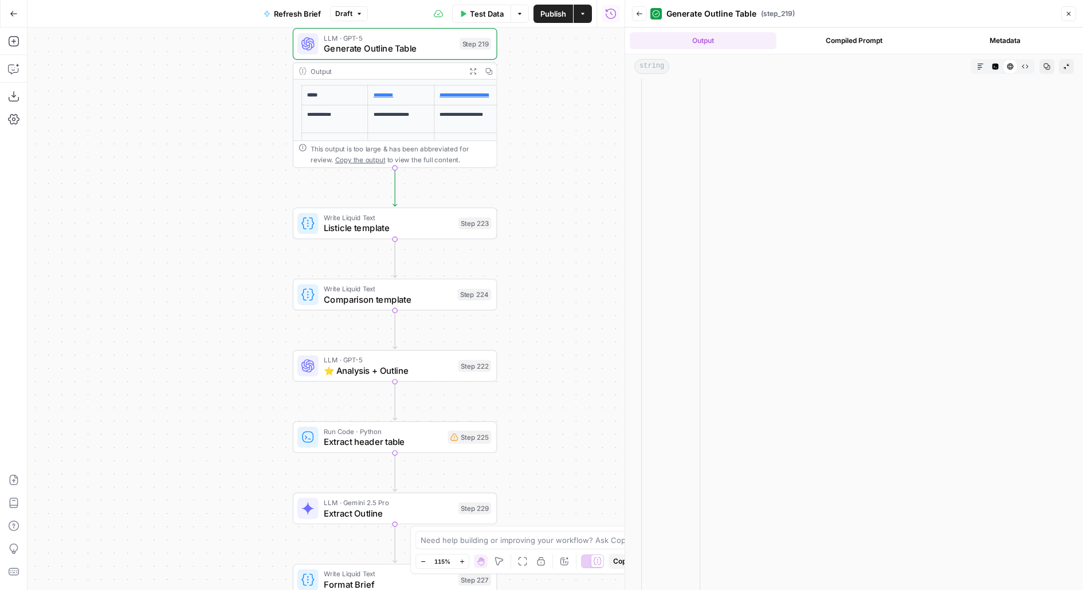
scroll to position [1236, 0]
click at [474, 206] on button "Test" at bounding box center [470, 198] width 41 height 17
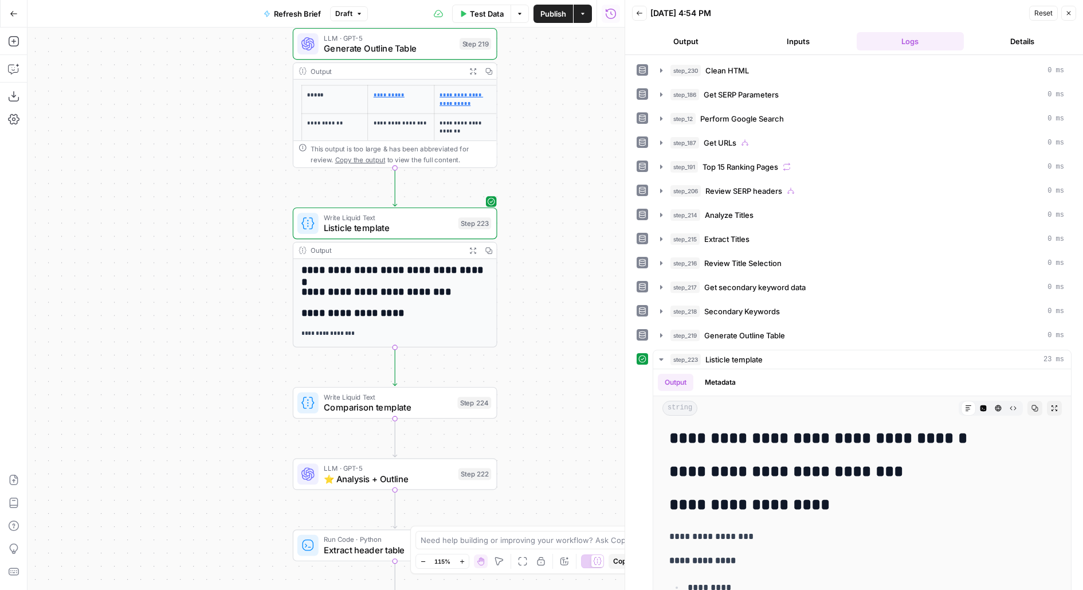
click at [403, 229] on span "Listicle template" at bounding box center [389, 227] width 130 height 13
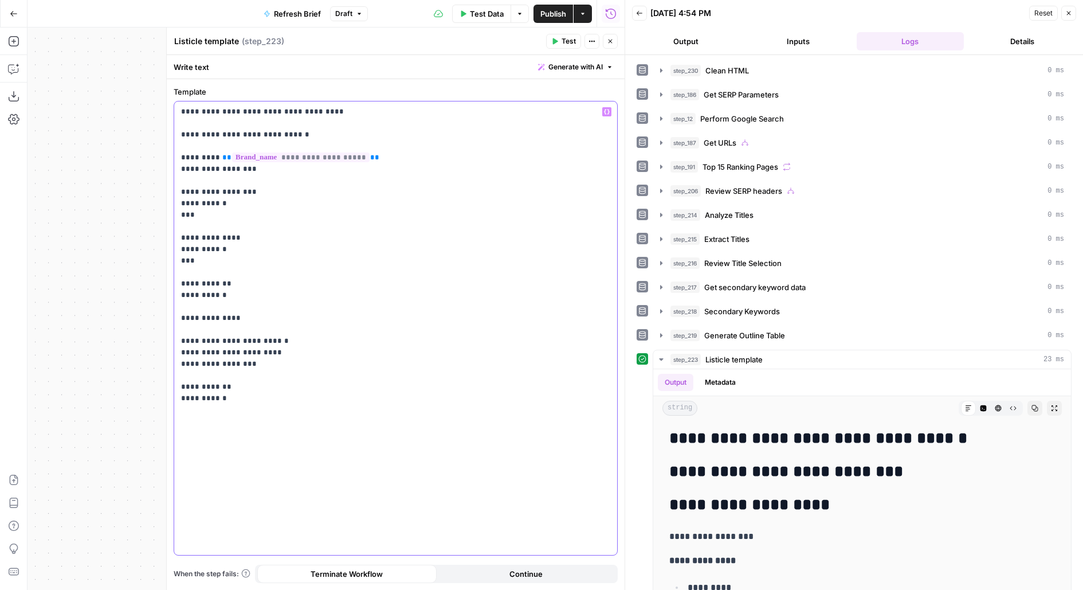
click at [300, 460] on div "**********" at bounding box center [395, 327] width 443 height 453
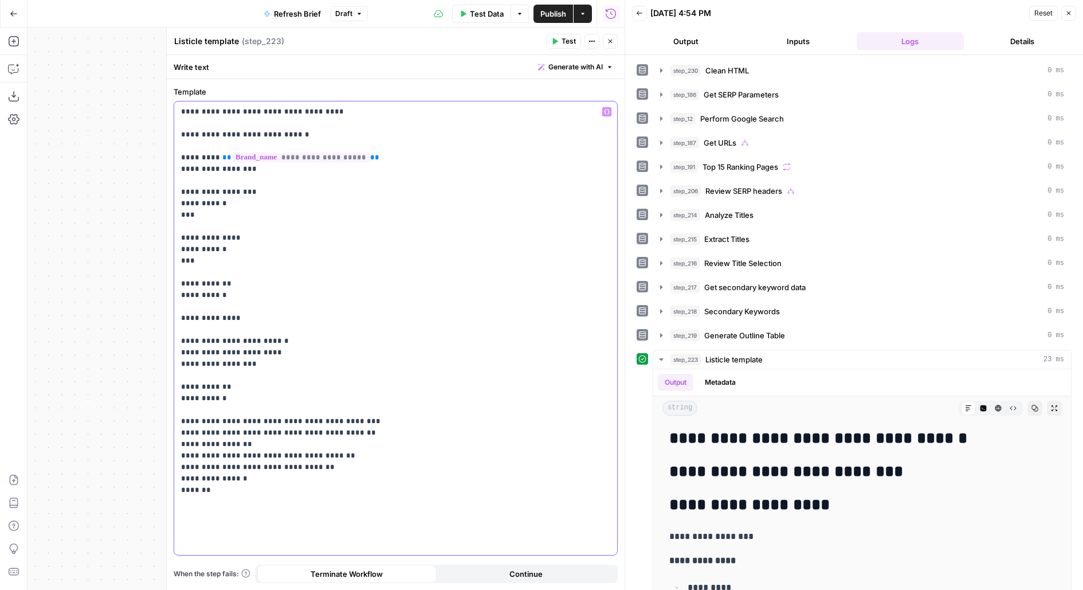
drag, startPoint x: 373, startPoint y: 429, endPoint x: 177, endPoint y: 424, distance: 195.6
click at [177, 424] on div "**********" at bounding box center [395, 327] width 443 height 453
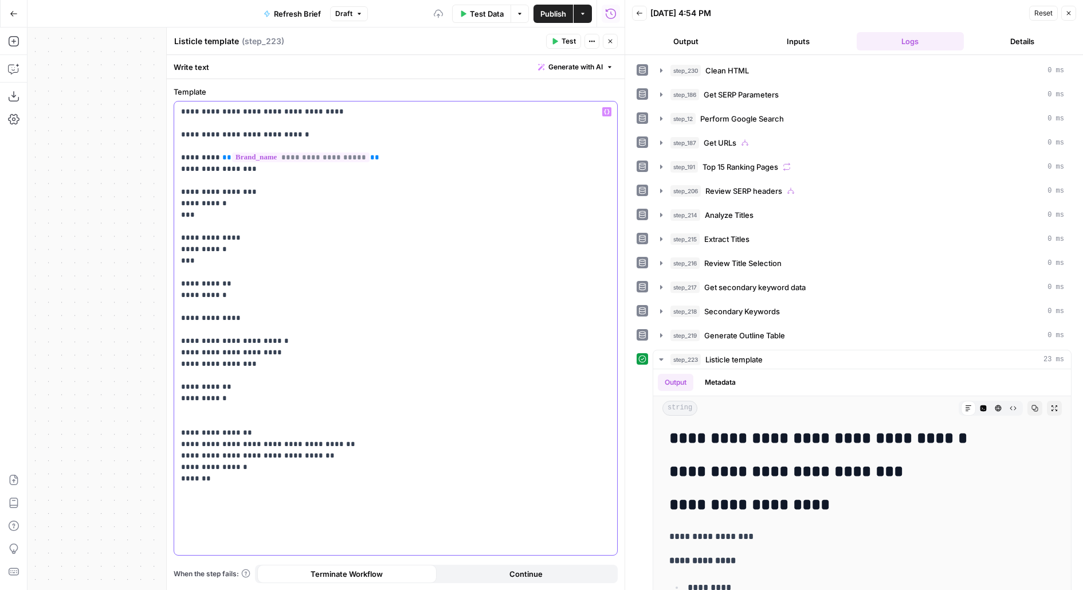
click at [178, 111] on div "**********" at bounding box center [395, 327] width 443 height 453
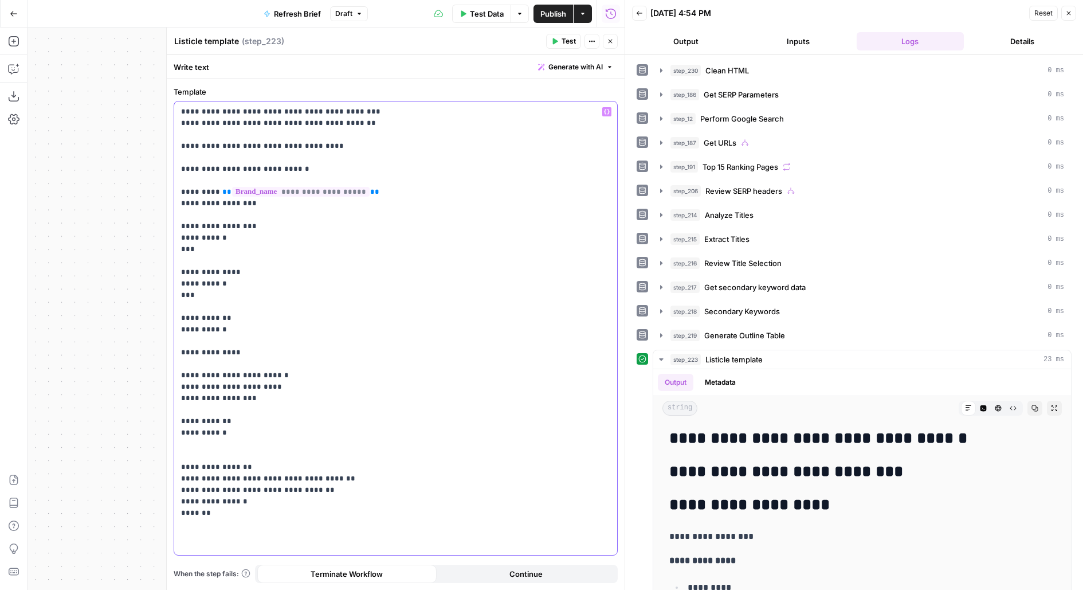
click at [400, 116] on p "**********" at bounding box center [396, 312] width 430 height 413
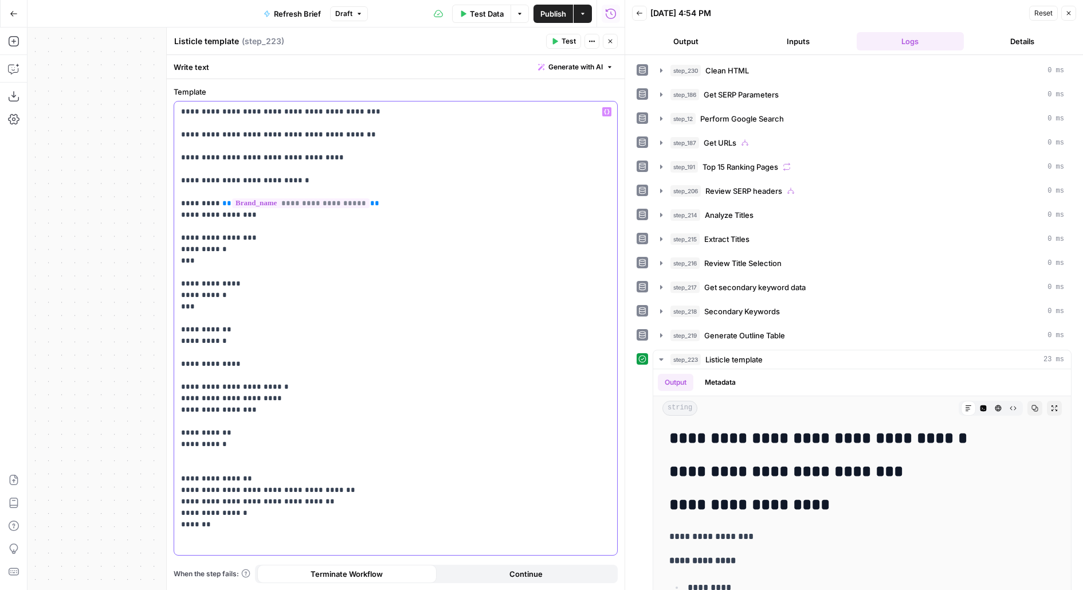
click at [193, 111] on p "**********" at bounding box center [396, 318] width 430 height 424
click at [191, 134] on p "**********" at bounding box center [396, 318] width 430 height 424
drag, startPoint x: 265, startPoint y: 479, endPoint x: 190, endPoint y: 480, distance: 75.1
click at [190, 480] on p "**********" at bounding box center [396, 318] width 430 height 424
click at [197, 491] on p "**********" at bounding box center [396, 318] width 430 height 424
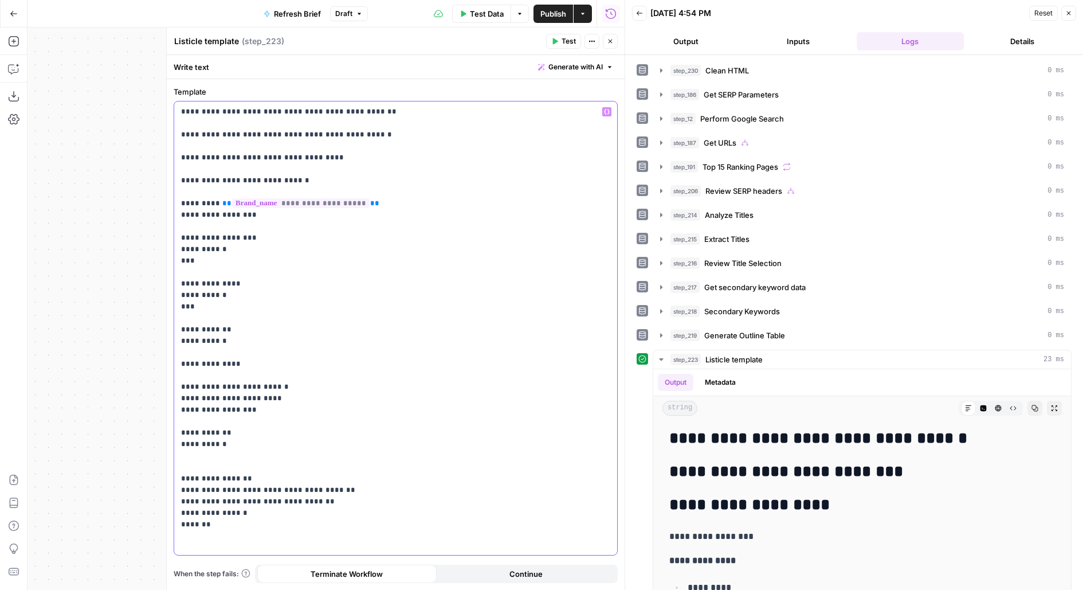
drag, startPoint x: 193, startPoint y: 479, endPoint x: 301, endPoint y: 476, distance: 108.4
click at [301, 476] on p "**********" at bounding box center [396, 318] width 430 height 424
copy p "**********"
click at [282, 181] on p "**********" at bounding box center [396, 318] width 430 height 424
drag, startPoint x: 252, startPoint y: 484, endPoint x: 158, endPoint y: 482, distance: 94.0
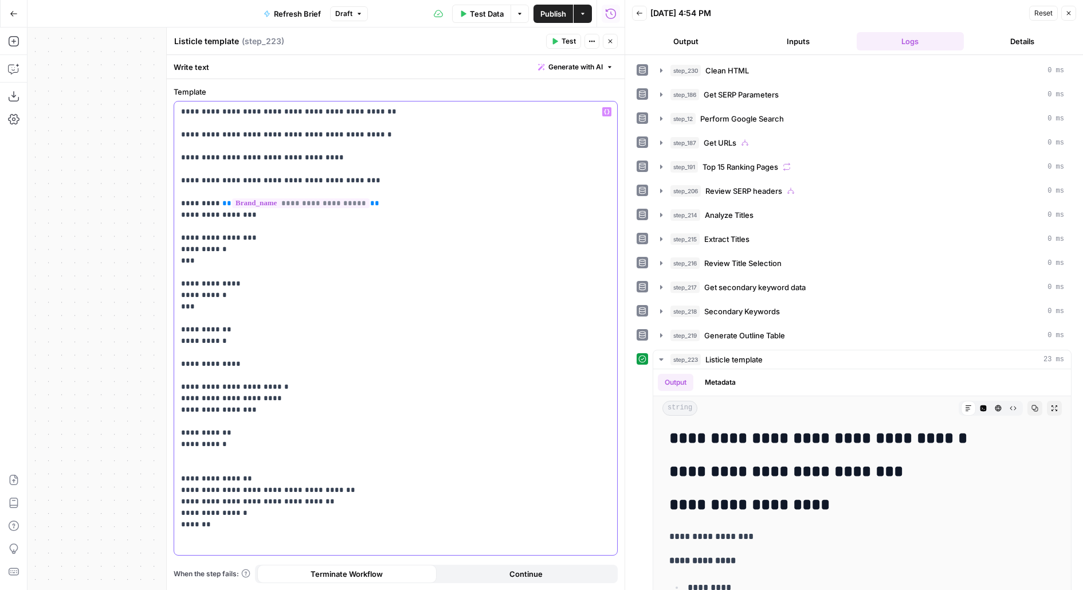
click at [159, 482] on body "Rippling New Home Browse Insights Opportunities Your Data Flightpath Recent Gri…" at bounding box center [541, 295] width 1083 height 590
click at [299, 463] on p "**********" at bounding box center [396, 318] width 430 height 424
drag, startPoint x: 285, startPoint y: 475, endPoint x: 163, endPoint y: 473, distance: 121.6
click at [166, 474] on div "**********" at bounding box center [395, 309] width 459 height 562
click at [347, 465] on p "**********" at bounding box center [396, 306] width 430 height 401
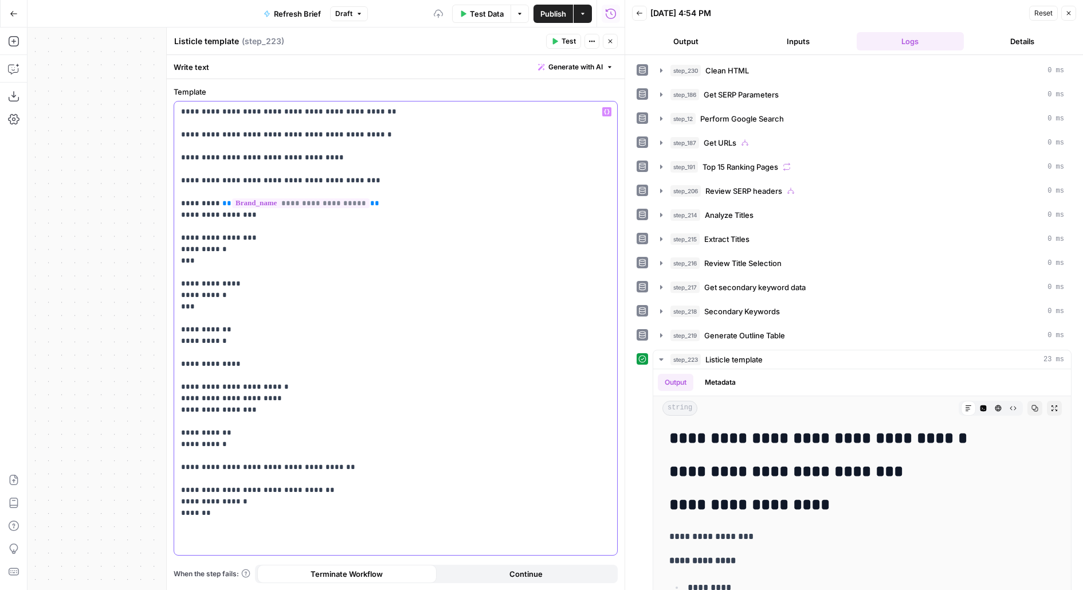
click at [191, 467] on p "**********" at bounding box center [396, 312] width 430 height 413
click at [193, 487] on p "**********" at bounding box center [396, 312] width 430 height 413
click at [194, 502] on p "**********" at bounding box center [396, 312] width 430 height 413
click at [343, 490] on p "**********" at bounding box center [396, 312] width 430 height 413
click at [307, 518] on p "**********" at bounding box center [396, 318] width 430 height 424
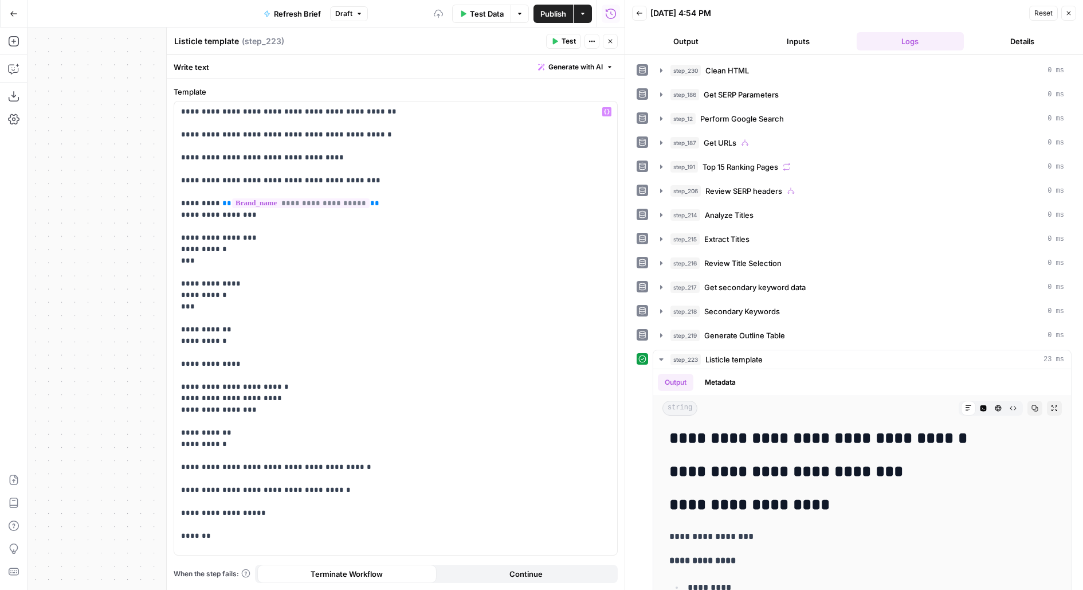
click at [567, 40] on span "P" at bounding box center [566, 38] width 9 height 11
click at [561, 42] on button "Test" at bounding box center [563, 41] width 35 height 15
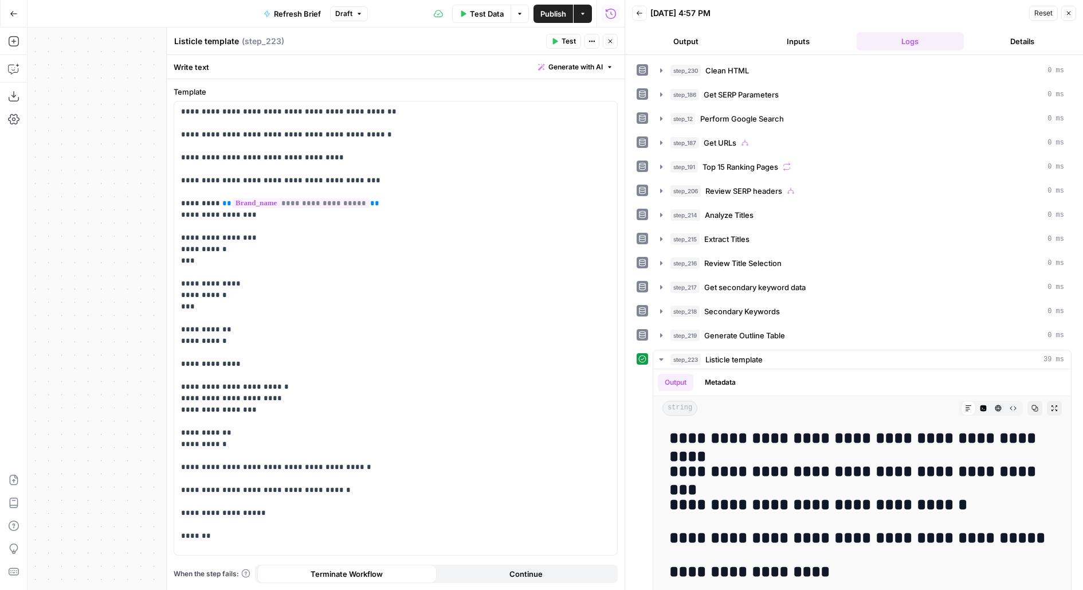
click at [609, 42] on icon "button" at bounding box center [611, 42] width 4 height 4
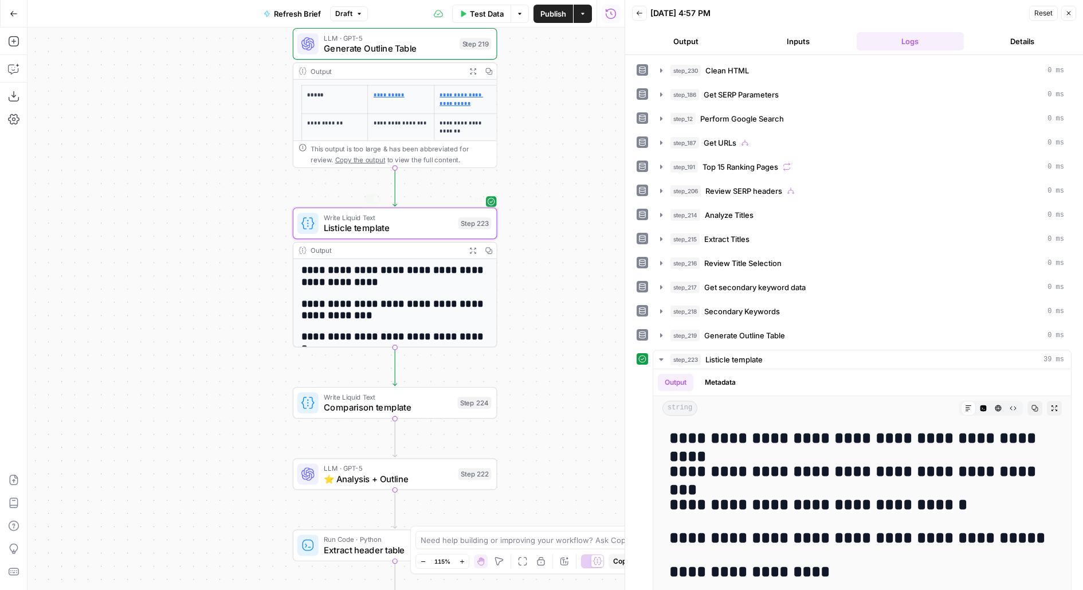
click at [472, 195] on div "true false false true false true false true Workflow Input Settings Inputs LLM …" at bounding box center [326, 309] width 597 height 562
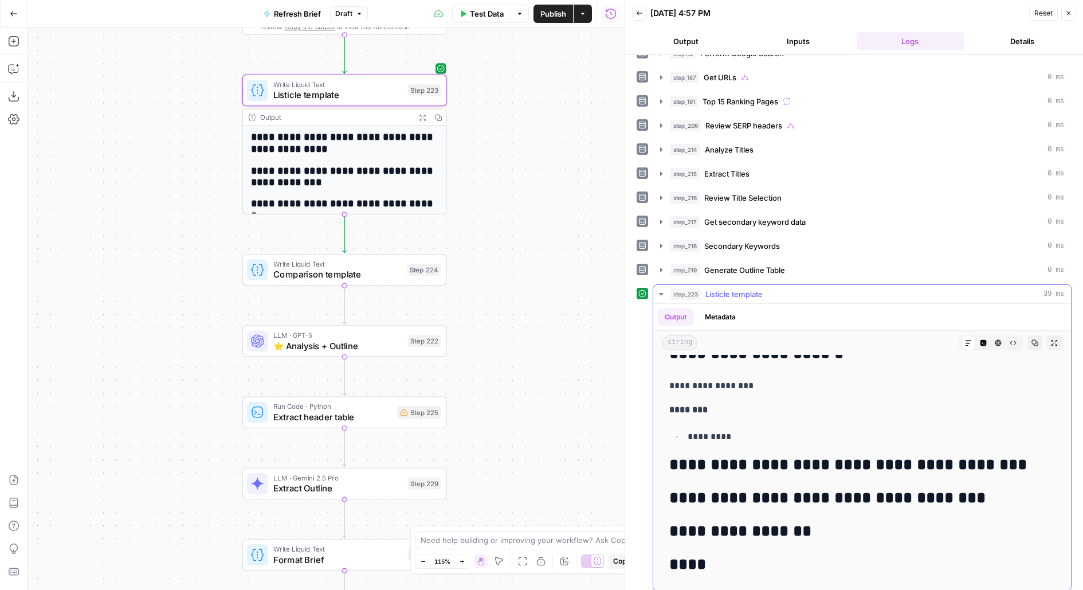
scroll to position [457, 0]
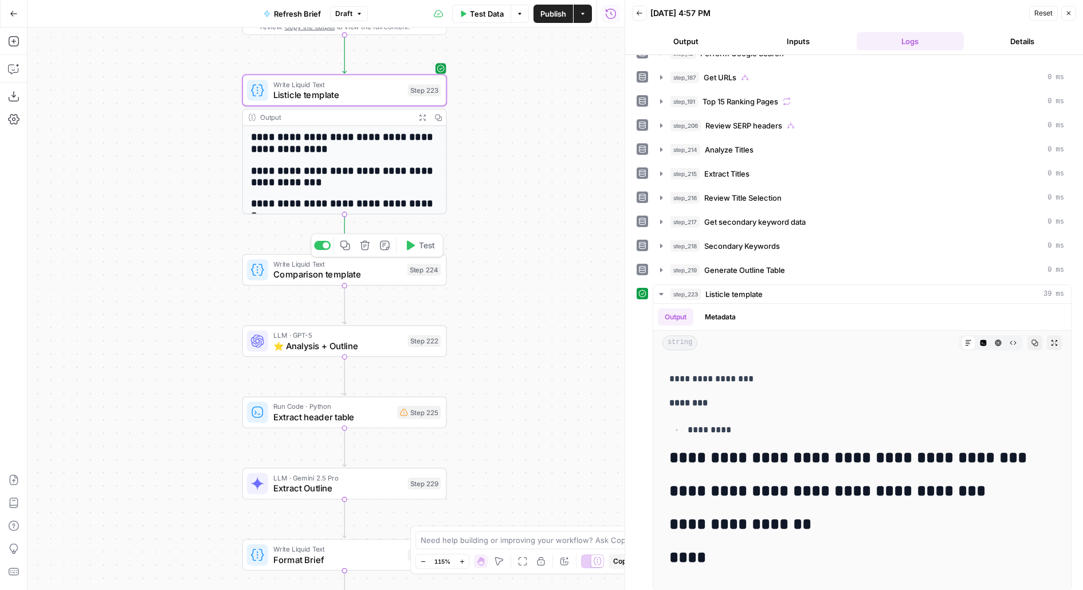
click at [413, 251] on icon "button" at bounding box center [410, 245] width 10 height 10
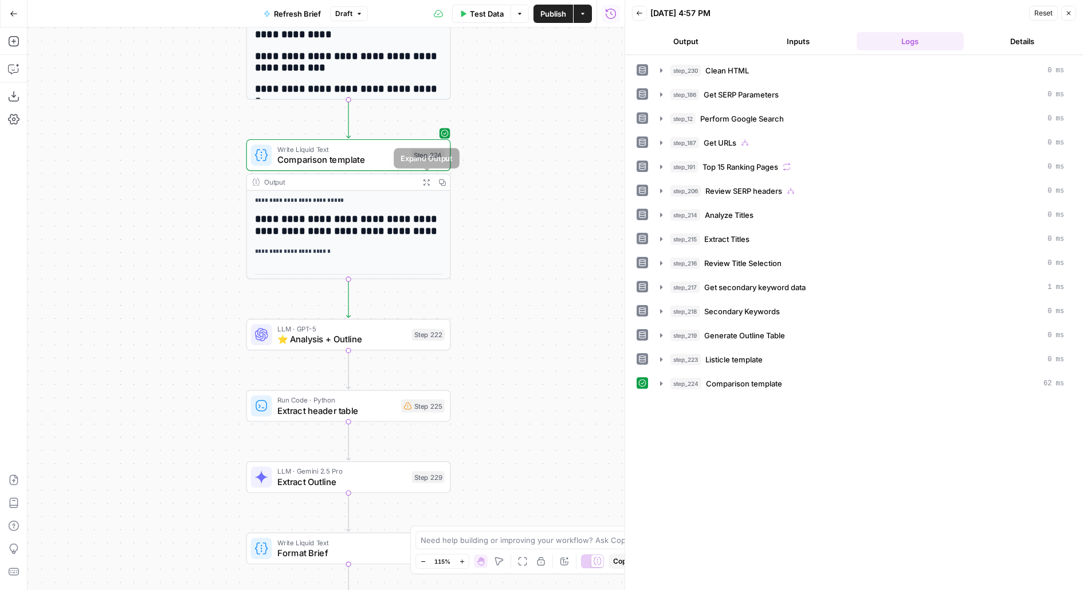
click at [427, 182] on icon "button" at bounding box center [426, 181] width 7 height 7
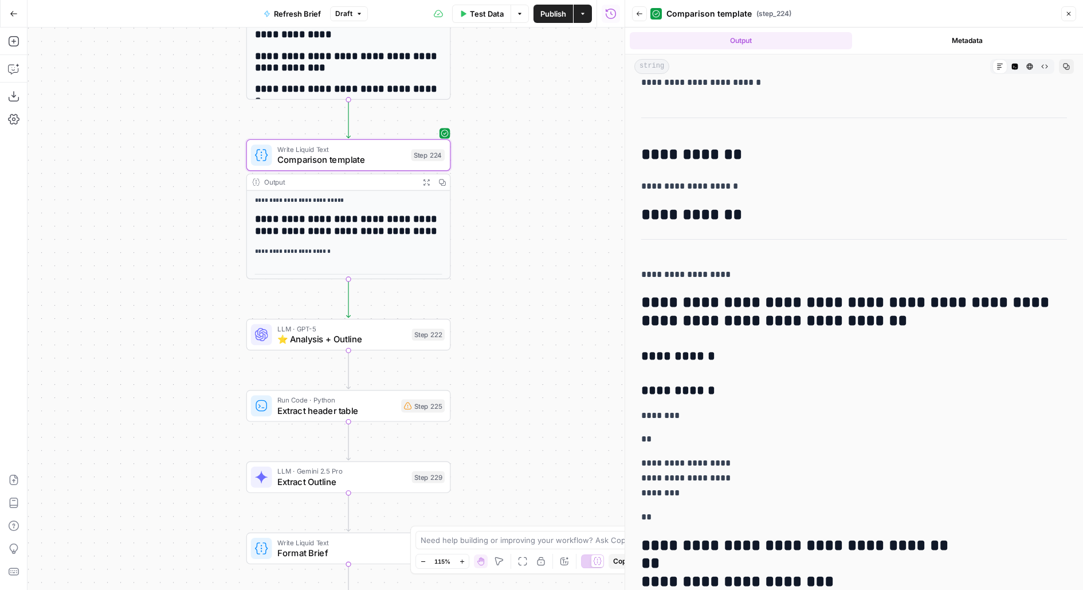
scroll to position [212, 0]
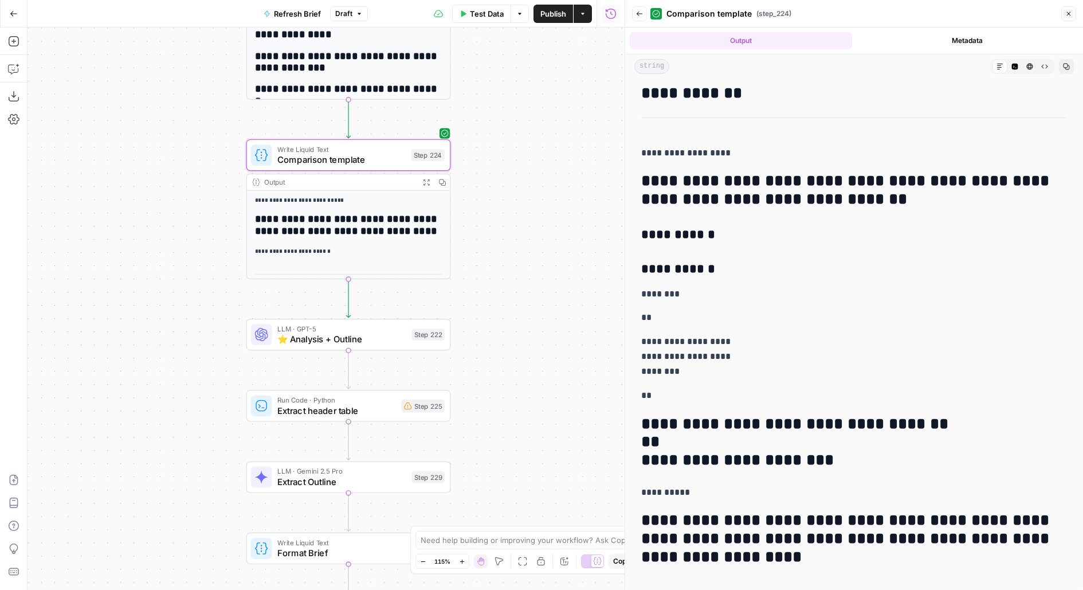
click at [635, 12] on button "Back" at bounding box center [639, 13] width 15 height 15
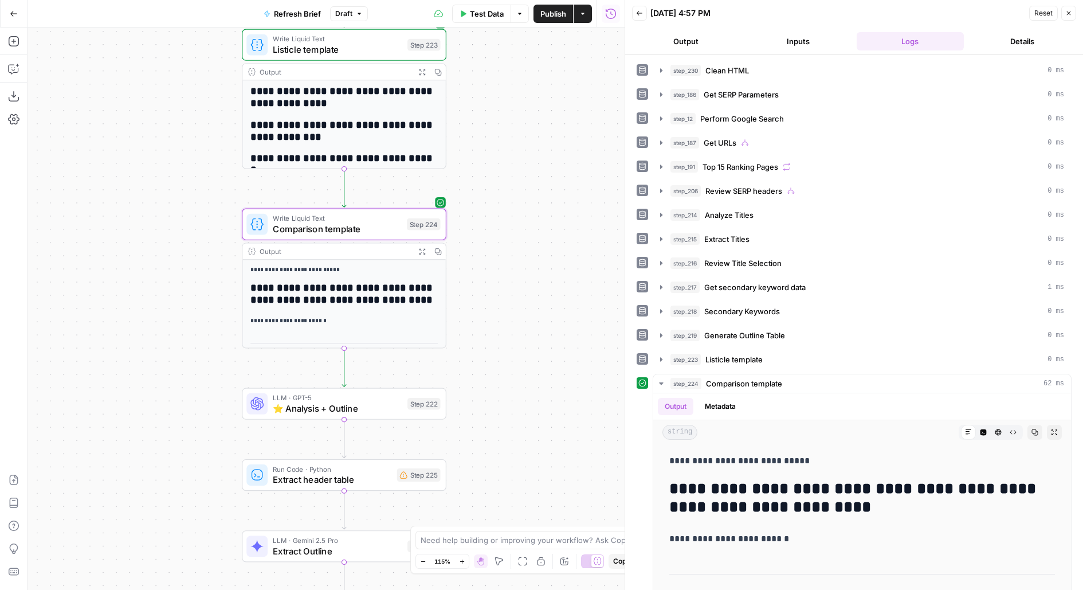
click at [562, 15] on span "Publish" at bounding box center [554, 13] width 26 height 11
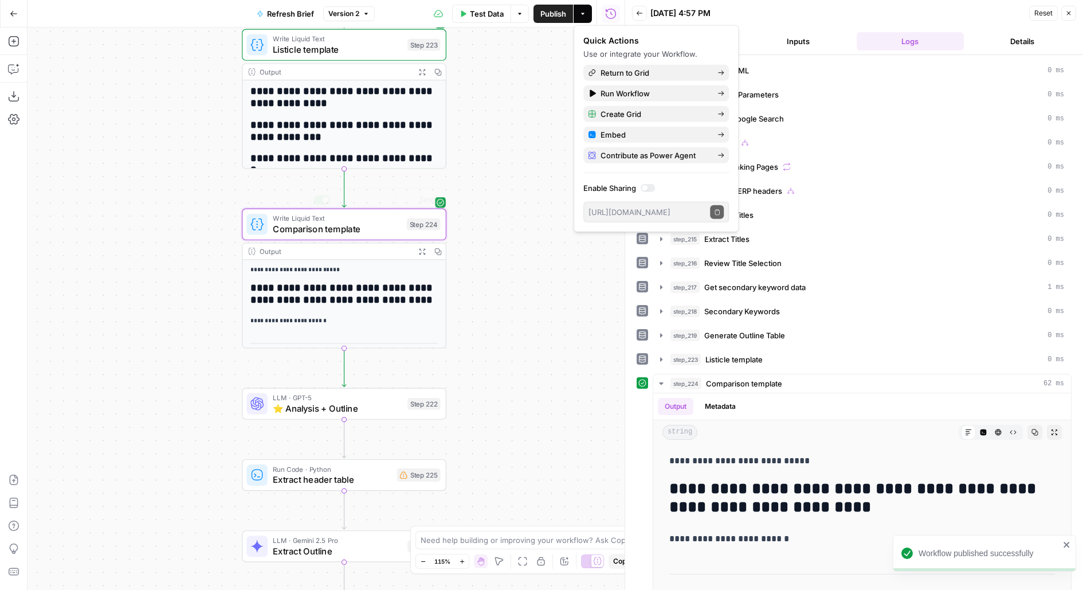
click at [390, 227] on span "Comparison template" at bounding box center [337, 228] width 128 height 13
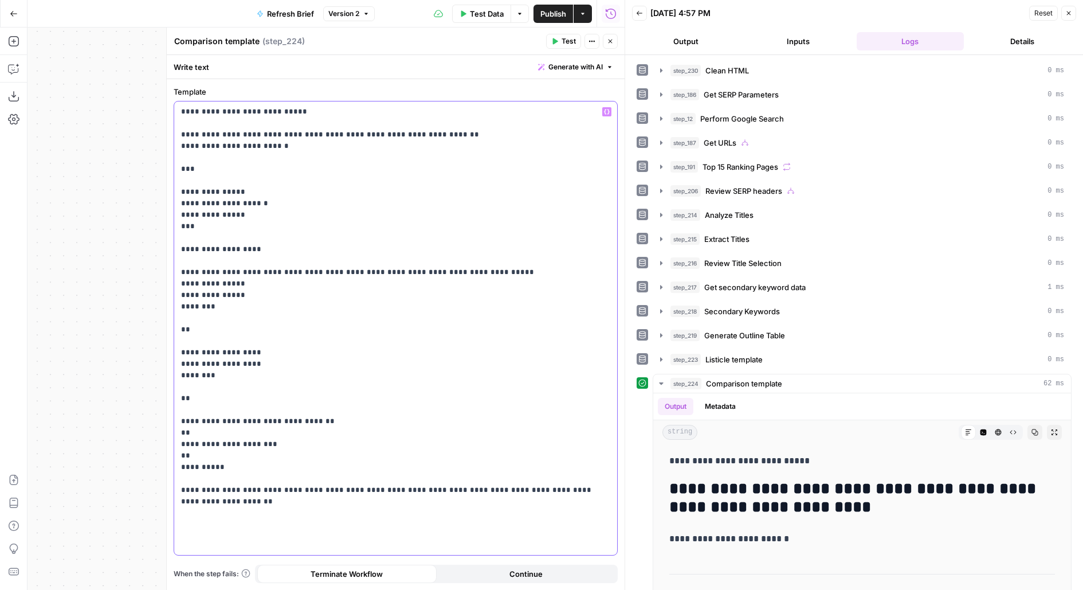
drag, startPoint x: 178, startPoint y: 134, endPoint x: 175, endPoint y: 91, distance: 43.7
click at [175, 91] on div "**********" at bounding box center [396, 321] width 444 height 470
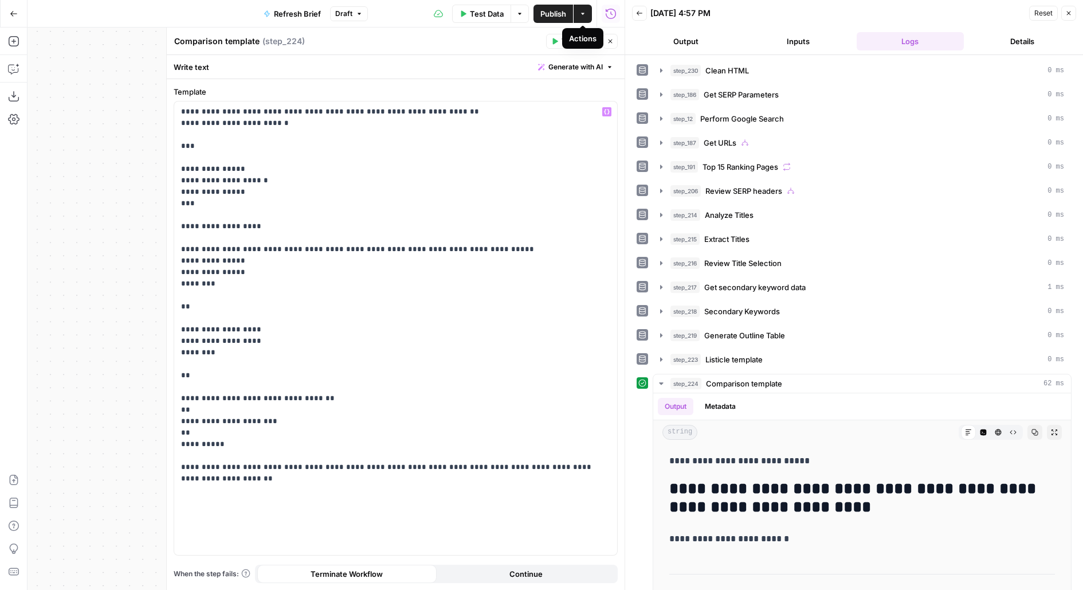
click at [615, 38] on button "Close" at bounding box center [610, 41] width 15 height 15
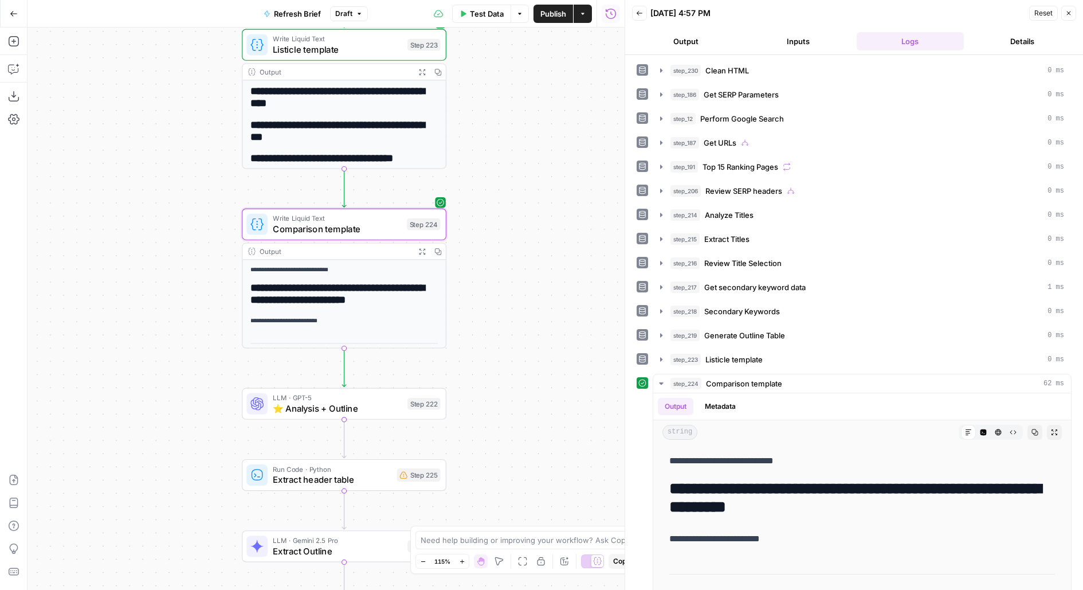
click at [363, 52] on span "Listicle template" at bounding box center [338, 49] width 130 height 13
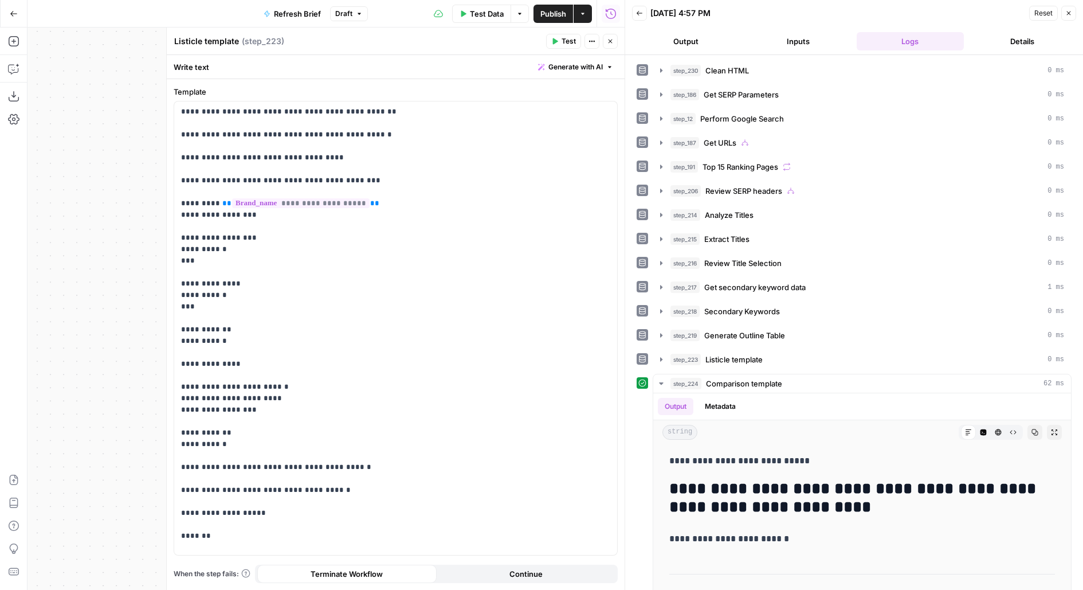
click at [608, 40] on icon "button" at bounding box center [610, 41] width 7 height 7
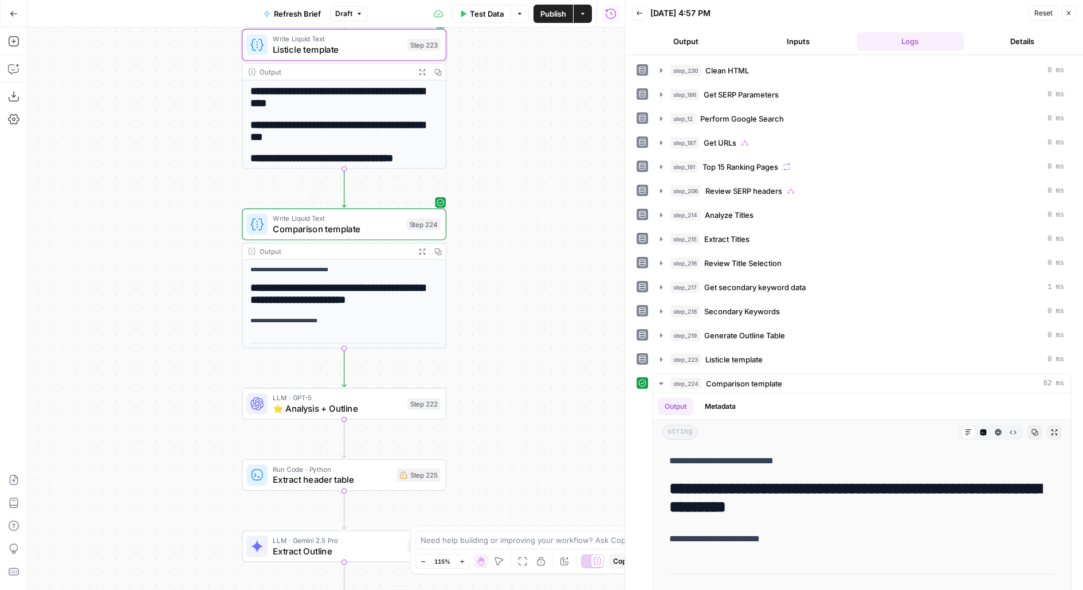
click at [318, 222] on span "Comparison template" at bounding box center [337, 228] width 128 height 13
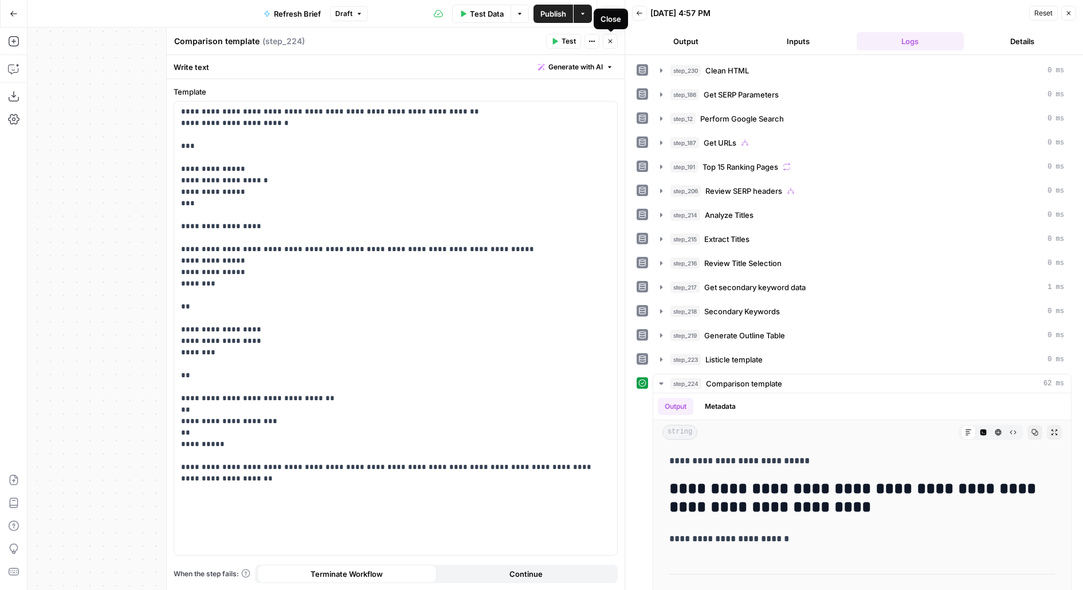
click at [613, 38] on icon "button" at bounding box center [610, 41] width 7 height 7
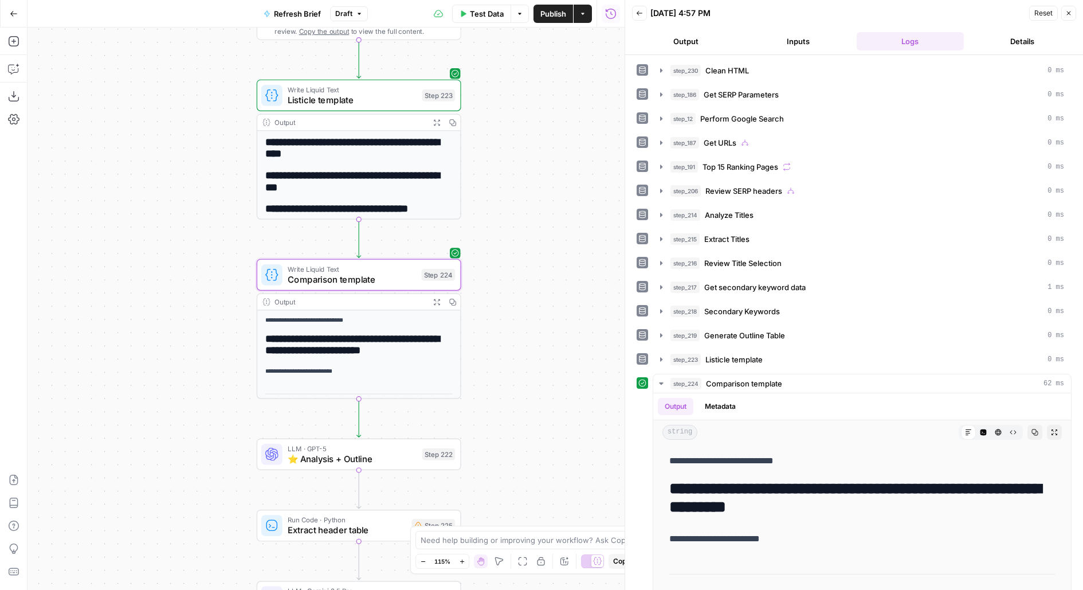
click at [898, 8] on div "10/10/25 at 4:57 PM" at bounding box center [838, 12] width 375 height 11
click at [390, 98] on span "Listicle template" at bounding box center [353, 99] width 130 height 13
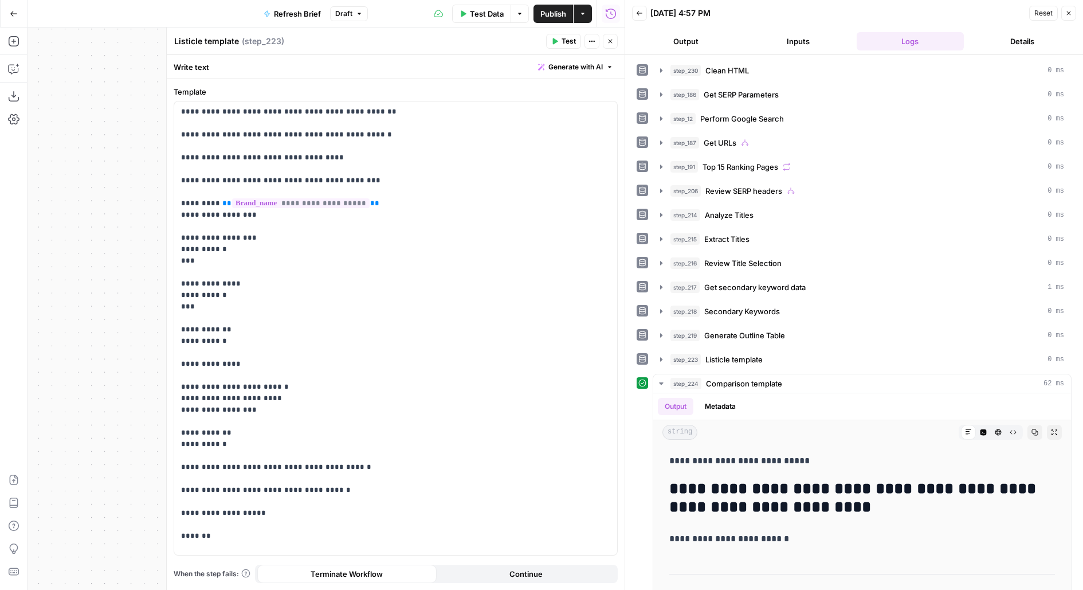
click at [613, 46] on button "Close" at bounding box center [610, 41] width 15 height 15
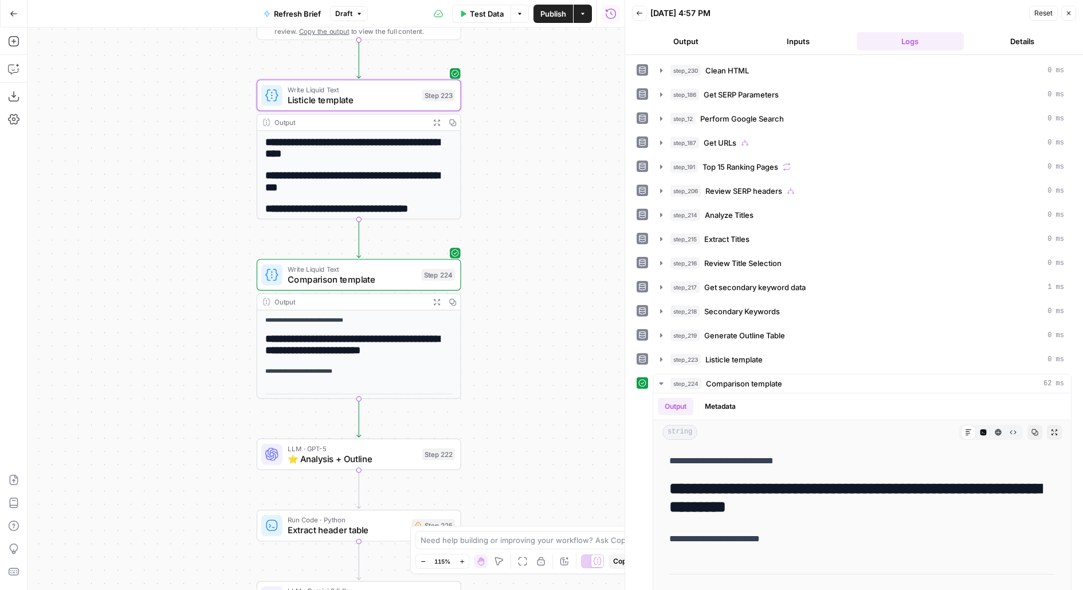
drag, startPoint x: 591, startPoint y: 152, endPoint x: 591, endPoint y: 120, distance: 32.1
click at [591, 120] on div "true false false true false true false true Workflow Input Settings Inputs LLM …" at bounding box center [326, 309] width 597 height 562
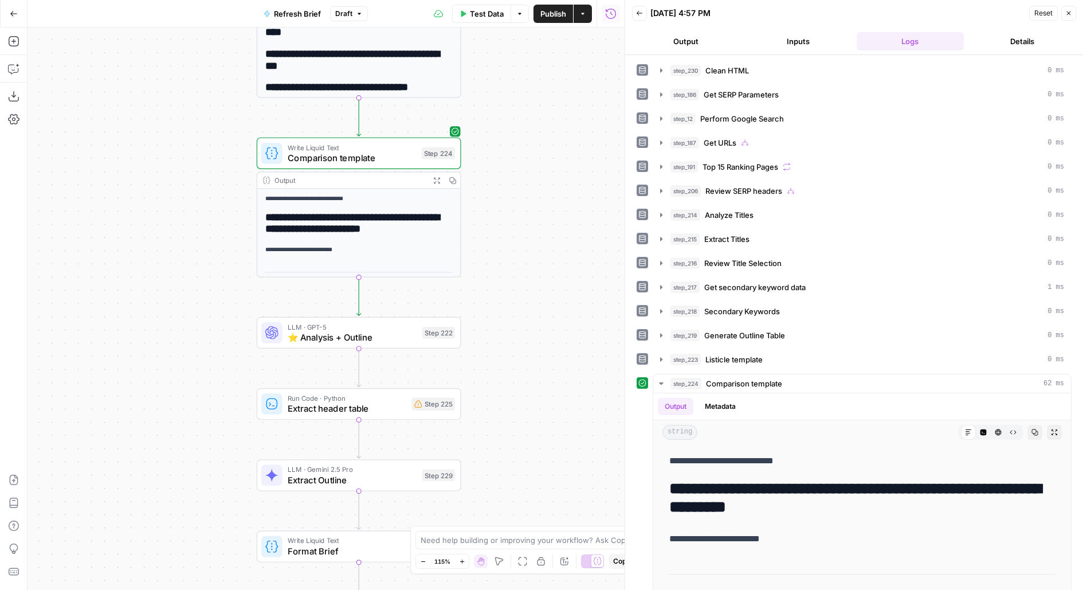
drag, startPoint x: 542, startPoint y: 287, endPoint x: 535, endPoint y: 178, distance: 109.1
click at [535, 179] on div "true false false true false true false true Workflow Input Settings Inputs LLM …" at bounding box center [326, 309] width 597 height 562
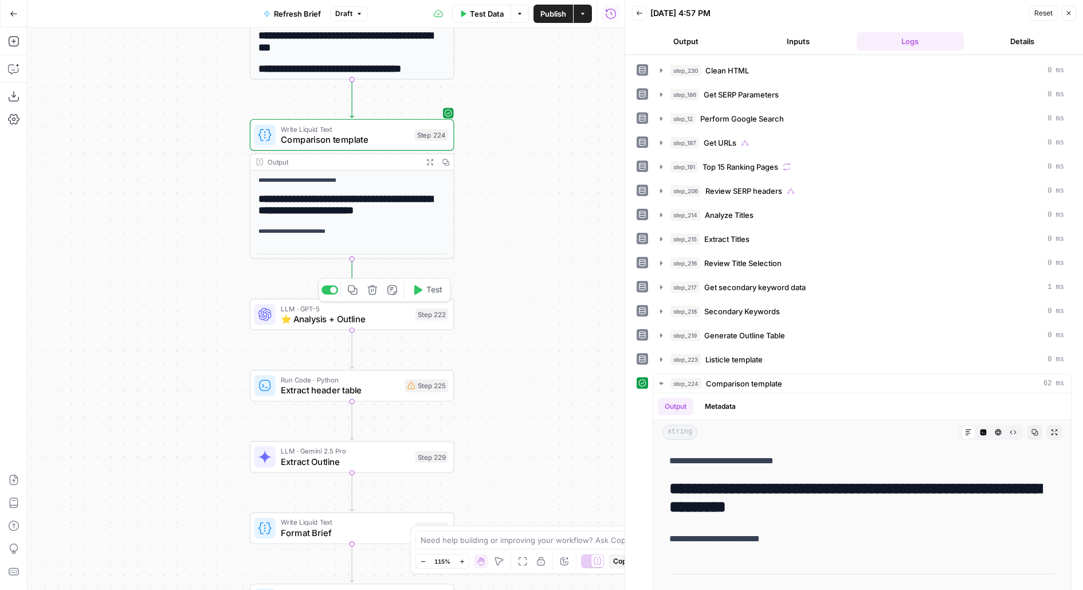
click at [418, 324] on div "LLM · GPT-5 ⭐️ Analysis + Outline Step 222 Copy step Delete step Add Note Test" at bounding box center [352, 314] width 194 height 22
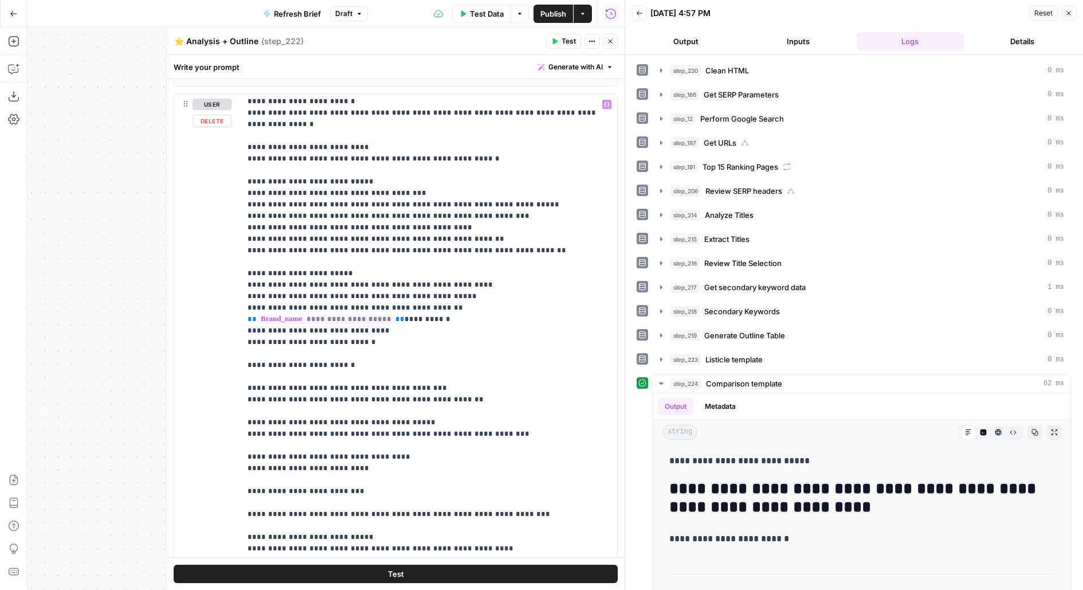
scroll to position [2087, 0]
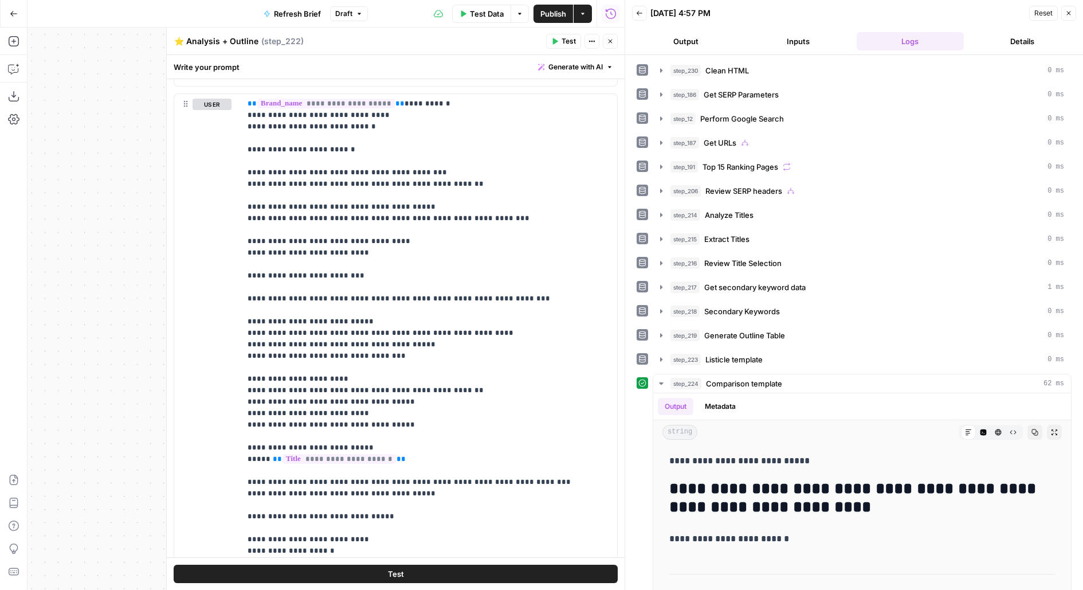
click at [606, 37] on button "Close" at bounding box center [610, 41] width 15 height 15
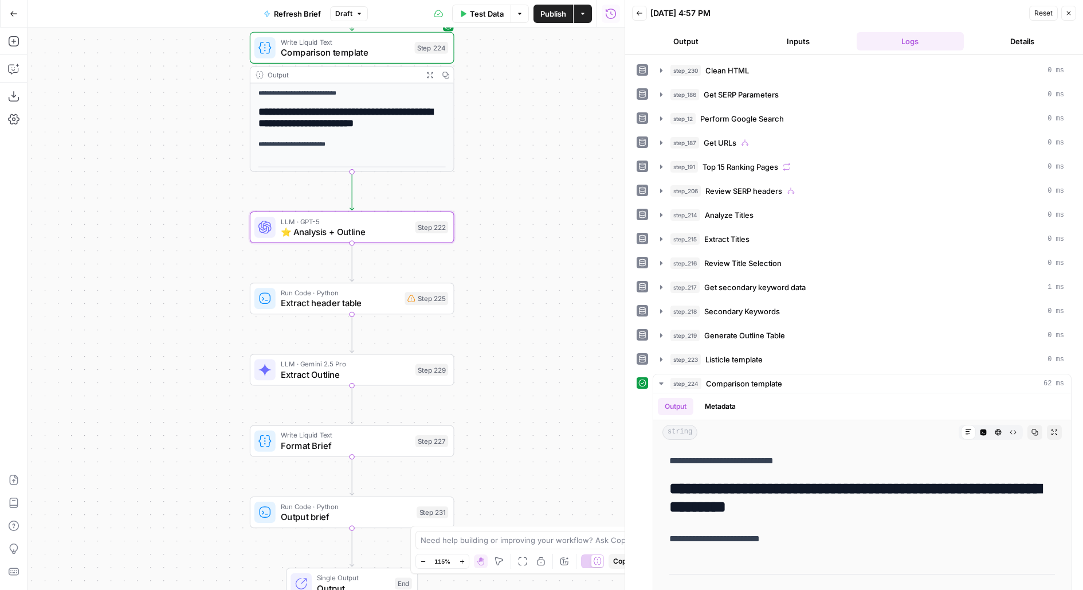
drag, startPoint x: 506, startPoint y: 341, endPoint x: 506, endPoint y: 250, distance: 91.1
click at [506, 250] on div "true false false true false true false true Workflow Input Settings Inputs LLM …" at bounding box center [326, 309] width 597 height 562
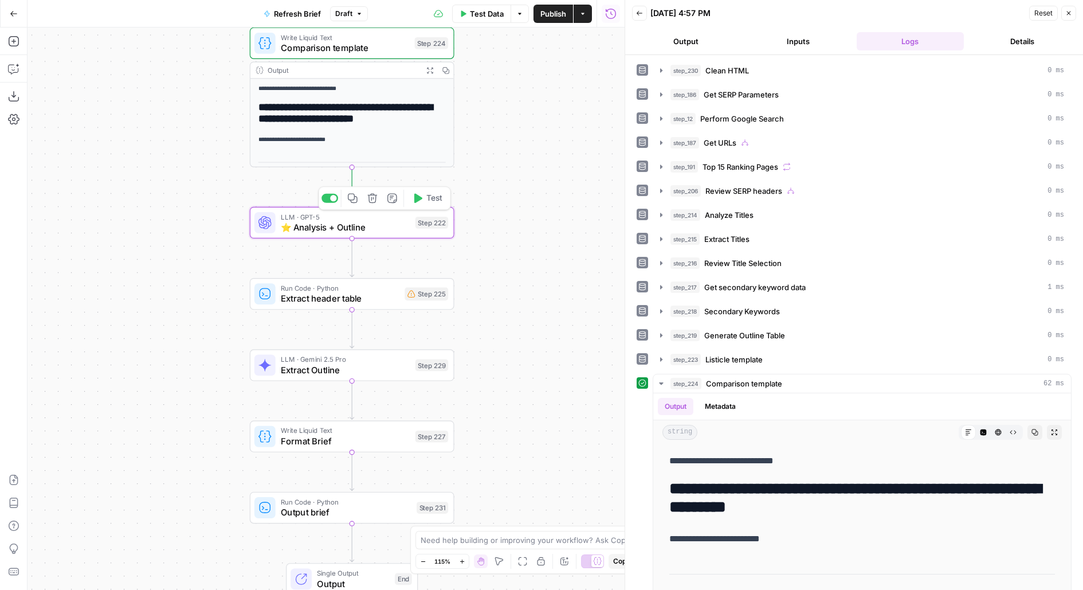
click at [424, 191] on button "Test" at bounding box center [427, 198] width 41 height 17
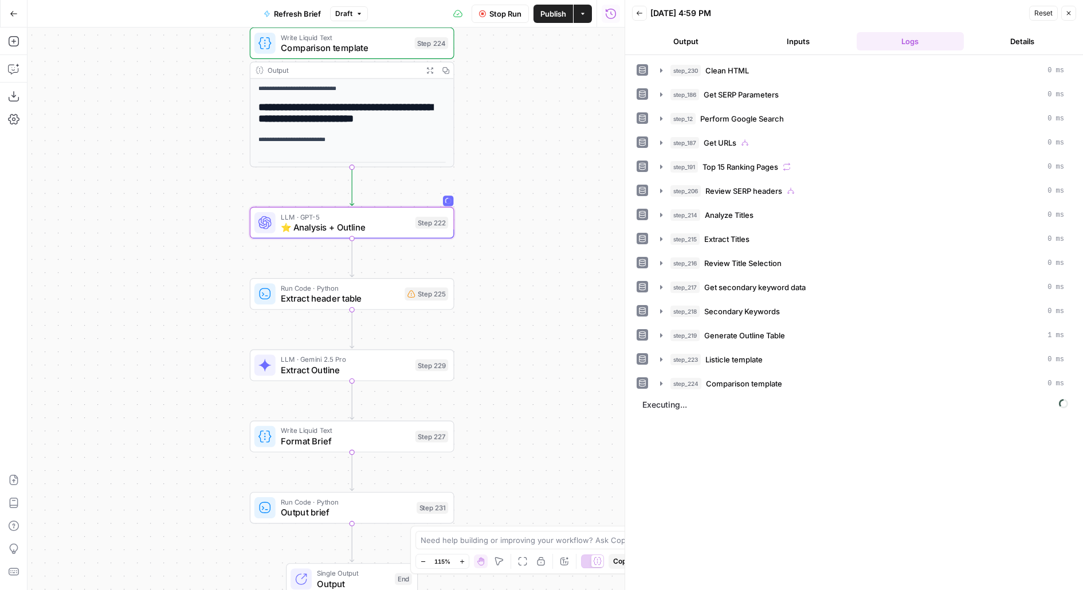
click at [558, 20] on button "Publish" at bounding box center [554, 14] width 40 height 18
click at [685, 40] on button "Output" at bounding box center [686, 41] width 108 height 18
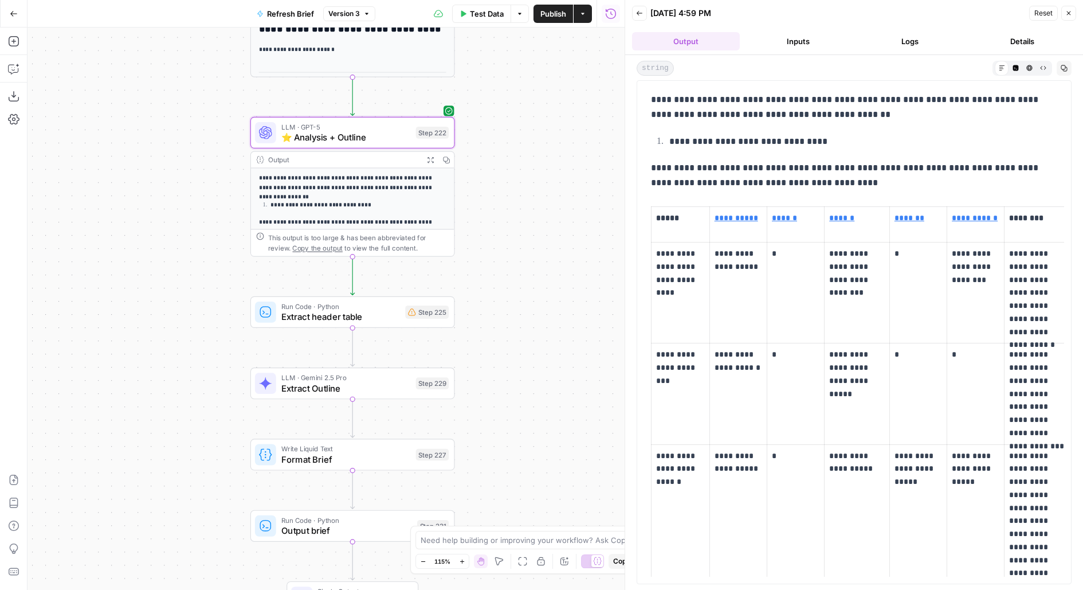
drag, startPoint x: 510, startPoint y: 240, endPoint x: 504, endPoint y: 128, distance: 112.5
click at [505, 128] on div "true false false true false true false true Workflow Input Settings Inputs LLM …" at bounding box center [326, 309] width 597 height 562
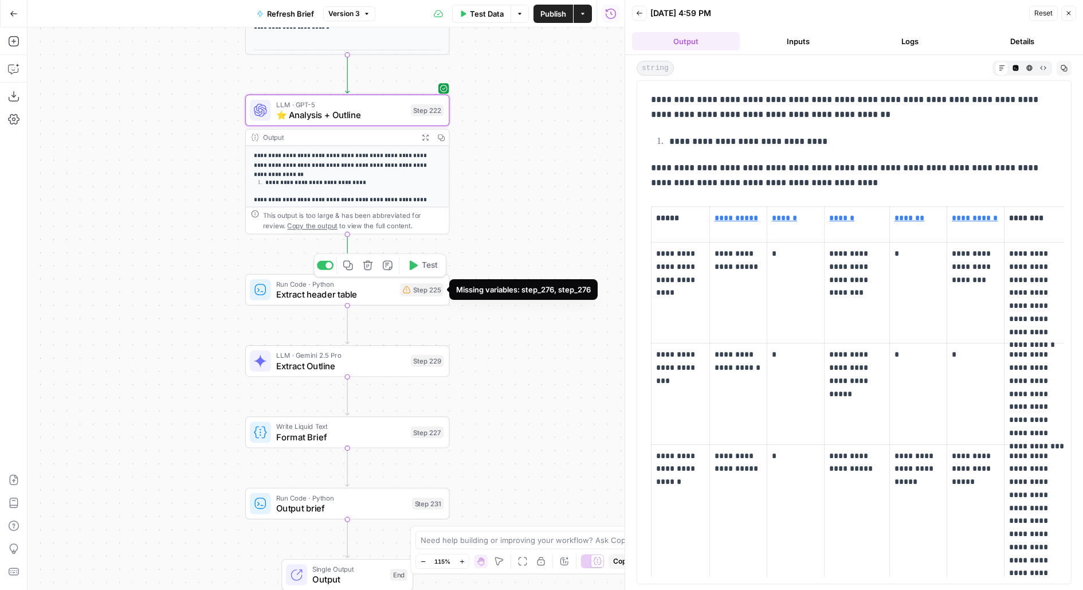
click at [427, 269] on span "Test" at bounding box center [430, 265] width 16 height 12
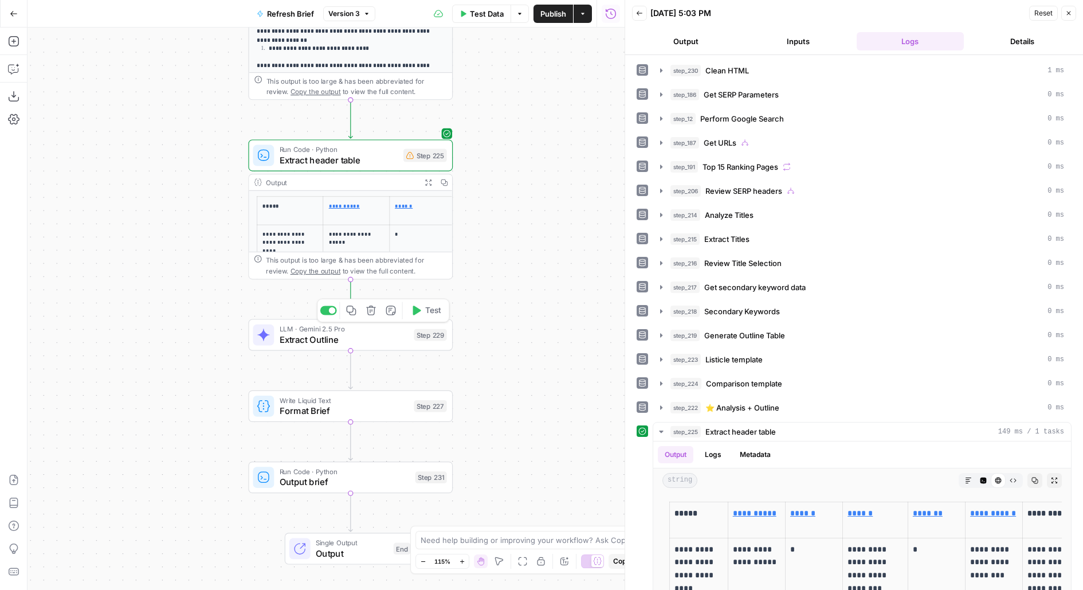
click at [433, 300] on div "Copy step Delete step Add Note Test" at bounding box center [383, 311] width 133 height 24
click at [437, 311] on span "Test" at bounding box center [433, 310] width 16 height 12
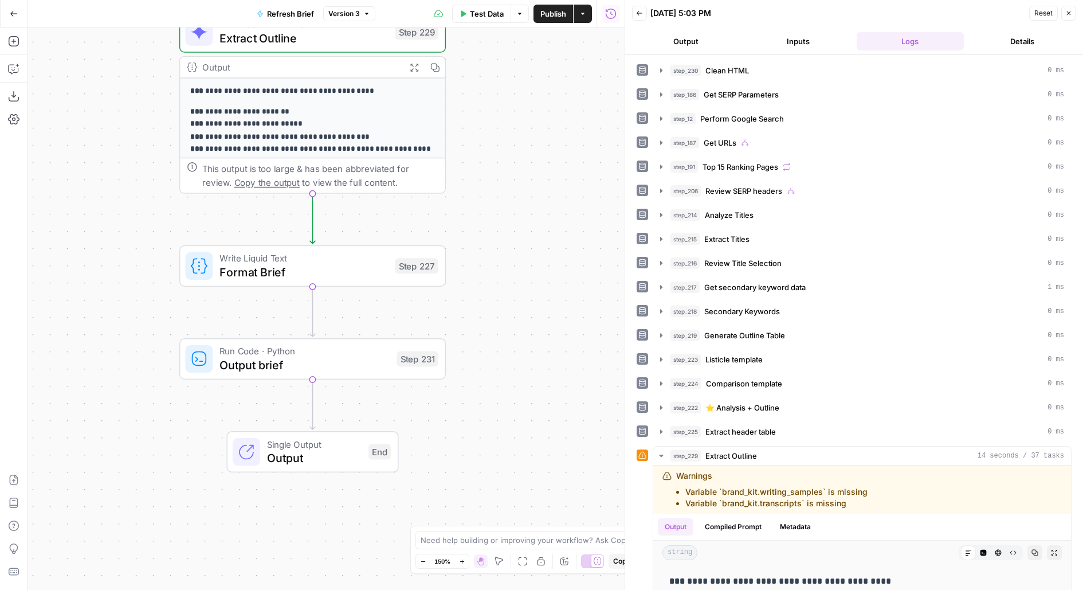
drag, startPoint x: 527, startPoint y: 355, endPoint x: 517, endPoint y: 310, distance: 46.4
click at [517, 310] on div "true false false true false true false true Workflow Input Settings Inputs LLM …" at bounding box center [326, 309] width 597 height 562
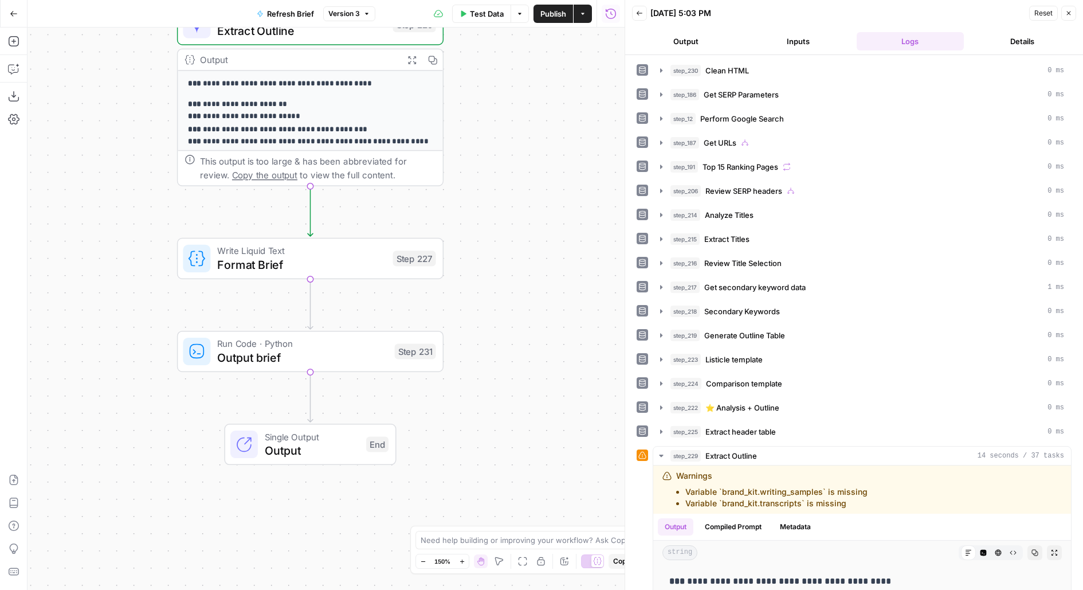
click at [429, 233] on button "Test" at bounding box center [408, 227] width 53 height 22
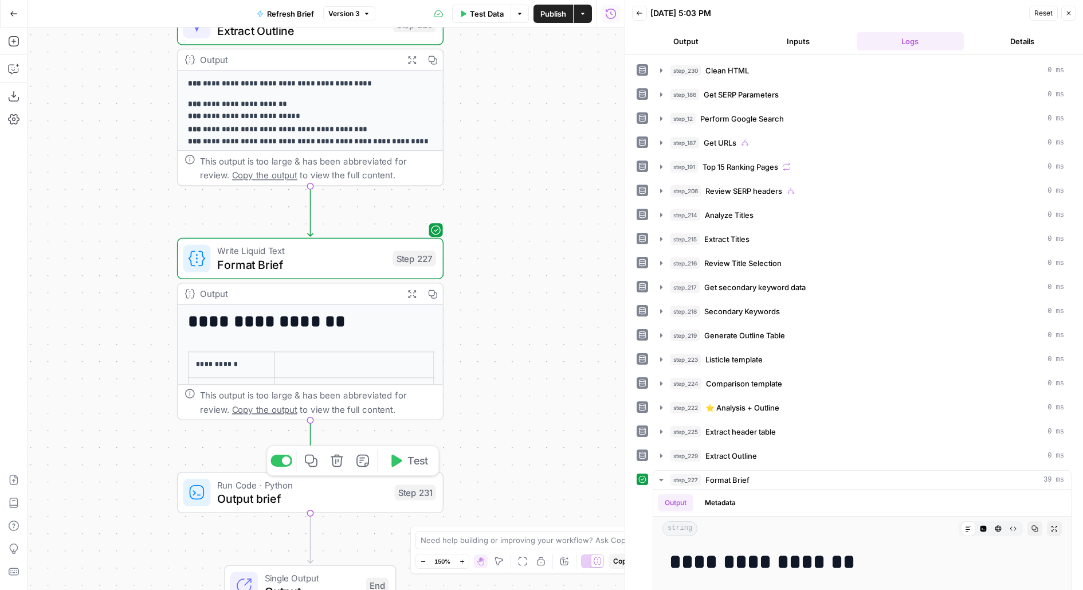
click at [402, 465] on icon "button" at bounding box center [396, 461] width 14 height 14
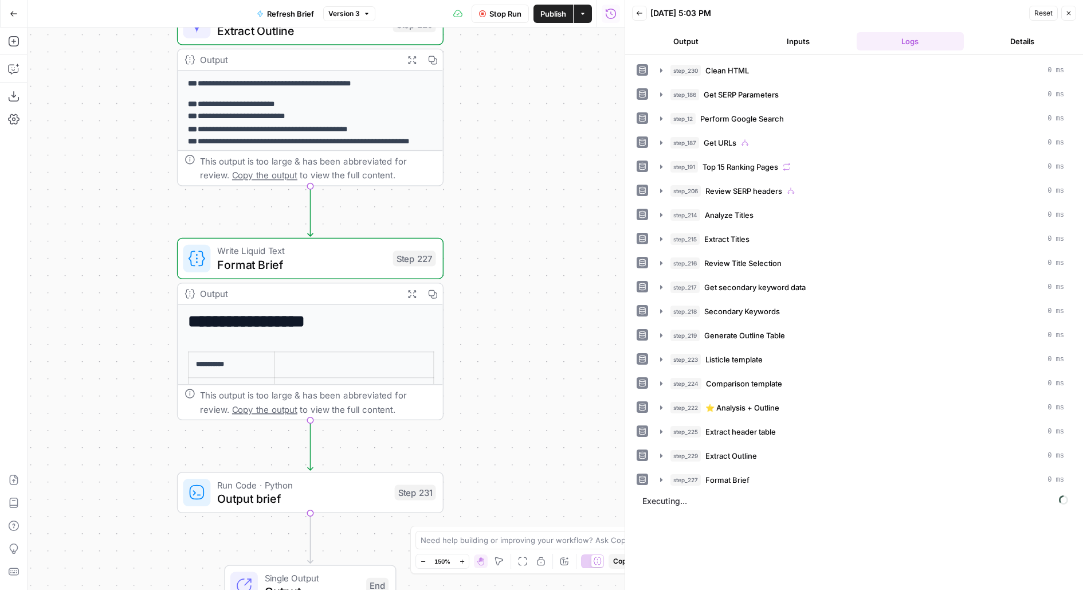
click at [412, 289] on icon "button" at bounding box center [412, 294] width 10 height 10
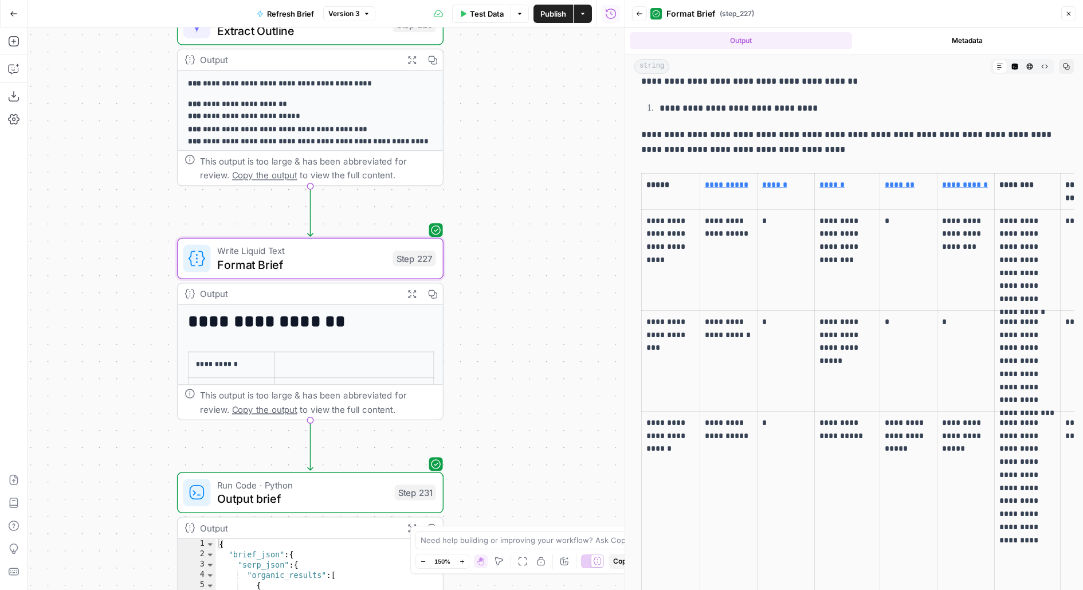
scroll to position [894, 0]
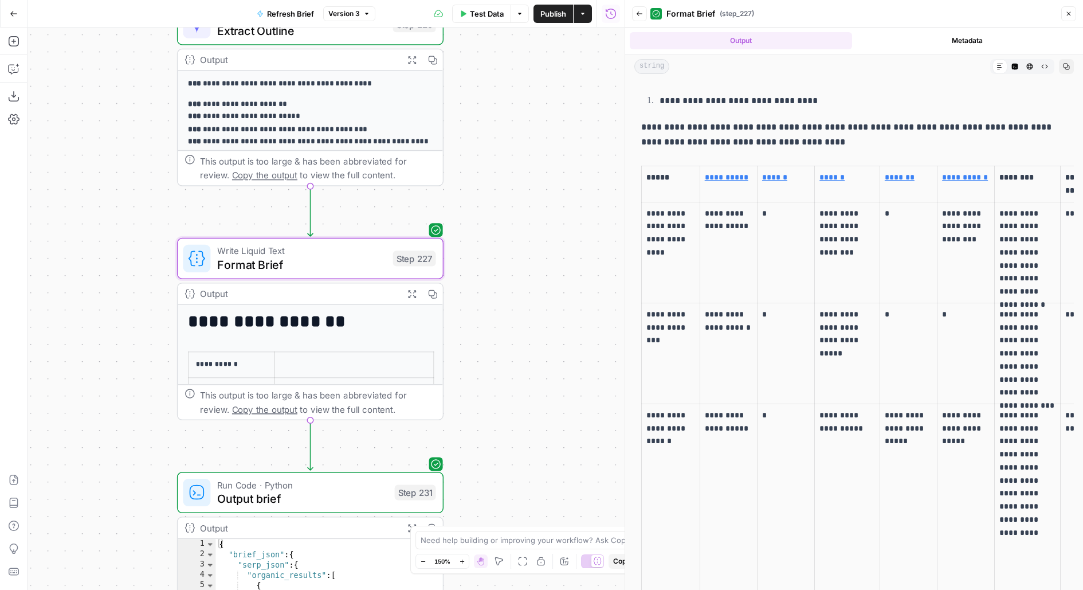
click at [645, 19] on button "Back" at bounding box center [639, 13] width 15 height 15
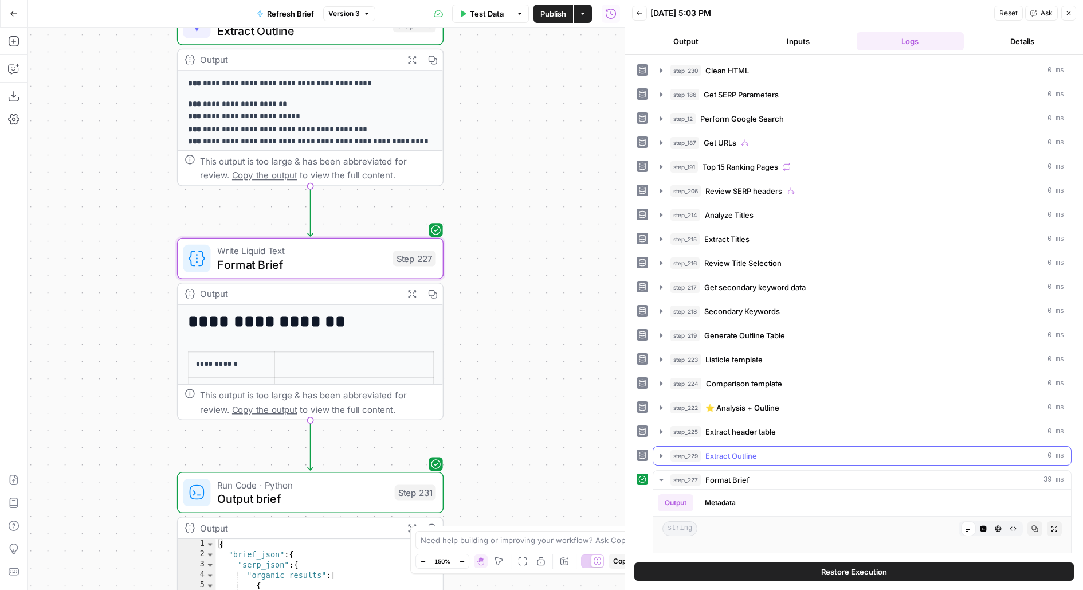
click at [725, 450] on span "Extract Outline" at bounding box center [732, 455] width 52 height 11
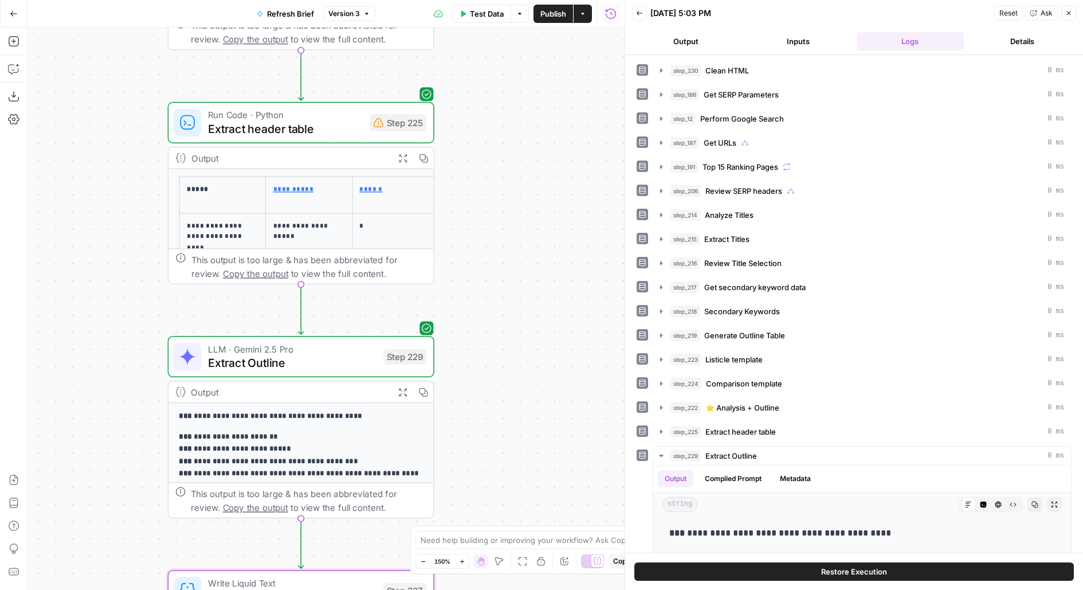
click at [557, 13] on span "Publish" at bounding box center [554, 13] width 26 height 11
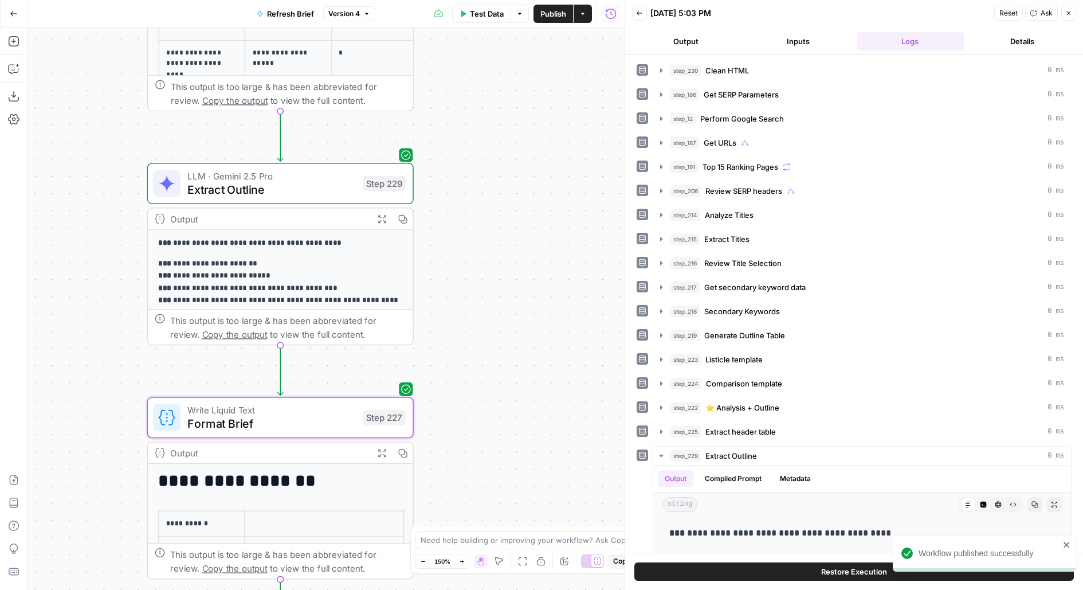
drag, startPoint x: 526, startPoint y: 415, endPoint x: 504, endPoint y: 237, distance: 179.6
click at [504, 238] on div "true false false true false true false true Workflow Input Settings Inputs LLM …" at bounding box center [326, 309] width 597 height 562
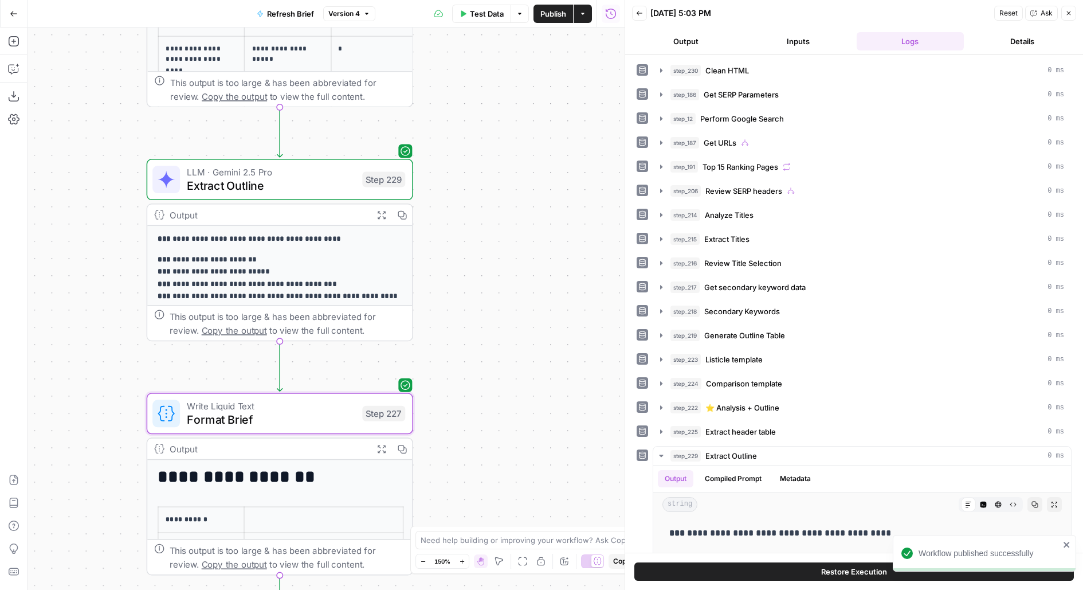
click at [557, 18] on span "Publish" at bounding box center [554, 13] width 26 height 11
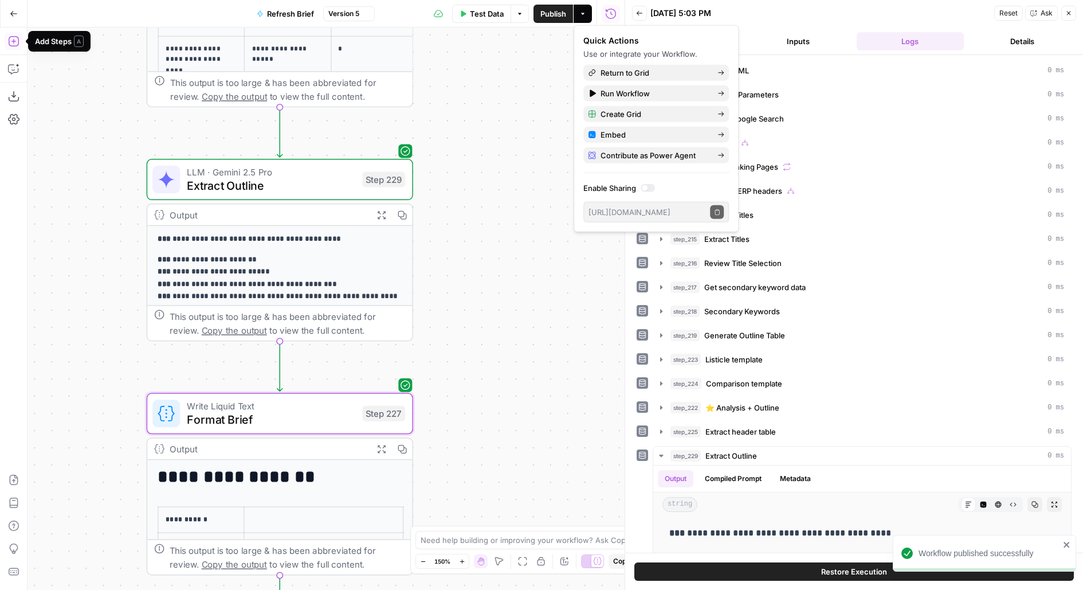
click at [11, 17] on button "Go Back" at bounding box center [13, 13] width 21 height 21
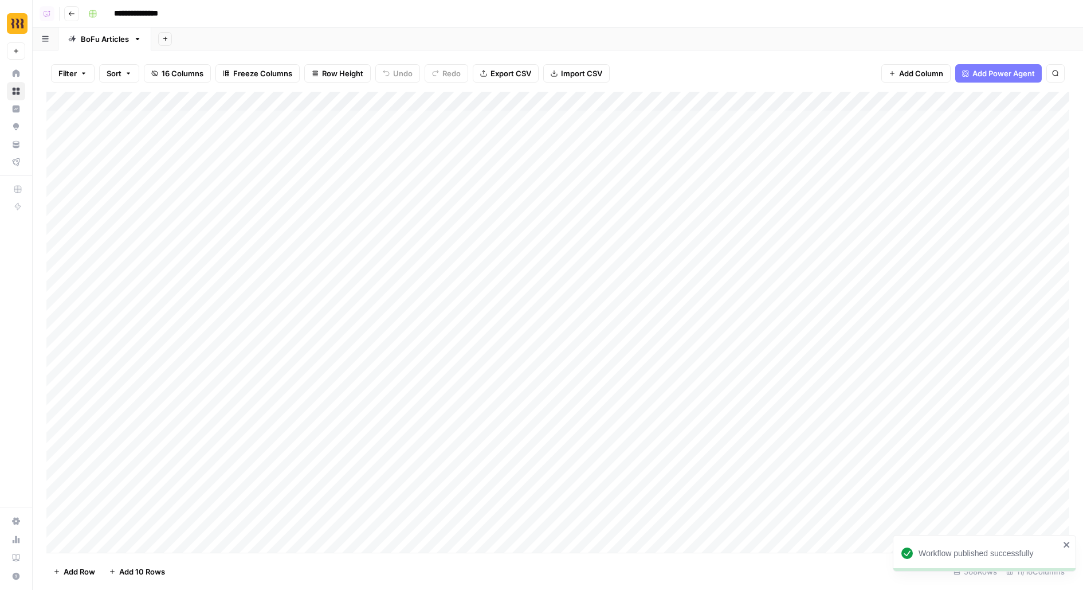
scroll to position [0, 619]
click at [922, 131] on div "Add Column" at bounding box center [557, 322] width 1023 height 461
click at [976, 101] on div "Add Column" at bounding box center [557, 322] width 1023 height 461
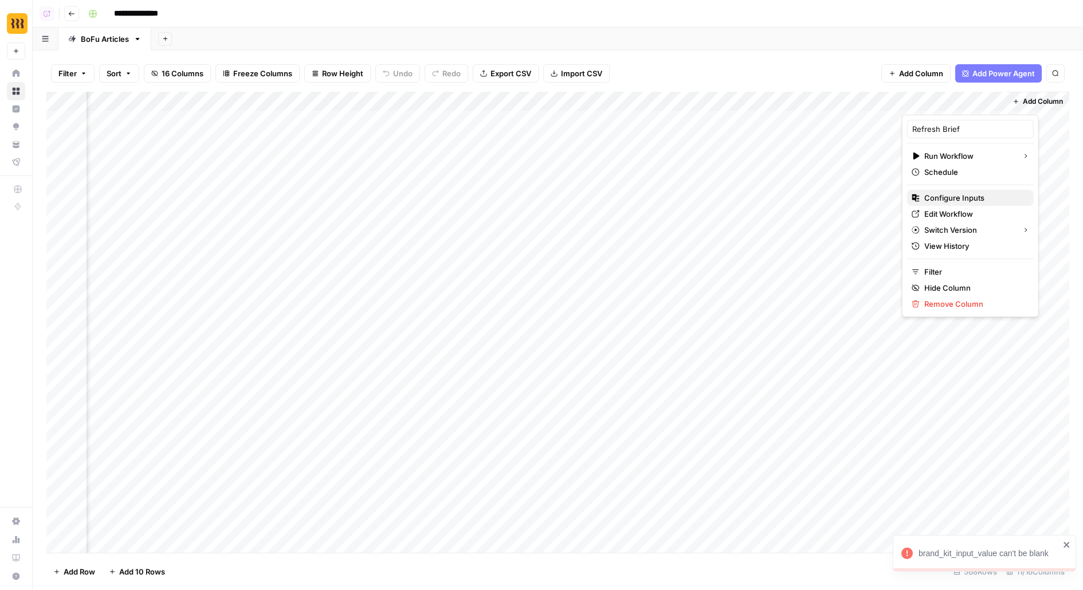
click at [949, 198] on span "Configure Inputs" at bounding box center [975, 197] width 100 height 11
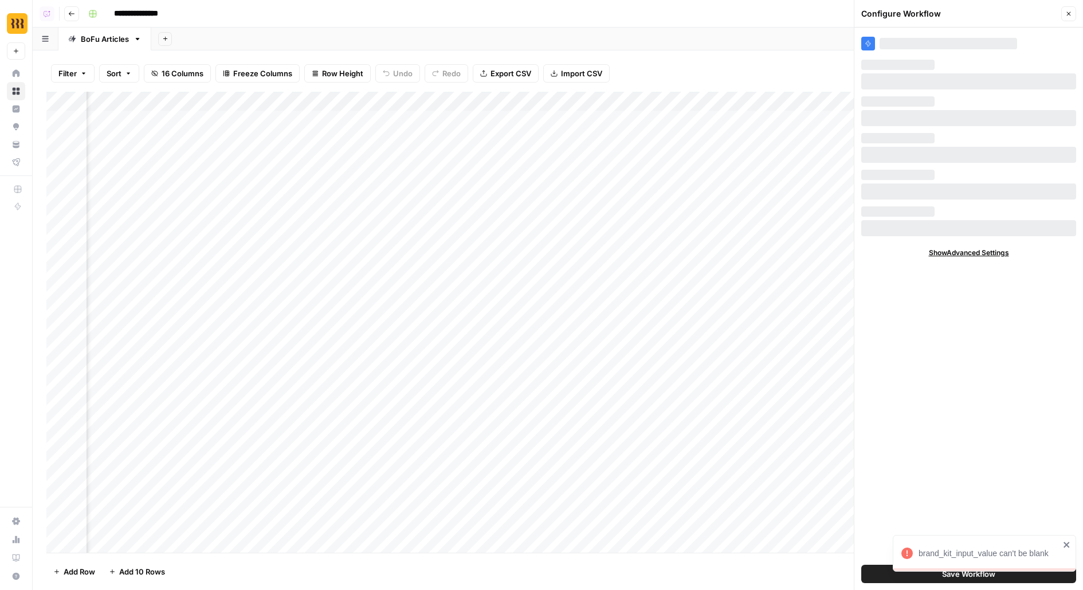
scroll to position [0, 784]
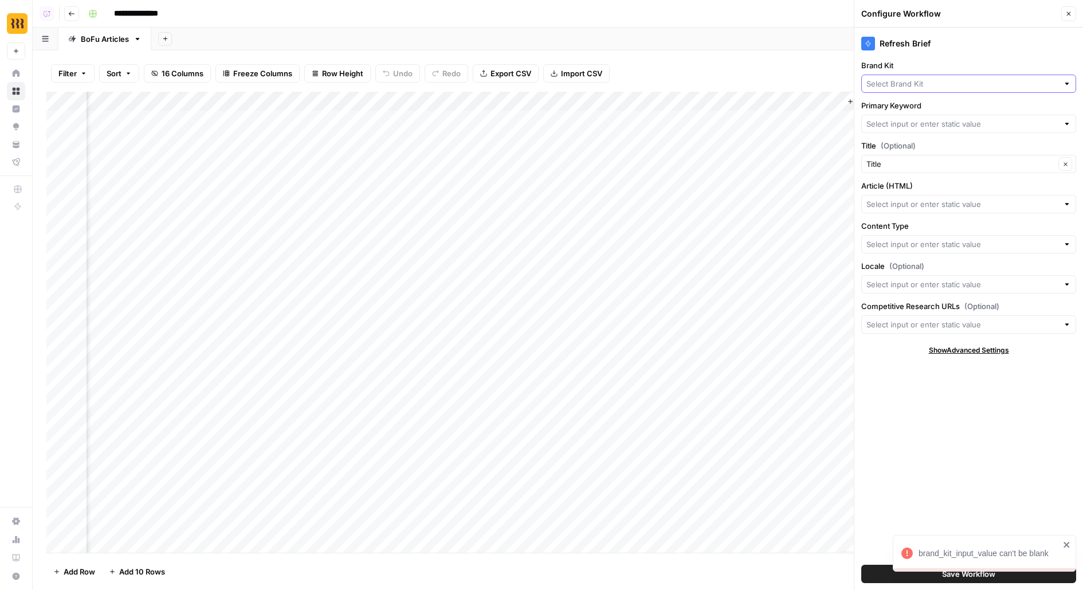
click at [1047, 84] on input "Brand Kit" at bounding box center [963, 83] width 192 height 11
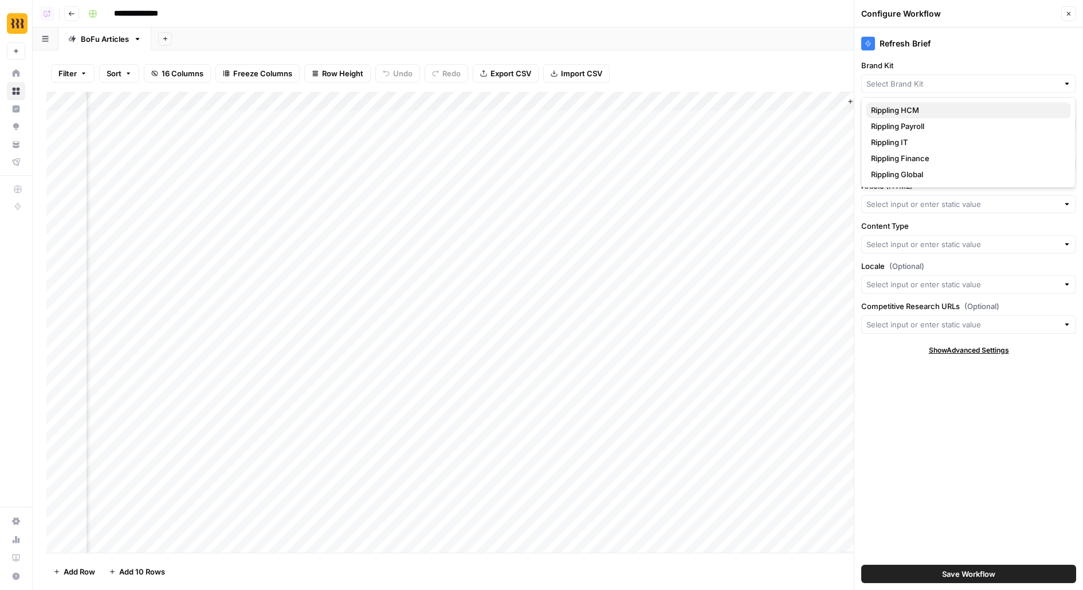
click at [999, 114] on span "Rippling HCM" at bounding box center [966, 109] width 191 height 11
type input "Rippling HCM"
click at [996, 127] on input "Primary Keyword" at bounding box center [963, 123] width 192 height 11
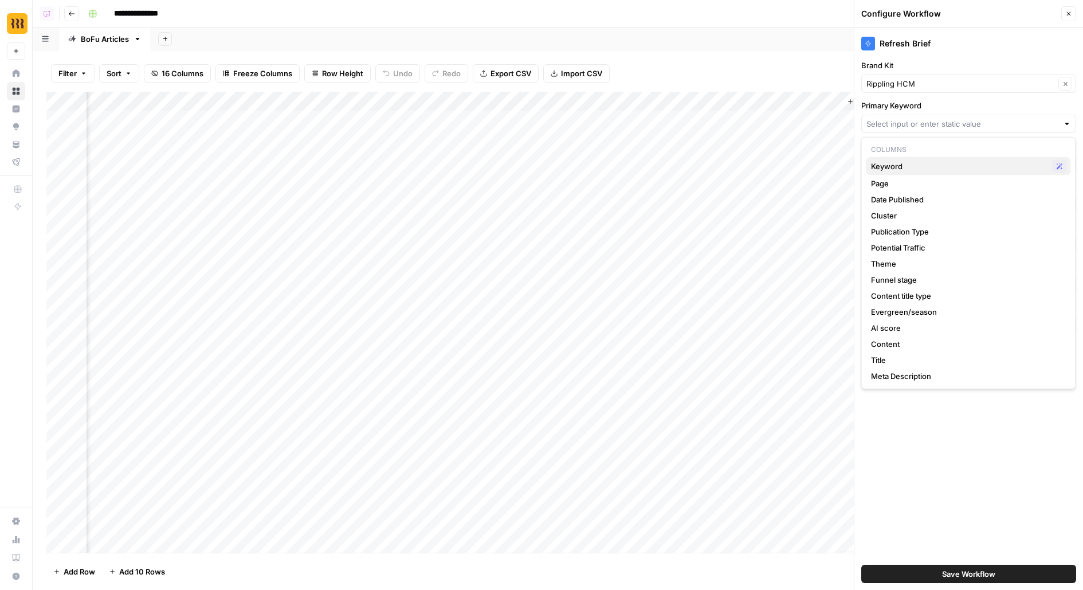
click at [976, 162] on span "Keyword" at bounding box center [959, 166] width 177 height 11
type input "Keyword"
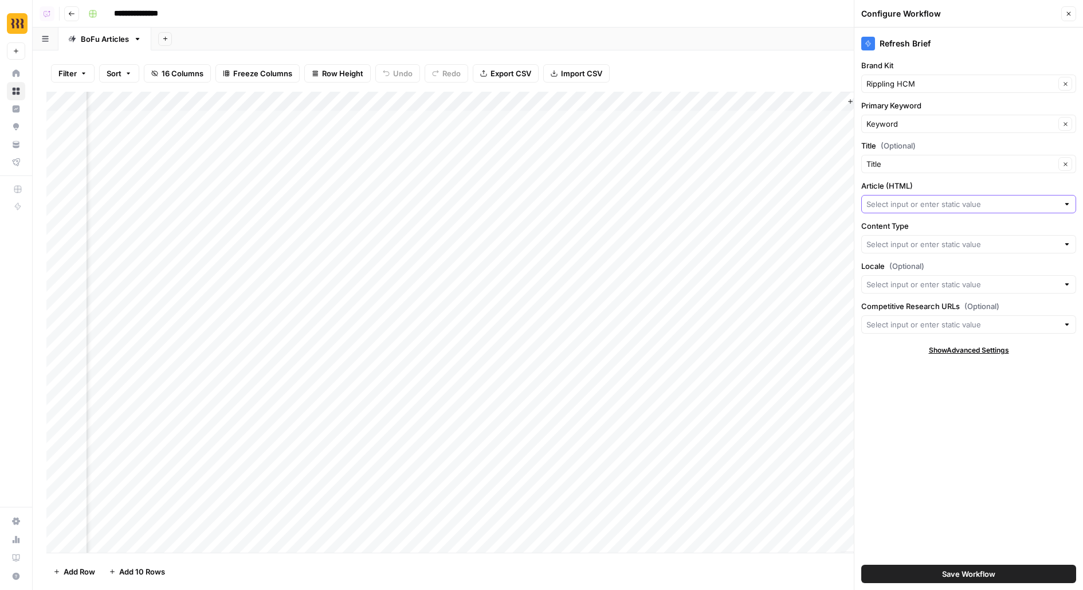
click at [941, 199] on input "Article (HTML)" at bounding box center [963, 203] width 192 height 11
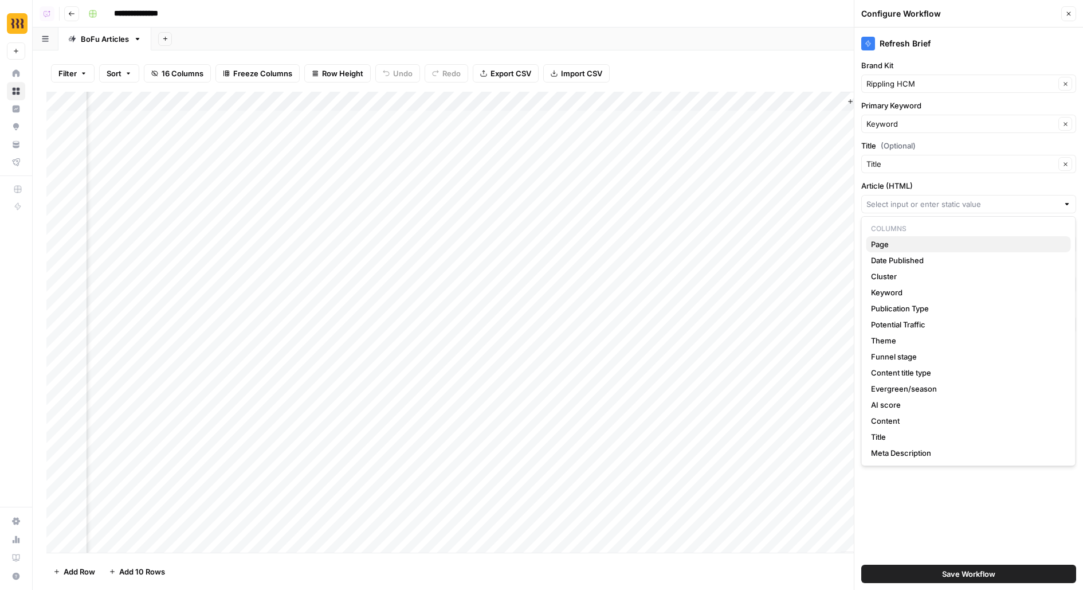
click at [922, 248] on span "Page" at bounding box center [966, 243] width 191 height 11
type input "Page"
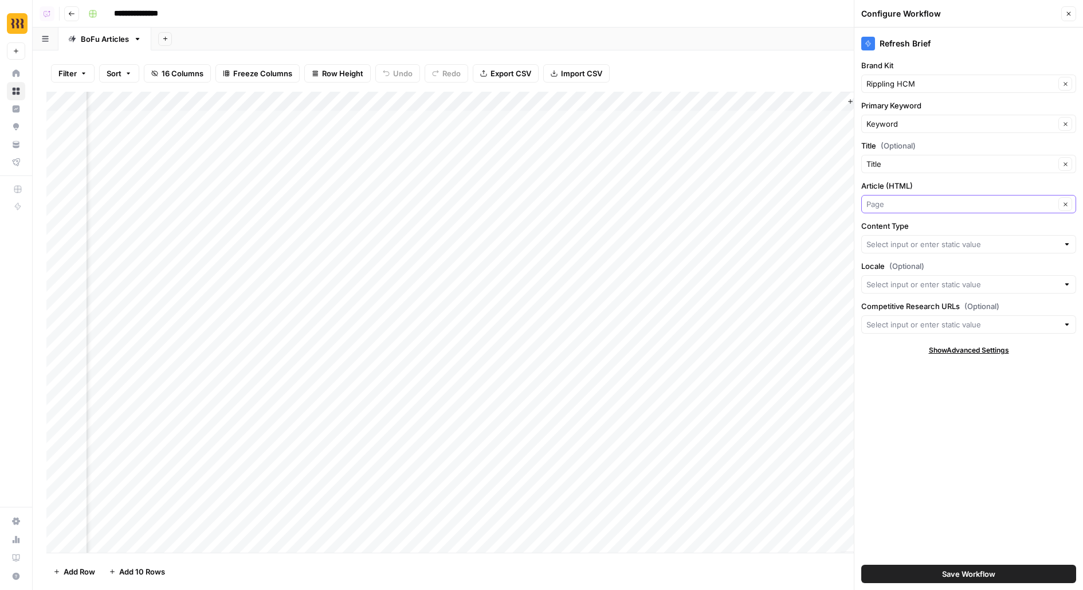
click at [921, 204] on input "Article (HTML)" at bounding box center [961, 203] width 189 height 11
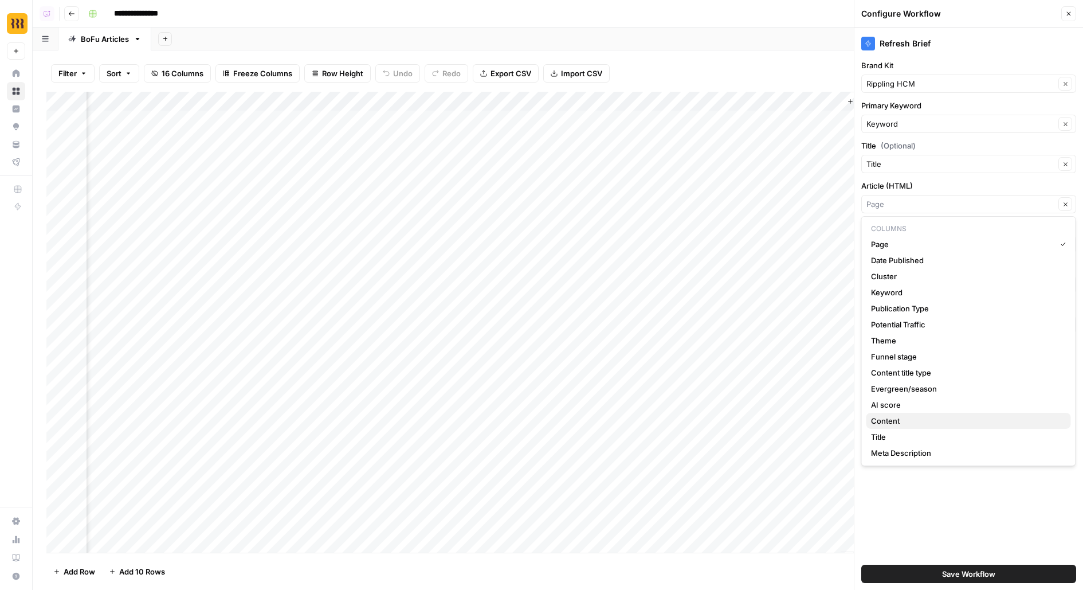
click at [903, 421] on span "Content" at bounding box center [966, 420] width 191 height 11
type input "Content"
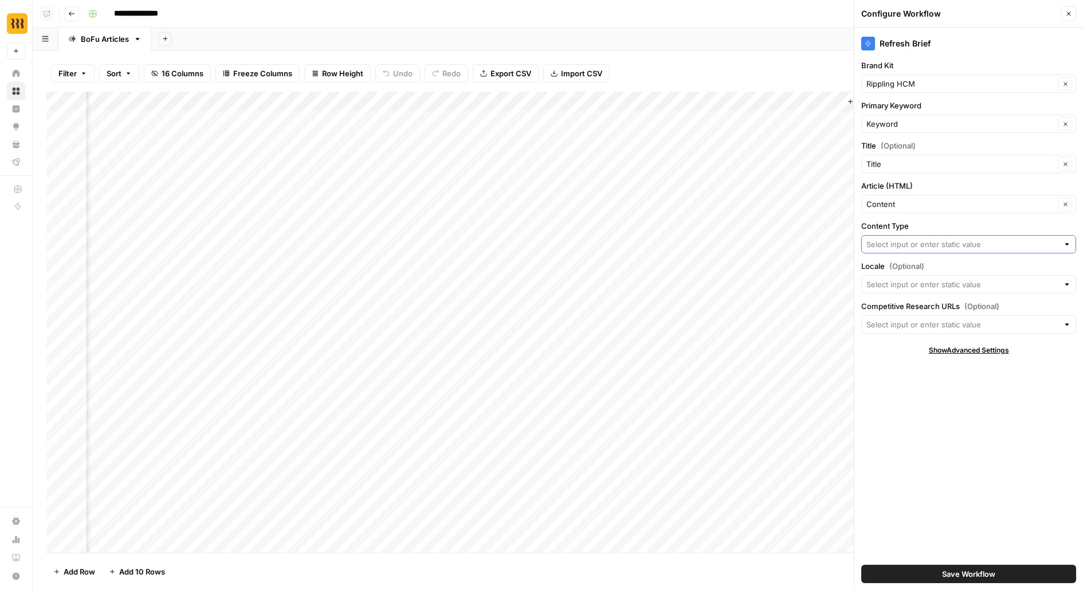
click at [902, 242] on input "Content Type" at bounding box center [963, 243] width 192 height 11
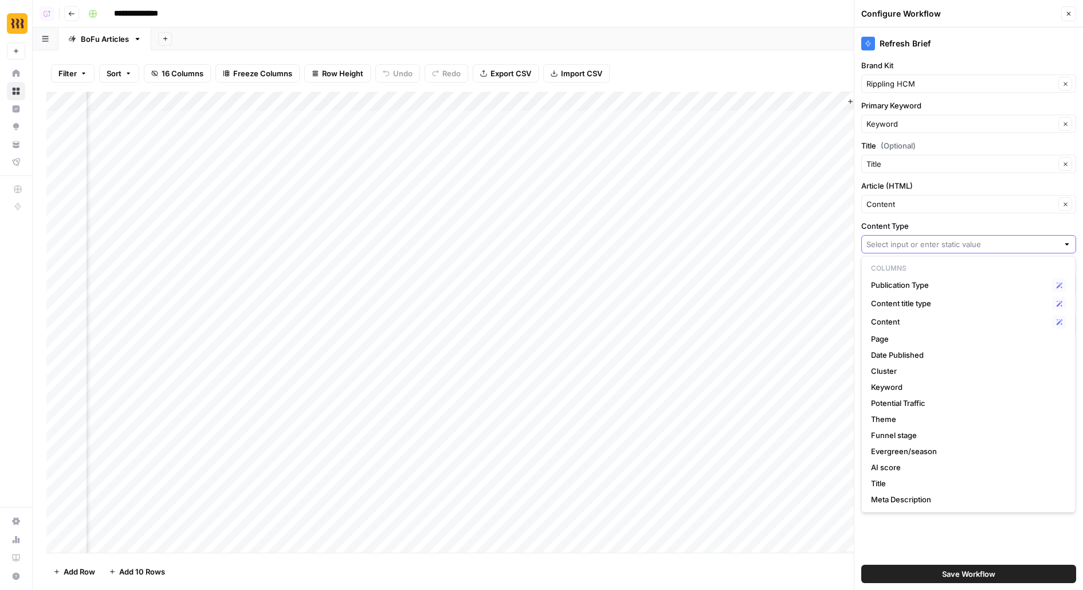
click at [891, 246] on input "Content Type" at bounding box center [963, 243] width 192 height 11
type input "E"
click at [950, 305] on span "Content title type" at bounding box center [959, 303] width 177 height 11
type input "Content title type"
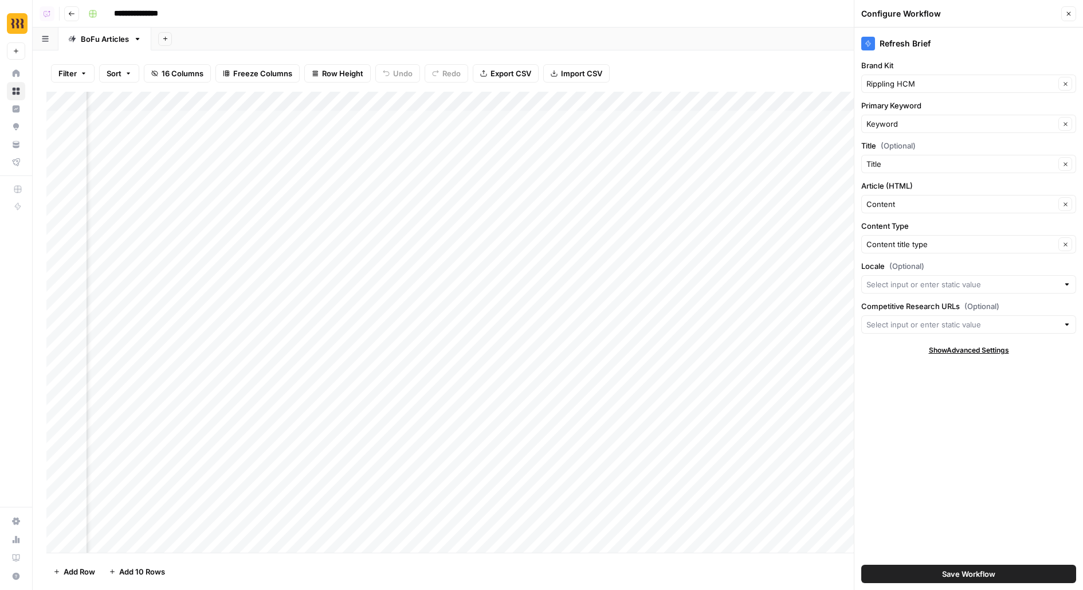
click at [889, 569] on button "Save Workflow" at bounding box center [969, 574] width 215 height 18
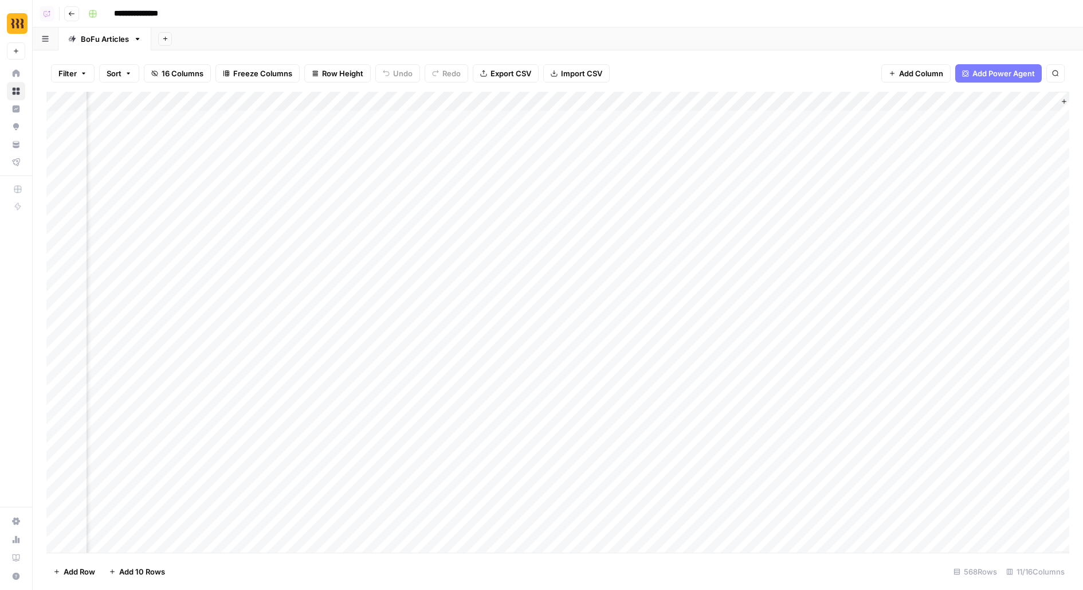
scroll to position [0, 619]
click at [944, 120] on div "Add Column" at bounding box center [557, 322] width 1023 height 461
click at [874, 165] on div "Add Column" at bounding box center [557, 322] width 1023 height 461
click at [994, 122] on div "Add Column" at bounding box center [557, 322] width 1023 height 461
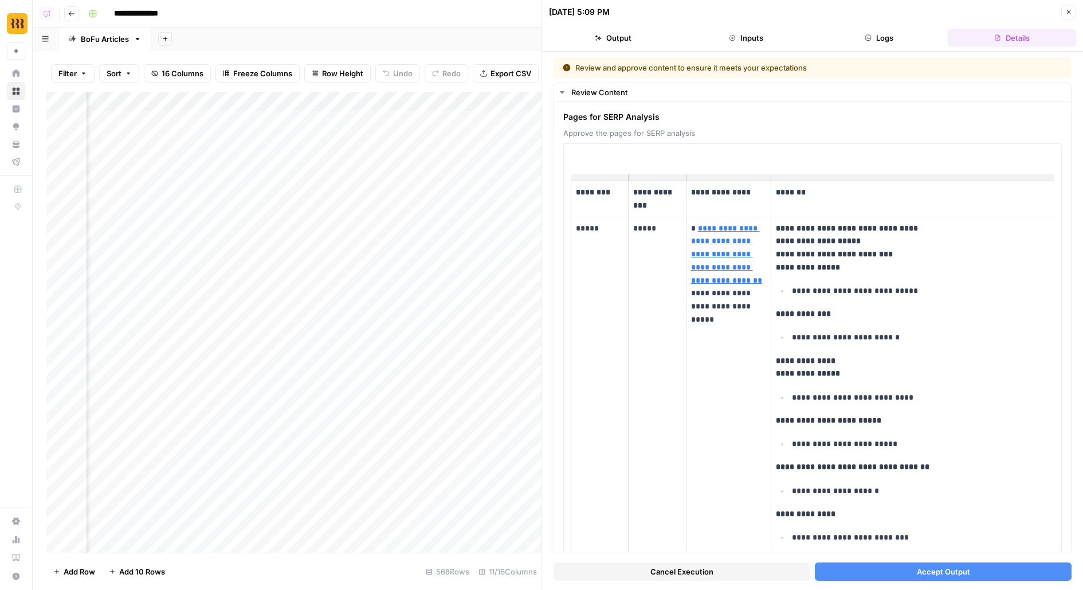
scroll to position [0, 1147]
click at [890, 573] on button "Accept Output" at bounding box center [943, 571] width 257 height 18
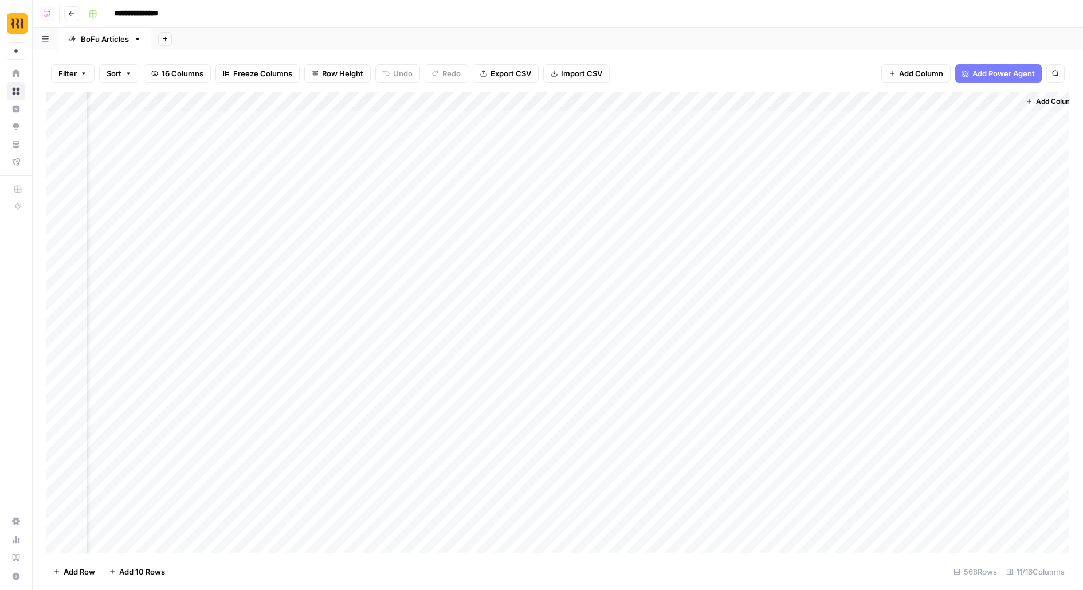
scroll to position [0, 619]
